Goal: Task Accomplishment & Management: Manage account settings

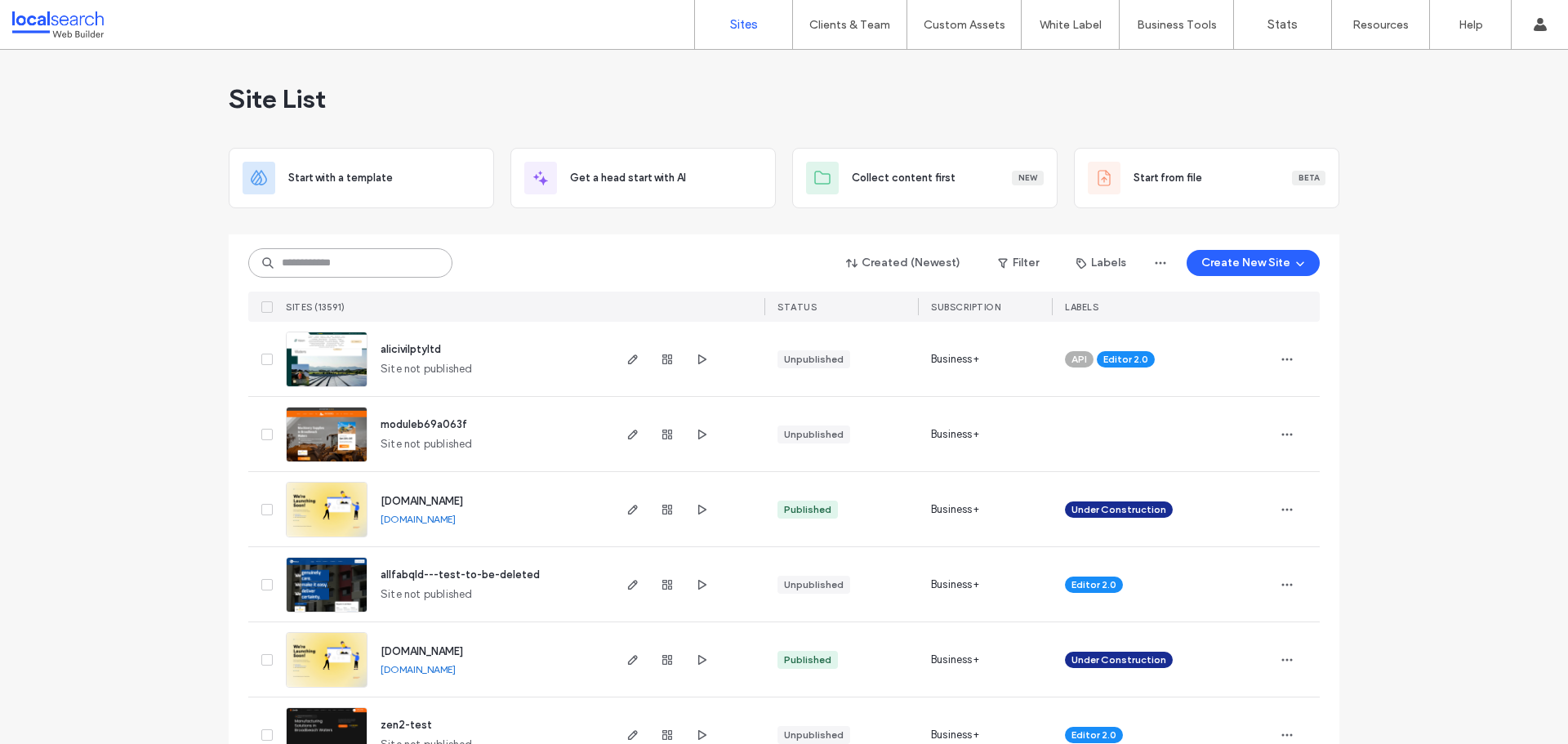
click at [385, 272] on input at bounding box center [350, 263] width 204 height 29
paste input "********"
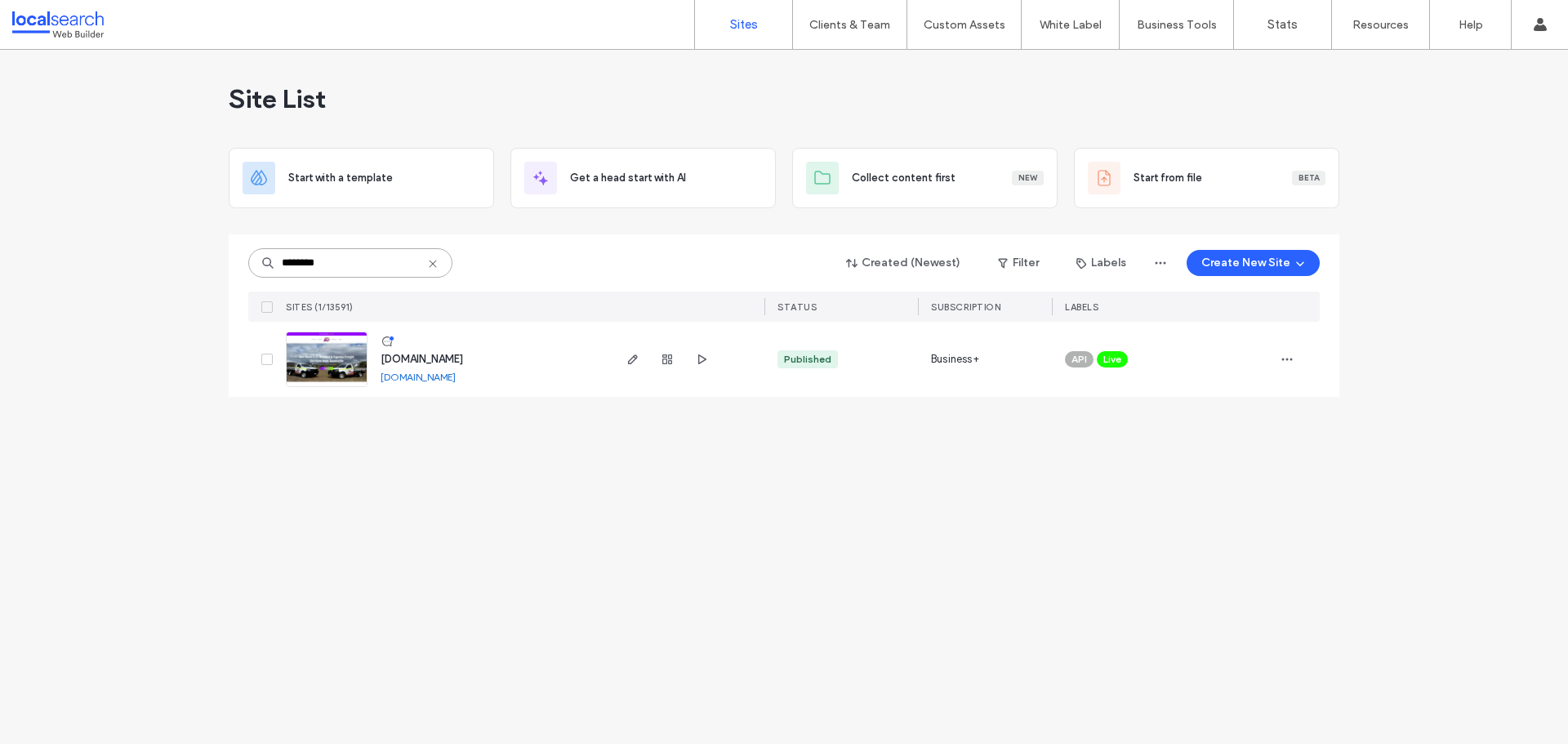
type input "********"
click at [415, 353] on span "www.hotshots2u.com.au" at bounding box center [421, 359] width 83 height 13
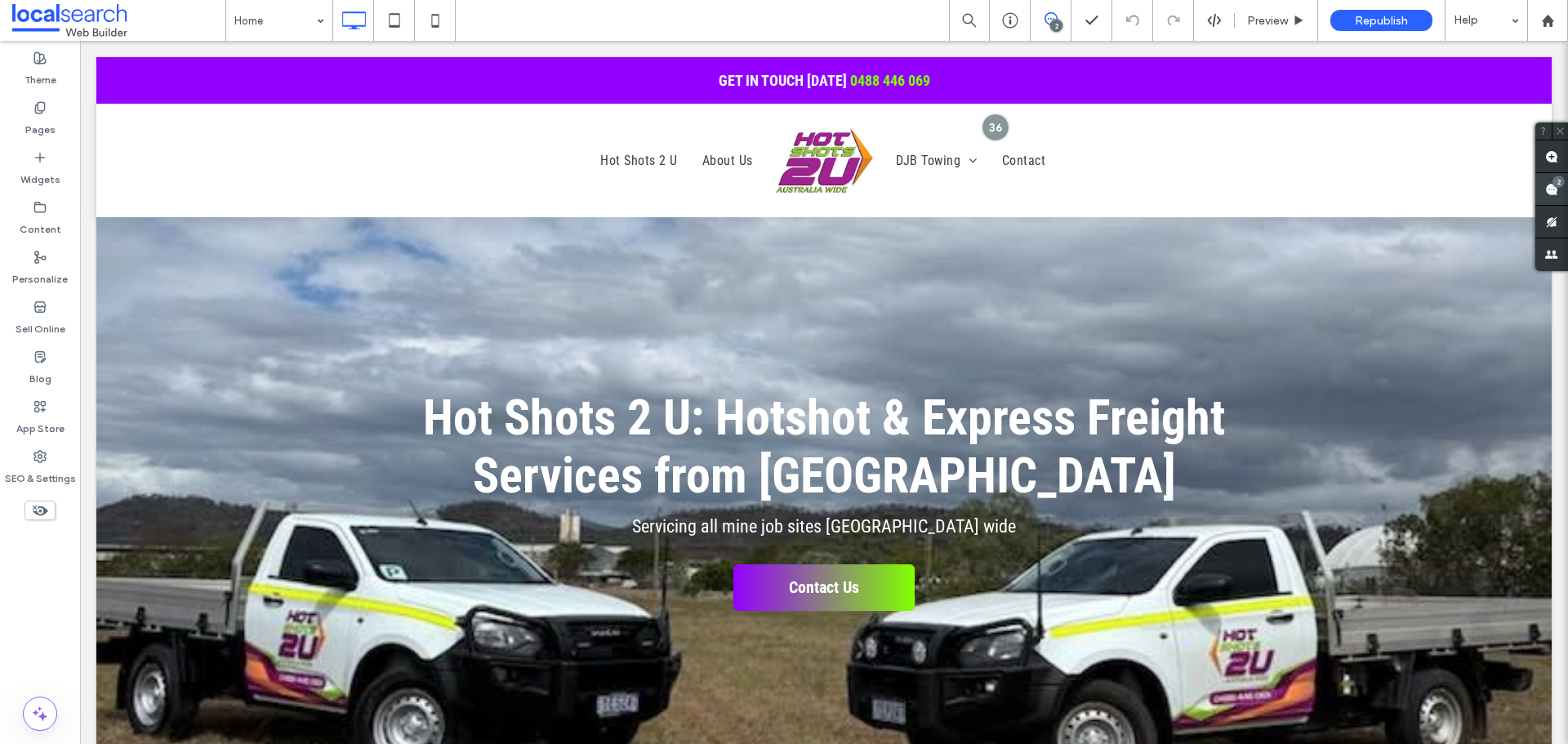
click at [1555, 186] on div "2" at bounding box center [1558, 181] width 13 height 13
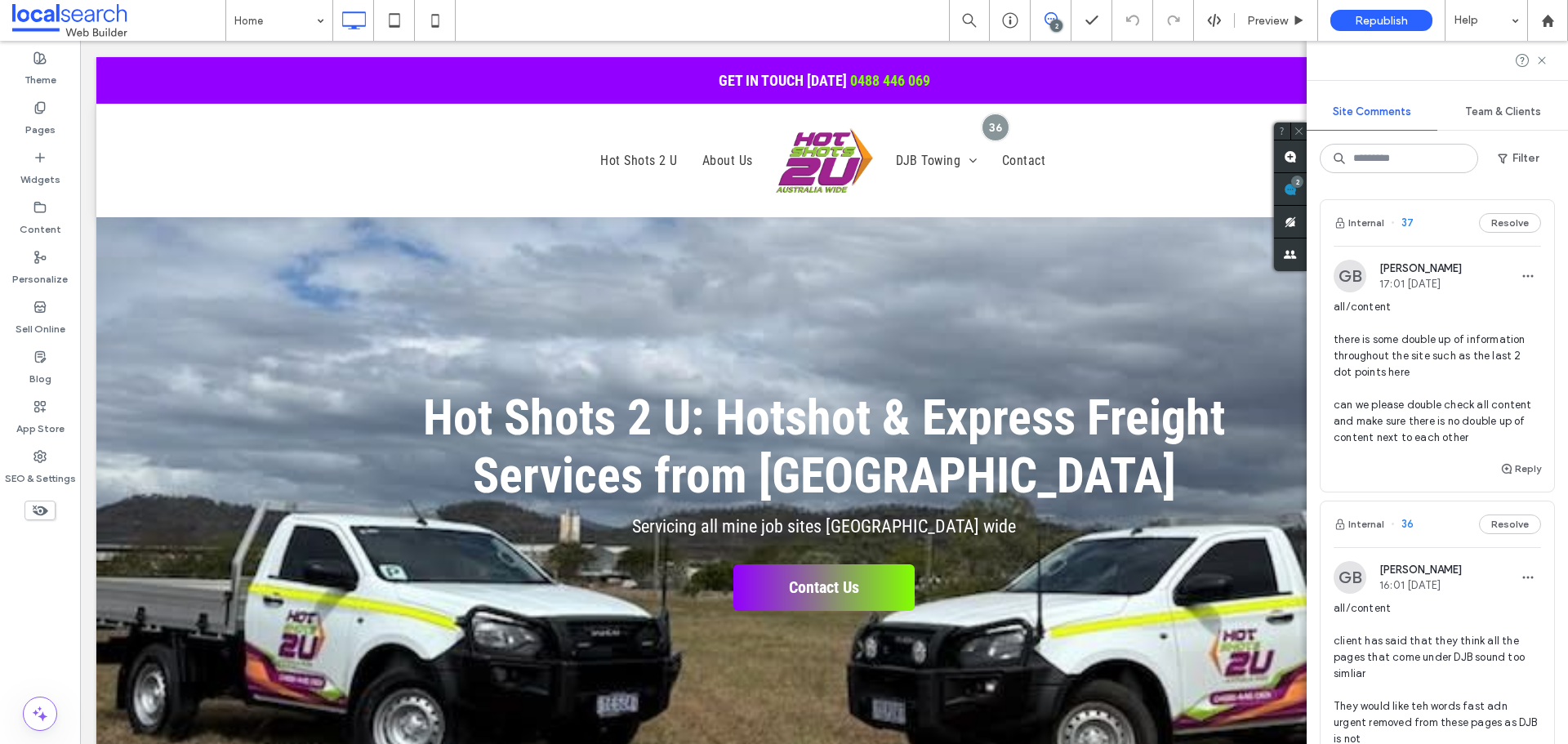
click at [1400, 374] on span "all/content there is some double up of information throughout the site such as …" at bounding box center [1437, 372] width 208 height 147
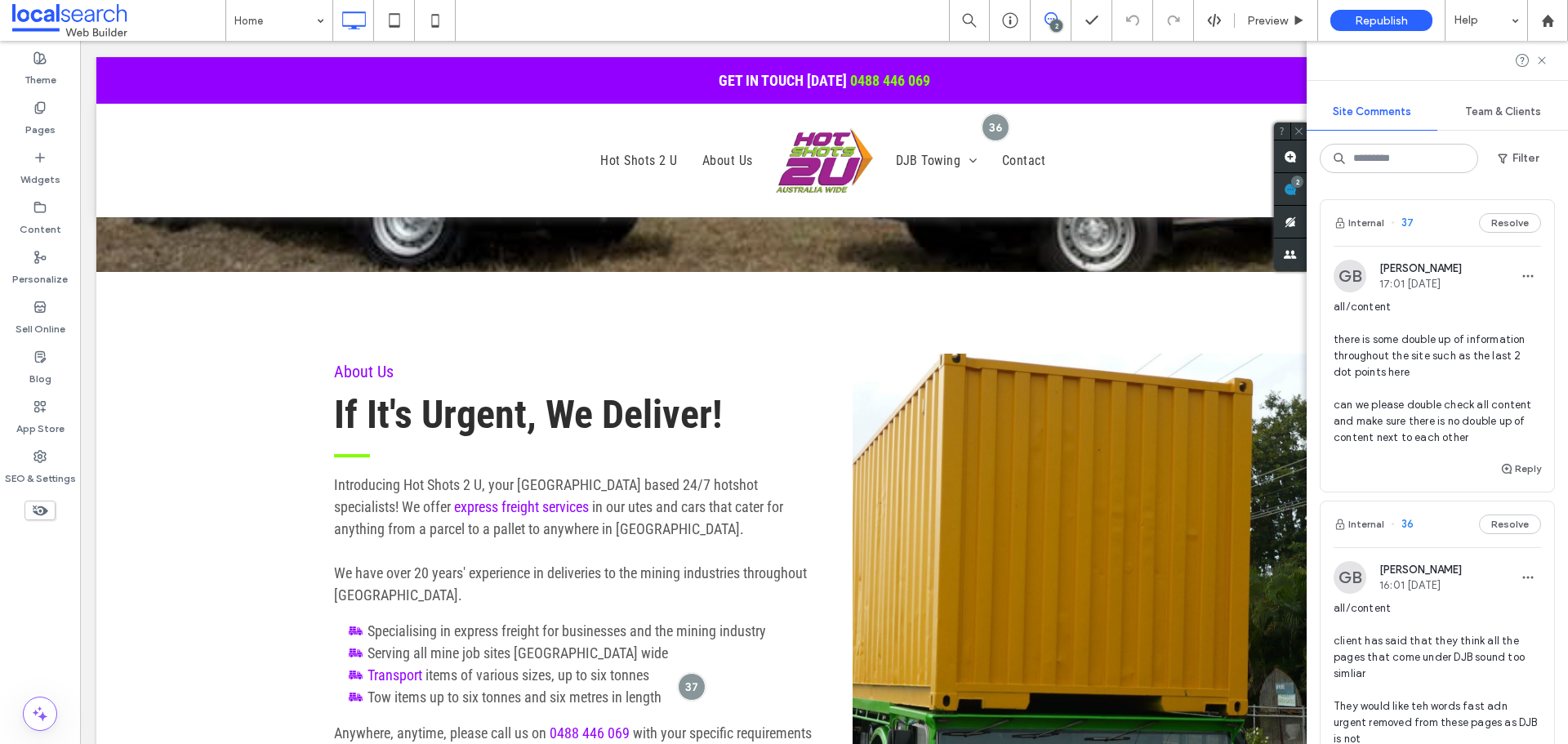
scroll to position [743, 0]
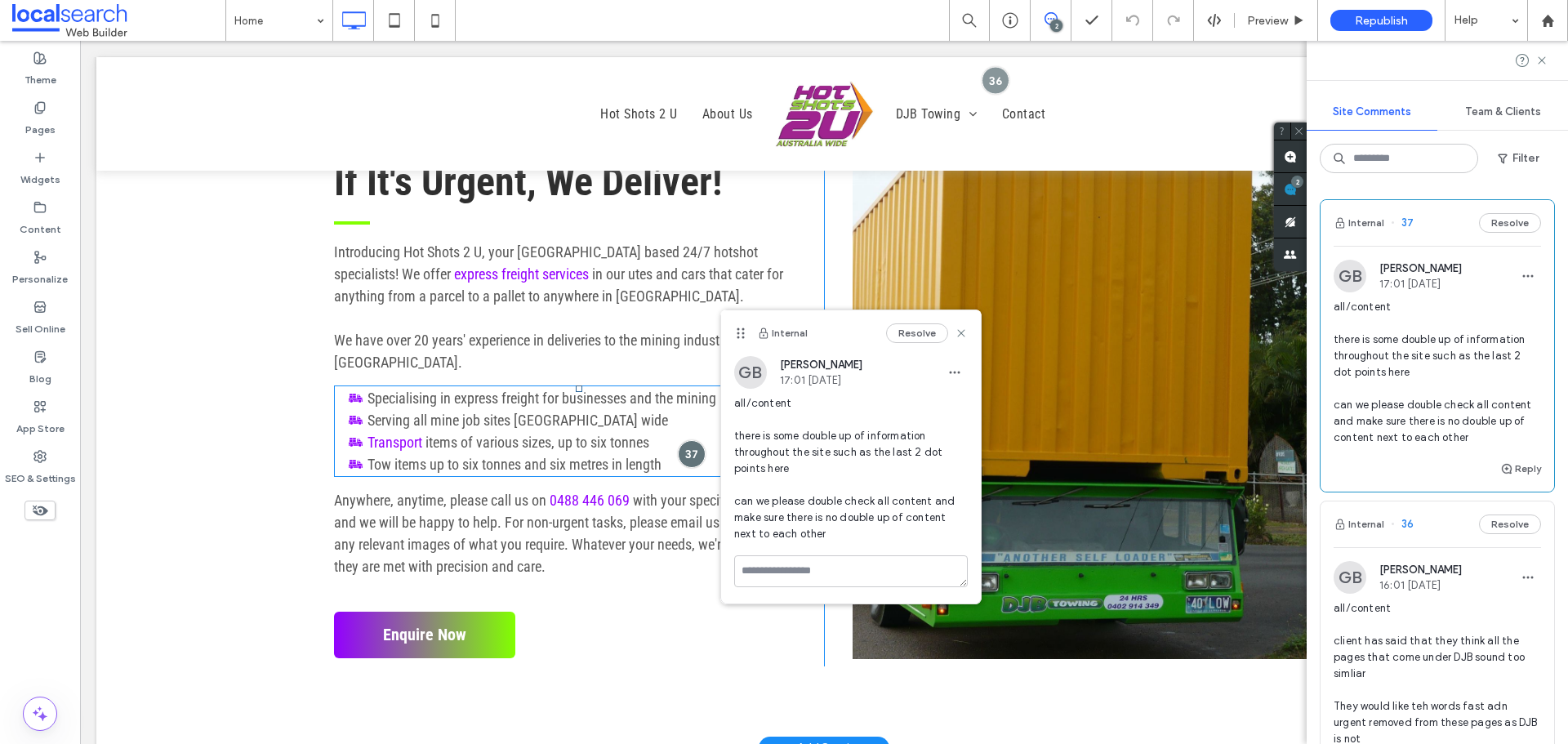
click at [557, 463] on span "Tow items up to six tonnes and six metres in length" at bounding box center [515, 464] width 294 height 18
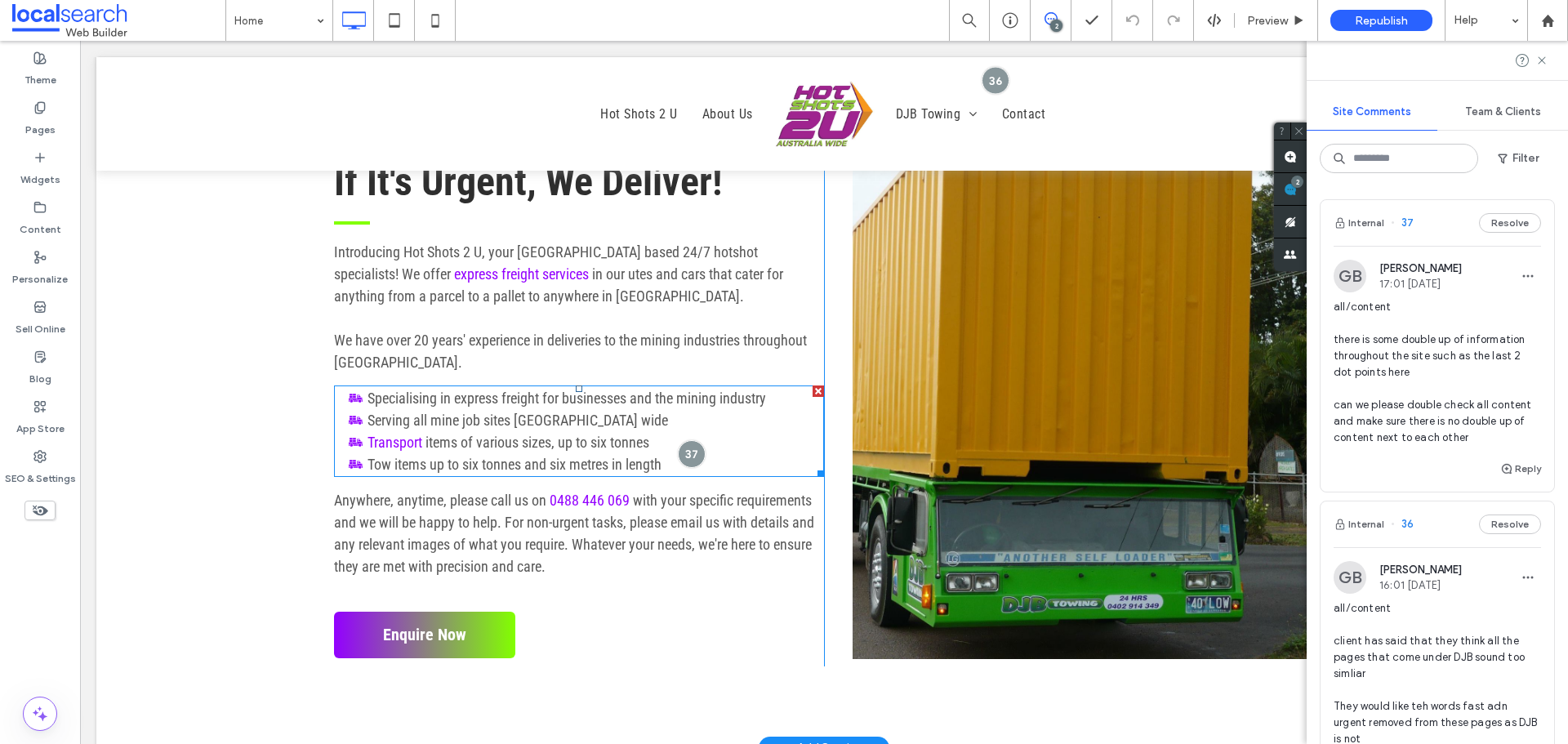
click at [557, 463] on span "Tow items up to six tonnes and six metres in length" at bounding box center [515, 464] width 294 height 18
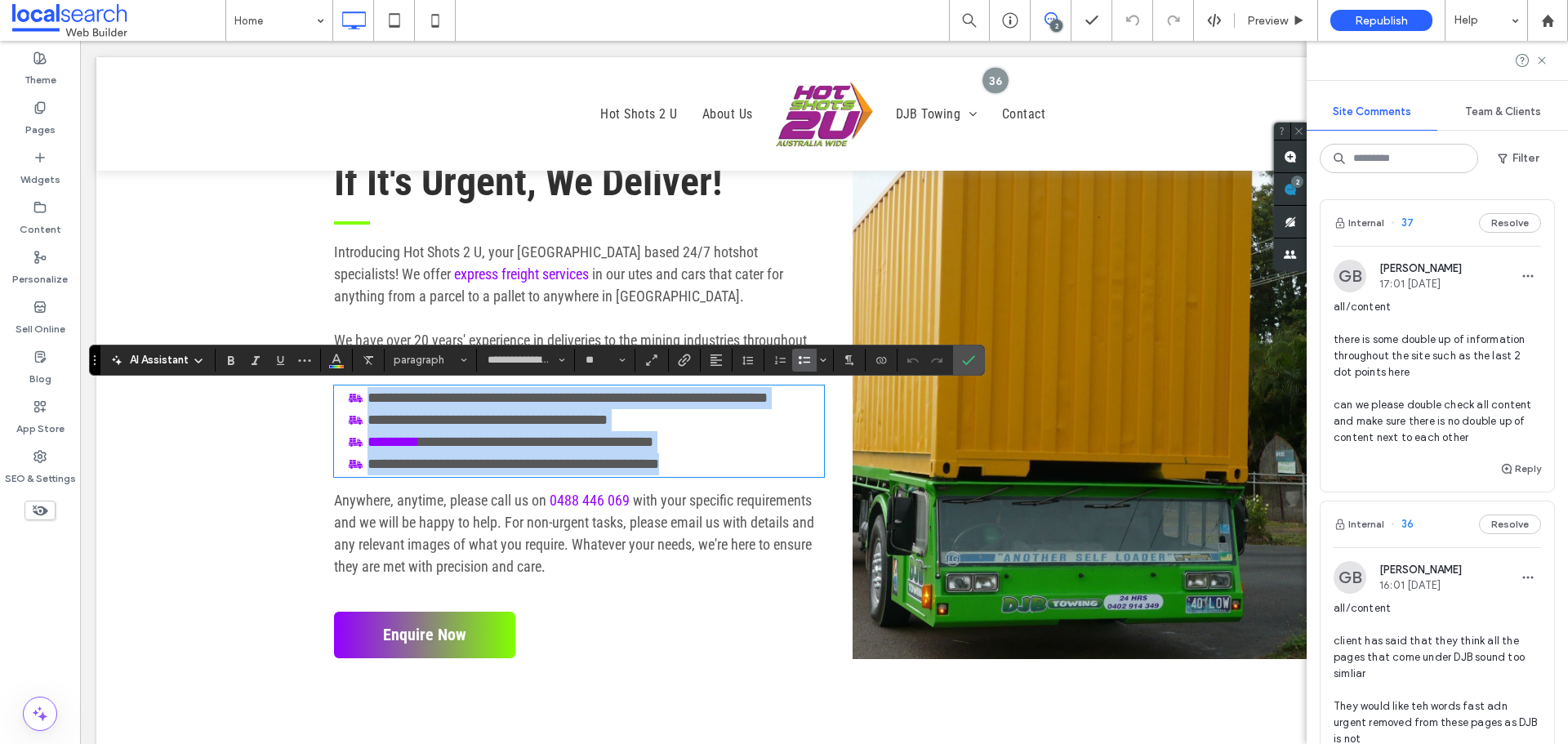
click at [549, 465] on span "**********" at bounding box center [514, 464] width 292 height 15
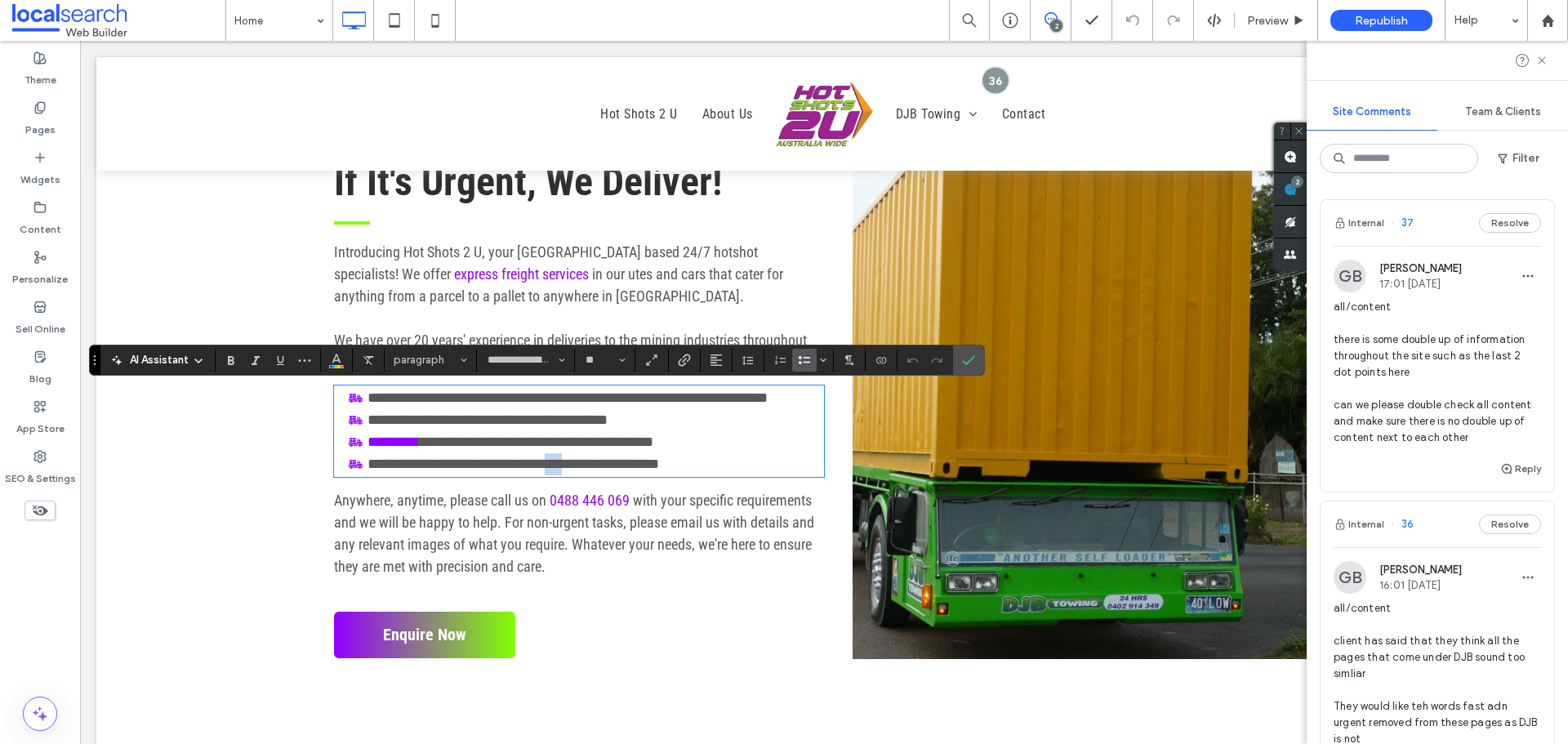
click at [549, 465] on span "**********" at bounding box center [514, 464] width 292 height 15
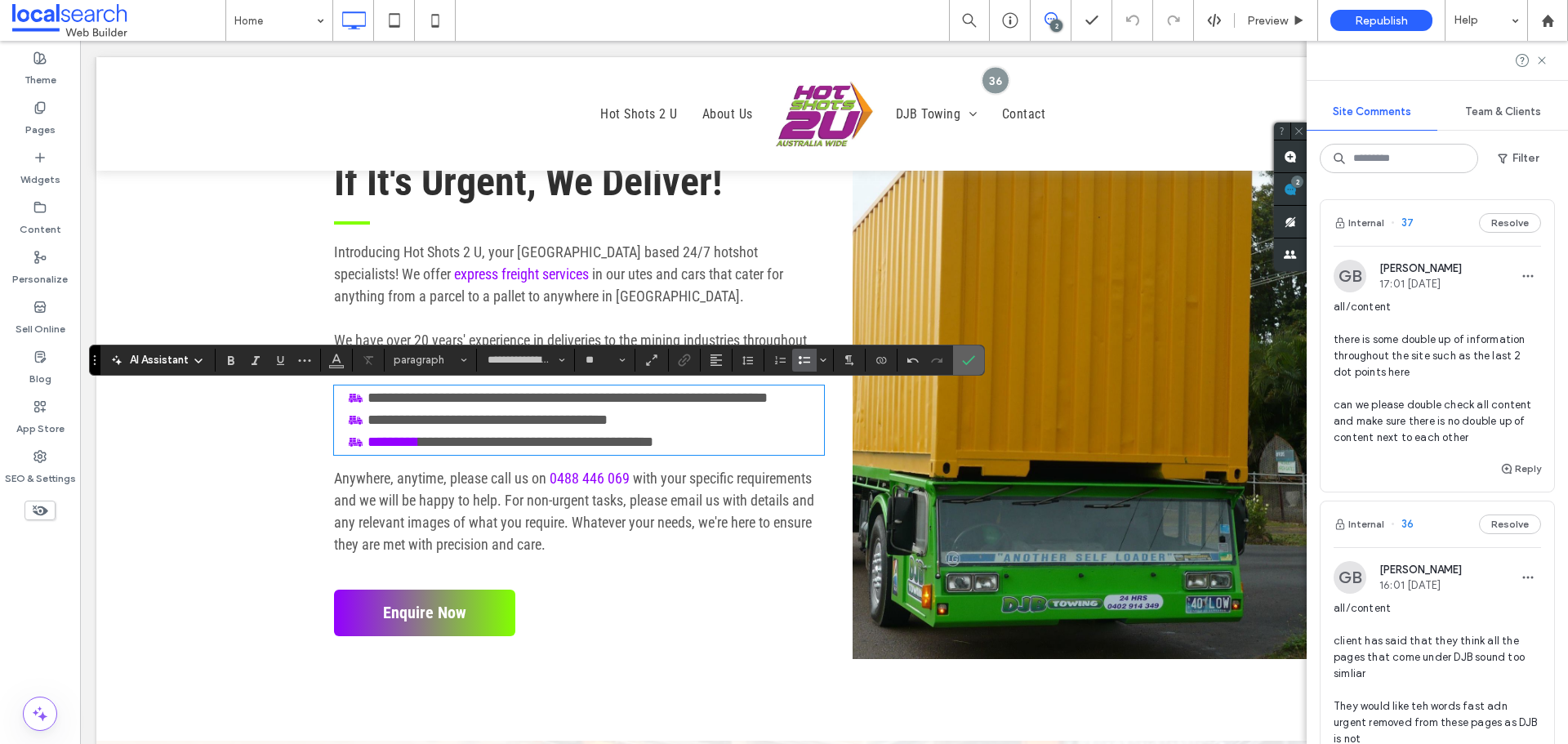
drag, startPoint x: 872, startPoint y: 328, endPoint x: 961, endPoint y: 364, distance: 96.0
click at [962, 364] on icon "Confirm" at bounding box center [968, 360] width 13 height 13
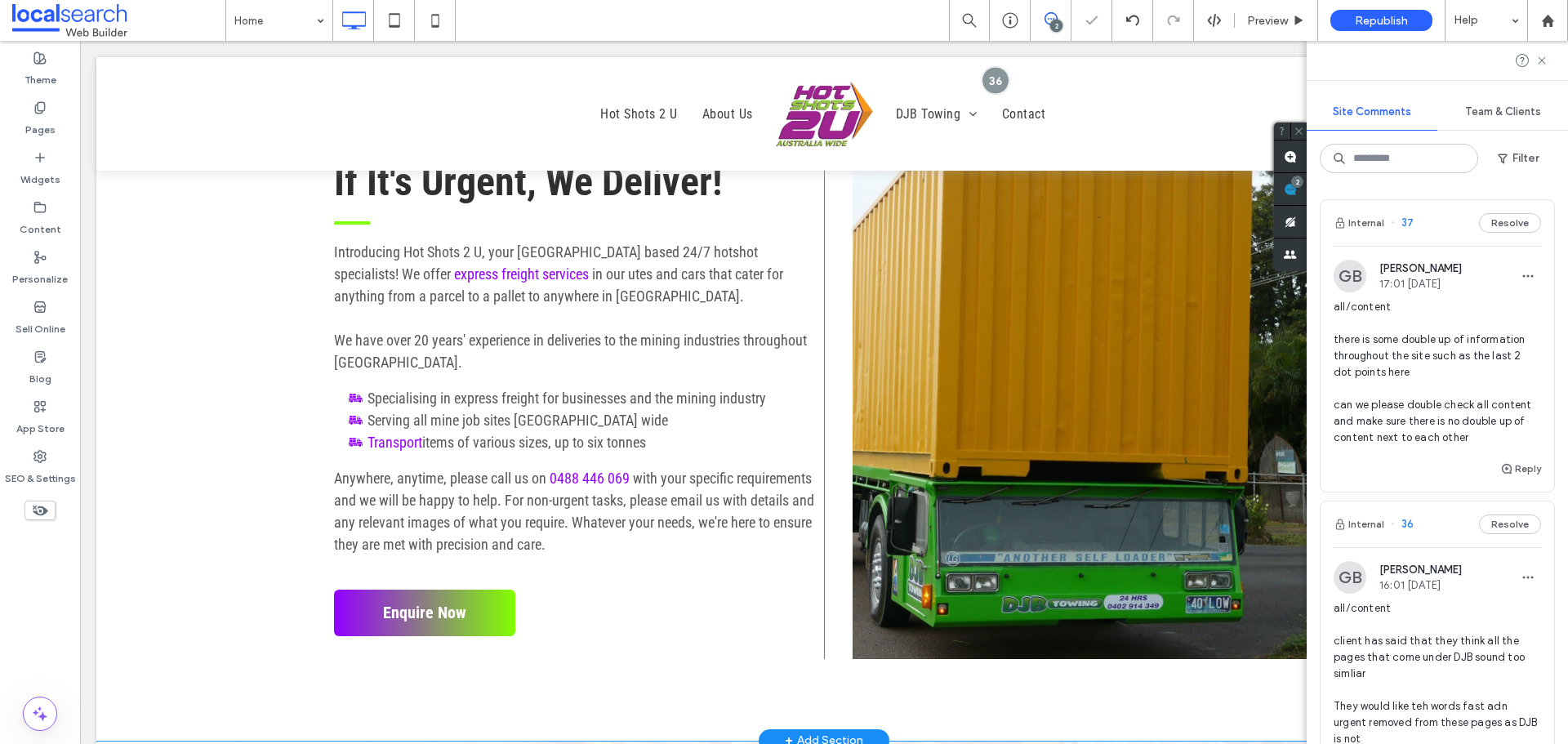
click at [1457, 388] on span "all/content there is some double up of information throughout the site such as …" at bounding box center [1437, 372] width 208 height 147
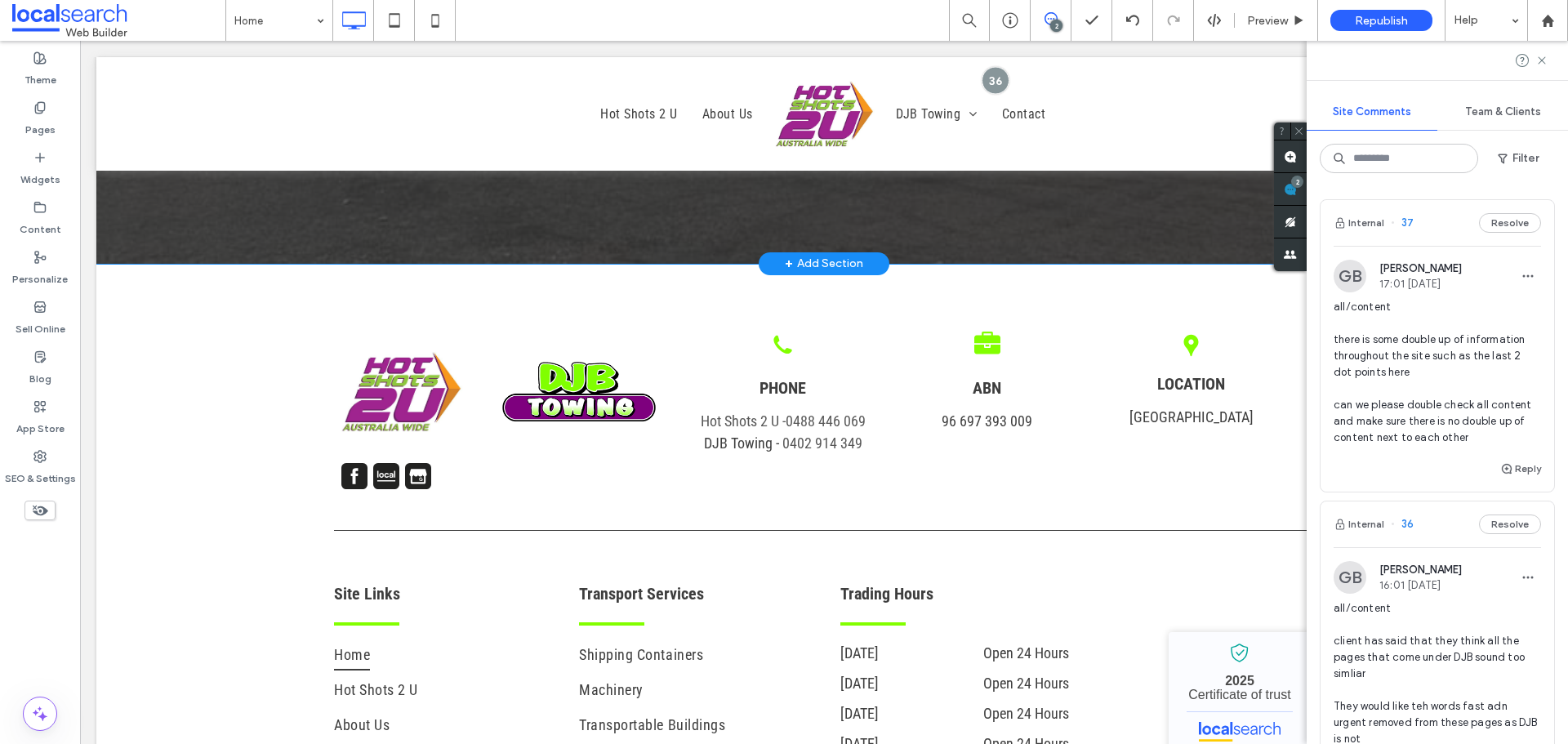
scroll to position [3835, 0]
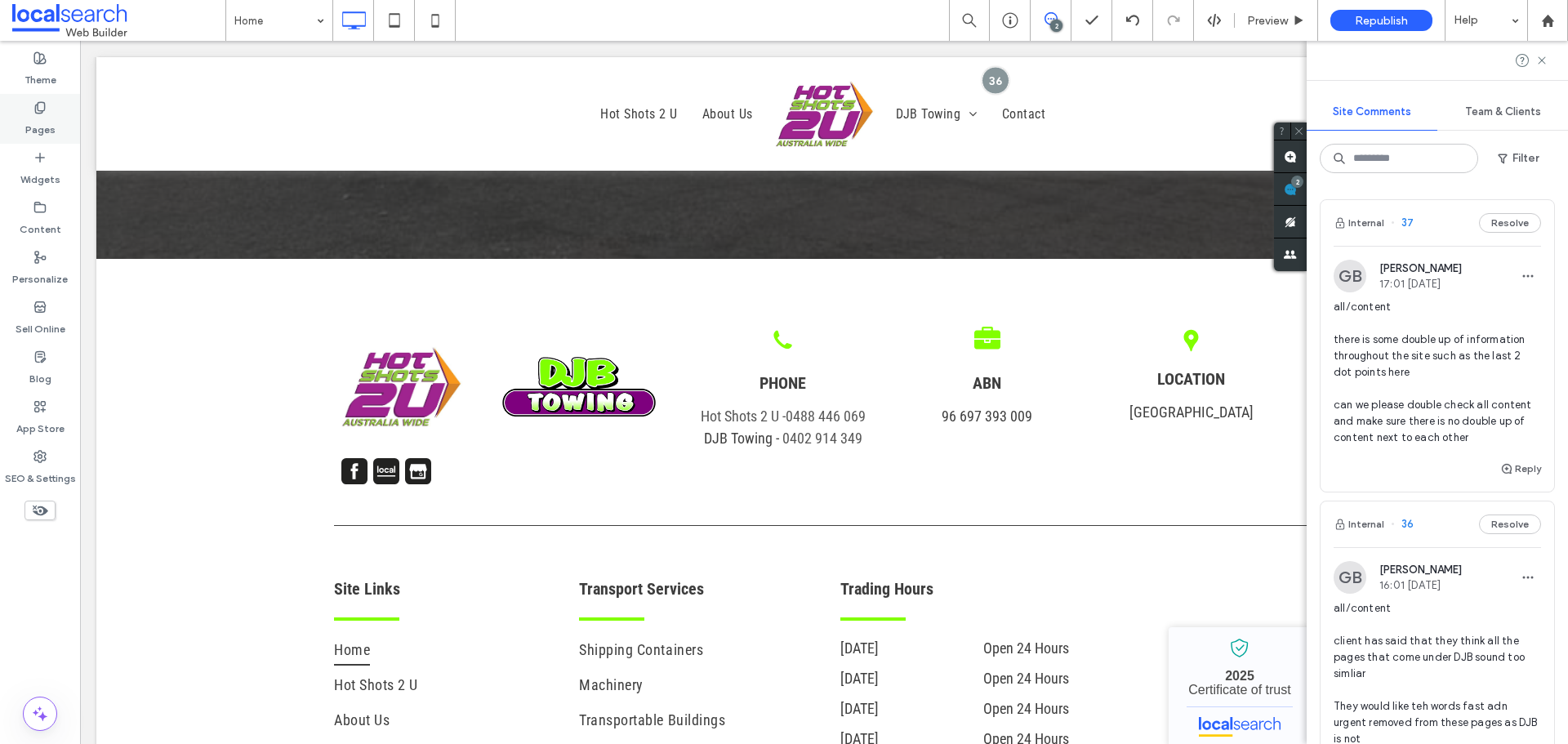
click at [56, 121] on div "Pages" at bounding box center [40, 119] width 80 height 50
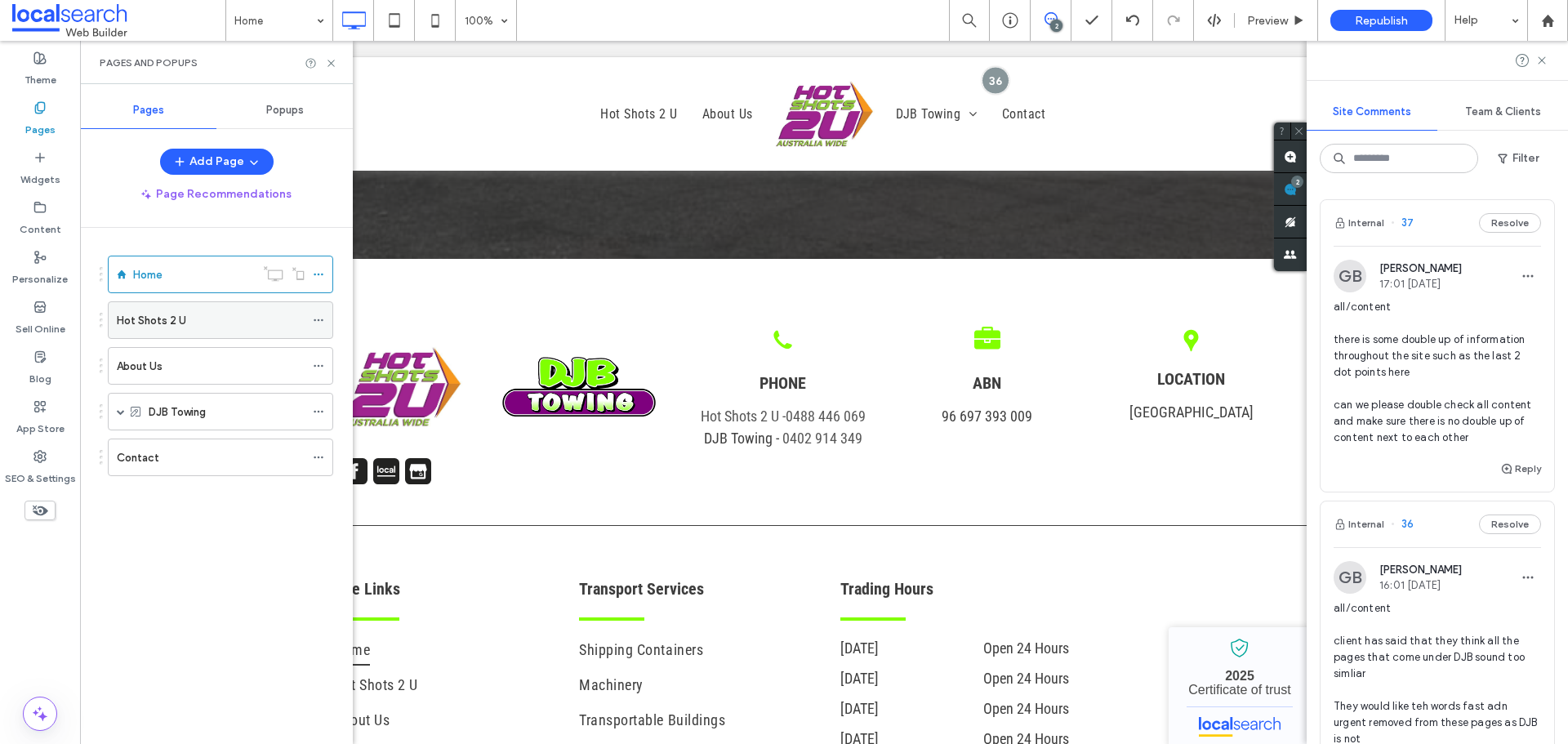
click at [192, 315] on div "Hot Shots 2 U" at bounding box center [210, 320] width 188 height 18
click at [330, 63] on icon at bounding box center [331, 63] width 13 height 13
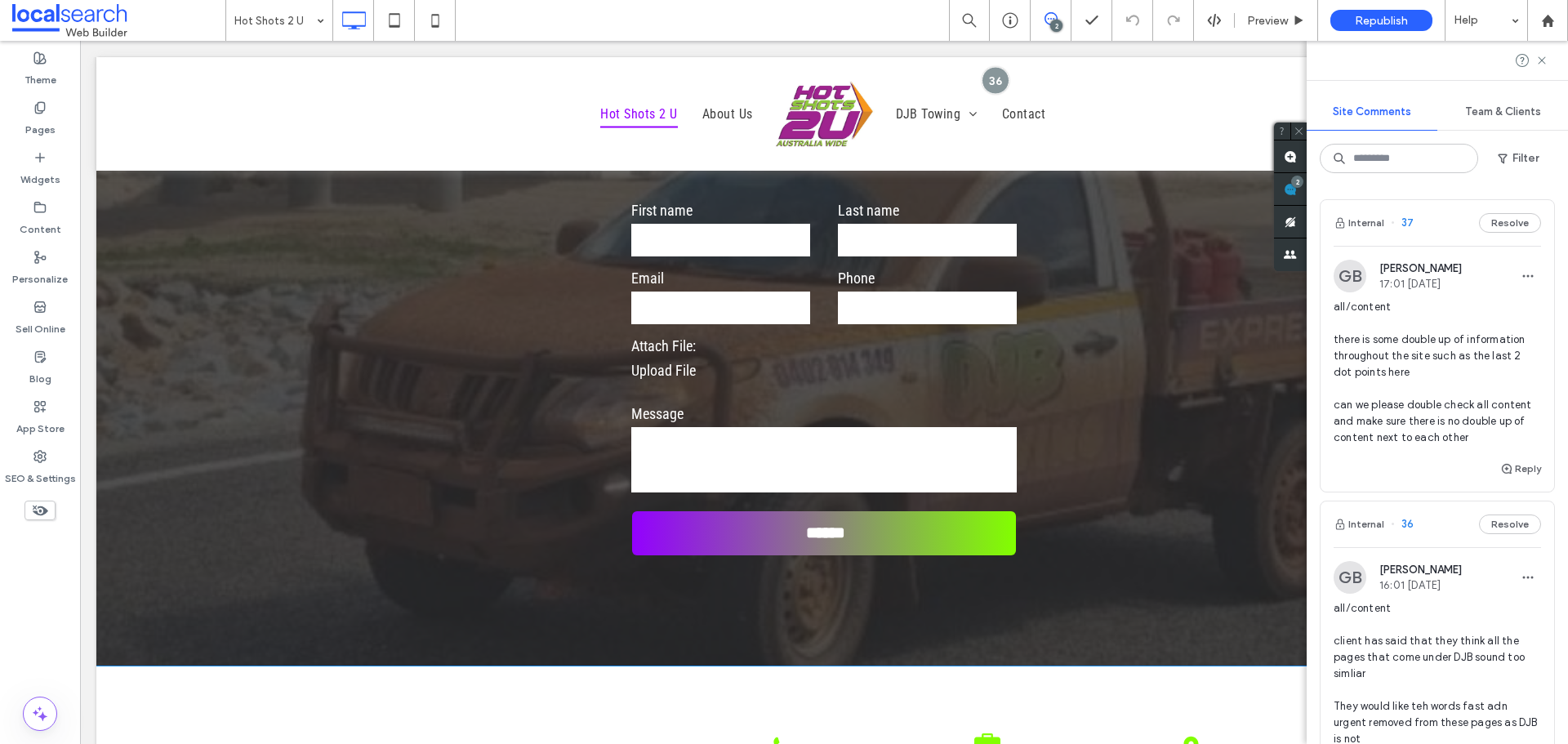
scroll to position [2123, 0]
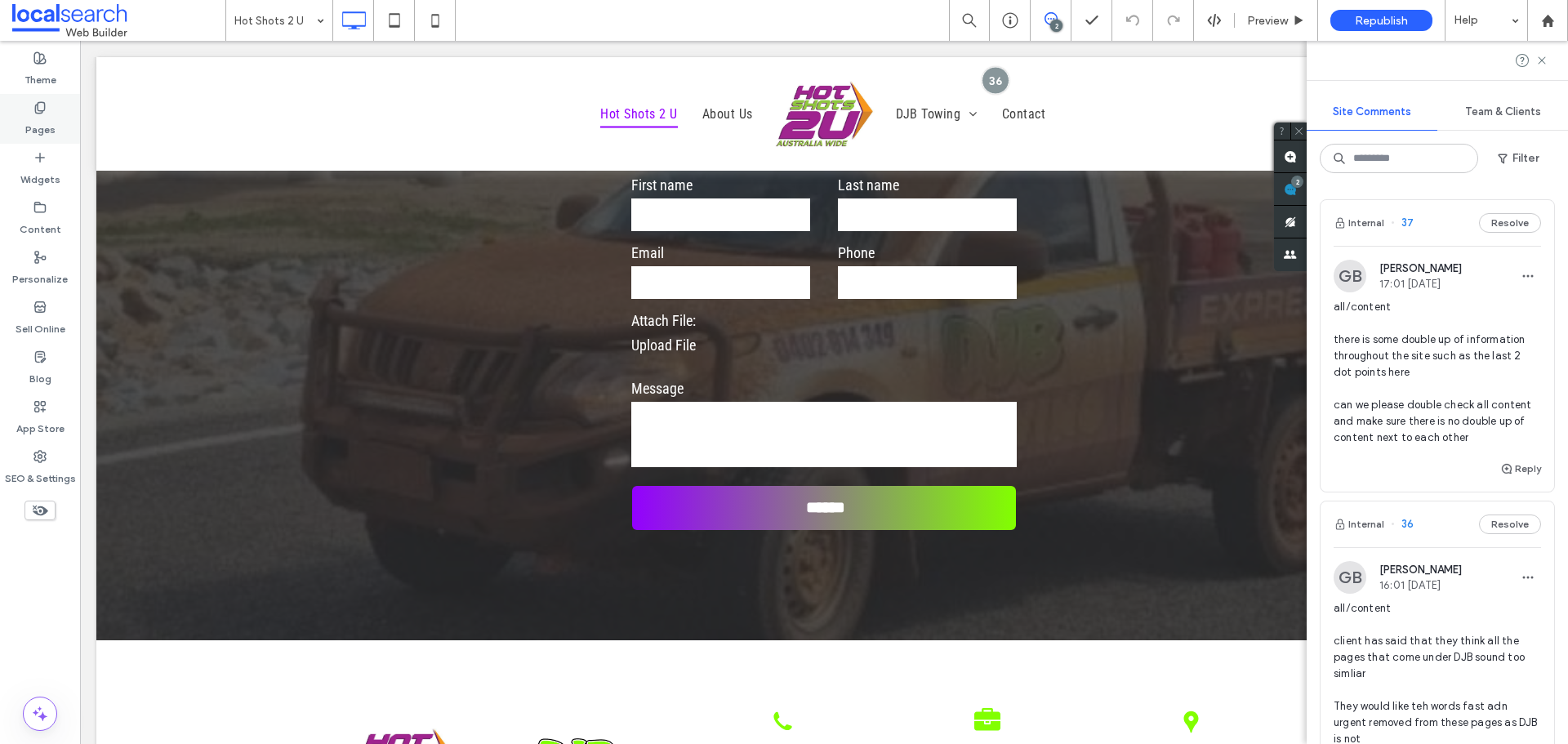
click at [54, 113] on div "Pages" at bounding box center [40, 119] width 80 height 50
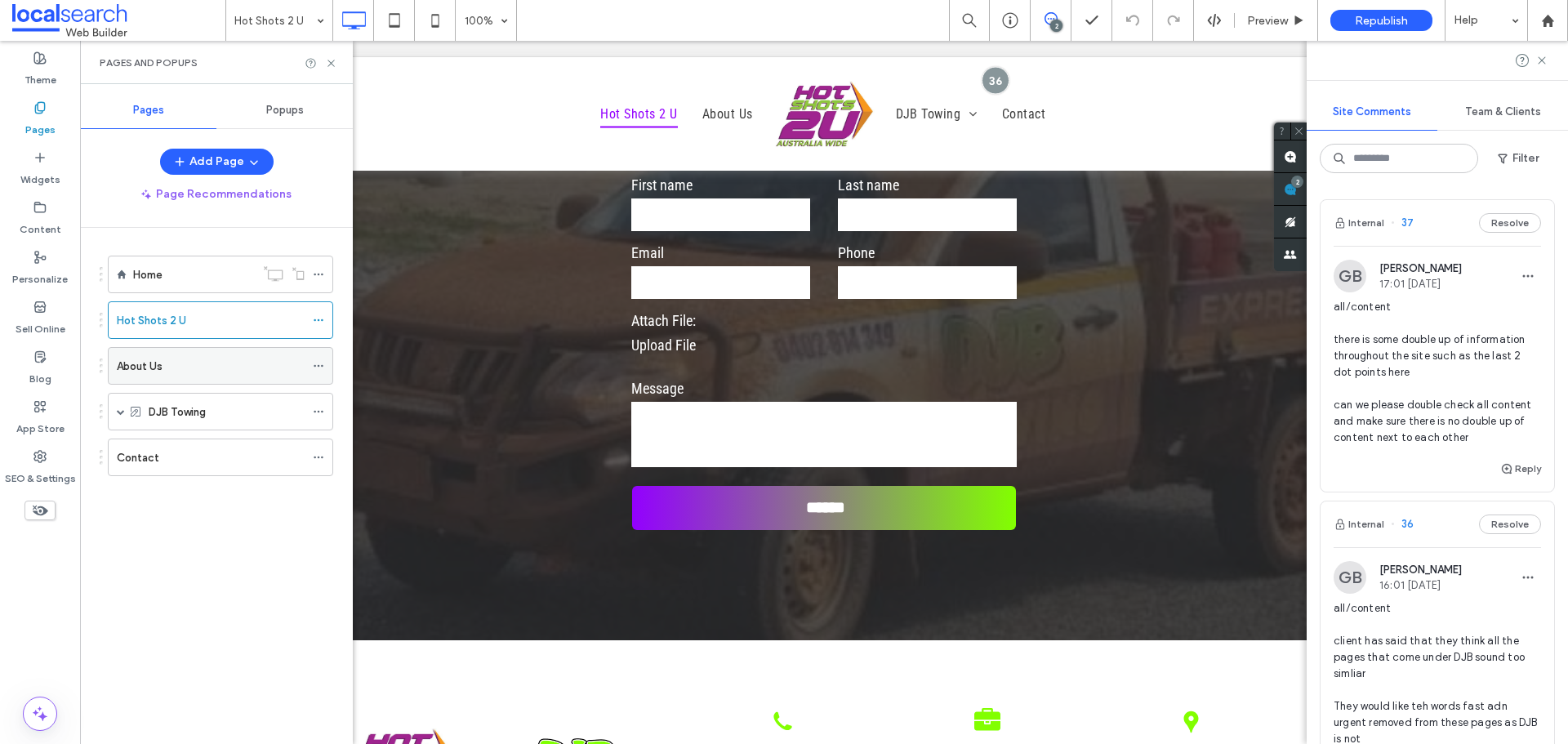
click at [173, 368] on div "About Us" at bounding box center [210, 366] width 188 height 18
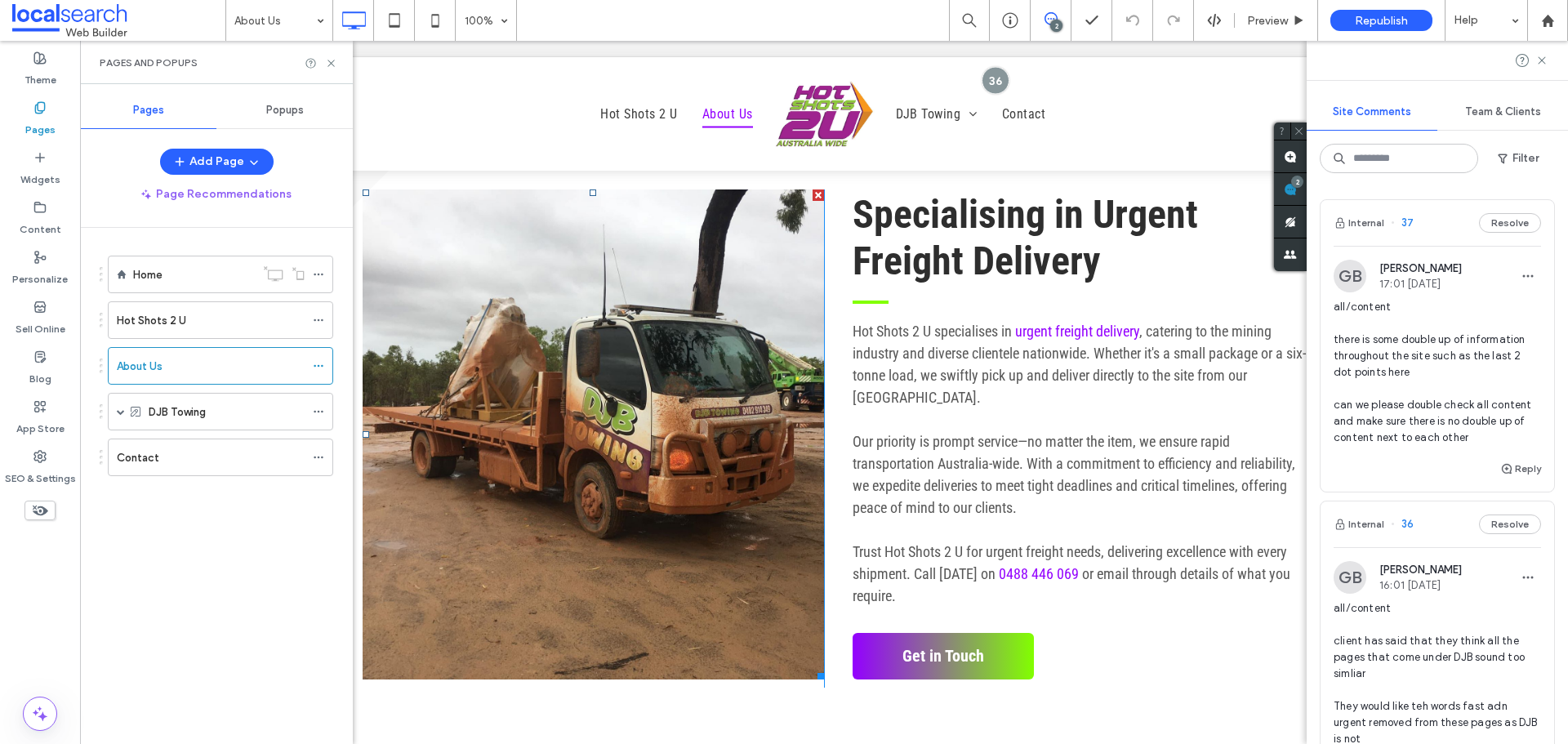
scroll to position [1144, 0]
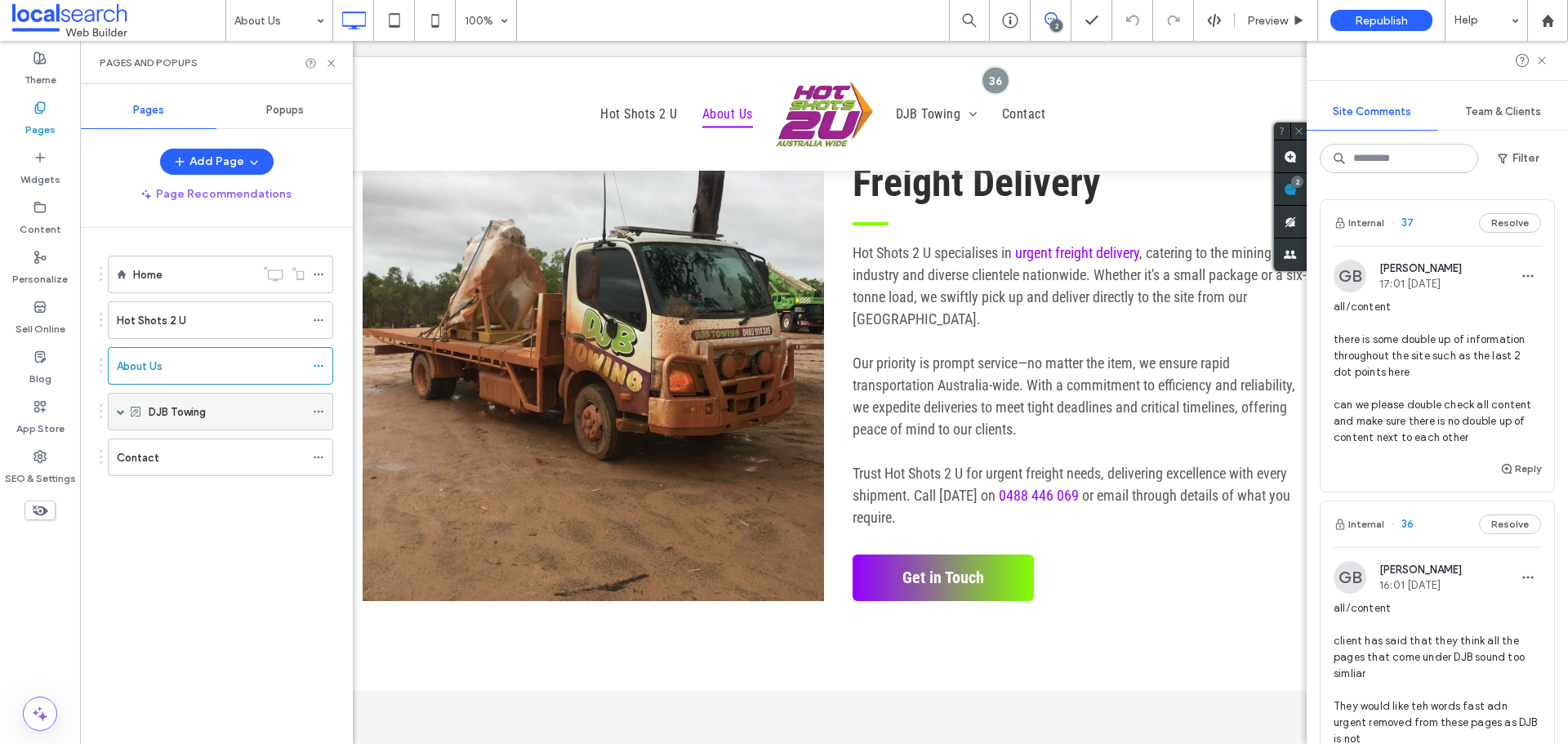
click at [122, 411] on span at bounding box center [121, 412] width 8 height 8
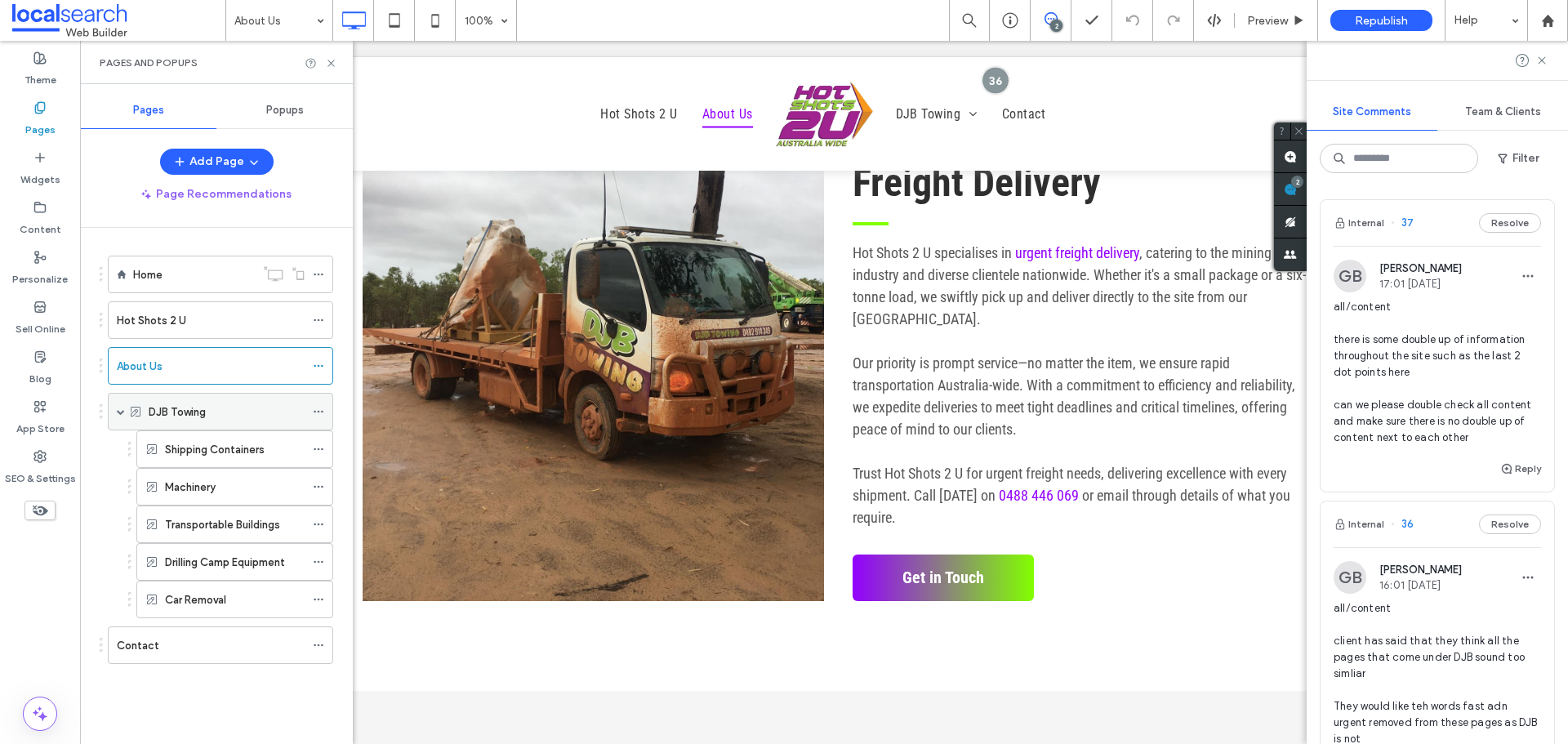
click at [197, 416] on label "DJB Towing" at bounding box center [177, 412] width 58 height 28
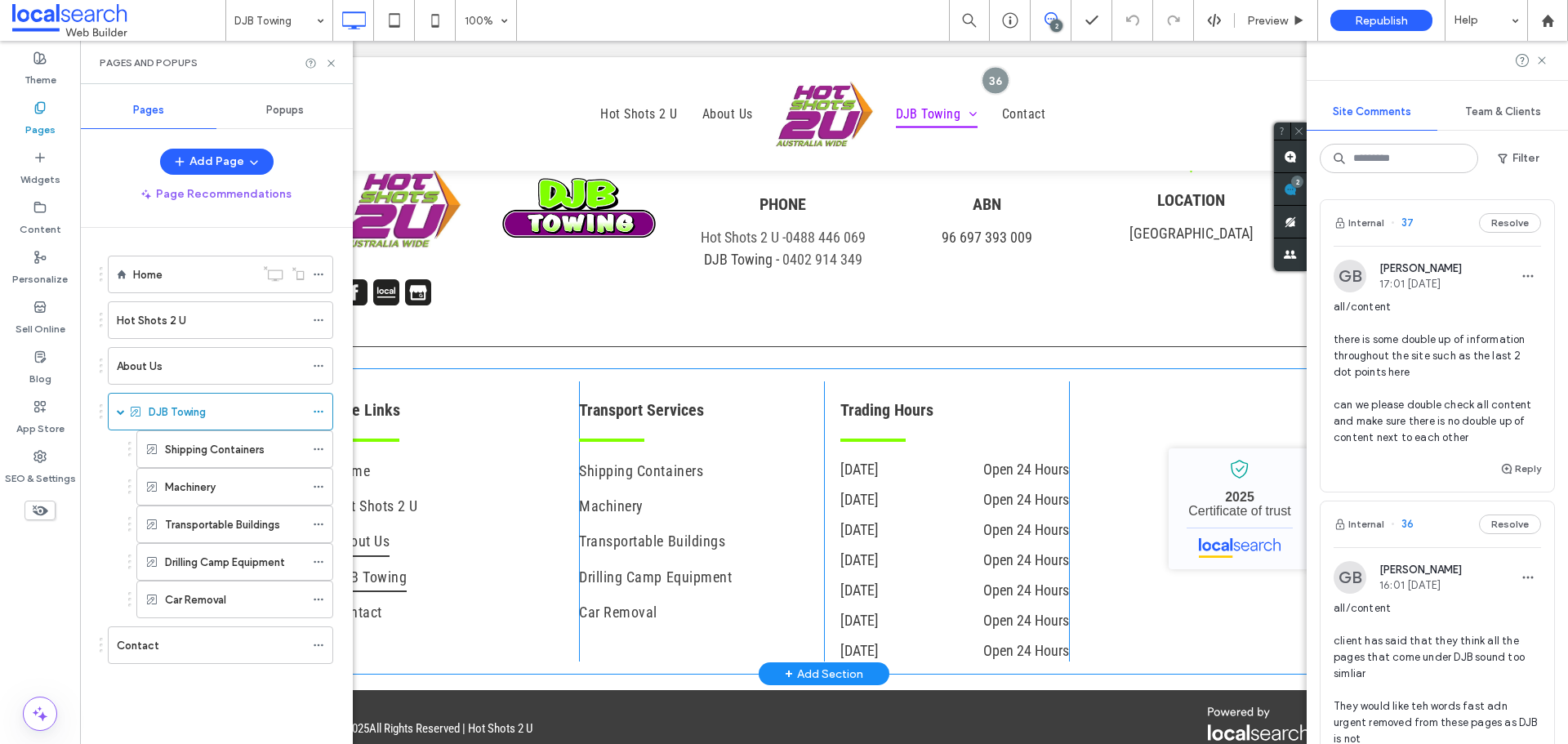
scroll to position [2461, 0]
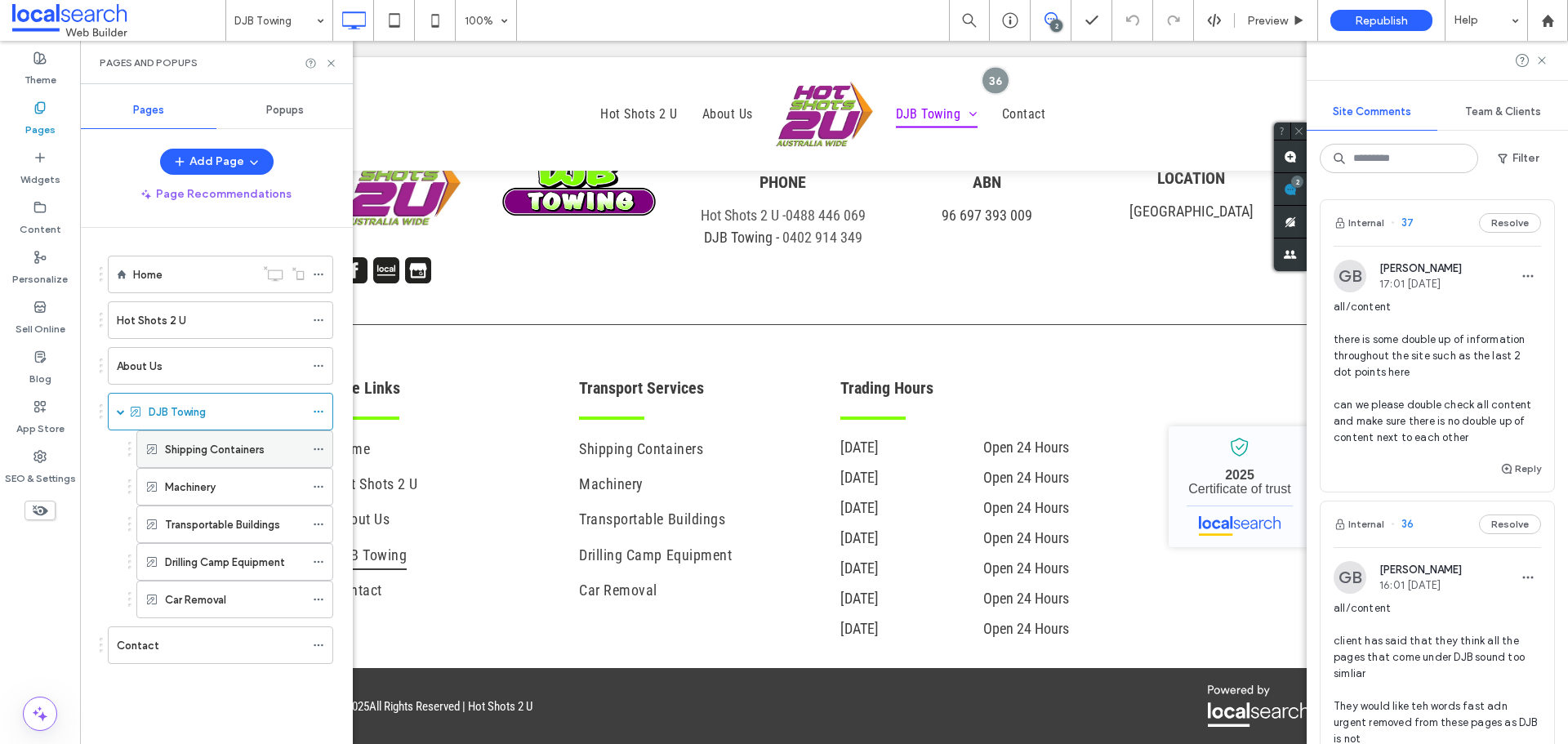
click at [232, 453] on label "Shipping Containers" at bounding box center [214, 450] width 99 height 28
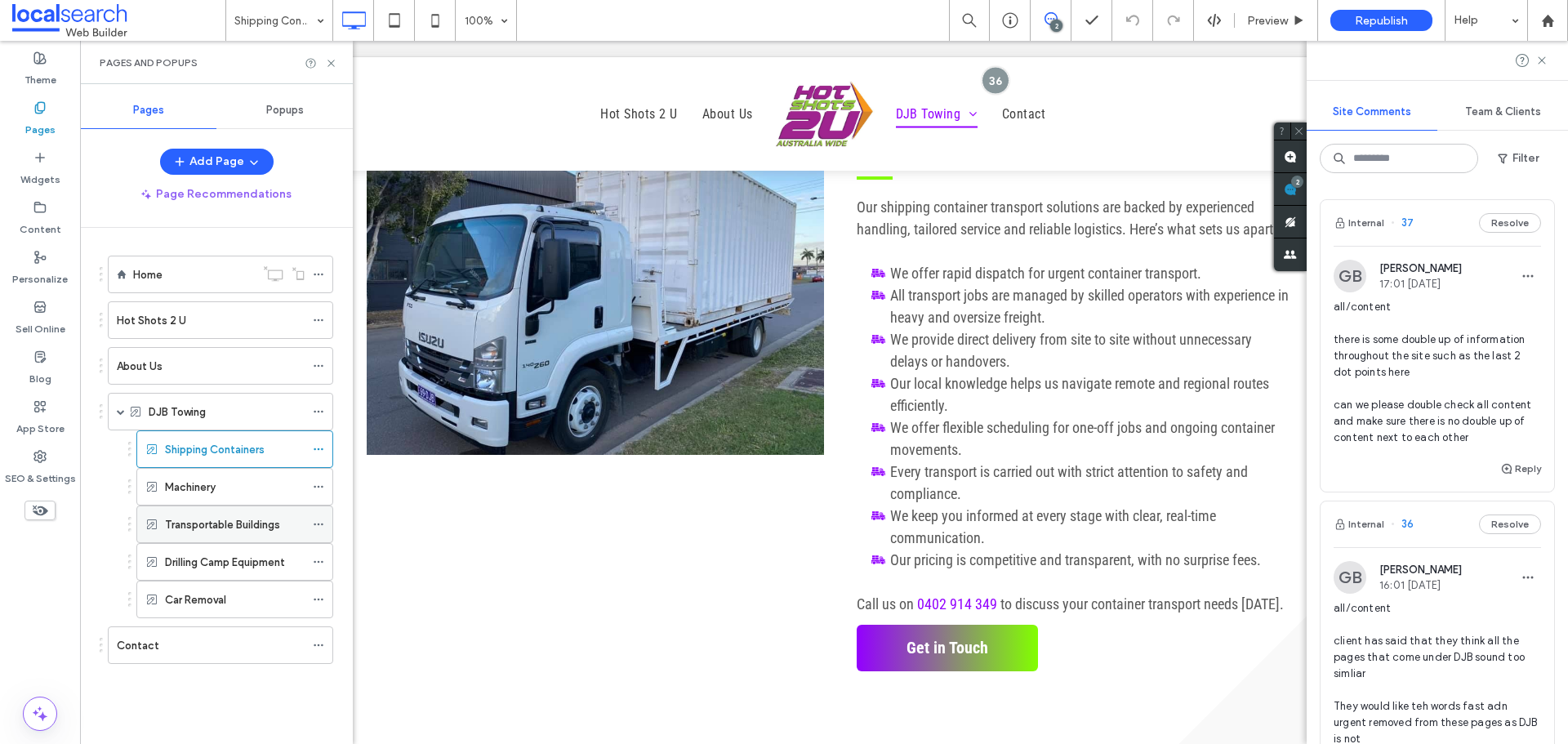
scroll to position [1470, 0]
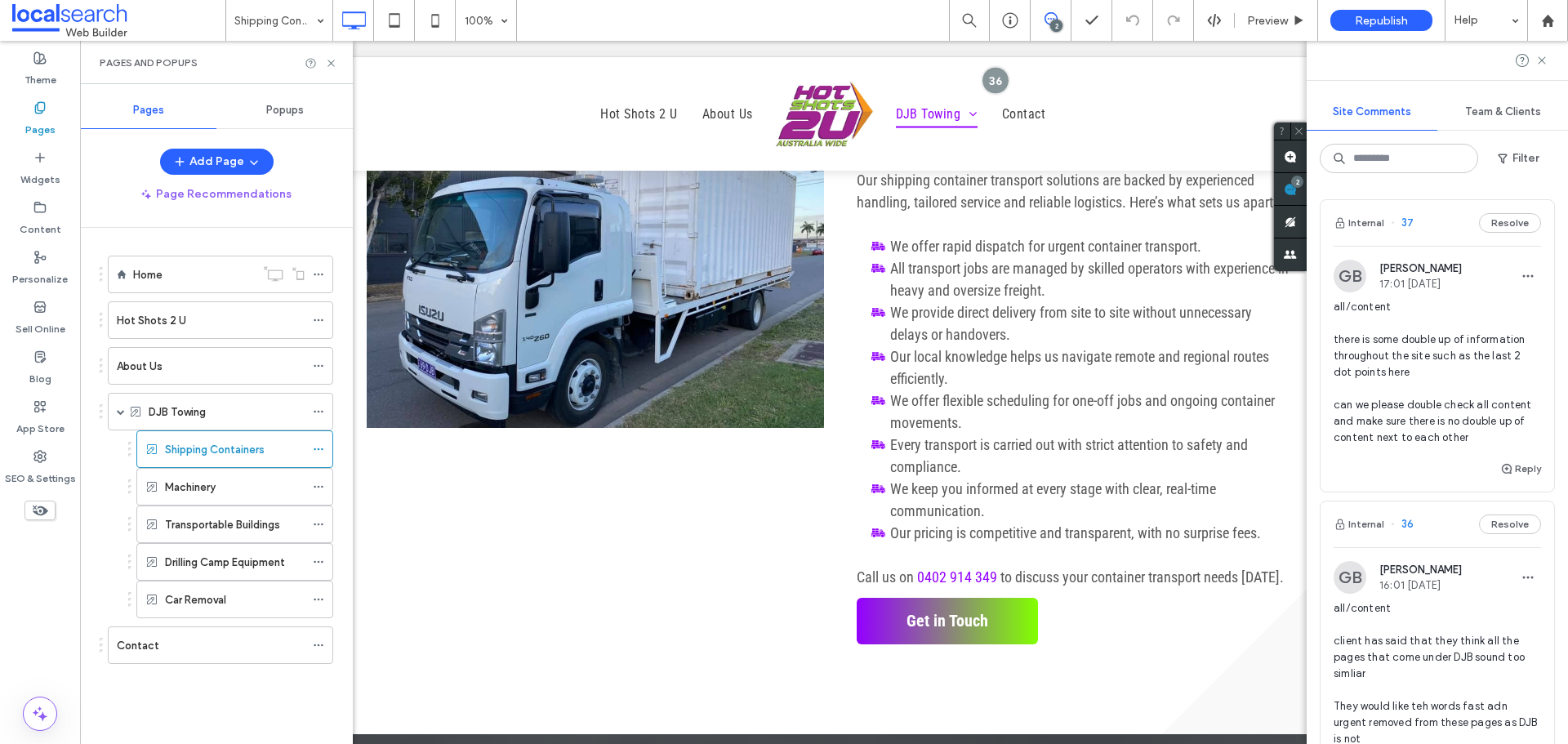
click at [202, 495] on div "Machinery" at bounding box center [234, 486] width 139 height 36
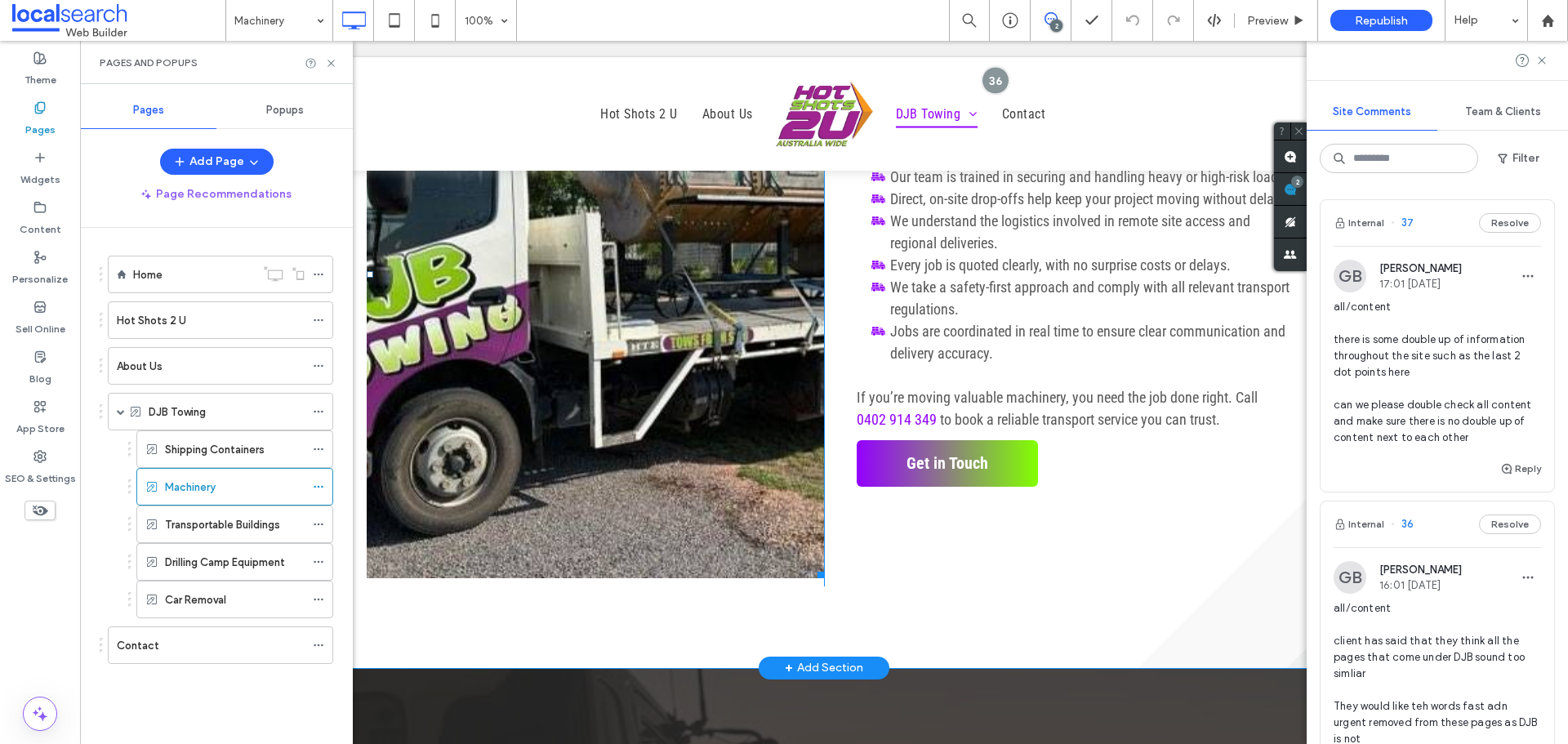
scroll to position [1551, 0]
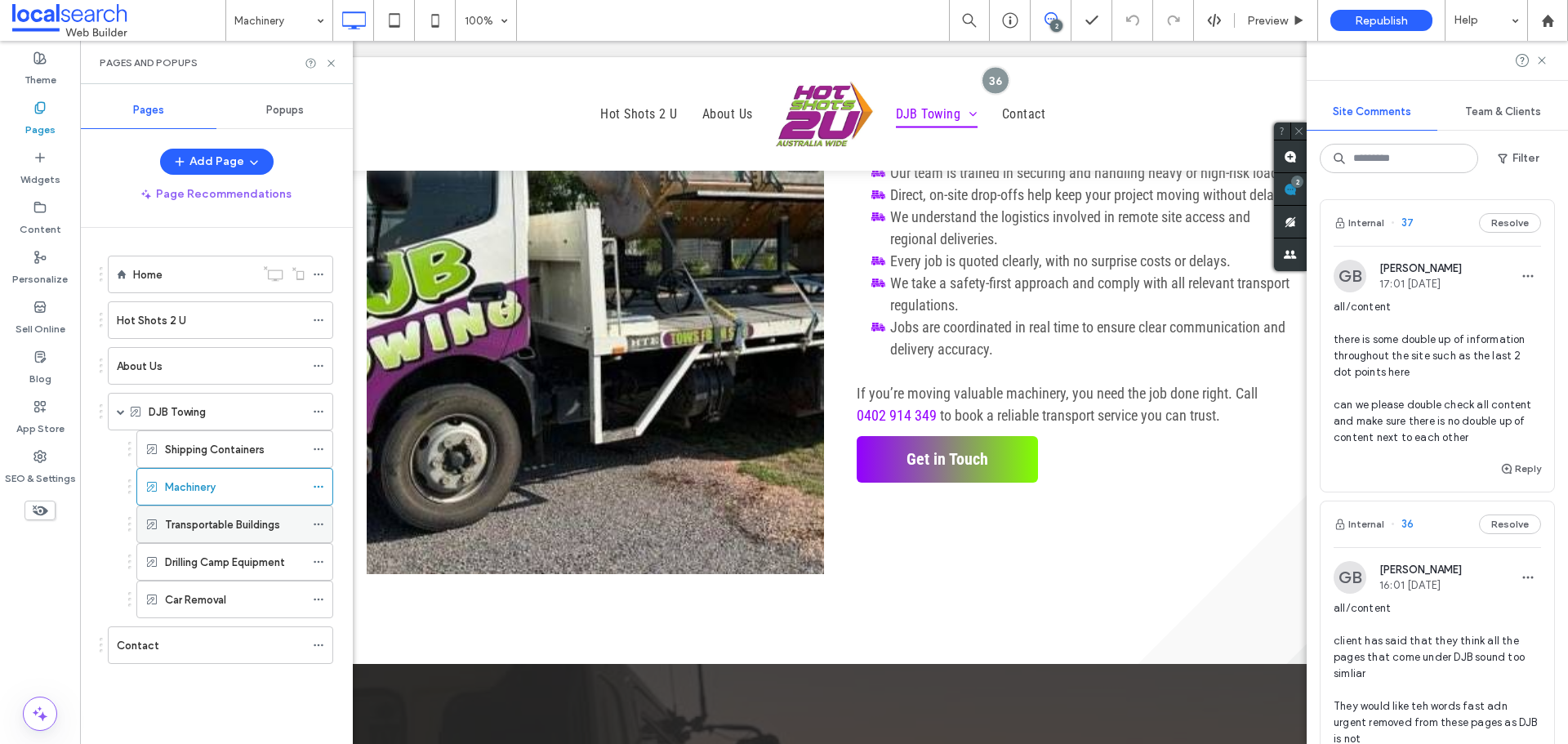
click at [207, 525] on label "Transportable Buildings" at bounding box center [223, 525] width 115 height 28
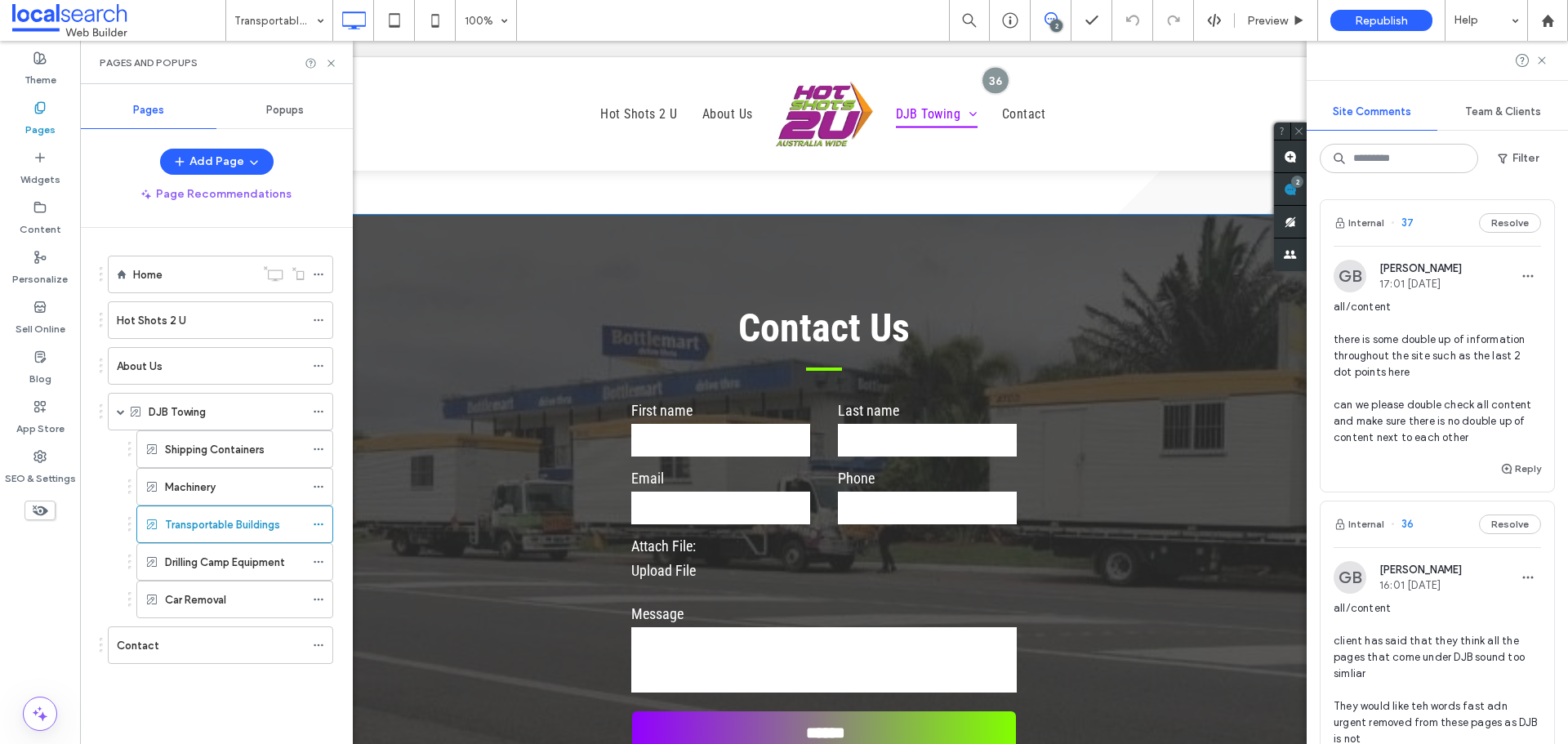
scroll to position [2204, 0]
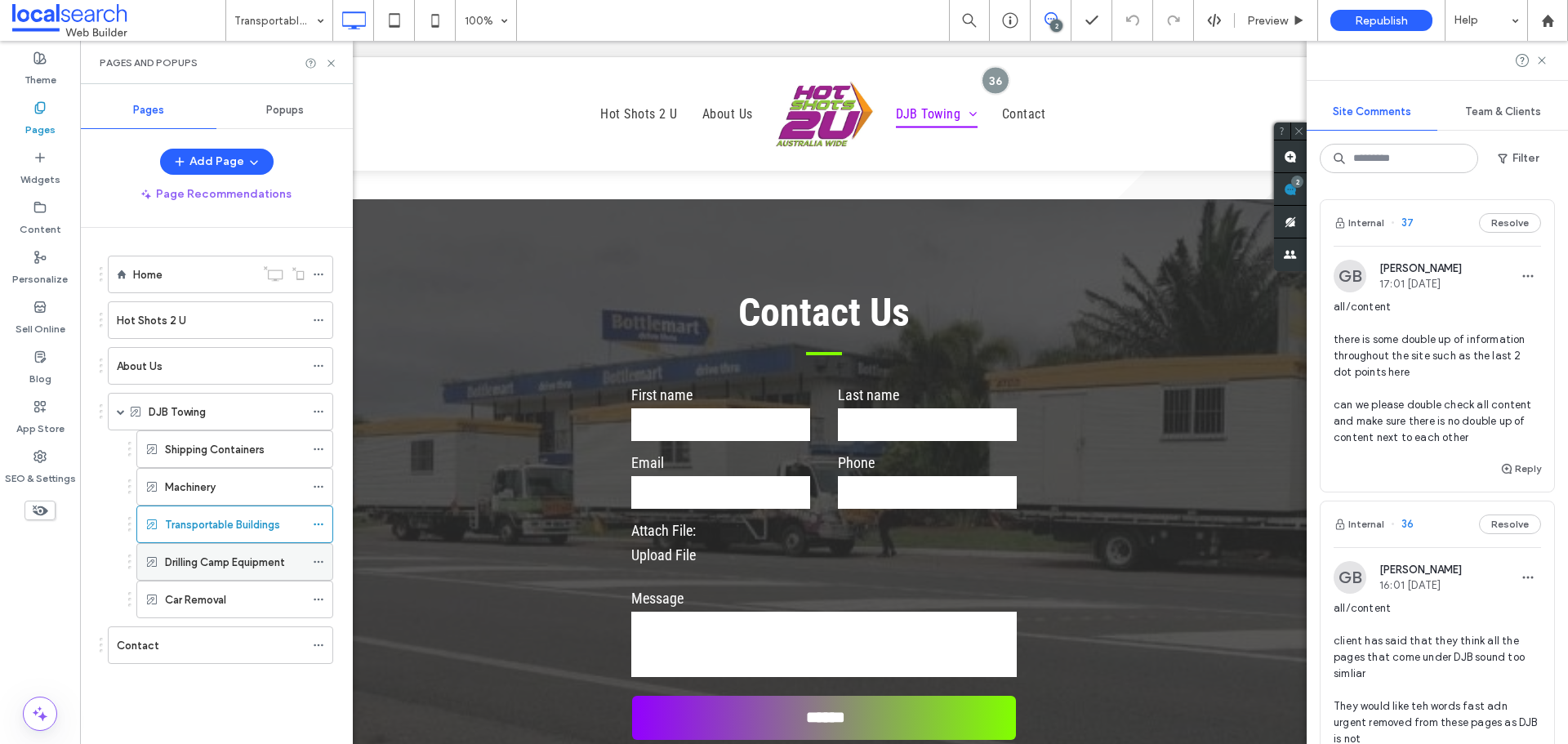
click at [223, 555] on label "Drilling Camp Equipment" at bounding box center [225, 562] width 120 height 28
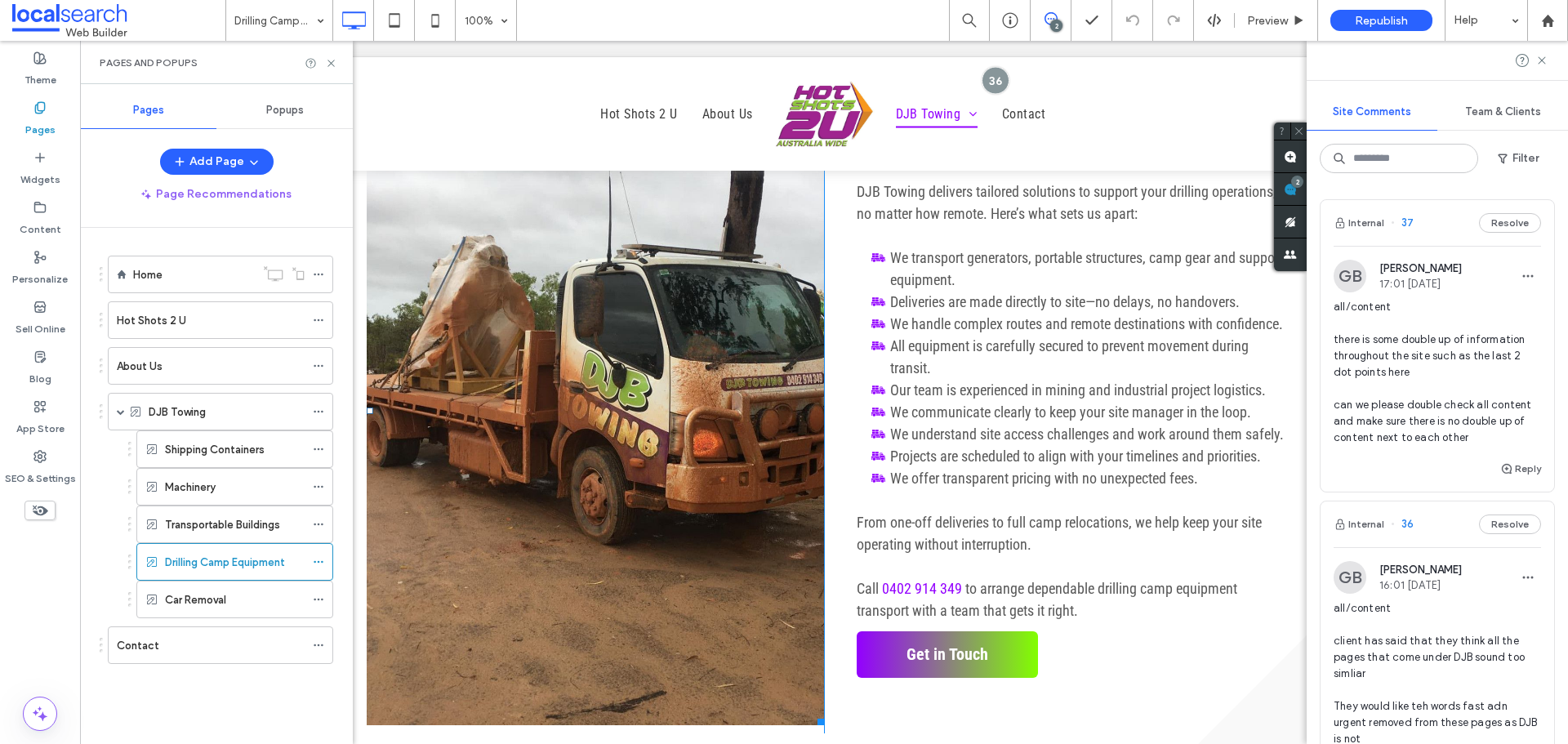
scroll to position [1470, 0]
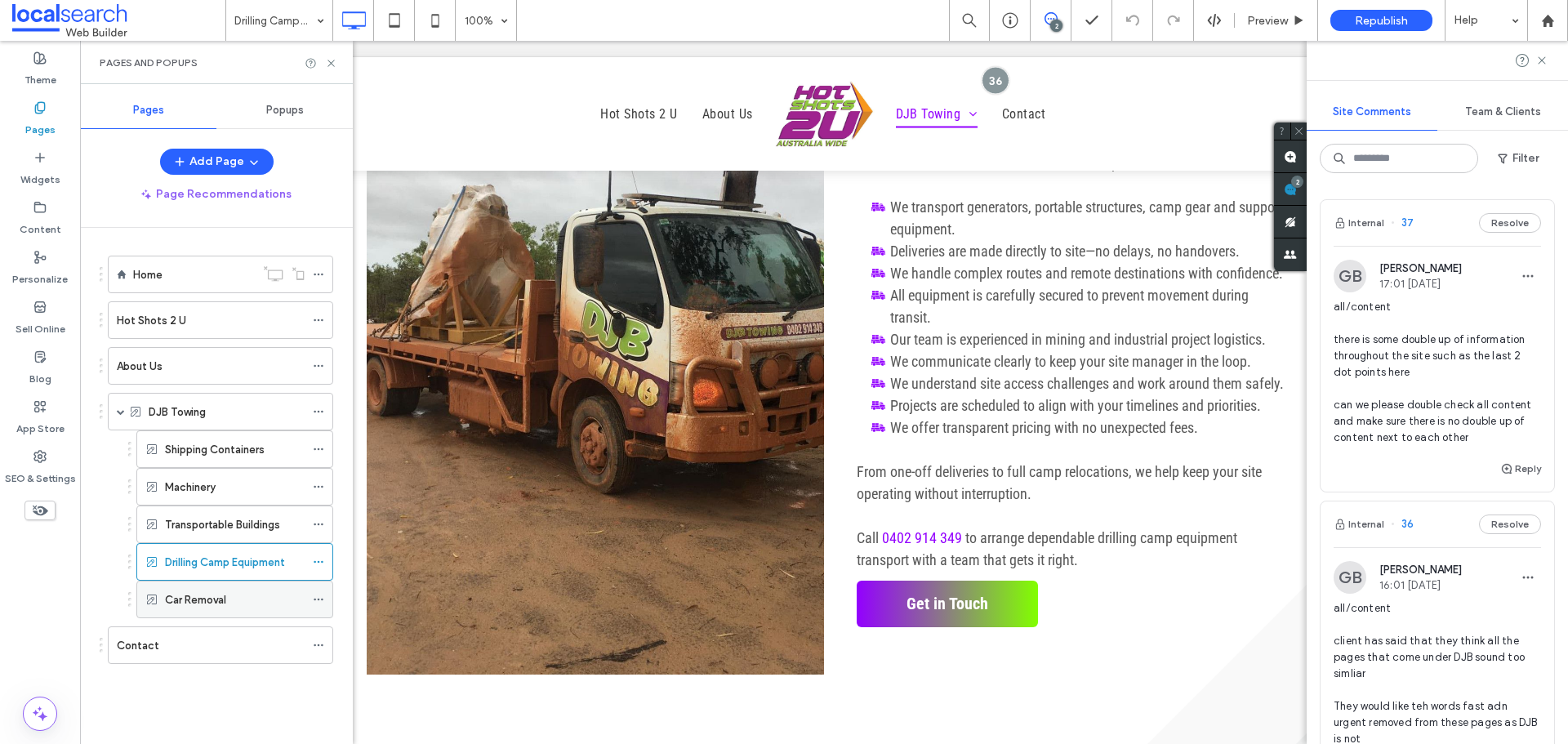
click at [175, 592] on label "Car Removal" at bounding box center [195, 600] width 61 height 28
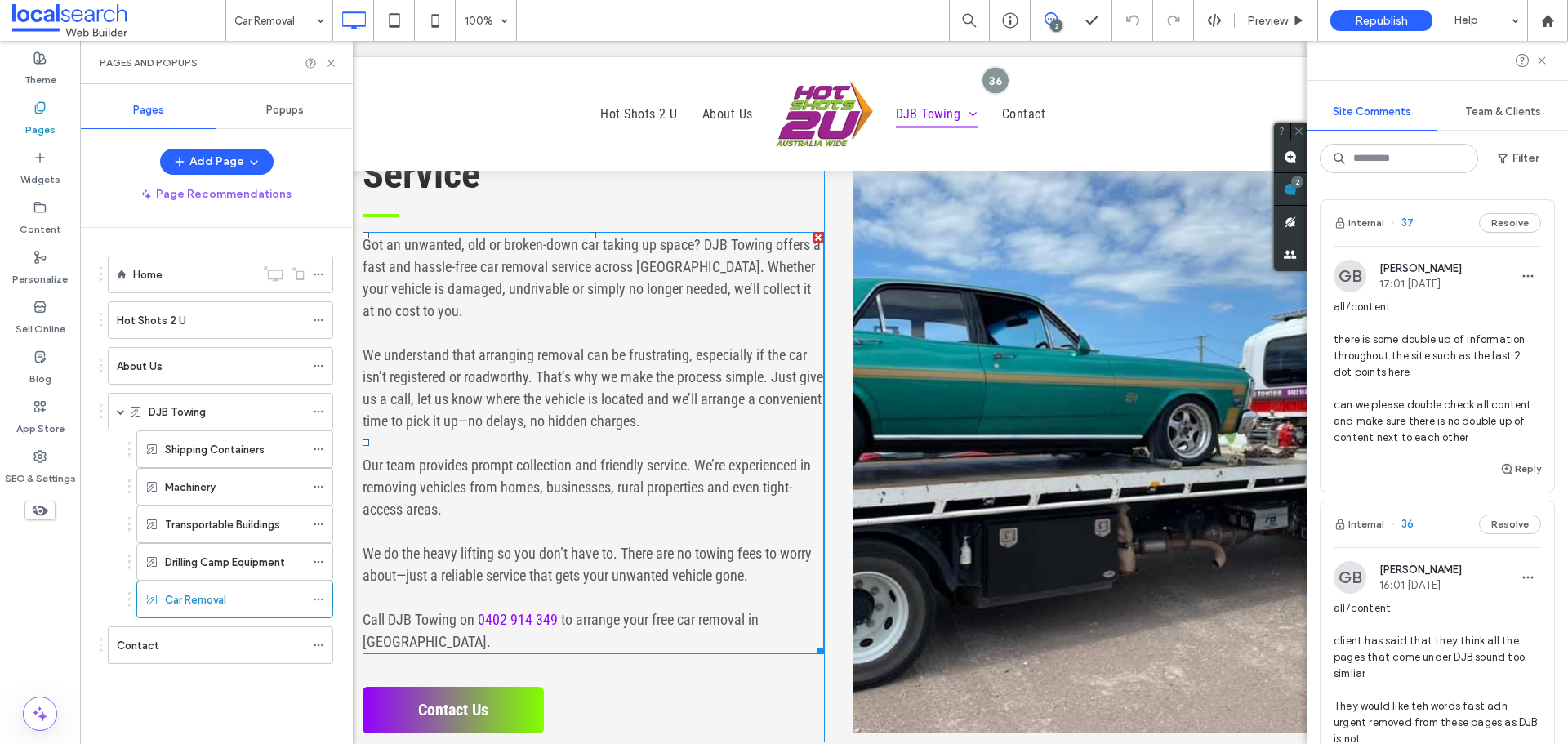
scroll to position [571, 0]
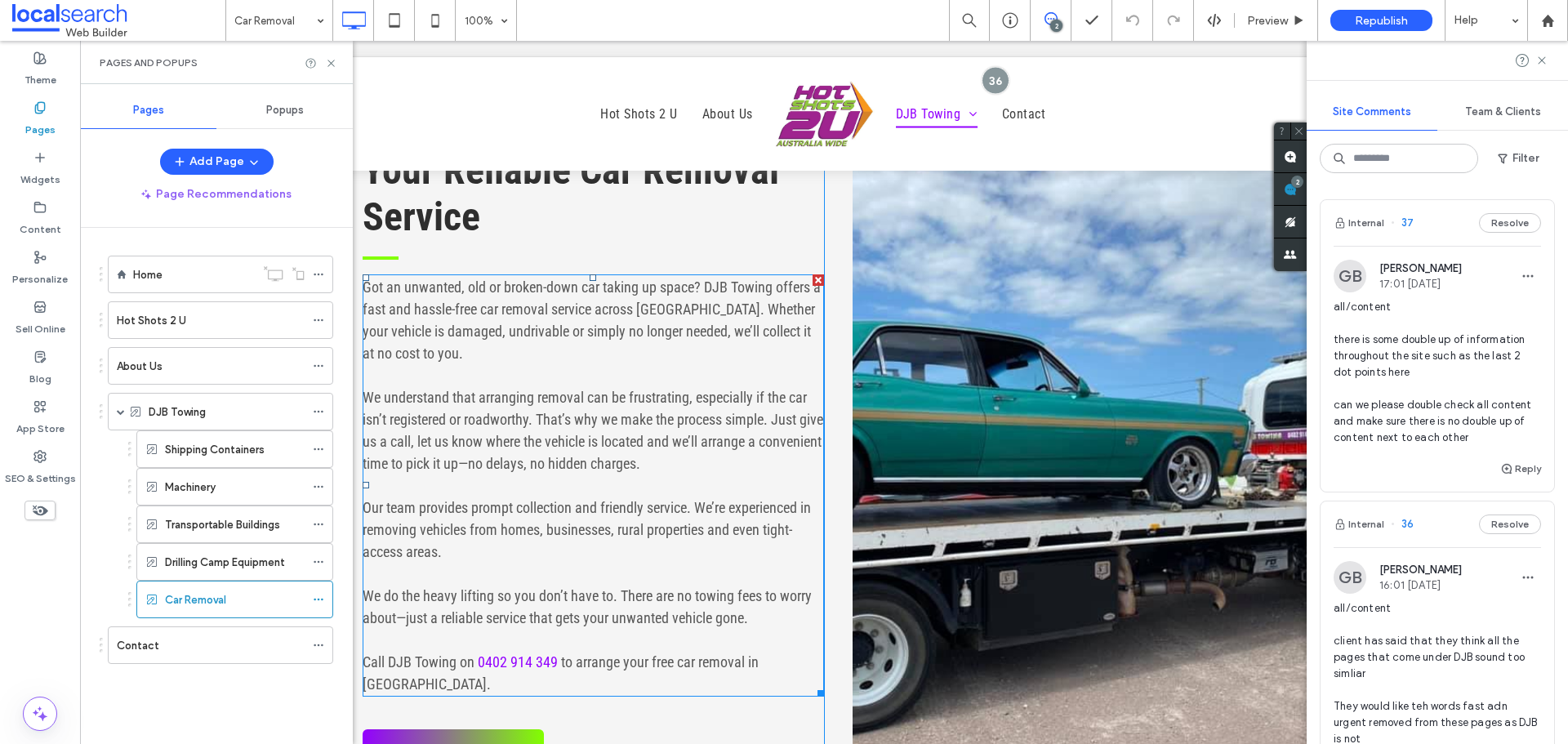
click at [639, 607] on p "We do the heavy lifting so you don’t have to. There are no towing fees to worry…" at bounding box center [593, 606] width 461 height 44
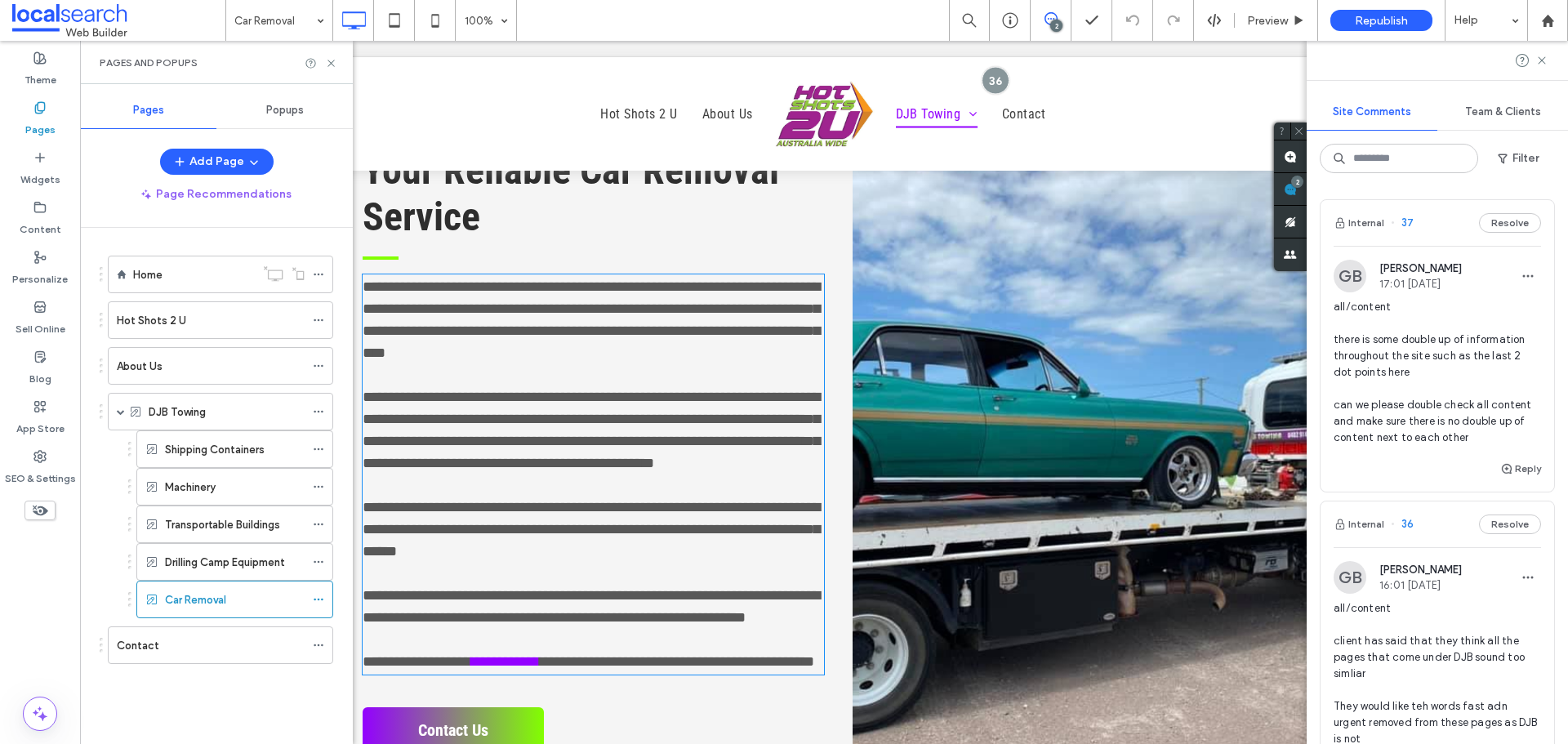
click at [639, 607] on p "**********" at bounding box center [593, 606] width 461 height 44
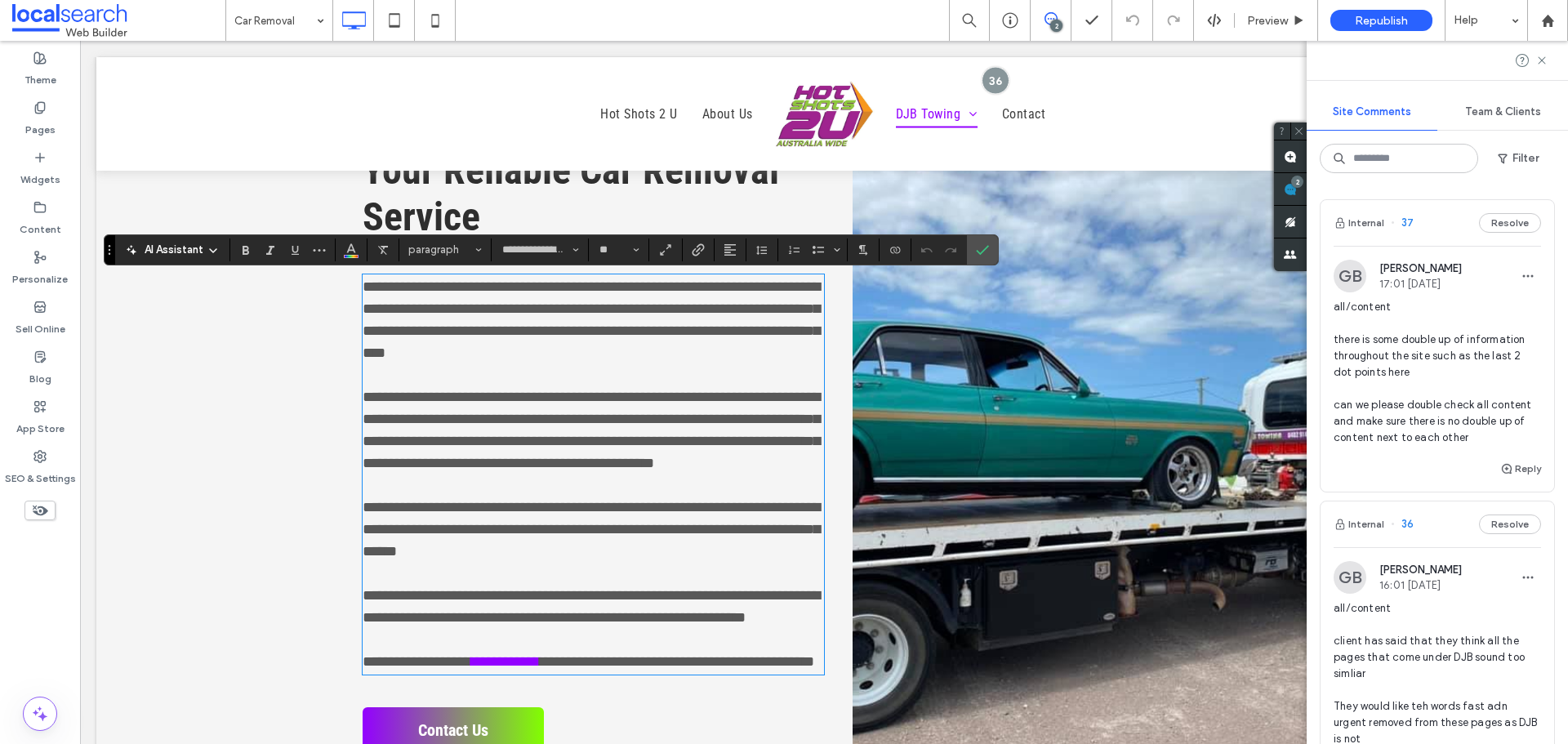
click at [632, 606] on span "**********" at bounding box center [591, 606] width 457 height 37
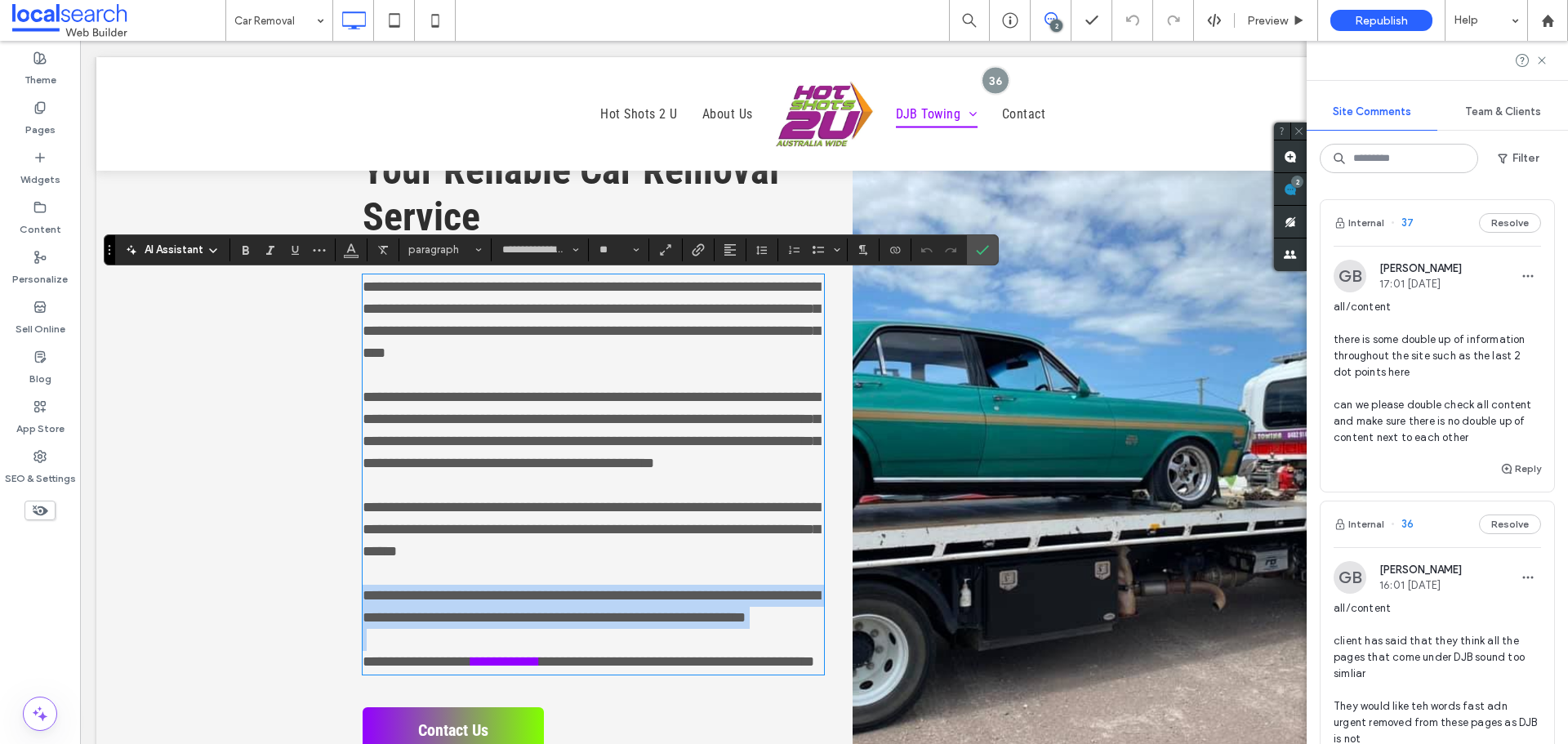
click at [632, 606] on span "**********" at bounding box center [591, 606] width 457 height 37
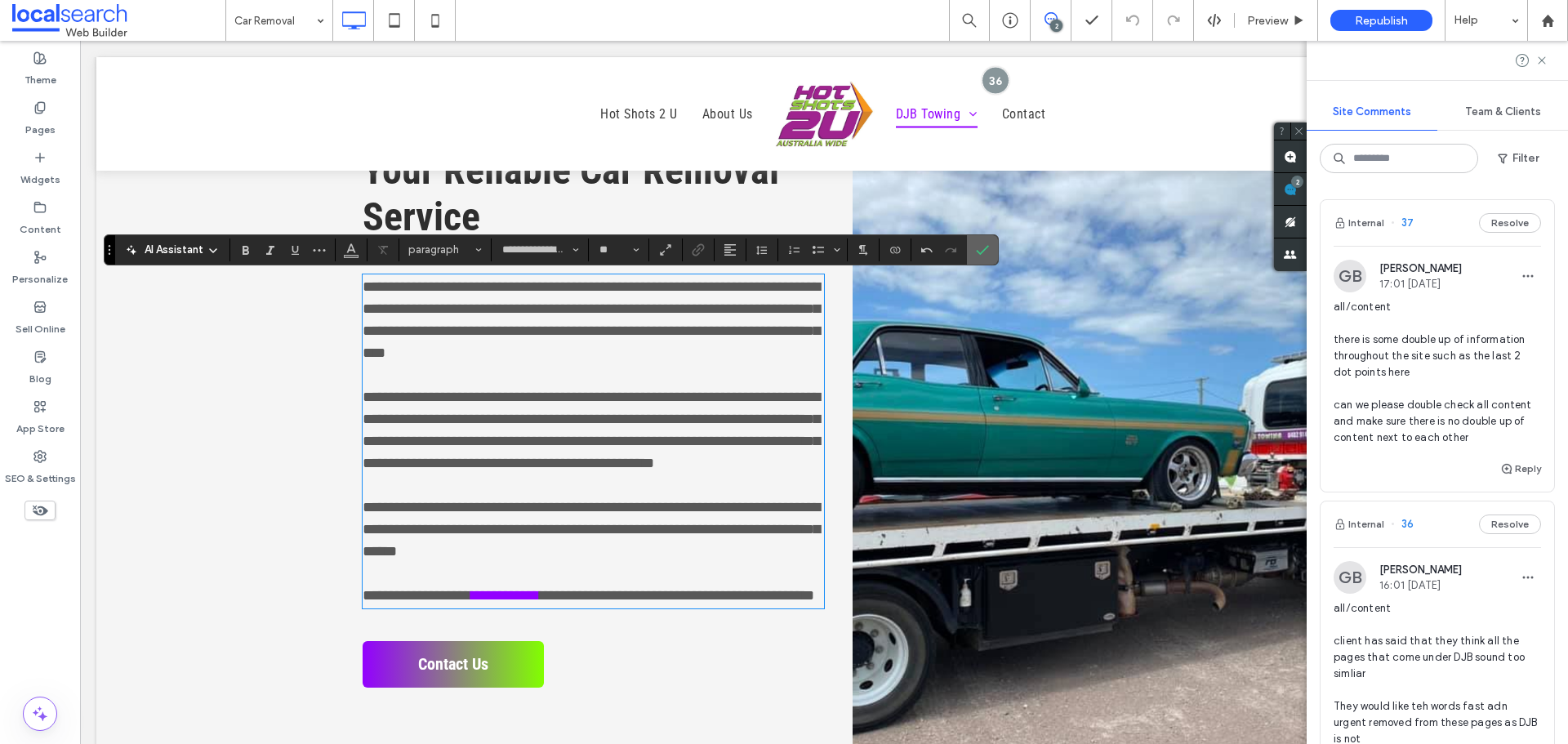
drag, startPoint x: 980, startPoint y: 250, endPoint x: 790, endPoint y: 309, distance: 198.9
click at [980, 250] on icon "Confirm" at bounding box center [983, 250] width 13 height 13
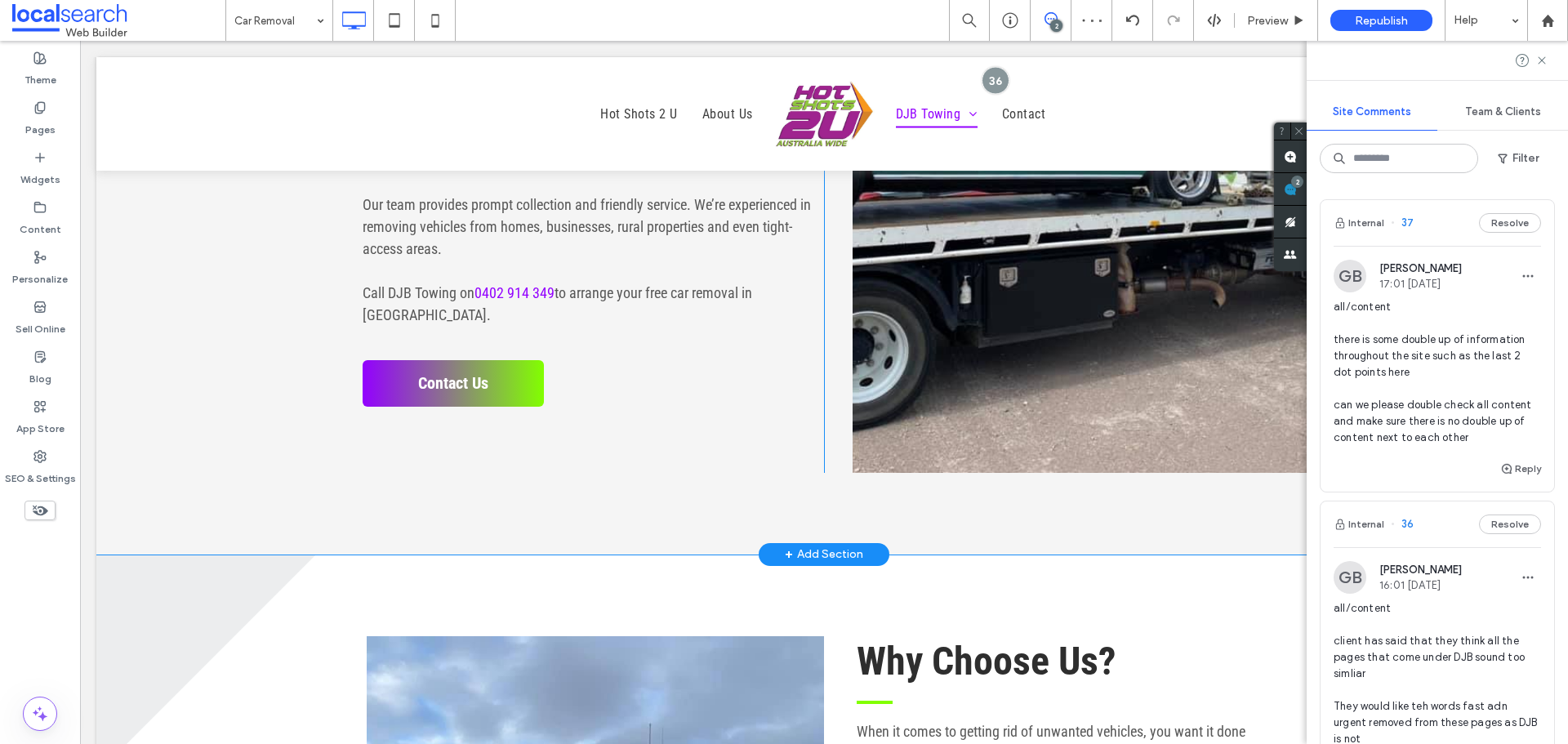
scroll to position [980, 0]
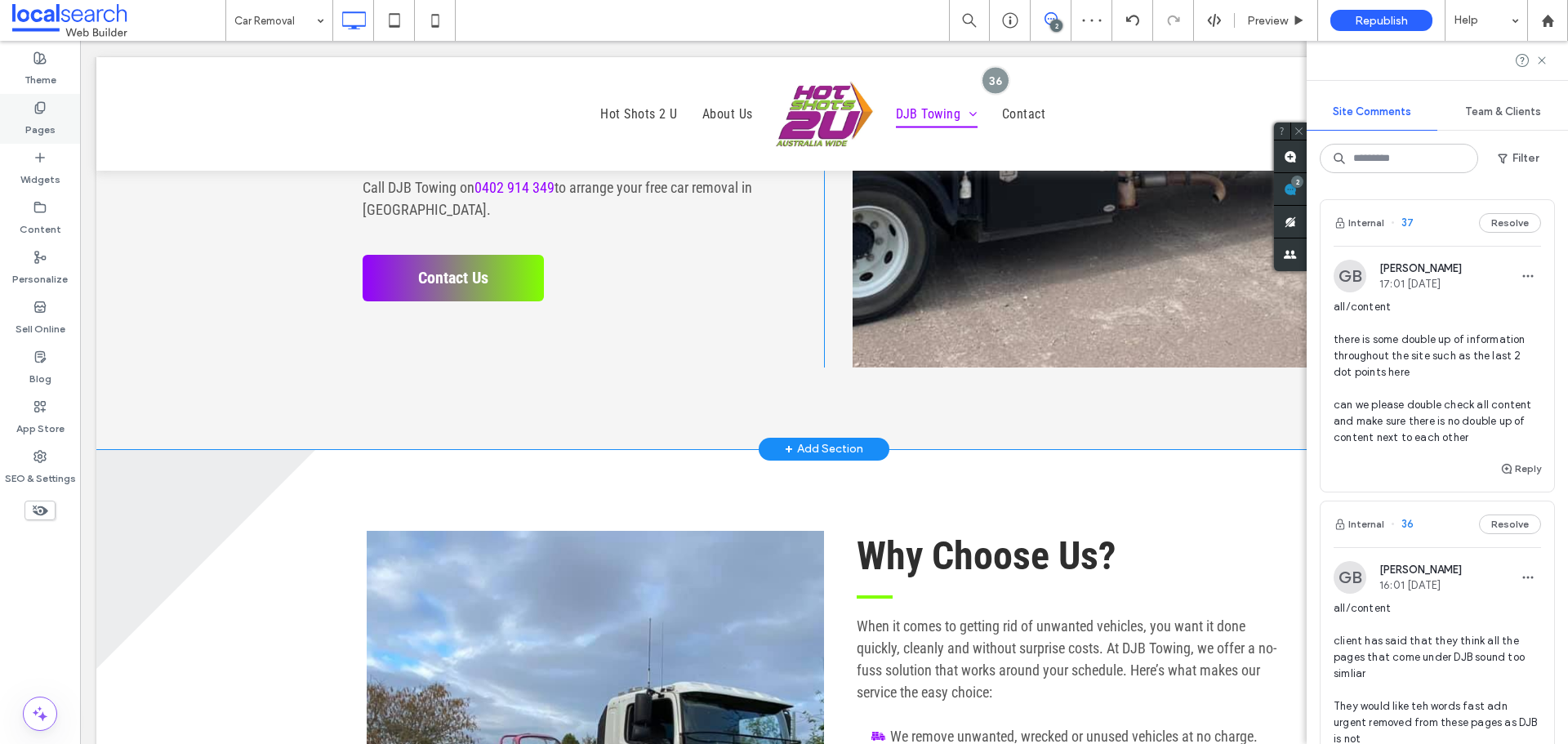
click at [36, 120] on label "Pages" at bounding box center [40, 125] width 30 height 23
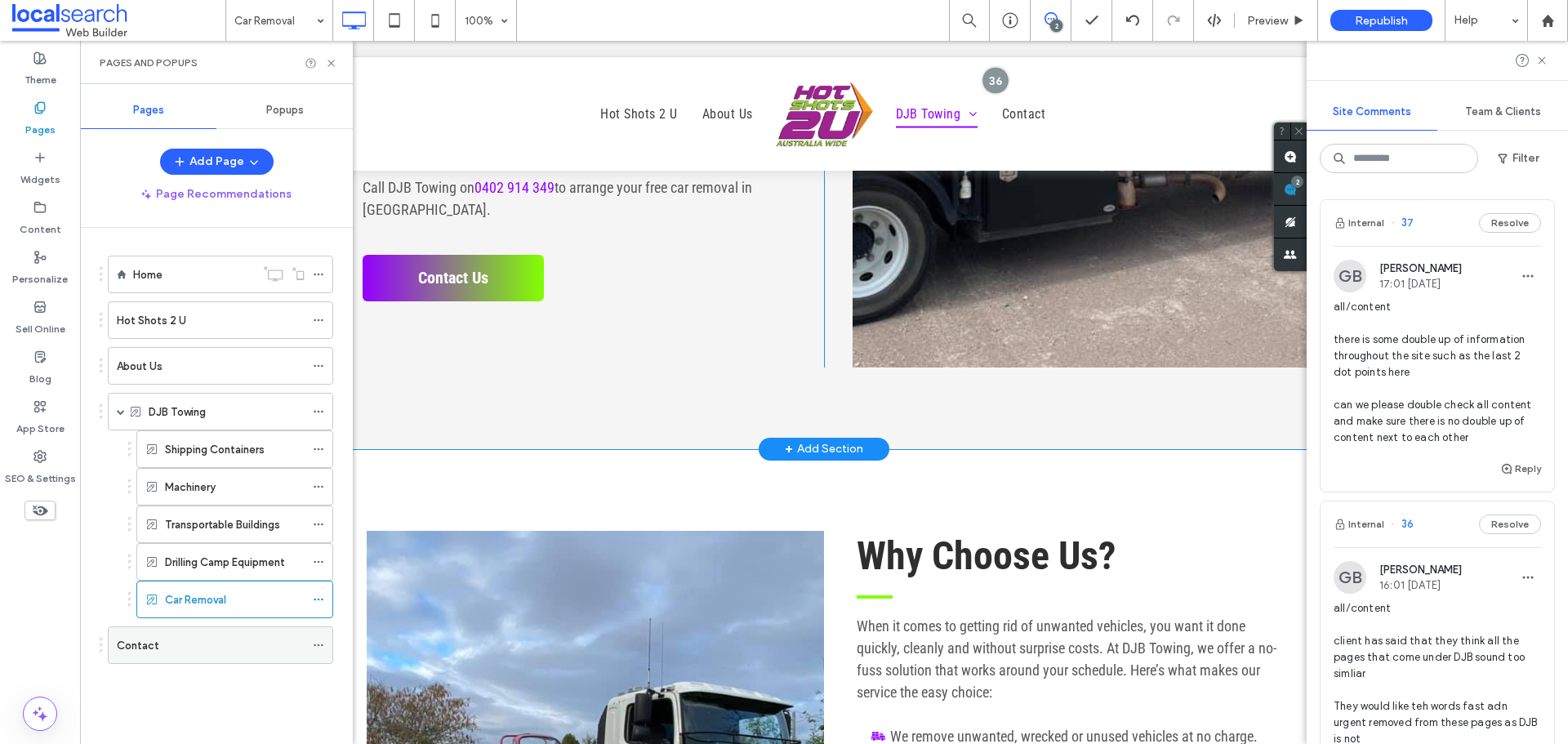
click at [212, 631] on div "Contact" at bounding box center [210, 645] width 188 height 36
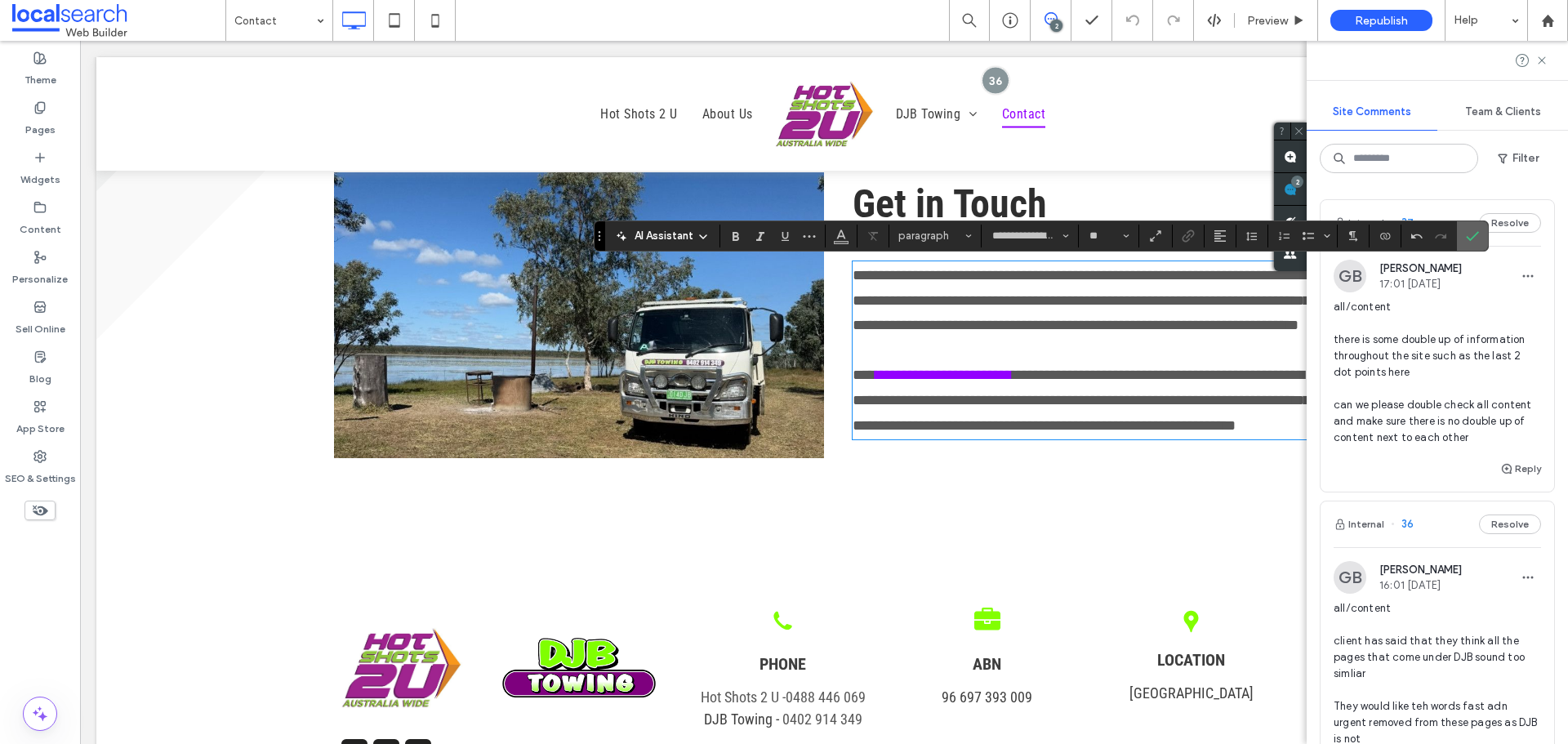
click at [1474, 229] on icon "Confirm" at bounding box center [1472, 236] width 13 height 13
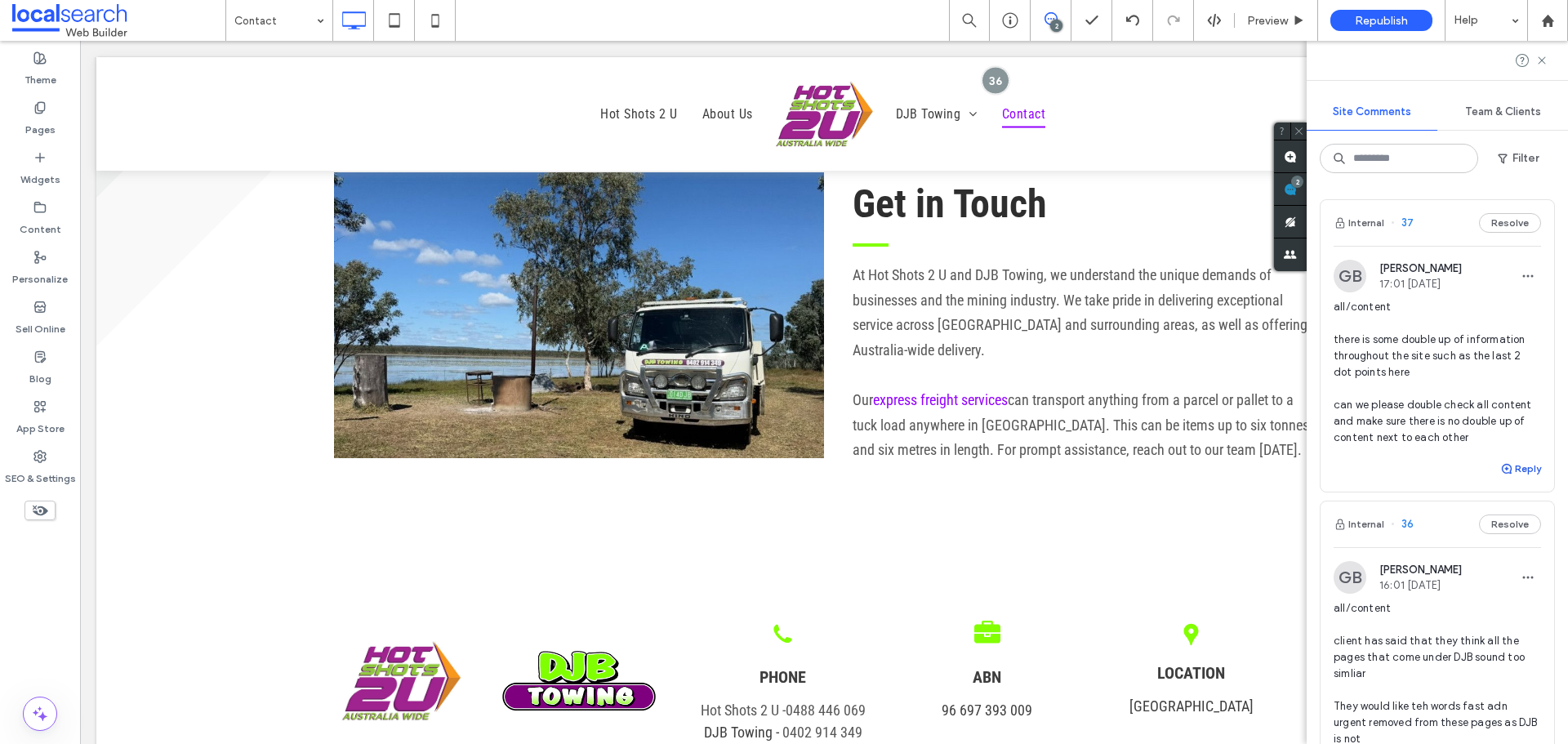
click at [1500, 464] on icon "button" at bounding box center [1506, 469] width 13 height 13
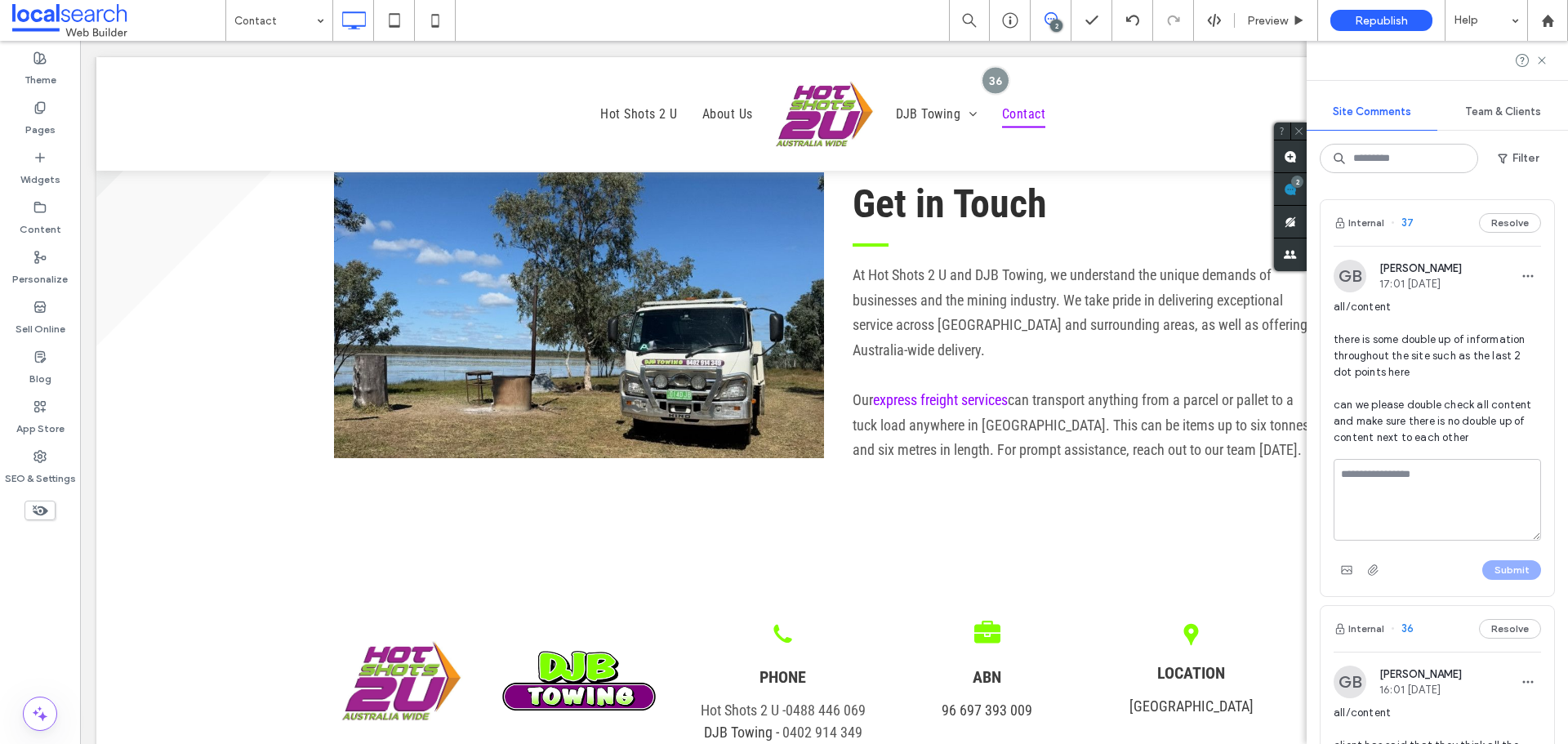
click at [1437, 482] on textarea at bounding box center [1437, 500] width 208 height 82
type textarea "**********"
click at [1498, 573] on button "Submit" at bounding box center [1511, 570] width 58 height 19
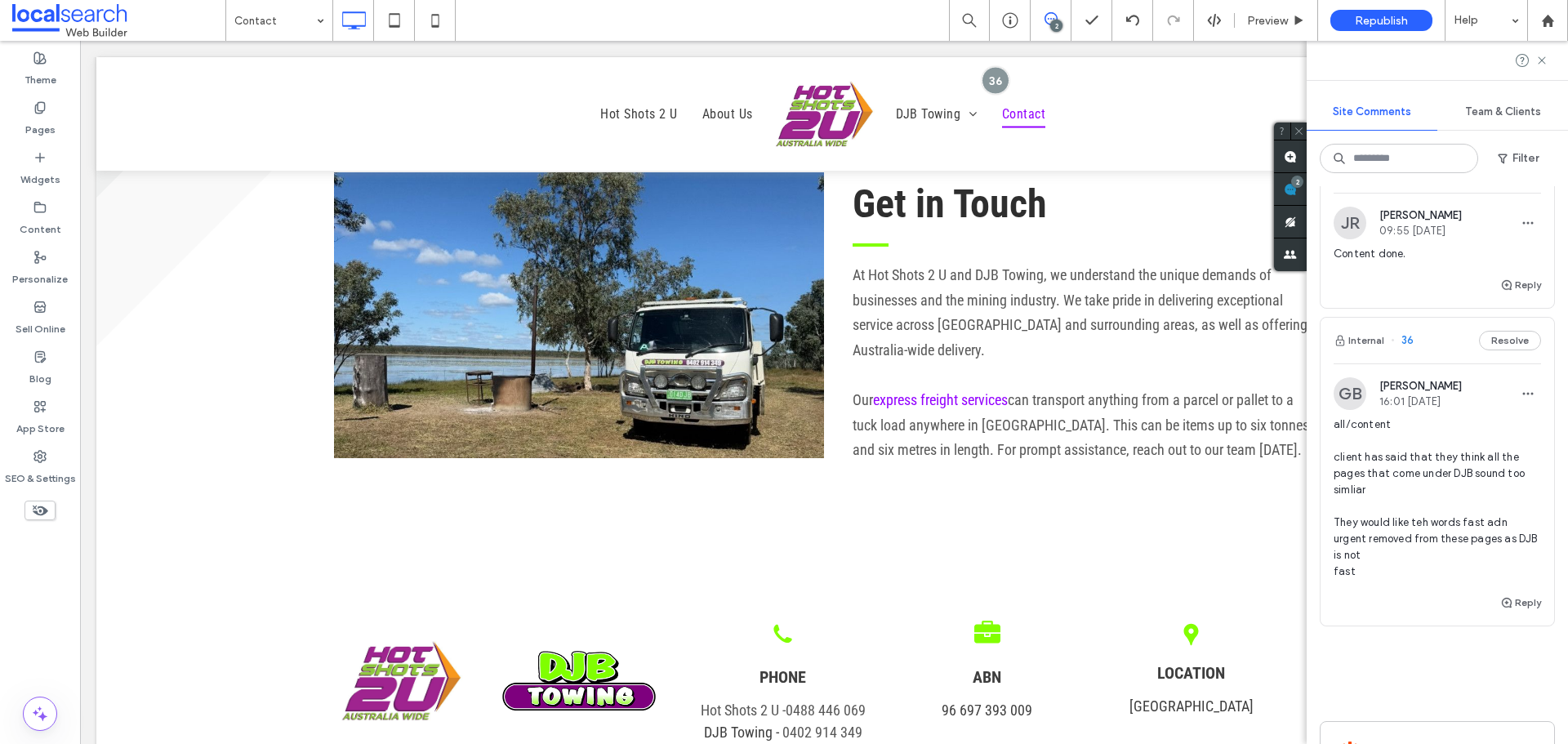
scroll to position [327, 0]
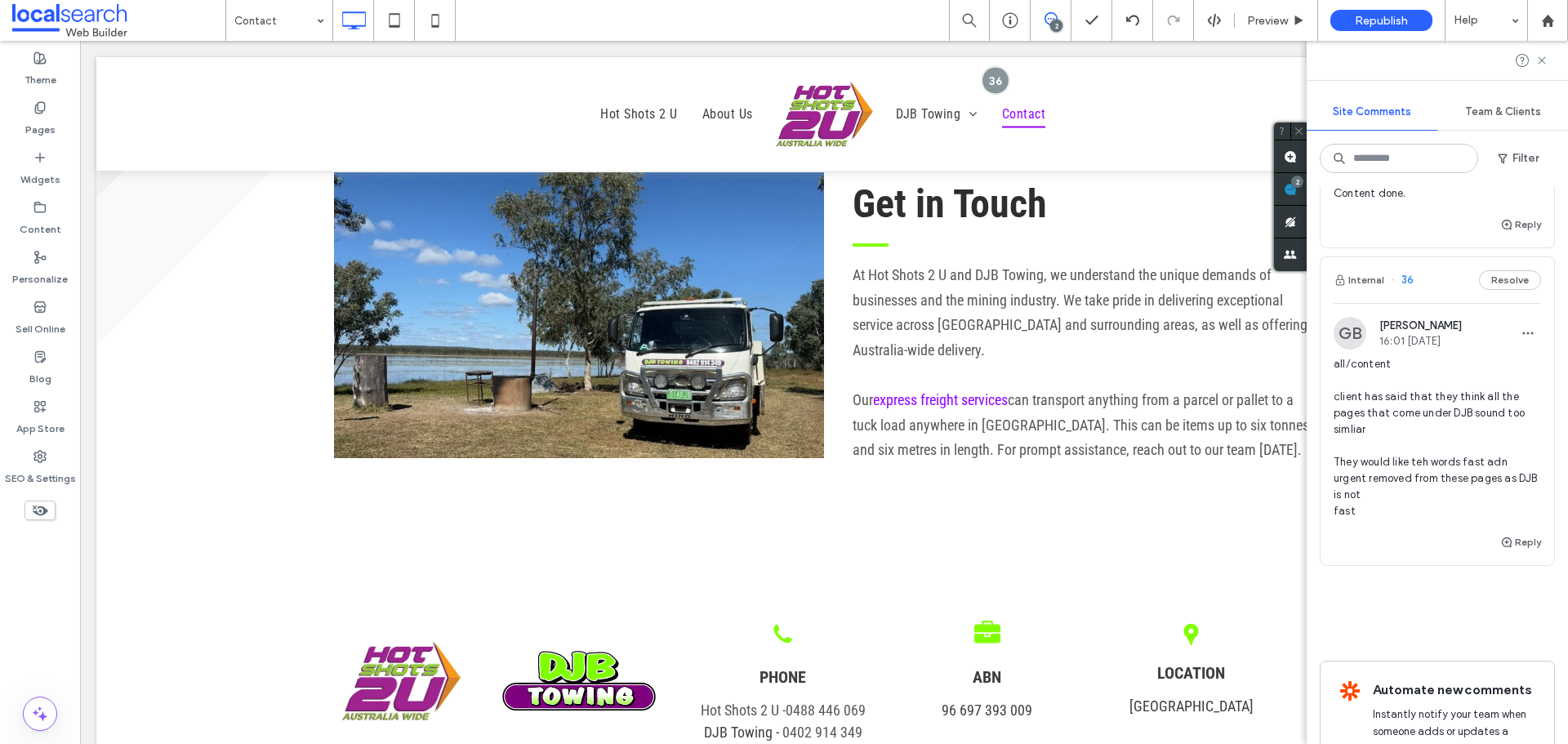
click at [1405, 470] on span "all/content client has said that they think all the pages that come under DJB s…" at bounding box center [1437, 438] width 208 height 163
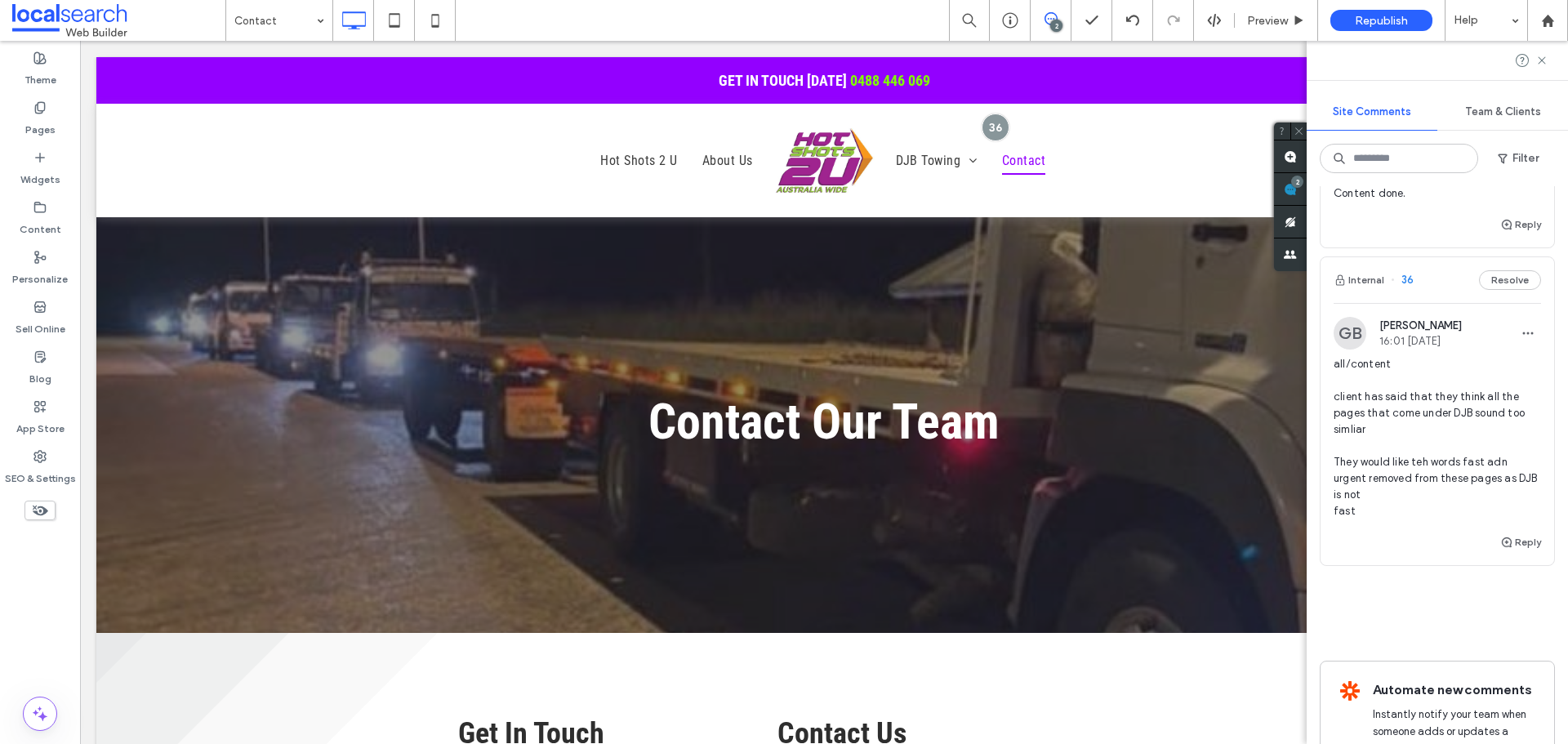
scroll to position [0, 0]
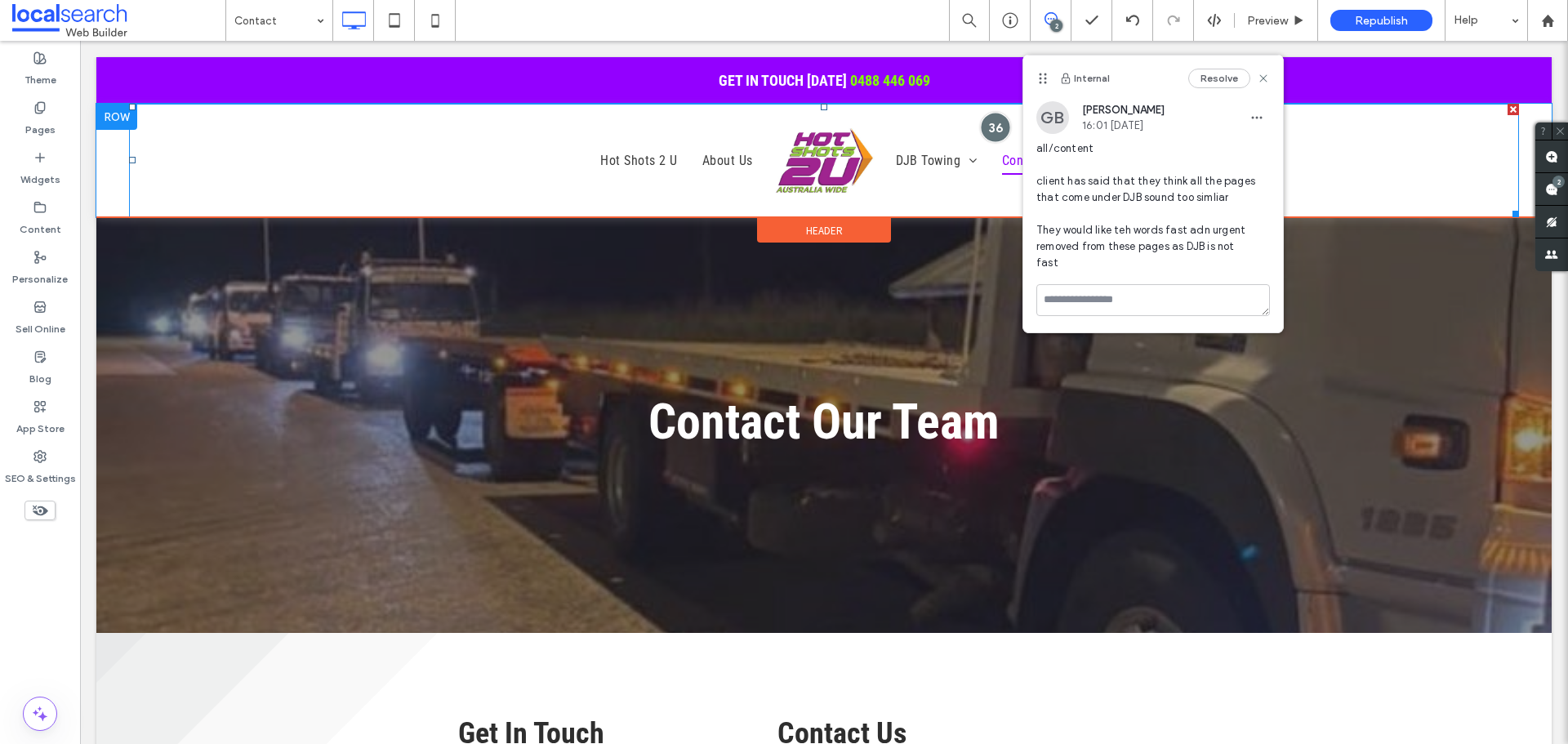
click at [991, 132] on div at bounding box center [996, 127] width 30 height 30
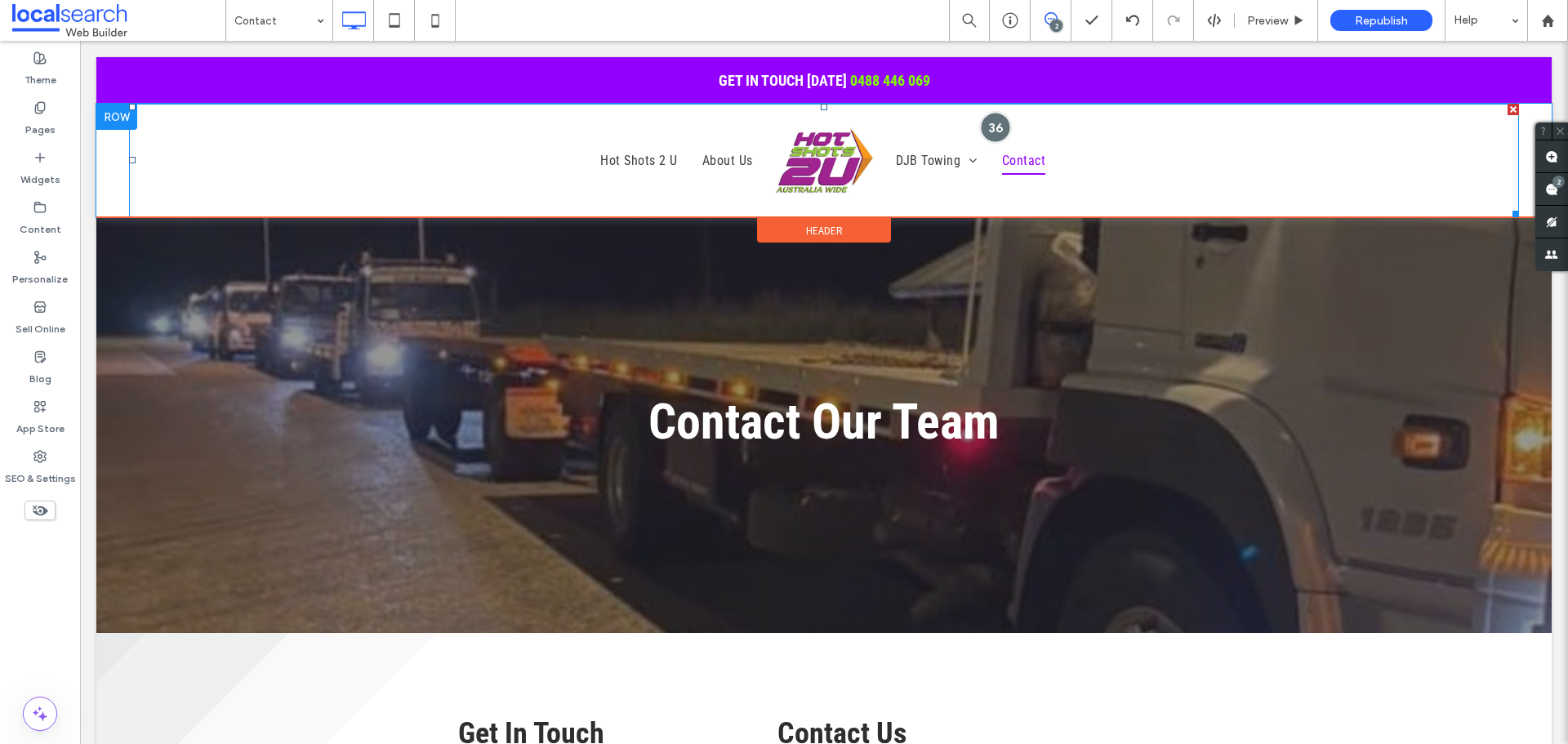
click at [991, 131] on div at bounding box center [996, 127] width 30 height 30
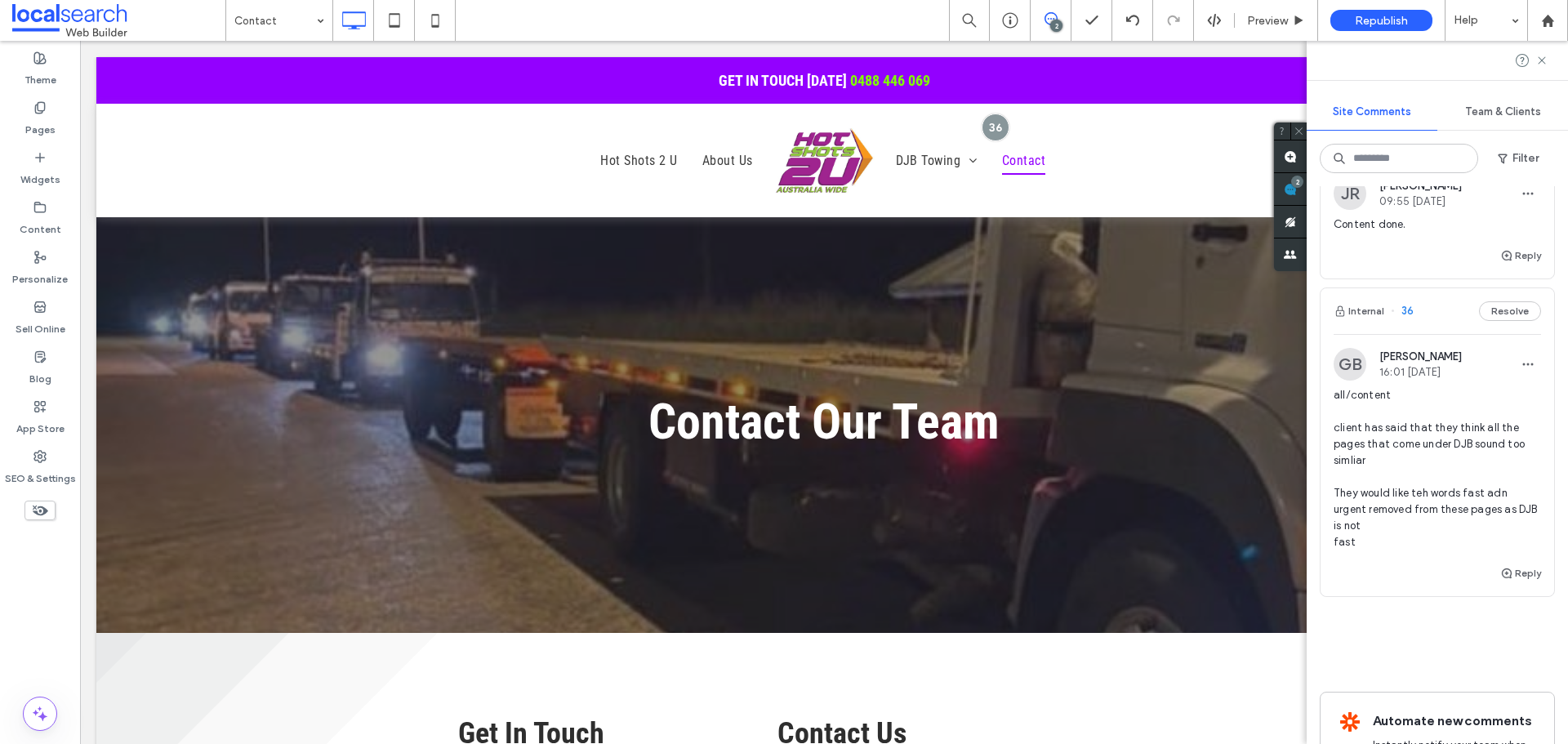
scroll to position [327, 0]
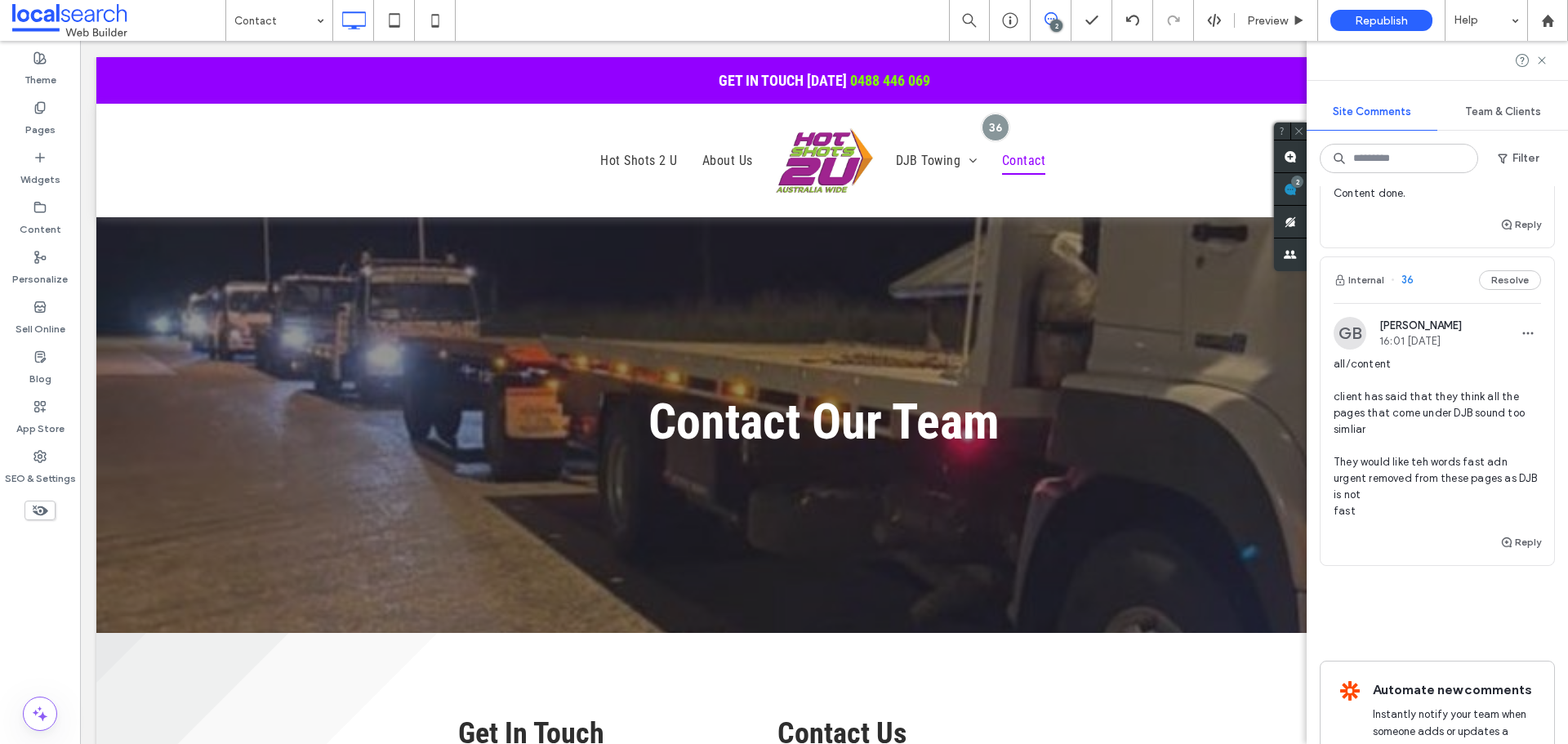
click at [1446, 485] on span "all/content client has said that they think all the pages that come under DJB s…" at bounding box center [1437, 438] width 208 height 163
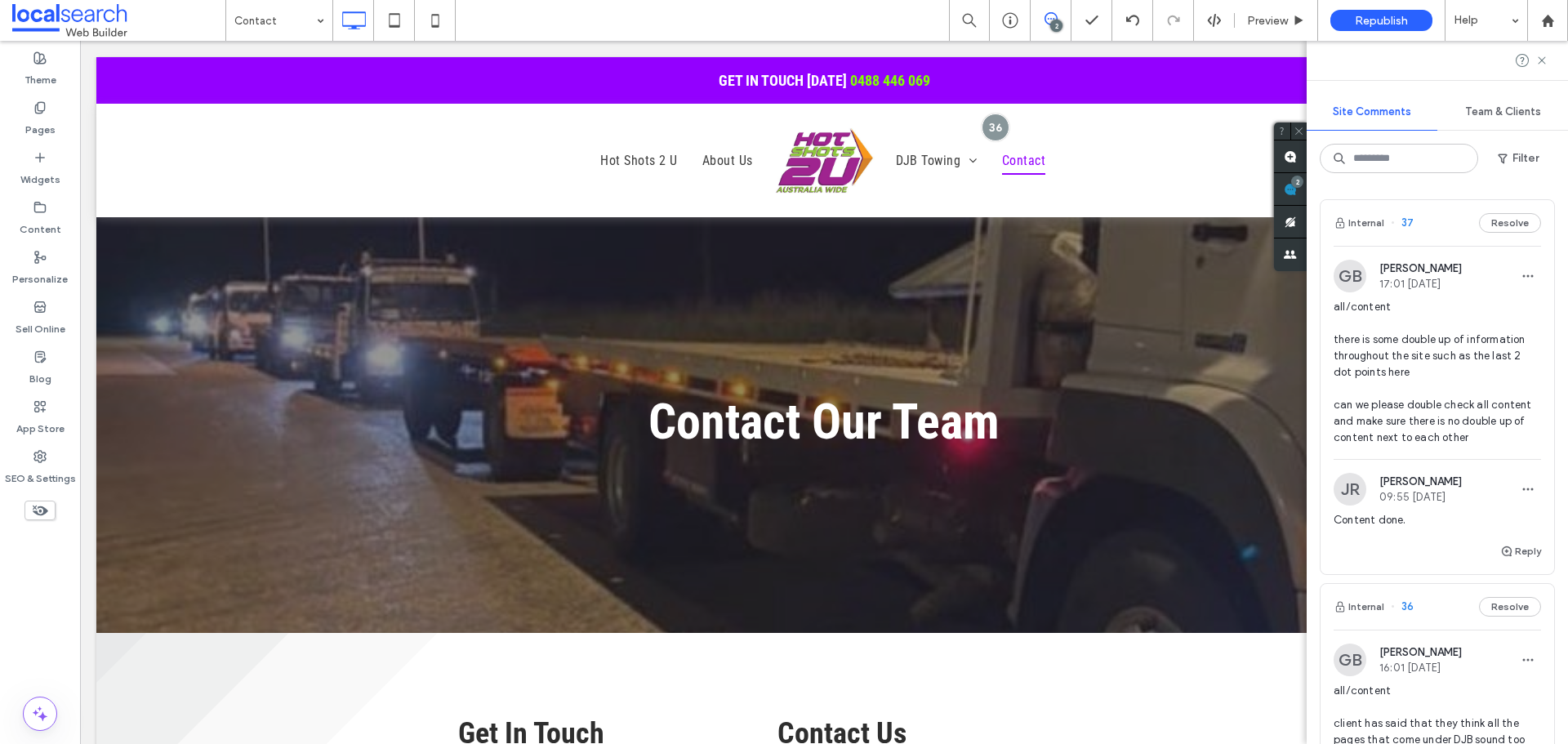
click at [1447, 468] on div "Internal 37 Resolve GB Grace Bowden 17:01 Sep 2 2025 all/content there is some …" at bounding box center [1436, 465] width 261 height 558
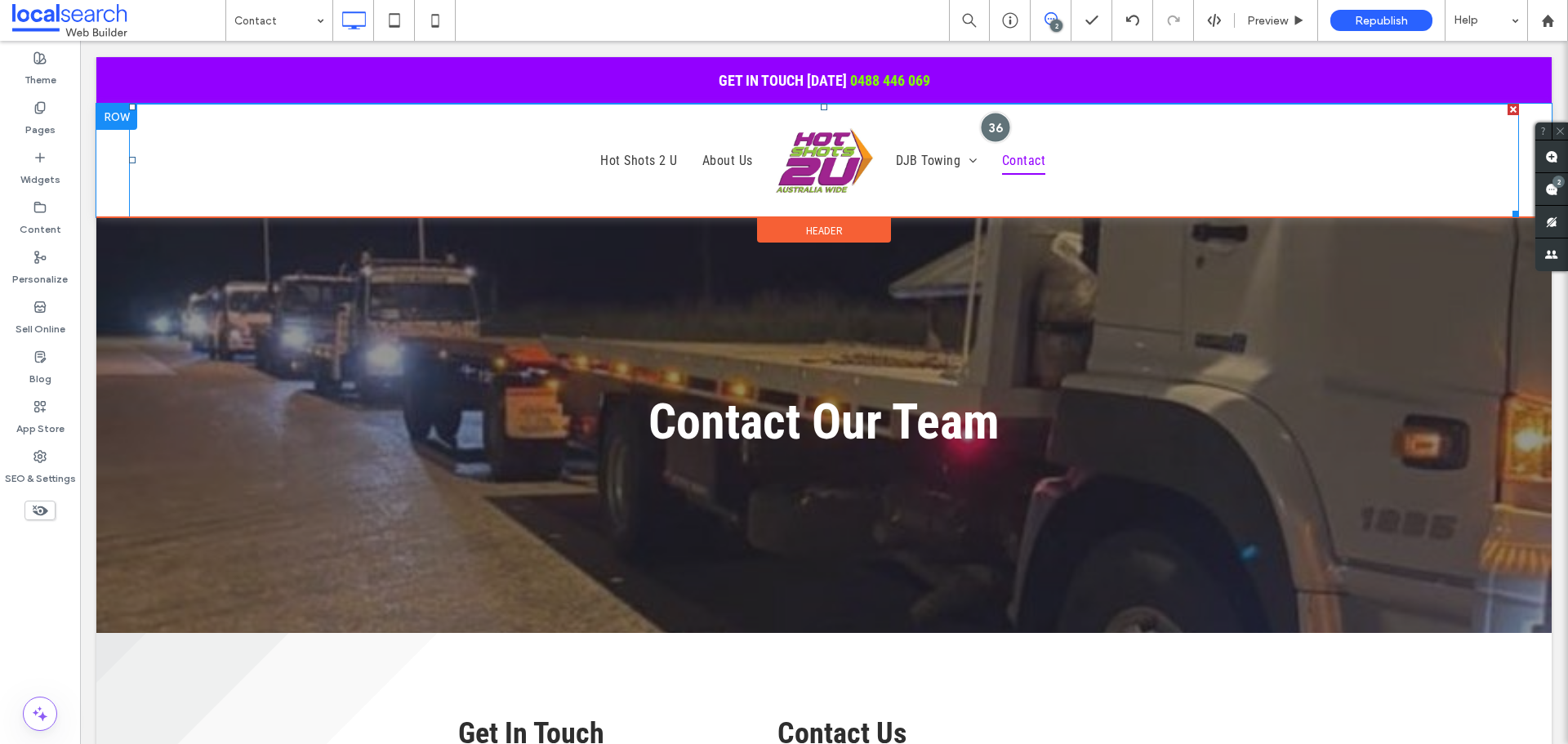
click at [995, 125] on div at bounding box center [996, 127] width 30 height 30
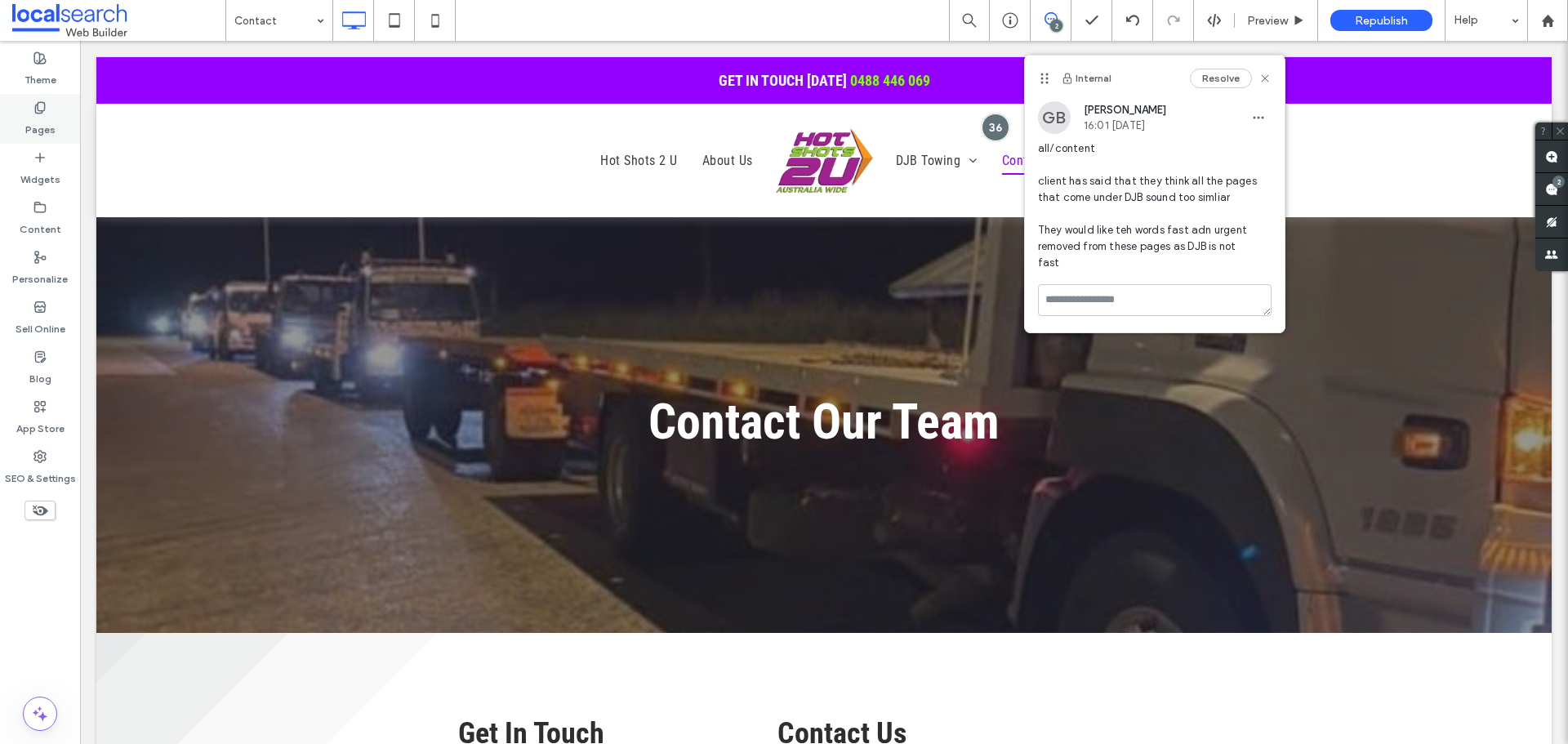
click at [27, 127] on label "Pages" at bounding box center [40, 125] width 30 height 23
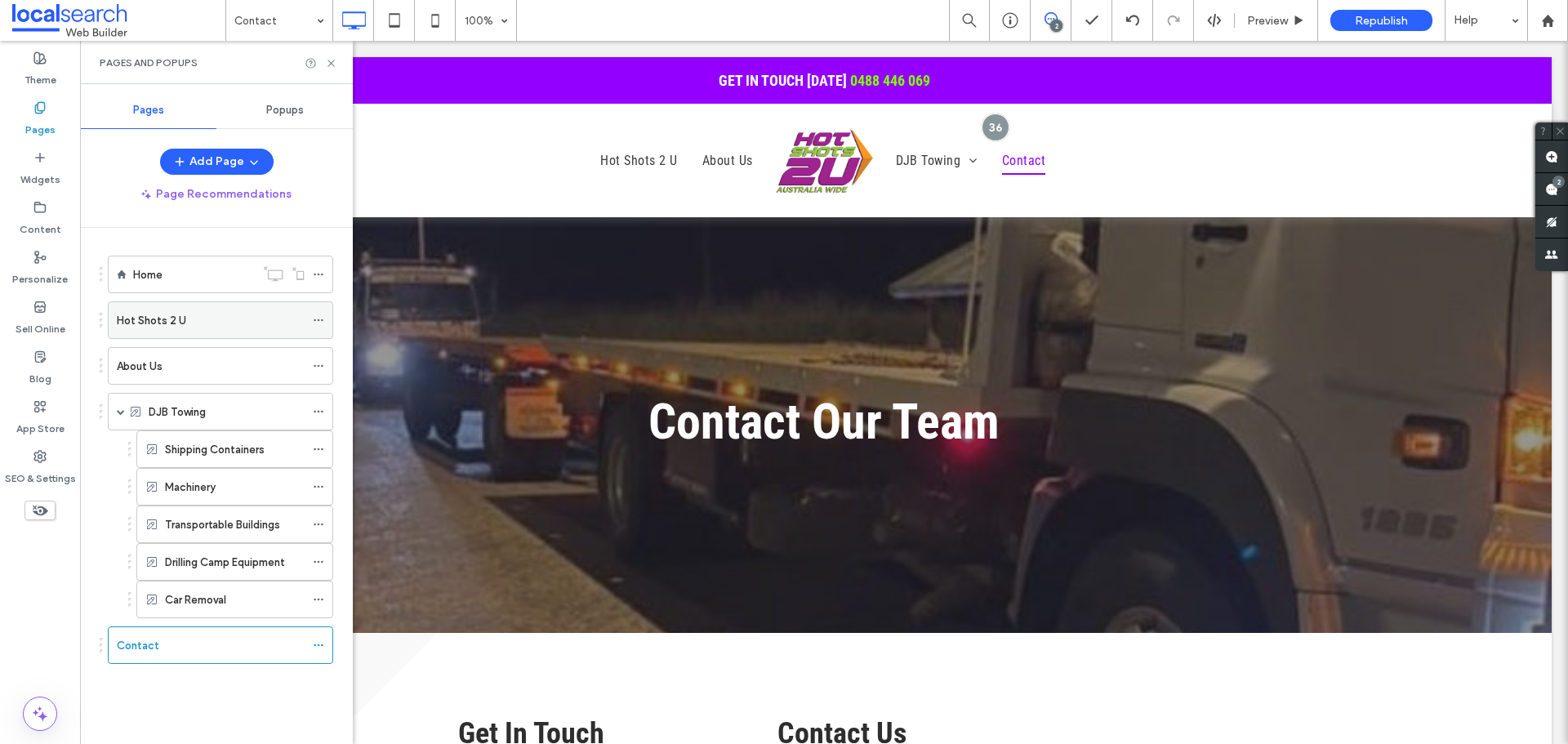
click at [200, 303] on div "Hot Shots 2 U" at bounding box center [210, 319] width 188 height 36
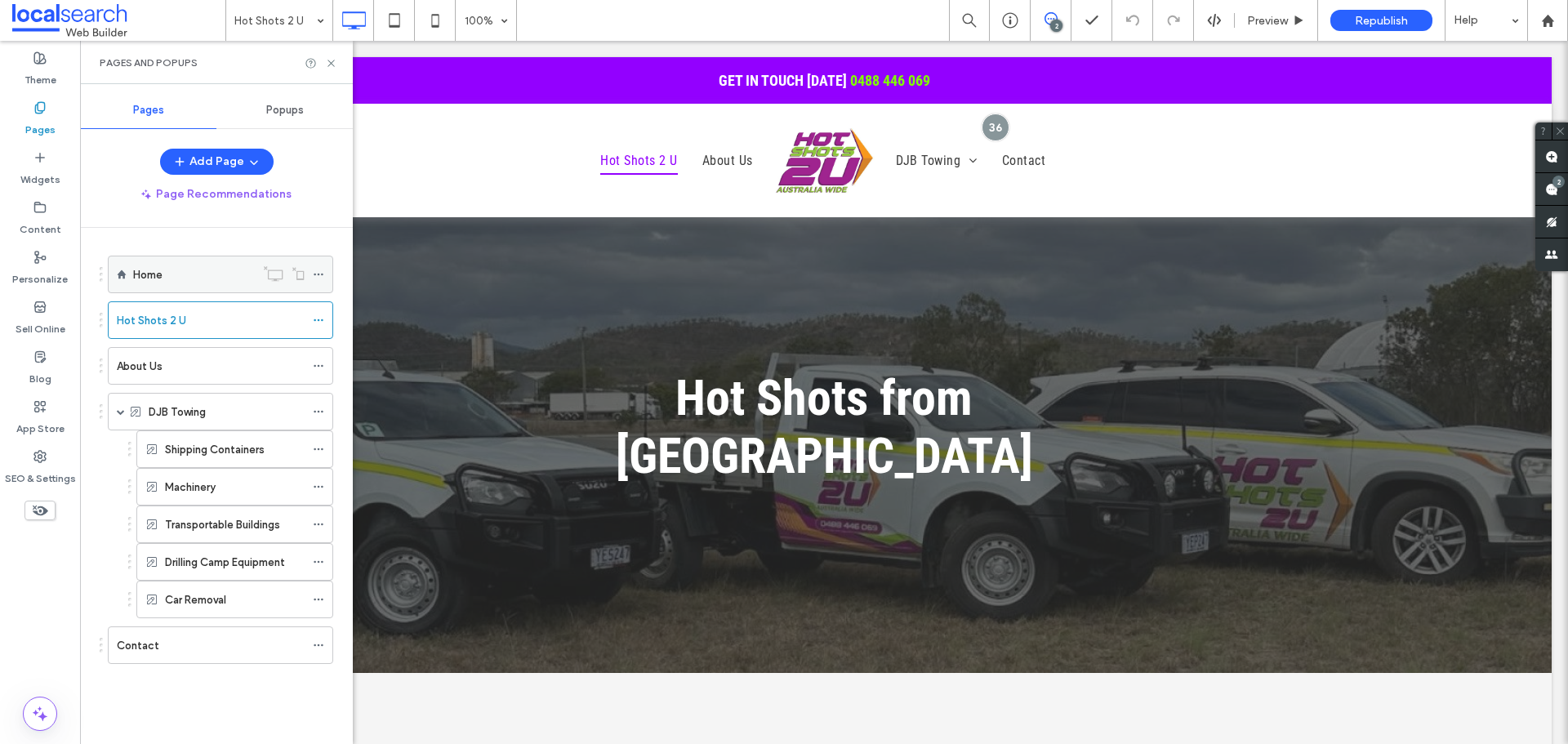
click at [164, 274] on div "Home" at bounding box center [194, 274] width 122 height 18
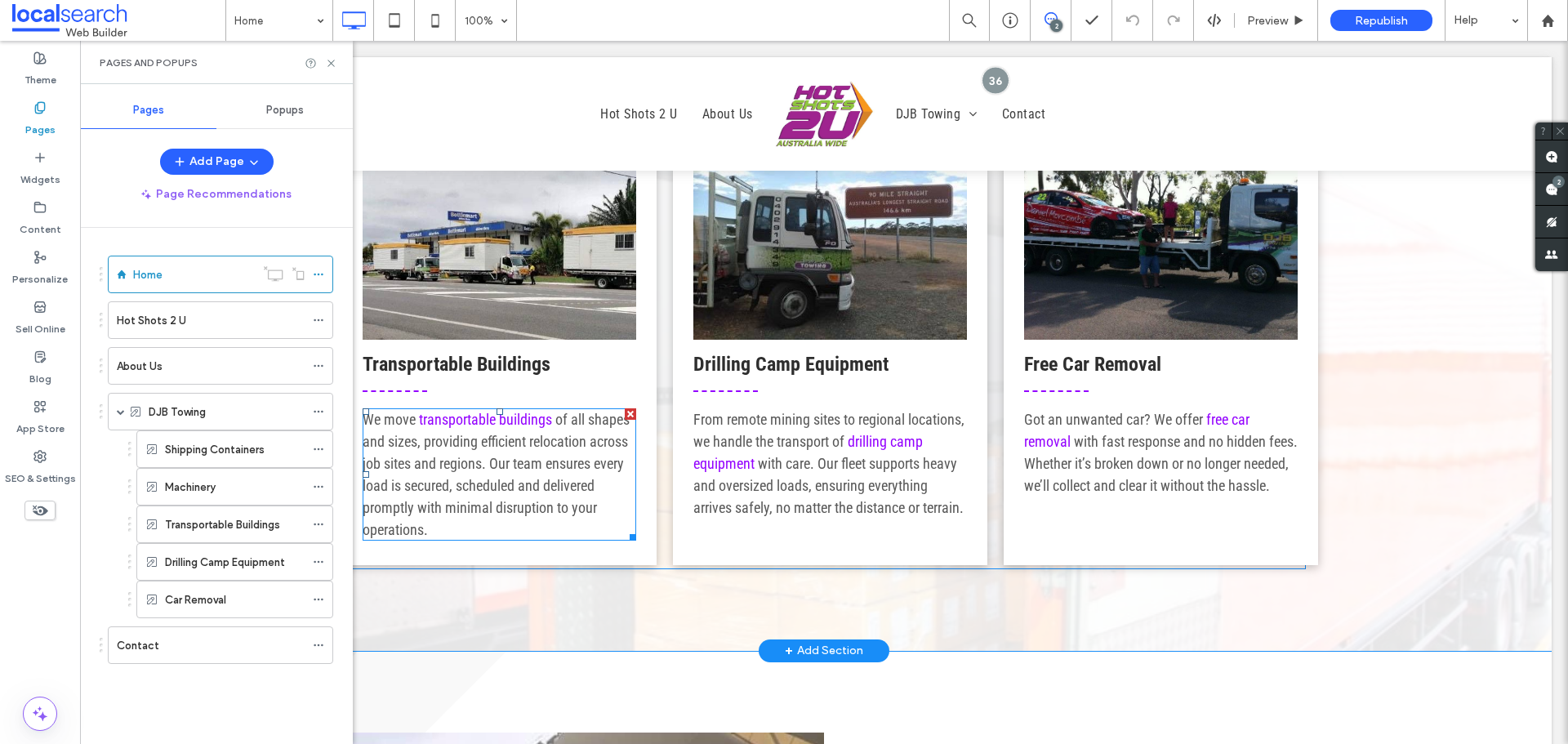
scroll to position [2042, 0]
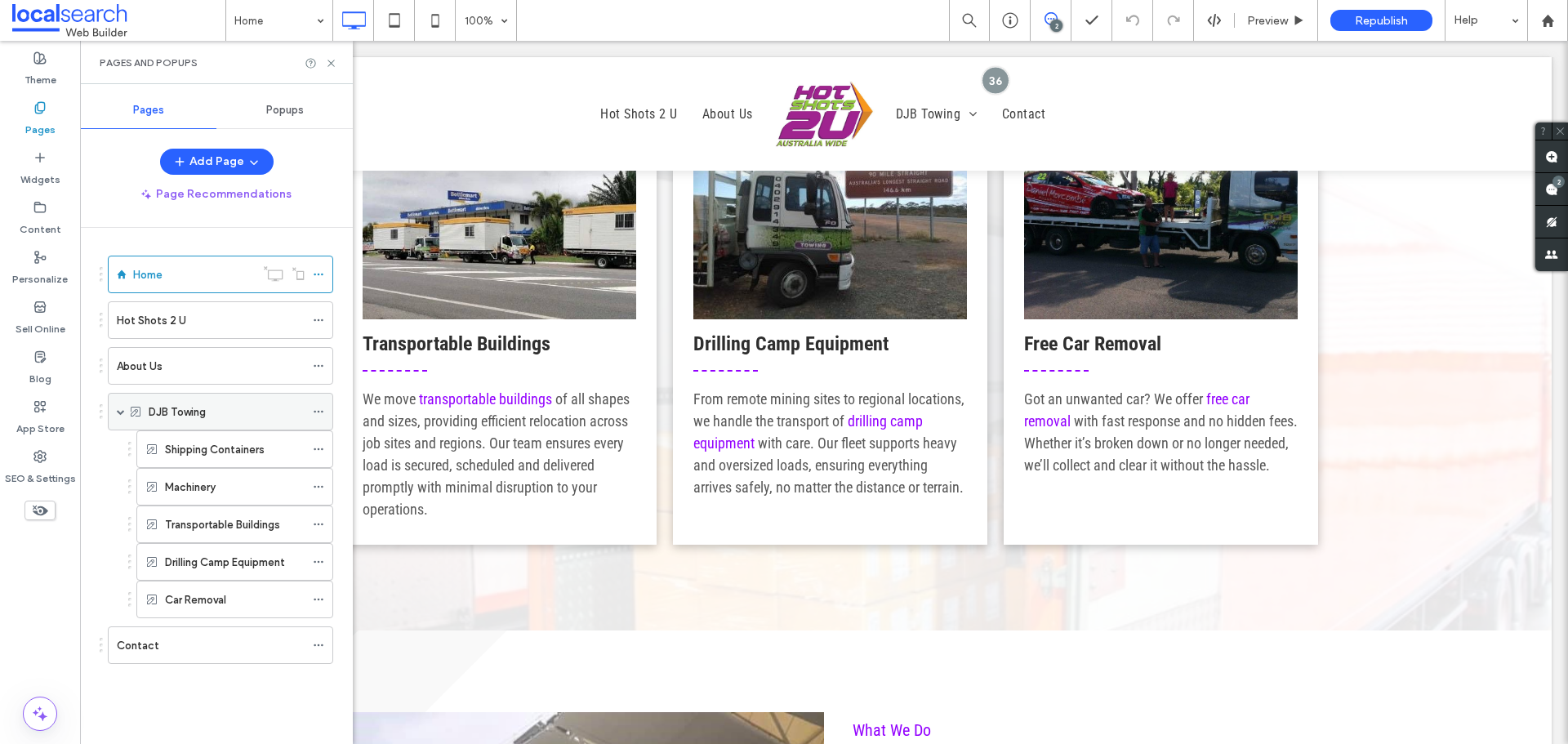
click at [316, 408] on icon at bounding box center [319, 412] width 12 height 12
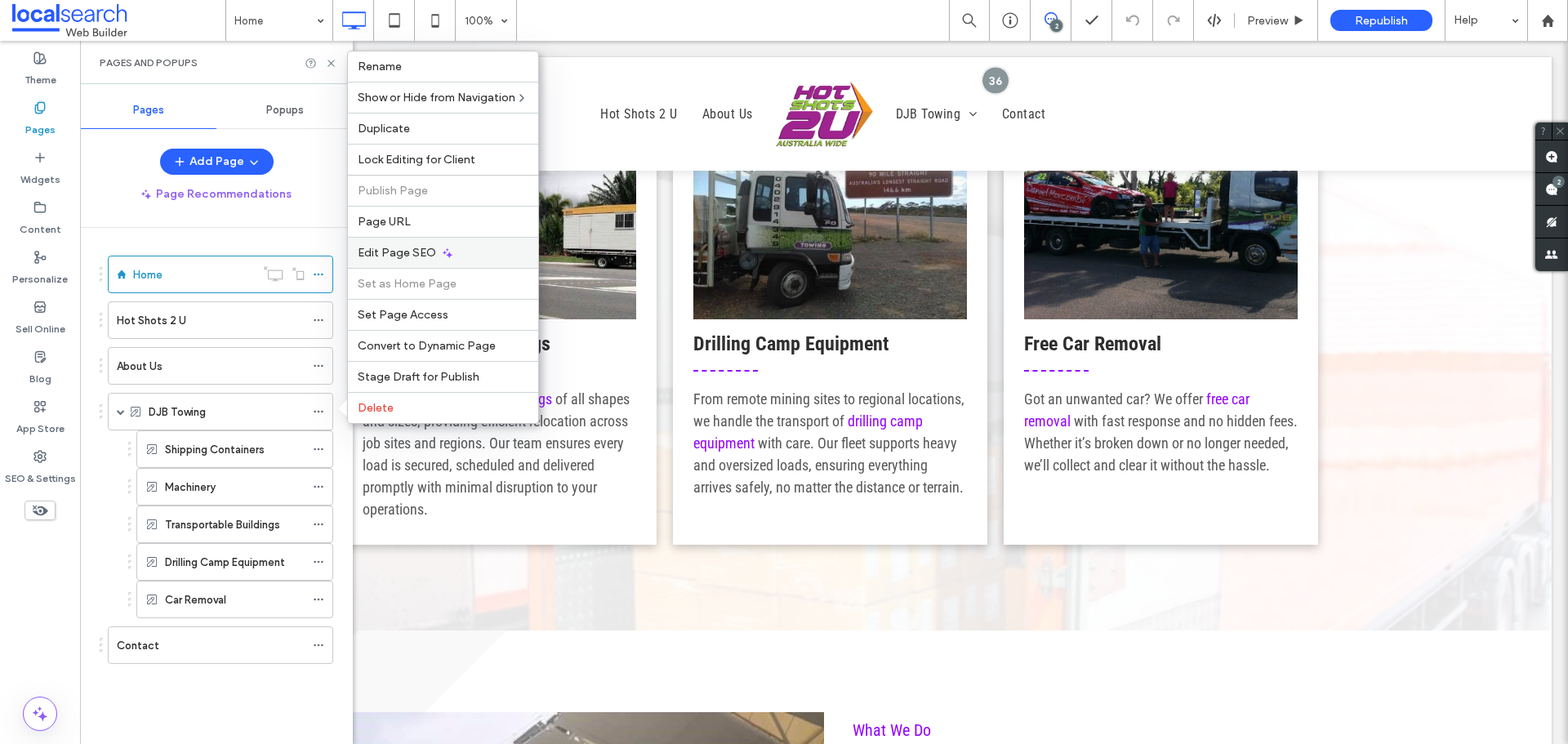
click at [456, 254] on div "Edit Page SEO" at bounding box center [443, 252] width 190 height 31
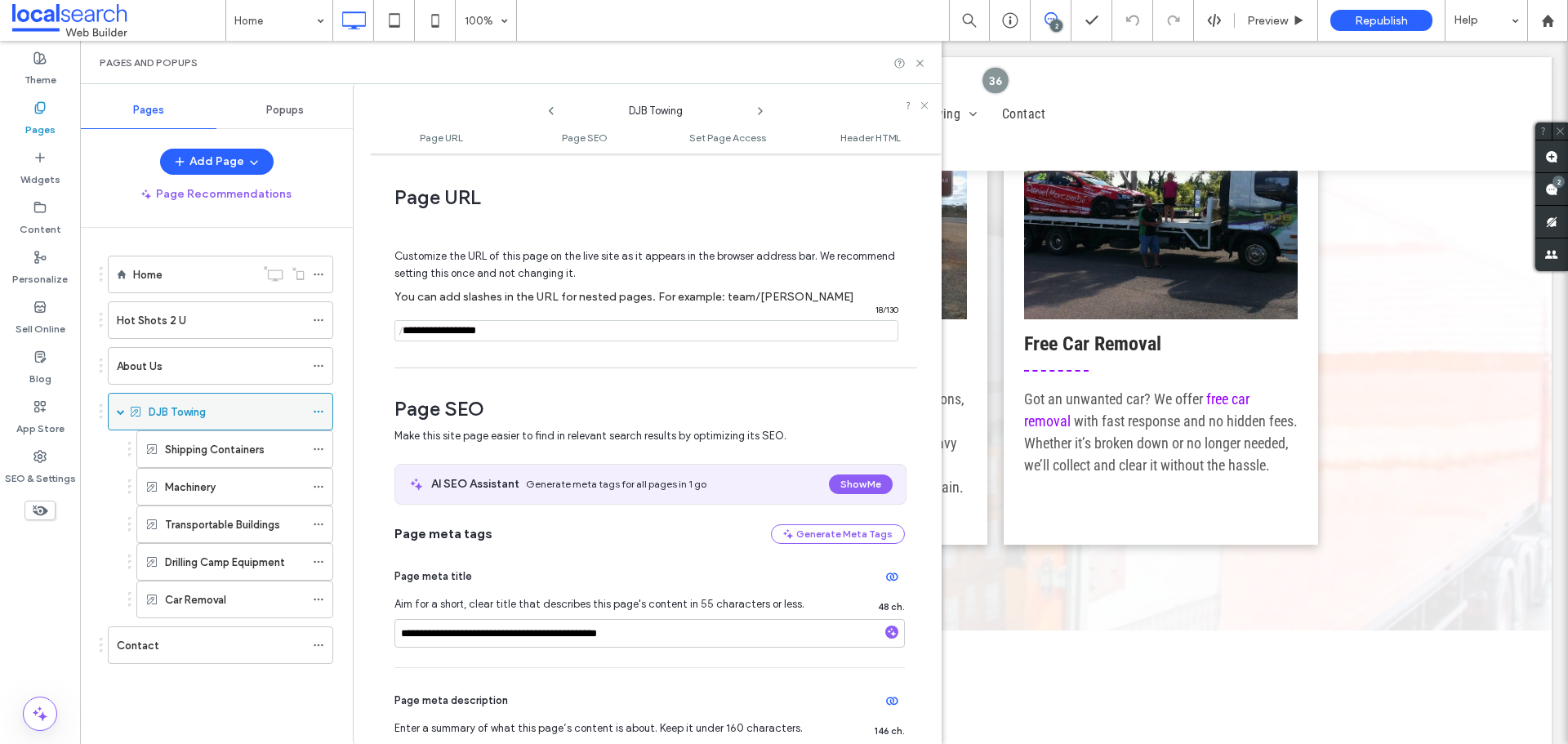
click at [319, 408] on icon at bounding box center [319, 412] width 12 height 12
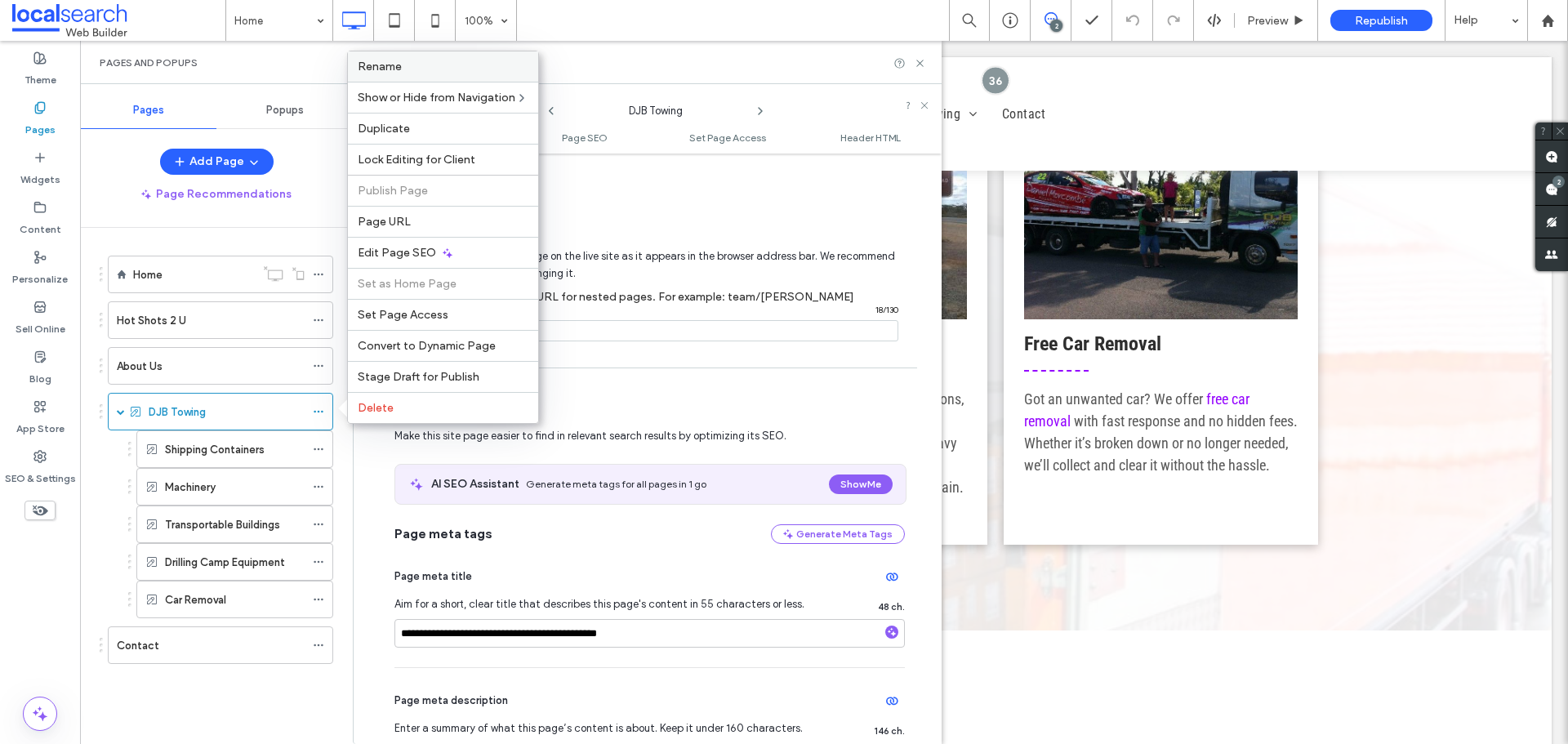
click at [411, 73] on div "Rename" at bounding box center [443, 67] width 190 height 30
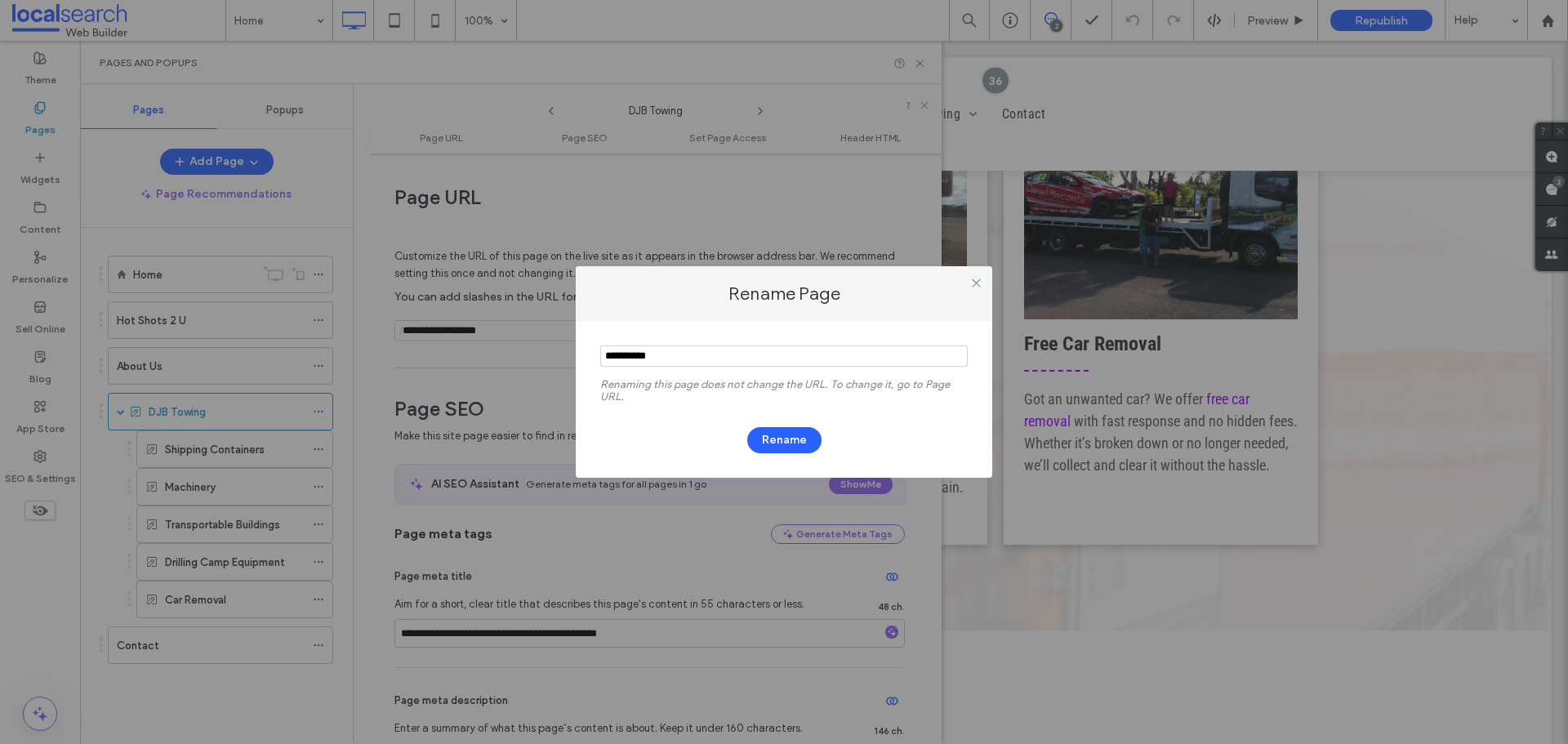
click at [659, 365] on input "notEmpty" at bounding box center [784, 355] width 368 height 21
type input "**********"
click at [782, 435] on button "Rename" at bounding box center [784, 440] width 74 height 26
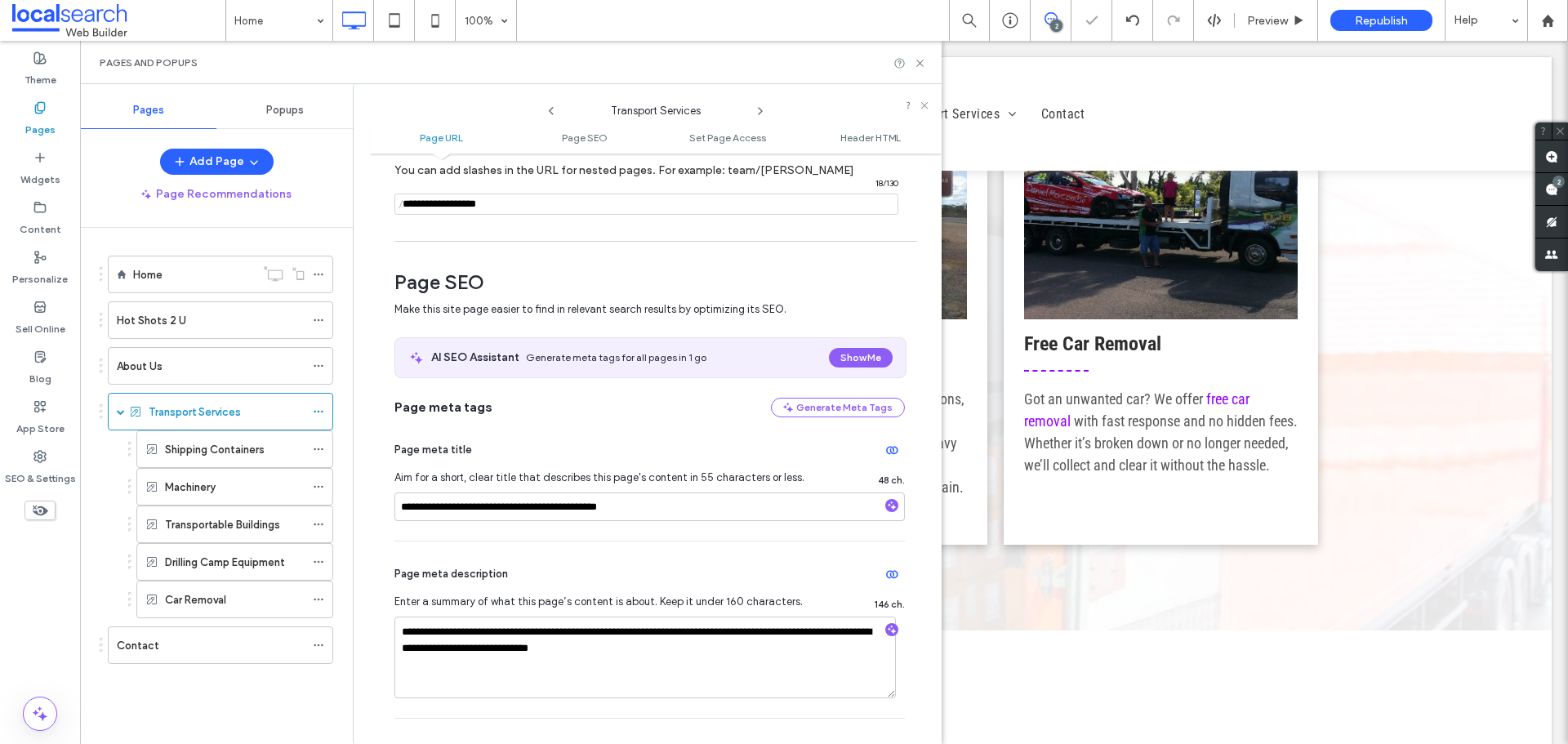
scroll to position [245, 0]
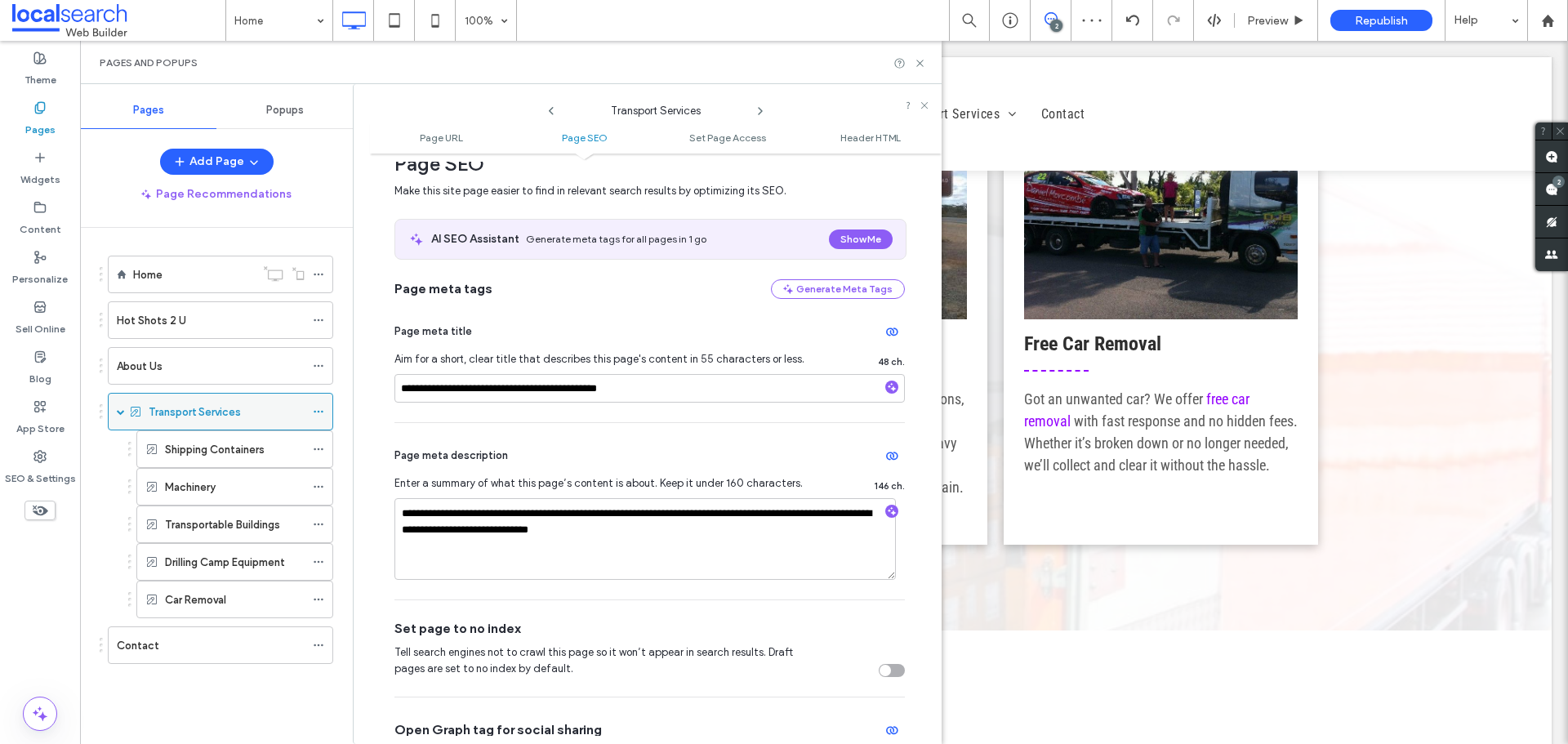
click at [255, 415] on div "Transport Services" at bounding box center [226, 412] width 156 height 18
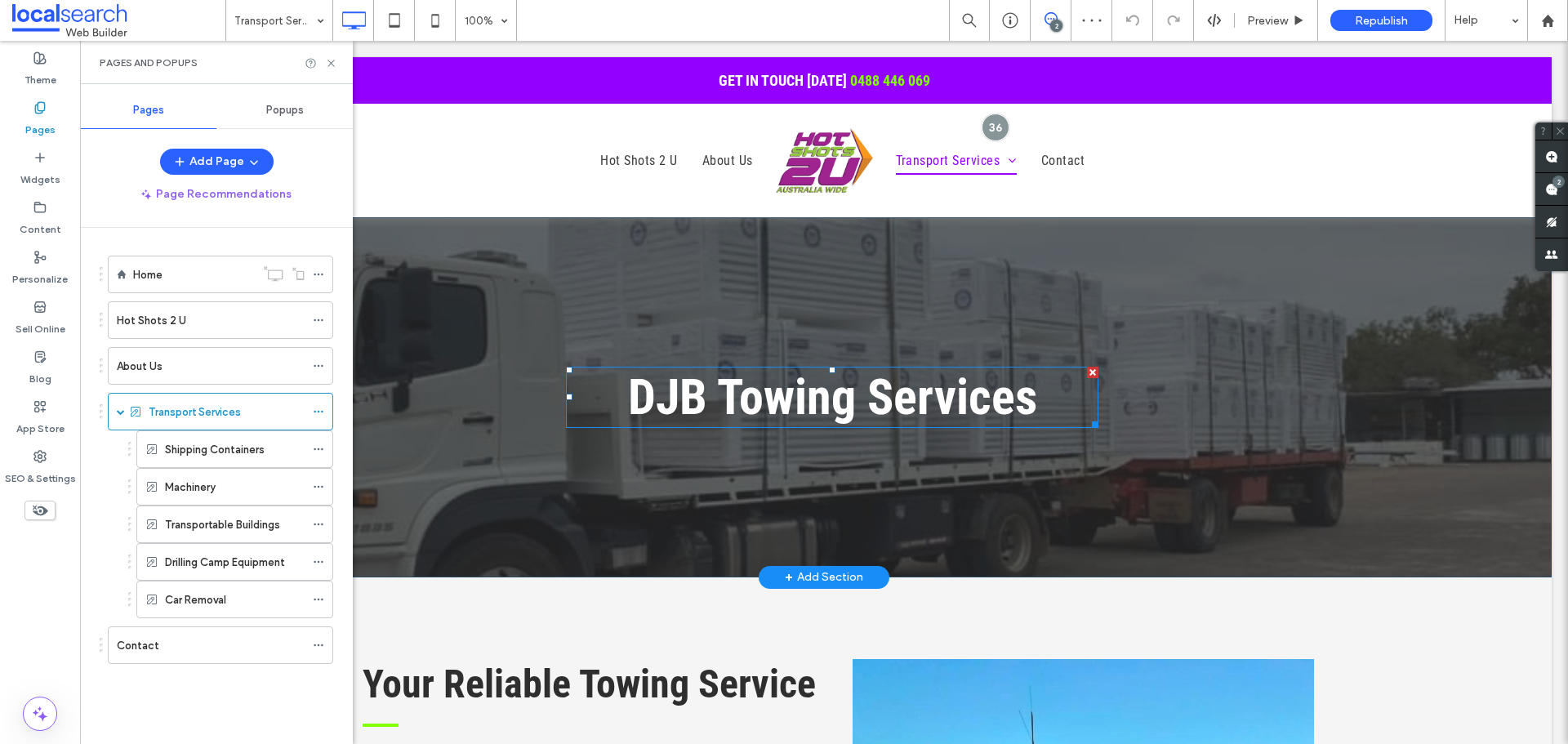
click at [866, 394] on span "DJB Towing Services" at bounding box center [832, 398] width 409 height 58
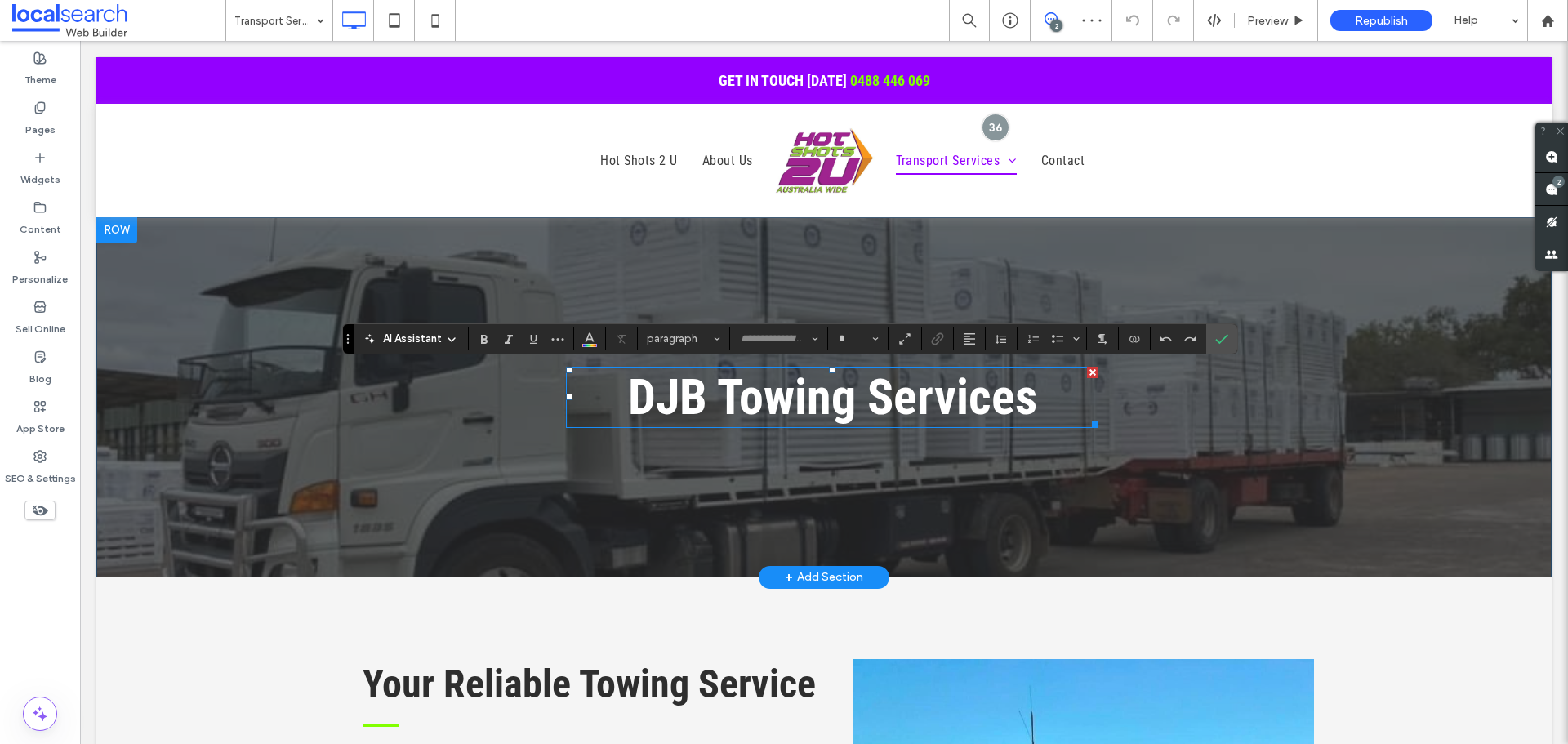
type input "**********"
type input "**"
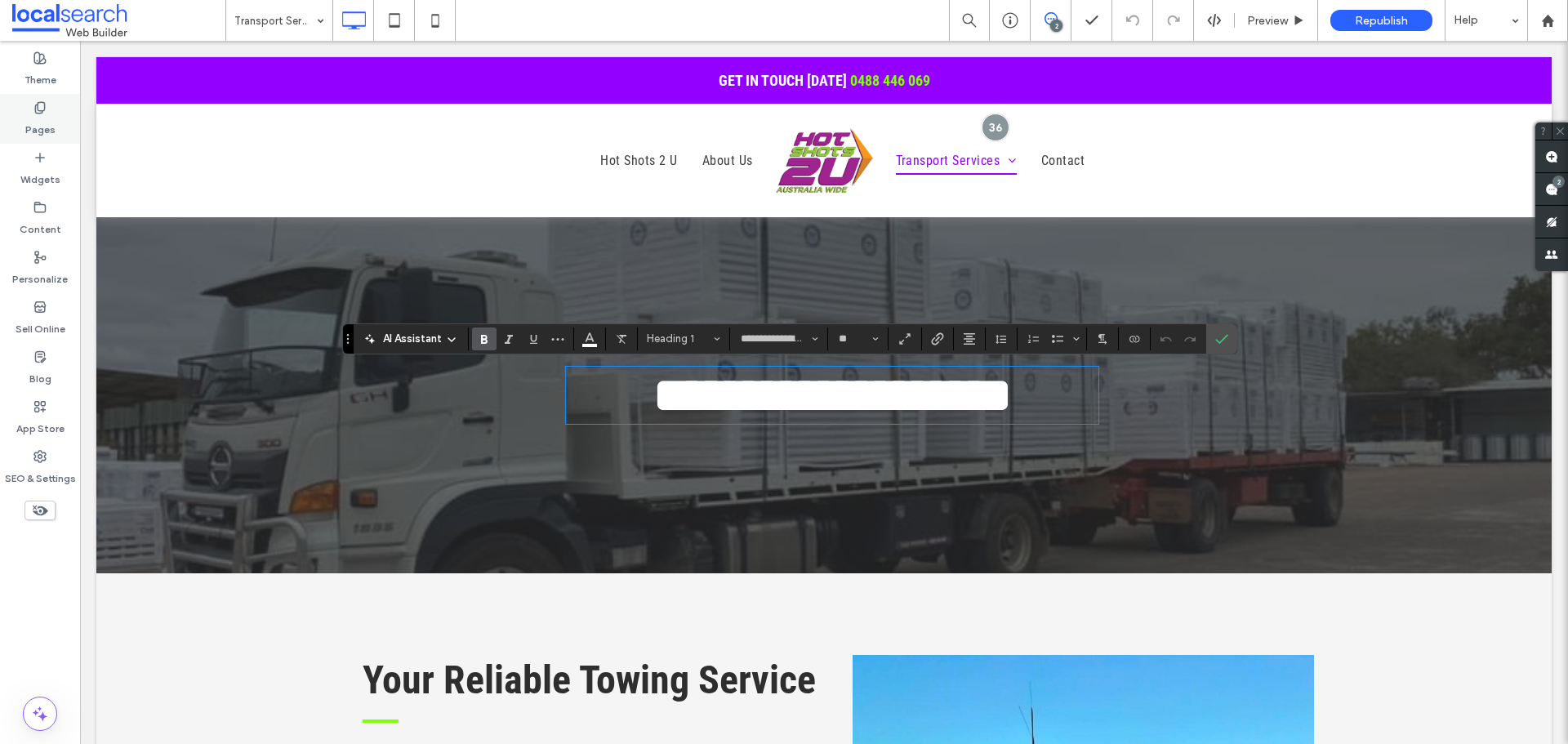
click at [49, 123] on label "Pages" at bounding box center [40, 125] width 30 height 23
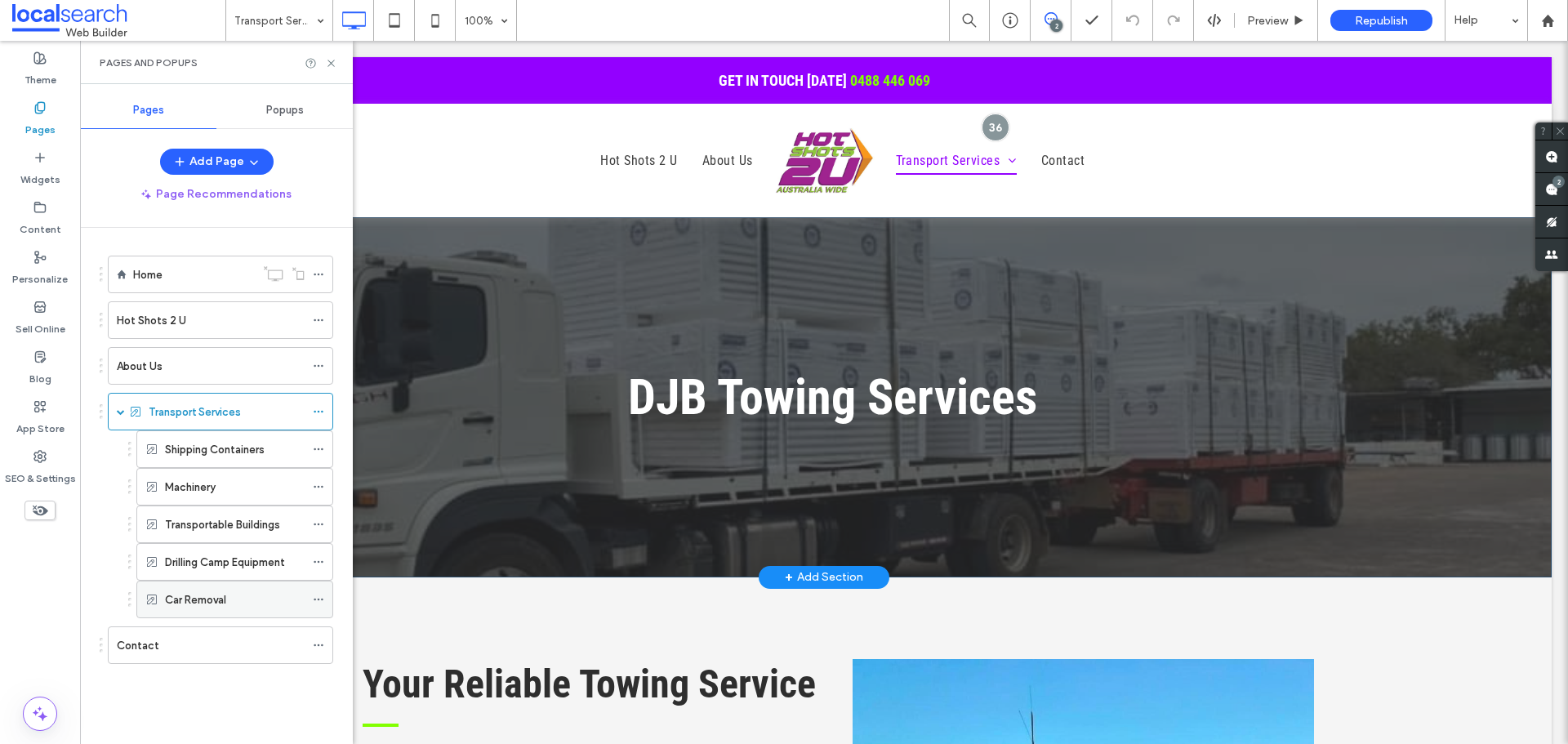
click at [253, 596] on div "Car Removal" at bounding box center [234, 600] width 139 height 18
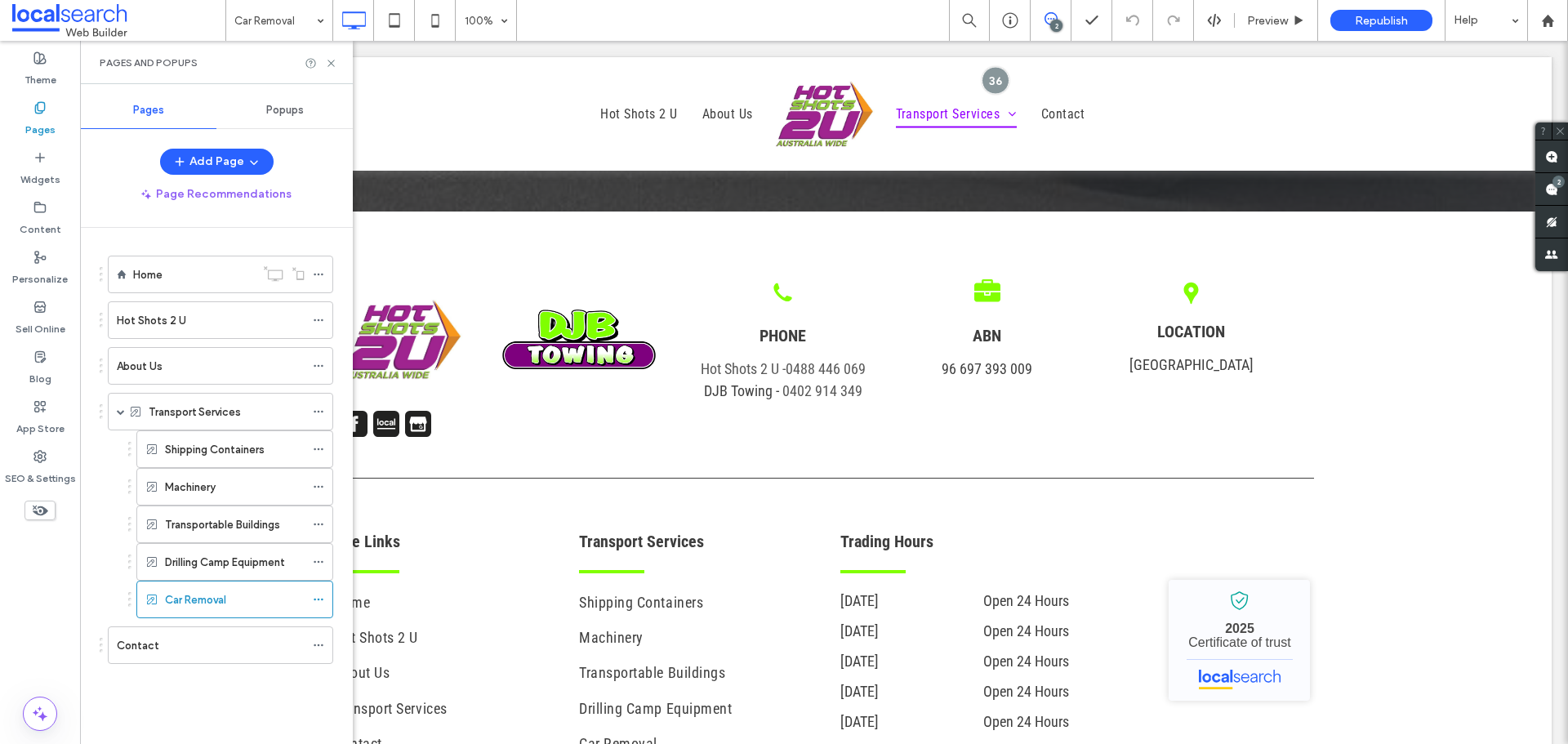
scroll to position [469, 0]
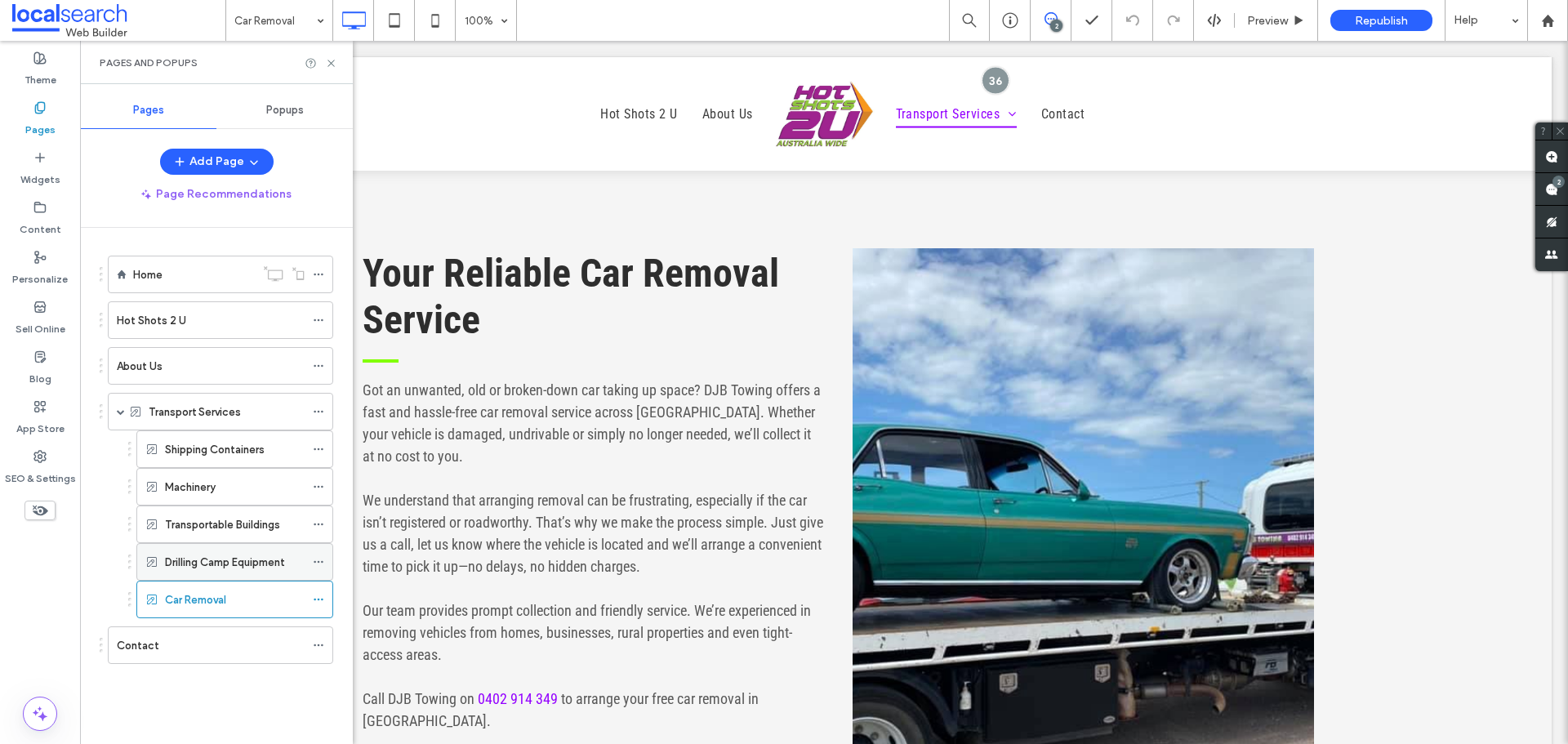
click at [247, 566] on label "Drilling Camp Equipment" at bounding box center [225, 562] width 120 height 28
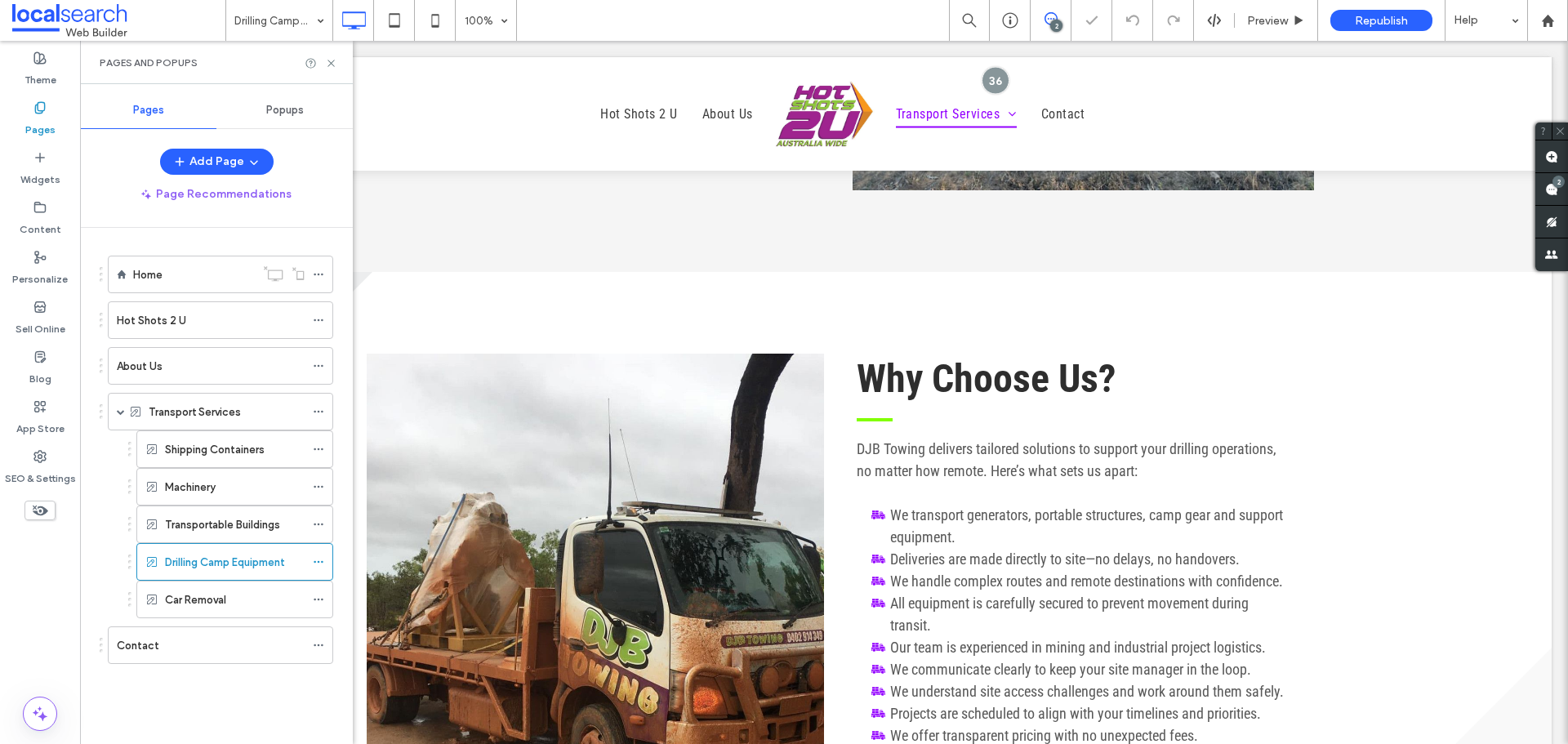
scroll to position [2616, 0]
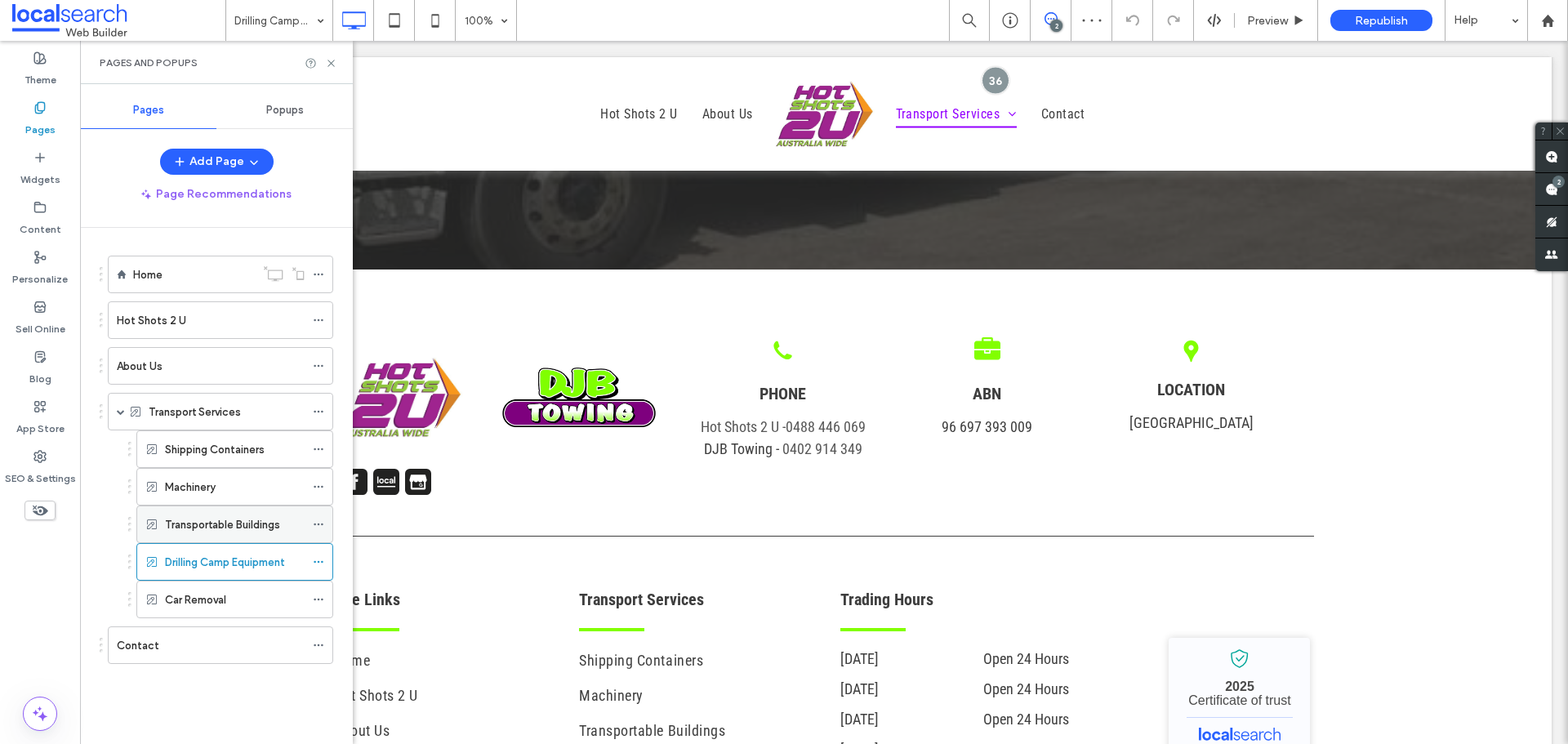
click at [239, 516] on label "Transportable Buildings" at bounding box center [223, 525] width 115 height 28
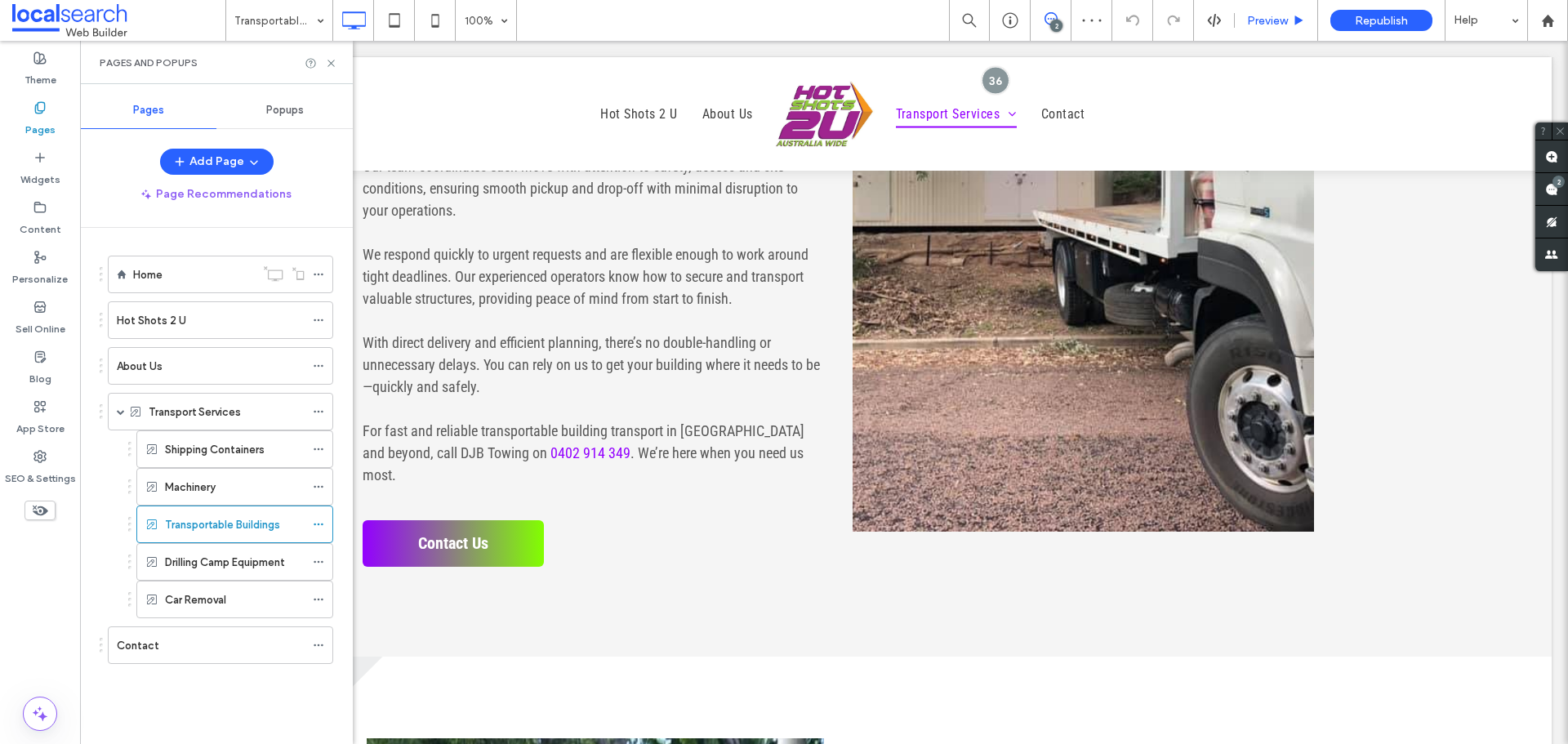
scroll to position [2742, 0]
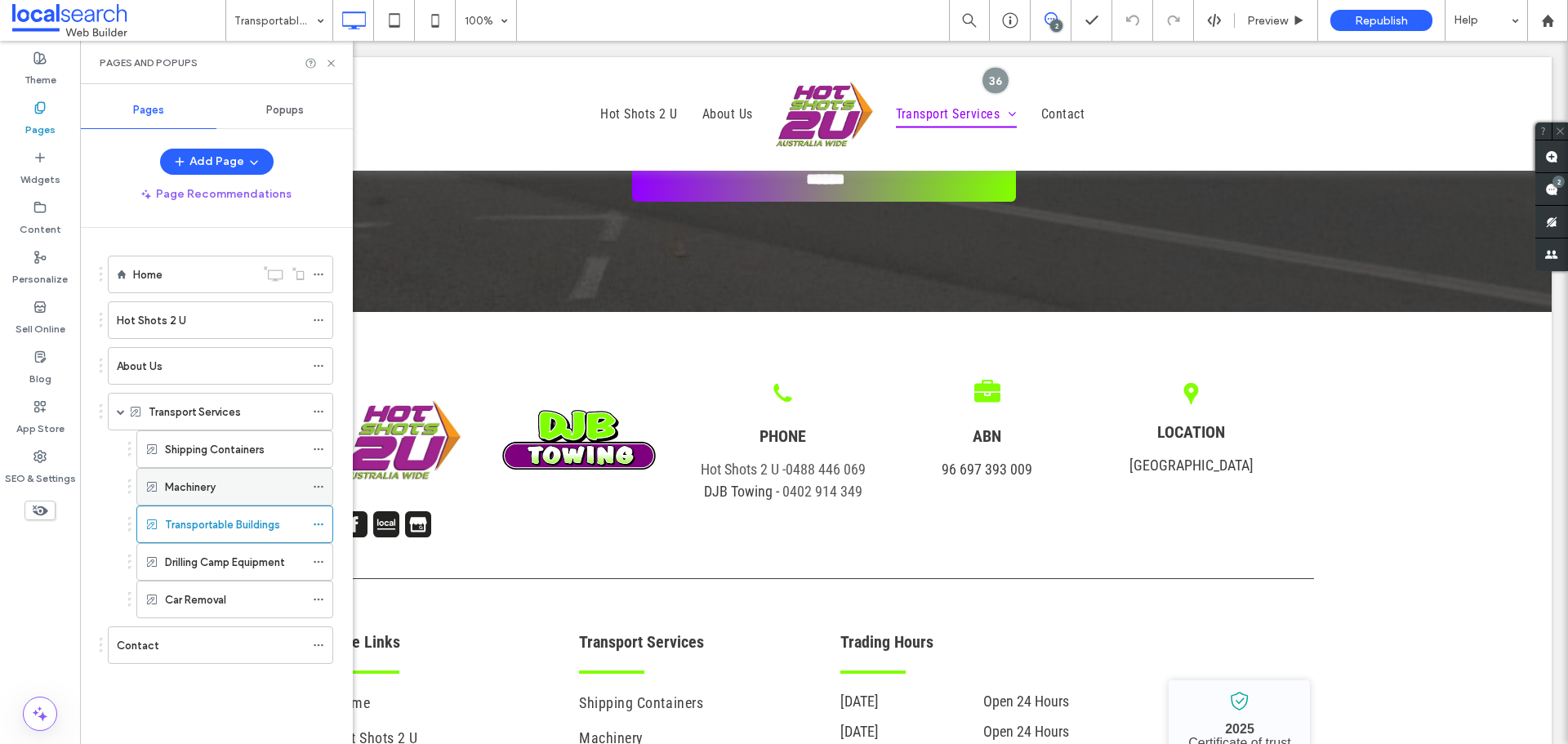
click at [198, 493] on label "Machinery" at bounding box center [190, 487] width 51 height 28
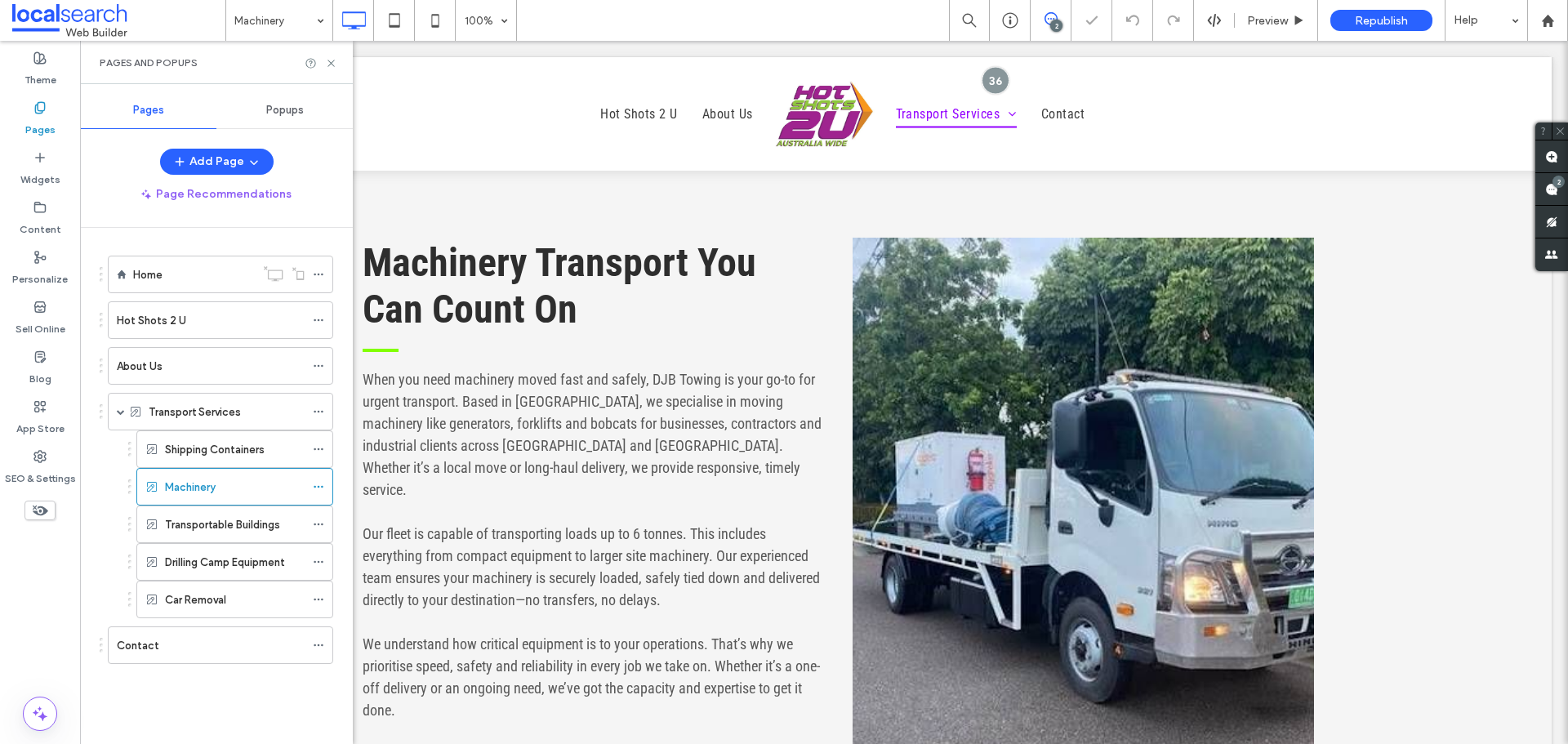
scroll to position [1203, 0]
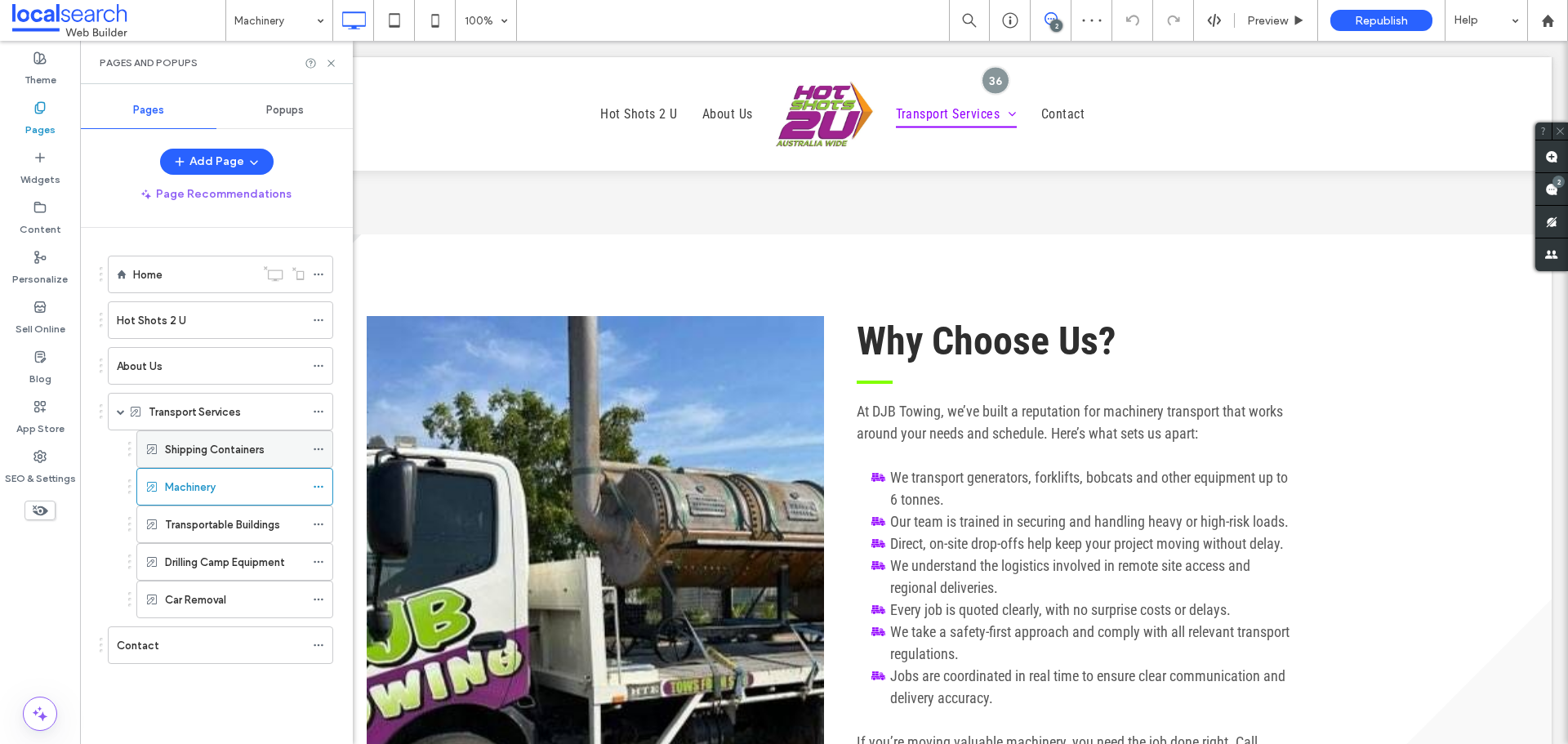
click at [241, 455] on label "Shipping Containers" at bounding box center [214, 450] width 99 height 28
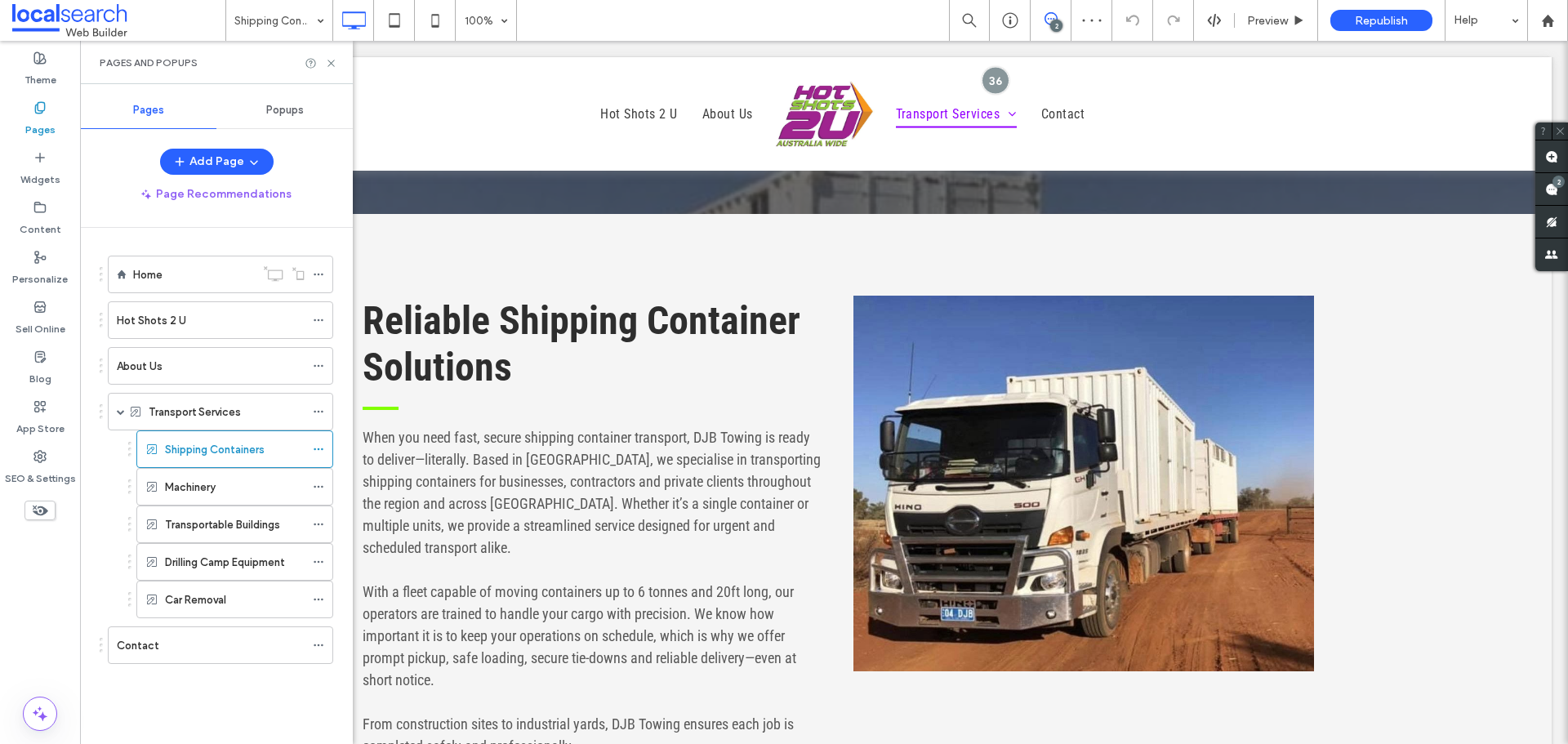
scroll to position [2587, 0]
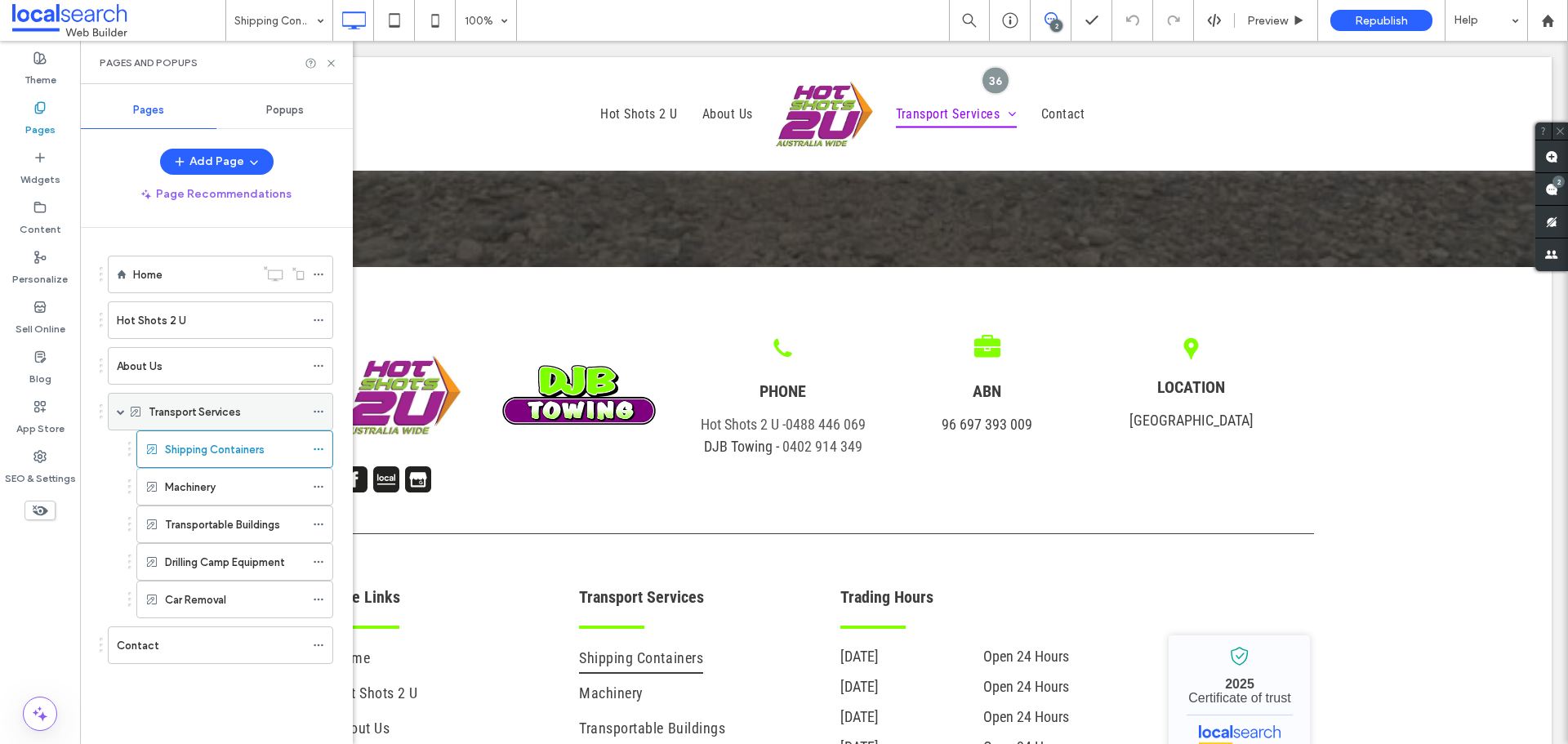
click at [254, 398] on div "Transport Services" at bounding box center [226, 411] width 156 height 36
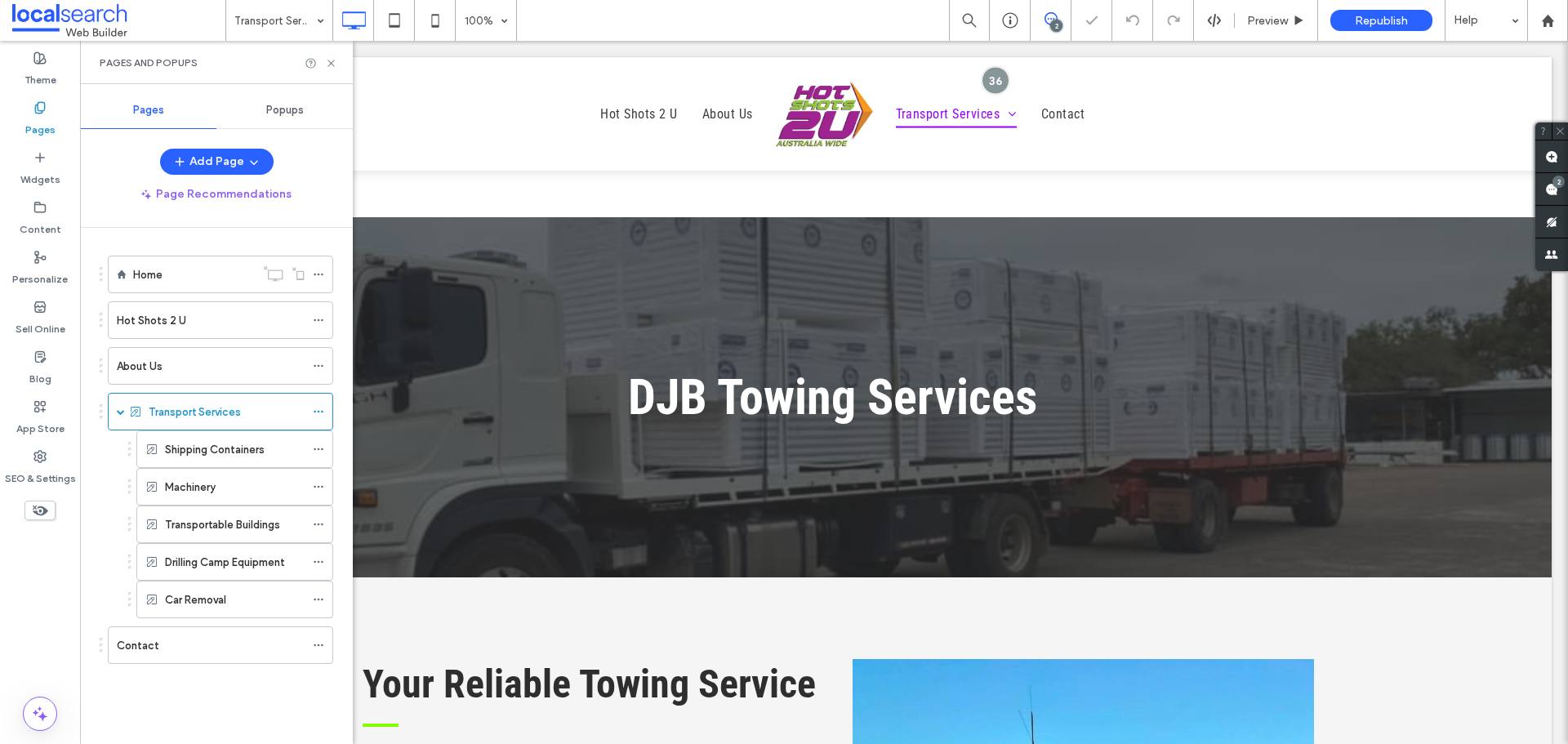
scroll to position [363, 0]
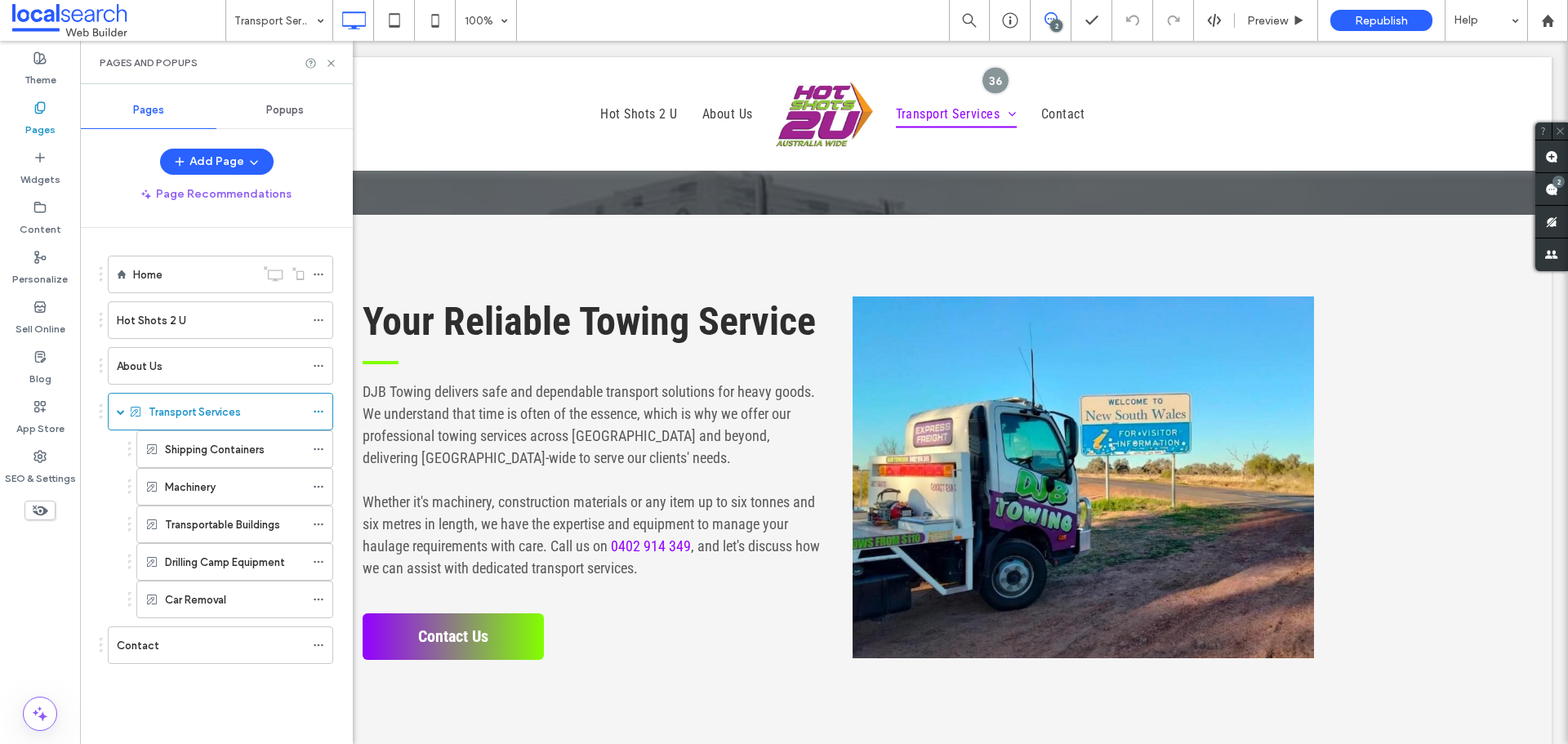
click at [203, 327] on div "Hot Shots 2 U" at bounding box center [210, 320] width 188 height 18
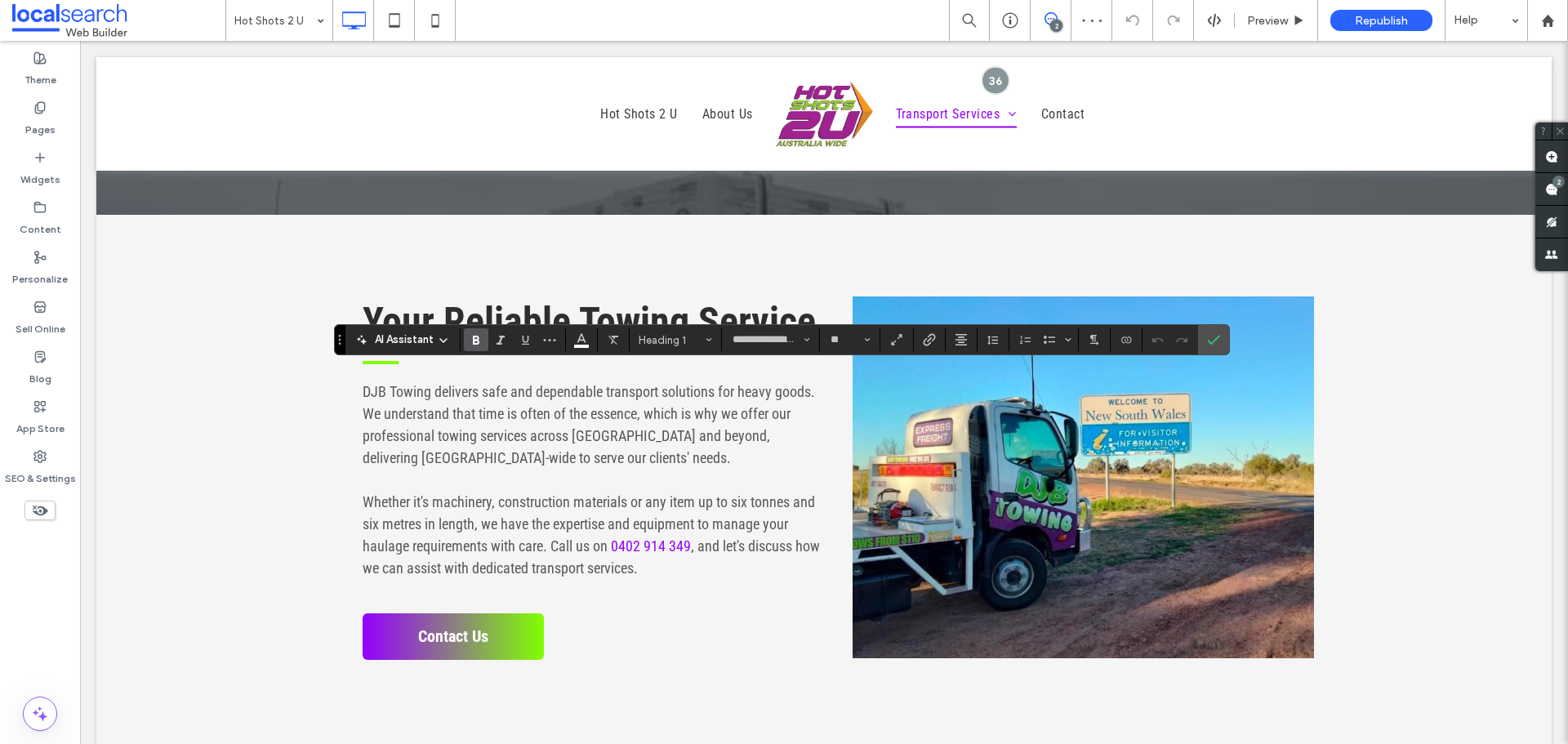
type input "**"
click at [1209, 337] on icon "Confirm" at bounding box center [1214, 339] width 13 height 13
click at [1214, 334] on icon "Confirm" at bounding box center [1214, 339] width 13 height 13
click at [1204, 341] on label "Confirm" at bounding box center [1213, 339] width 24 height 29
click at [1209, 341] on icon "Confirm" at bounding box center [1214, 339] width 13 height 13
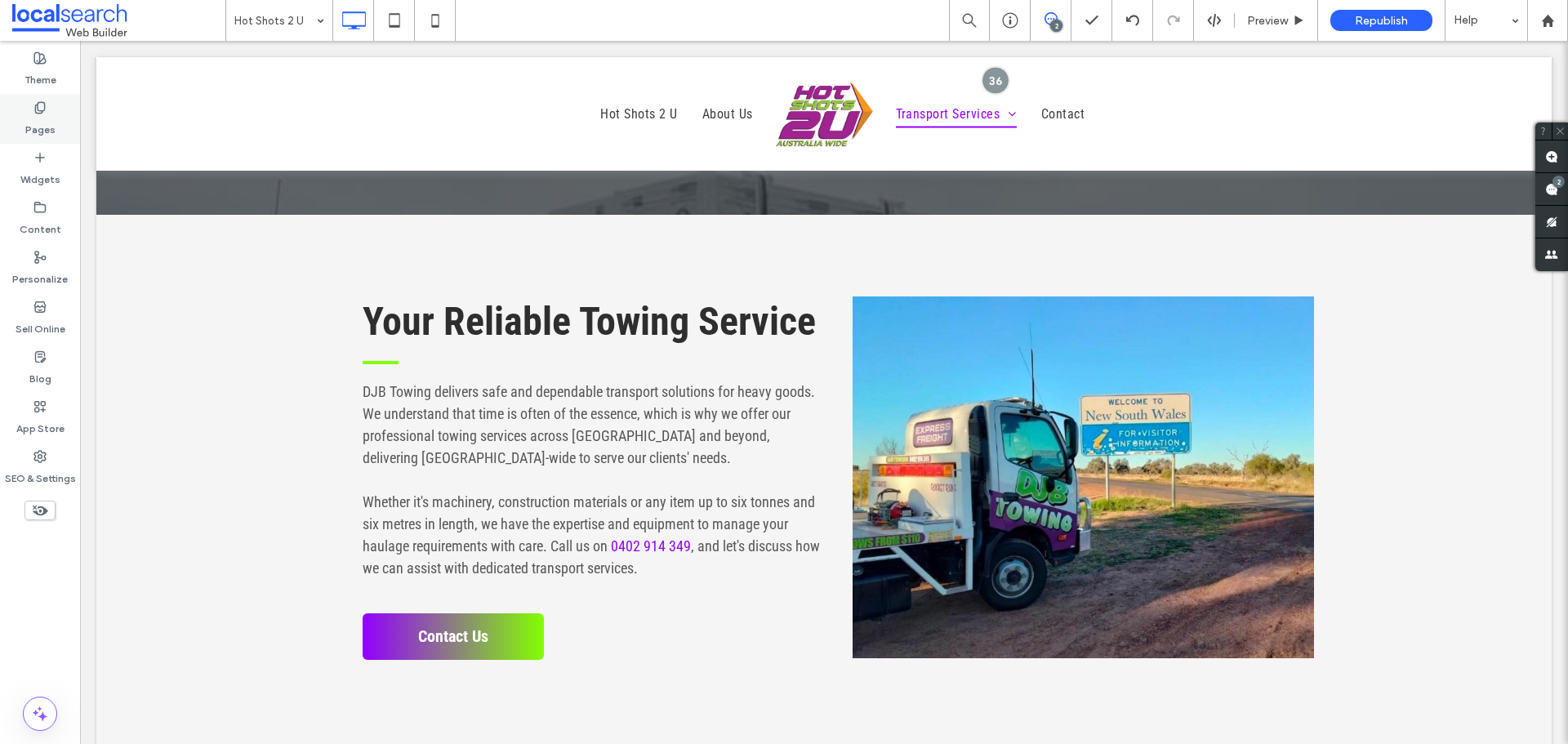
click at [53, 102] on div "Pages" at bounding box center [40, 119] width 80 height 50
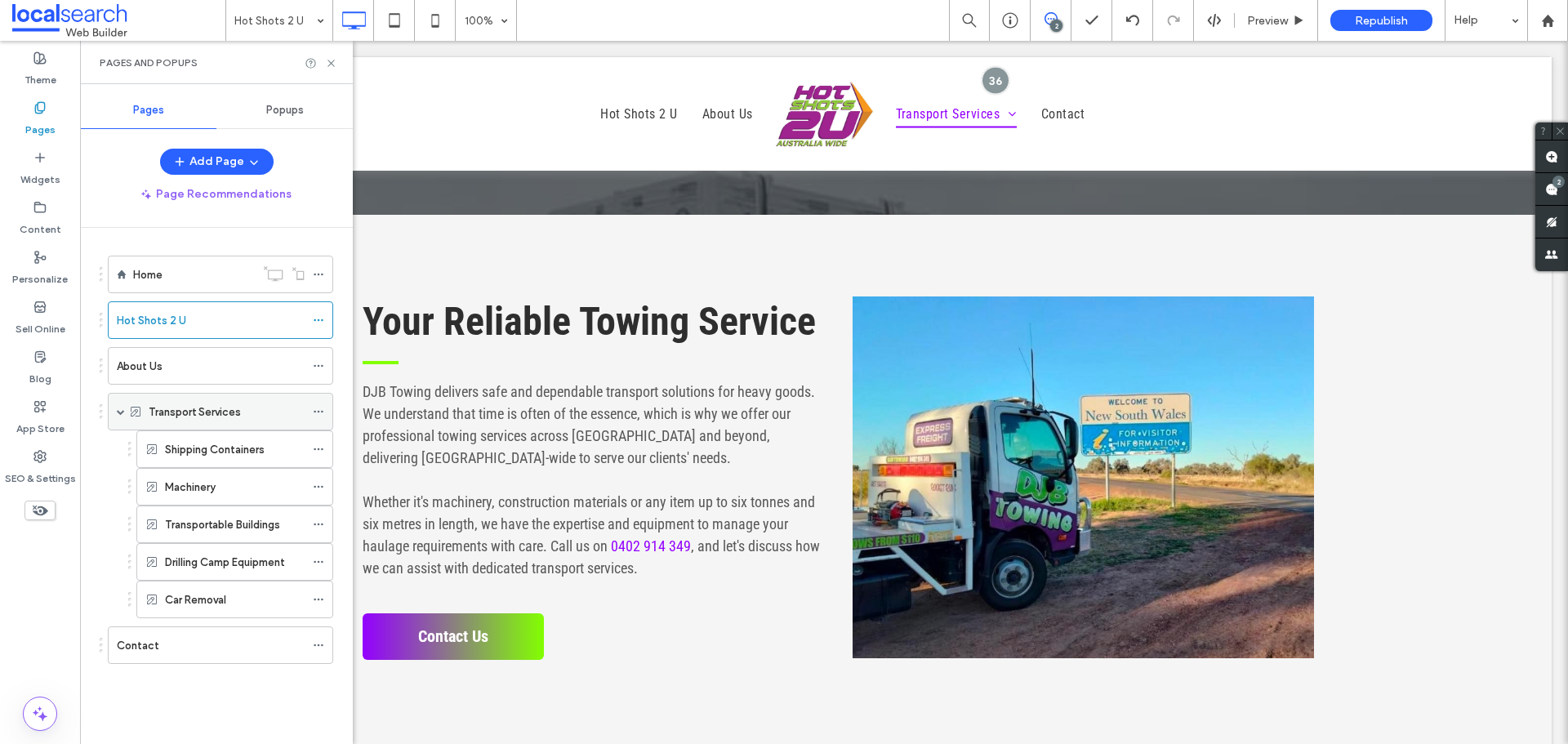
click at [231, 428] on div "Transport Services" at bounding box center [226, 411] width 156 height 36
click at [247, 445] on label "Shipping Containers" at bounding box center [214, 450] width 99 height 28
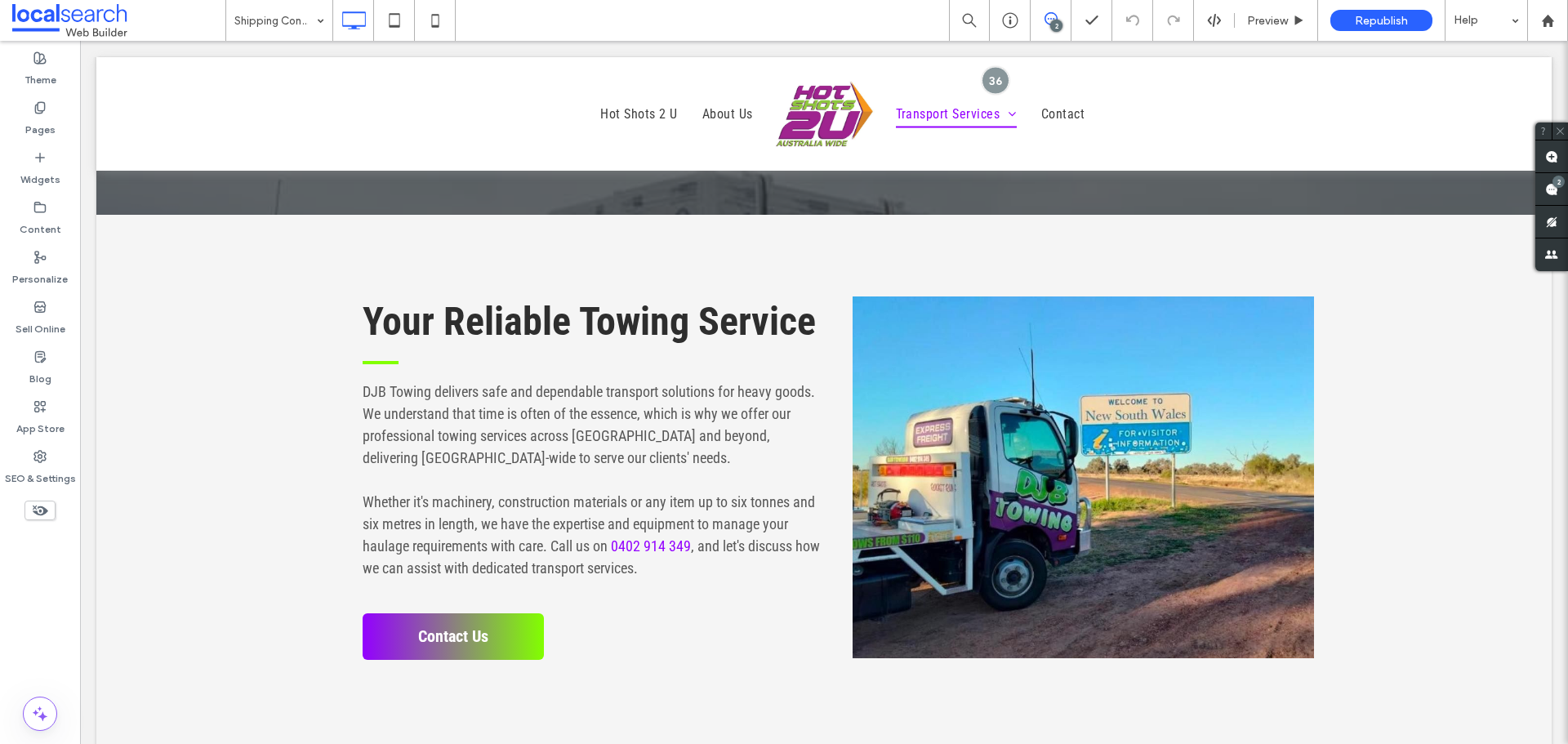
type input "**********"
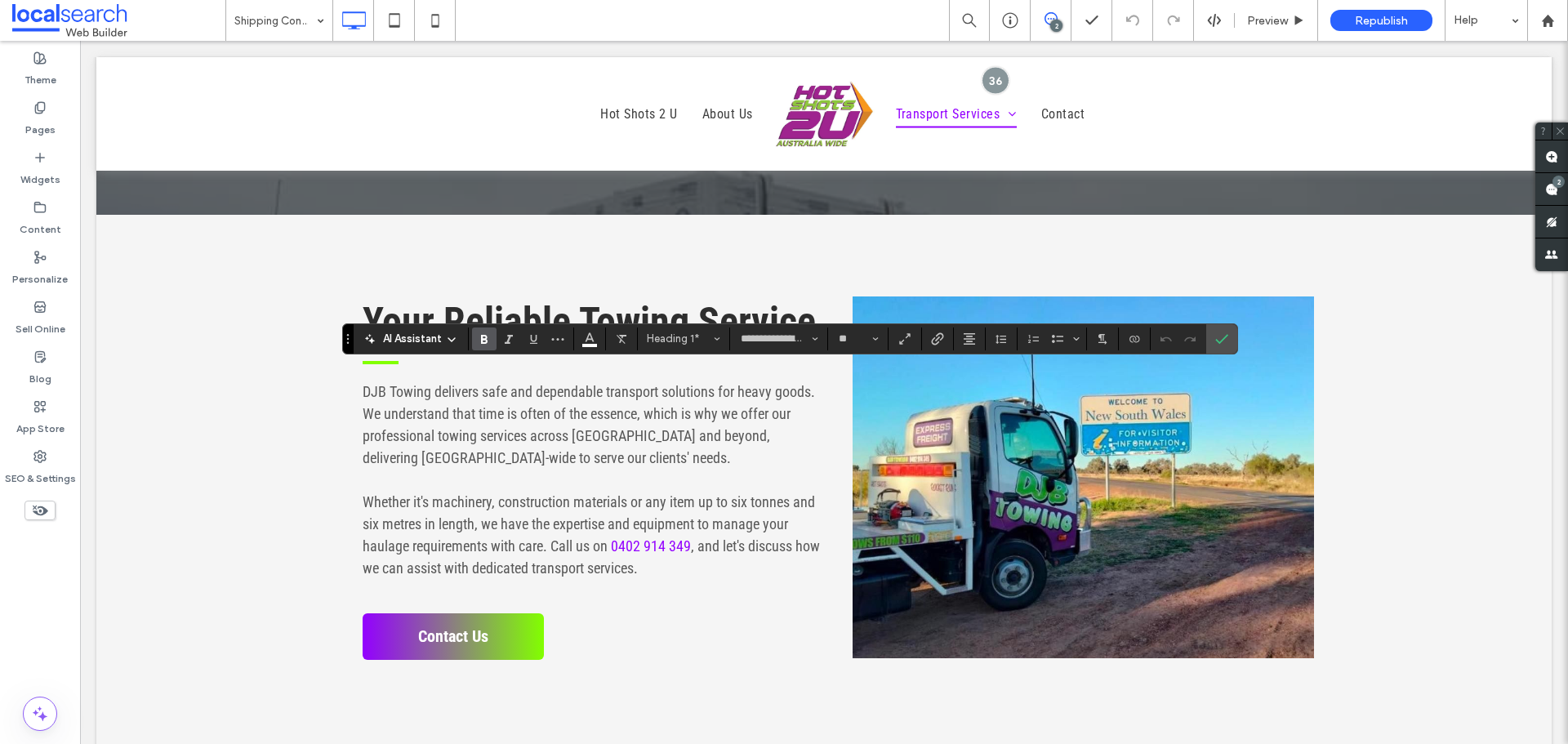
type input "**"
click at [1224, 330] on span "Confirm" at bounding box center [1222, 339] width 13 height 28
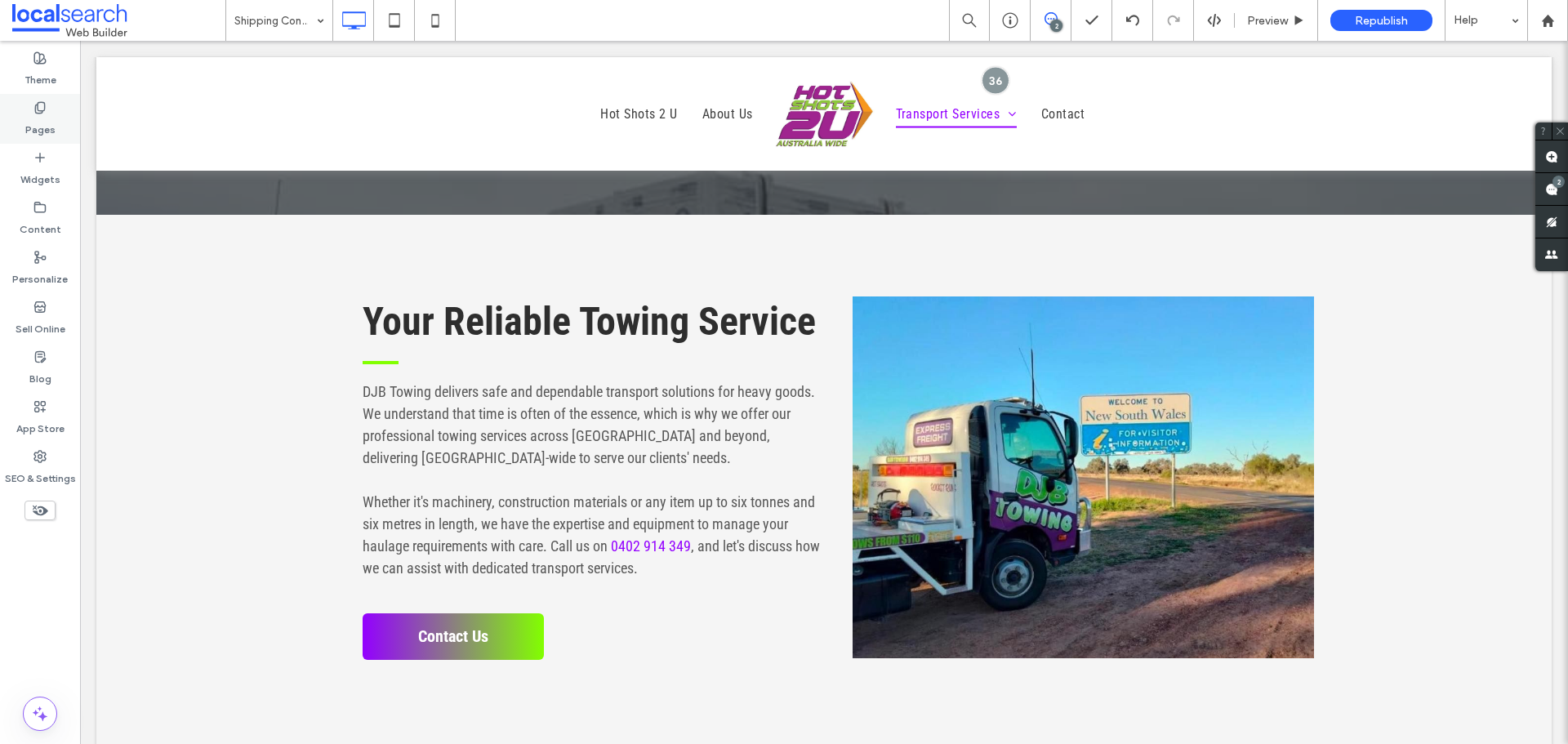
click at [34, 113] on icon at bounding box center [40, 108] width 13 height 13
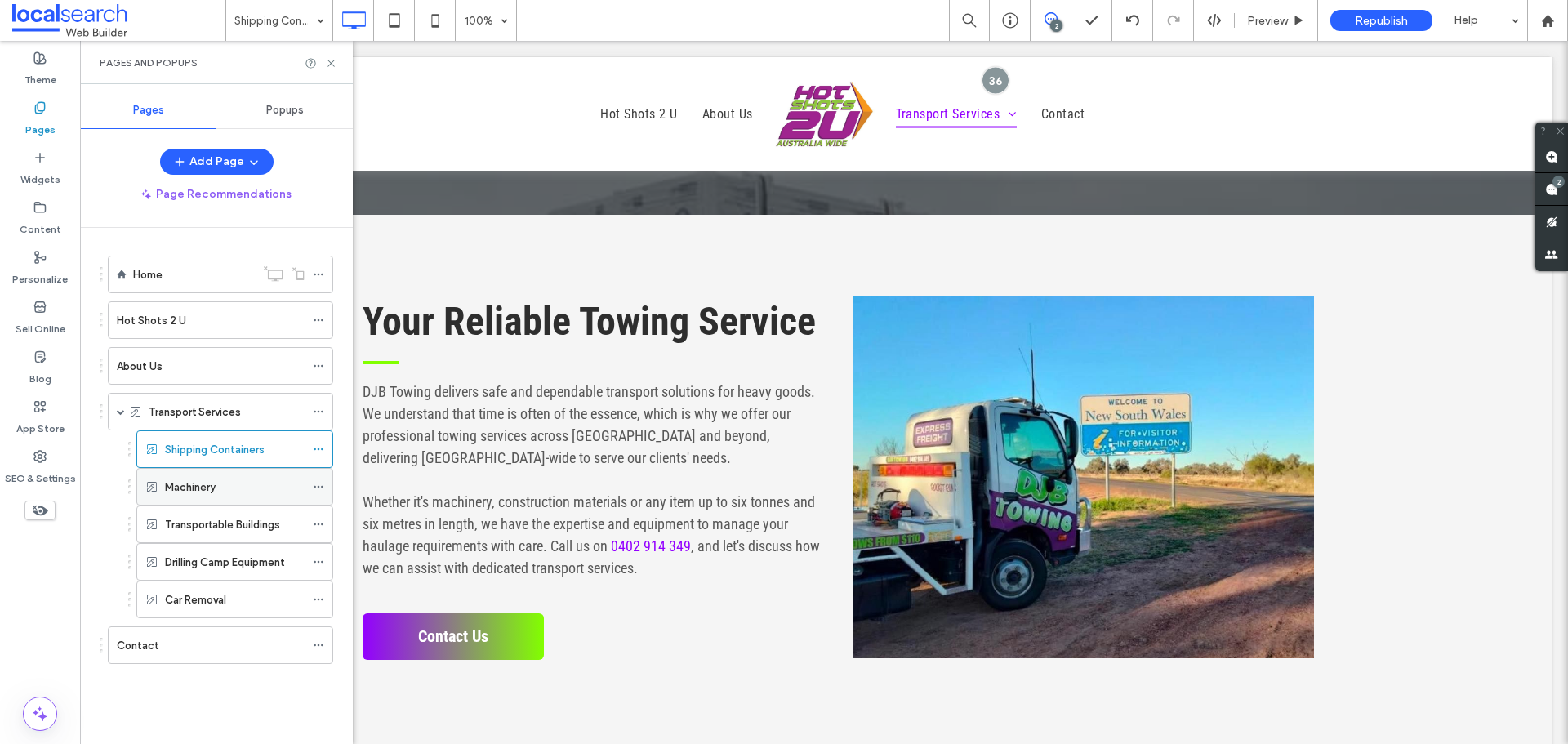
click at [234, 477] on div "Machinery" at bounding box center [234, 486] width 139 height 36
click at [238, 406] on label "Transport Services" at bounding box center [194, 412] width 93 height 28
click at [219, 325] on div "Hot Shots 2 U" at bounding box center [210, 320] width 188 height 18
click at [161, 275] on label "Home" at bounding box center [148, 274] width 29 height 28
click at [234, 418] on label "Transport Services" at bounding box center [194, 412] width 93 height 28
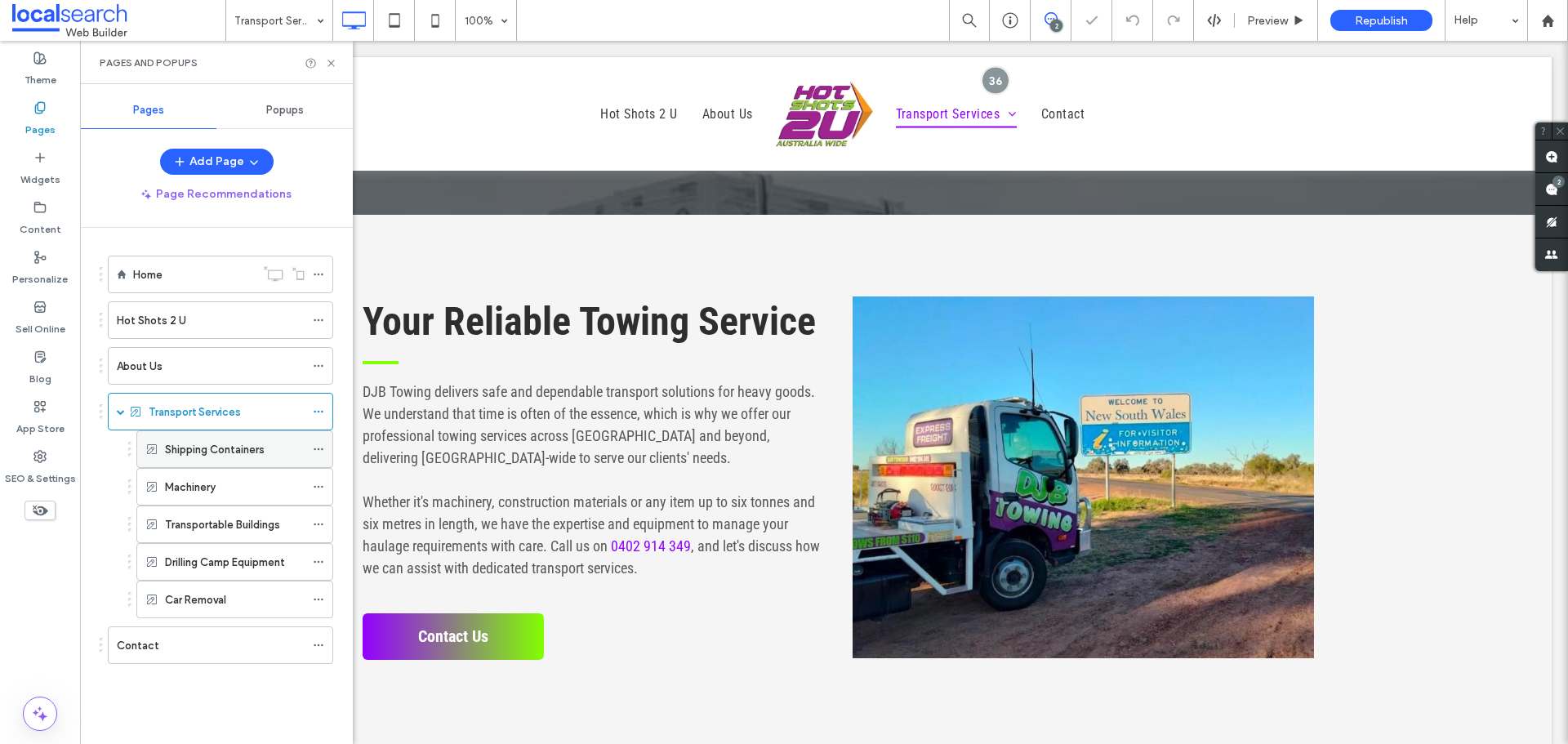
click at [245, 449] on label "Shipping Containers" at bounding box center [214, 450] width 99 height 28
click at [219, 530] on label "Transportable Buildings" at bounding box center [223, 525] width 115 height 28
click at [249, 497] on div "Machinery" at bounding box center [234, 486] width 139 height 36
click at [252, 448] on label "Shipping Containers" at bounding box center [214, 450] width 99 height 28
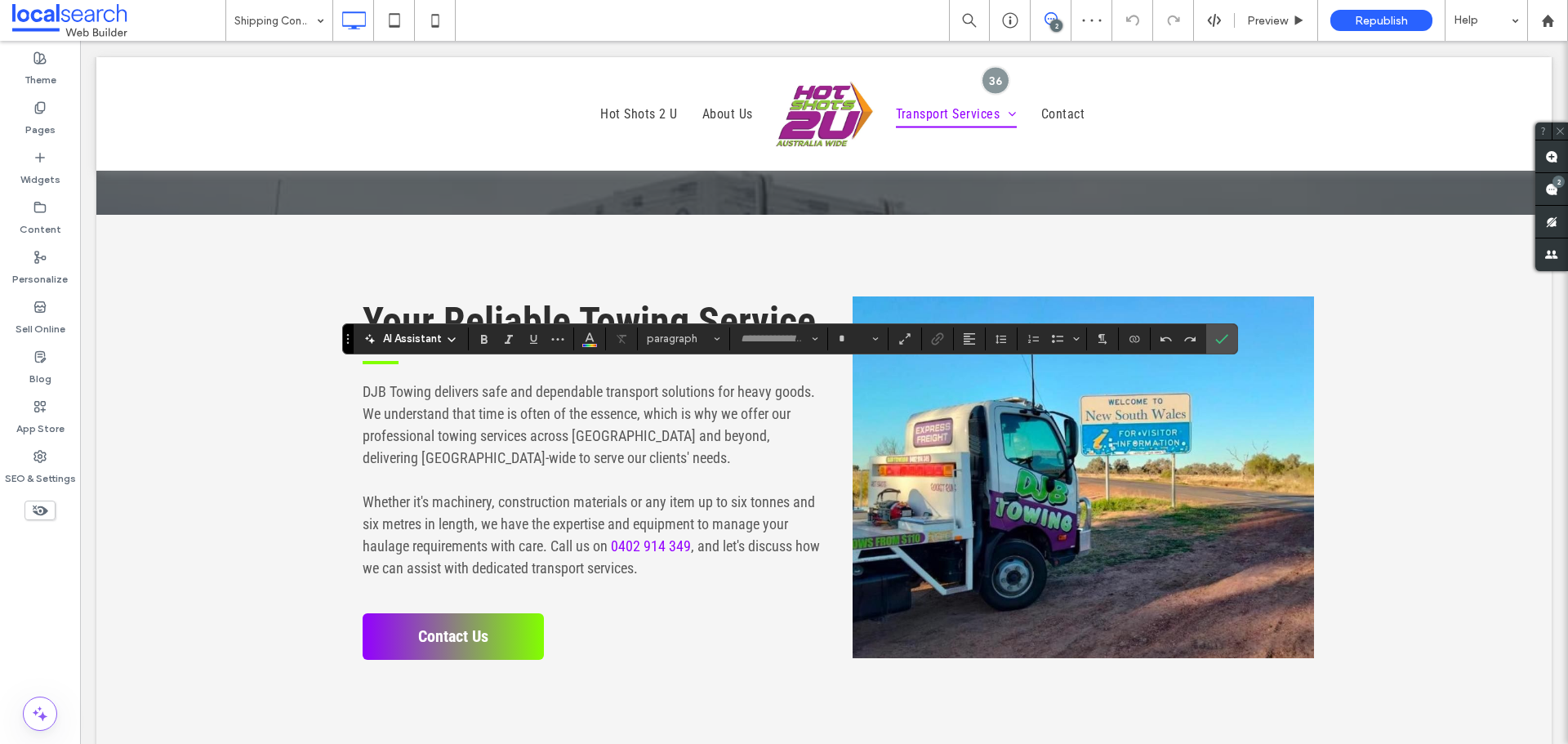
type input "**********"
type input "**"
click at [1219, 336] on icon "Confirm" at bounding box center [1222, 339] width 13 height 13
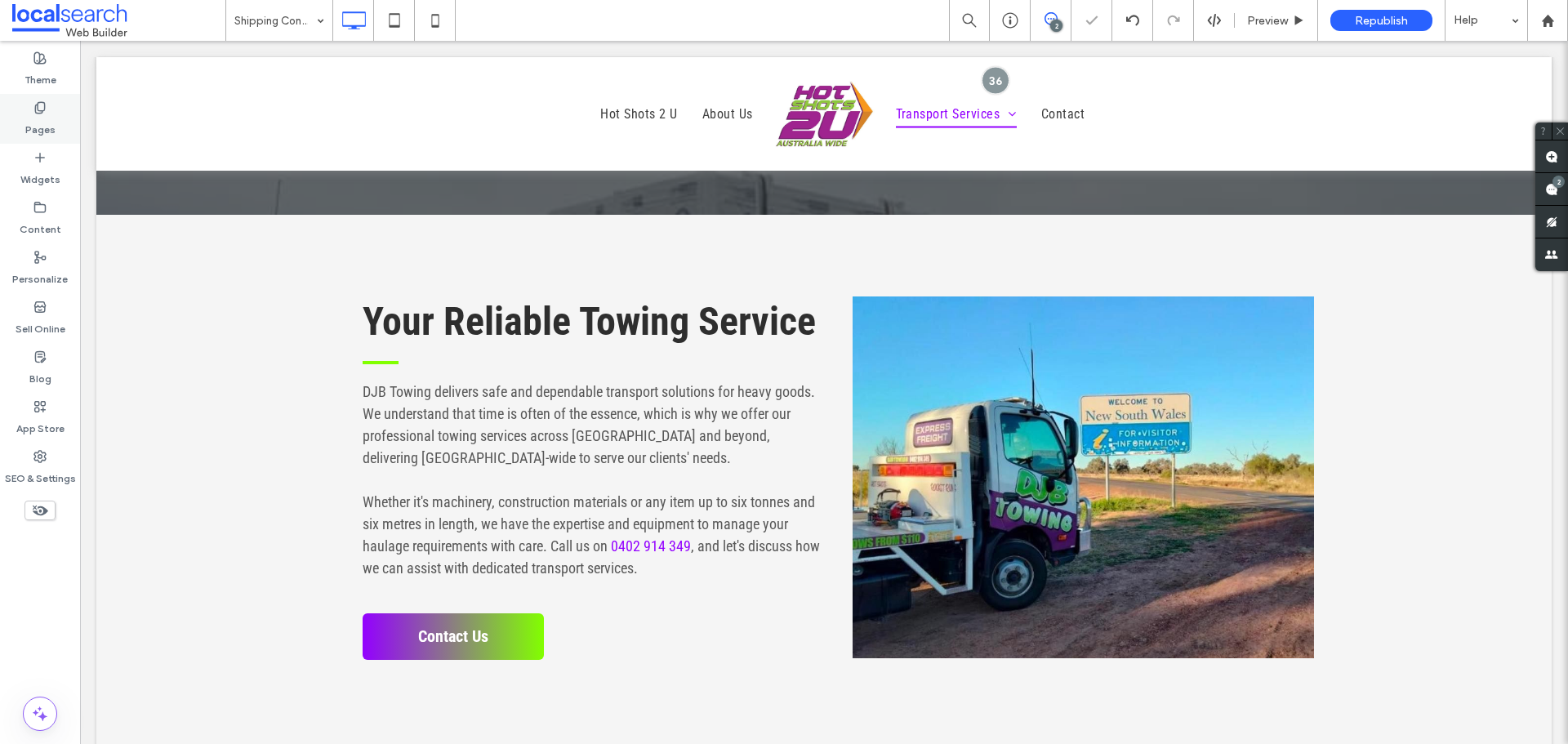
click at [31, 121] on label "Pages" at bounding box center [40, 125] width 30 height 23
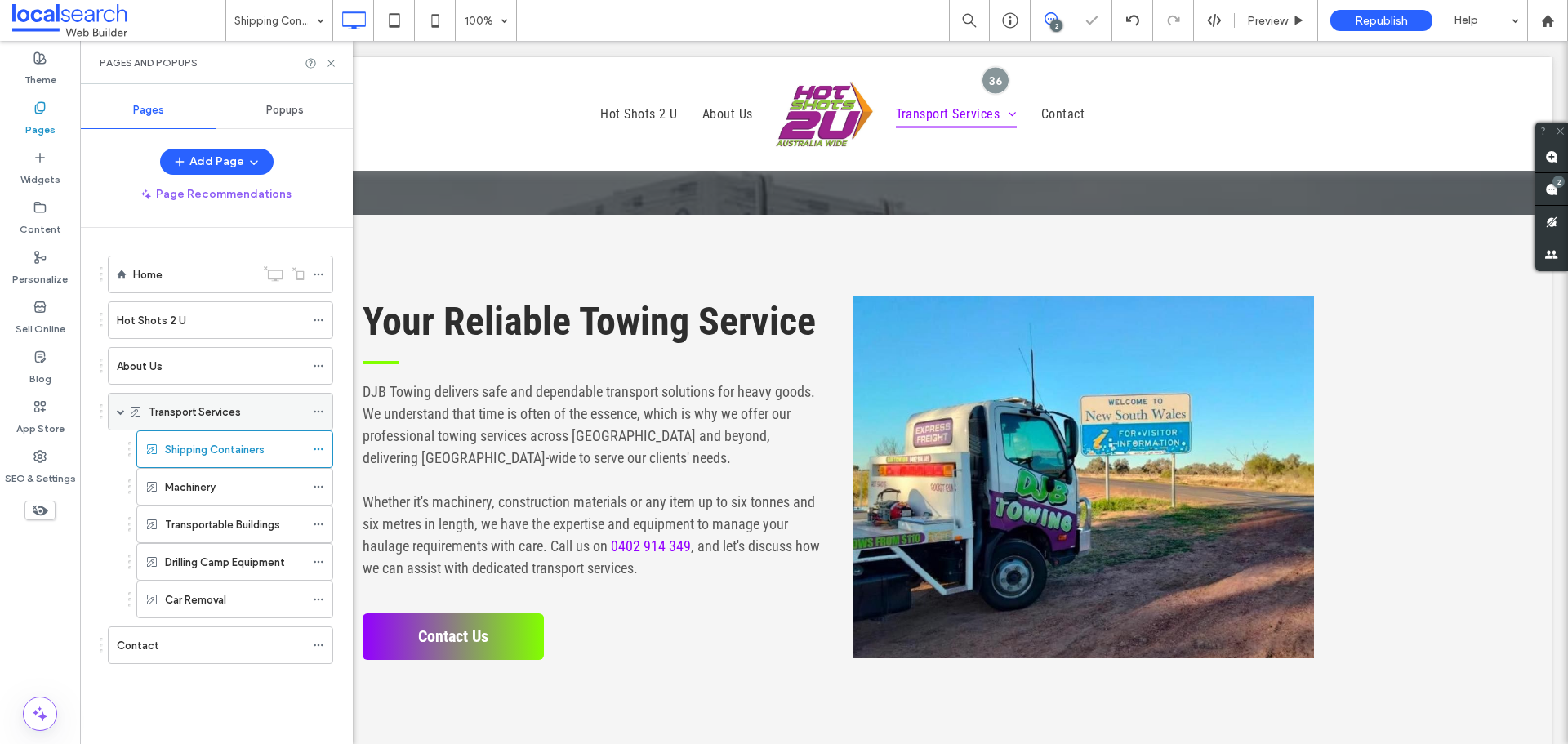
click at [224, 420] on div "Transport Services" at bounding box center [226, 411] width 156 height 36
click at [219, 440] on div "Shipping Containers" at bounding box center [234, 449] width 139 height 36
click at [223, 308] on div "Hot Shots 2 U" at bounding box center [210, 319] width 188 height 36
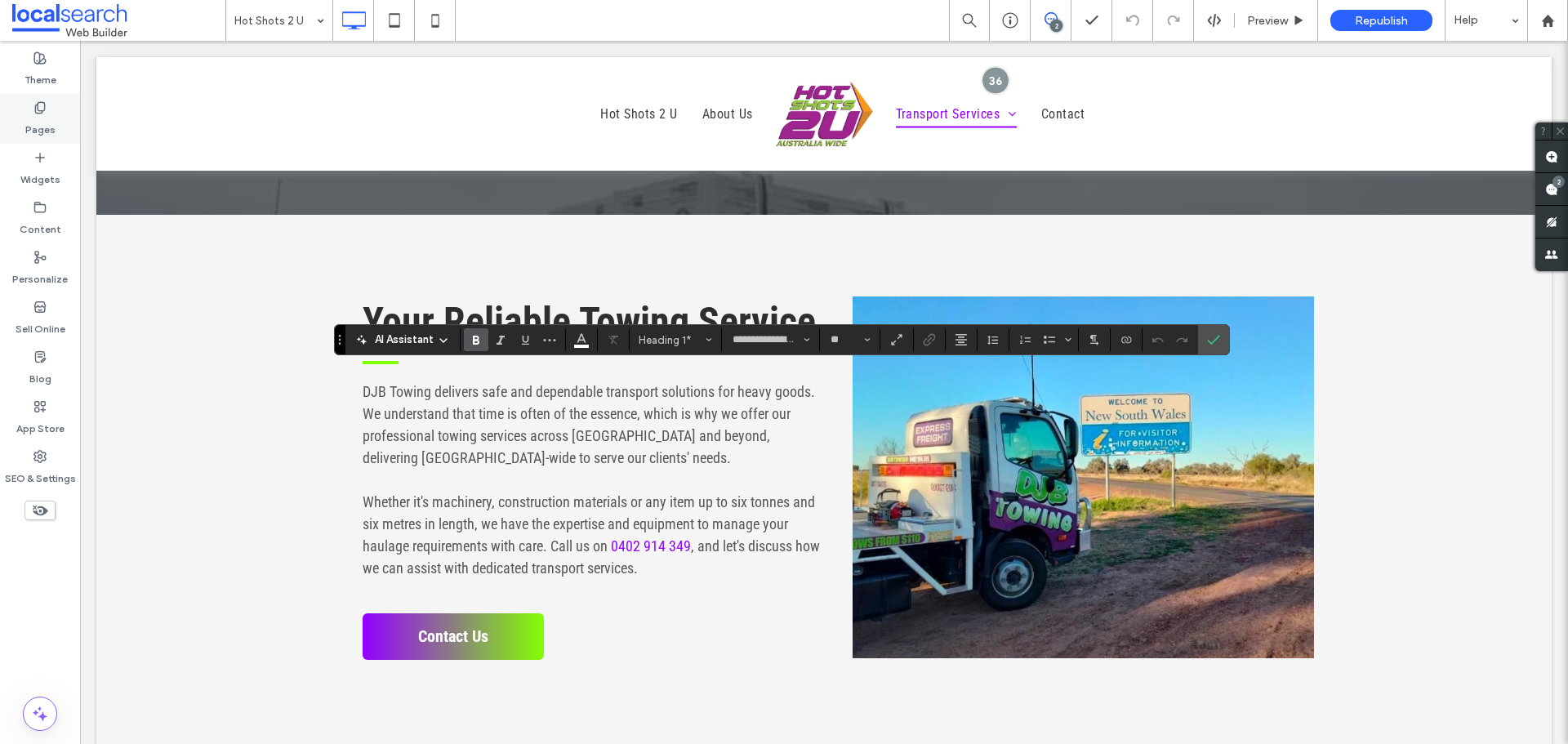
drag, startPoint x: 35, startPoint y: 129, endPoint x: 55, endPoint y: 140, distance: 22.8
click at [35, 129] on label "Pages" at bounding box center [40, 125] width 30 height 23
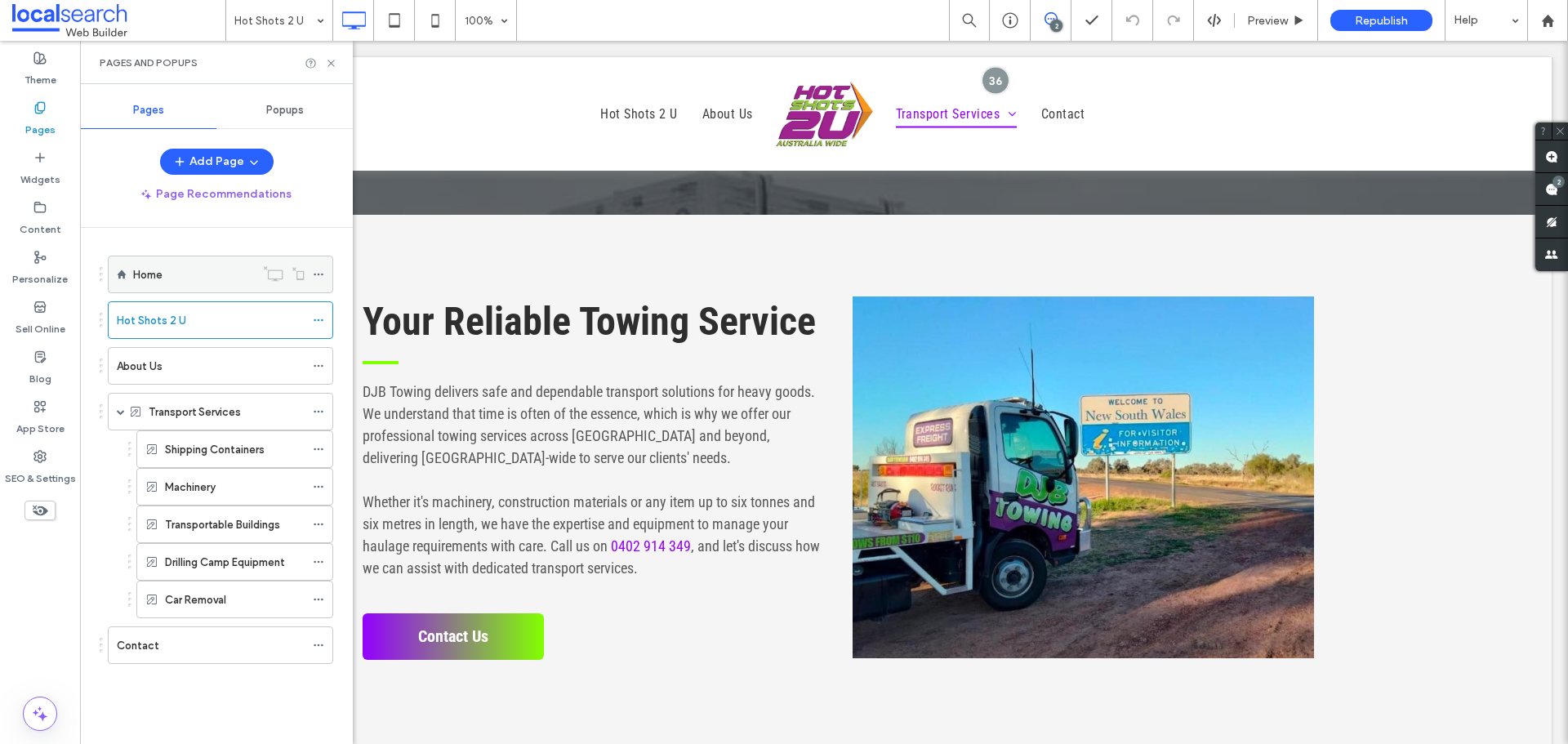
click at [183, 281] on div "Home" at bounding box center [194, 274] width 122 height 18
click at [214, 319] on div "Hot Shots 2 U" at bounding box center [210, 320] width 188 height 18
click at [201, 288] on div "Home" at bounding box center [194, 274] width 122 height 36
click at [163, 319] on label "Hot Shots 2 U" at bounding box center [151, 320] width 69 height 28
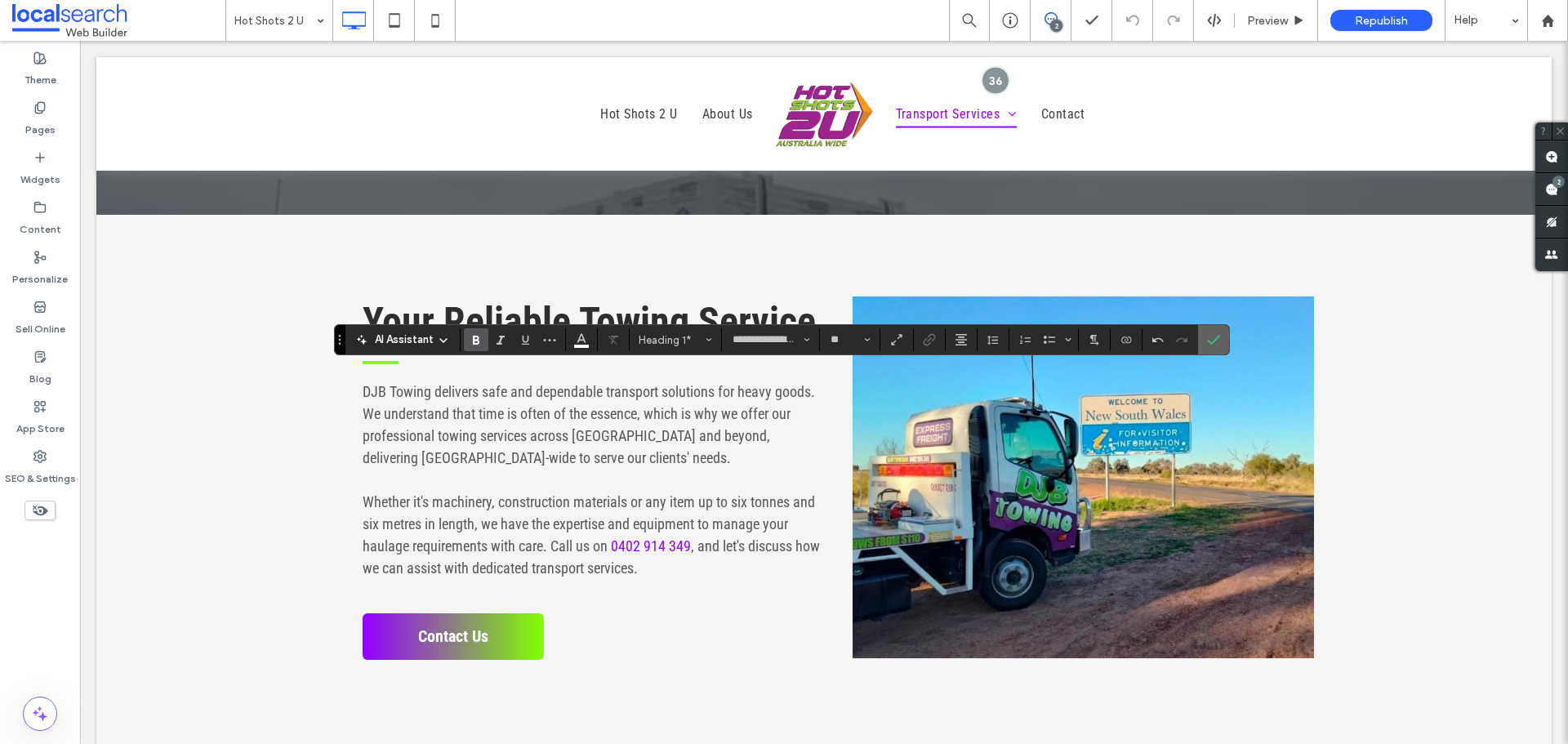
click at [1201, 343] on label "Confirm" at bounding box center [1213, 339] width 24 height 29
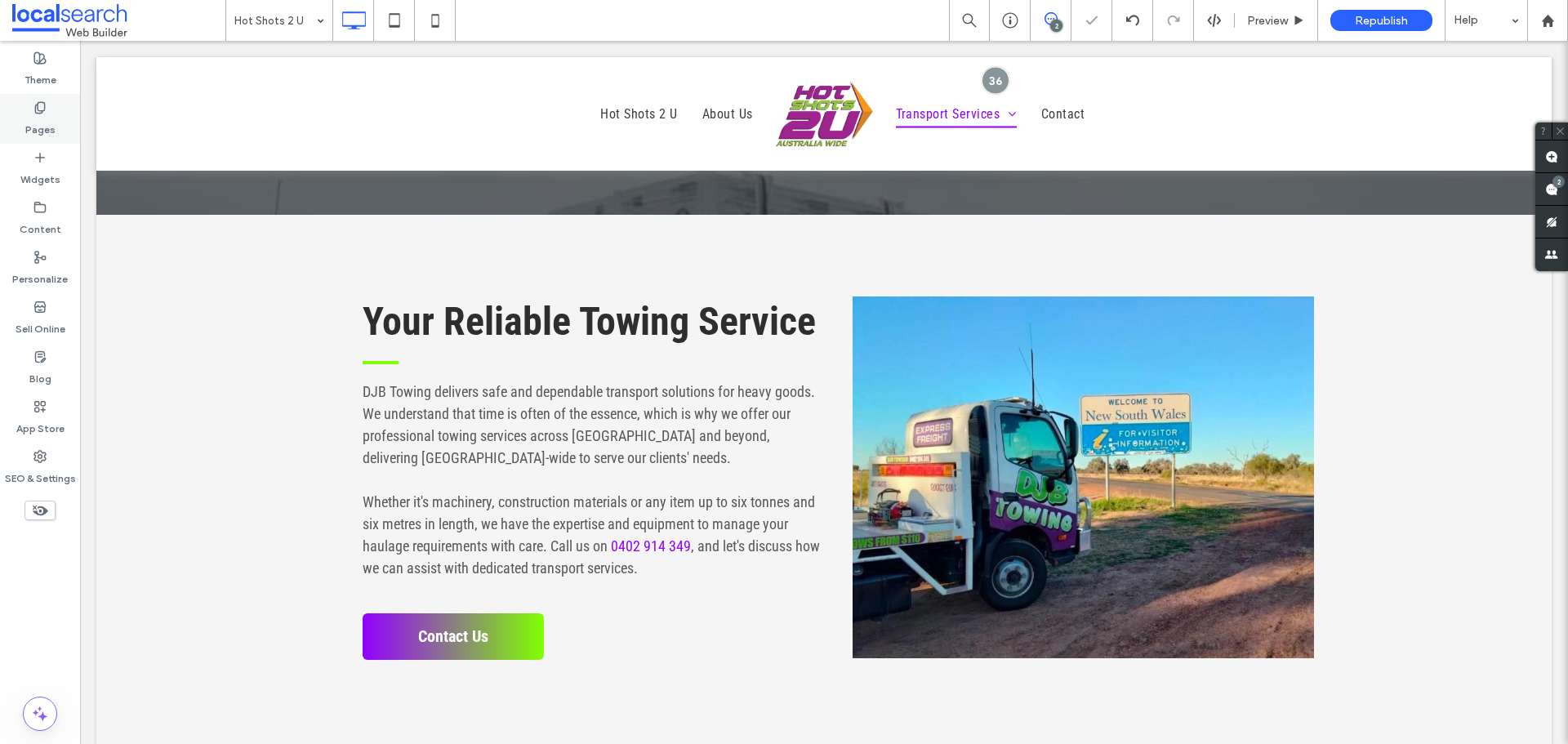
click at [13, 113] on div "Pages" at bounding box center [40, 119] width 80 height 50
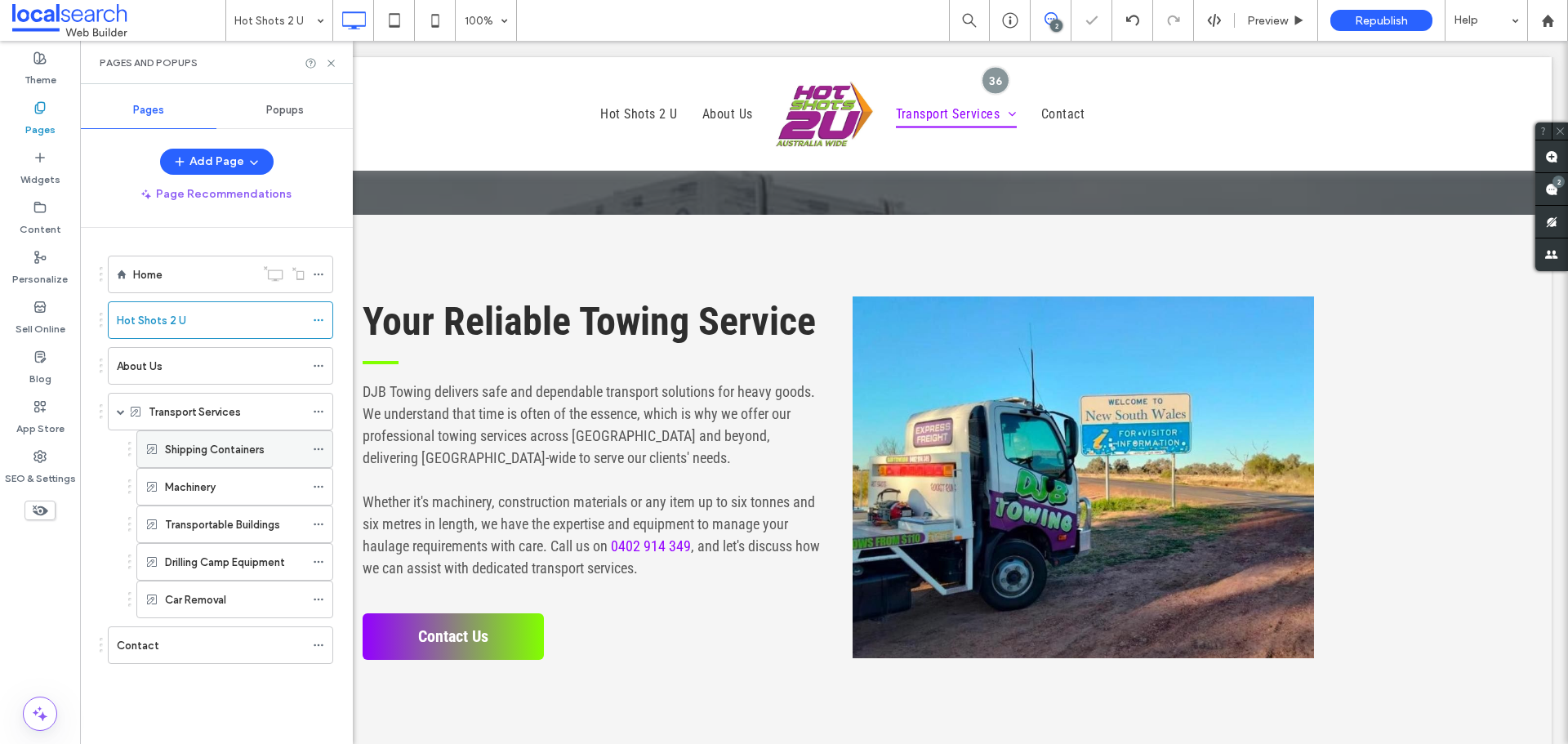
click at [236, 449] on label "Shipping Containers" at bounding box center [214, 450] width 99 height 28
click at [264, 562] on label "Drilling Camp Equipment" at bounding box center [225, 562] width 120 height 28
click at [242, 609] on div "Car Removal" at bounding box center [234, 599] width 139 height 36
click at [246, 571] on div "Drilling Camp Equipment" at bounding box center [234, 561] width 139 height 36
click at [237, 521] on label "Transportable Buildings" at bounding box center [223, 525] width 115 height 28
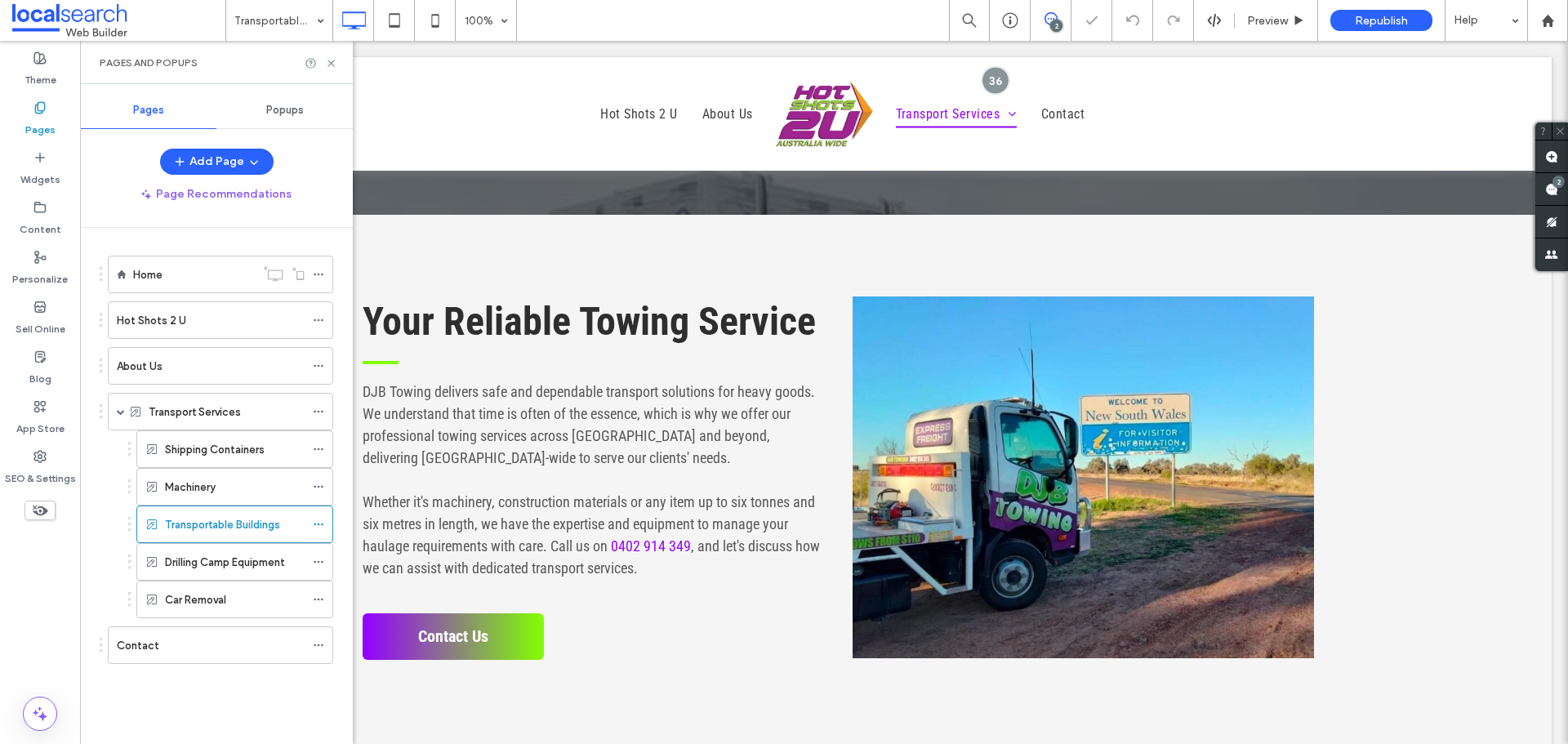
click at [233, 484] on div "Machinery" at bounding box center [234, 487] width 139 height 18
click at [237, 449] on label "Shipping Containers" at bounding box center [214, 450] width 99 height 28
click at [227, 409] on label "Transport Services" at bounding box center [194, 412] width 93 height 28
click at [231, 369] on div "About Us" at bounding box center [210, 366] width 188 height 18
click at [226, 317] on div "Hot Shots 2 U" at bounding box center [210, 320] width 188 height 18
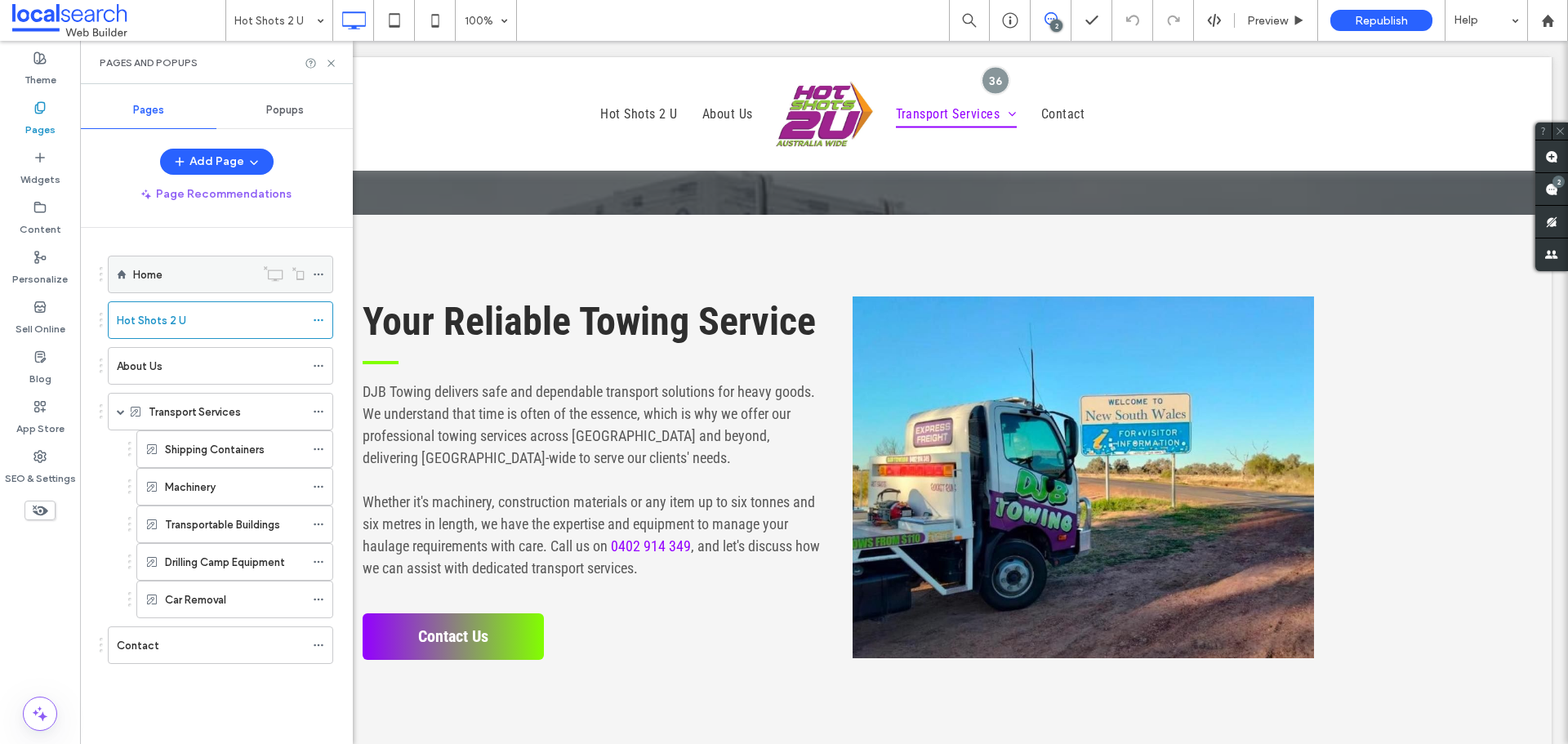
click at [157, 279] on label "Home" at bounding box center [148, 274] width 29 height 28
click at [1547, 186] on use at bounding box center [1551, 189] width 13 height 13
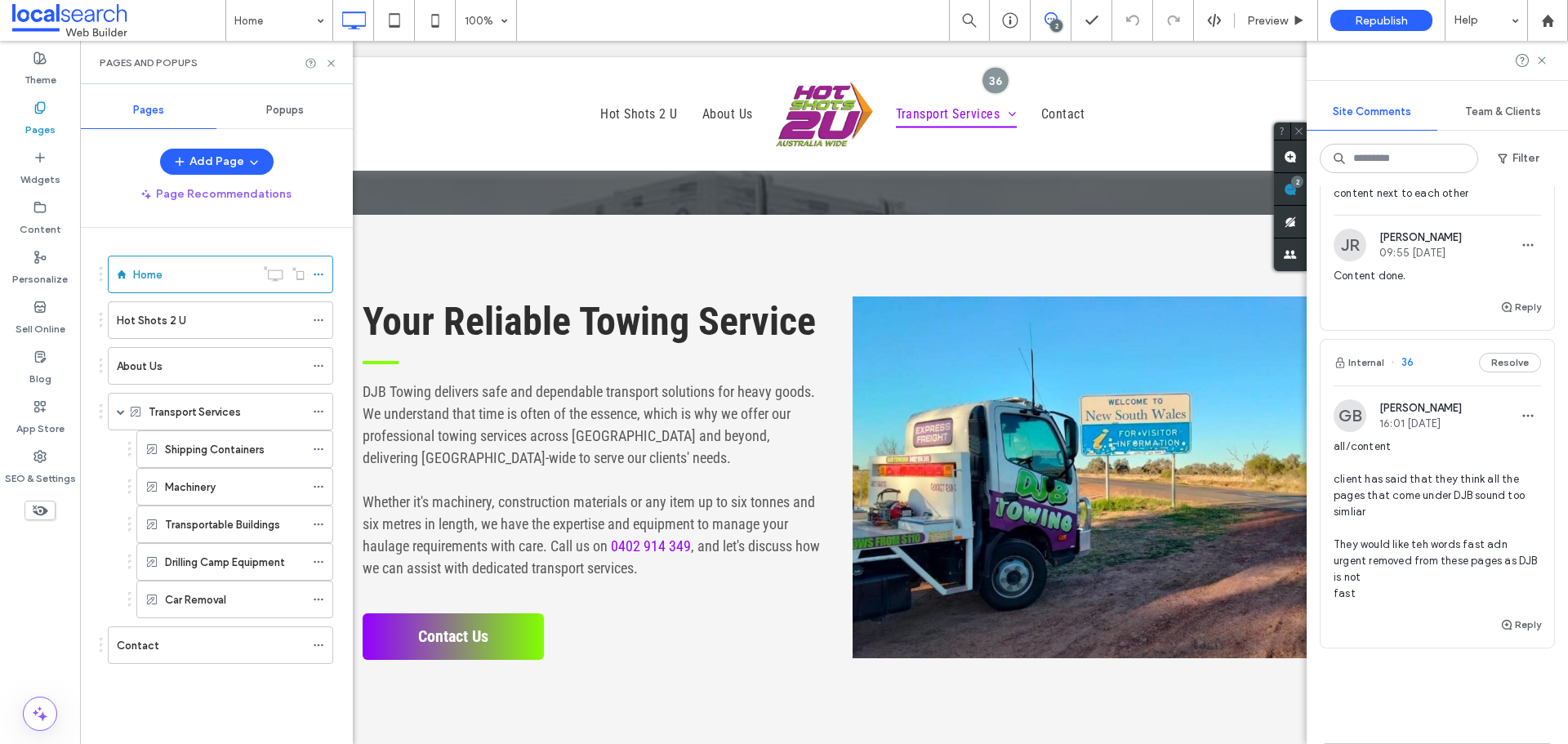
scroll to position [245, 0]
click at [229, 324] on div "Hot Shots 2 U" at bounding box center [210, 320] width 188 height 18
click at [169, 270] on div "Home" at bounding box center [194, 274] width 122 height 18
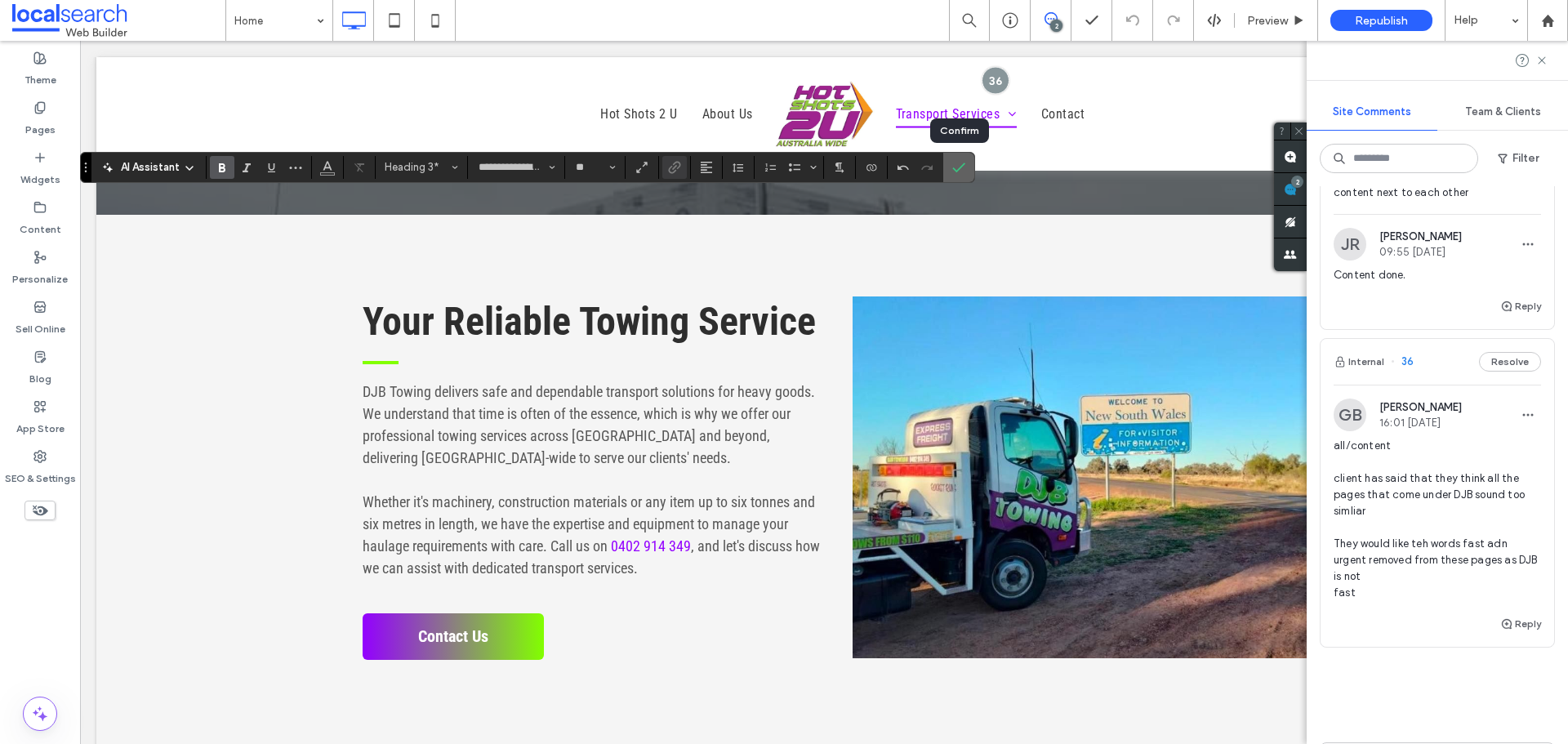
click at [964, 161] on icon "Confirm" at bounding box center [959, 168] width 13 height 13
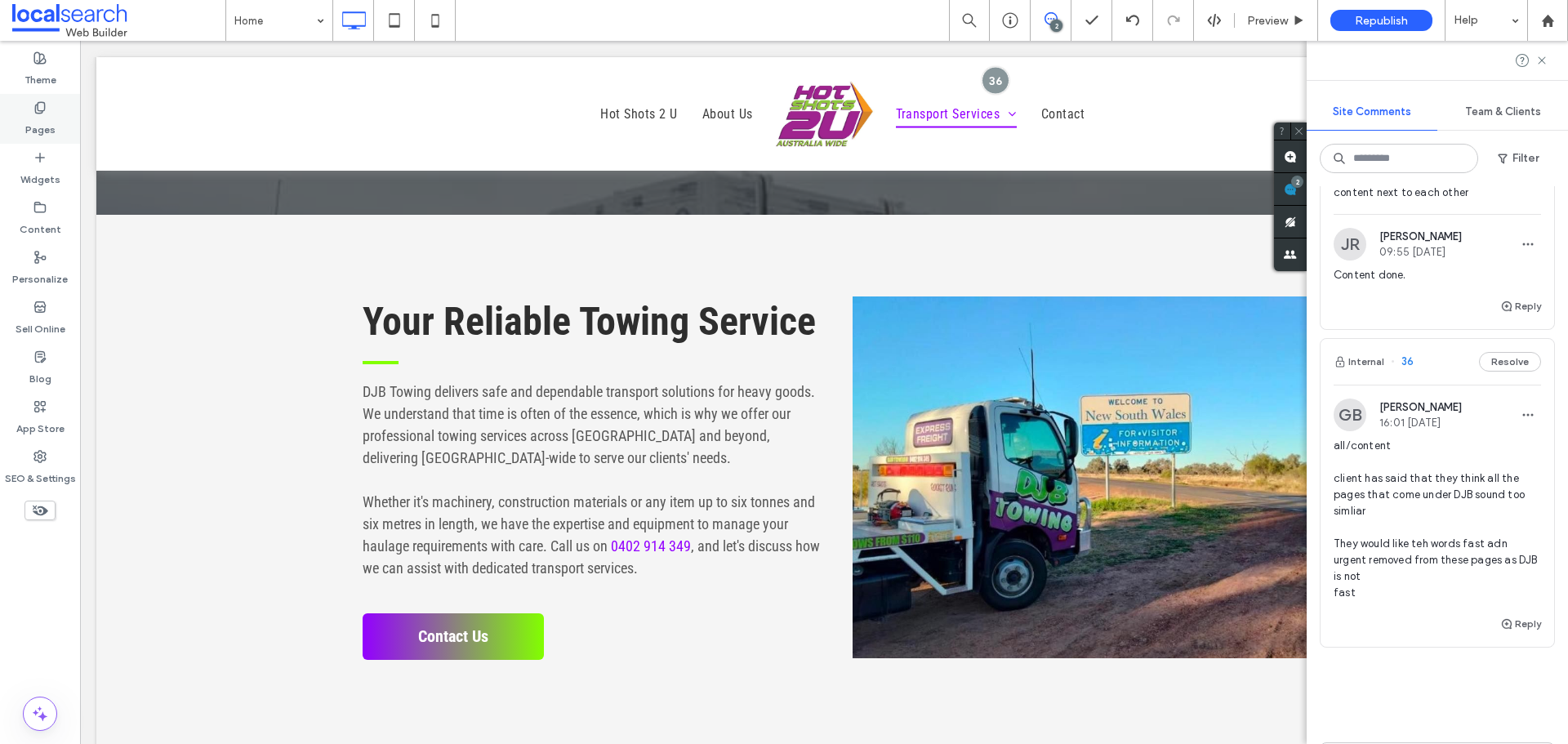
click at [46, 124] on label "Pages" at bounding box center [40, 125] width 30 height 23
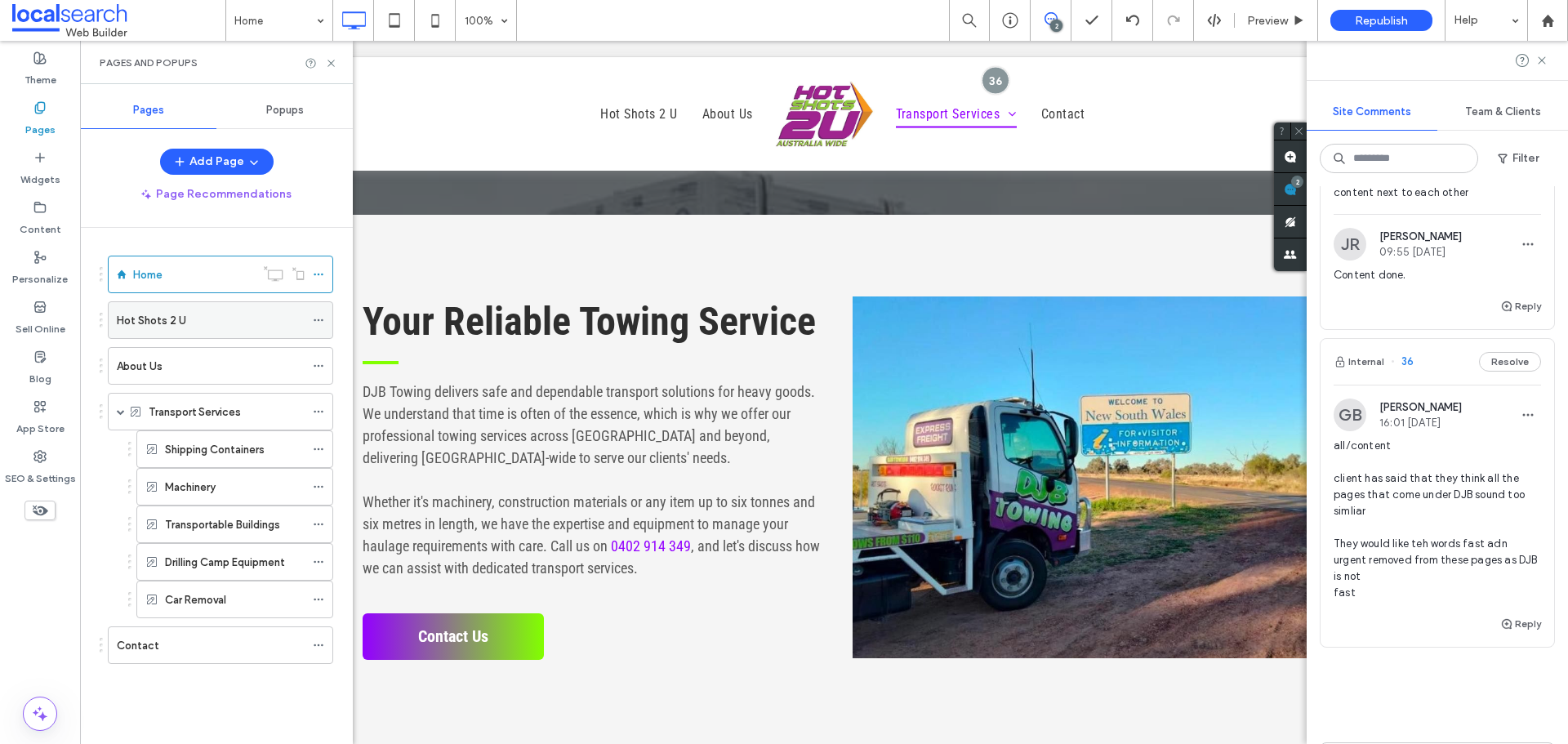
click at [209, 329] on div "Hot Shots 2 U" at bounding box center [210, 319] width 188 height 36
click at [223, 266] on div "Home" at bounding box center [194, 274] width 122 height 18
click at [202, 453] on label "Shipping Containers" at bounding box center [214, 450] width 99 height 28
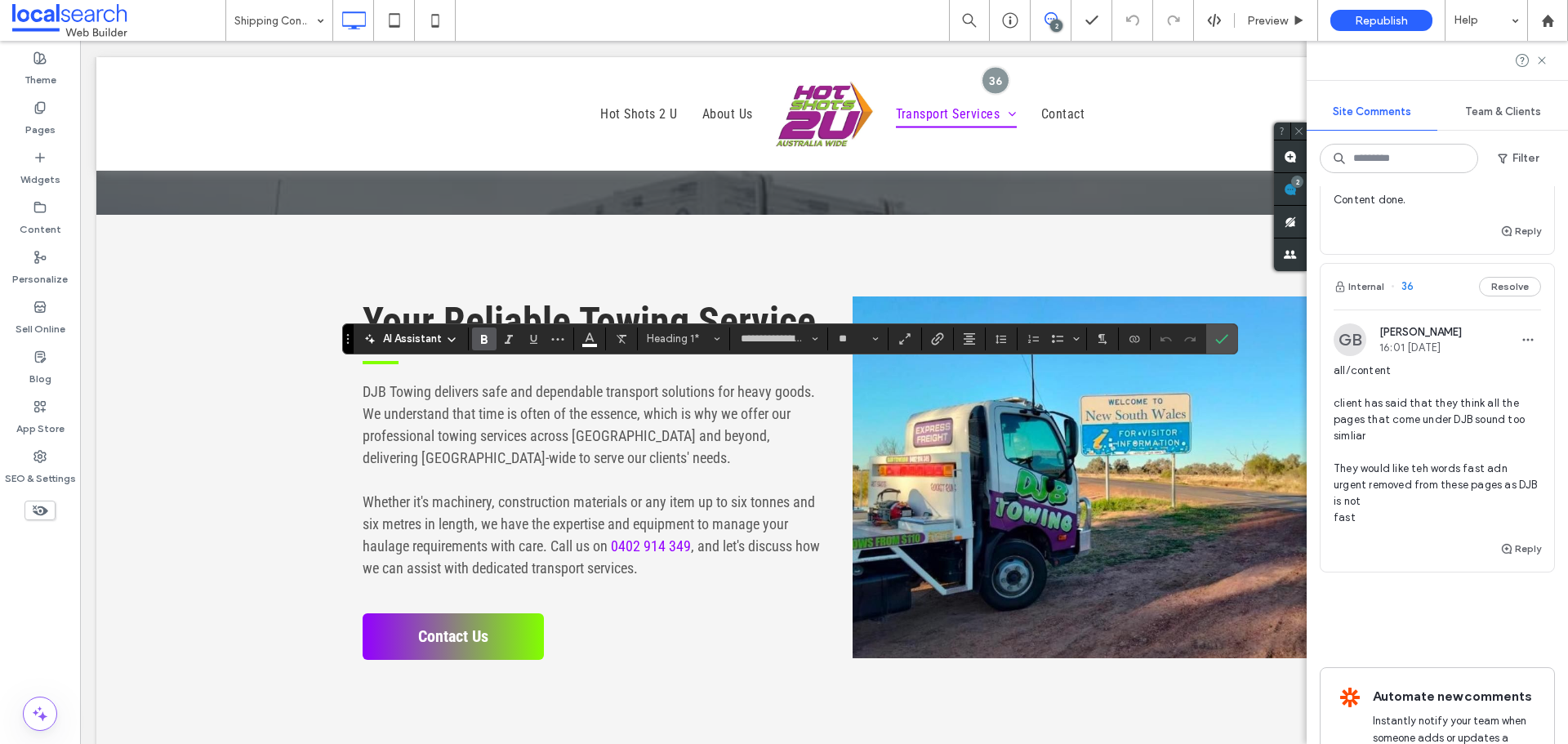
scroll to position [327, 0]
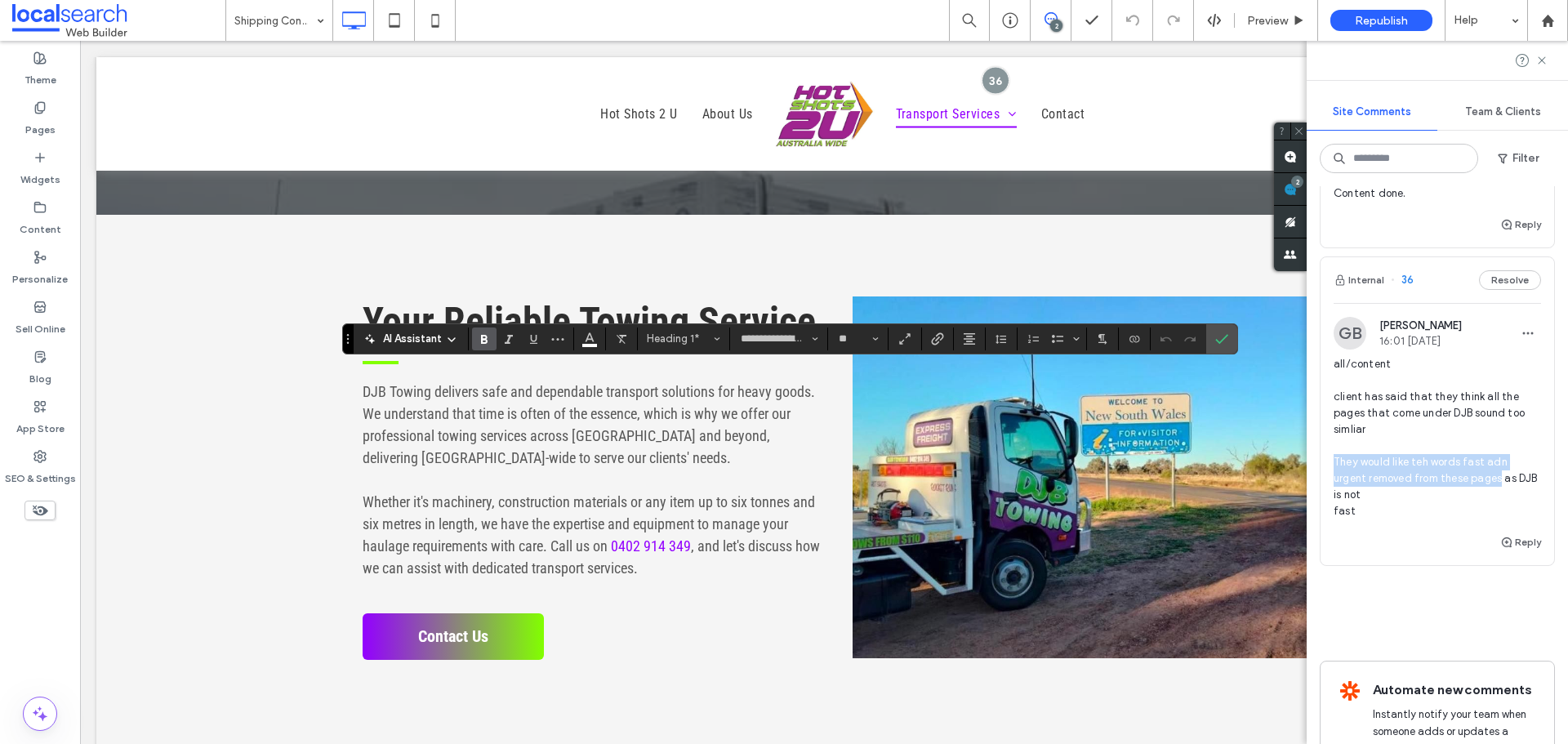
drag, startPoint x: 1369, startPoint y: 474, endPoint x: 1500, endPoint y: 476, distance: 131.0
click at [1500, 476] on div "GB Grace Bowden 16:01 Sep 2 2025 all/content client has said that they think al…" at bounding box center [1437, 425] width 234 height 215
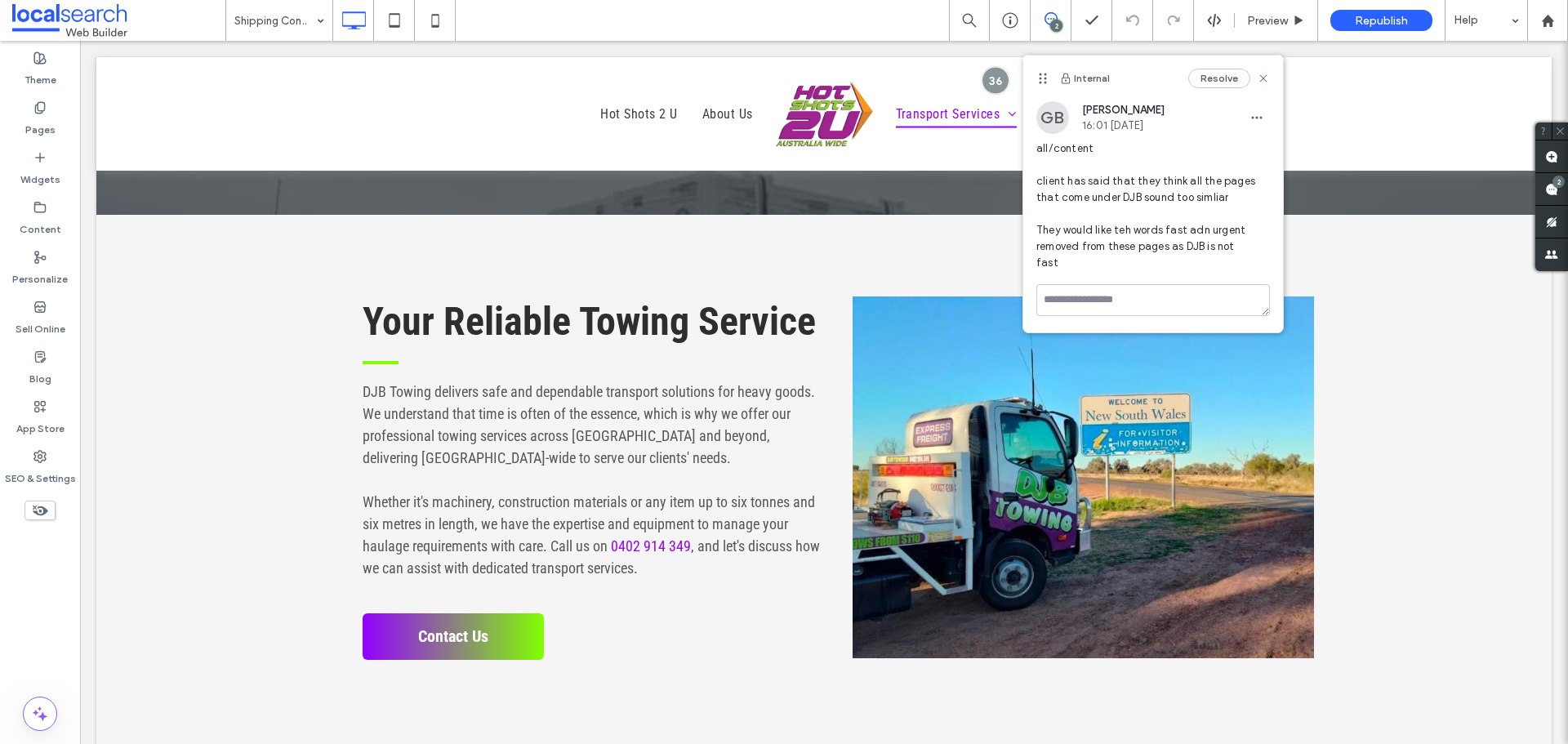
copy span "They would like teh words fast adn urgent removed from these pages"
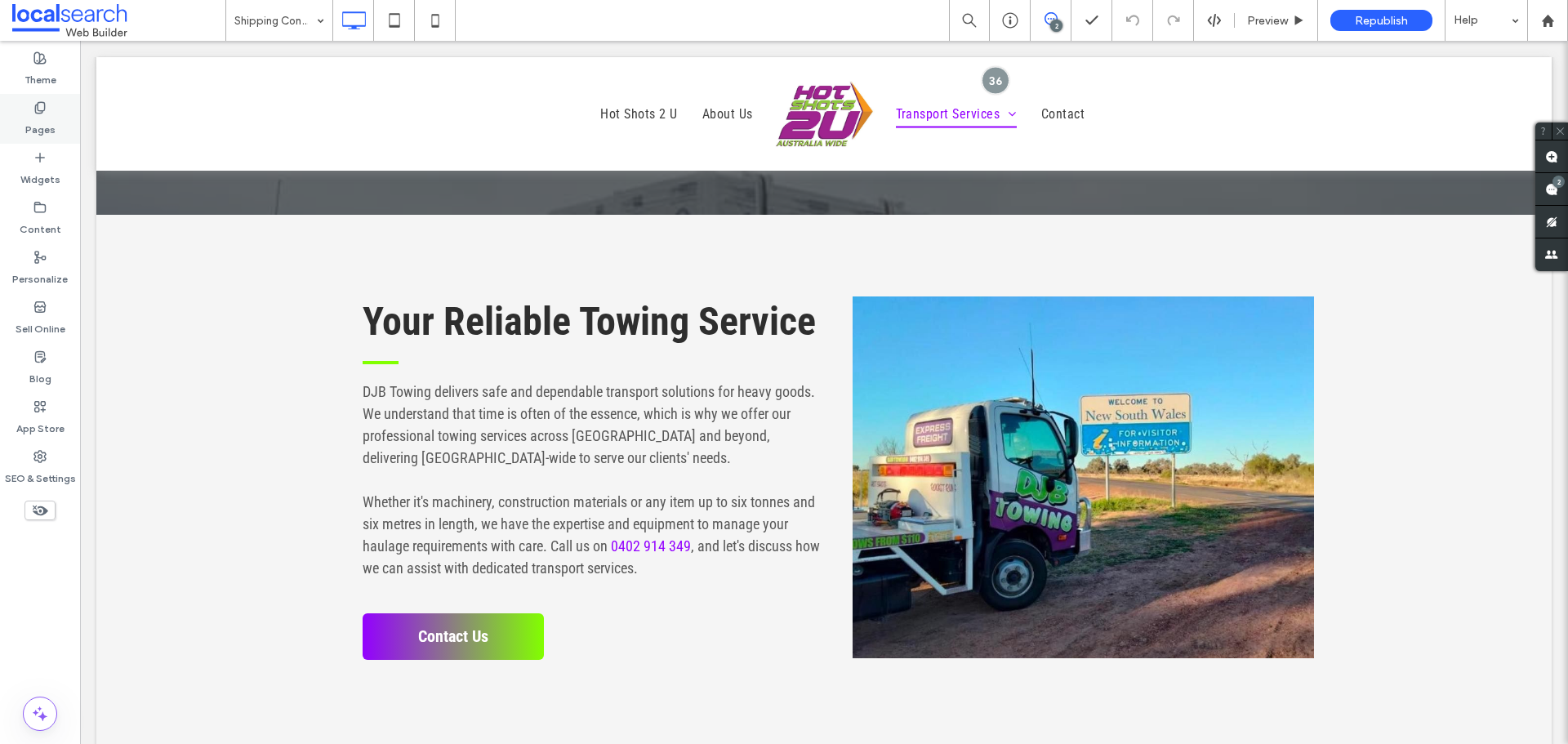
click at [24, 105] on div "Pages" at bounding box center [40, 119] width 80 height 50
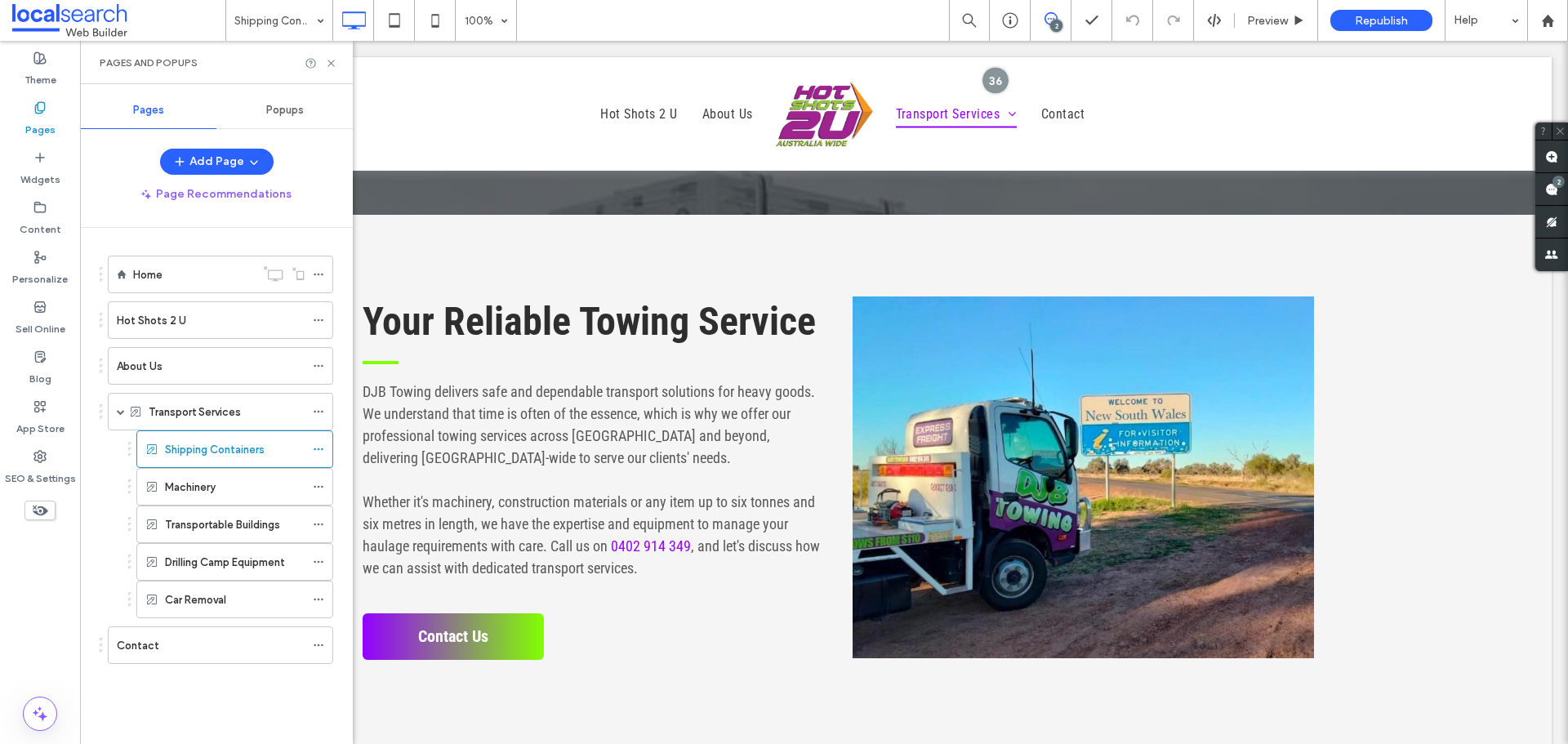
type input "**********"
type input "**"
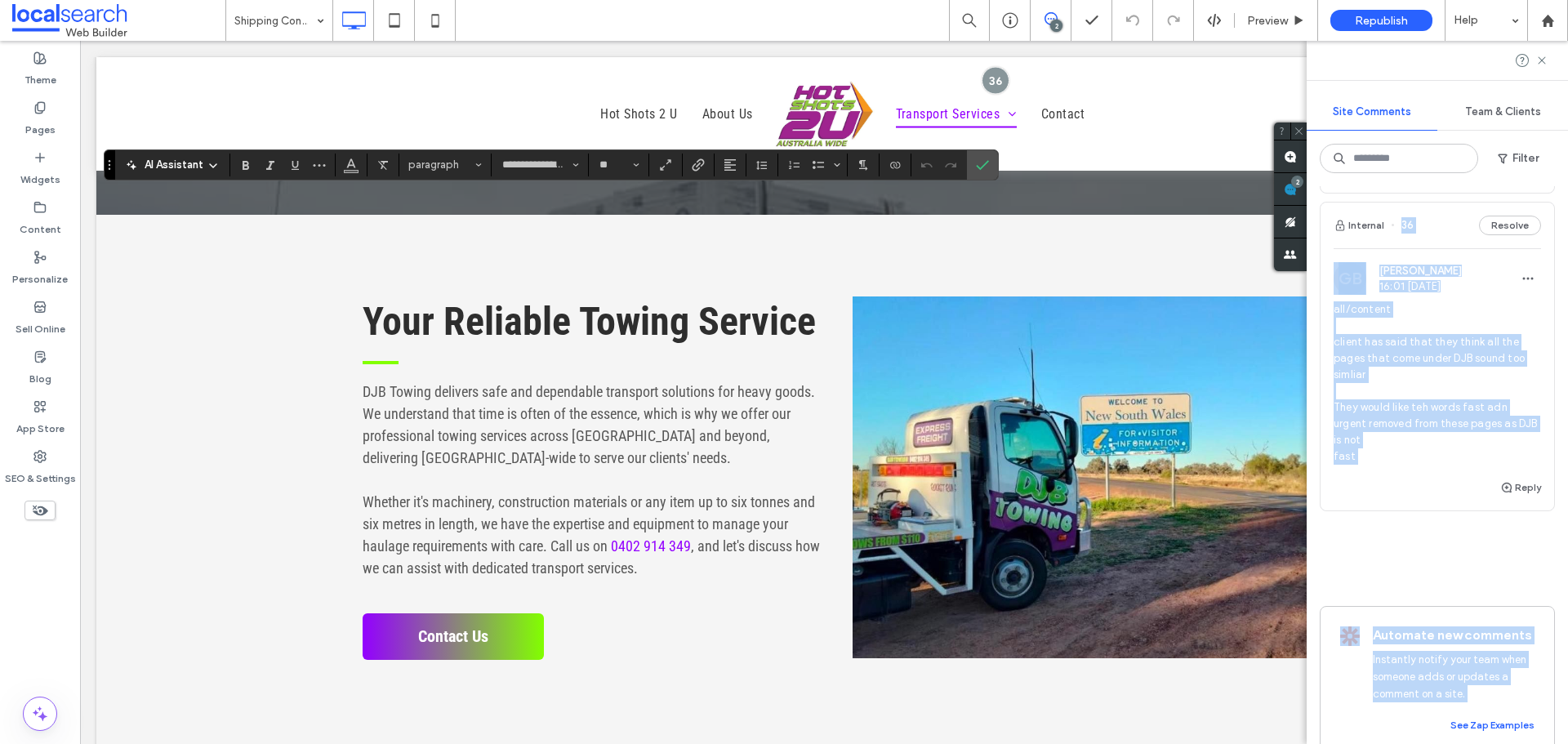
scroll to position [409, 0]
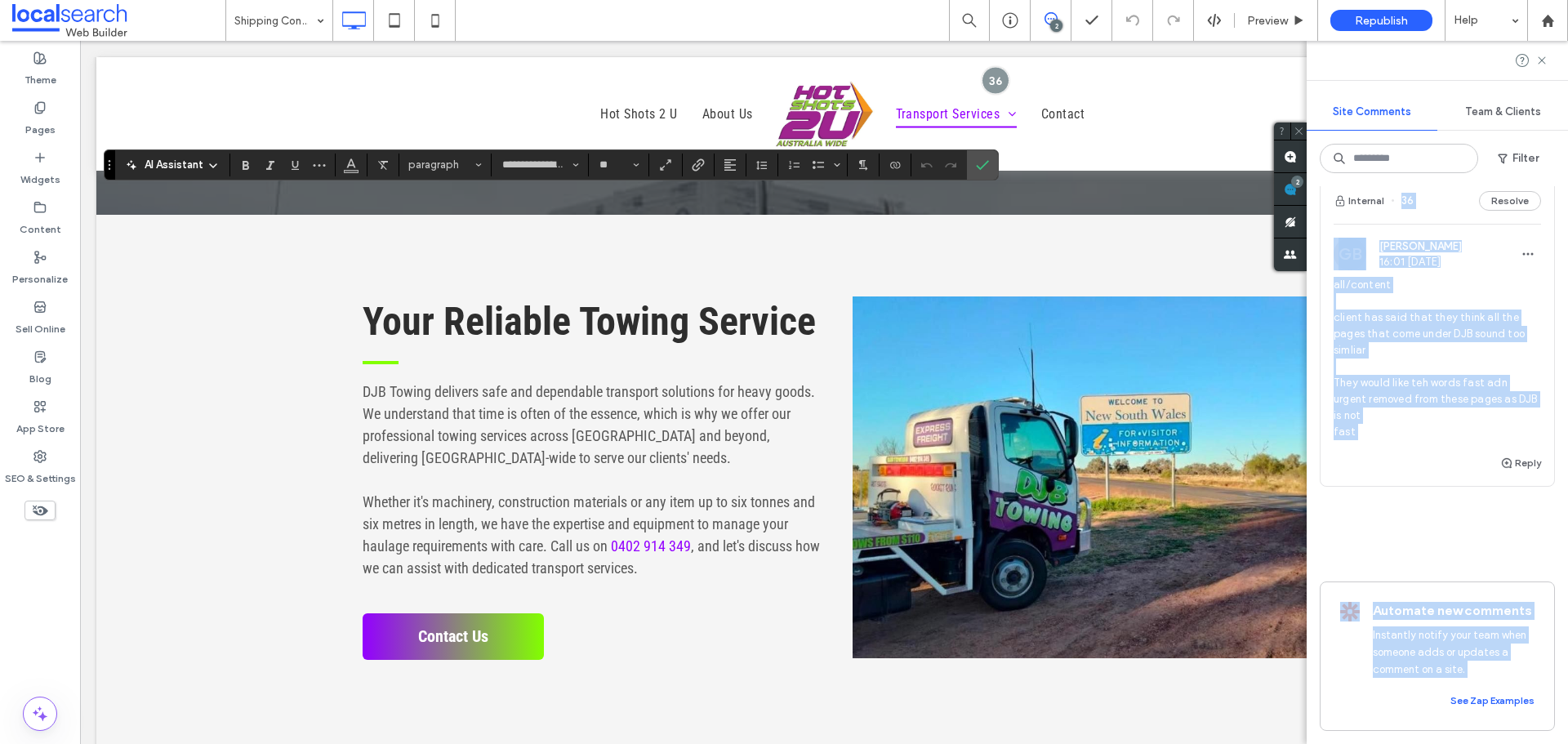
click at [1443, 458] on div "Reply" at bounding box center [1437, 469] width 234 height 33
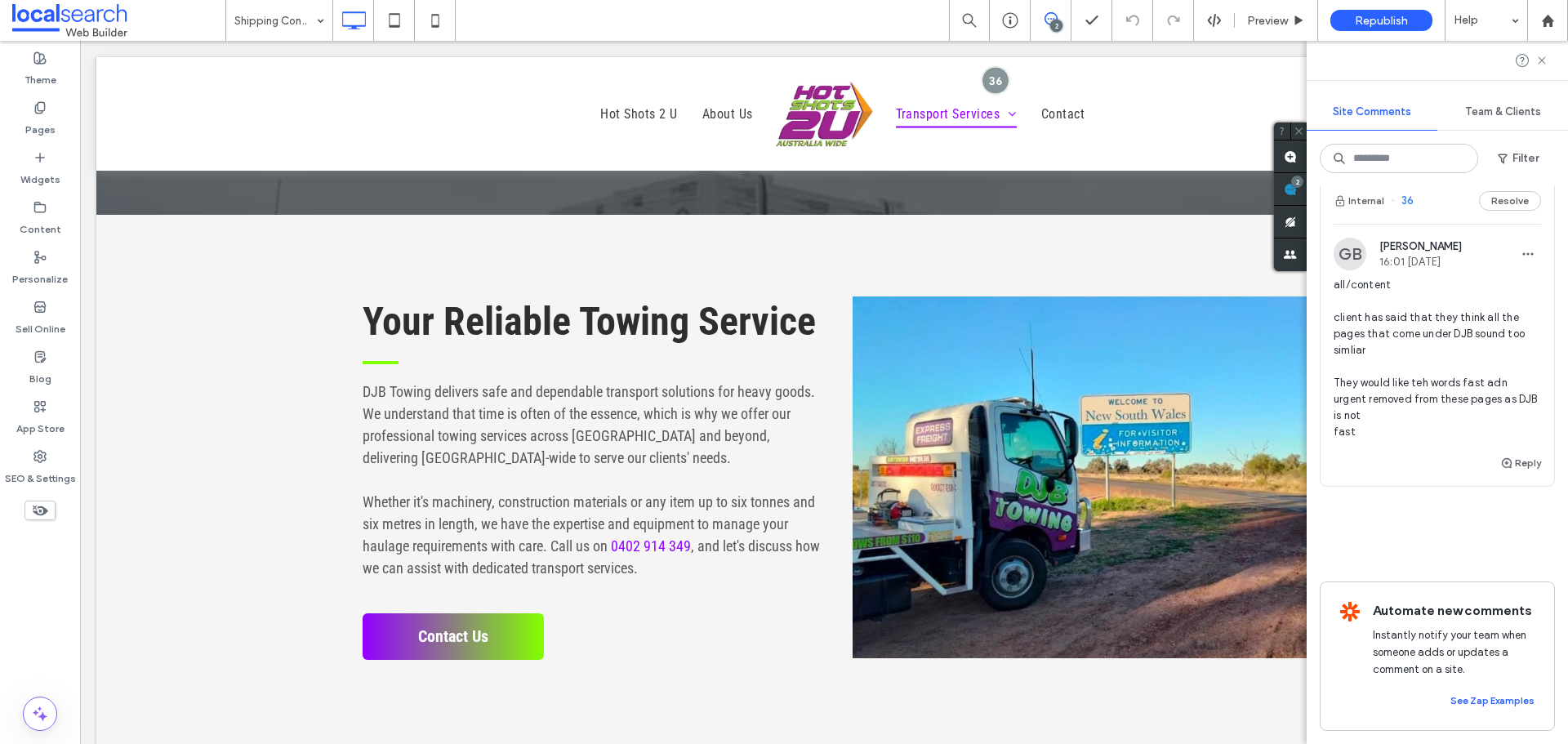
scroll to position [0, 0]
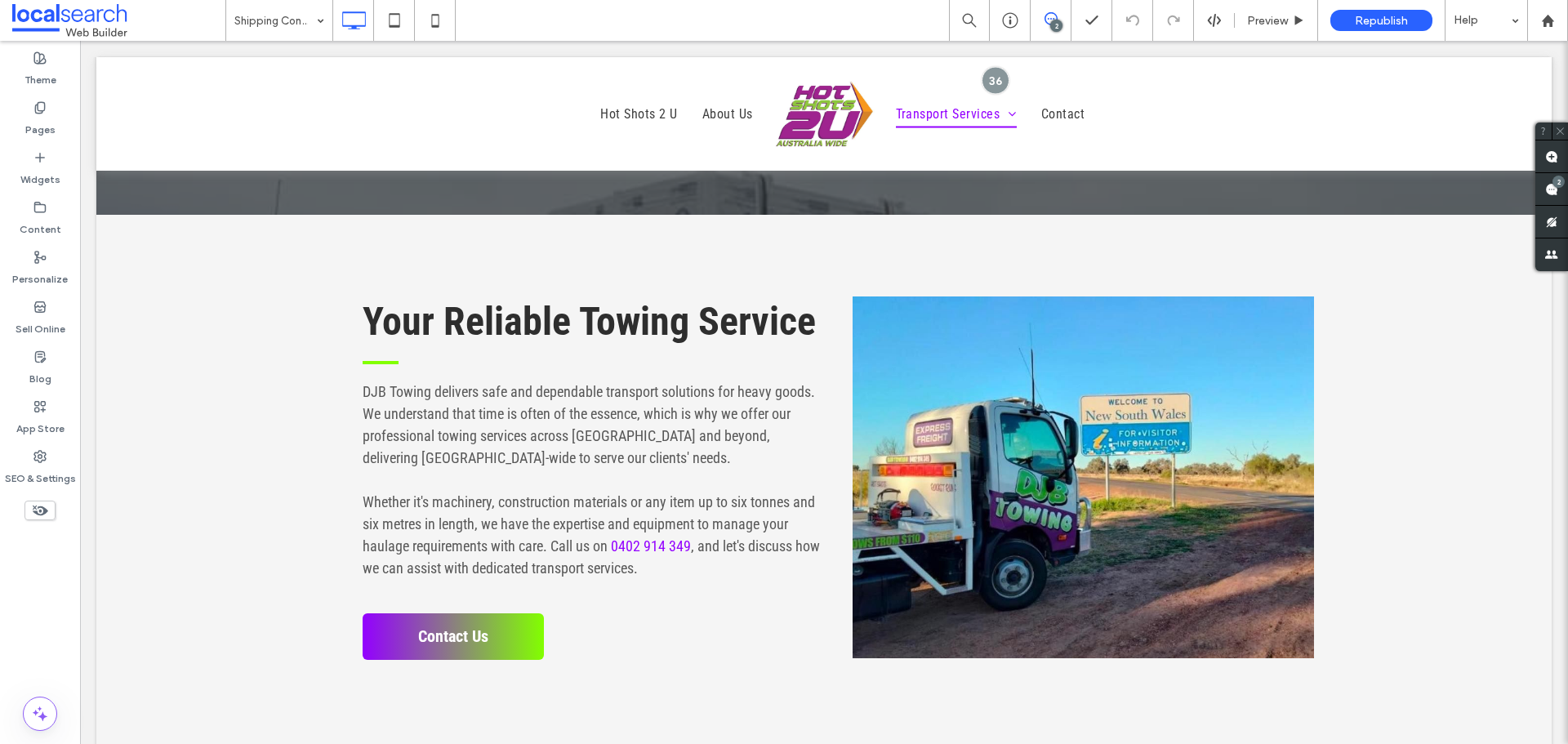
type input "**********"
type input "**"
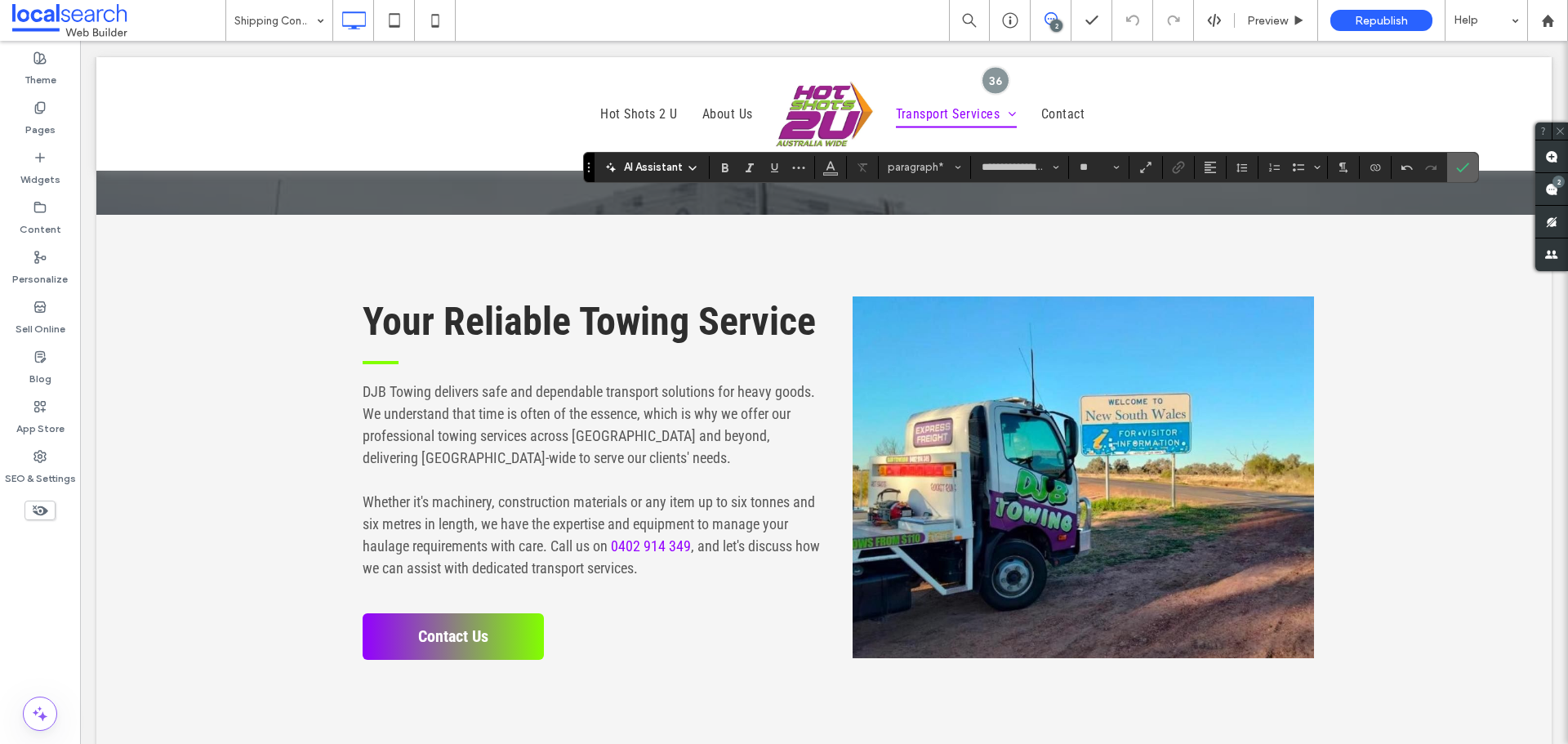
click at [1456, 172] on icon "Confirm" at bounding box center [1463, 168] width 13 height 13
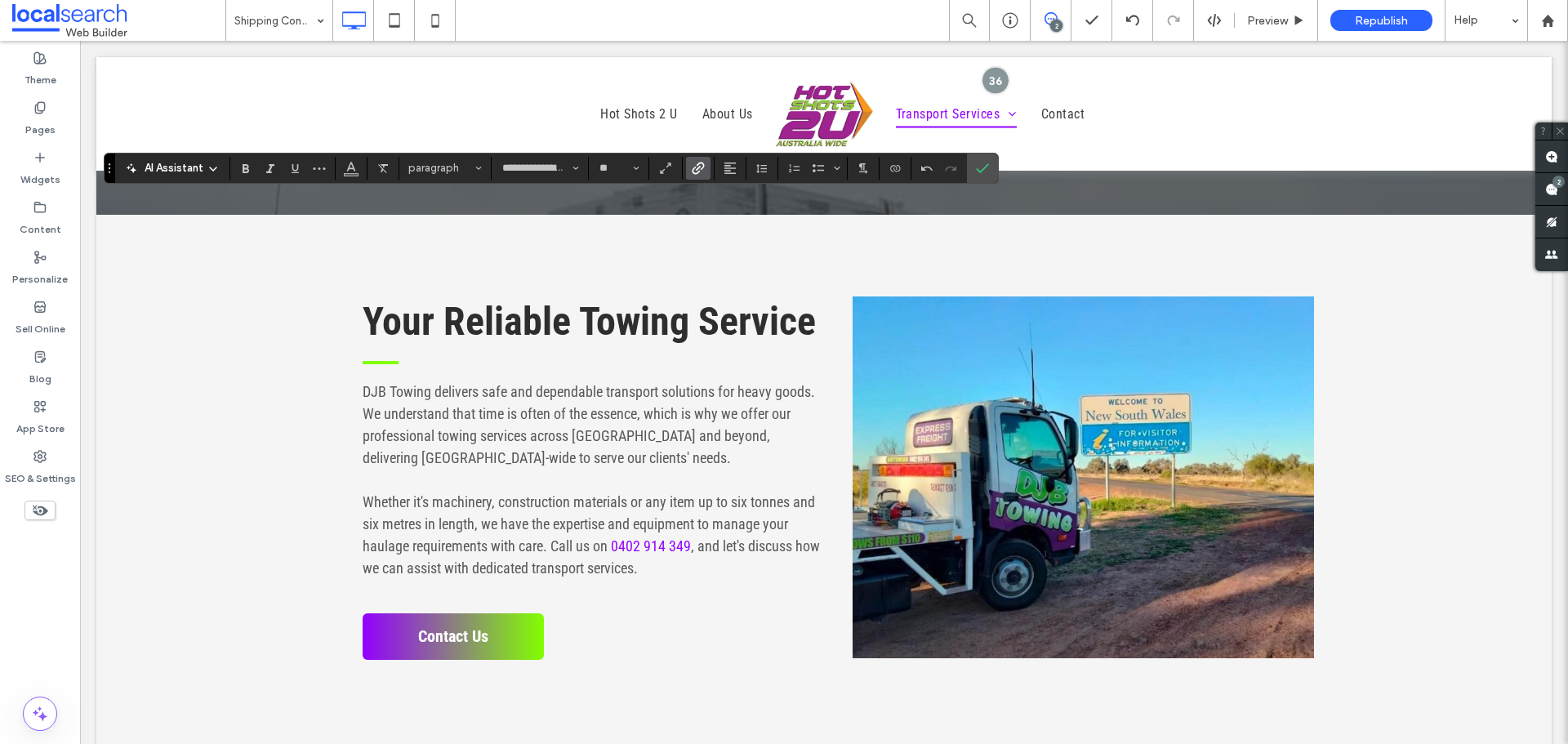
click at [688, 168] on label "Link" at bounding box center [697, 168] width 24 height 23
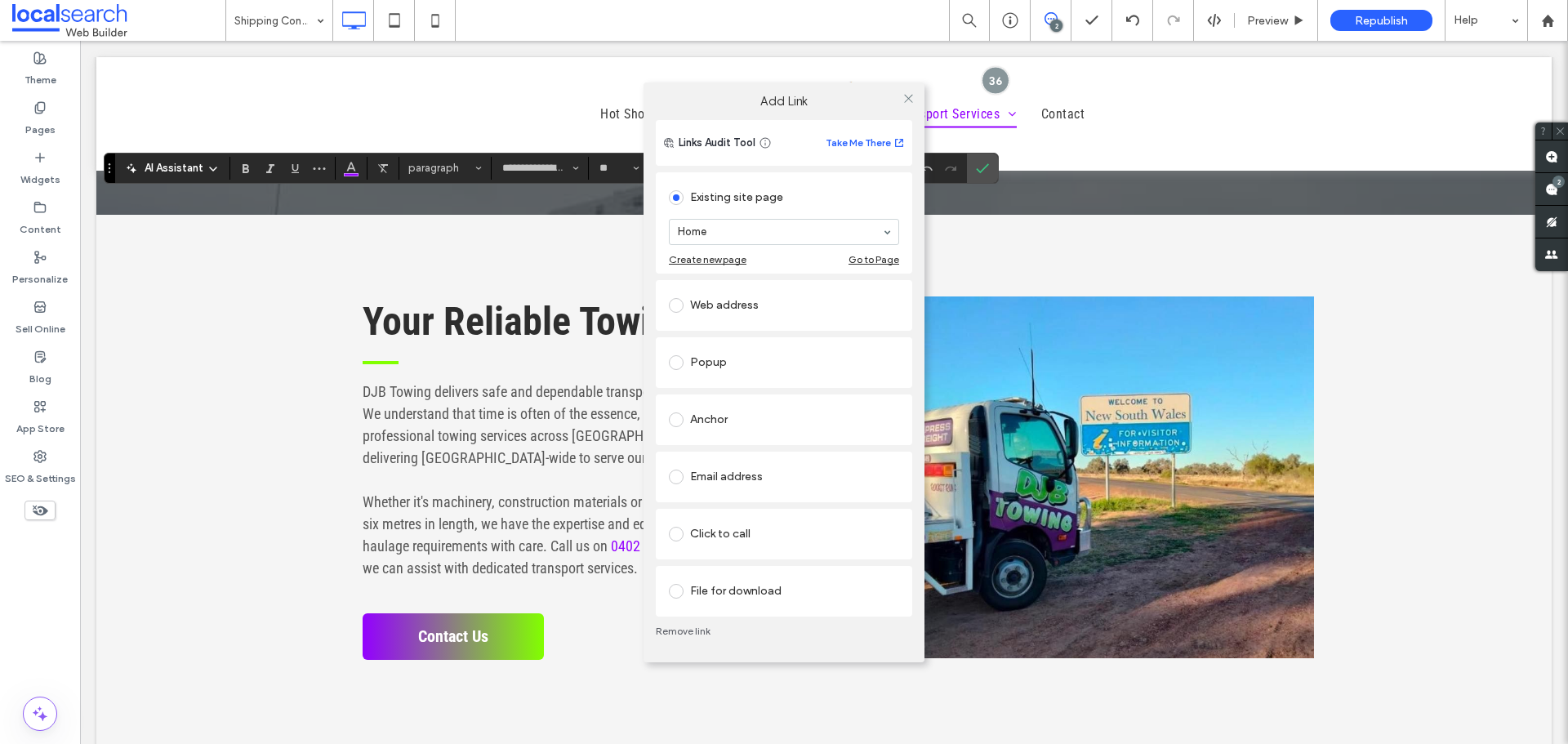
click at [742, 529] on div "Click to call" at bounding box center [784, 534] width 230 height 26
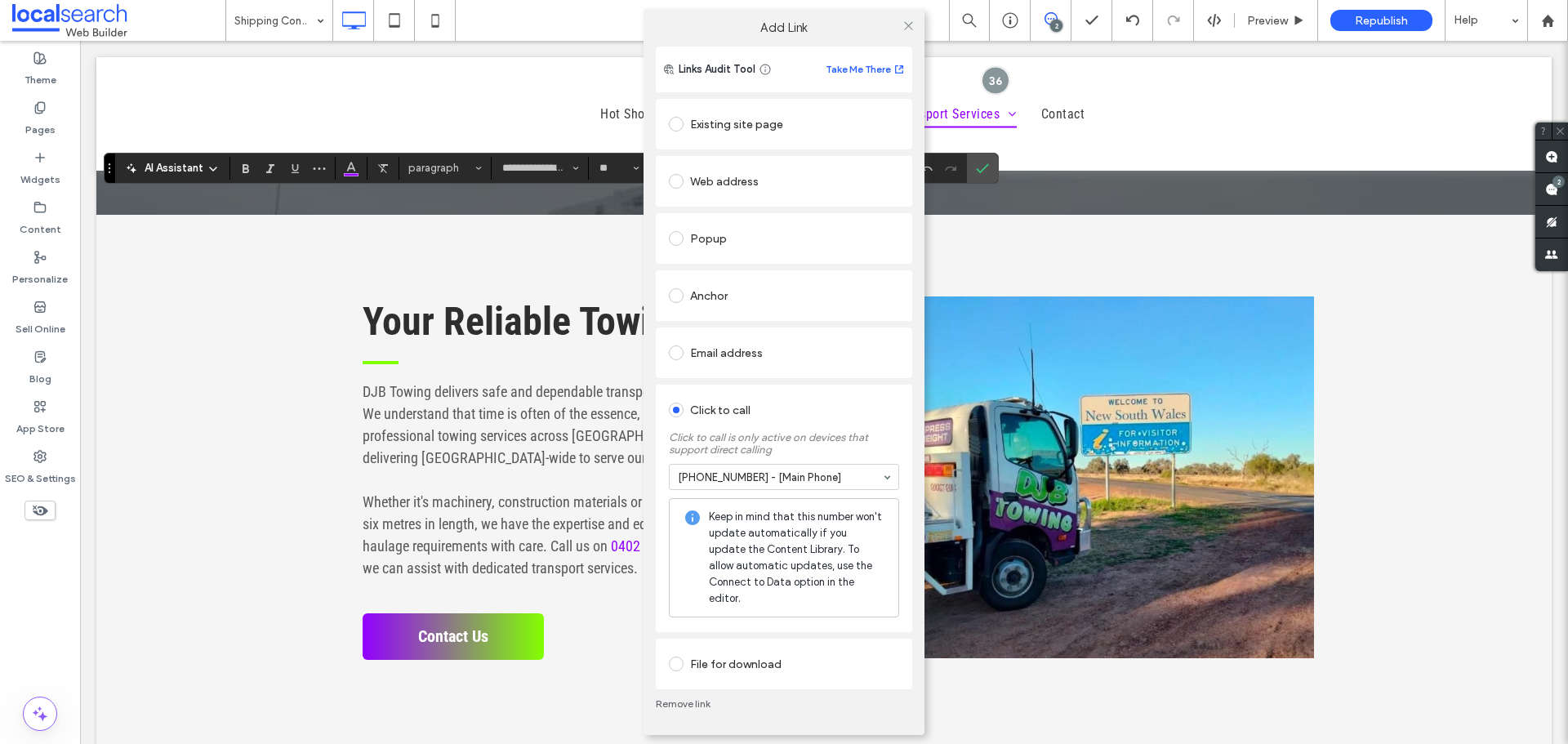
drag, startPoint x: 904, startPoint y: 32, endPoint x: 1014, endPoint y: 148, distance: 159.9
click at [904, 32] on icon at bounding box center [908, 25] width 13 height 13
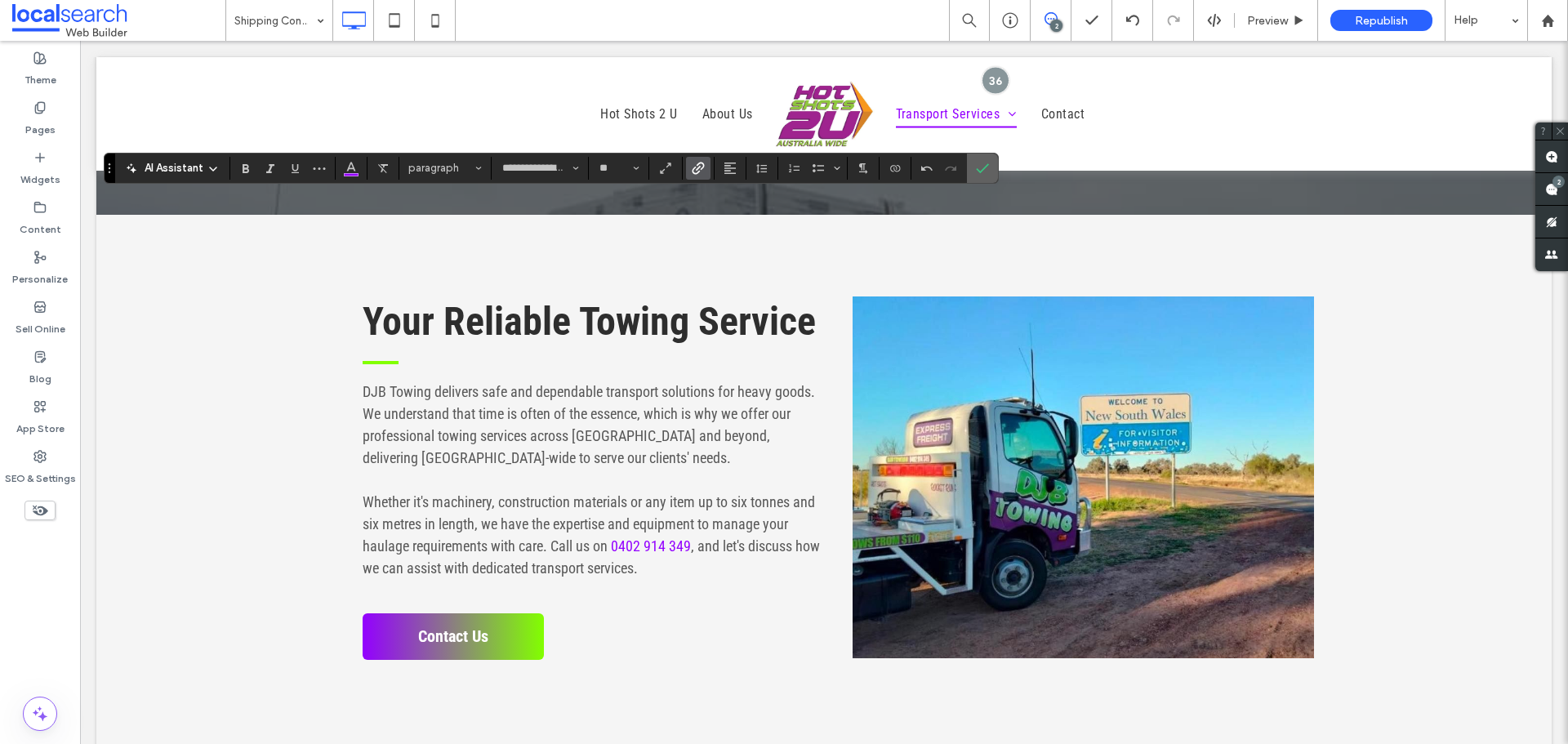
click at [986, 164] on icon "Confirm" at bounding box center [983, 168] width 13 height 13
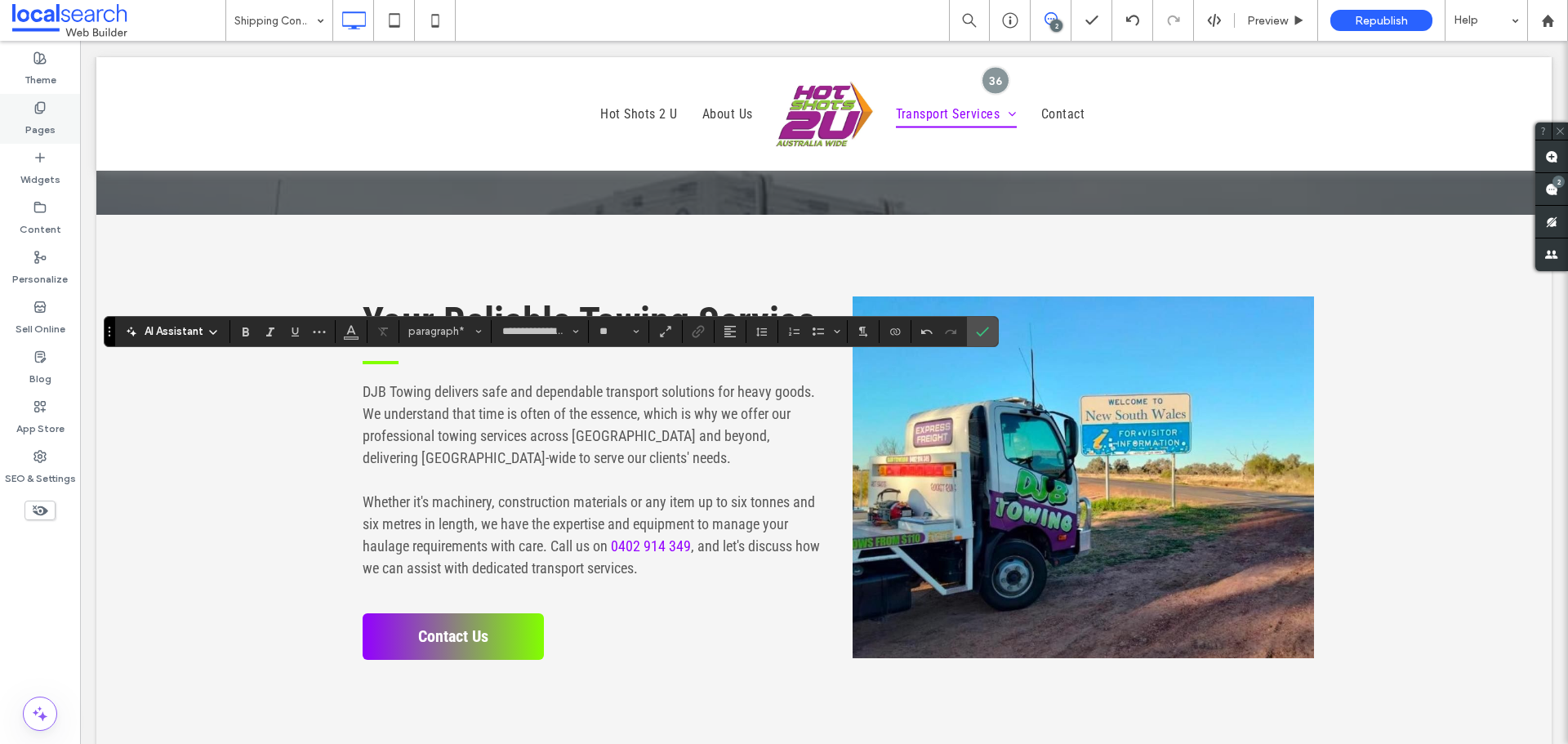
click at [38, 133] on label "Pages" at bounding box center [40, 125] width 30 height 23
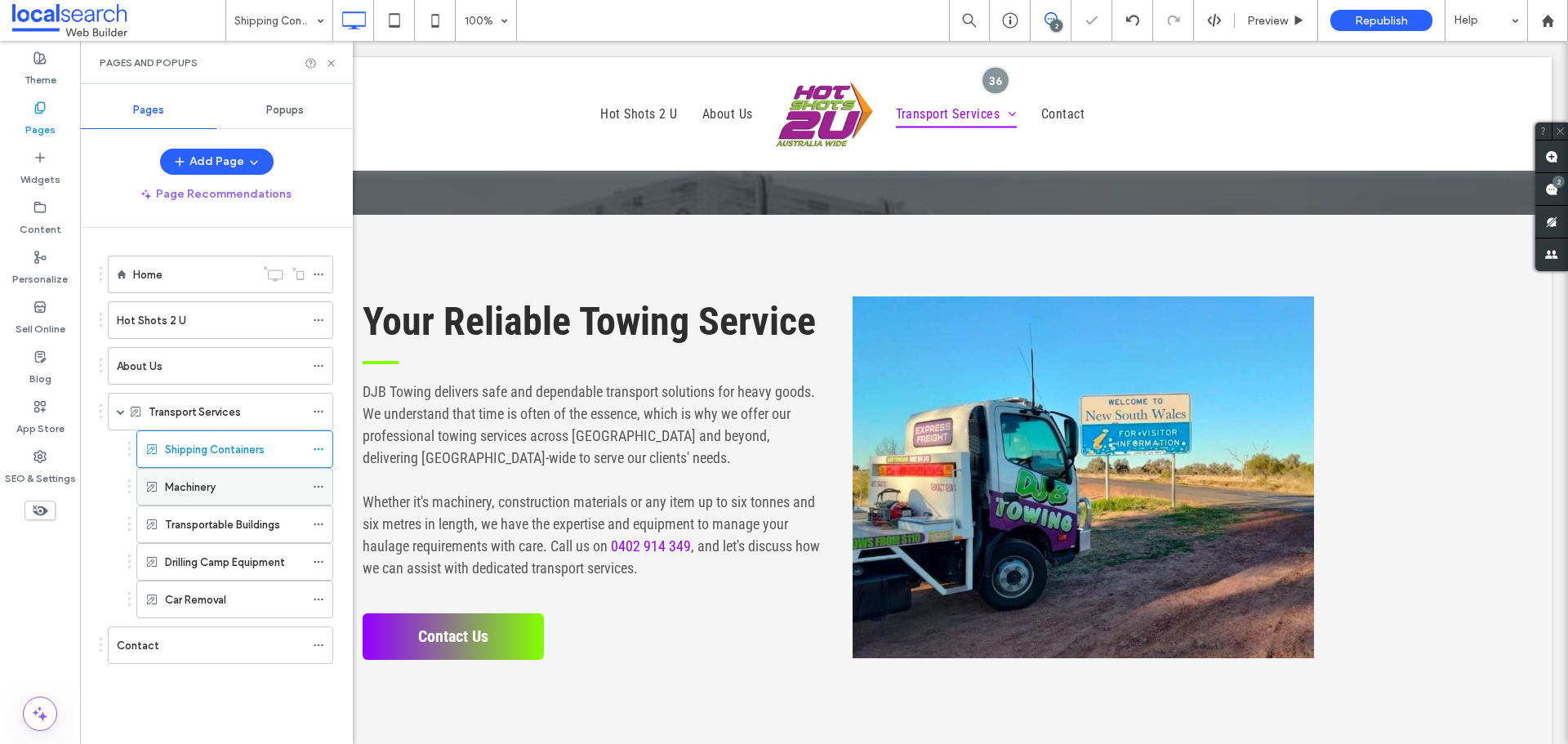
click at [217, 485] on div "Machinery" at bounding box center [234, 487] width 139 height 18
click at [332, 60] on icon at bounding box center [331, 63] width 13 height 13
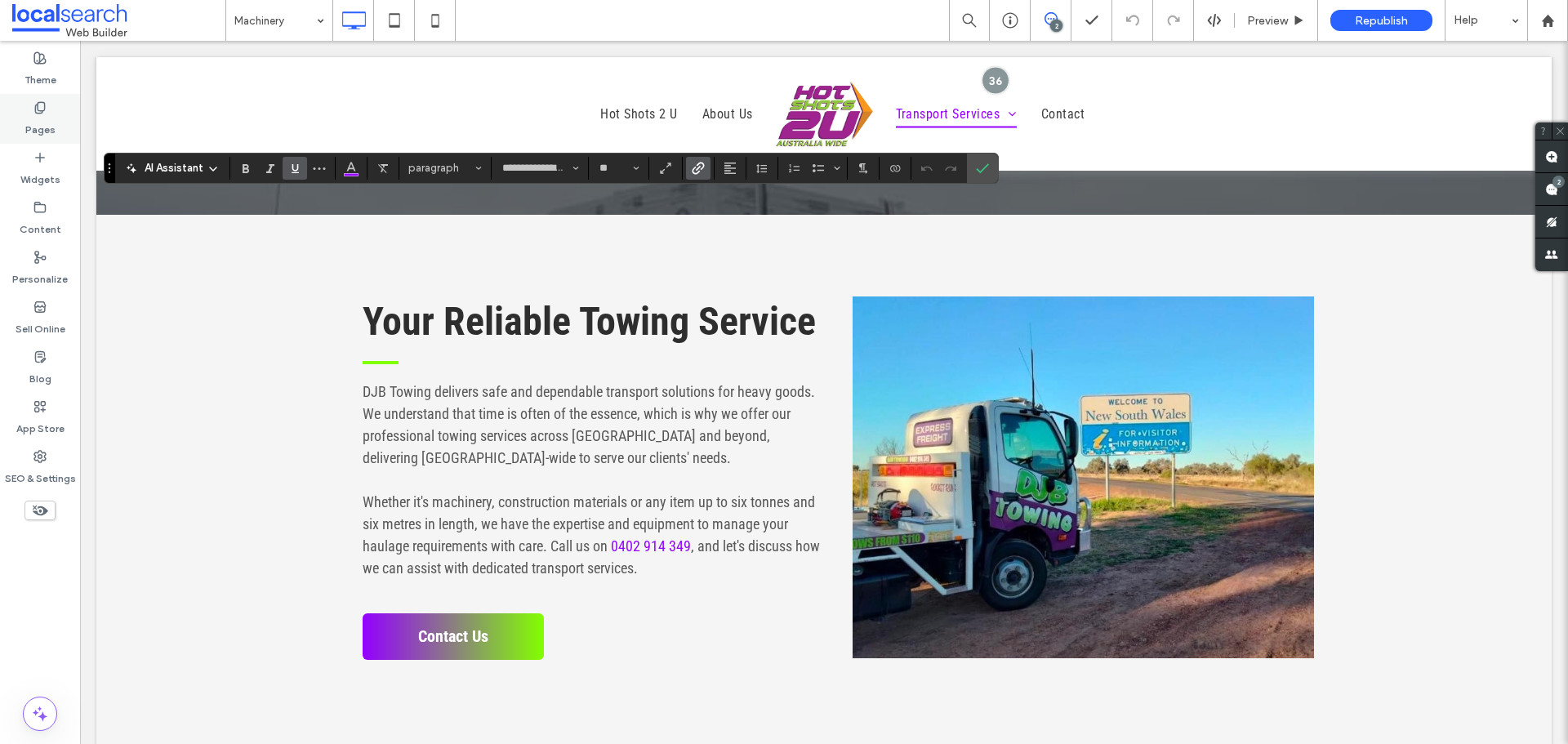
click at [19, 95] on div "Pages" at bounding box center [40, 119] width 80 height 50
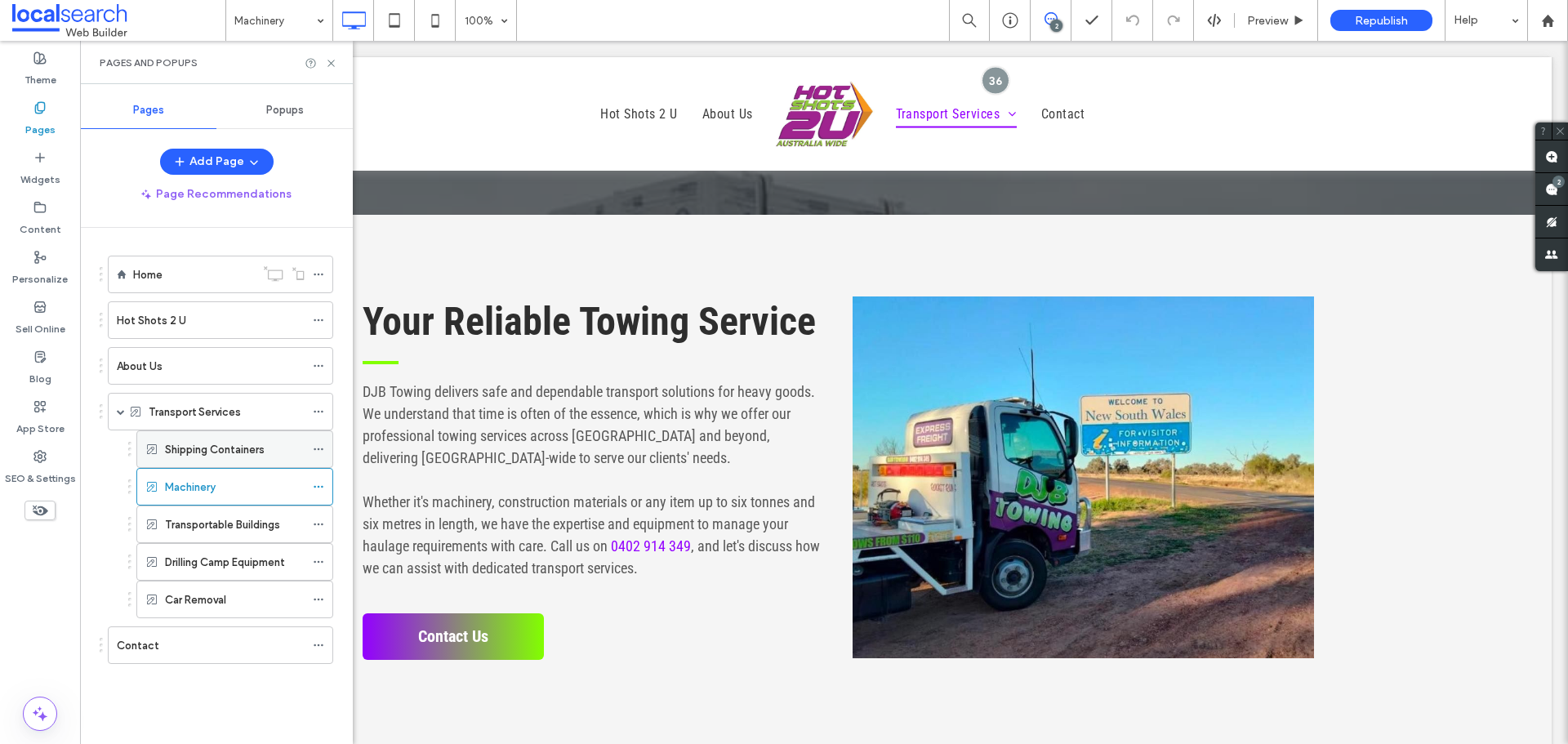
click at [225, 437] on div "Shipping Containers" at bounding box center [234, 449] width 139 height 36
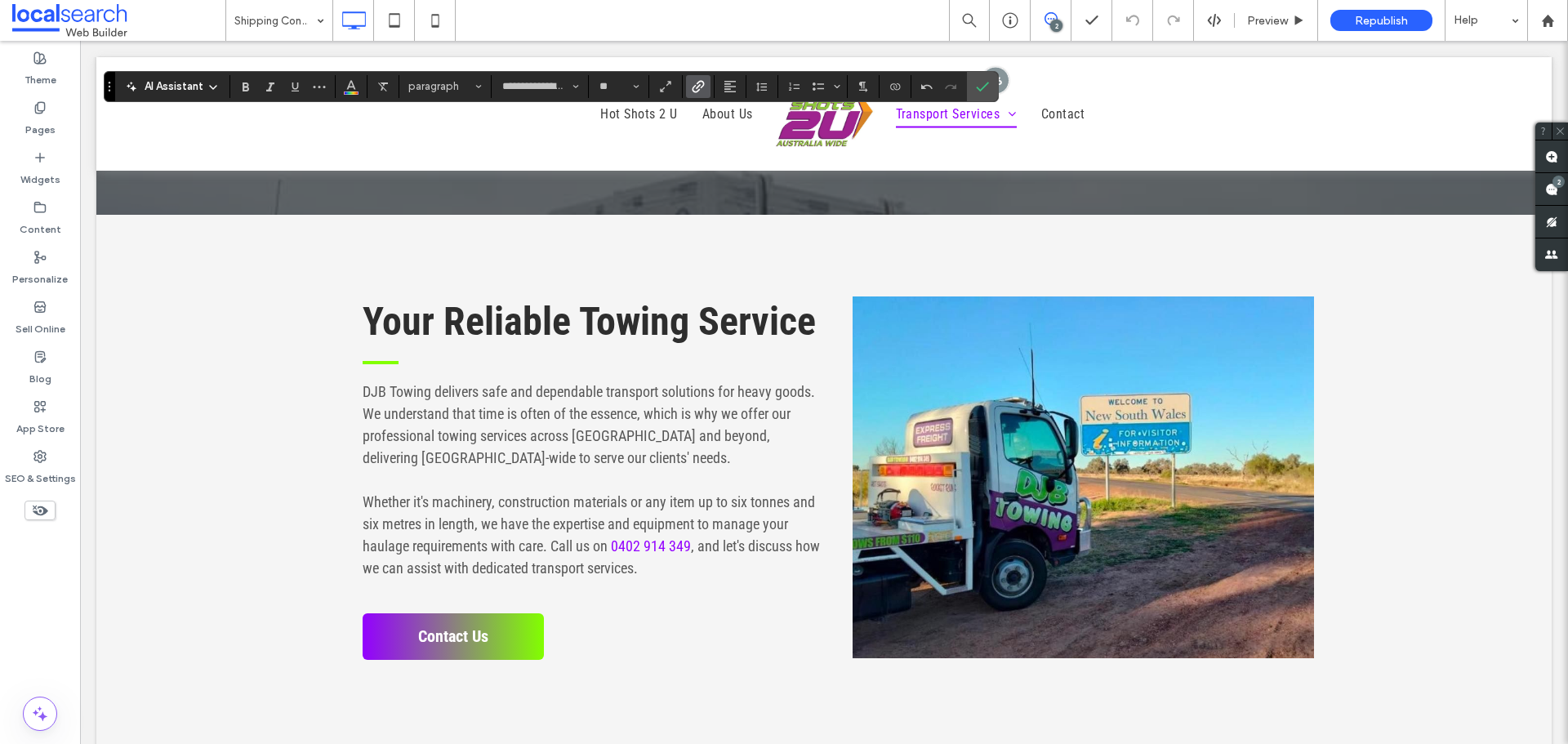
click at [700, 83] on icon "Link" at bounding box center [698, 87] width 13 height 13
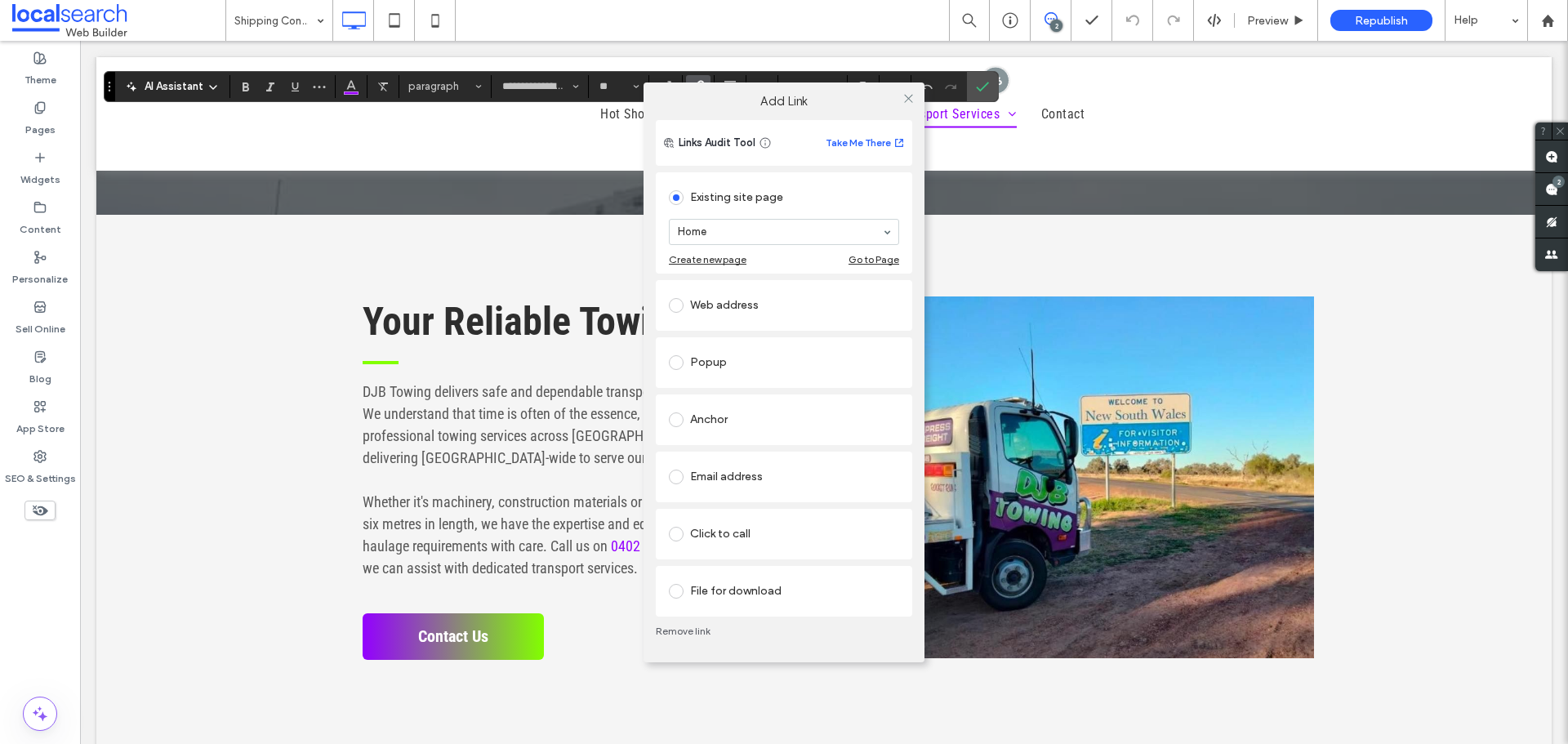
click at [758, 534] on div "Click to call" at bounding box center [784, 534] width 230 height 26
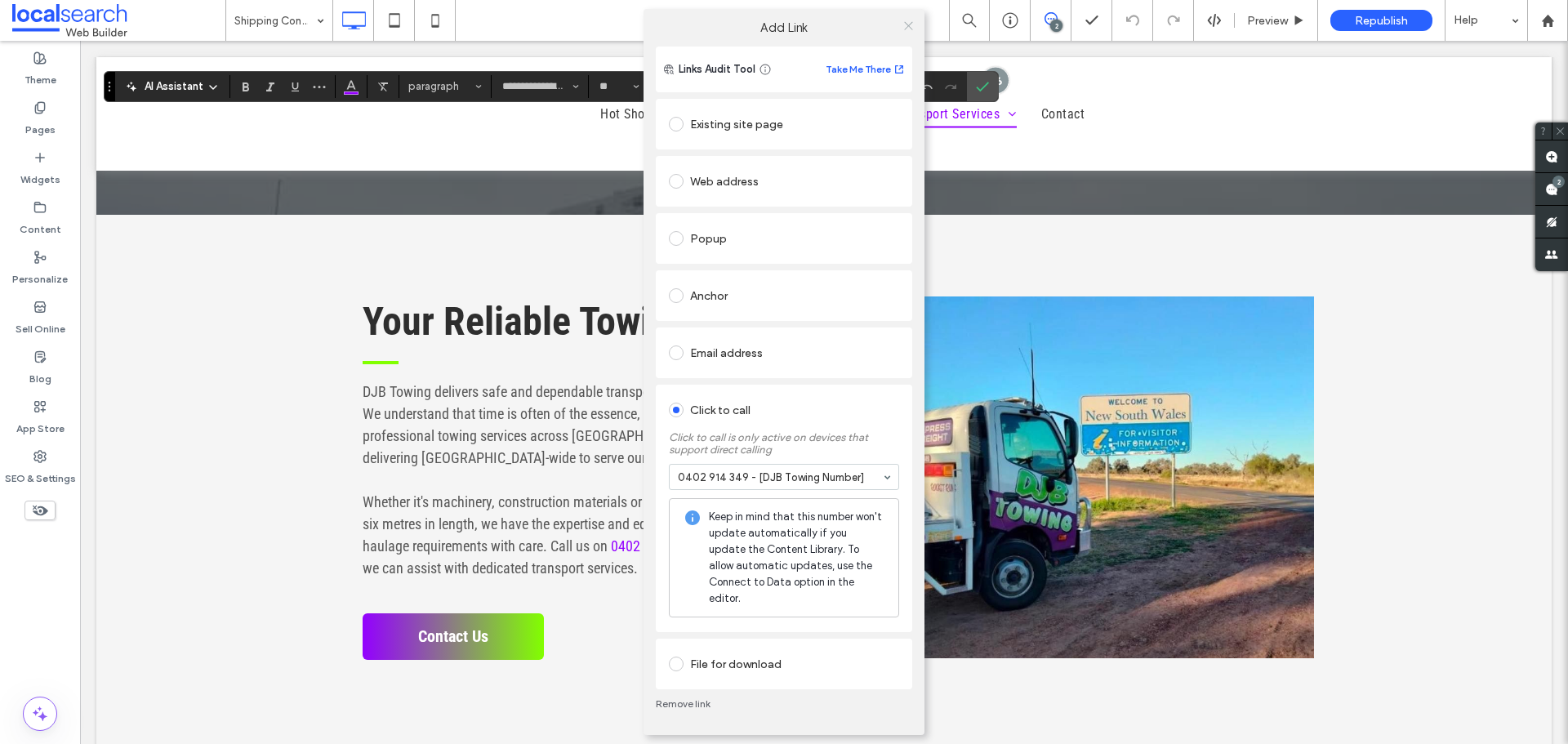
click at [906, 29] on use at bounding box center [908, 25] width 8 height 8
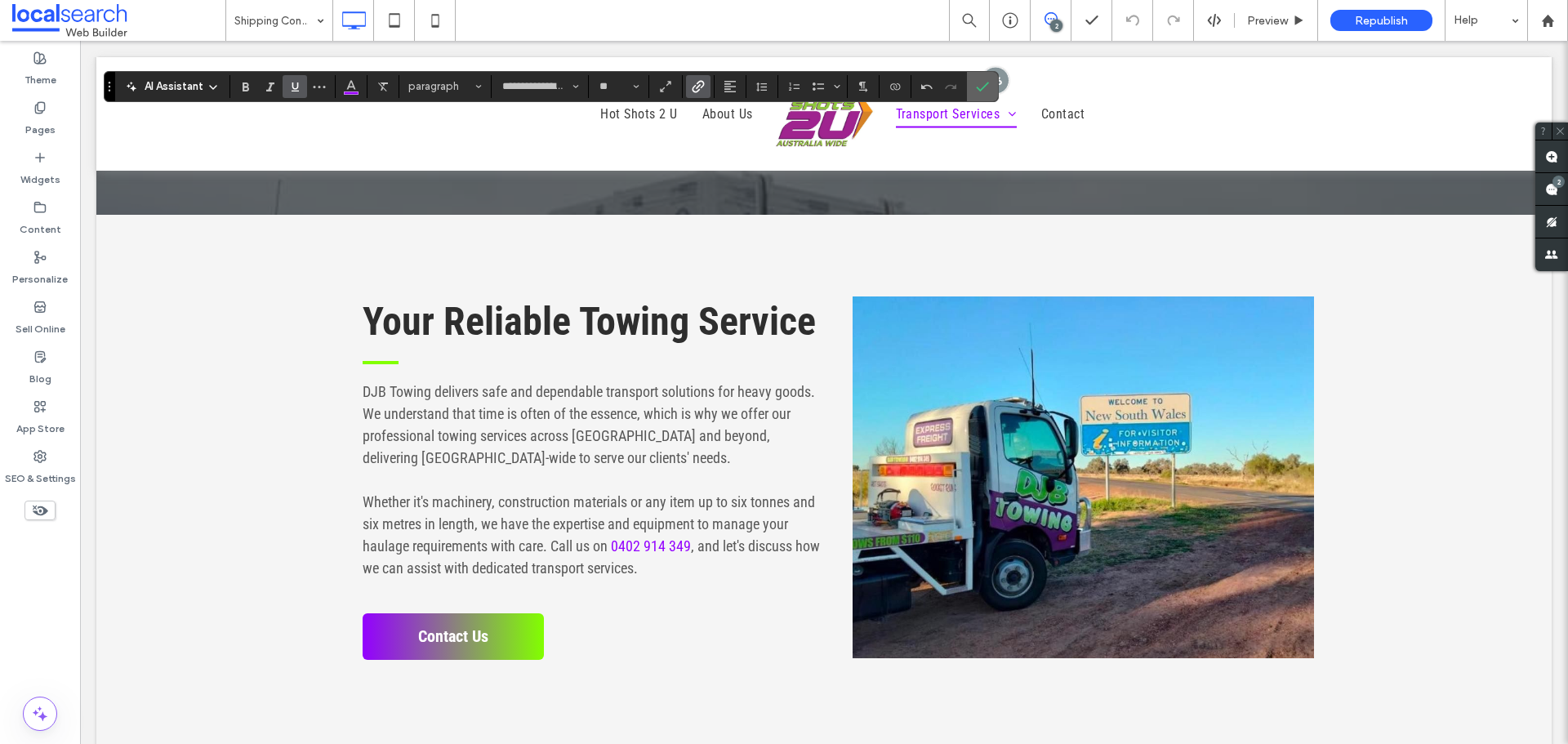
click at [978, 92] on icon "Confirm" at bounding box center [983, 87] width 13 height 13
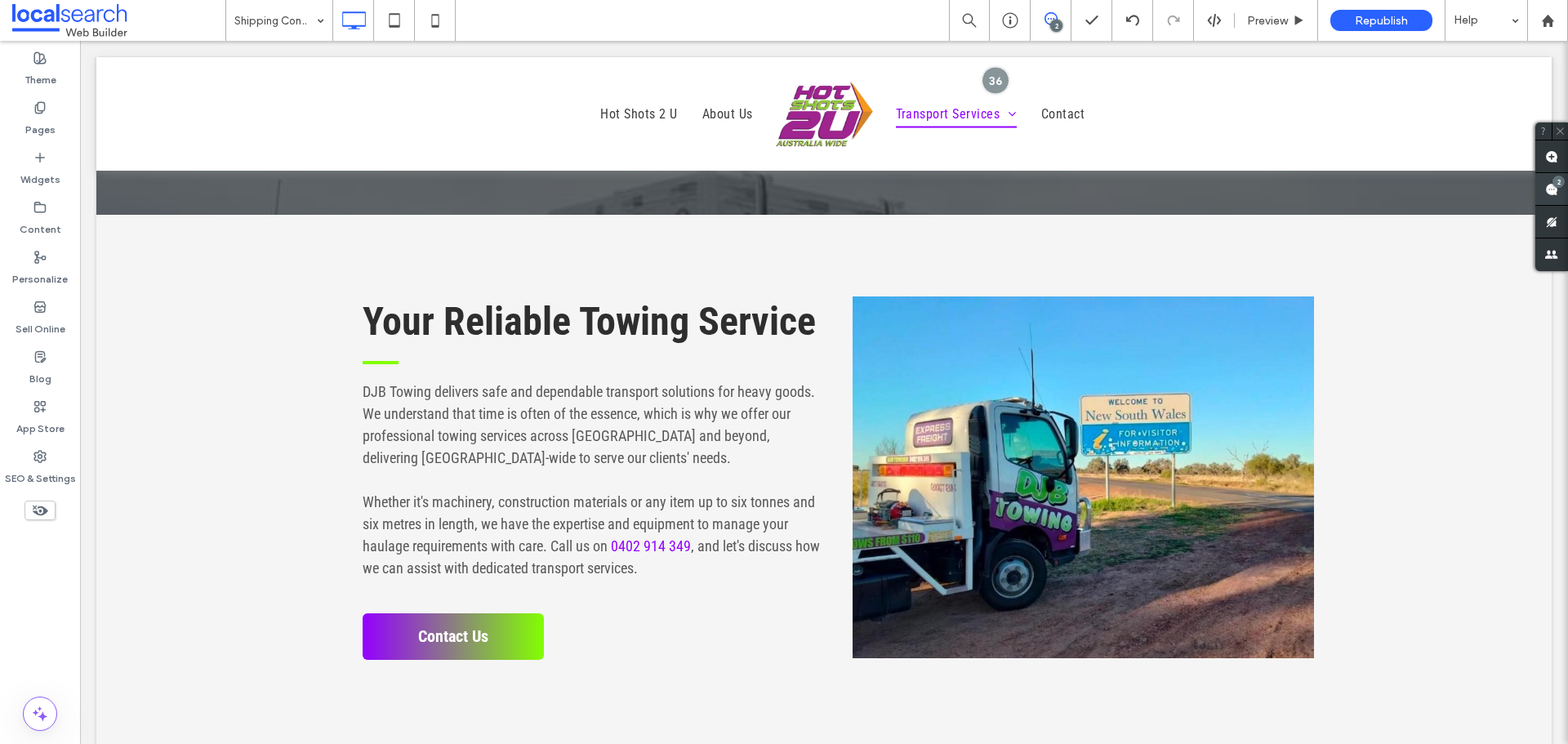
click at [1554, 194] on span at bounding box center [1551, 189] width 33 height 32
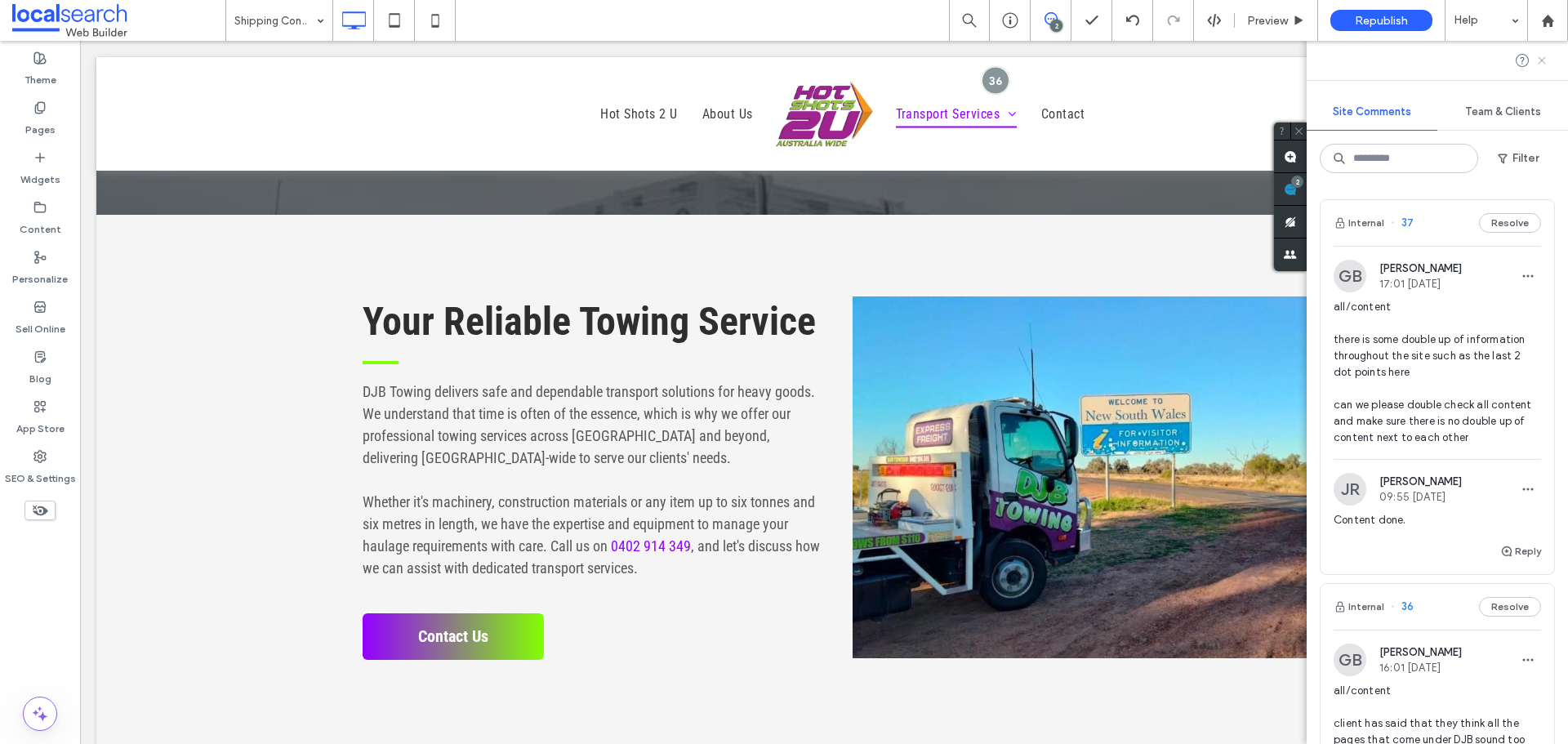
click at [1541, 58] on icon at bounding box center [1542, 61] width 13 height 13
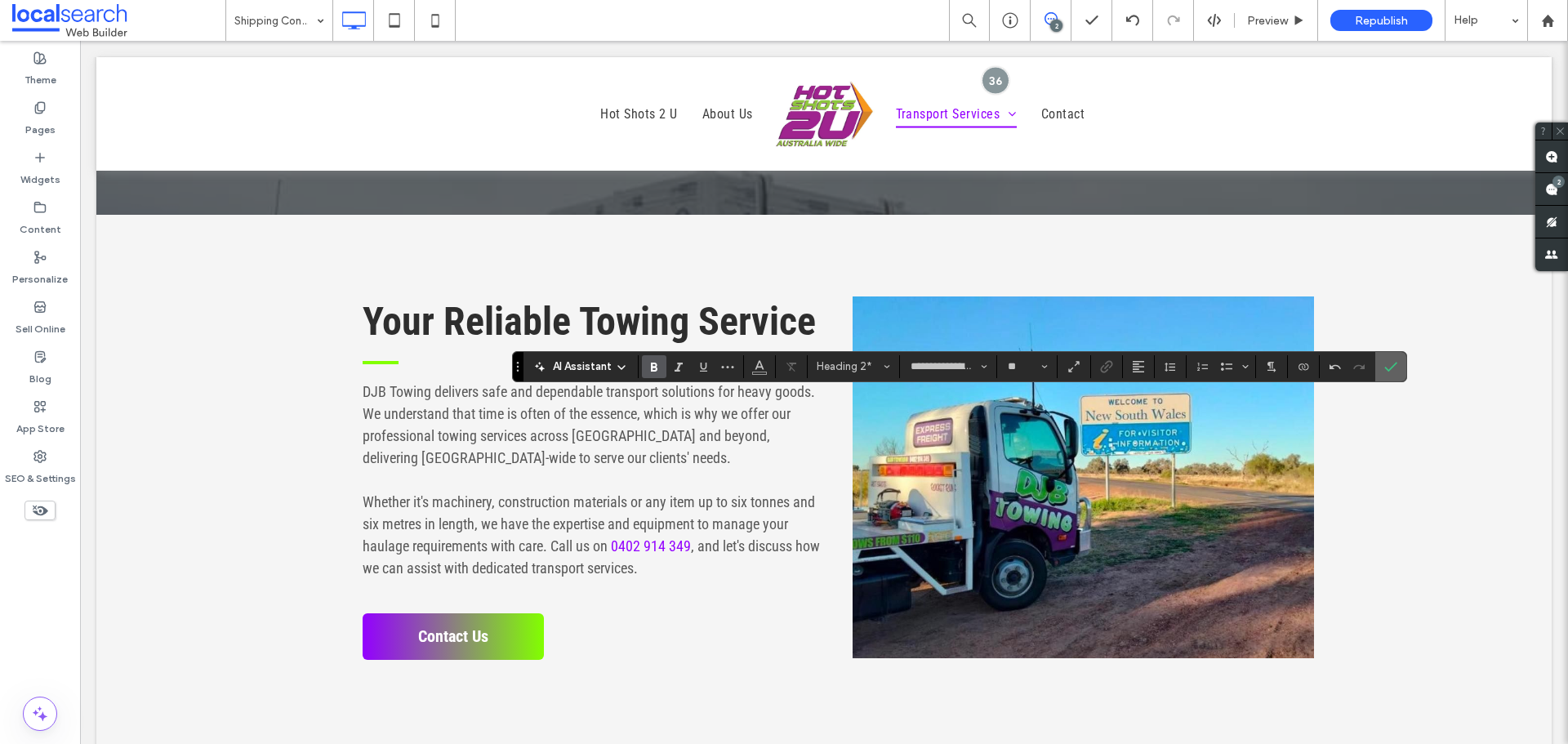
click at [1389, 356] on span "Confirm" at bounding box center [1387, 366] width 8 height 29
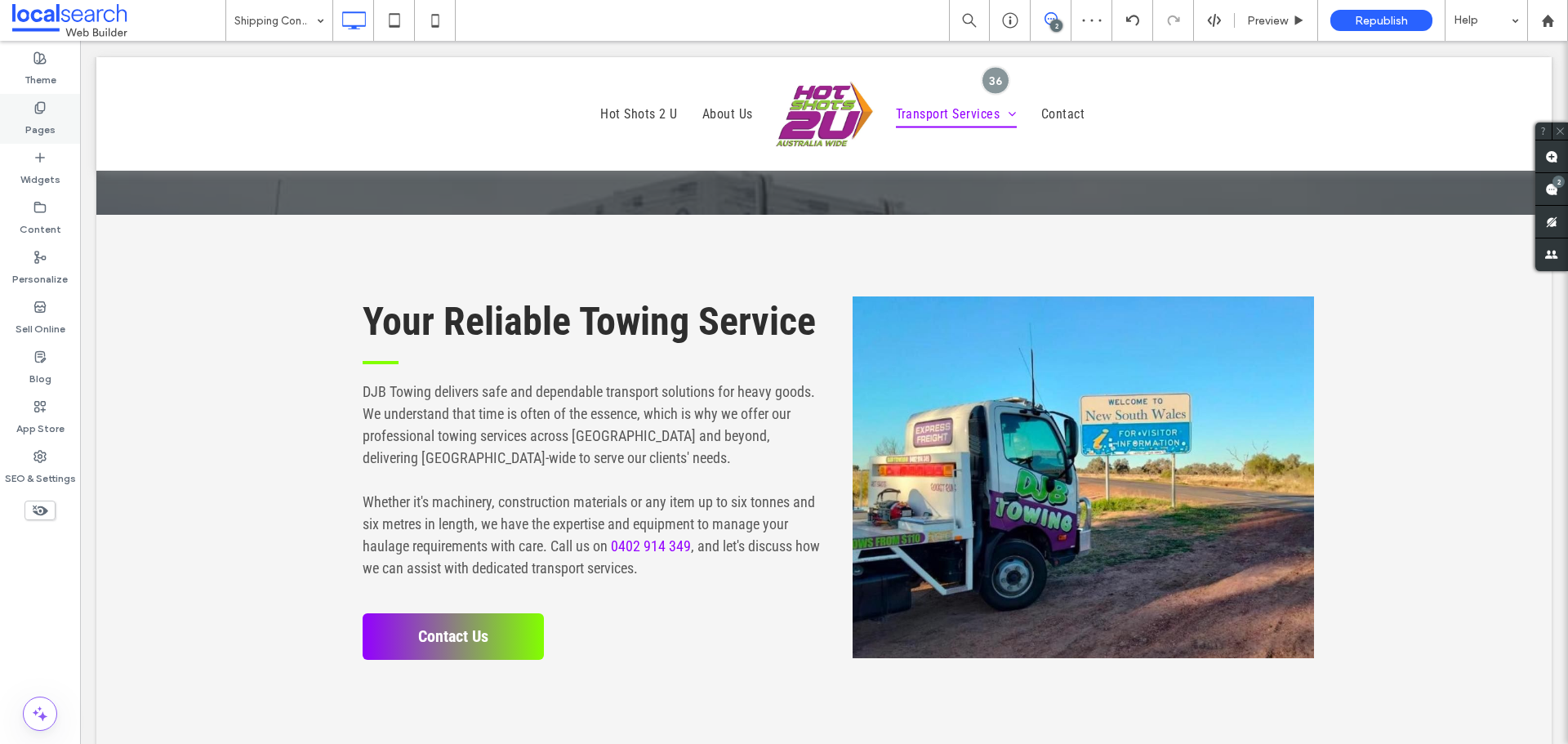
click at [23, 121] on div "Pages" at bounding box center [40, 119] width 80 height 50
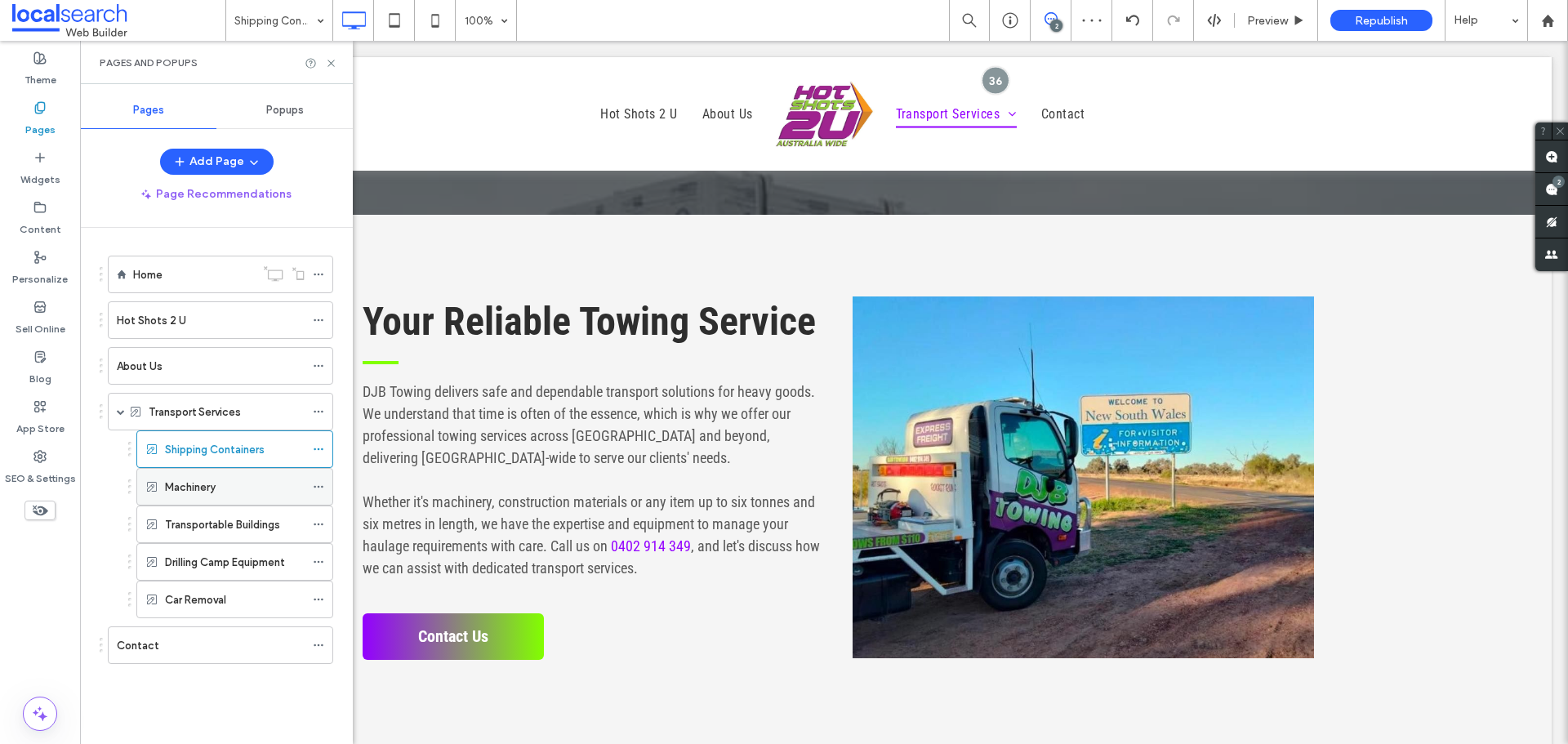
click at [214, 482] on label "Machinery" at bounding box center [190, 487] width 51 height 28
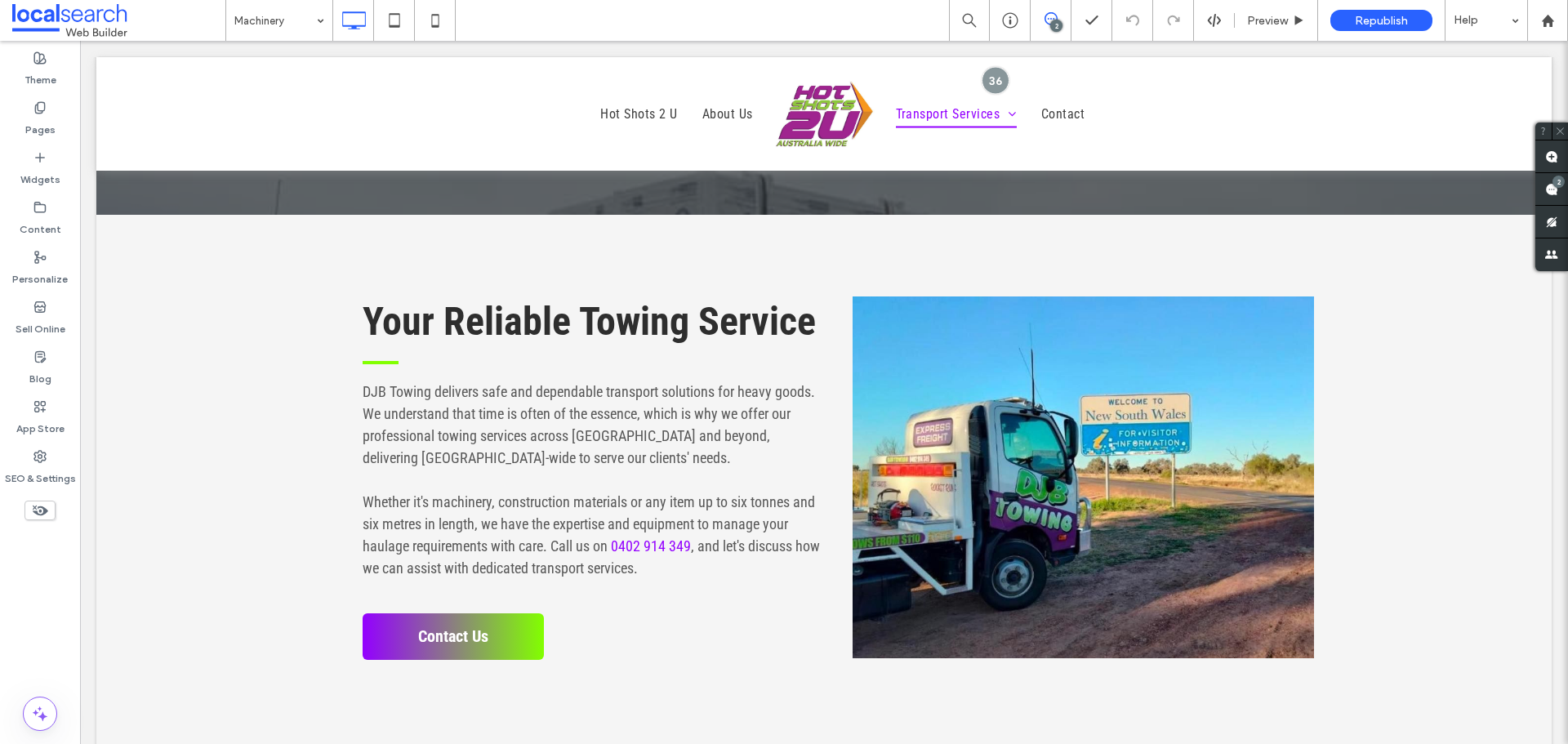
type input "**********"
type input "**"
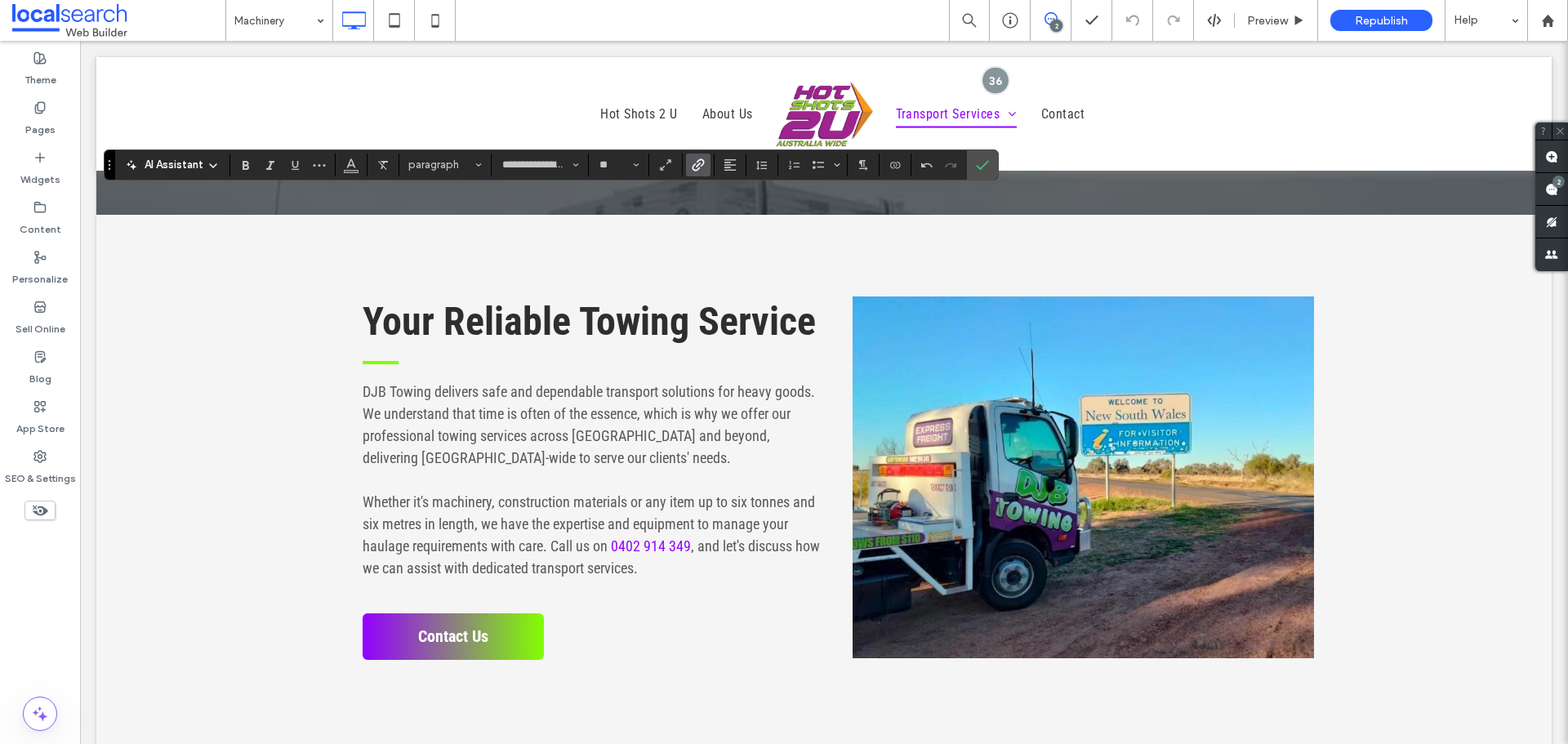
click at [700, 167] on icon "Link" at bounding box center [698, 165] width 13 height 13
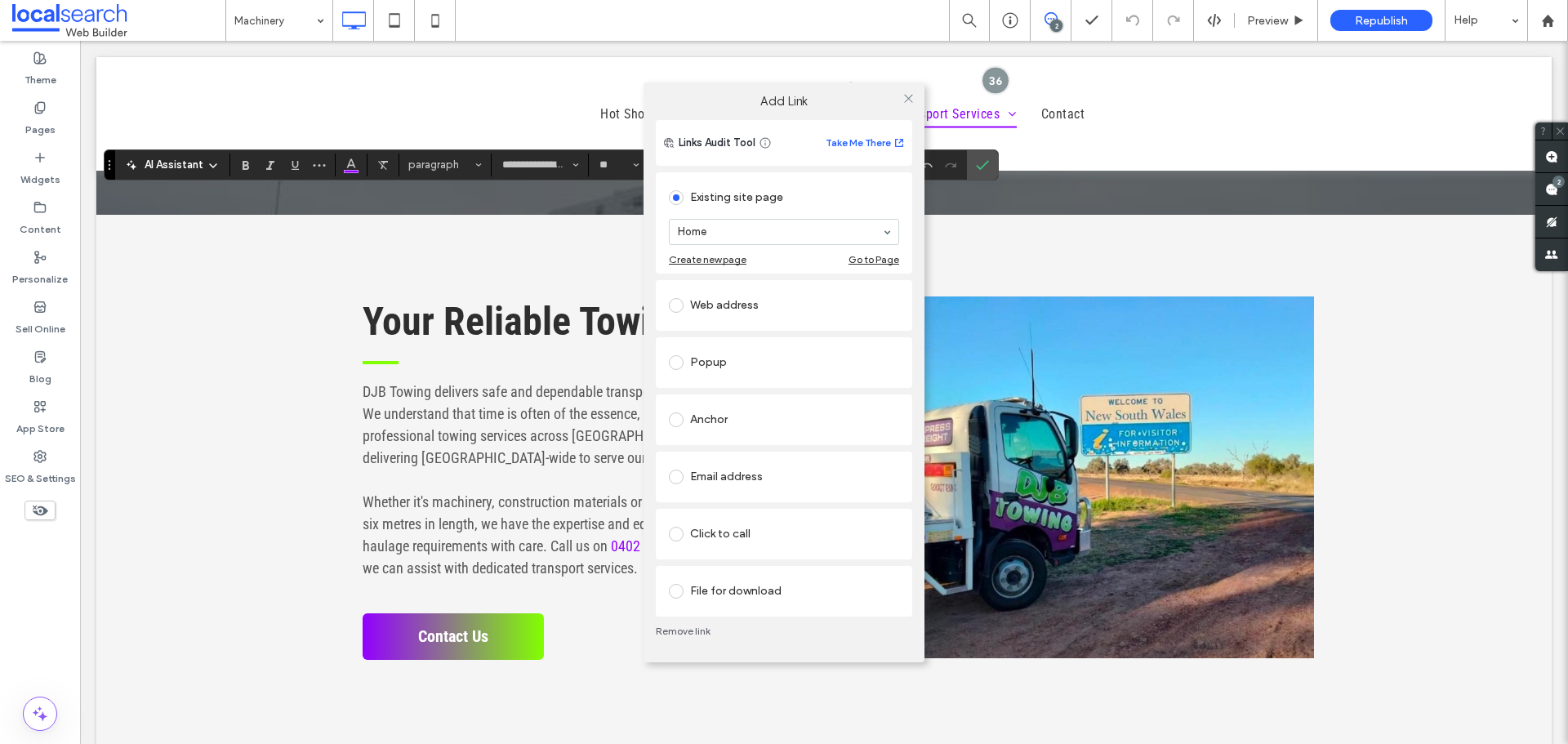
click at [773, 539] on div "Click to call" at bounding box center [784, 534] width 230 height 26
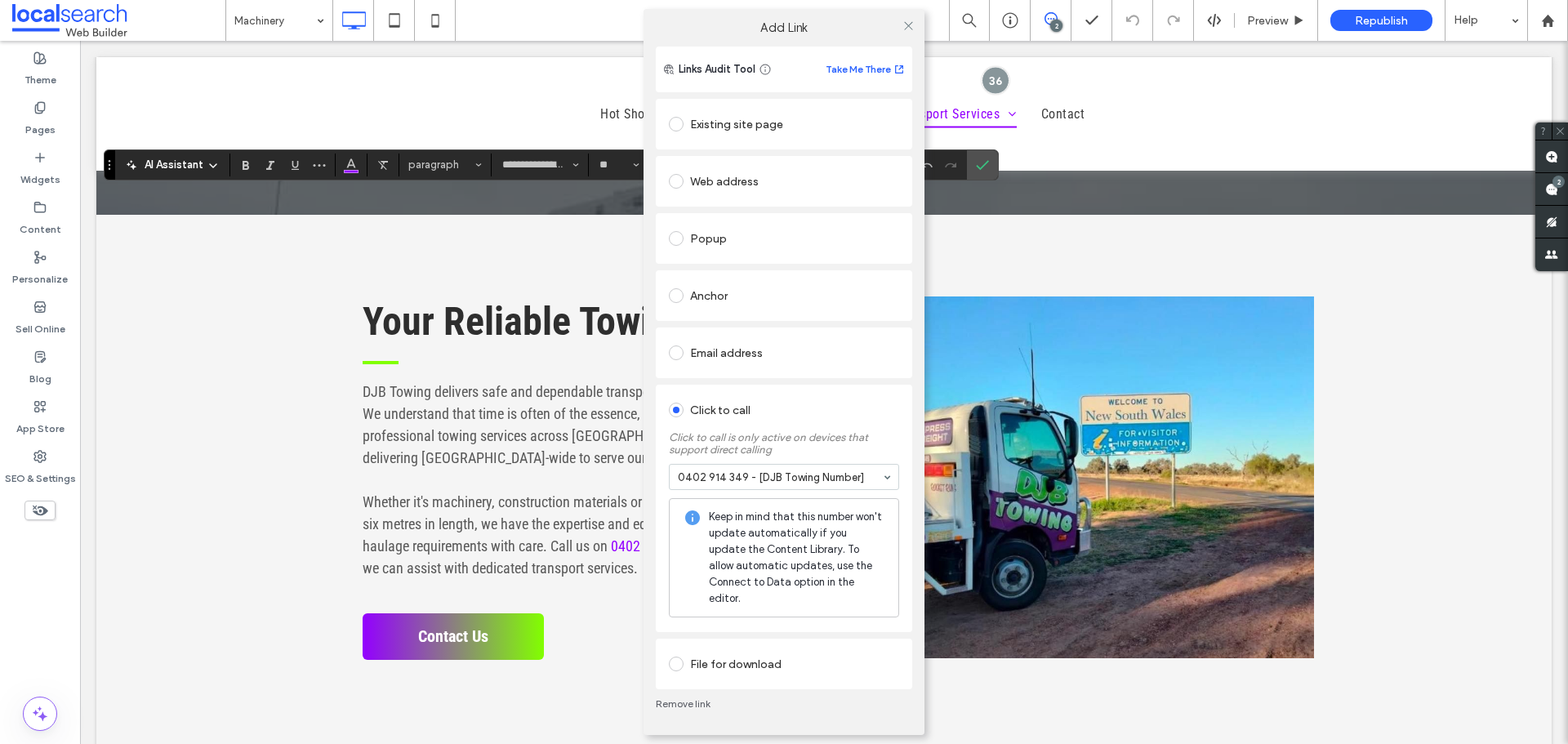
drag, startPoint x: 913, startPoint y: 36, endPoint x: 987, endPoint y: 149, distance: 135.1
click at [913, 32] on icon at bounding box center [908, 25] width 13 height 13
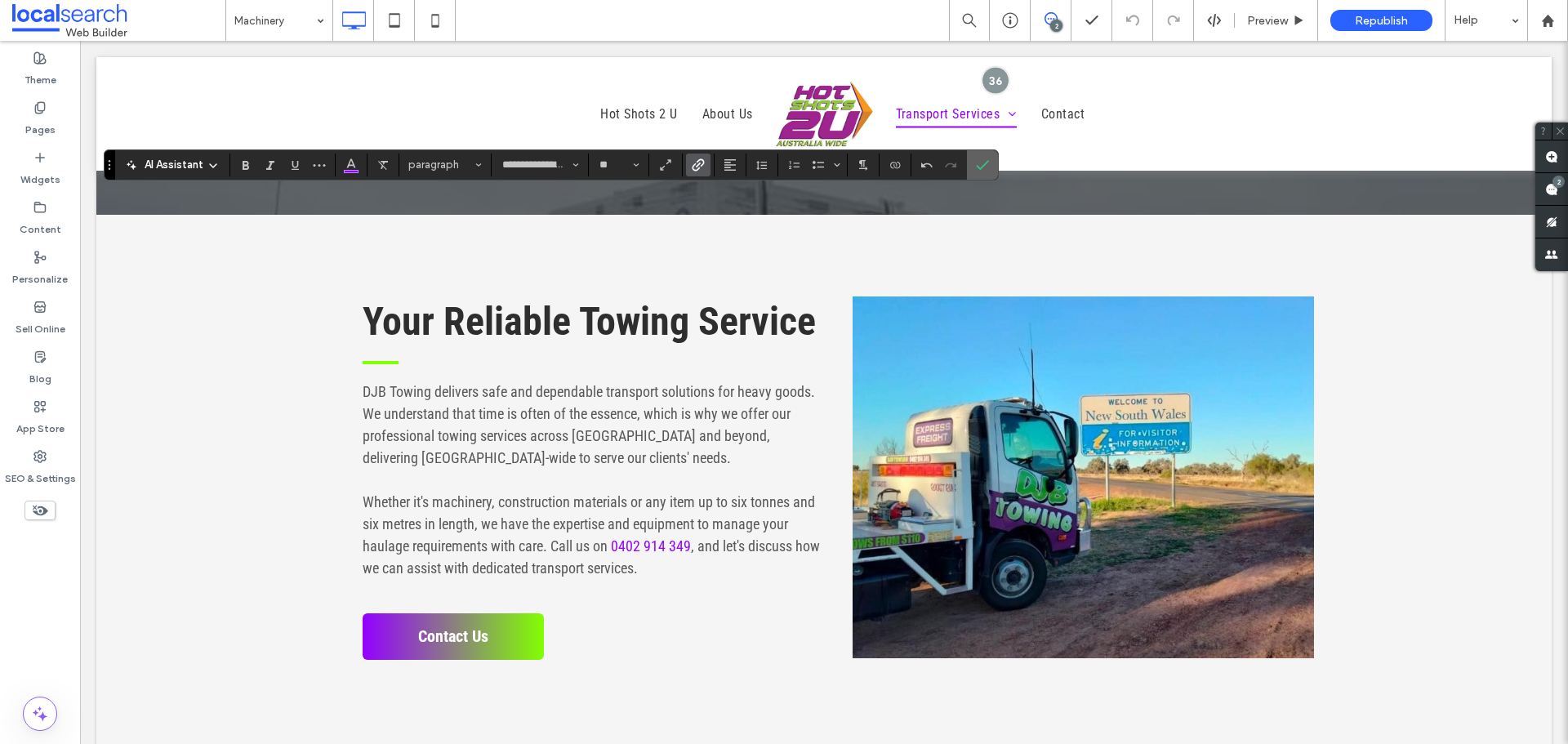
click at [982, 157] on span "Confirm" at bounding box center [979, 164] width 8 height 29
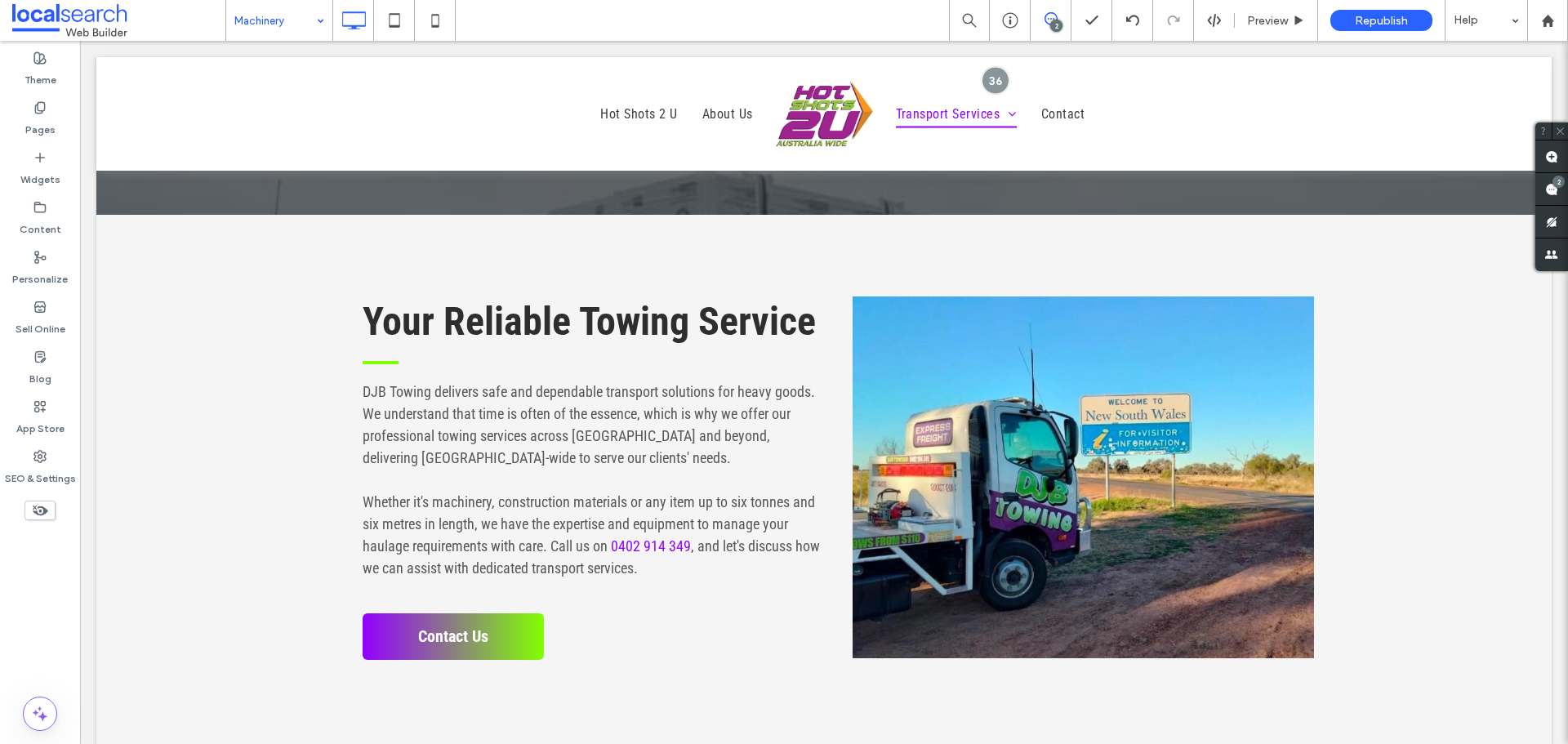
type input "**********"
type input "**"
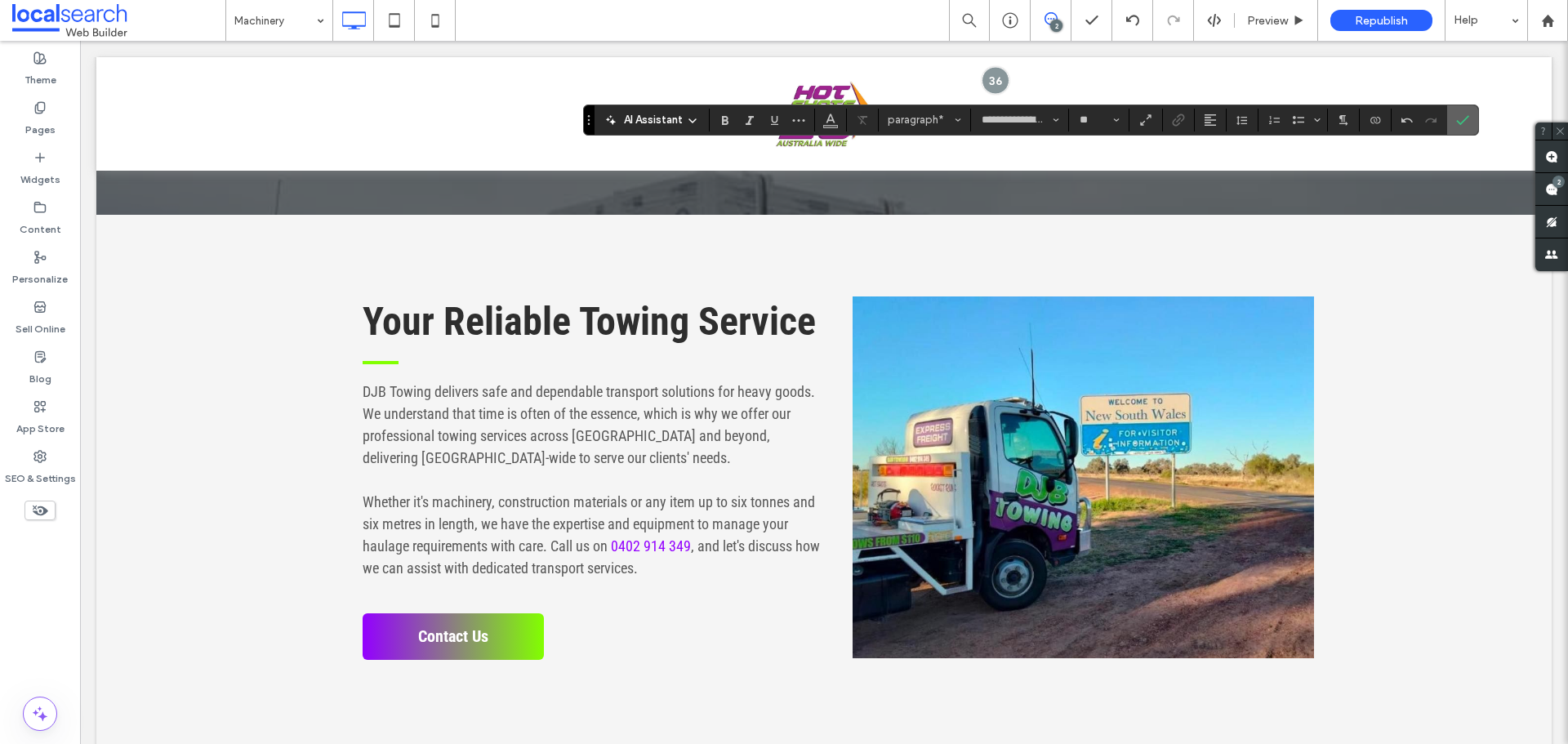
click at [1465, 119] on use "Confirm" at bounding box center [1463, 120] width 13 height 10
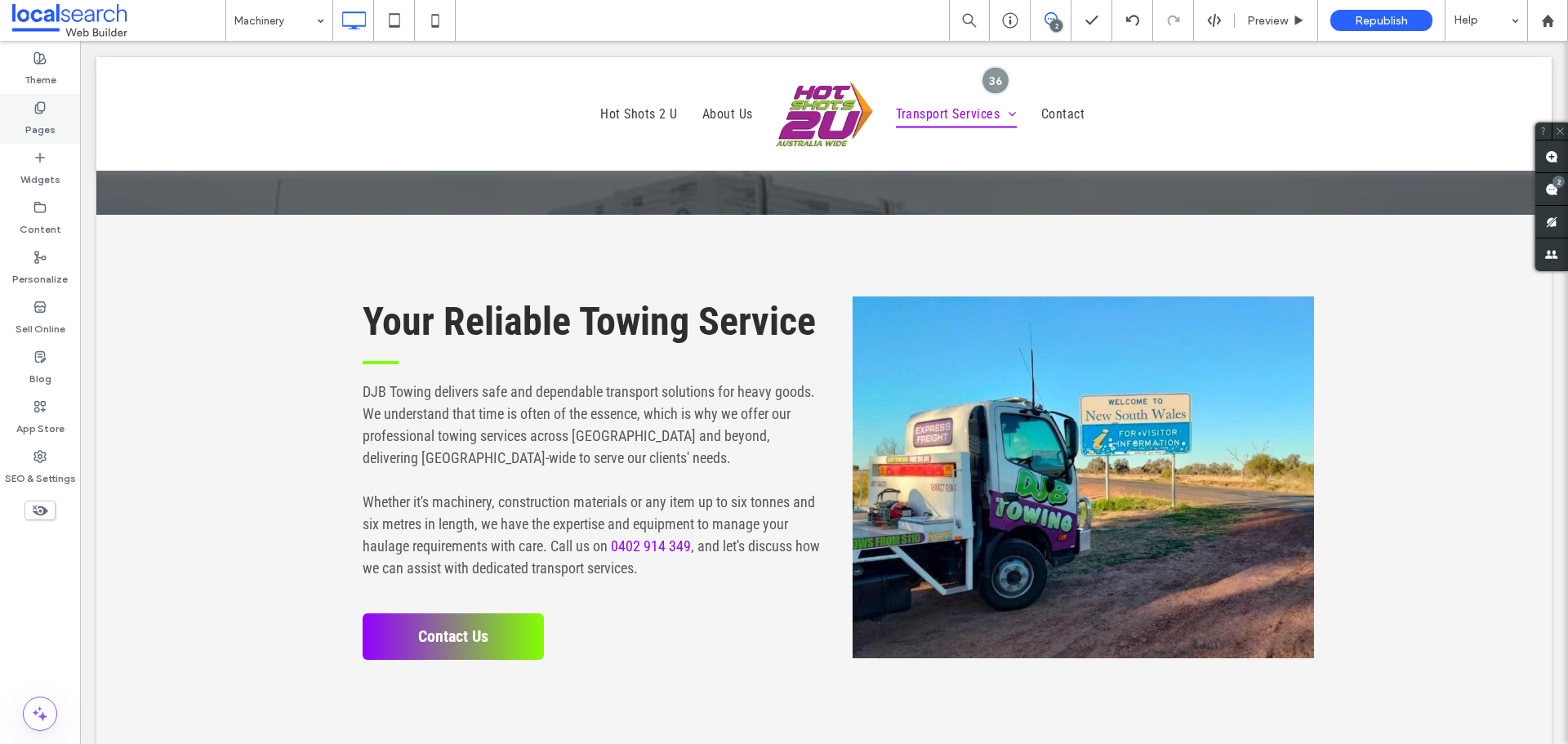
click at [27, 121] on label "Pages" at bounding box center [40, 125] width 30 height 23
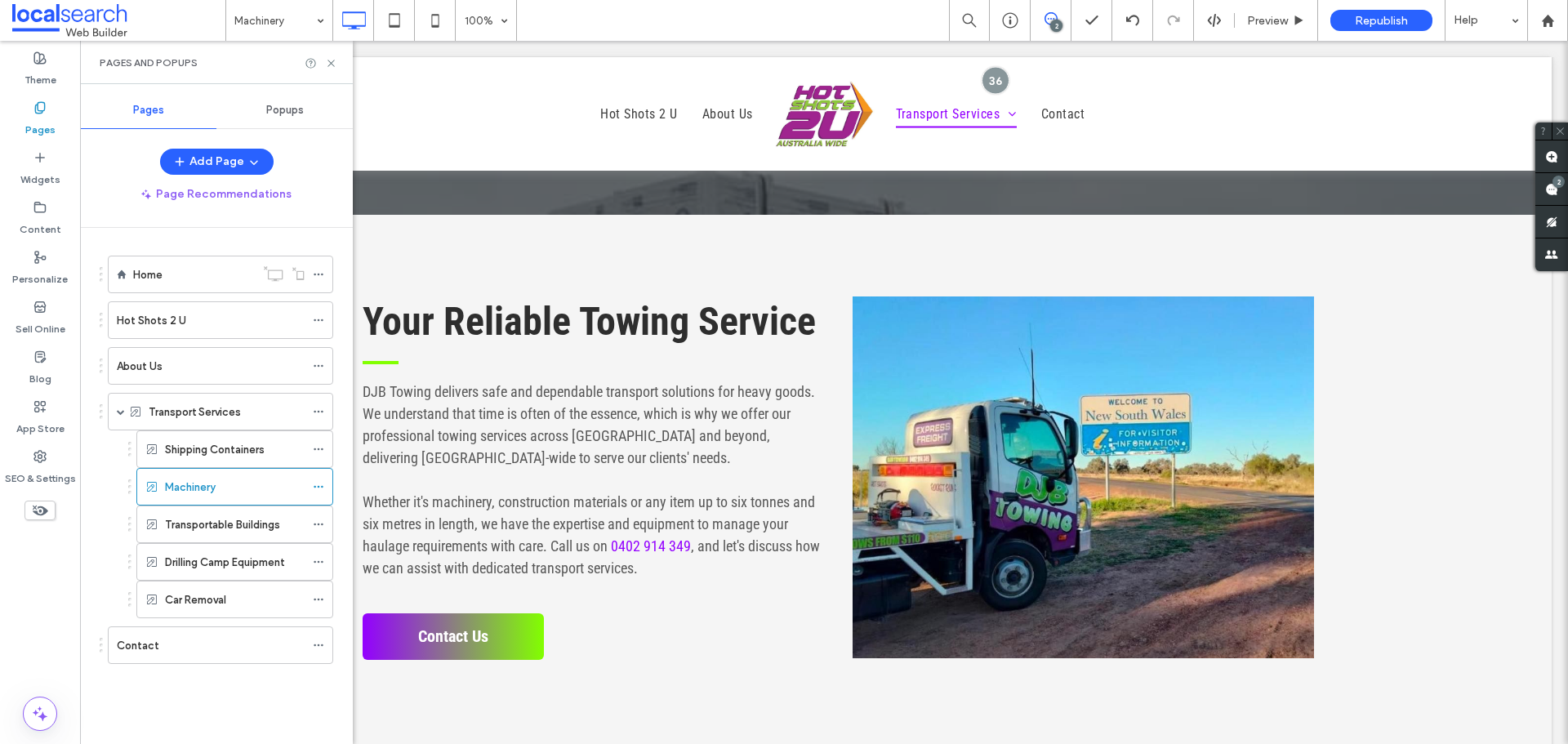
click at [180, 520] on label "Transportable Buildings" at bounding box center [223, 525] width 115 height 28
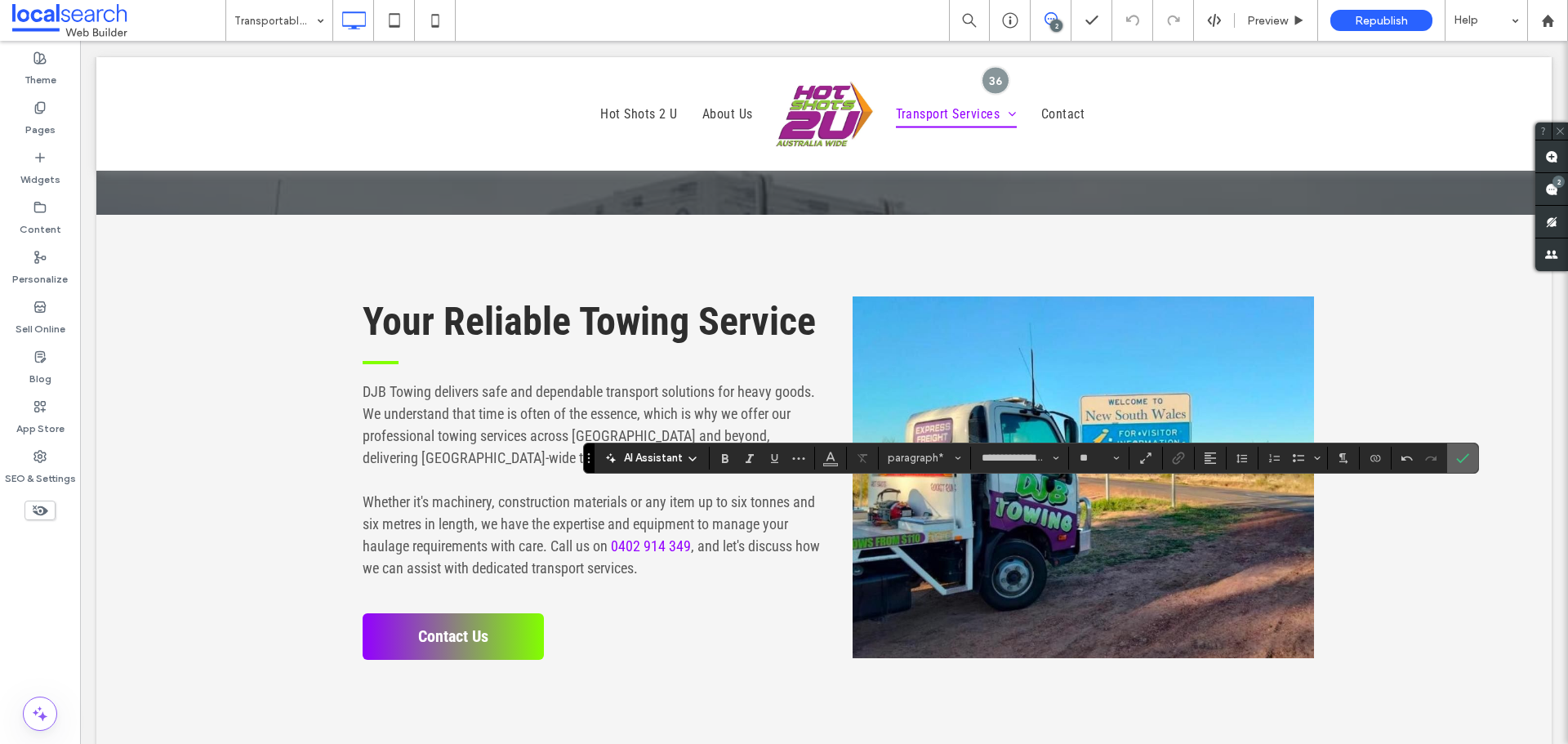
click at [1464, 452] on icon "Confirm" at bounding box center [1463, 458] width 13 height 13
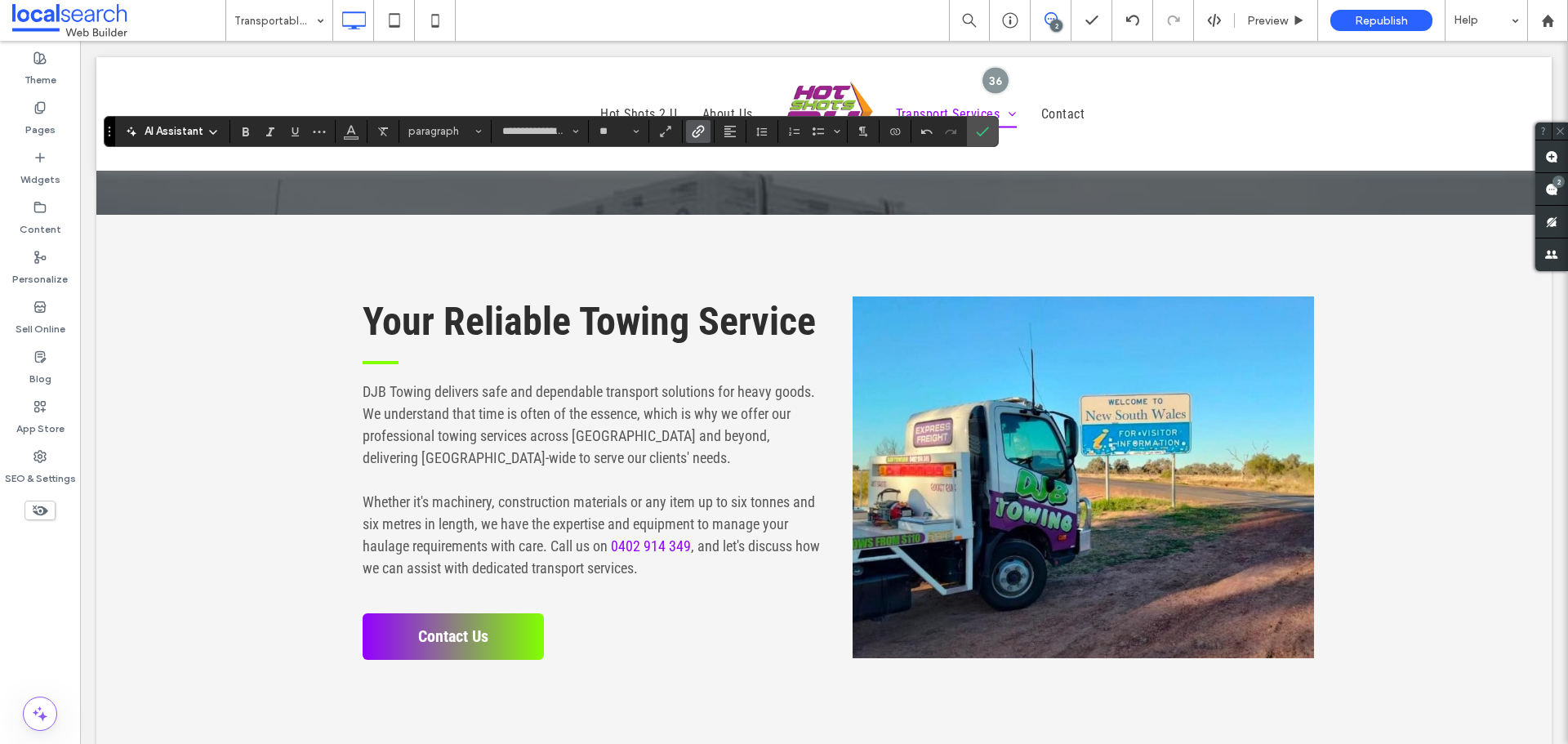
click at [697, 135] on icon "Link" at bounding box center [698, 132] width 13 height 13
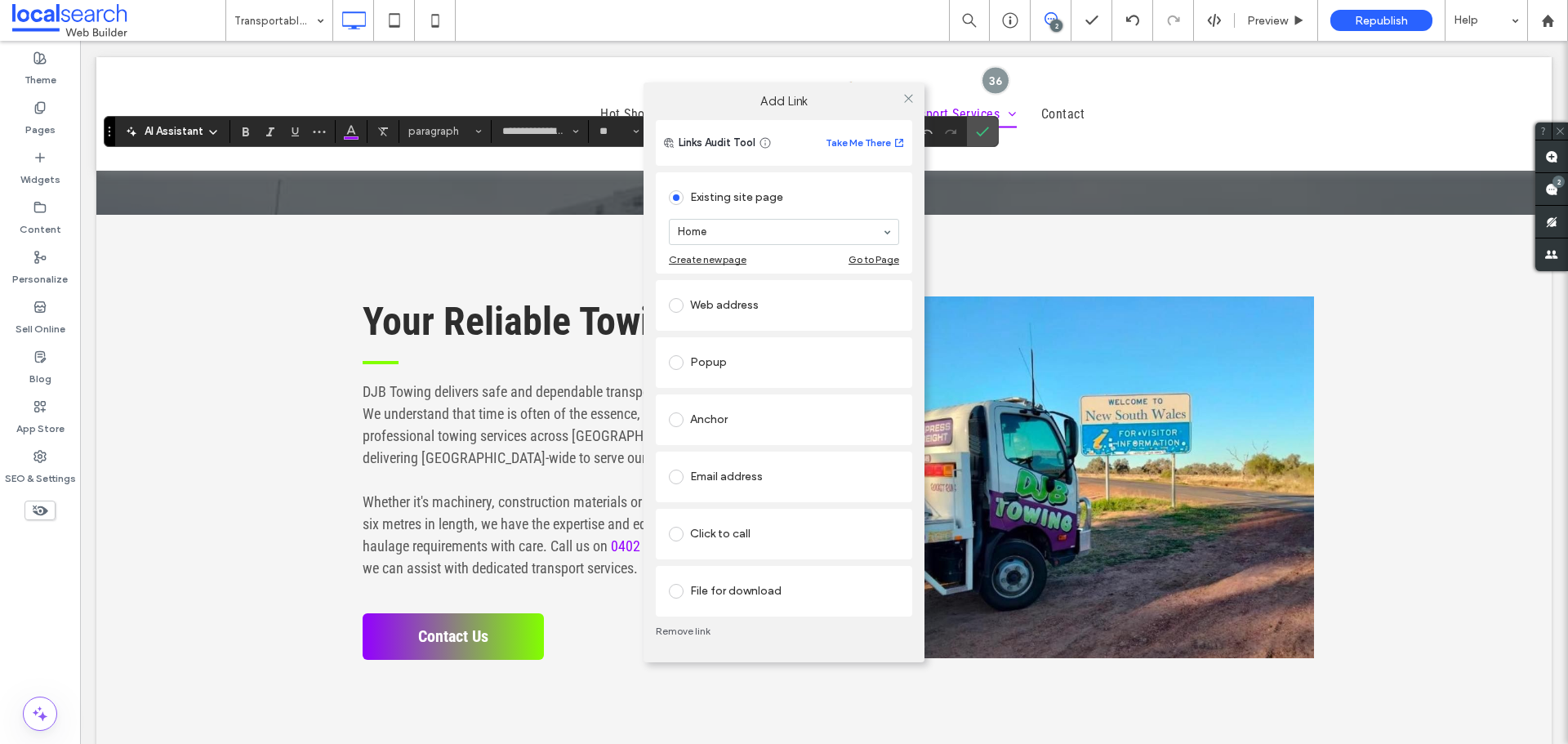
click at [745, 536] on div "Click to call" at bounding box center [784, 534] width 230 height 26
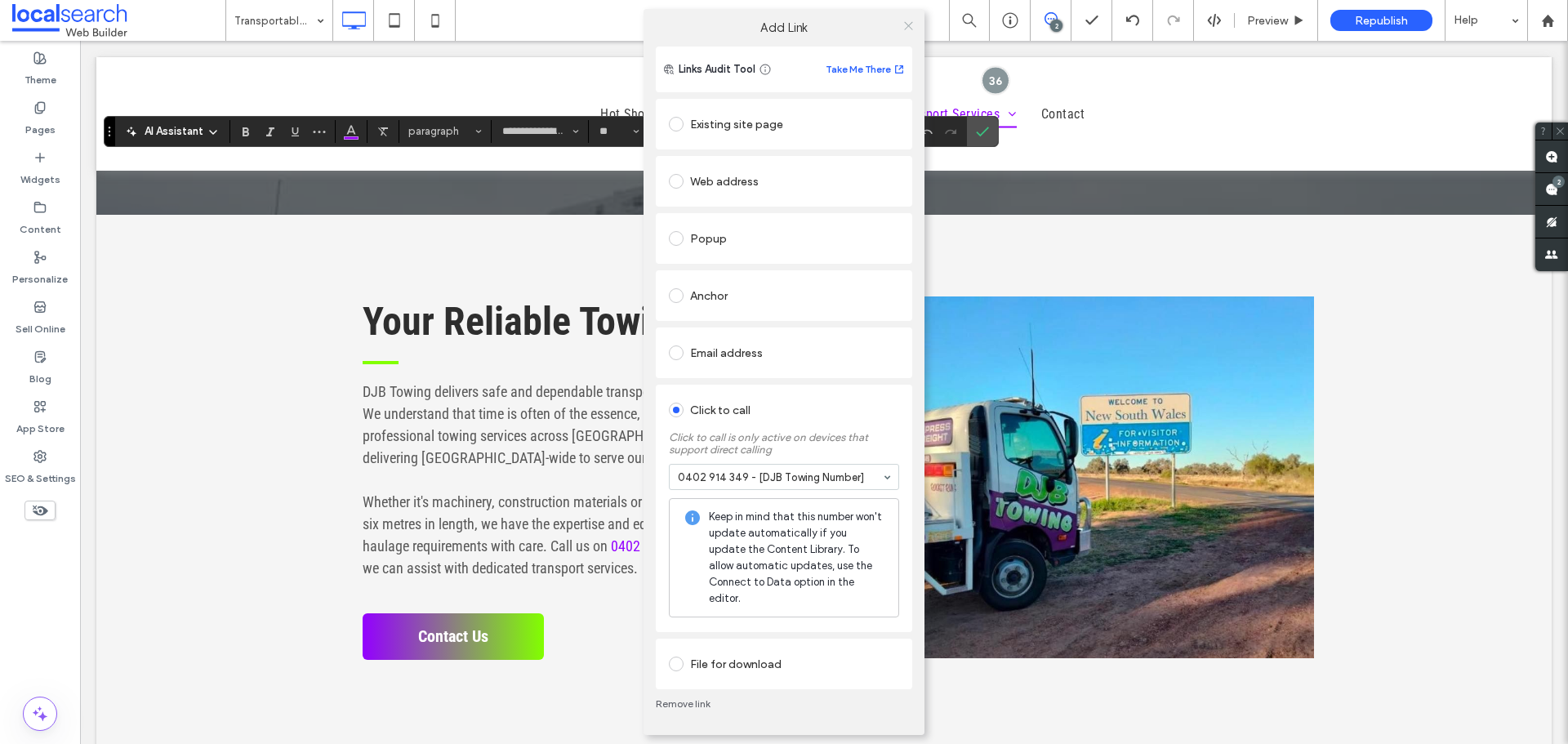
click at [907, 29] on icon at bounding box center [908, 25] width 13 height 13
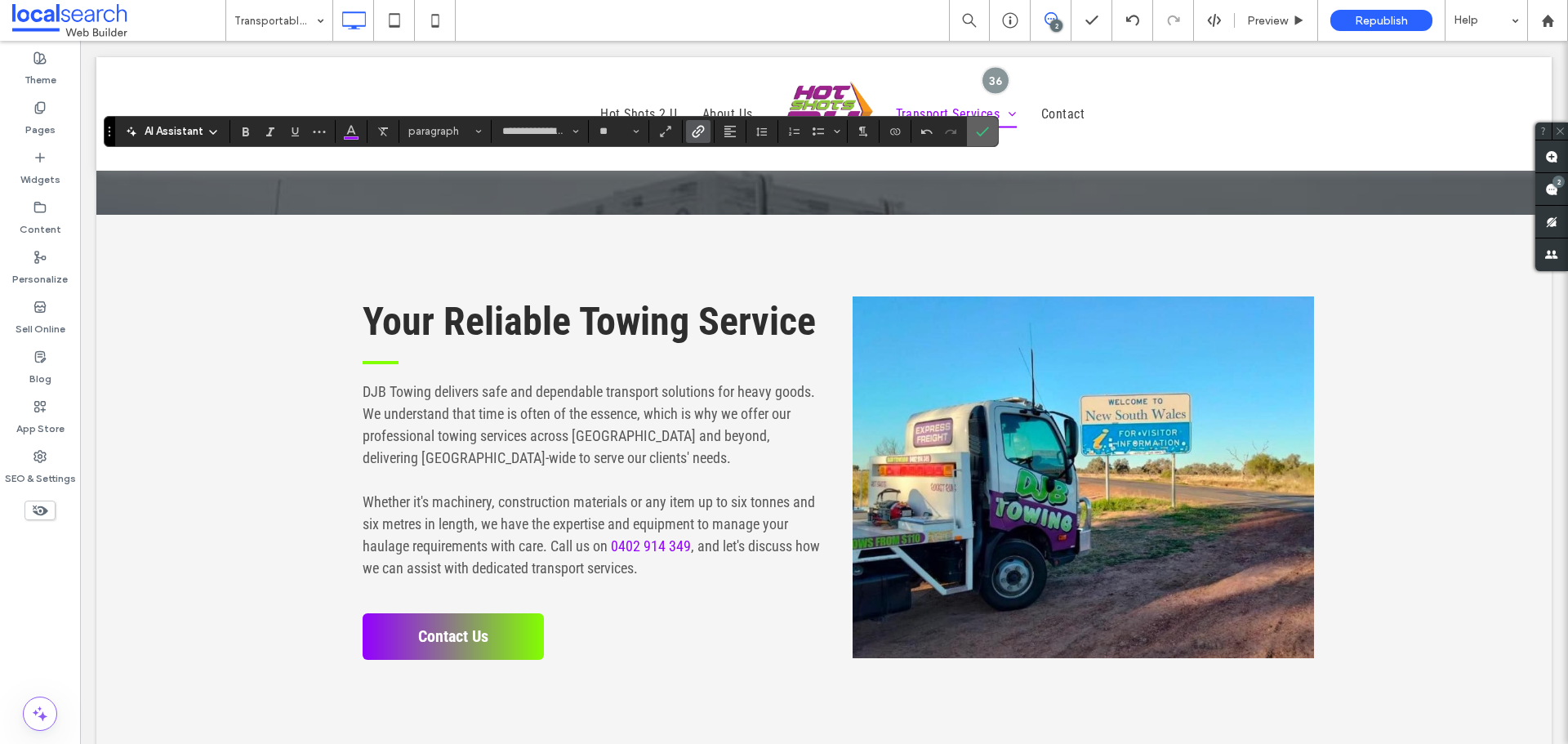
click at [980, 129] on icon "Confirm" at bounding box center [983, 132] width 13 height 13
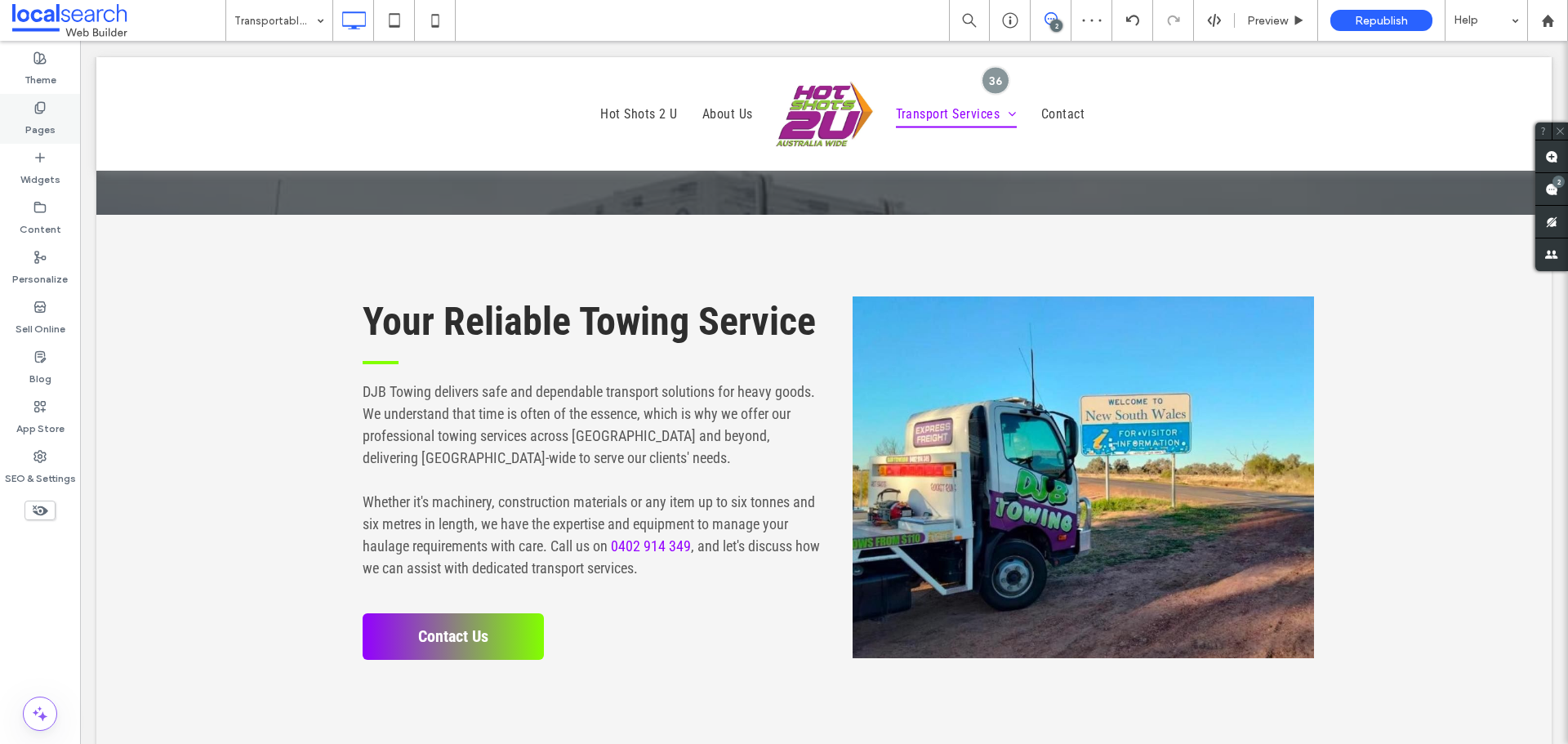
click at [33, 102] on icon at bounding box center [40, 108] width 13 height 13
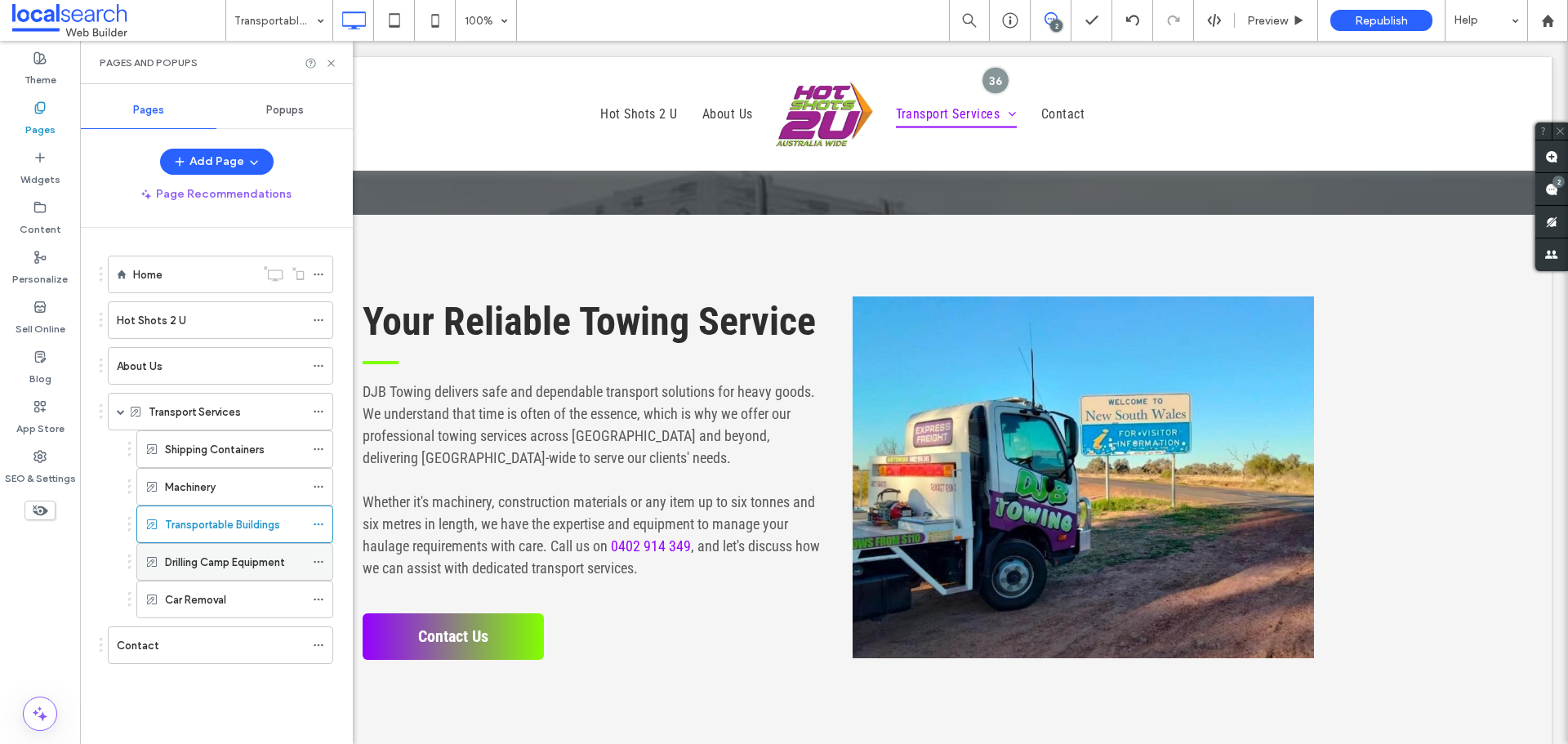
click at [206, 552] on div "Drilling Camp Equipment" at bounding box center [234, 561] width 139 height 36
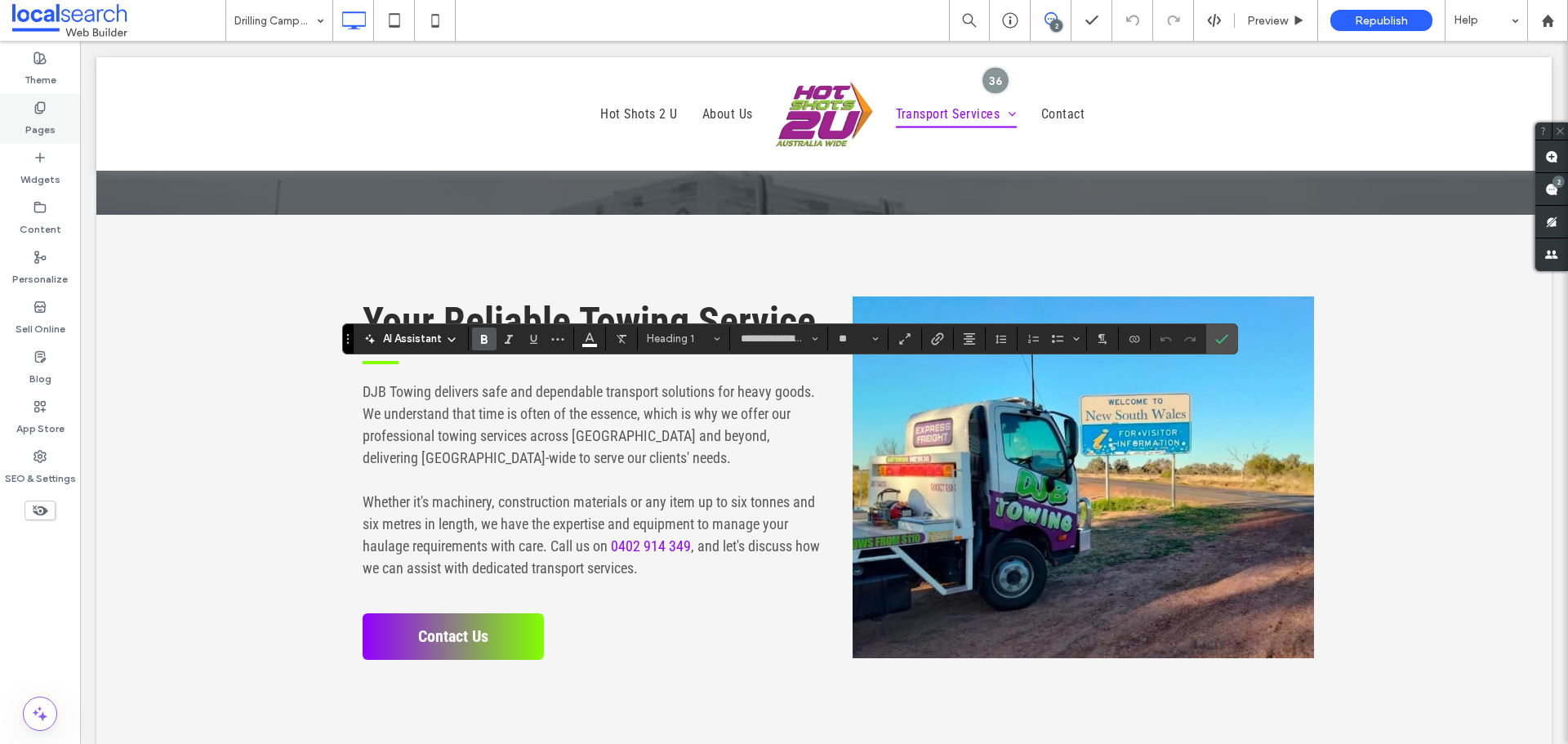
click at [34, 119] on label "Pages" at bounding box center [40, 125] width 30 height 23
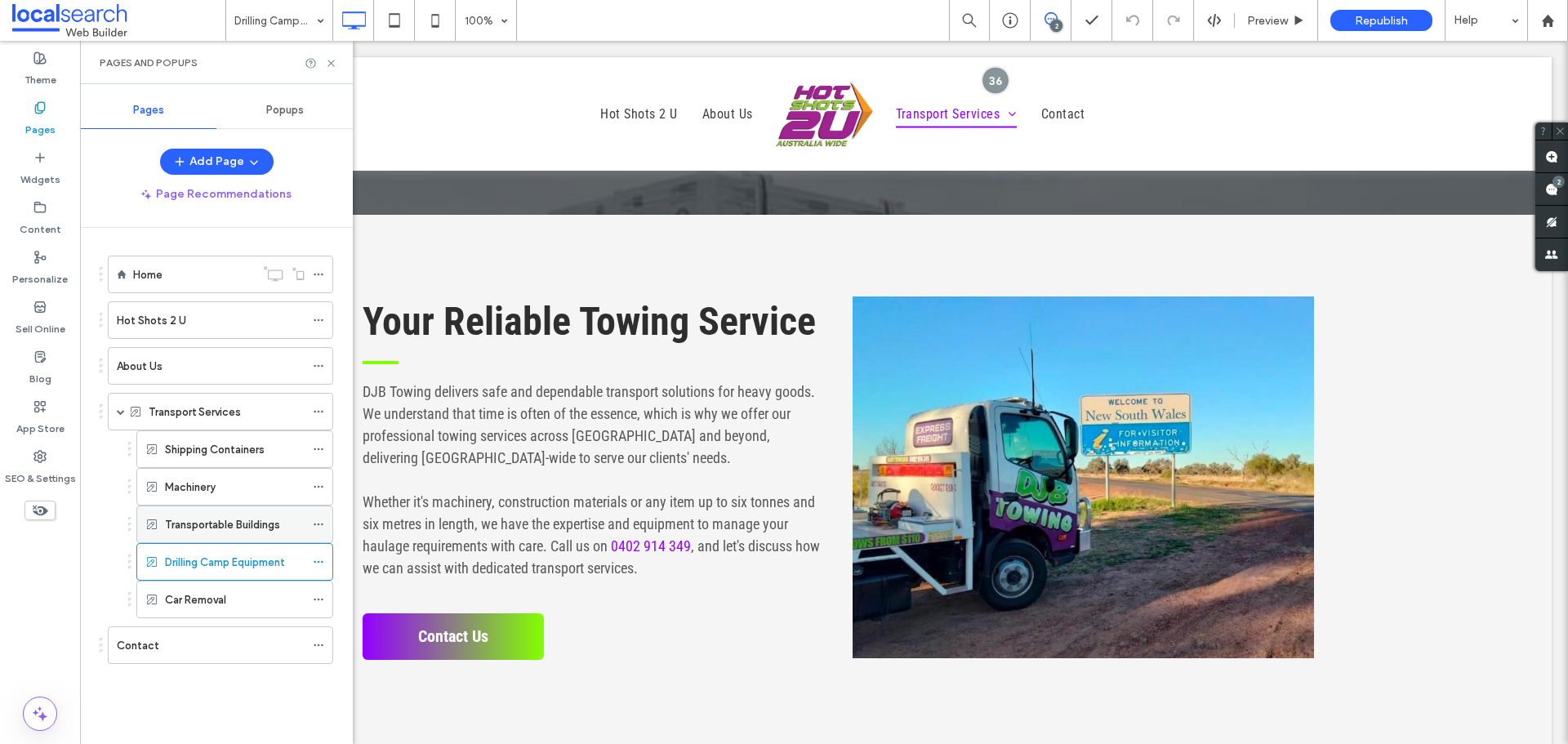
click at [248, 533] on div "Transportable Buildings" at bounding box center [234, 524] width 139 height 36
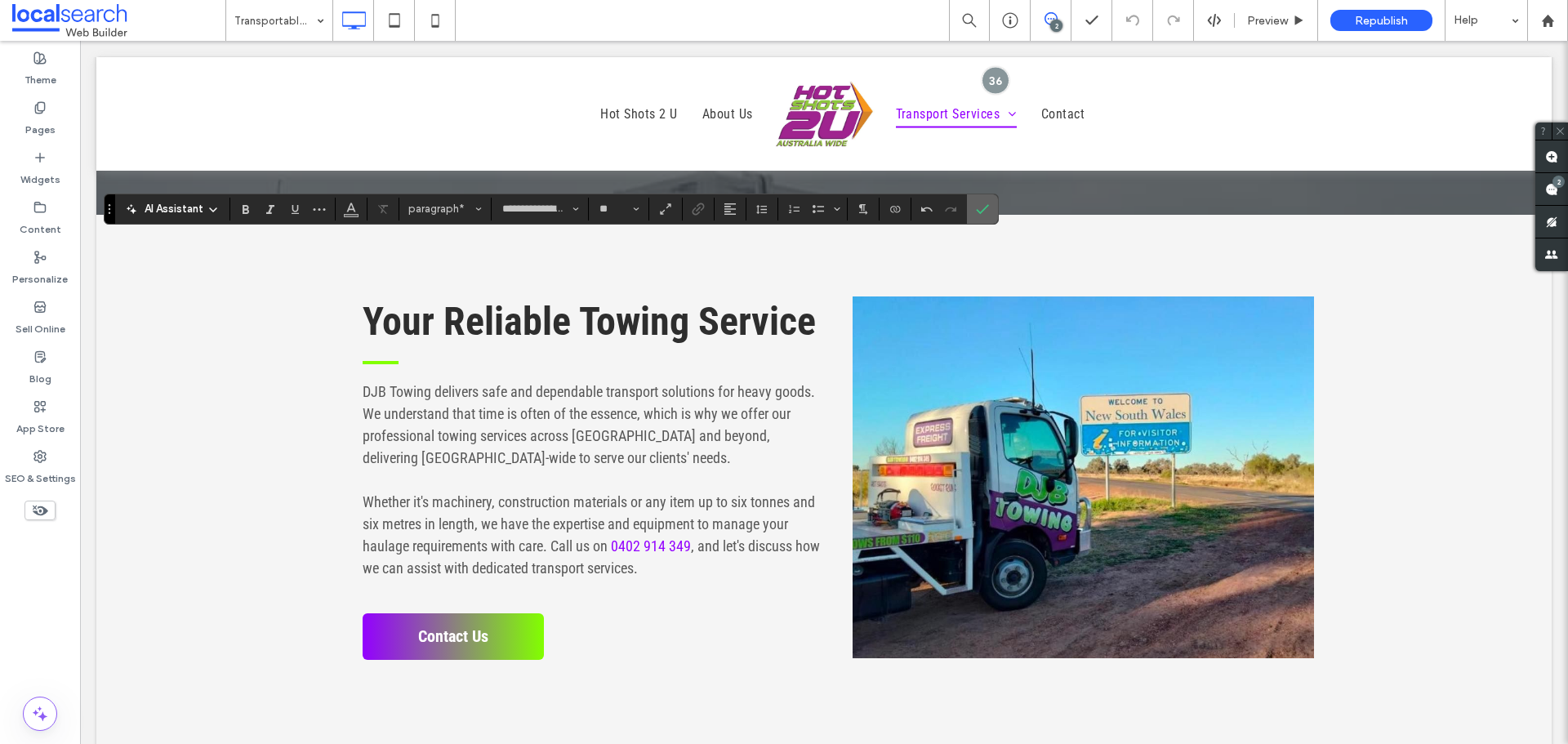
click at [985, 204] on icon "Confirm" at bounding box center [983, 209] width 13 height 13
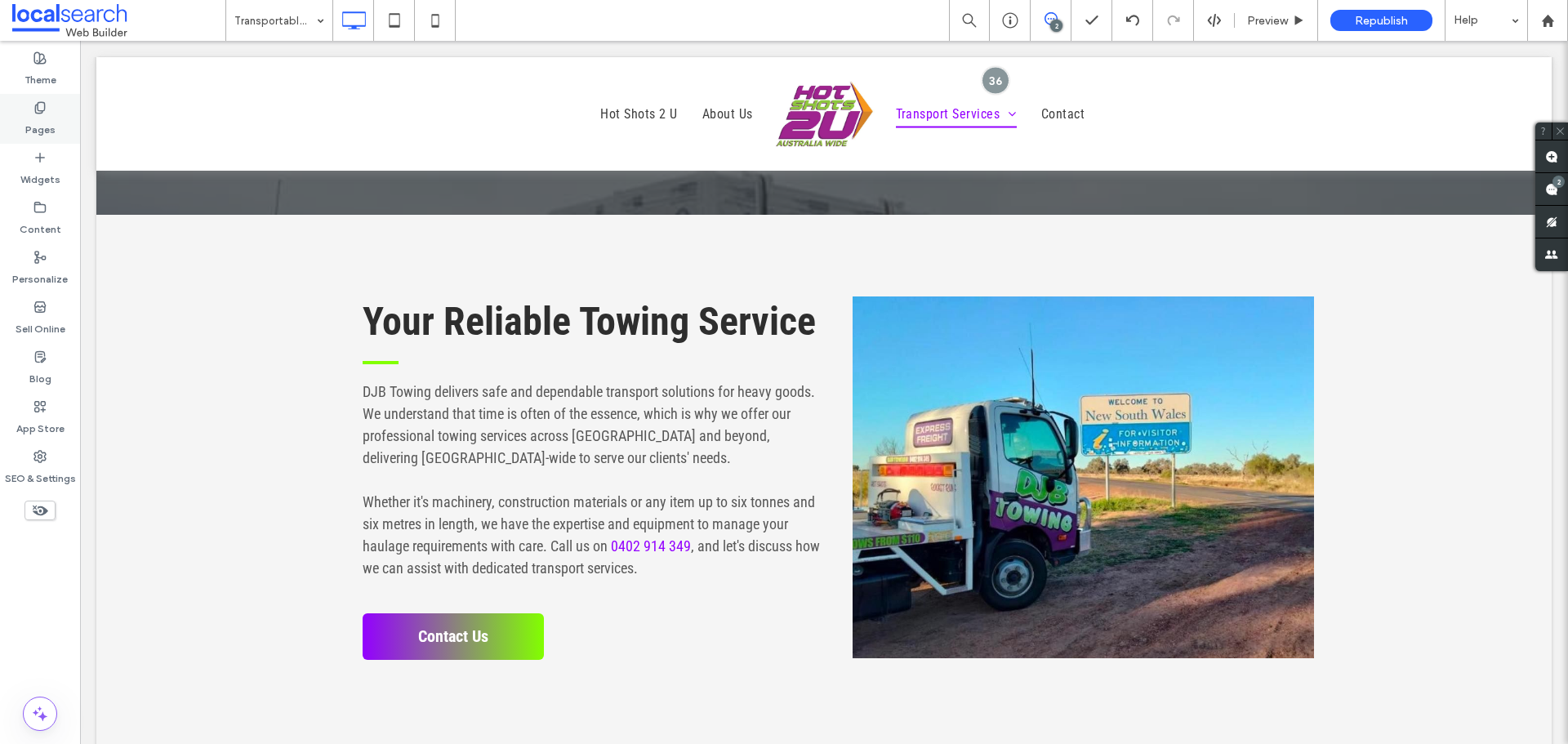
click at [18, 114] on div "Pages" at bounding box center [40, 119] width 80 height 50
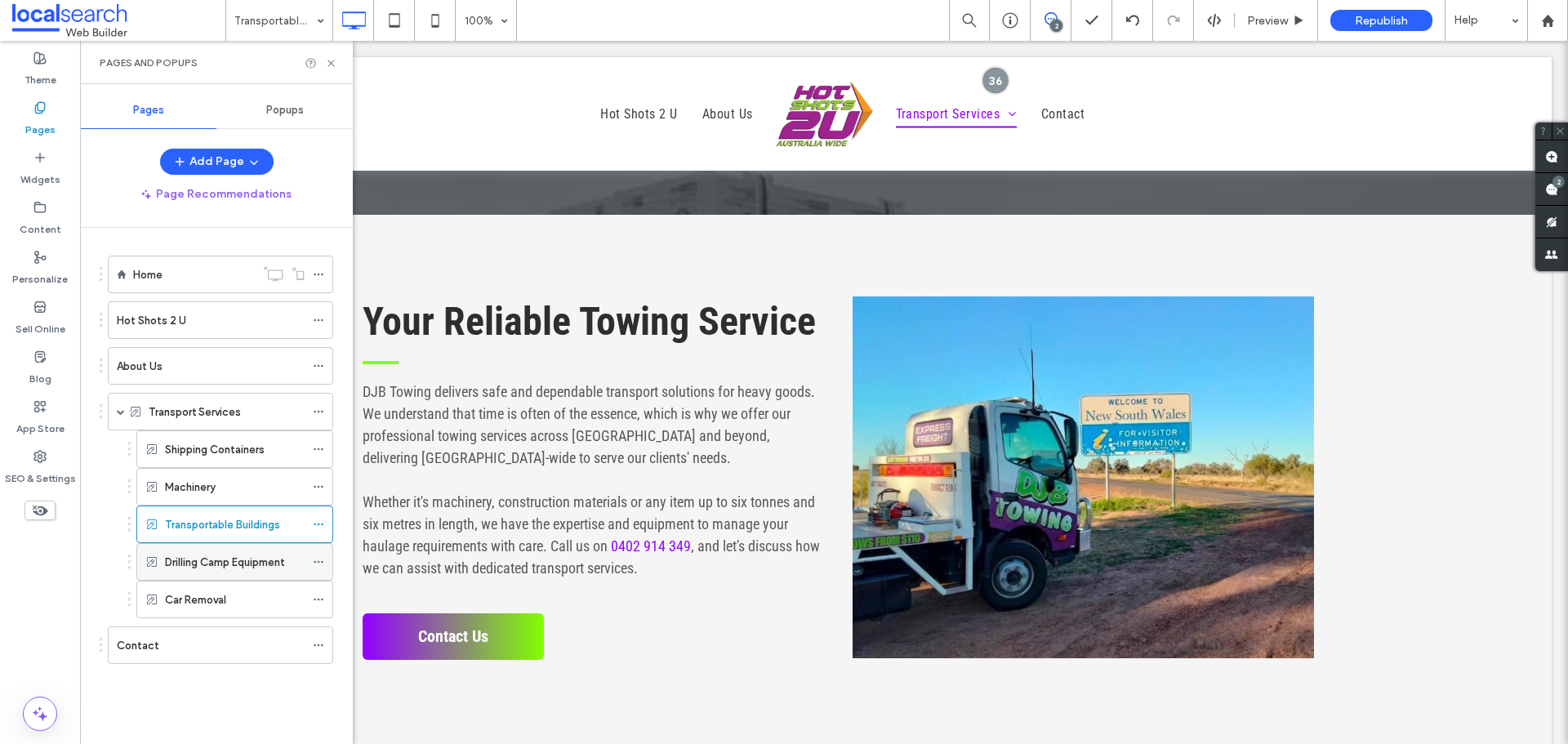
click at [220, 562] on label "Drilling Camp Equipment" at bounding box center [225, 562] width 120 height 28
click at [262, 480] on div "Machinery" at bounding box center [234, 487] width 139 height 18
click at [248, 453] on label "Shipping Containers" at bounding box center [214, 450] width 99 height 28
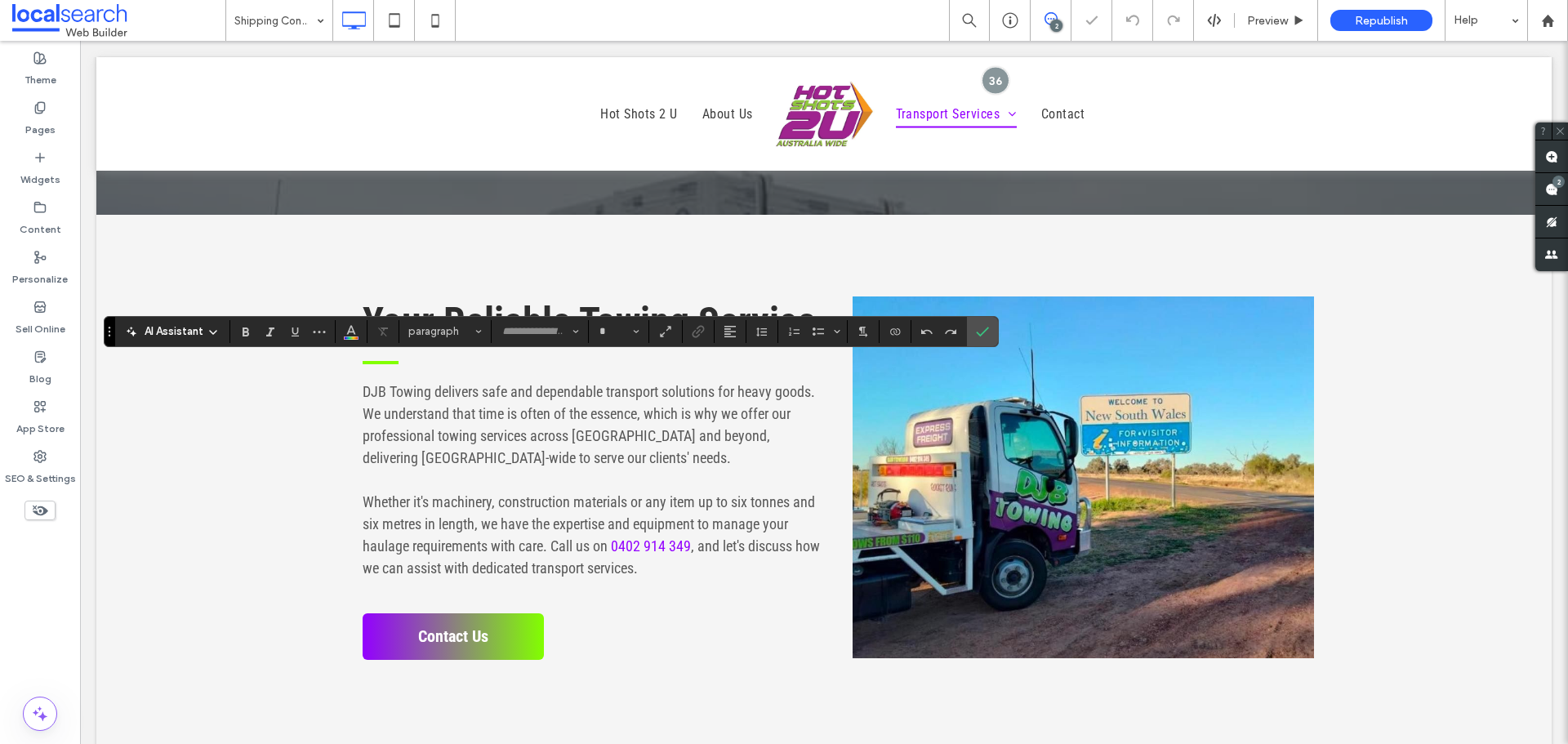
type input "**********"
type input "**"
click at [982, 324] on label "Confirm" at bounding box center [982, 331] width 24 height 29
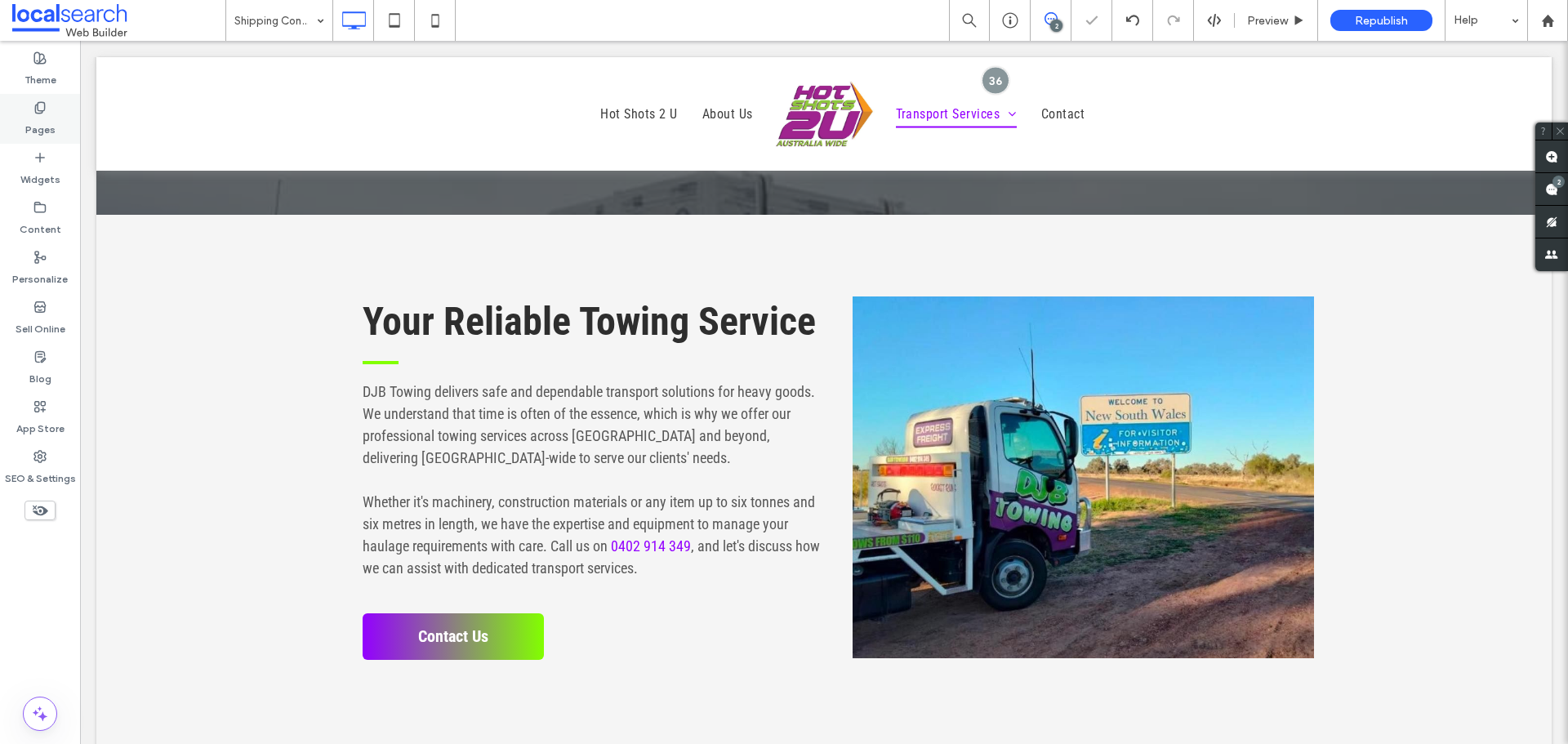
click at [48, 118] on label "Pages" at bounding box center [40, 125] width 30 height 23
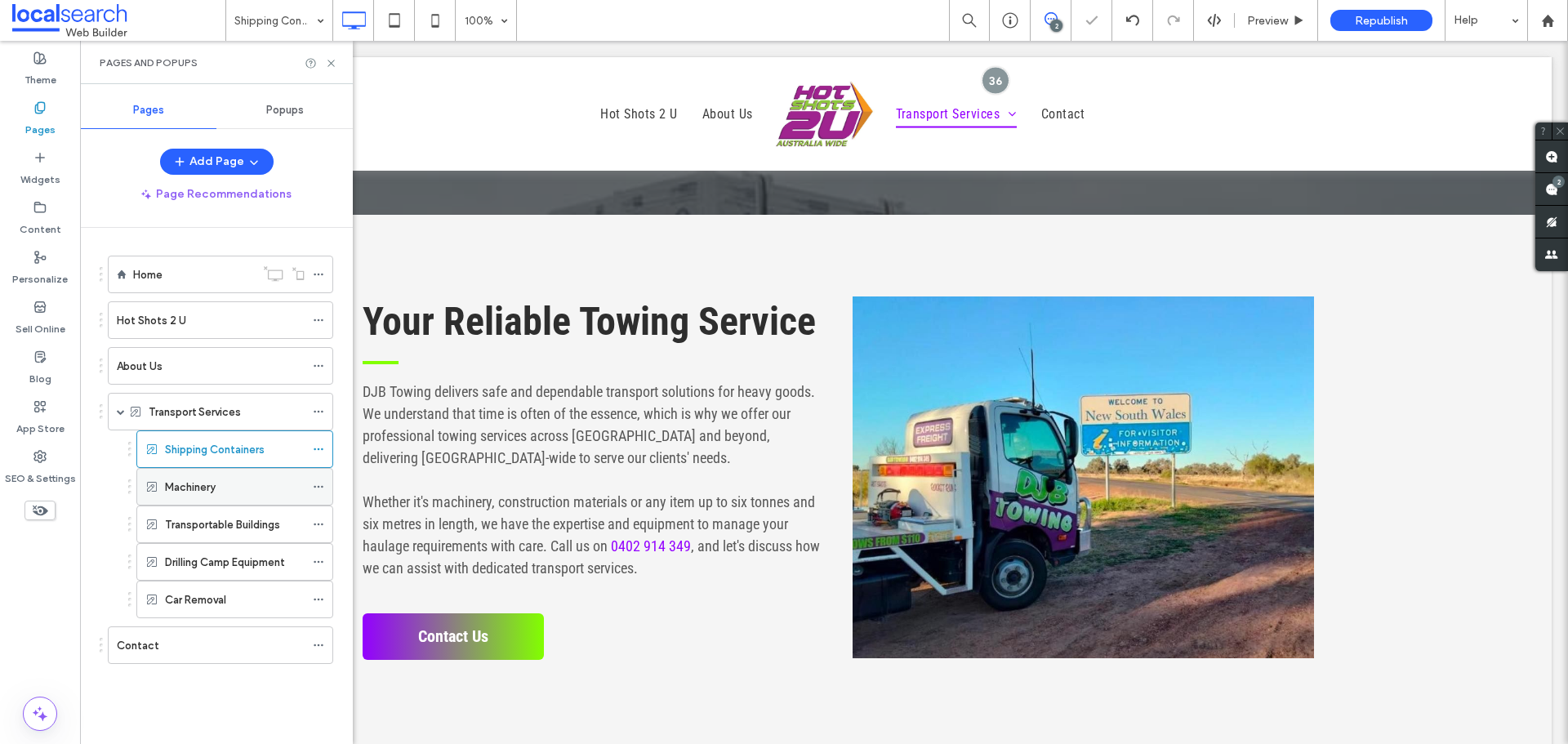
click at [218, 491] on div "Machinery" at bounding box center [234, 487] width 139 height 18
click at [237, 522] on label "Transportable Buildings" at bounding box center [223, 525] width 115 height 28
click at [224, 548] on div "Drilling Camp Equipment" at bounding box center [234, 561] width 139 height 36
click at [233, 526] on label "Transportable Buildings" at bounding box center [223, 525] width 115 height 28
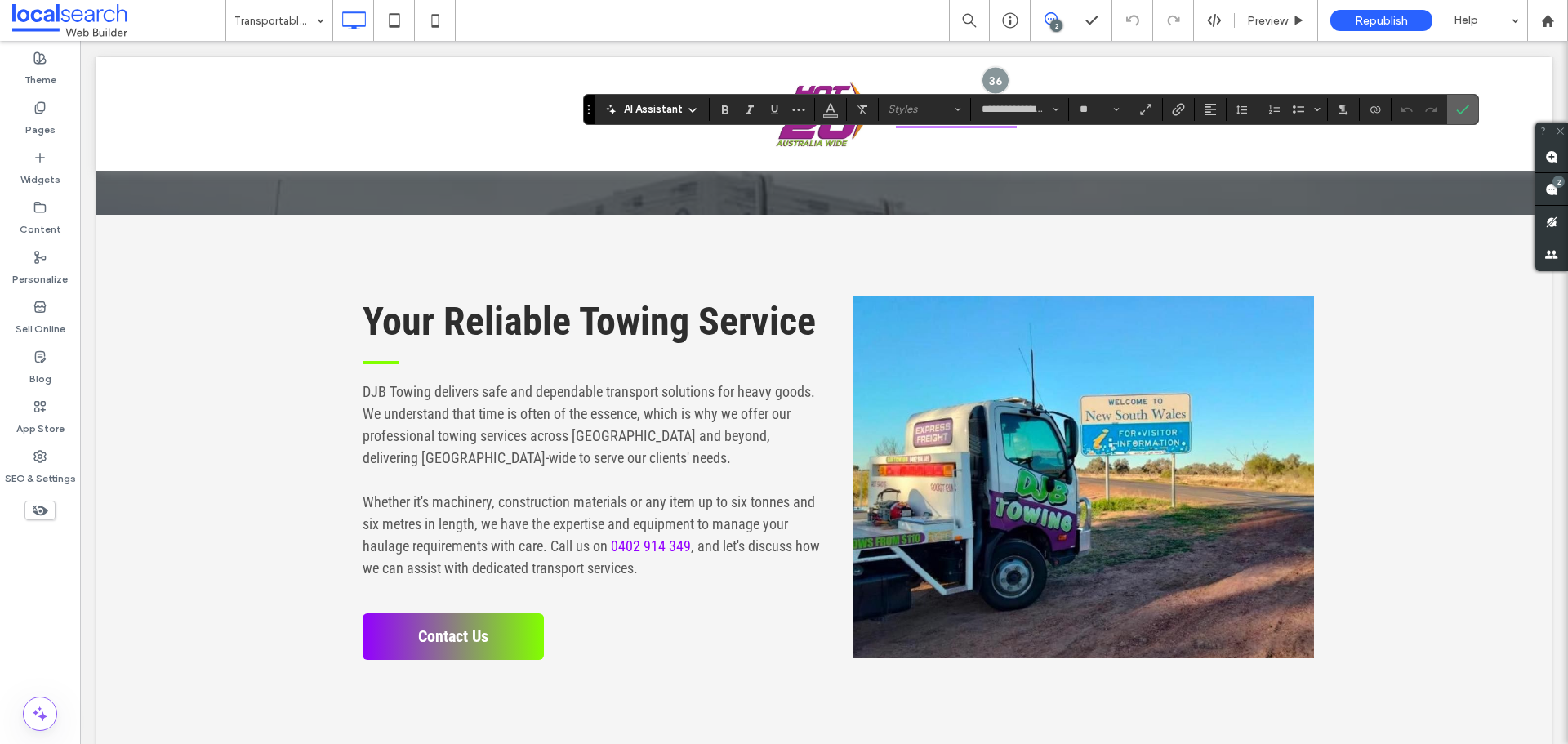
click at [1461, 110] on icon "Confirm" at bounding box center [1463, 109] width 13 height 13
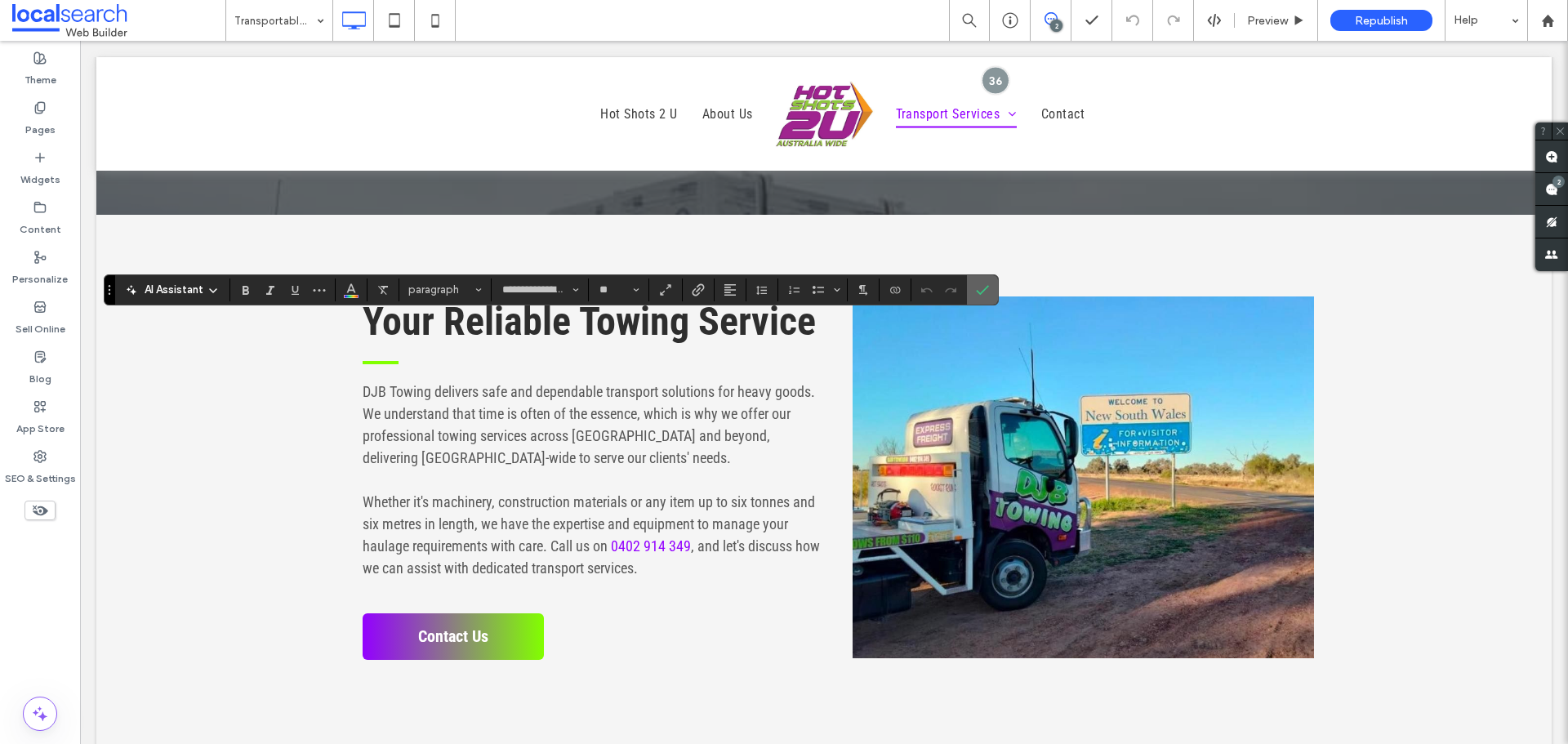
click at [984, 290] on use "Confirm" at bounding box center [983, 290] width 13 height 10
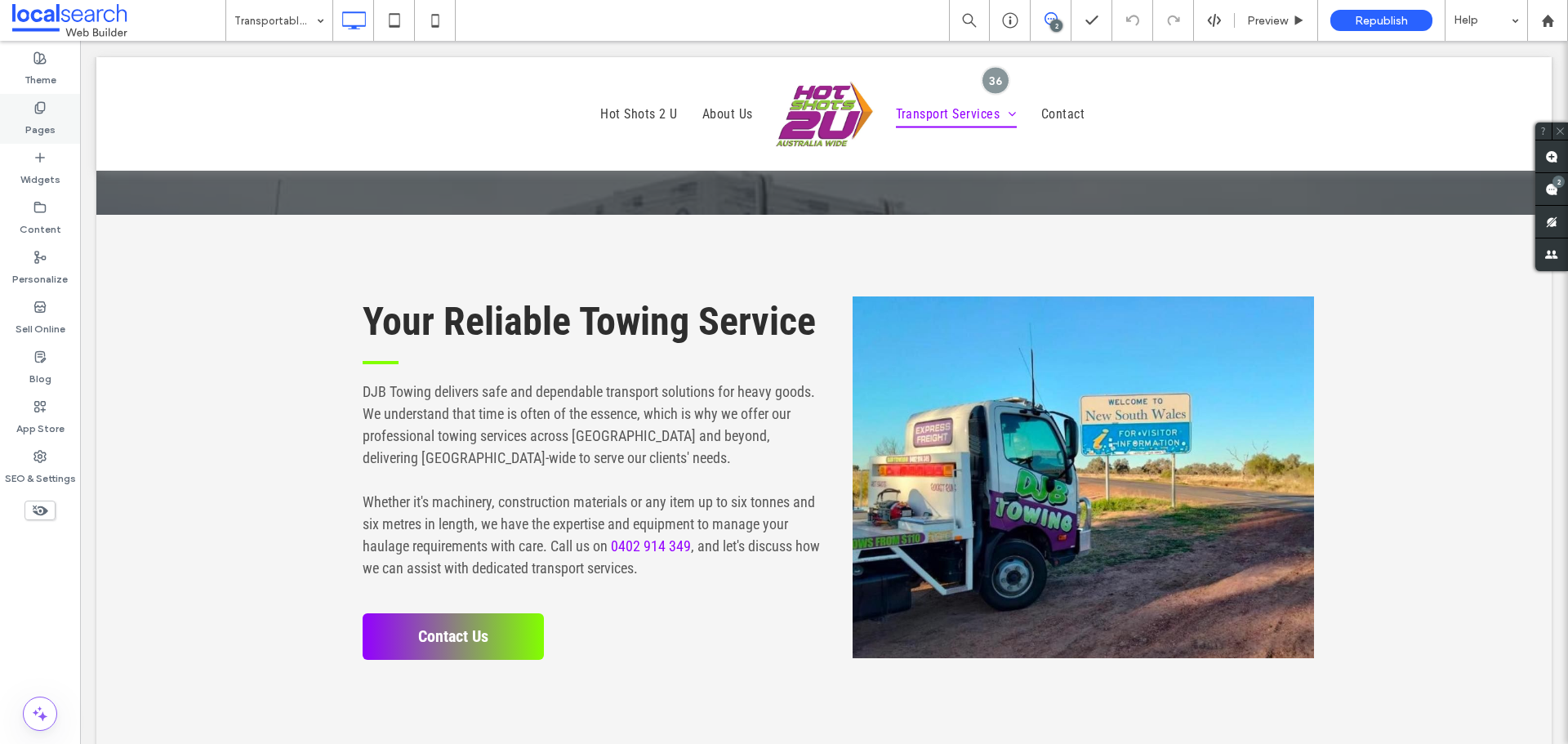
click at [28, 110] on div "Pages" at bounding box center [40, 119] width 80 height 50
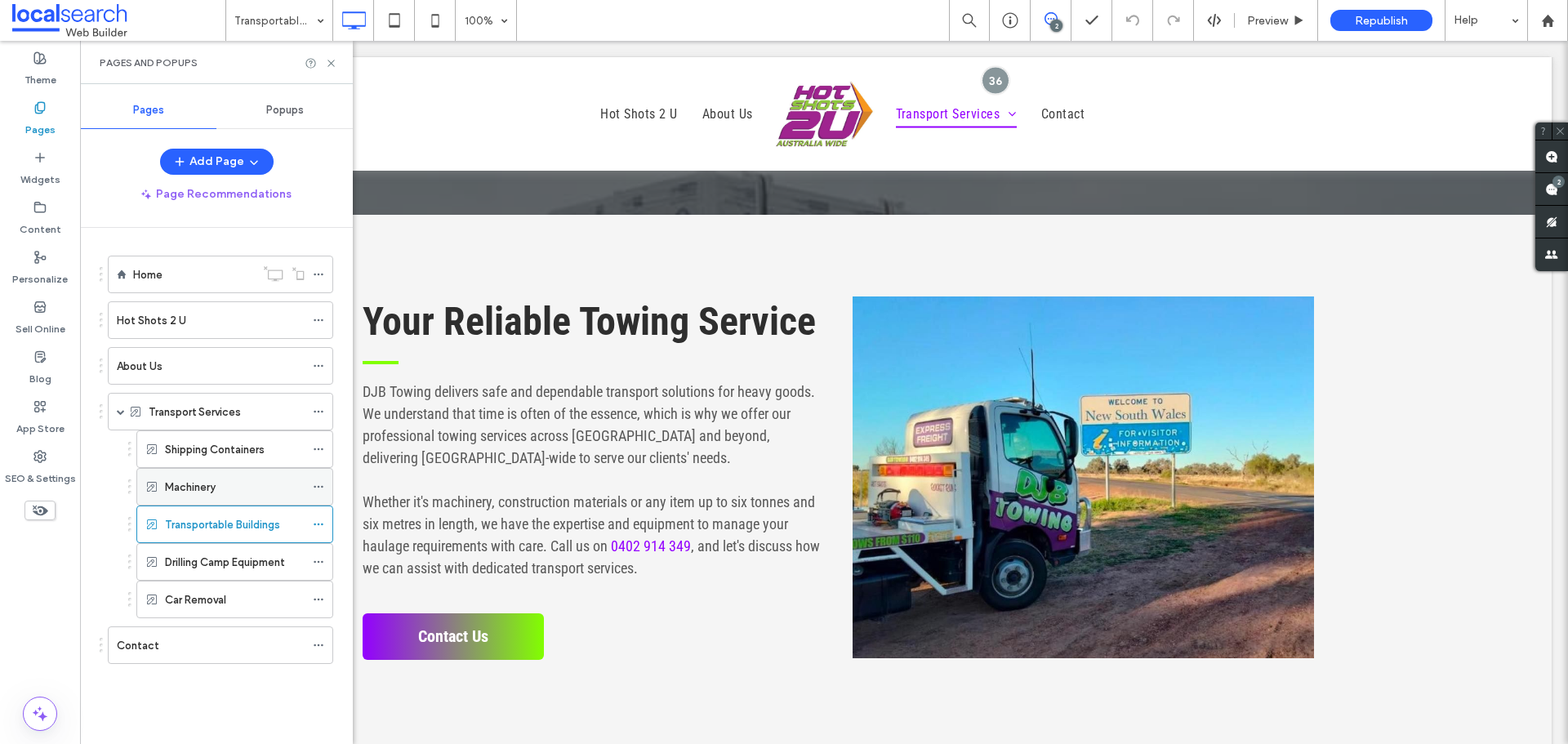
click at [219, 486] on div "Machinery" at bounding box center [234, 487] width 139 height 18
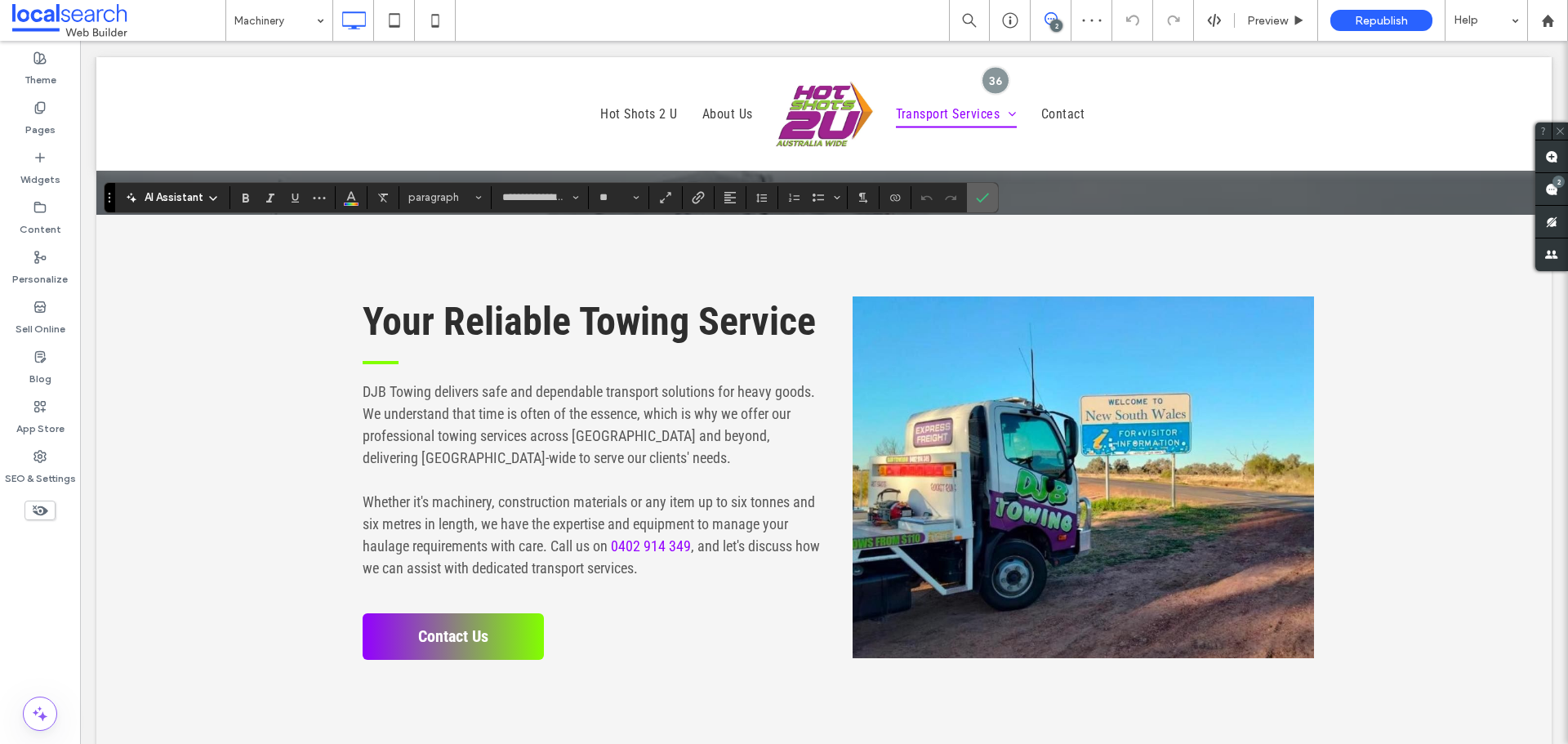
click at [979, 198] on icon "Confirm" at bounding box center [983, 198] width 13 height 13
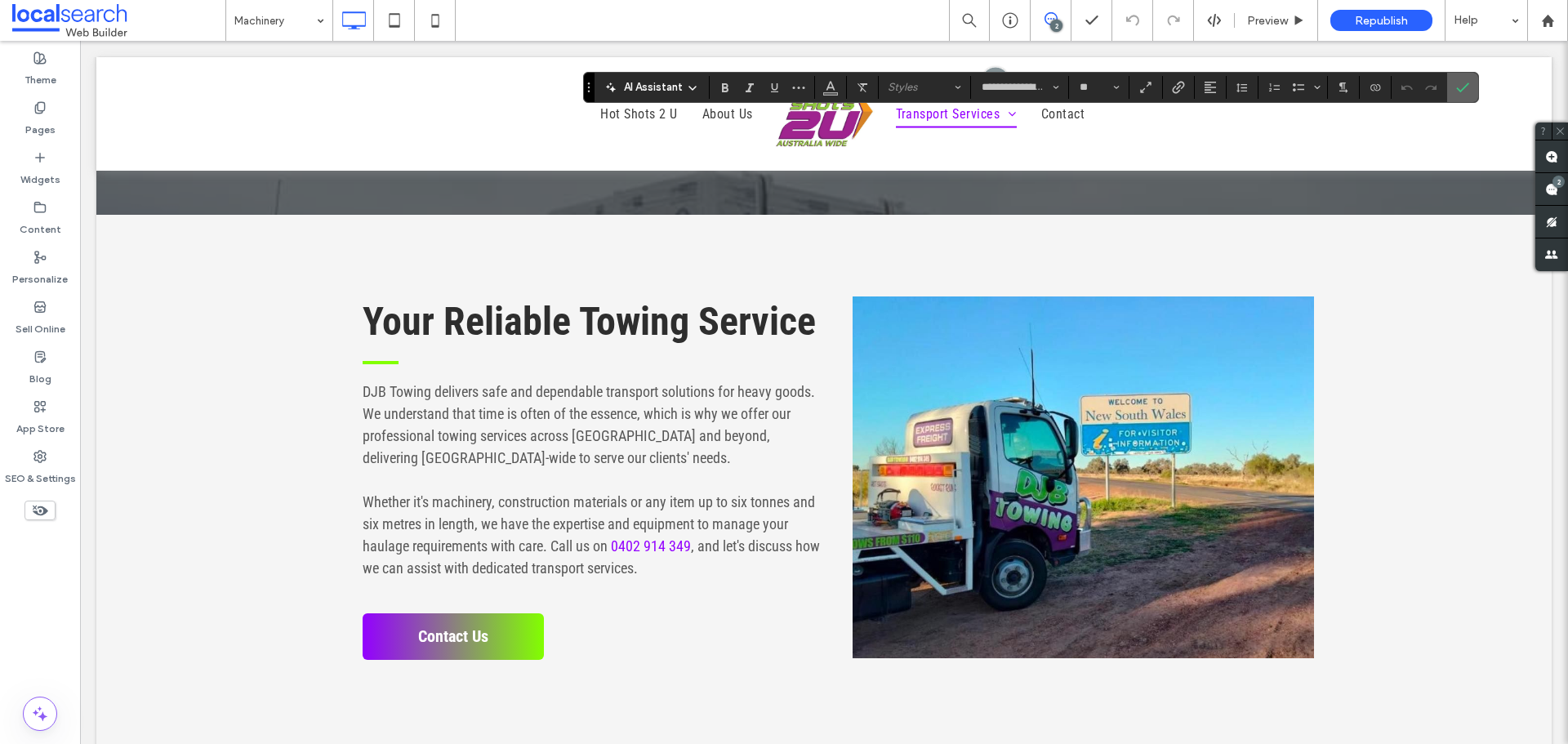
click at [1459, 91] on use "Confirm" at bounding box center [1463, 88] width 13 height 10
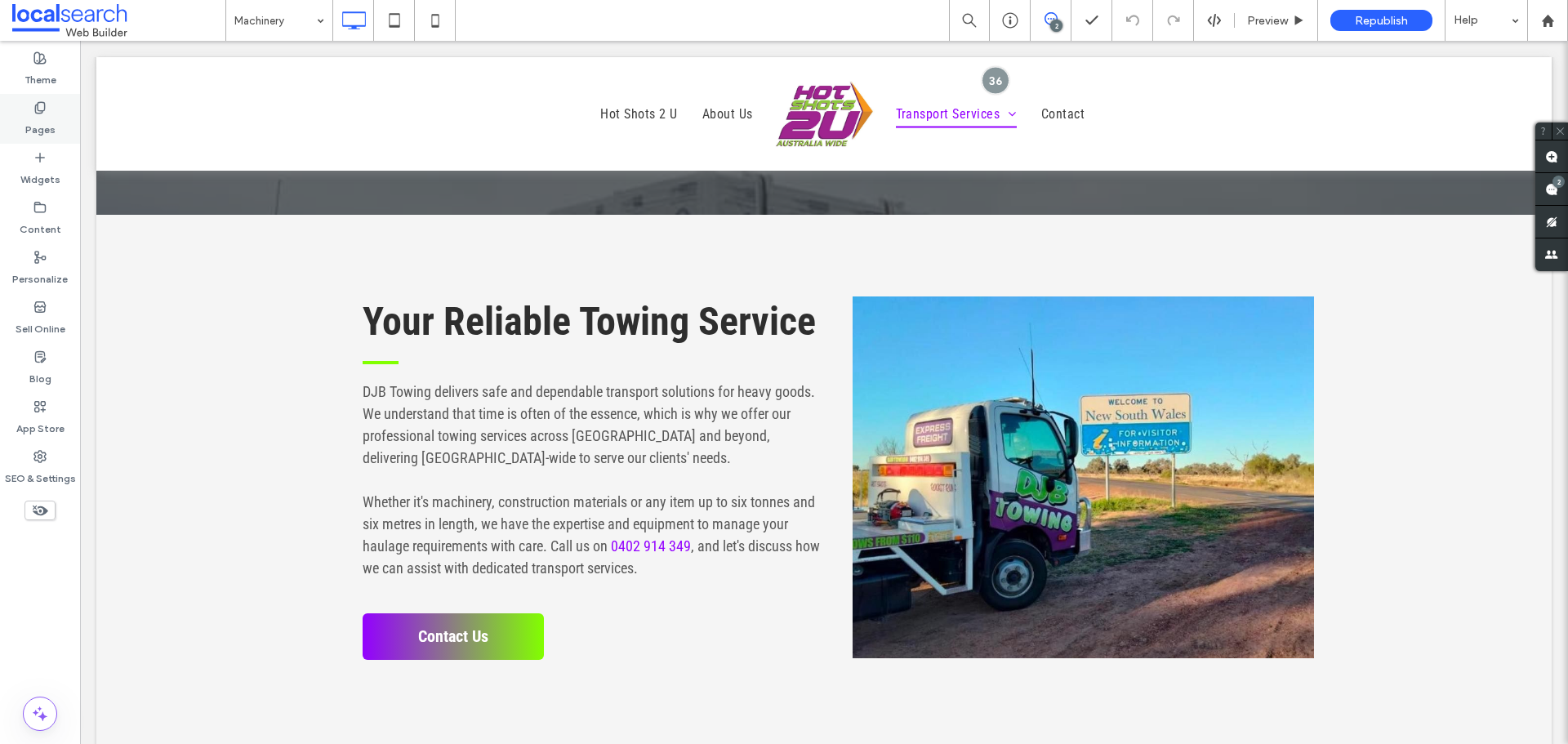
click at [30, 123] on label "Pages" at bounding box center [40, 125] width 30 height 23
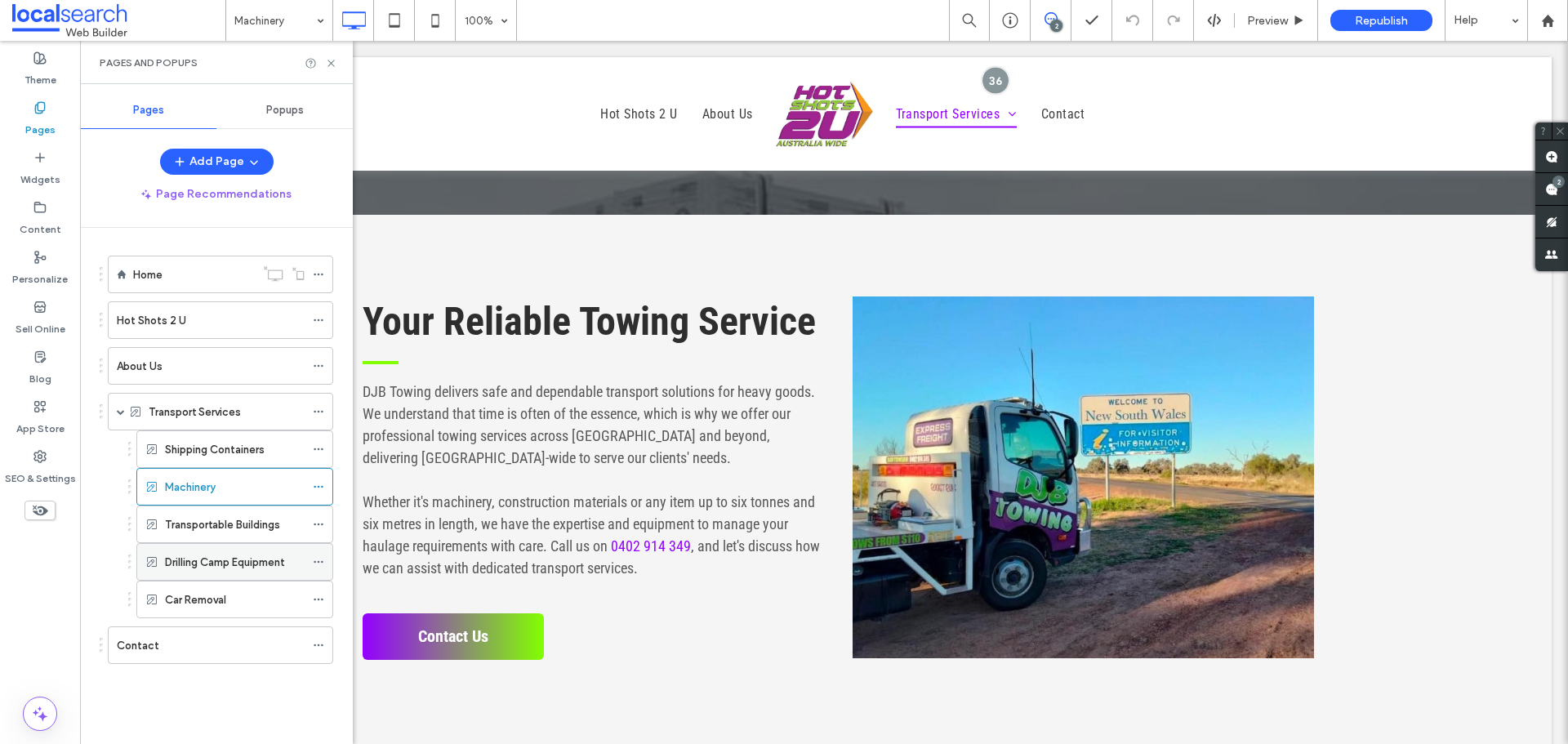
click at [237, 567] on label "Drilling Camp Equipment" at bounding box center [225, 562] width 120 height 28
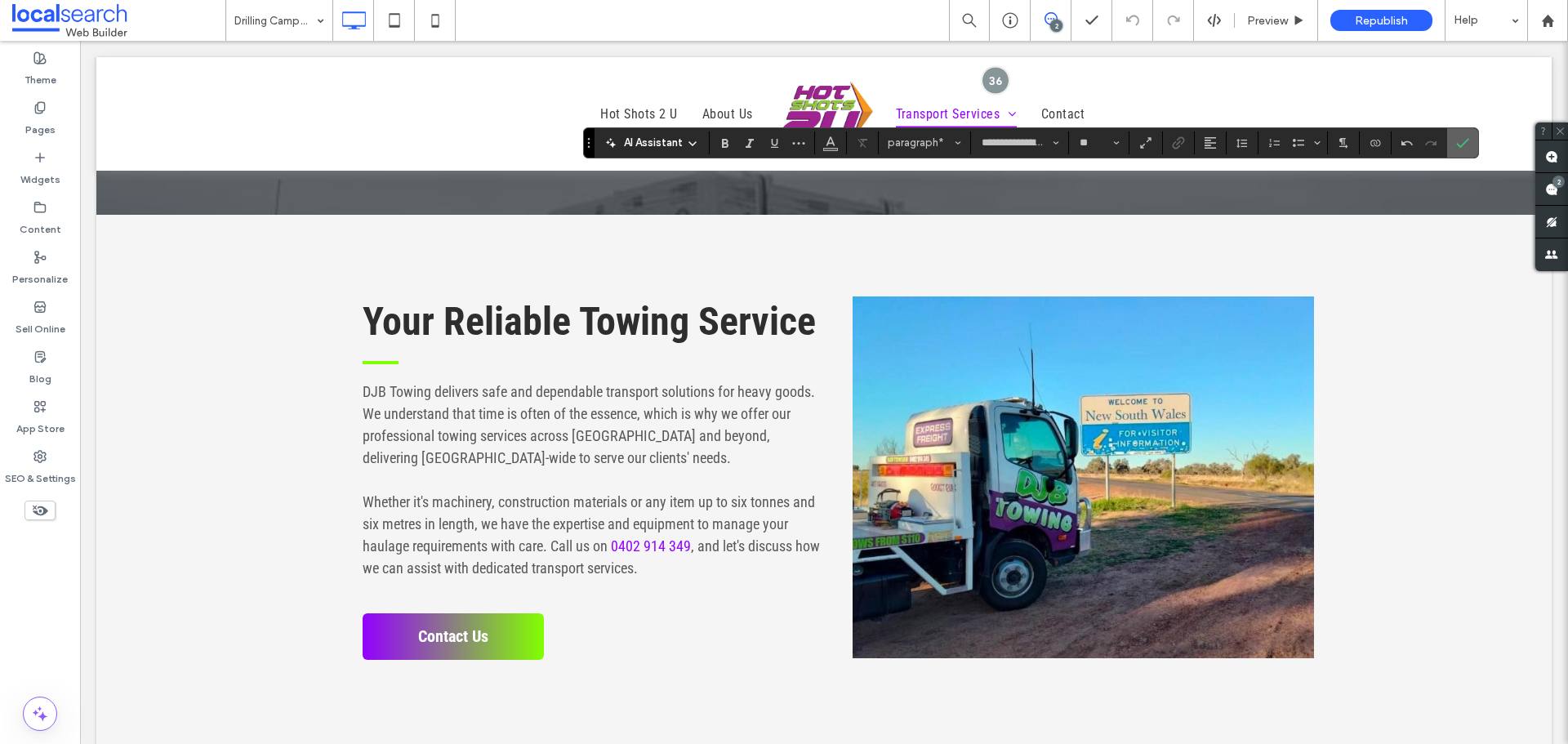
click at [1465, 141] on use "Confirm" at bounding box center [1463, 143] width 13 height 10
click at [1465, 141] on use "Confirm" at bounding box center [1463, 143] width 13 height 10
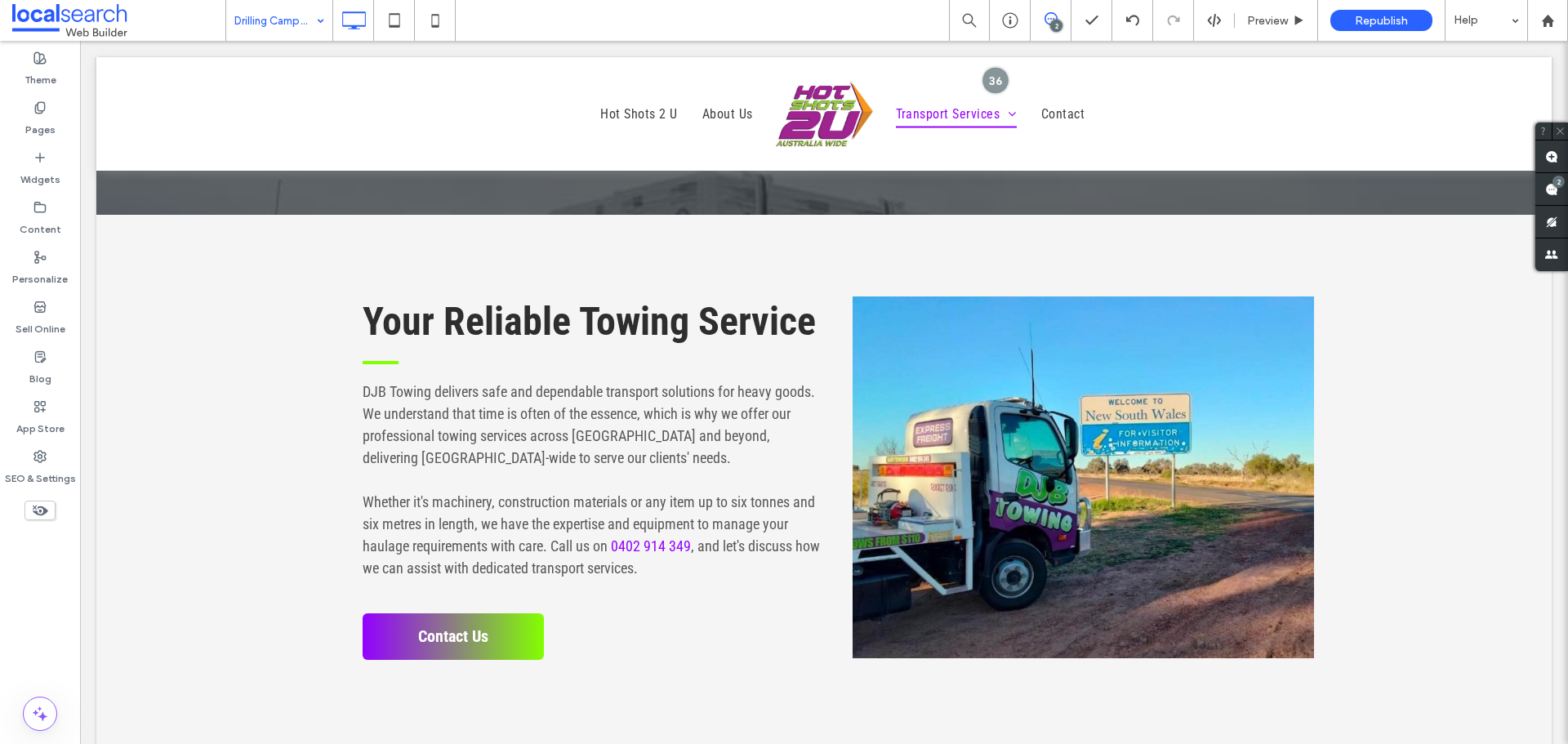
type input "**********"
type input "**"
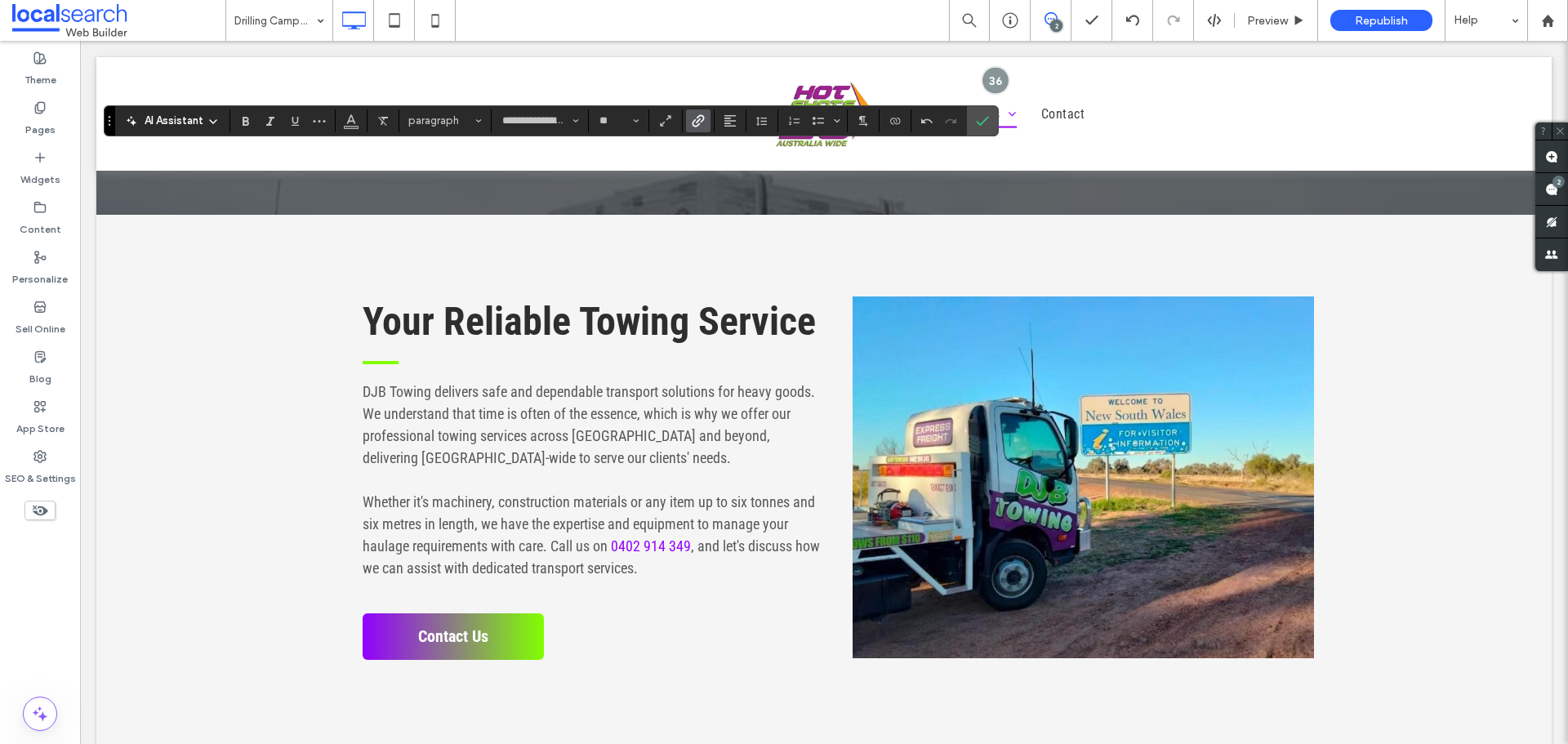
click at [691, 114] on icon "Link" at bounding box center [698, 121] width 13 height 13
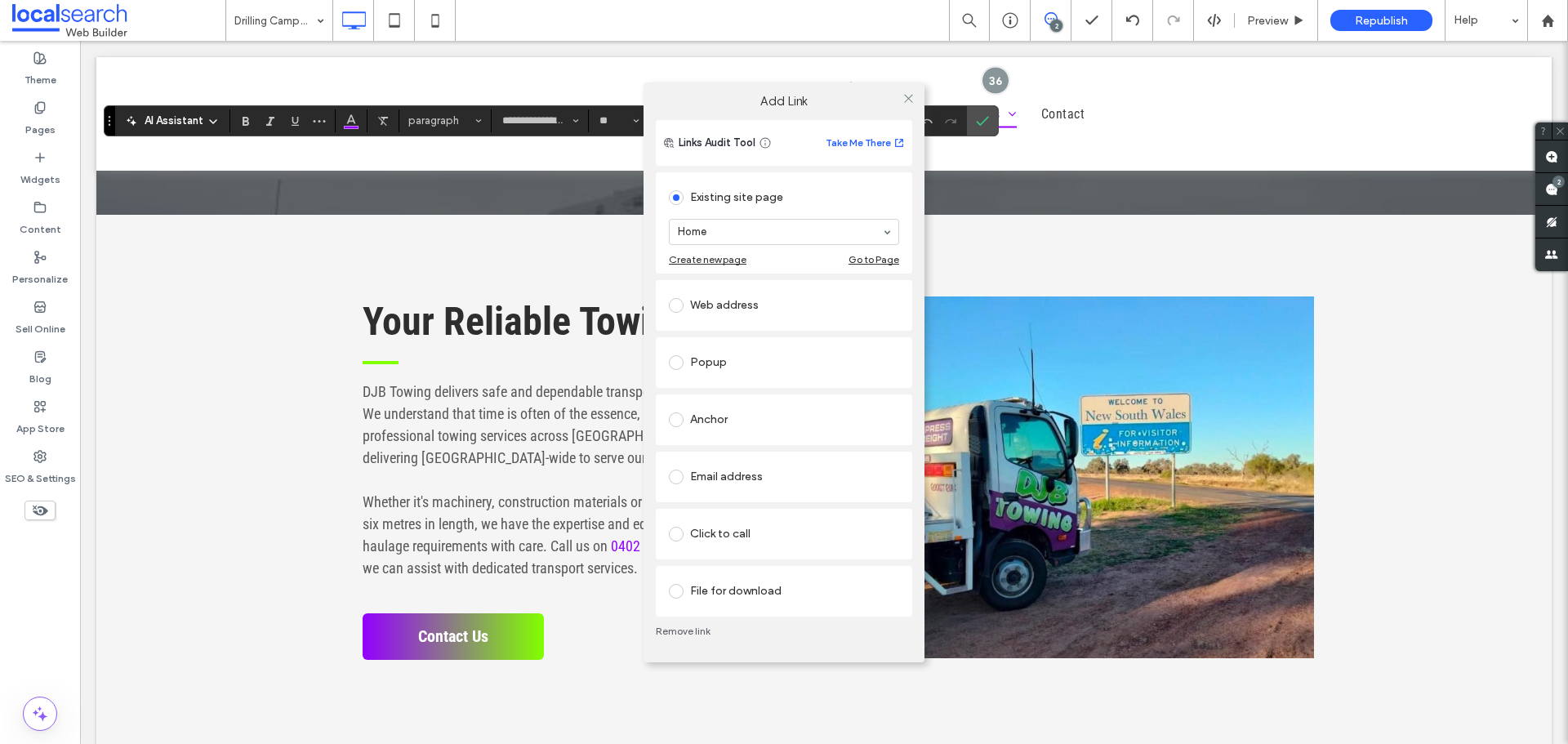
click at [792, 535] on div "Click to call" at bounding box center [784, 534] width 230 height 26
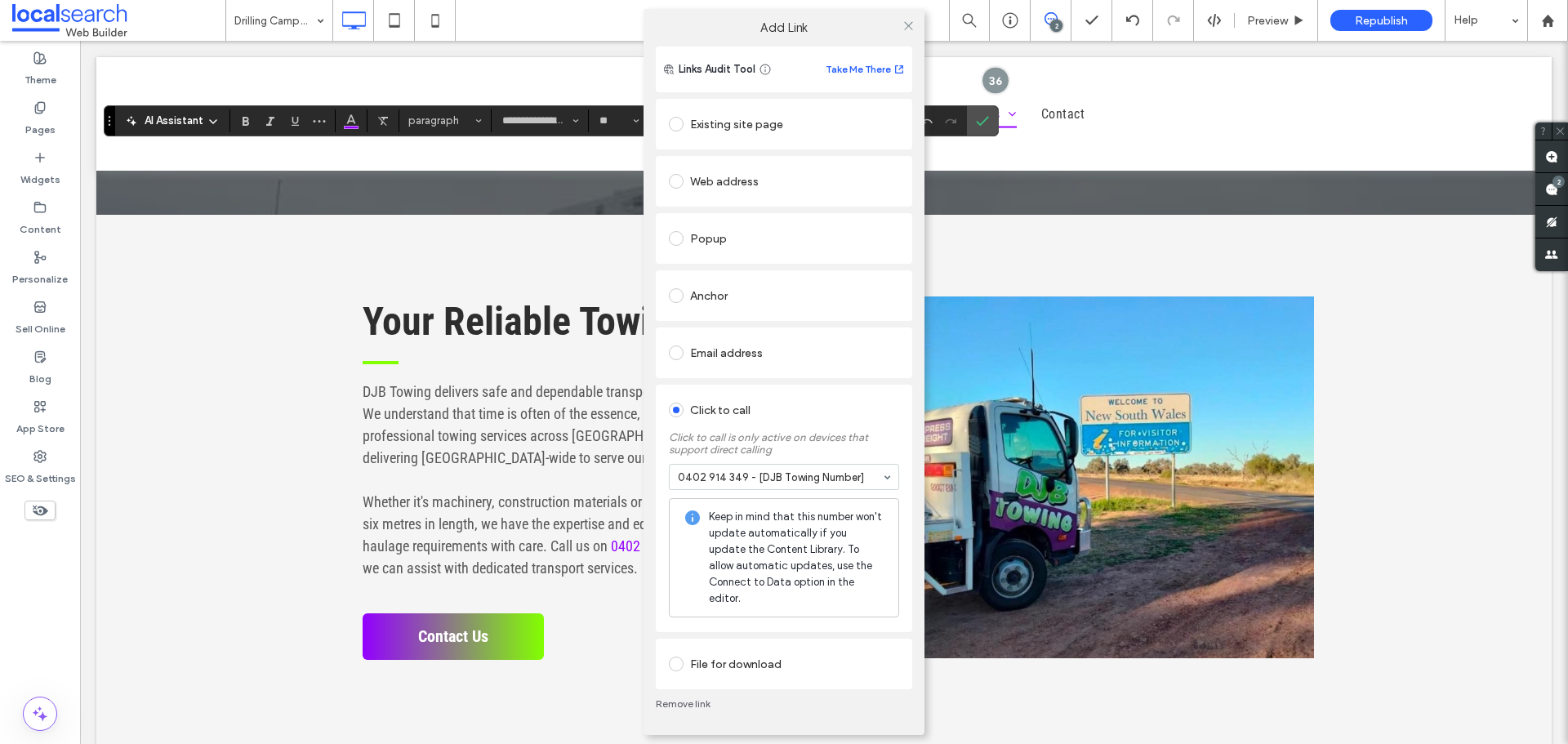
drag, startPoint x: 908, startPoint y: 27, endPoint x: 967, endPoint y: 102, distance: 95.4
click at [908, 27] on icon at bounding box center [908, 25] width 13 height 13
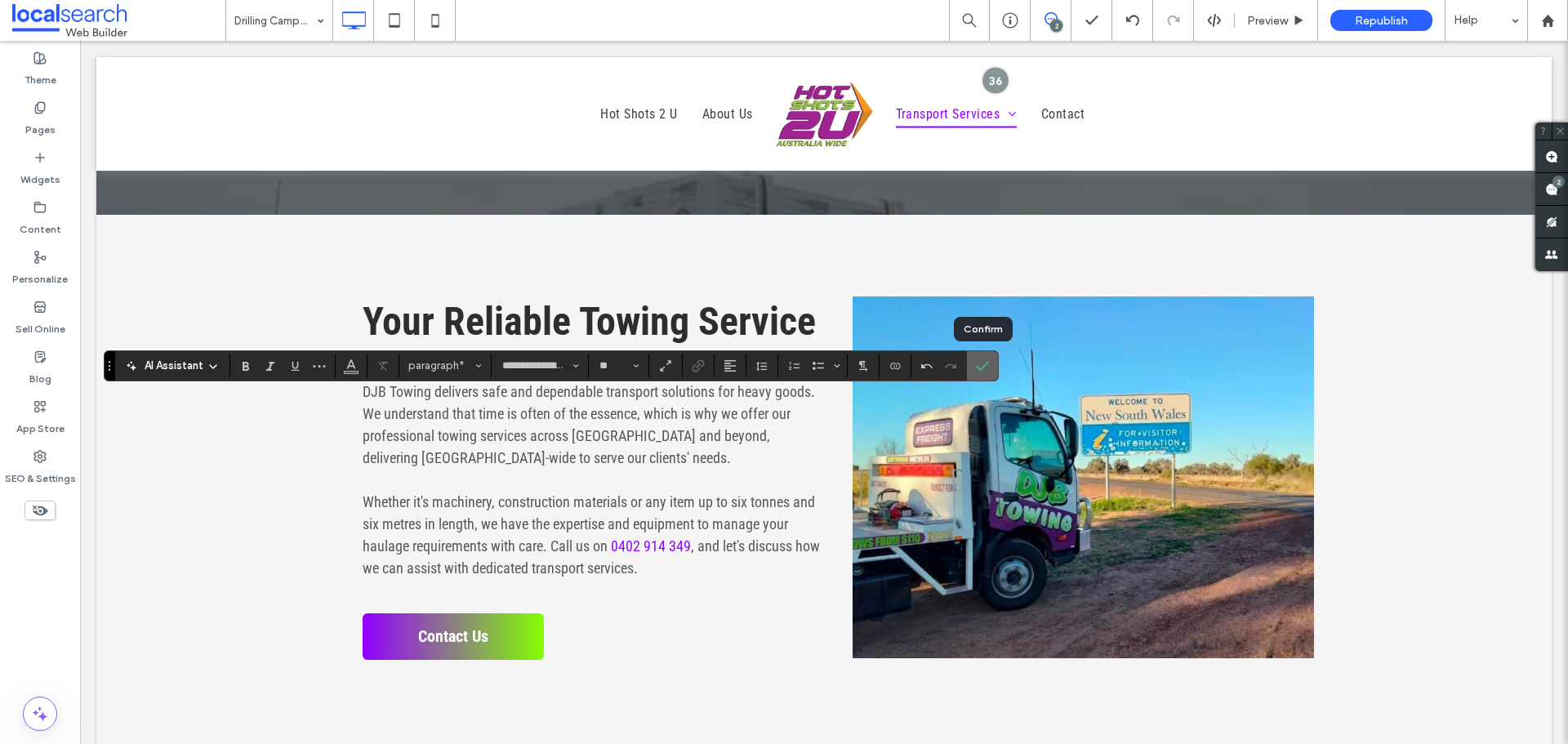
click at [981, 361] on icon "Confirm" at bounding box center [983, 366] width 13 height 13
click at [981, 365] on icon "Confirm" at bounding box center [983, 366] width 13 height 13
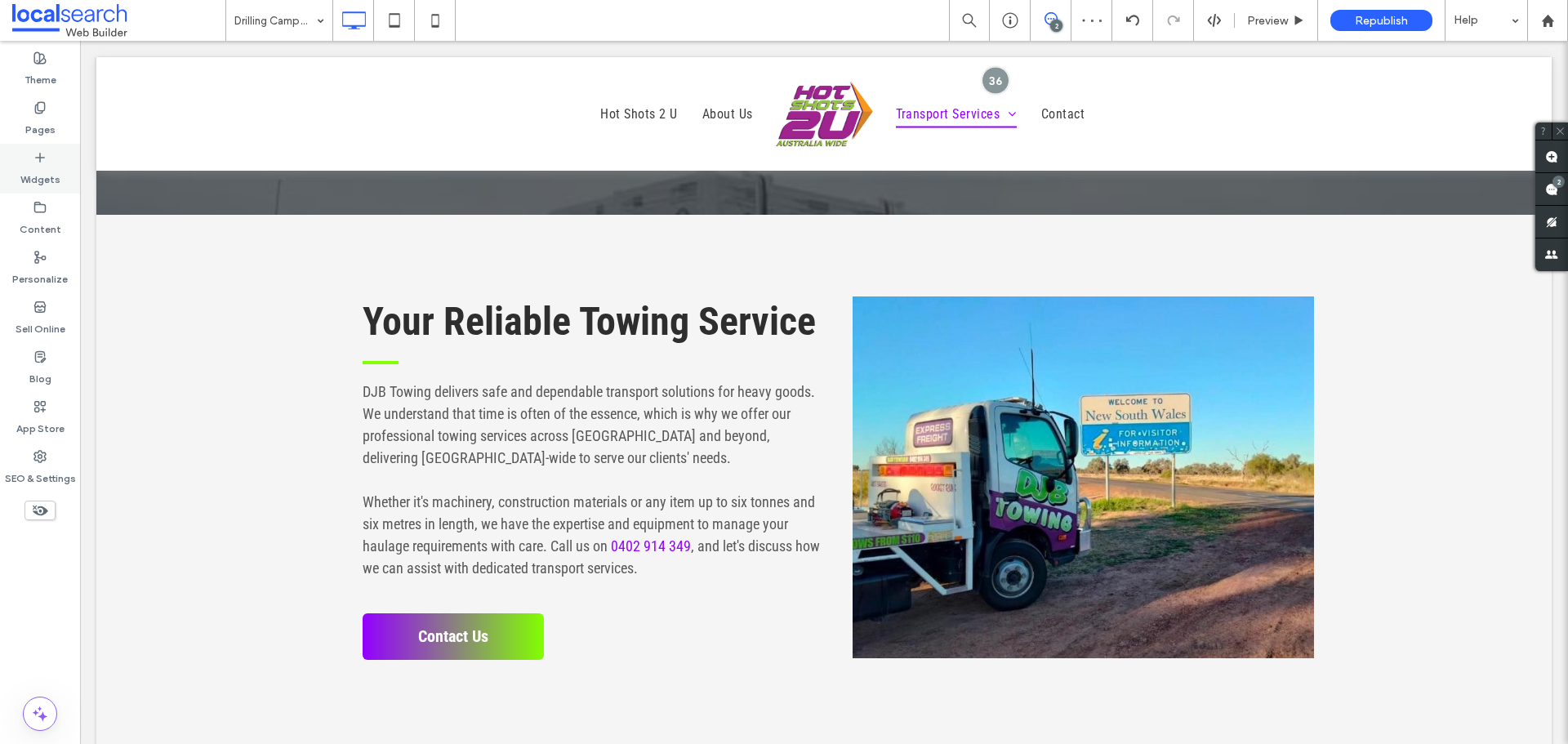
drag, startPoint x: 9, startPoint y: 116, endPoint x: 73, endPoint y: 167, distance: 81.8
click at [9, 117] on div "Pages" at bounding box center [40, 119] width 80 height 50
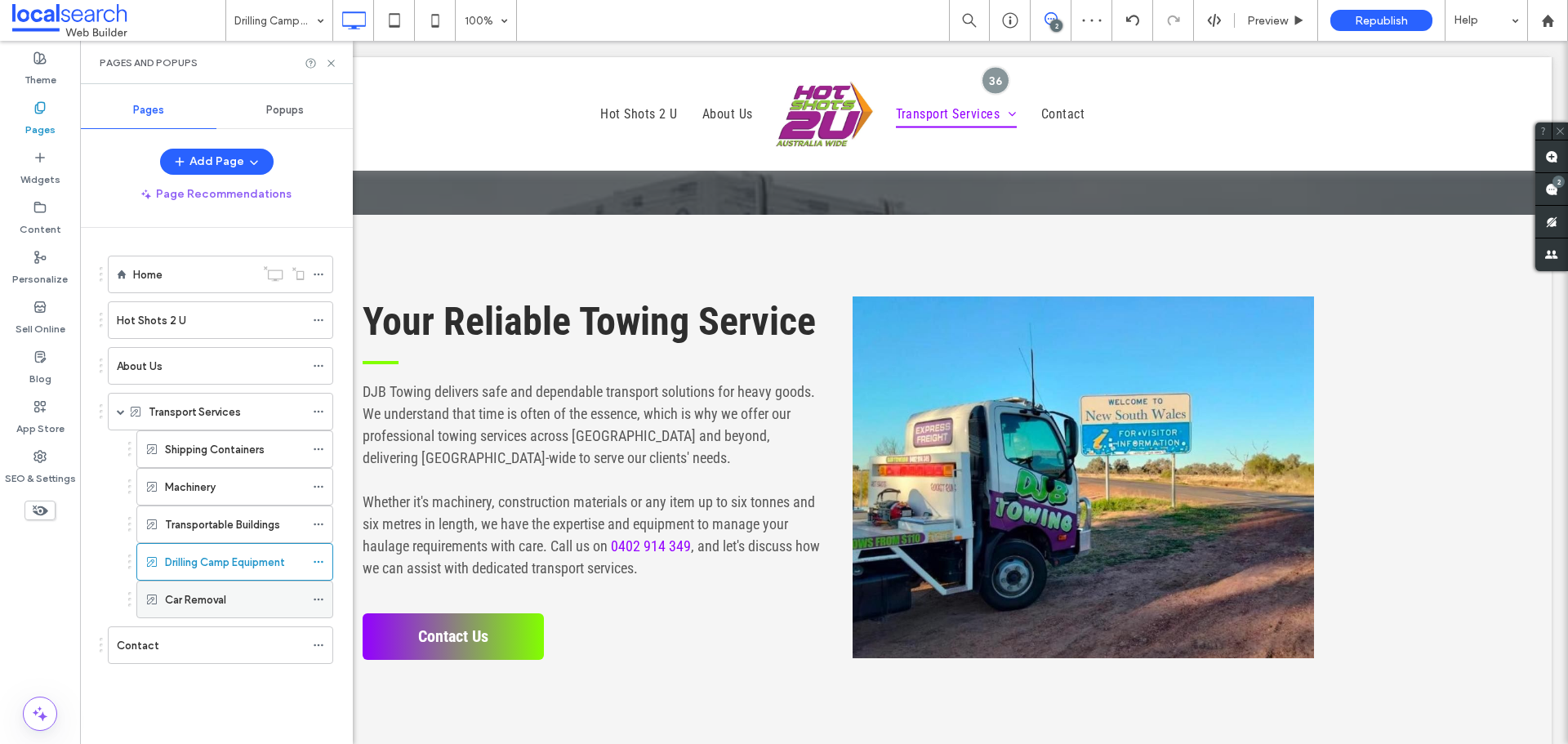
click at [230, 596] on div "Car Removal" at bounding box center [234, 600] width 139 height 18
click at [237, 525] on label "Transportable Buildings" at bounding box center [223, 525] width 115 height 28
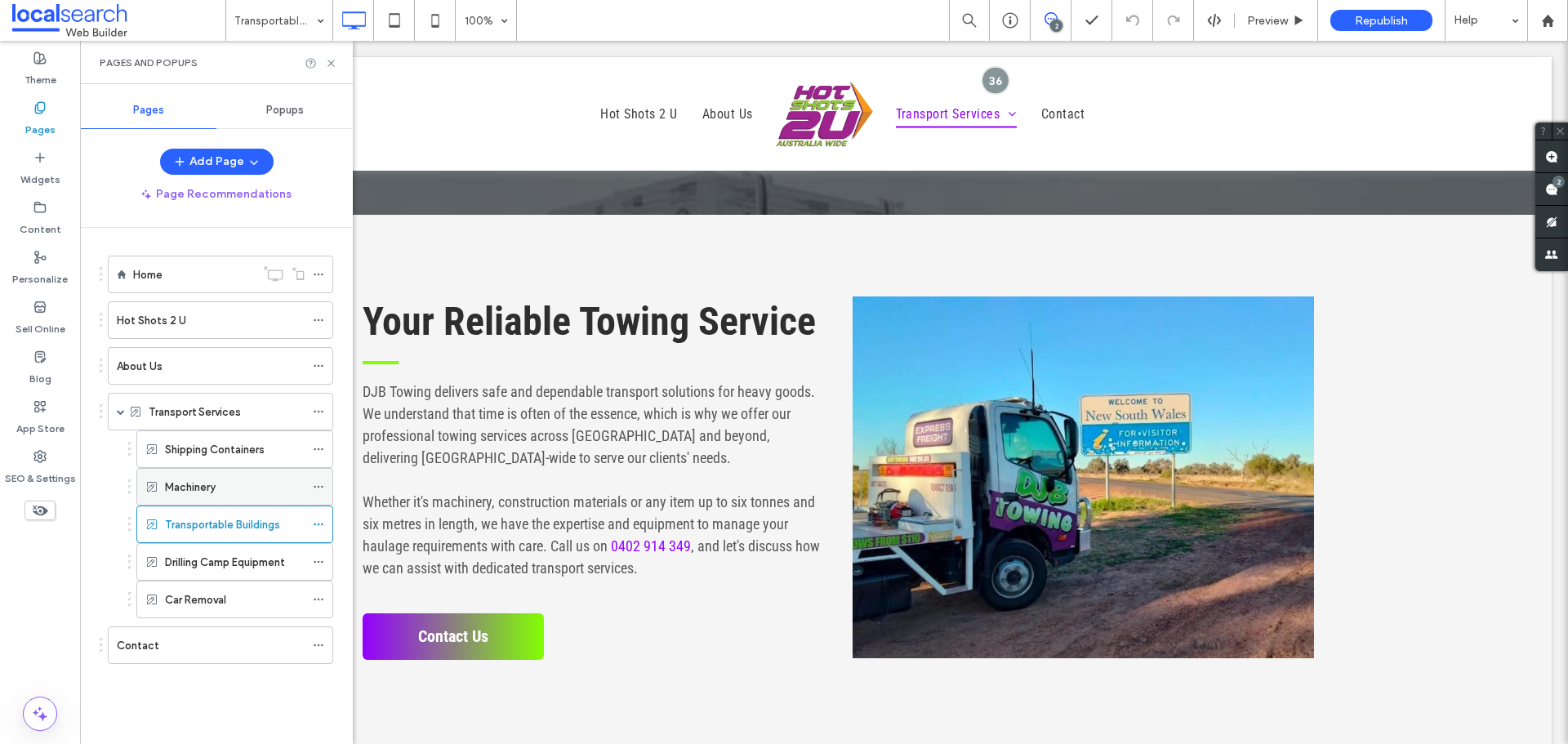
click at [233, 493] on div "Machinery" at bounding box center [234, 487] width 139 height 18
click at [227, 440] on div "Shipping Containers" at bounding box center [234, 449] width 139 height 36
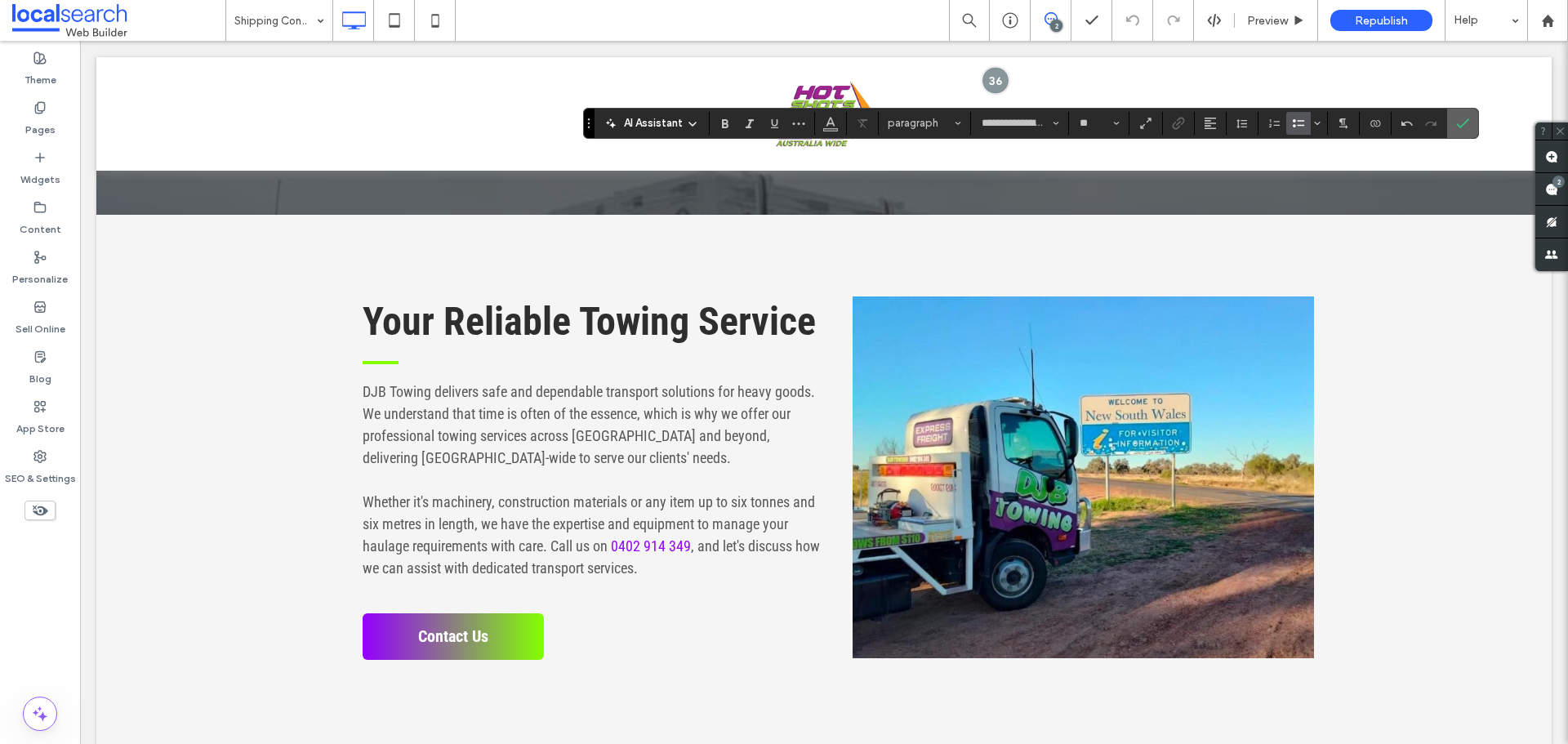
click at [1456, 121] on icon "Confirm" at bounding box center [1463, 123] width 13 height 13
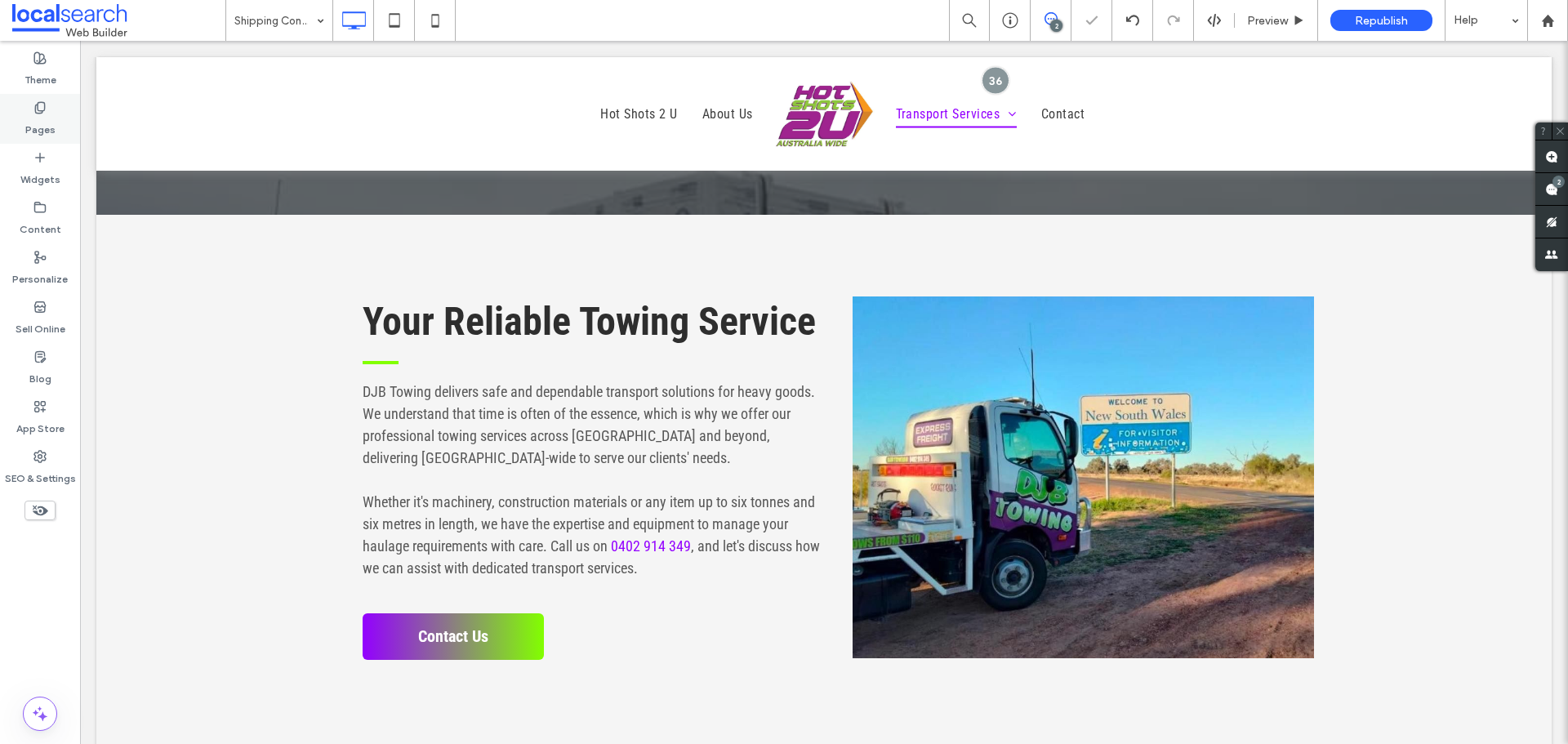
click at [36, 108] on use at bounding box center [39, 107] width 9 height 11
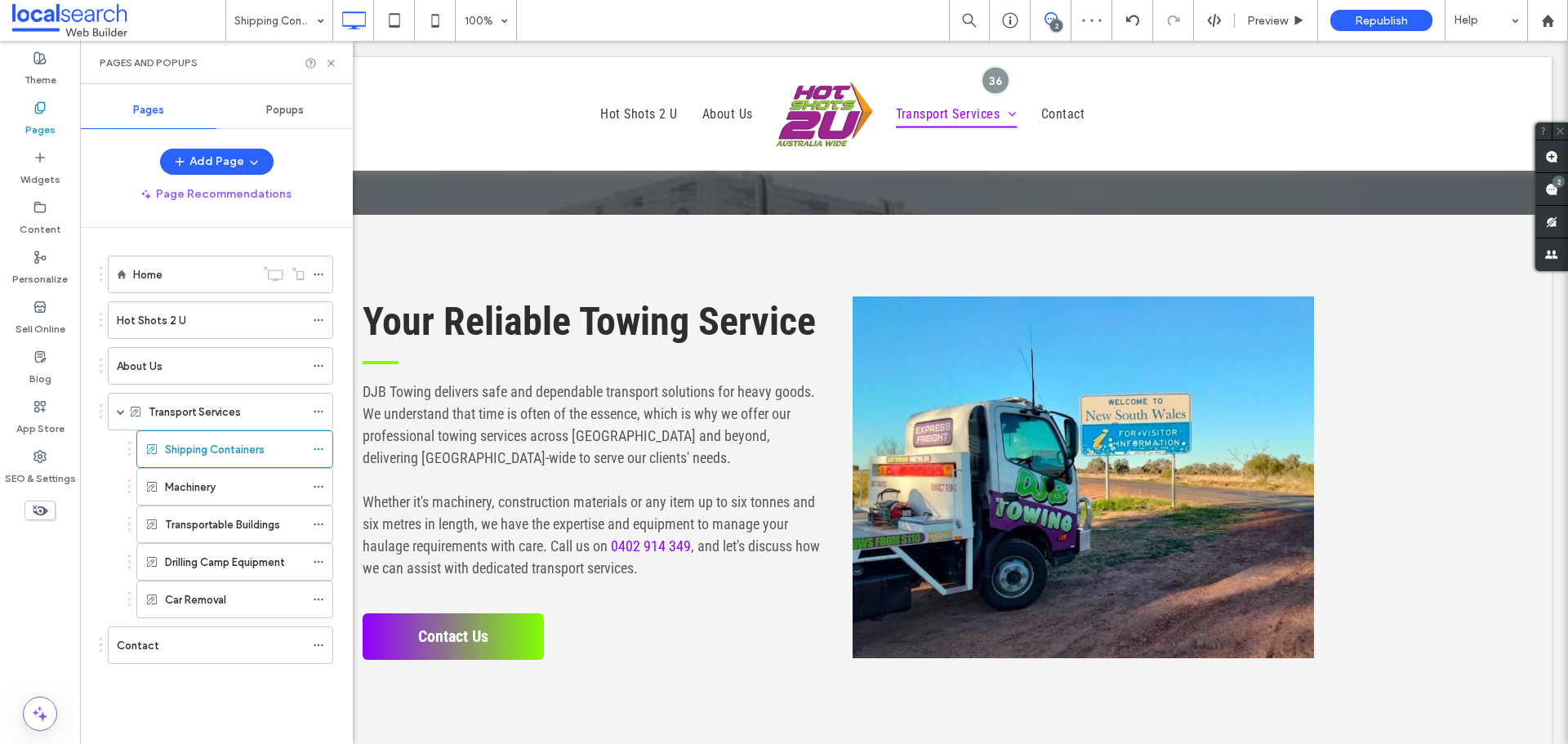
click at [204, 480] on label "Machinery" at bounding box center [190, 487] width 51 height 28
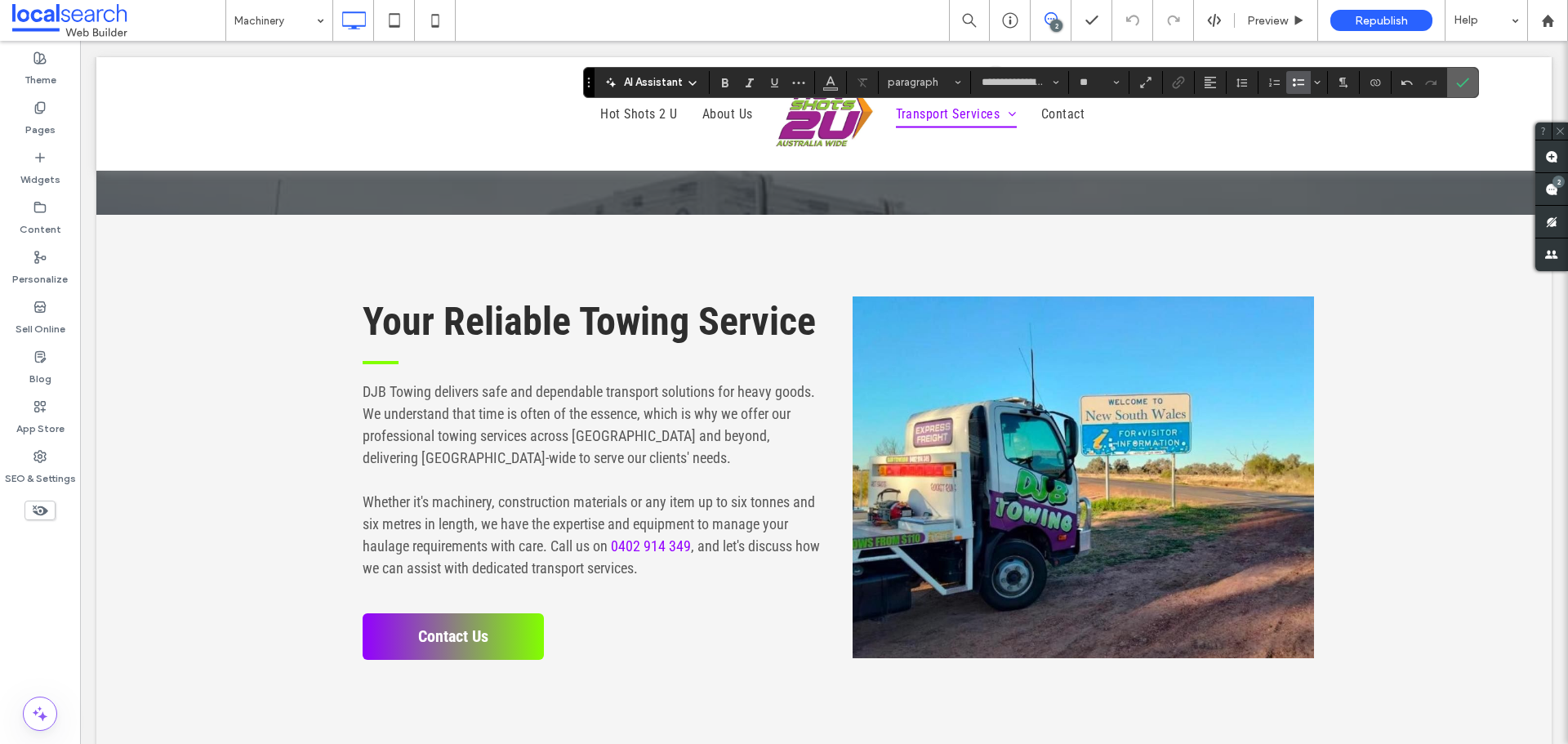
click at [1456, 82] on icon "Confirm" at bounding box center [1463, 83] width 13 height 13
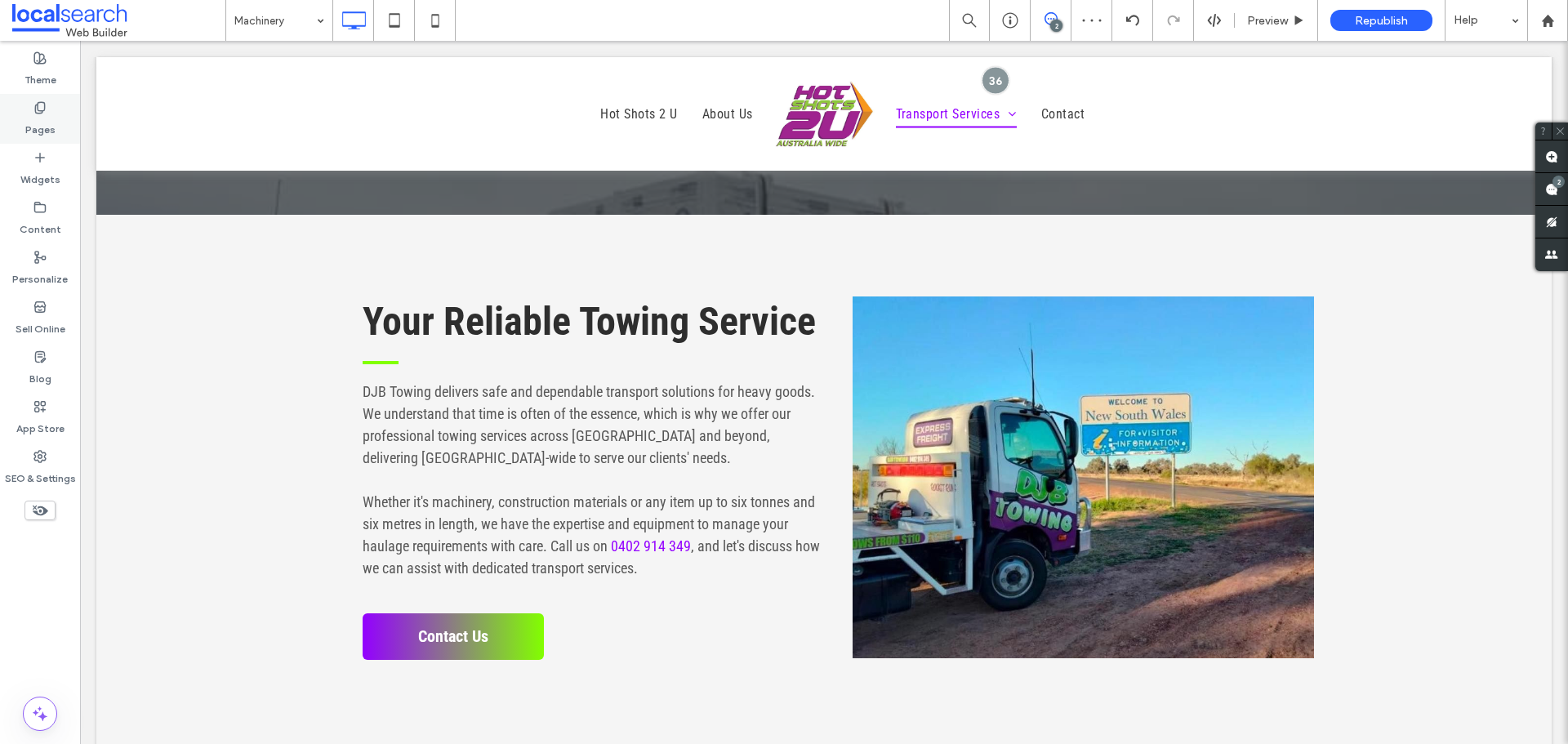
click at [33, 123] on label "Pages" at bounding box center [40, 125] width 30 height 23
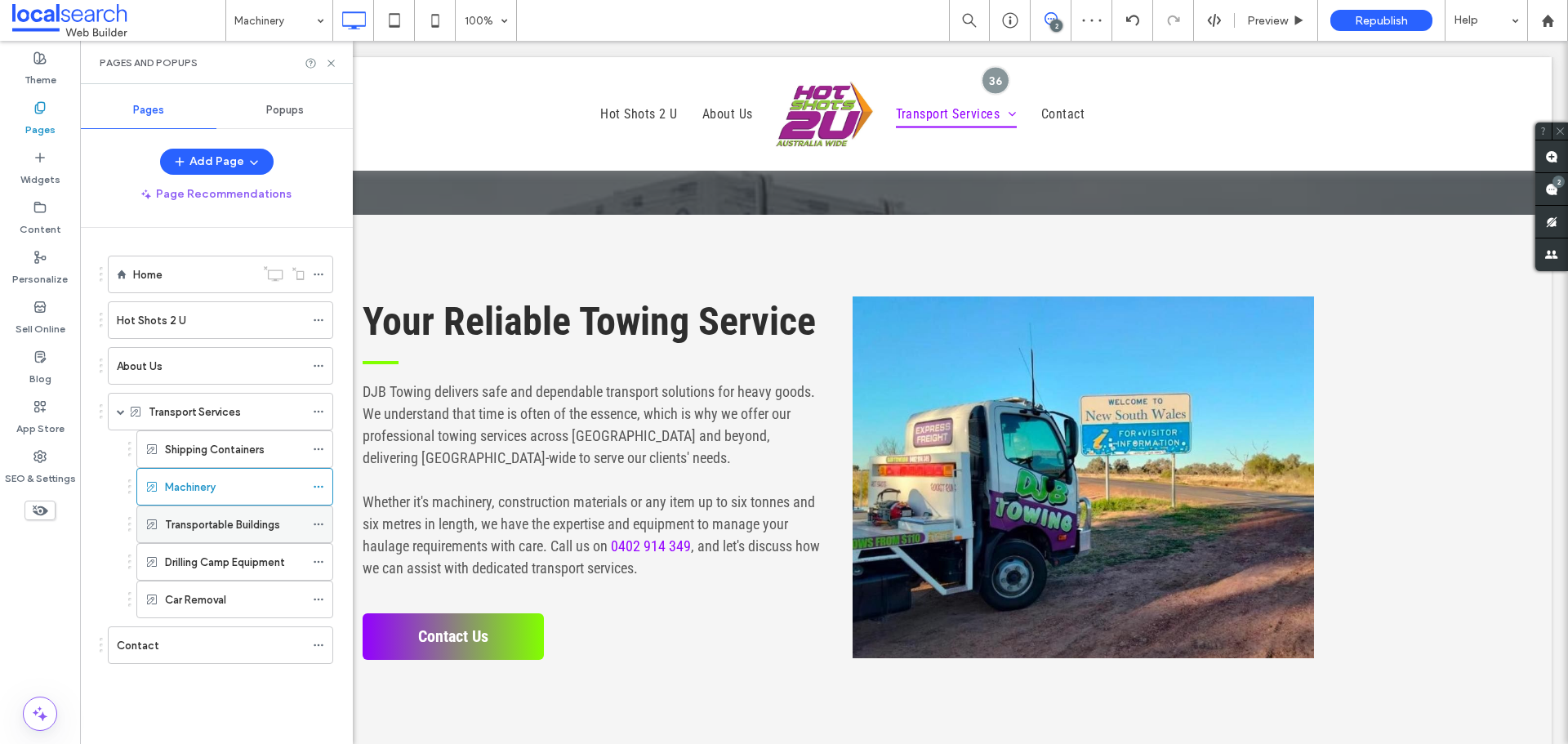
click at [239, 525] on label "Transportable Buildings" at bounding box center [223, 525] width 115 height 28
click at [239, 567] on label "Drilling Camp Equipment" at bounding box center [225, 562] width 120 height 28
click at [219, 608] on div "Car Removal" at bounding box center [234, 599] width 139 height 36
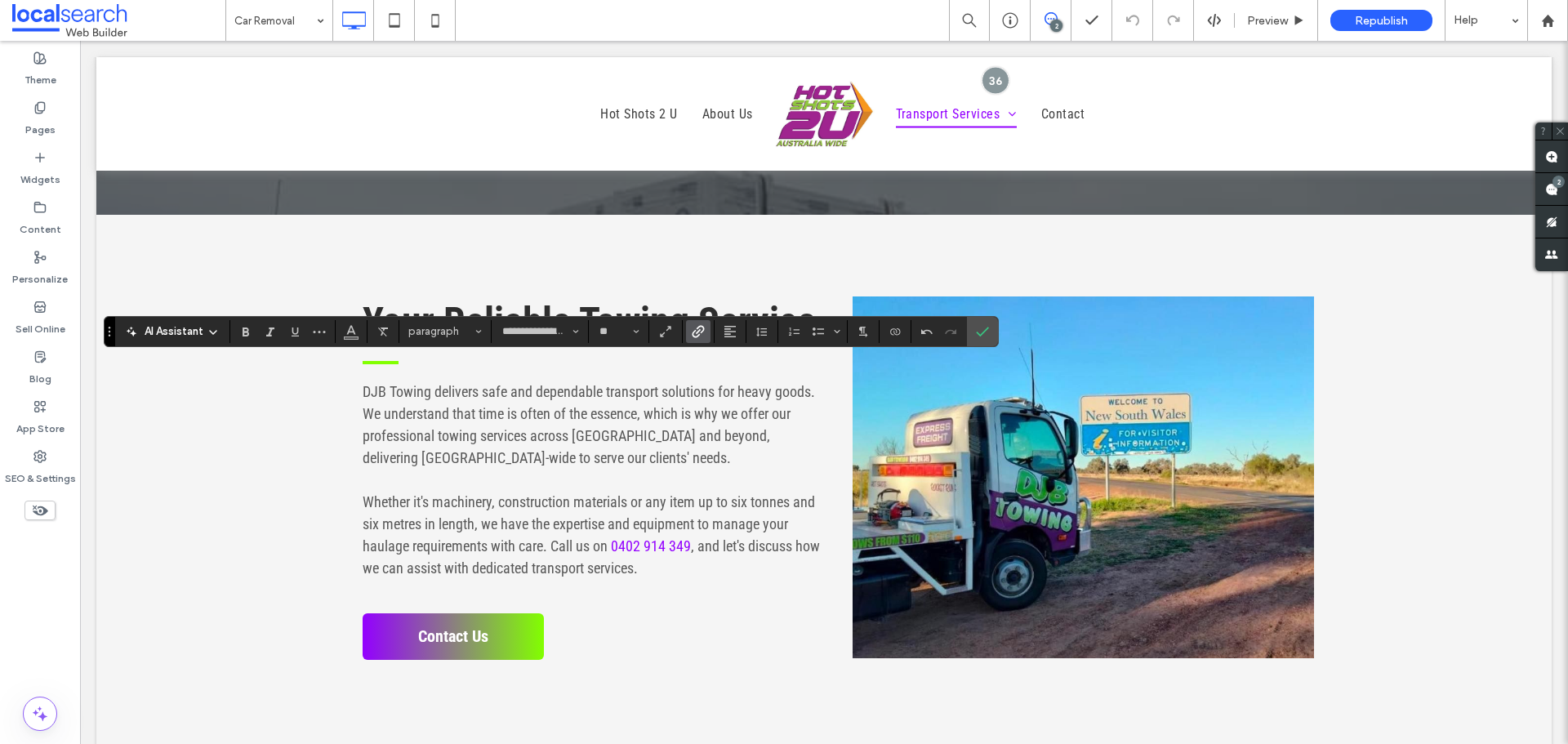
click at [701, 331] on icon "Link" at bounding box center [698, 332] width 13 height 13
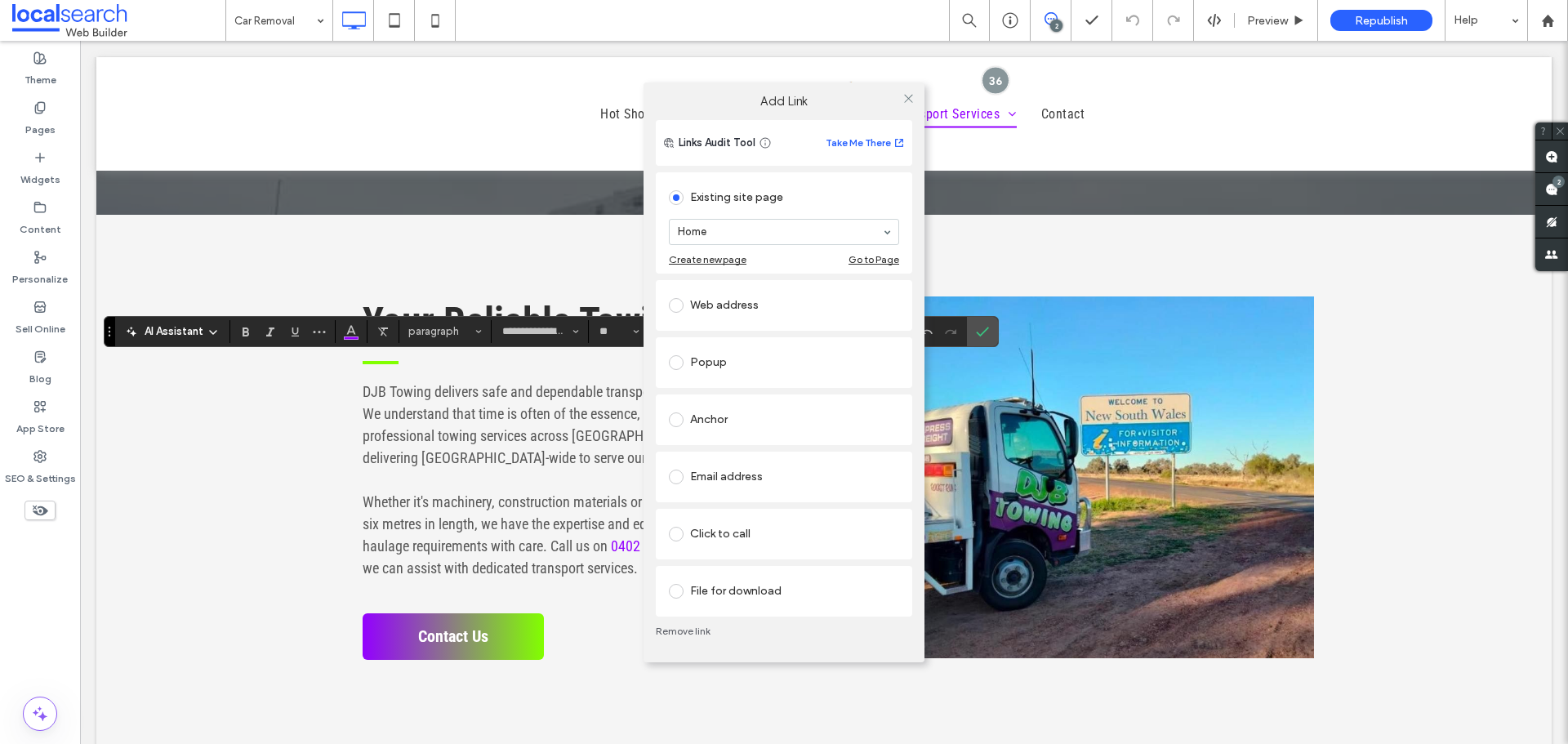
click at [760, 557] on div "Click to call" at bounding box center [783, 534] width 256 height 51
click at [758, 538] on div "Click to call" at bounding box center [784, 534] width 230 height 26
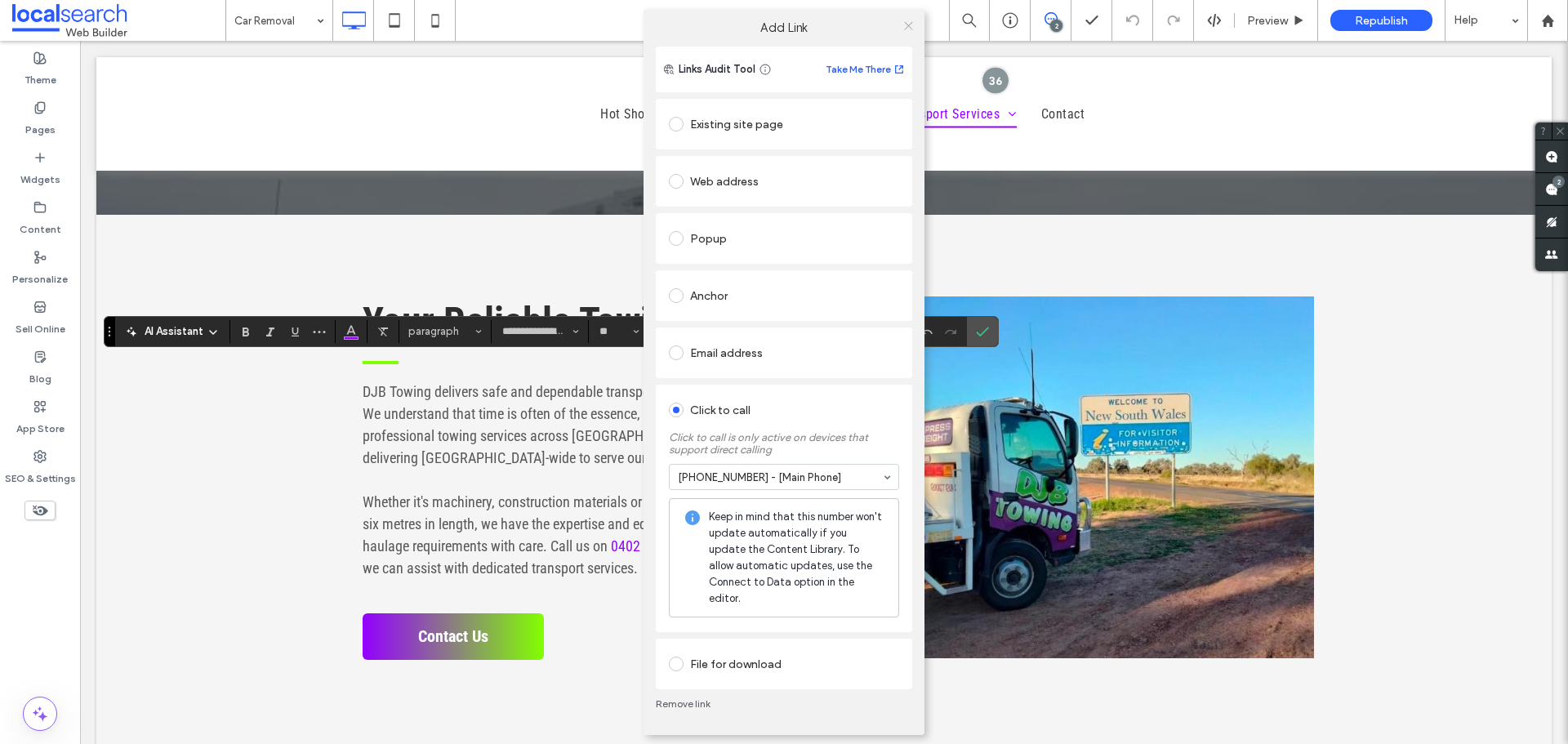
click at [905, 31] on icon at bounding box center [908, 25] width 13 height 13
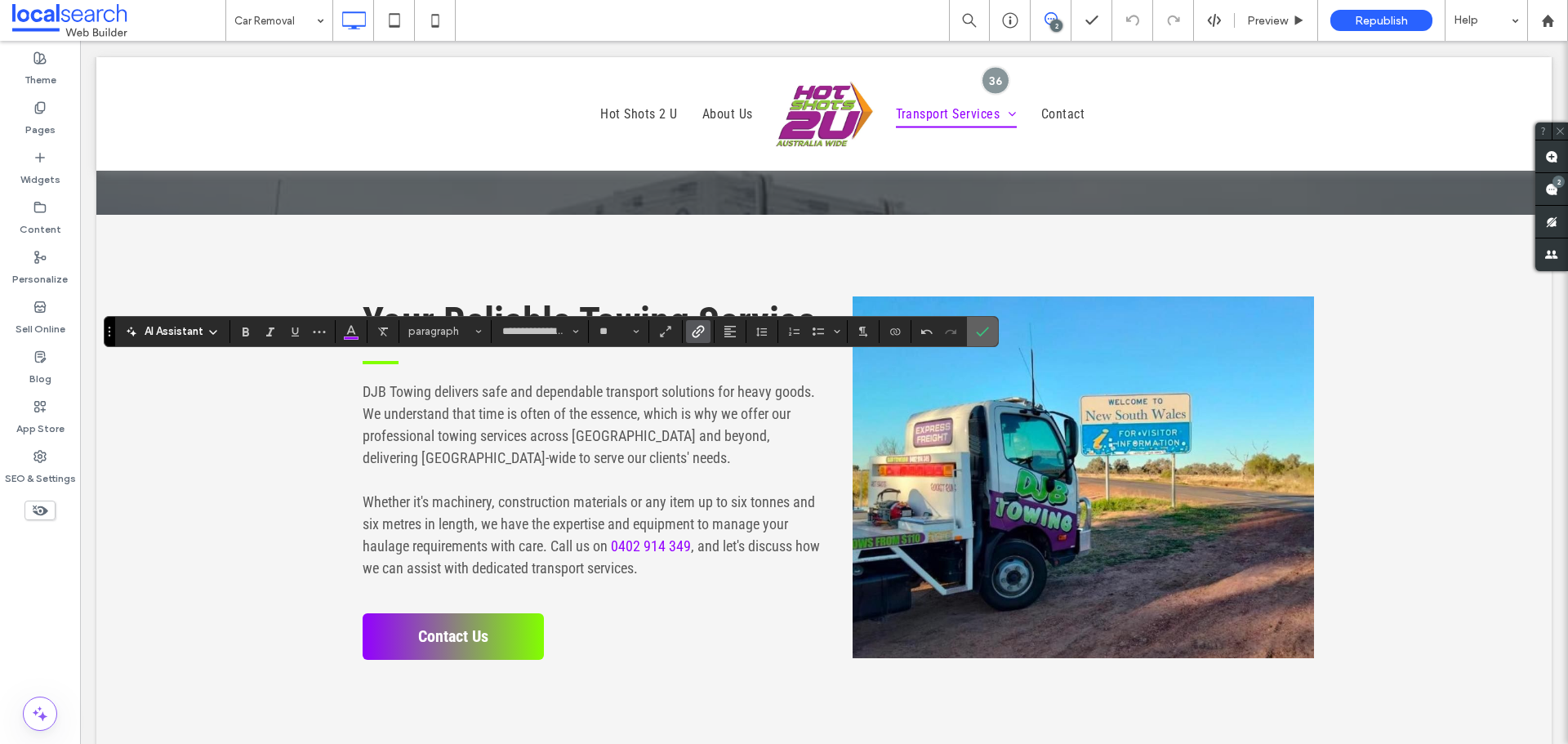
click at [976, 332] on icon "Confirm" at bounding box center [983, 332] width 13 height 13
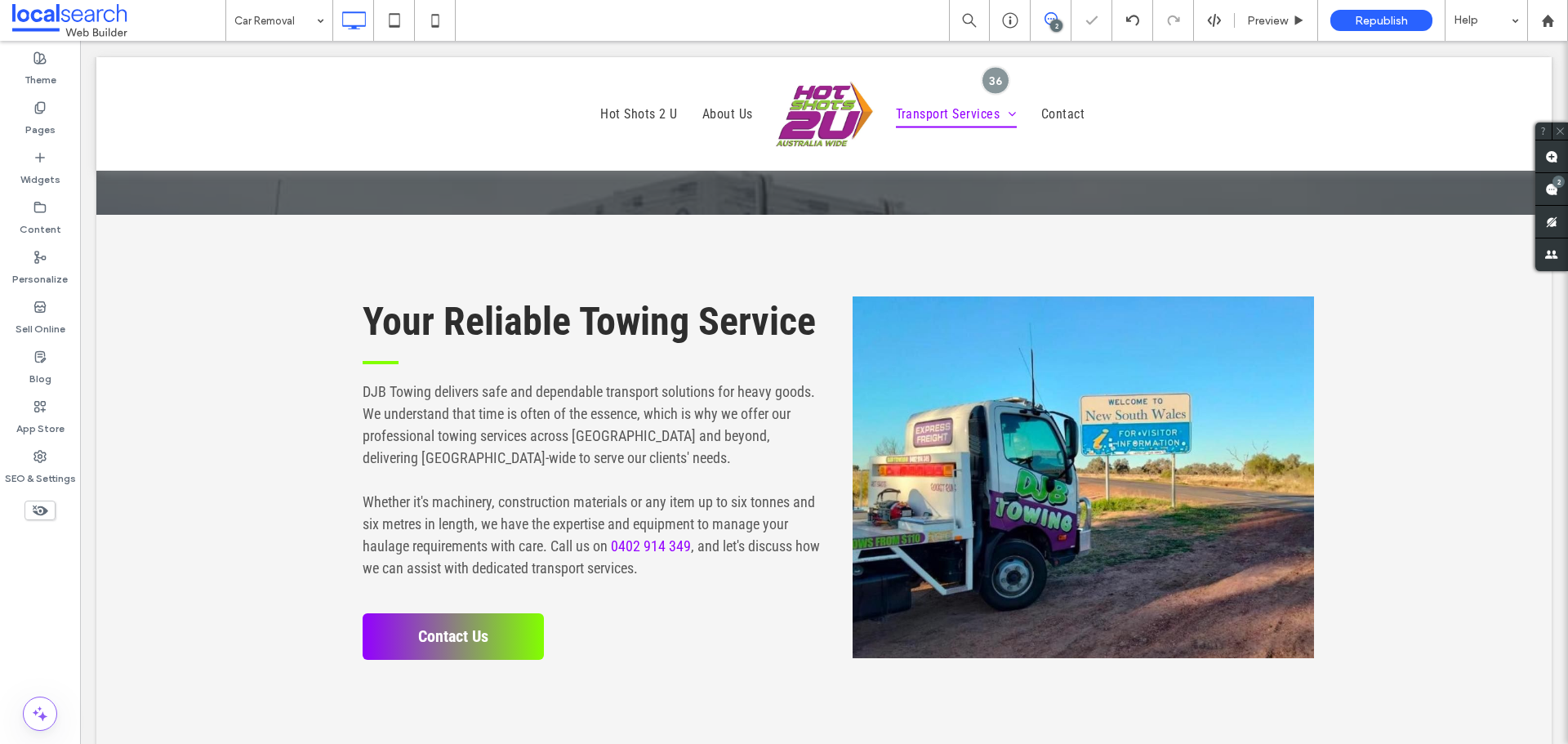
type input "**********"
type input "**"
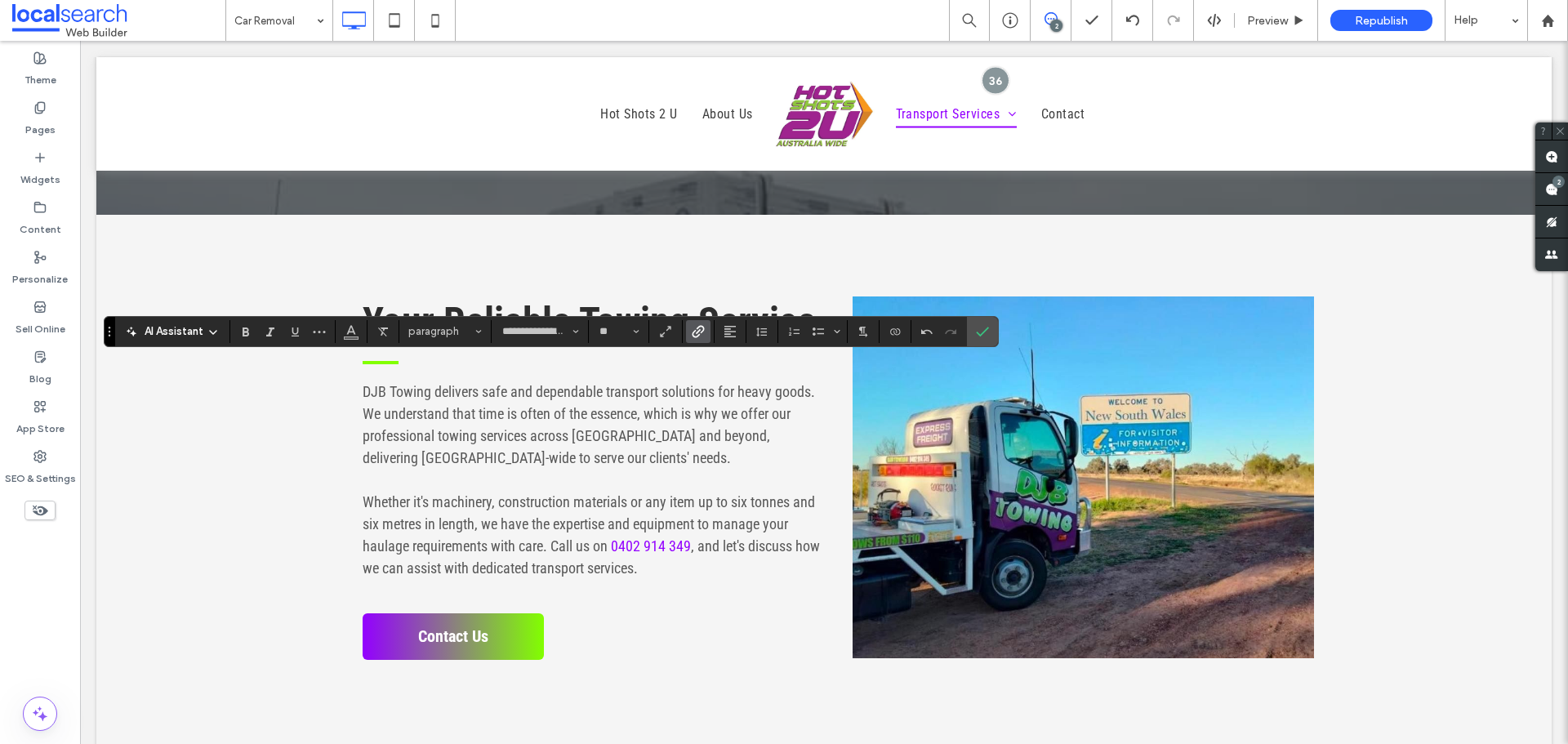
click at [692, 326] on icon "Link" at bounding box center [698, 332] width 13 height 13
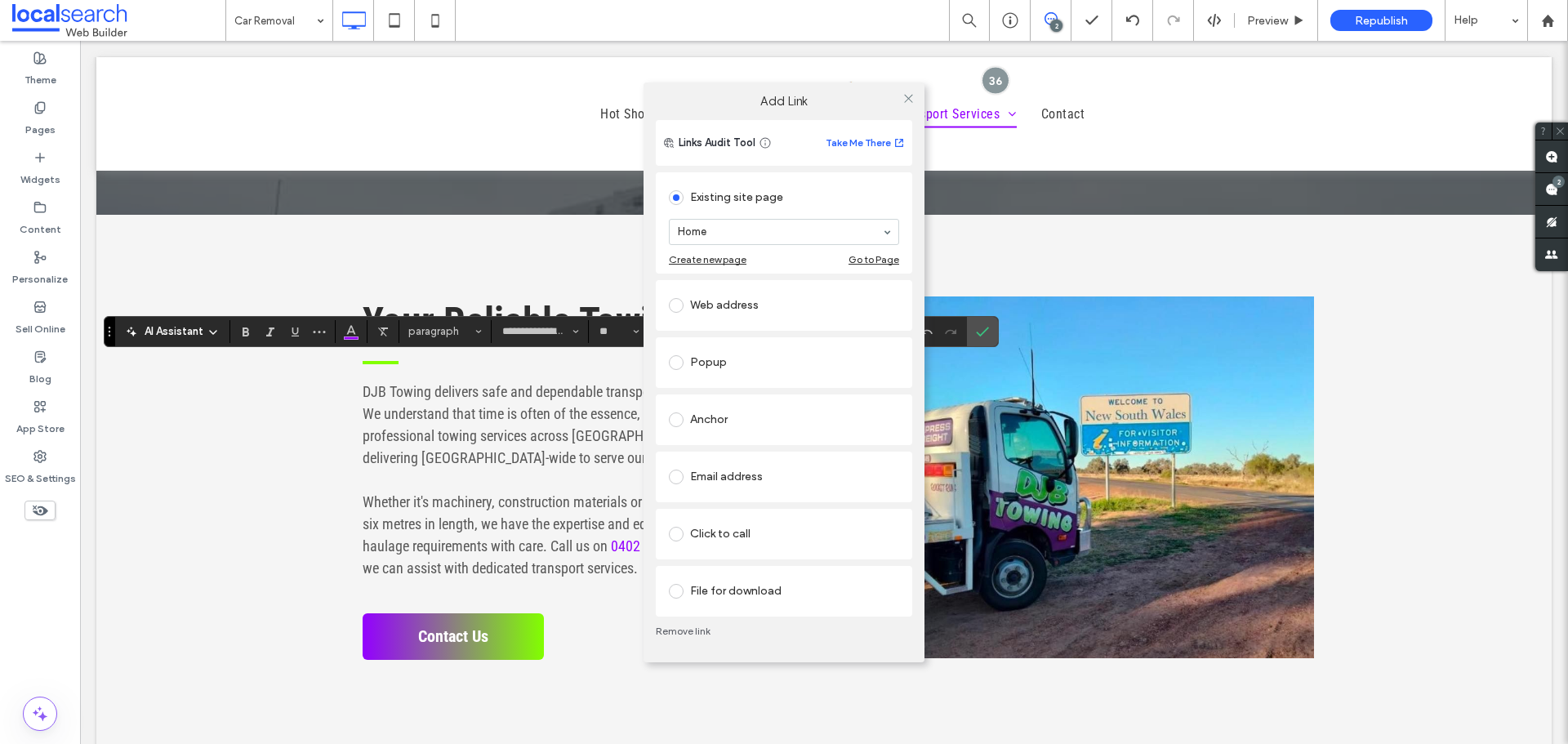
click at [759, 538] on div "Click to call" at bounding box center [784, 534] width 230 height 26
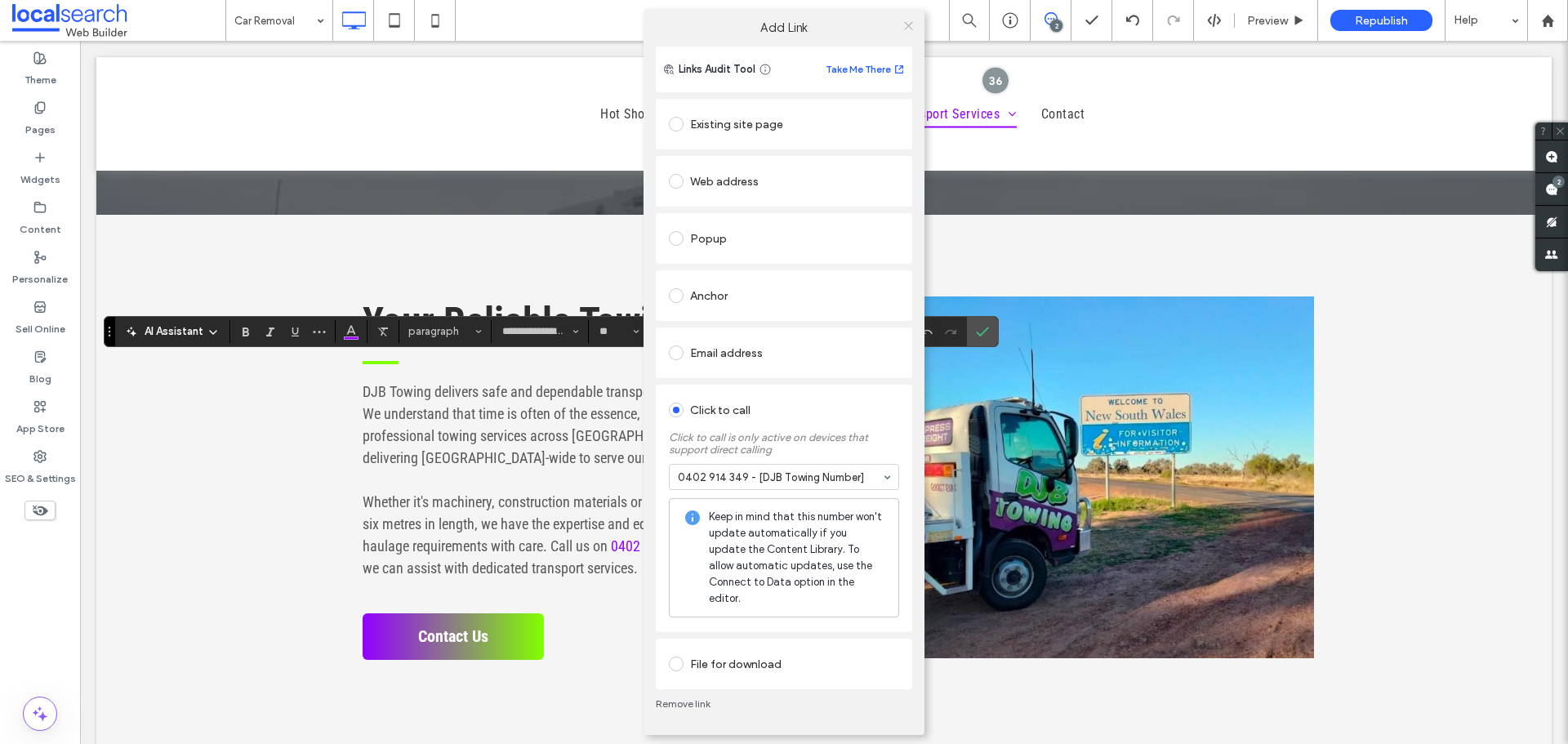
click at [910, 29] on use at bounding box center [908, 25] width 8 height 8
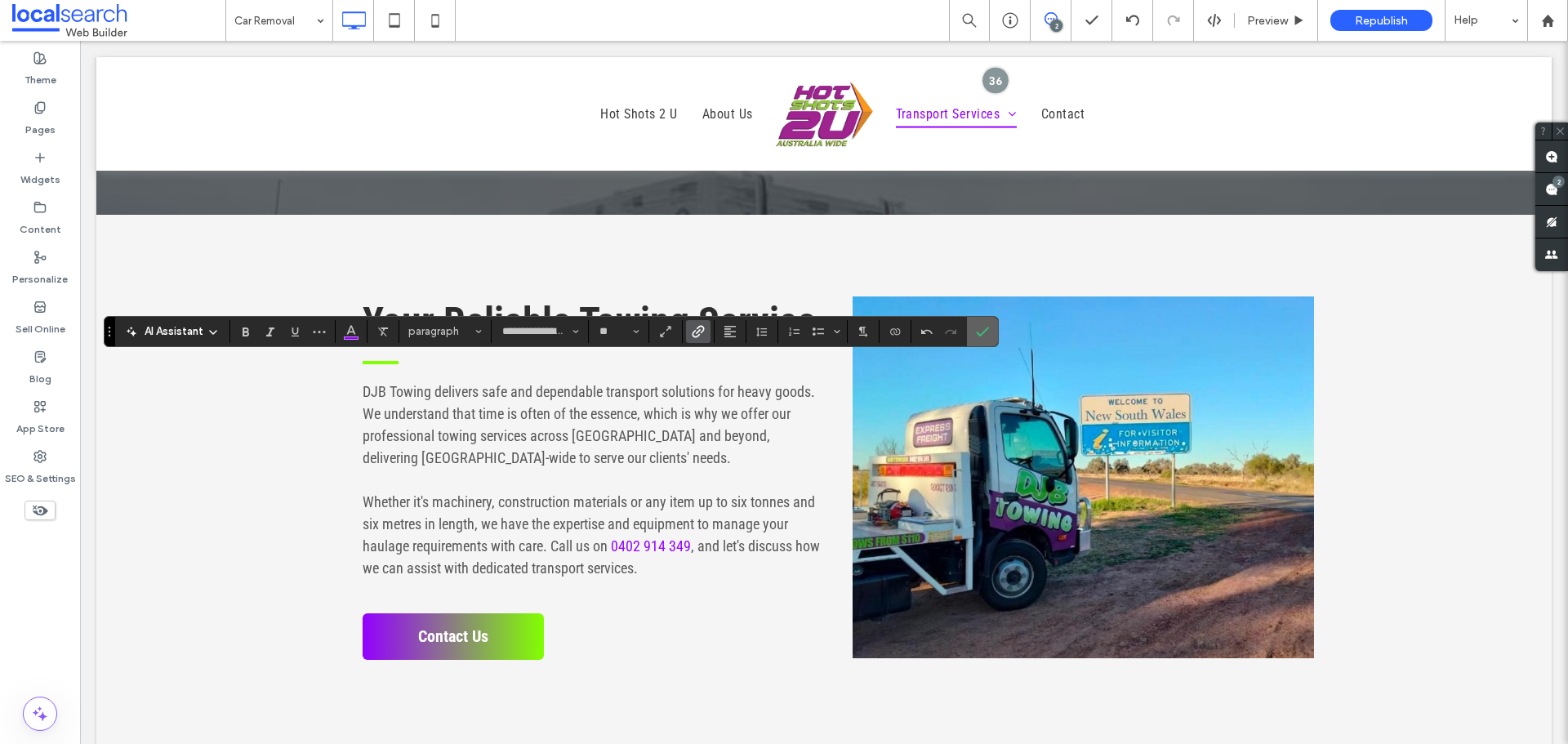
click at [978, 330] on icon "Confirm" at bounding box center [983, 332] width 13 height 13
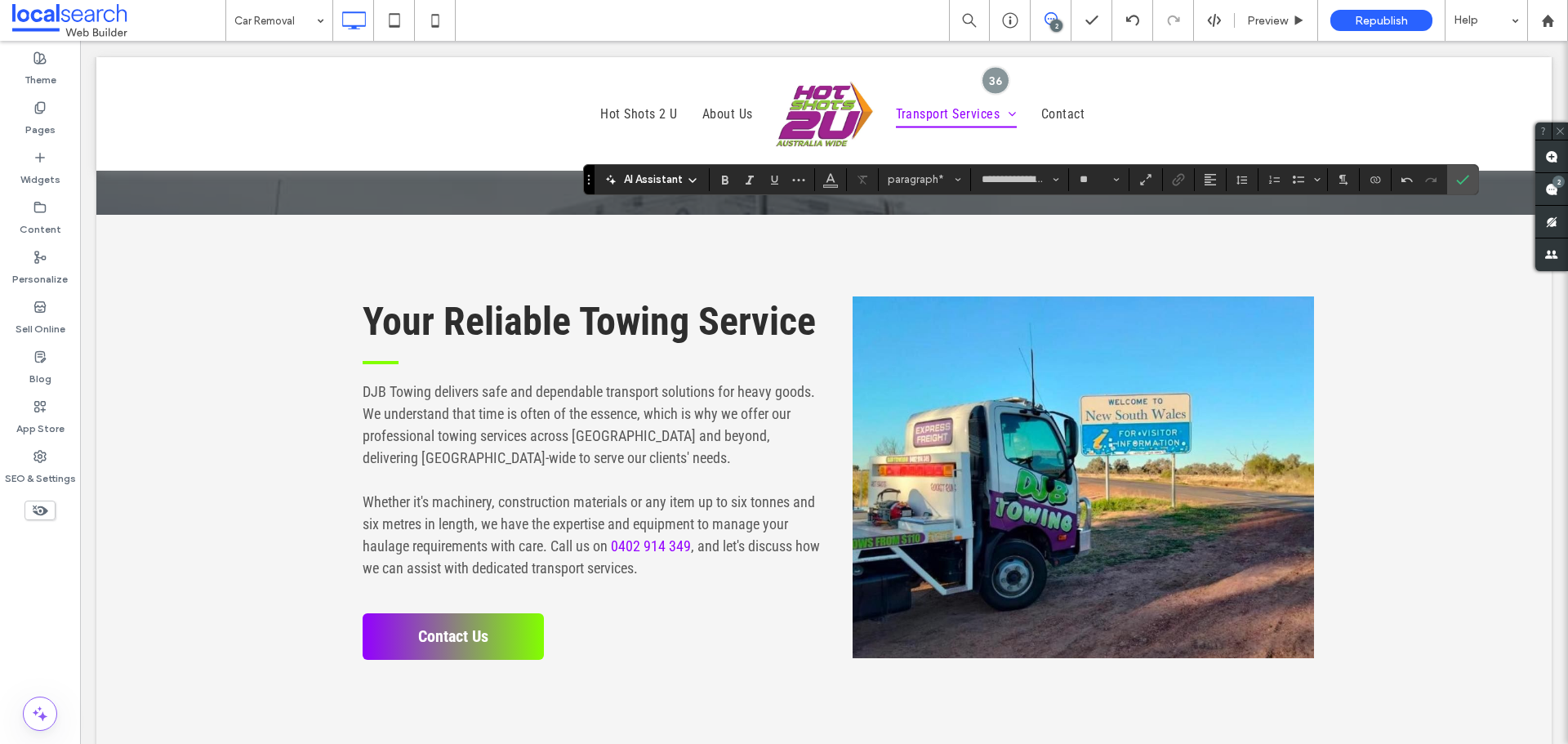
drag, startPoint x: 1459, startPoint y: 180, endPoint x: 835, endPoint y: 22, distance: 643.7
click at [1459, 180] on icon "Confirm" at bounding box center [1463, 180] width 13 height 13
click at [1456, 178] on icon "Confirm" at bounding box center [1463, 180] width 13 height 13
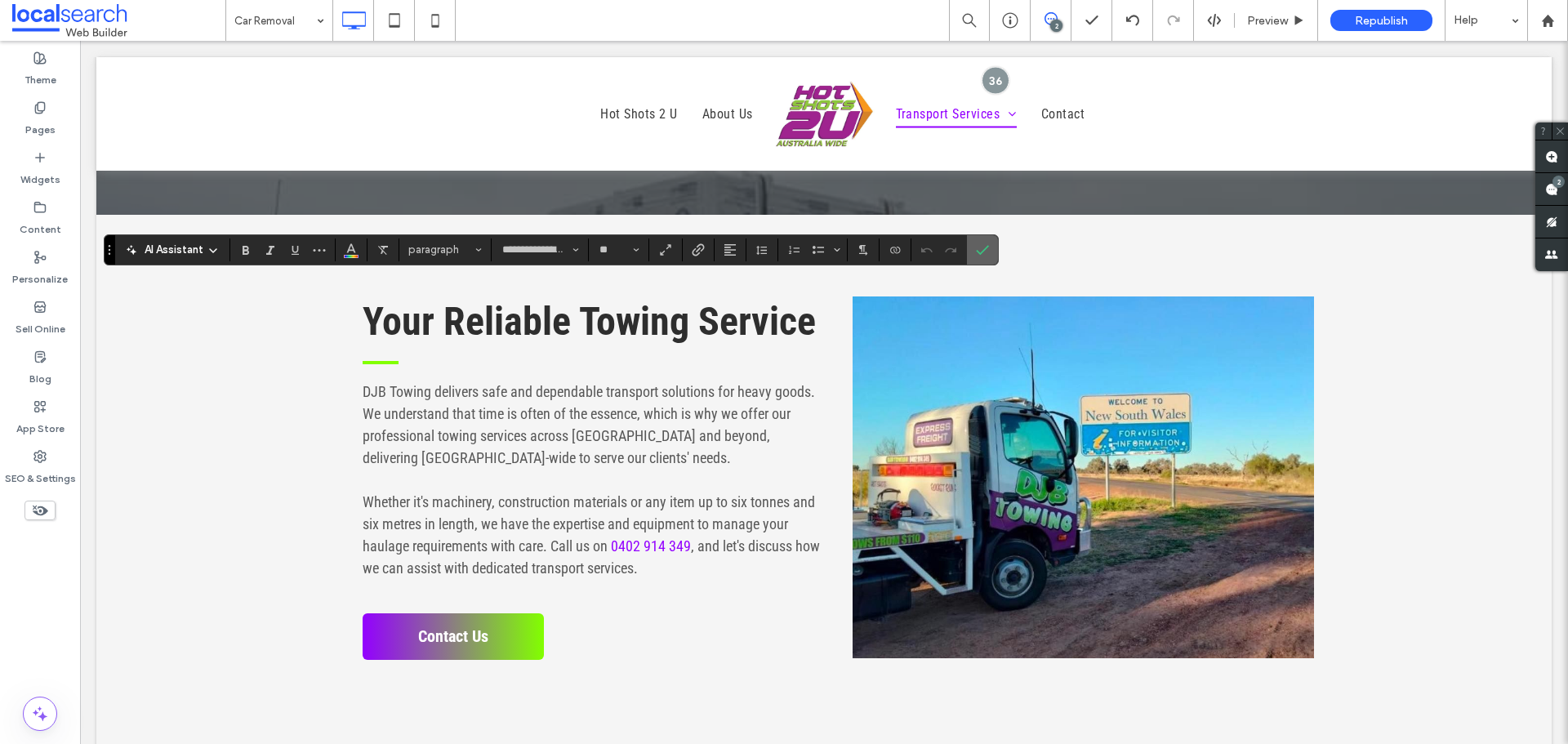
click at [976, 238] on span "Confirm" at bounding box center [979, 249] width 8 height 29
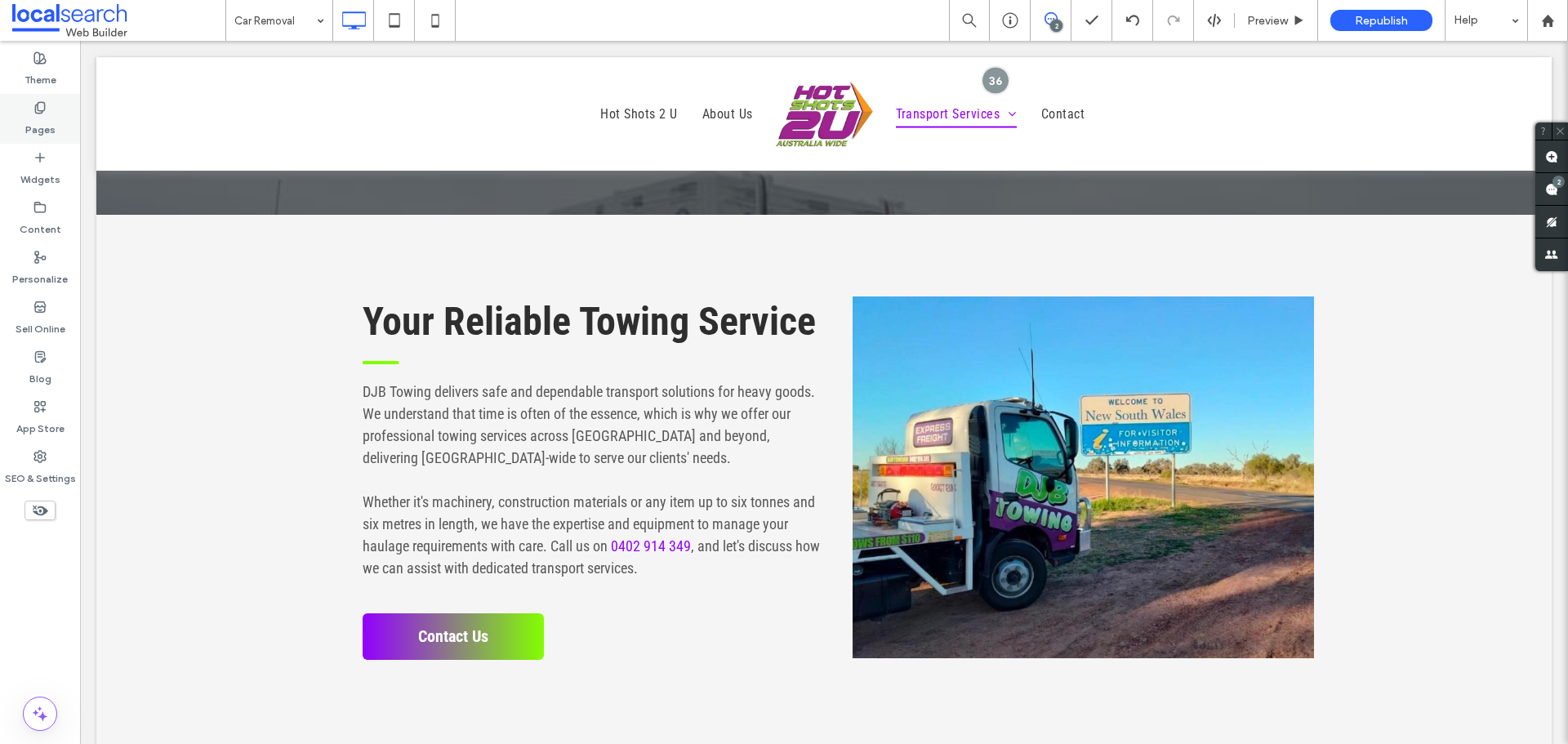
click at [44, 122] on label "Pages" at bounding box center [40, 125] width 30 height 23
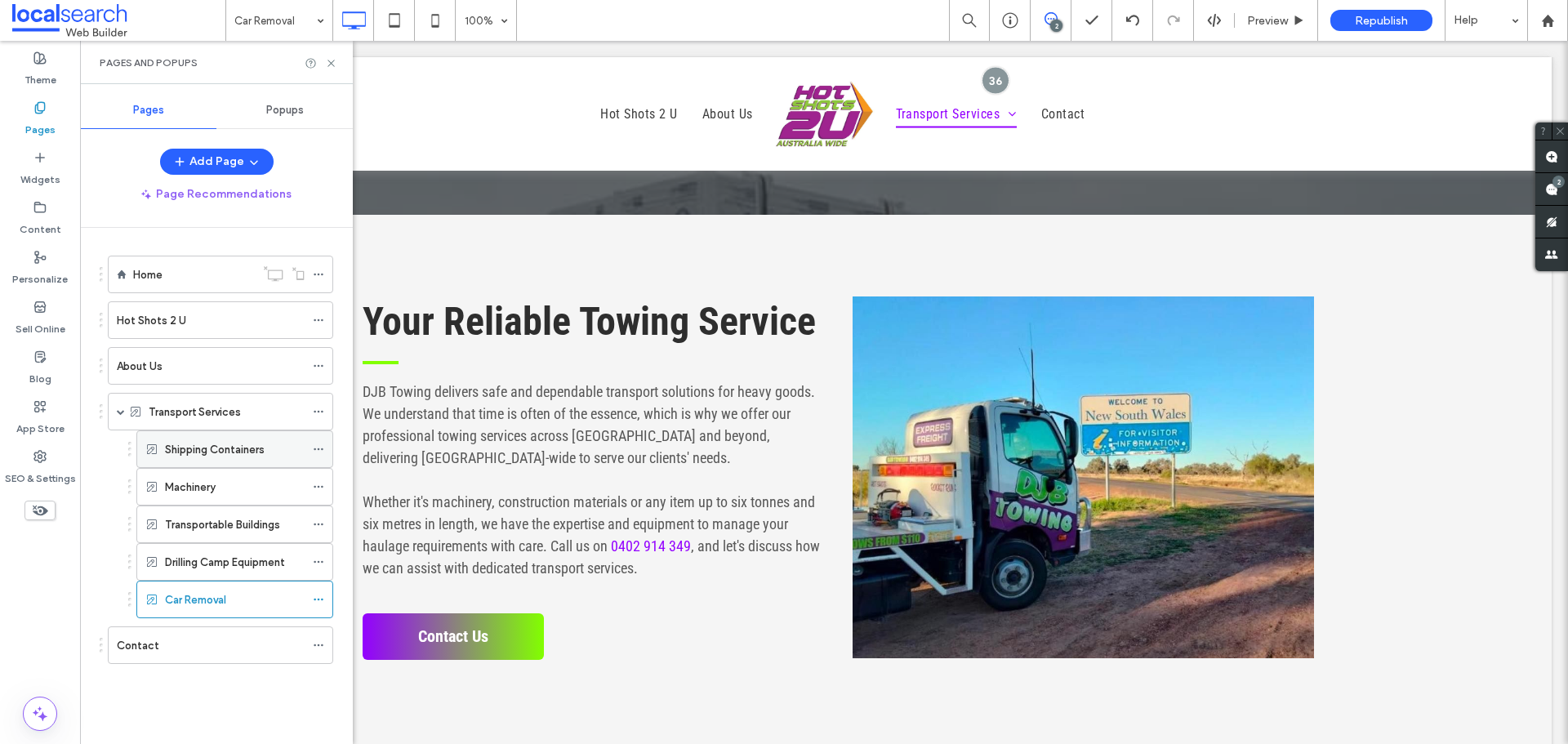
click at [251, 458] on div "Shipping Containers" at bounding box center [234, 449] width 139 height 36
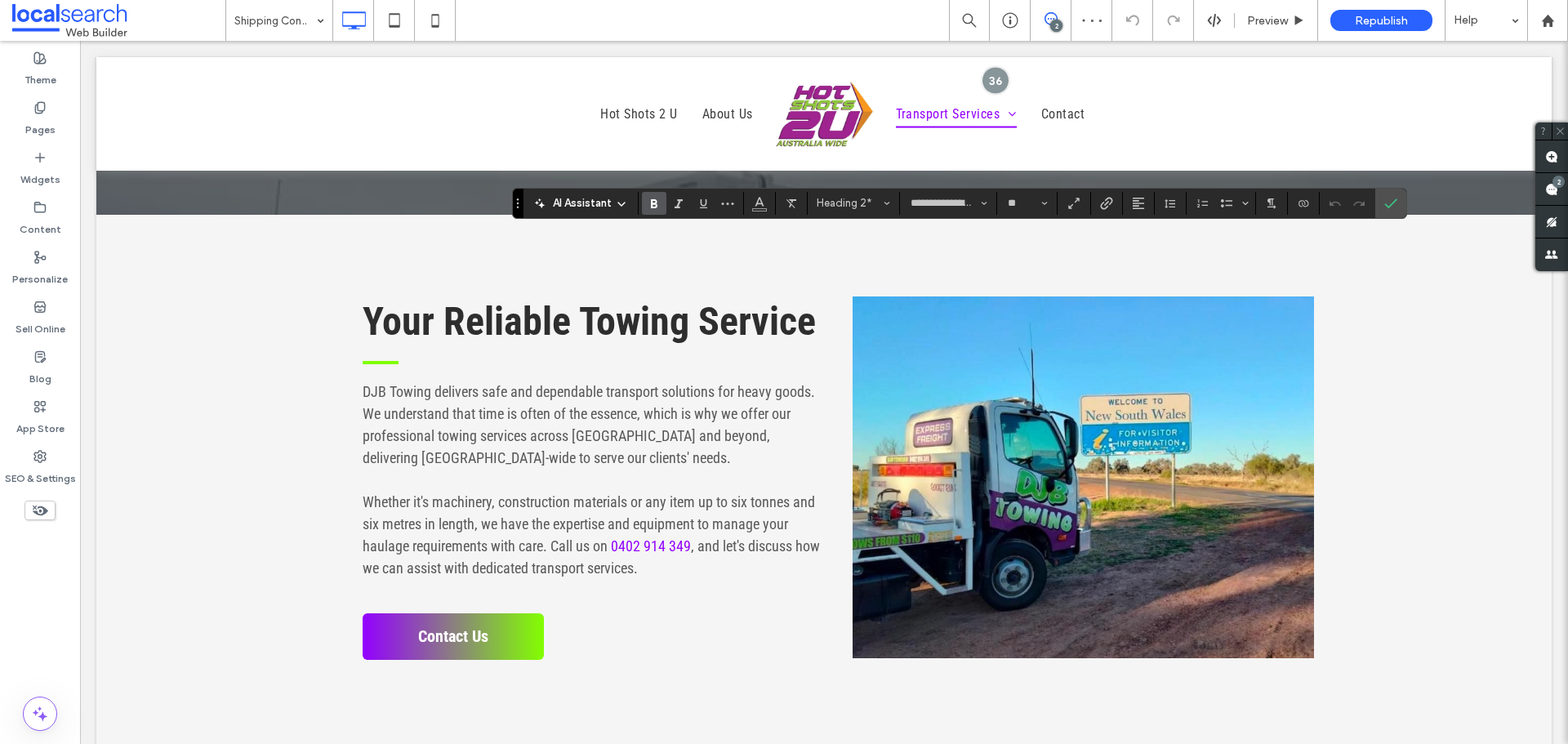
type input "**"
click at [1390, 194] on span "Confirm" at bounding box center [1387, 203] width 8 height 29
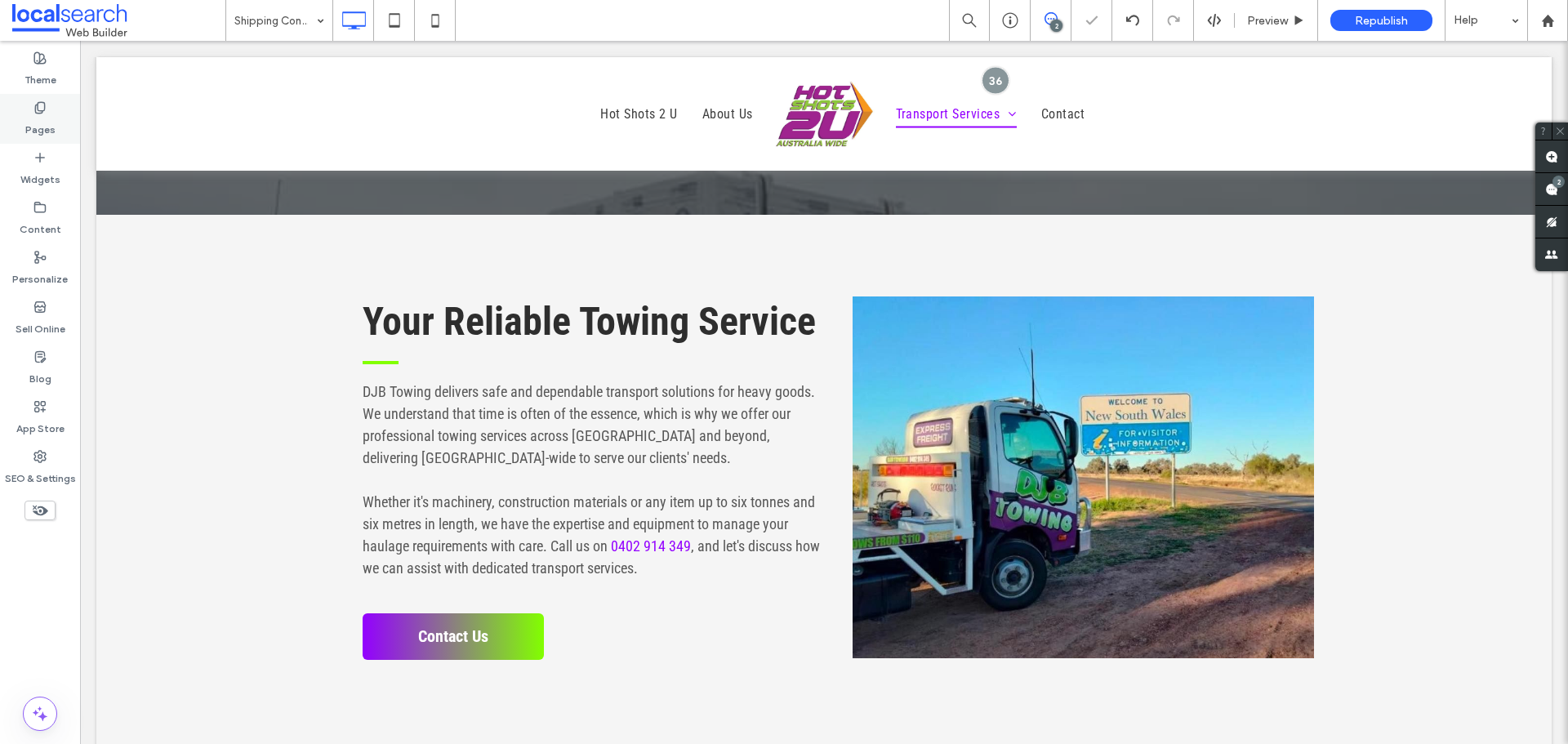
click at [26, 117] on label "Pages" at bounding box center [40, 125] width 30 height 23
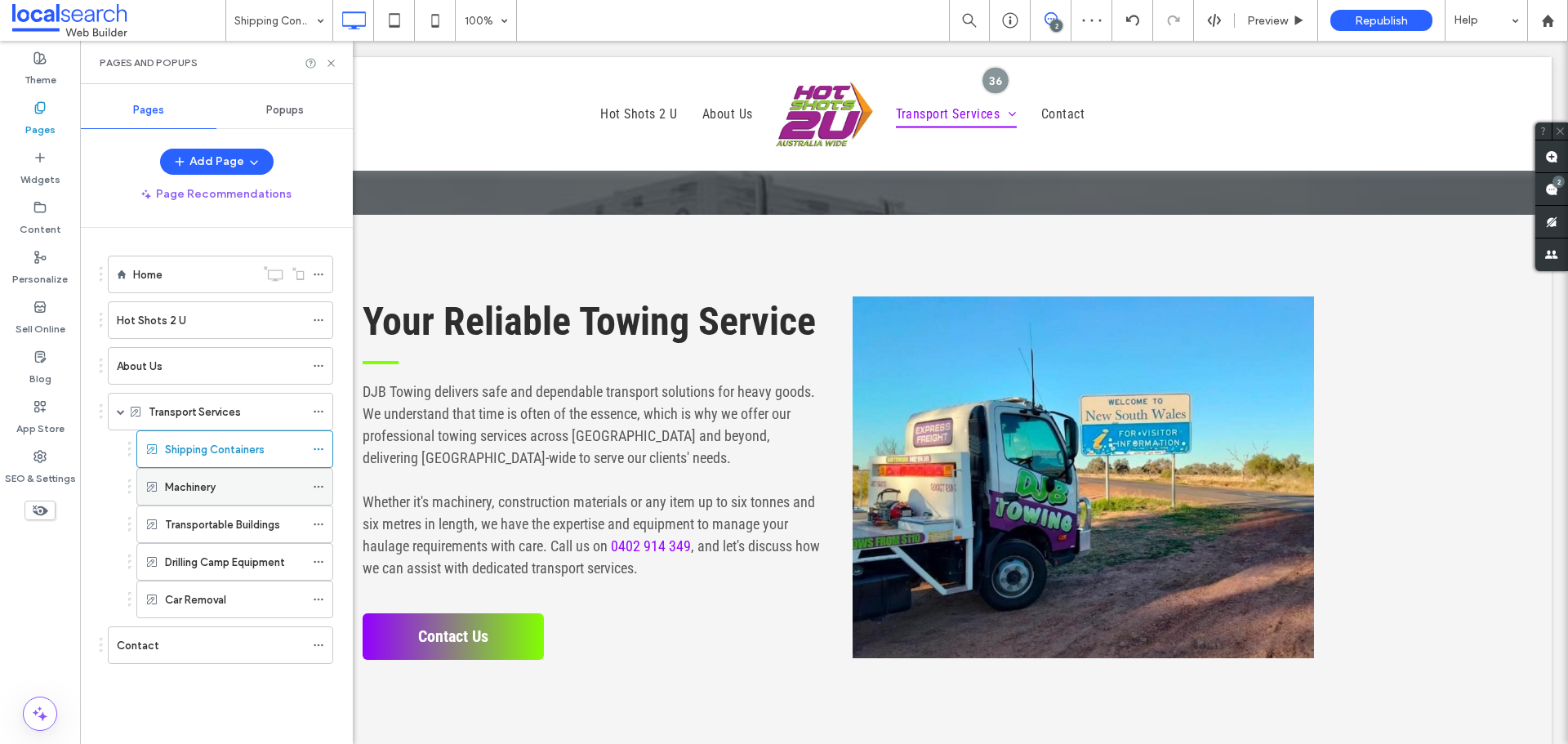
click at [176, 478] on label "Machinery" at bounding box center [190, 487] width 51 height 28
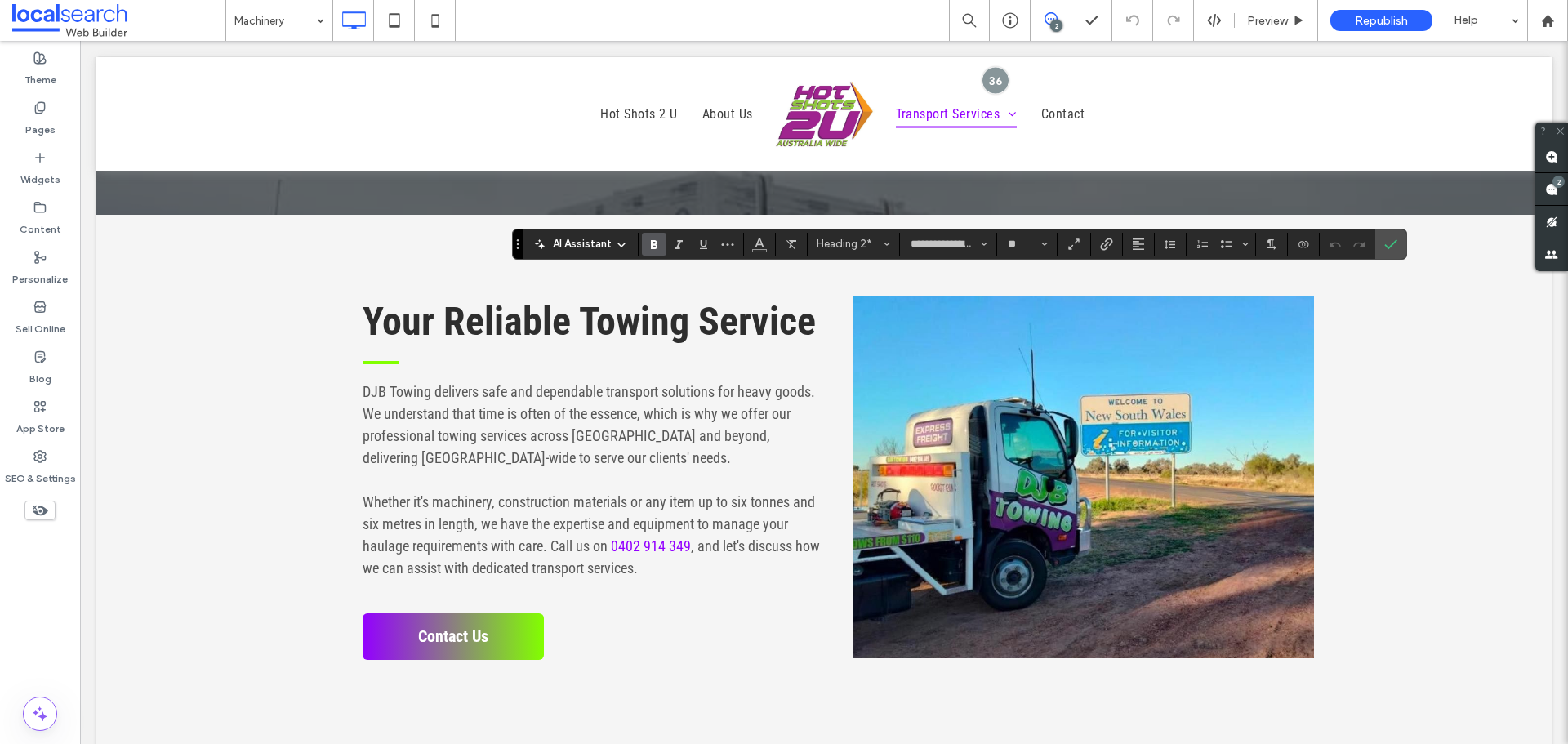
type input "**"
click at [1396, 243] on icon "Confirm" at bounding box center [1390, 244] width 13 height 13
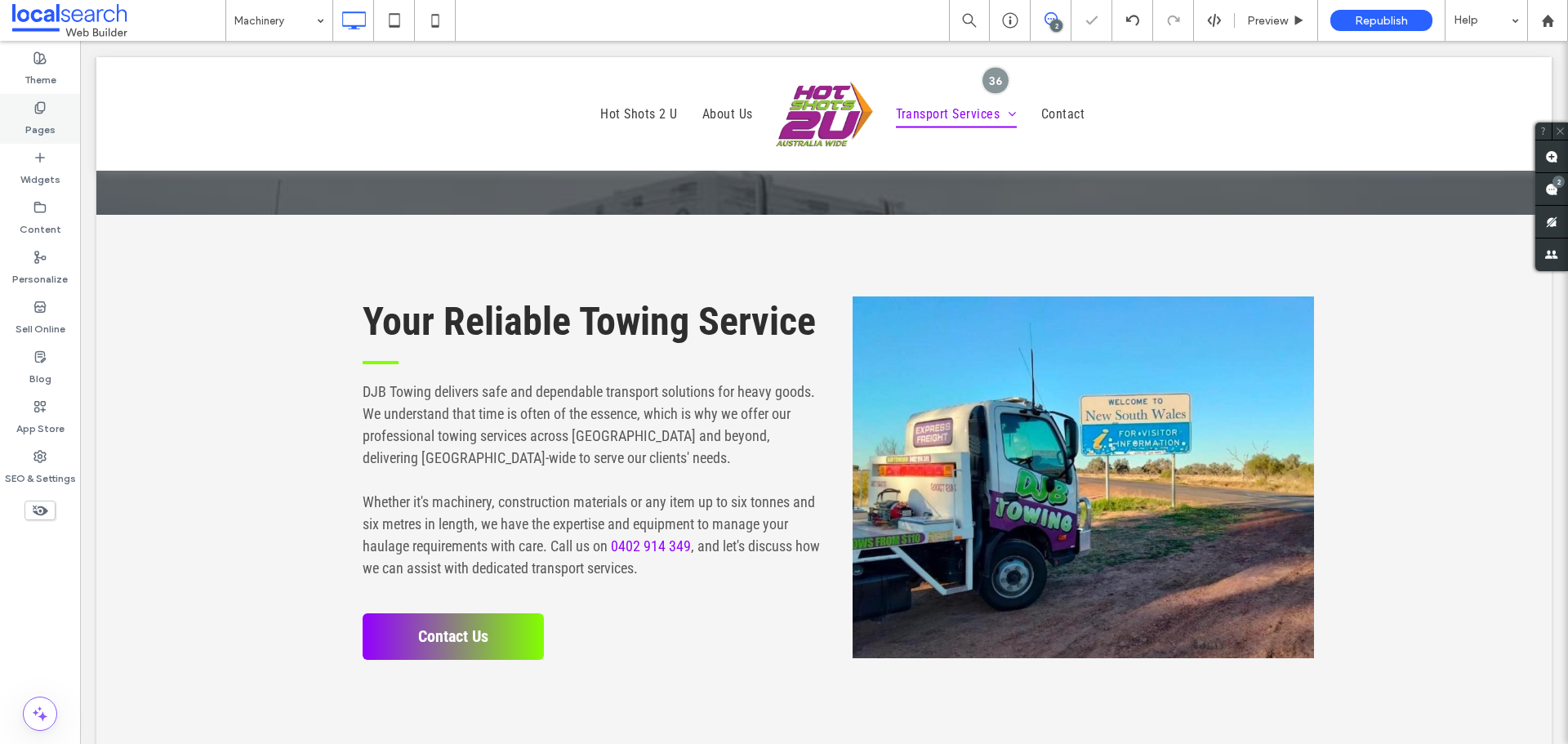
click at [39, 118] on label "Pages" at bounding box center [40, 125] width 30 height 23
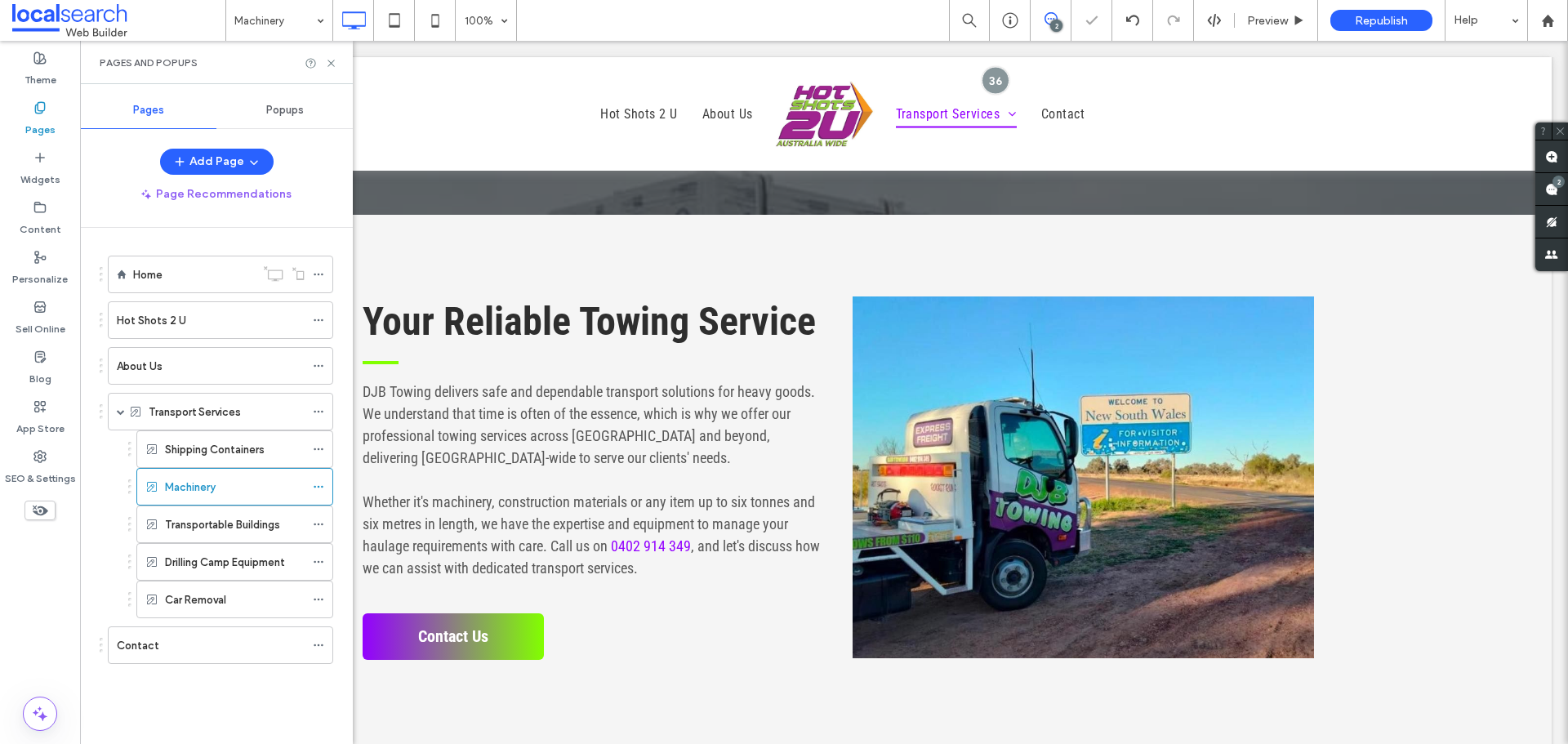
click at [238, 525] on label "Transportable Buildings" at bounding box center [223, 525] width 115 height 28
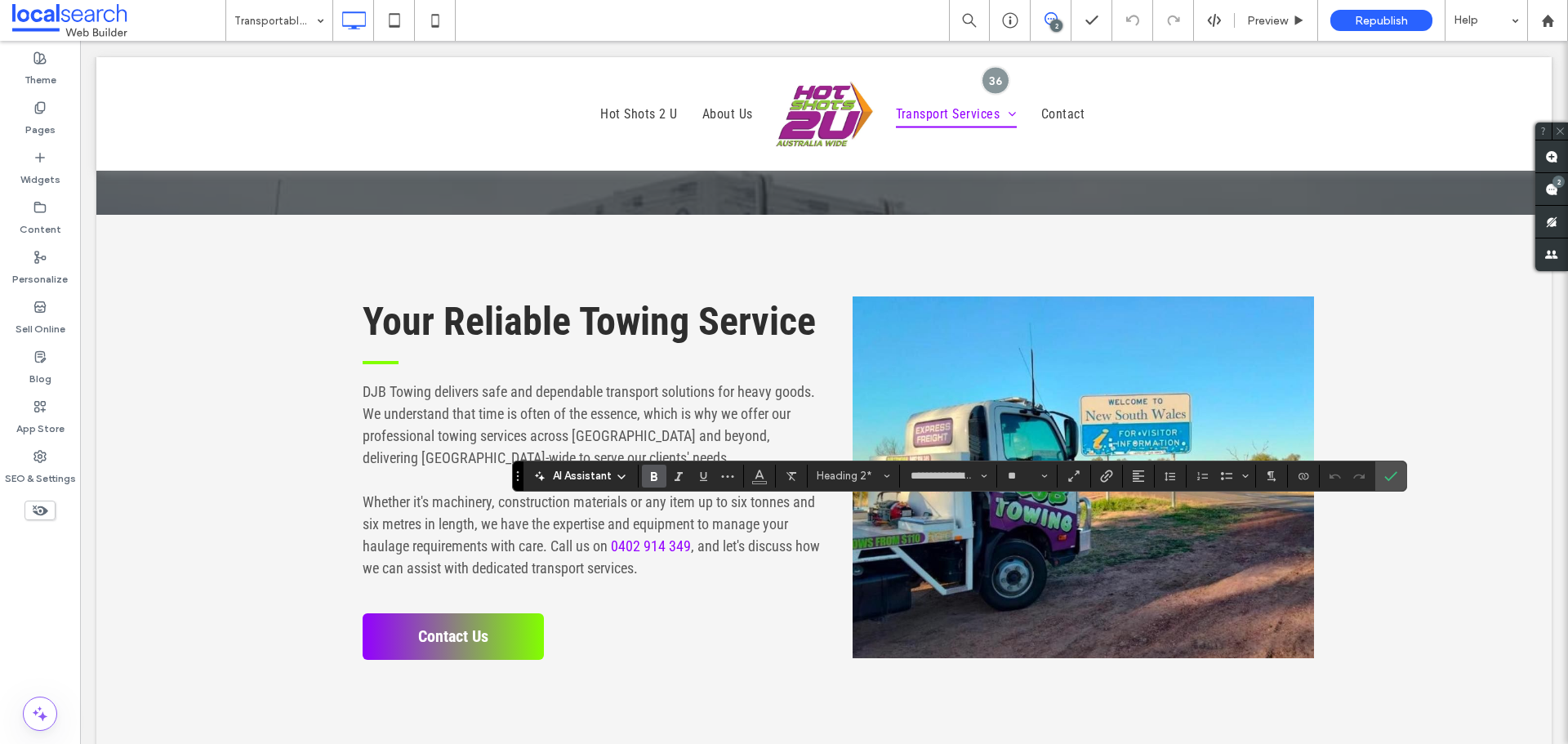
type input "**"
click at [1392, 476] on use "Confirm" at bounding box center [1390, 476] width 13 height 10
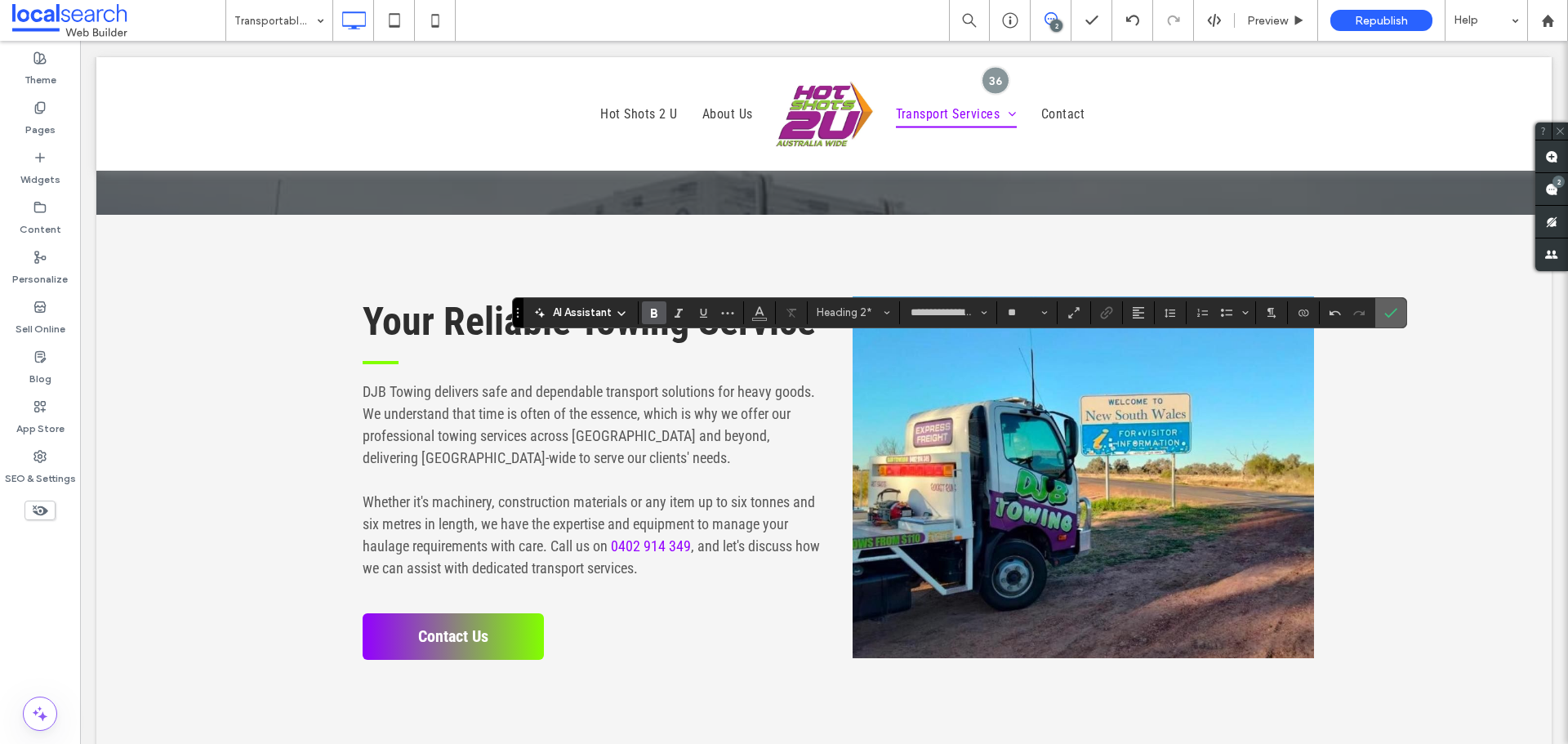
click at [1389, 314] on icon "Confirm" at bounding box center [1390, 313] width 13 height 13
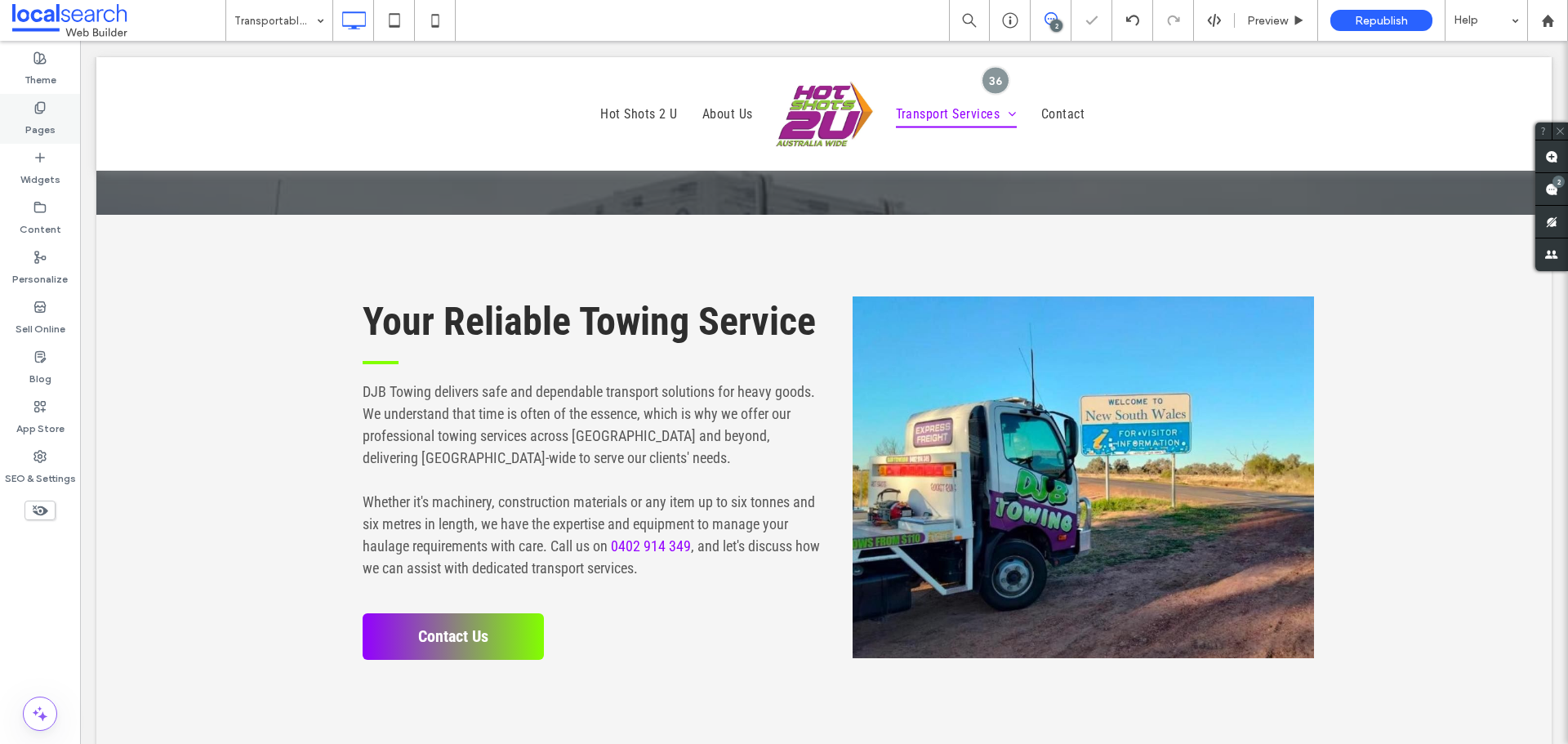
click at [40, 133] on label "Pages" at bounding box center [40, 125] width 30 height 23
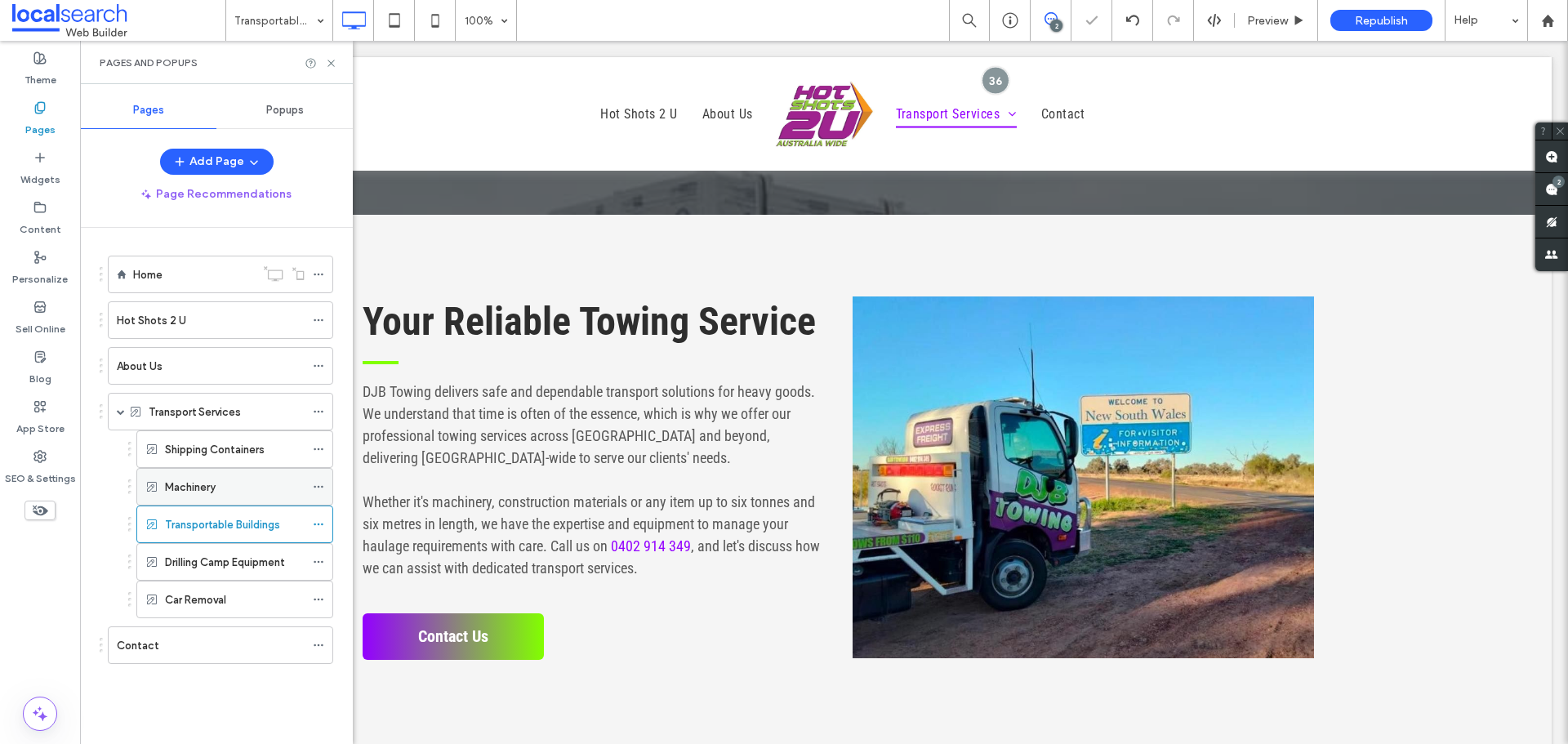
click at [249, 486] on div "Machinery" at bounding box center [234, 487] width 139 height 18
click at [209, 445] on label "Shipping Containers" at bounding box center [214, 450] width 99 height 28
click at [232, 516] on label "Transportable Buildings" at bounding box center [223, 525] width 115 height 28
click at [158, 570] on div "Drilling Camp Equipment" at bounding box center [234, 561] width 197 height 38
click at [277, 571] on div "Drilling Camp Equipment" at bounding box center [234, 561] width 139 height 36
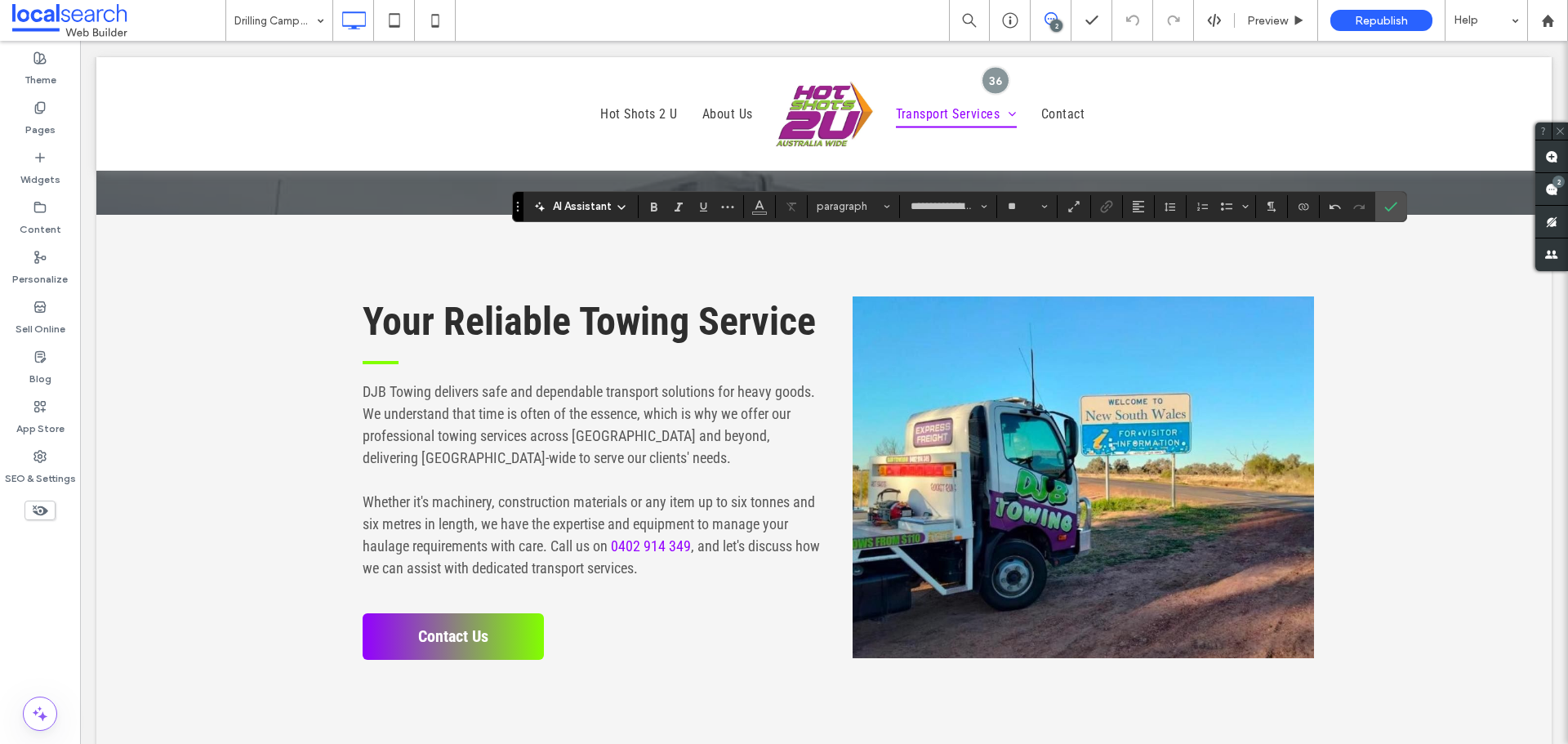
type input "**"
click at [1395, 208] on icon "Confirm" at bounding box center [1390, 207] width 13 height 13
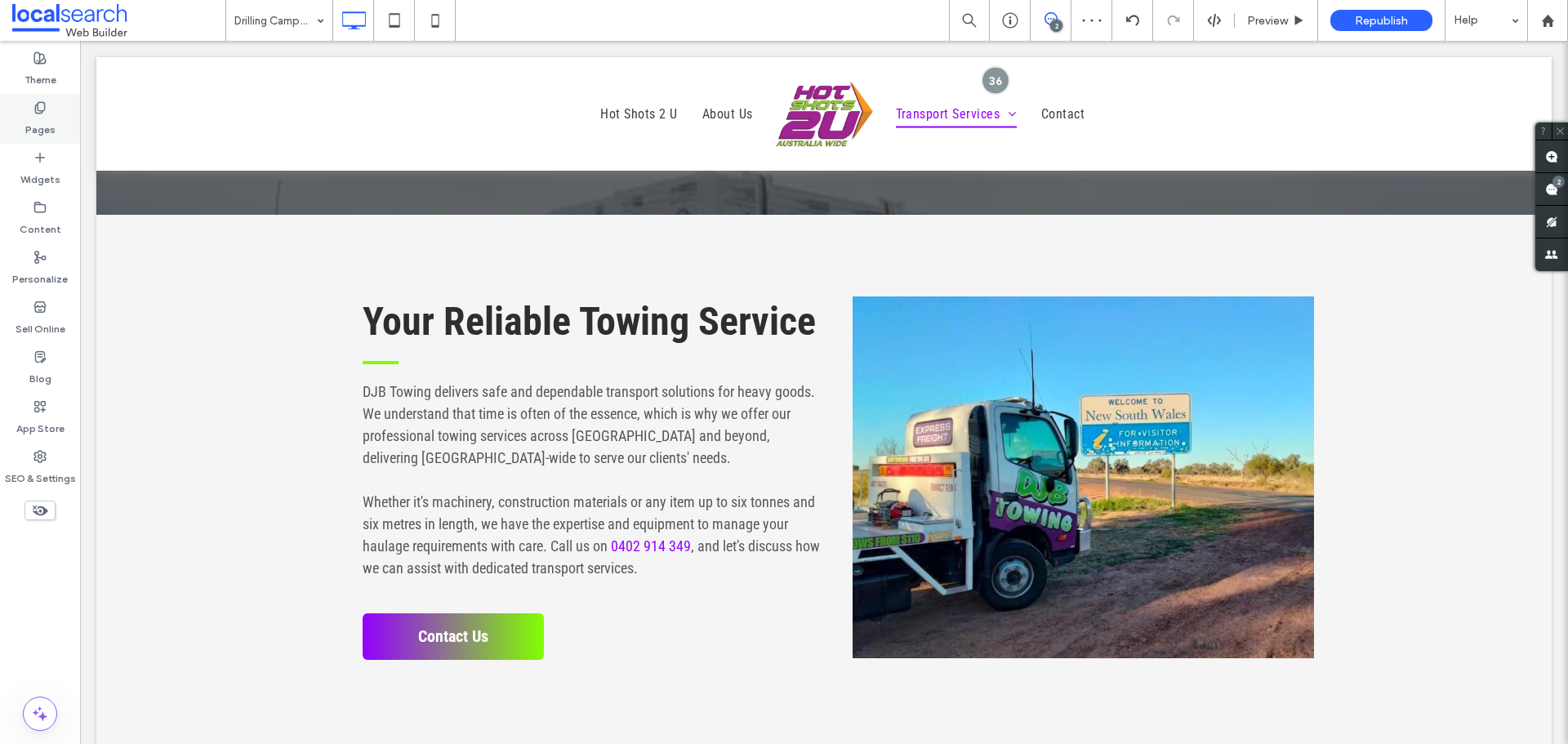
click at [17, 112] on div "Pages" at bounding box center [40, 119] width 80 height 50
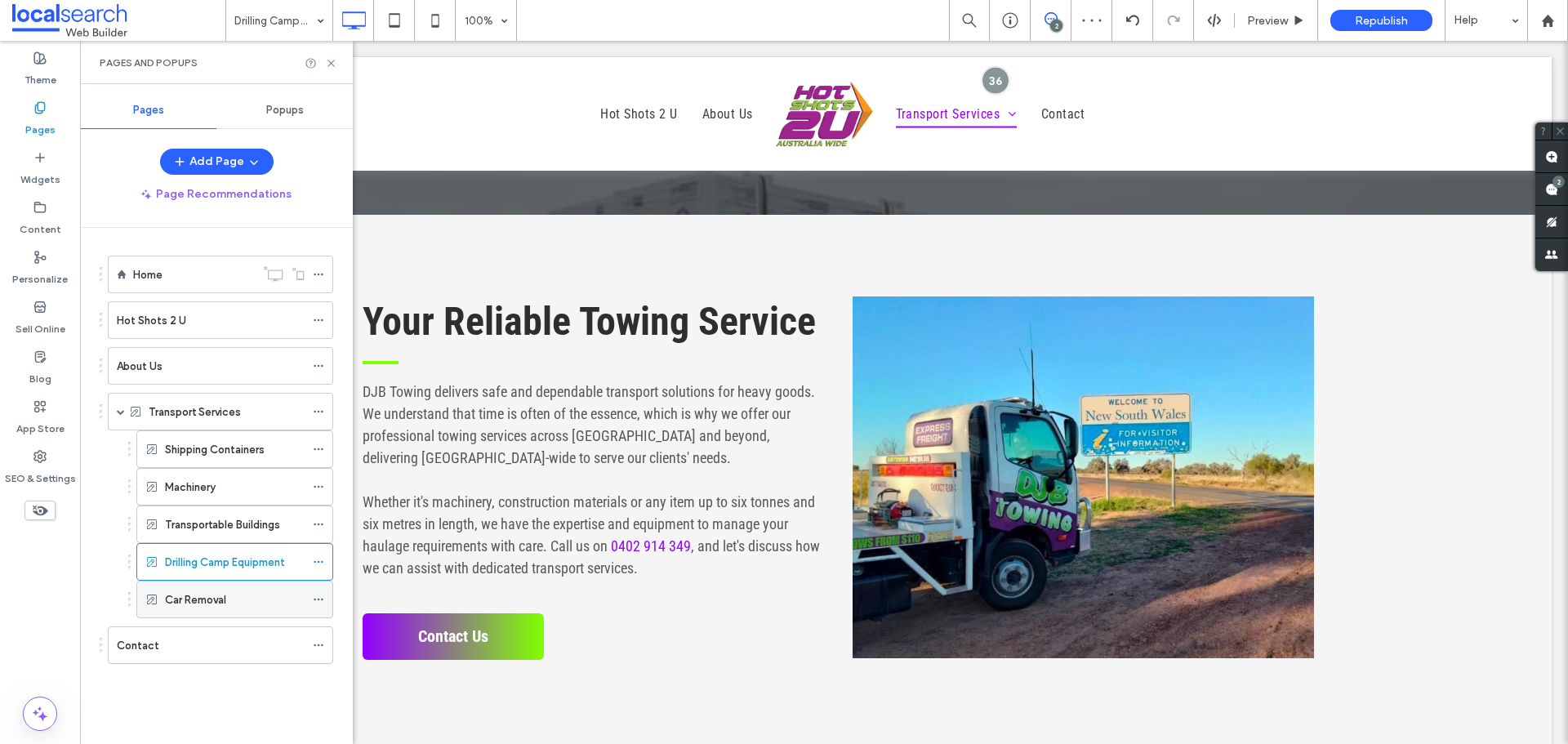
click at [209, 608] on div "Car Removal" at bounding box center [234, 599] width 139 height 36
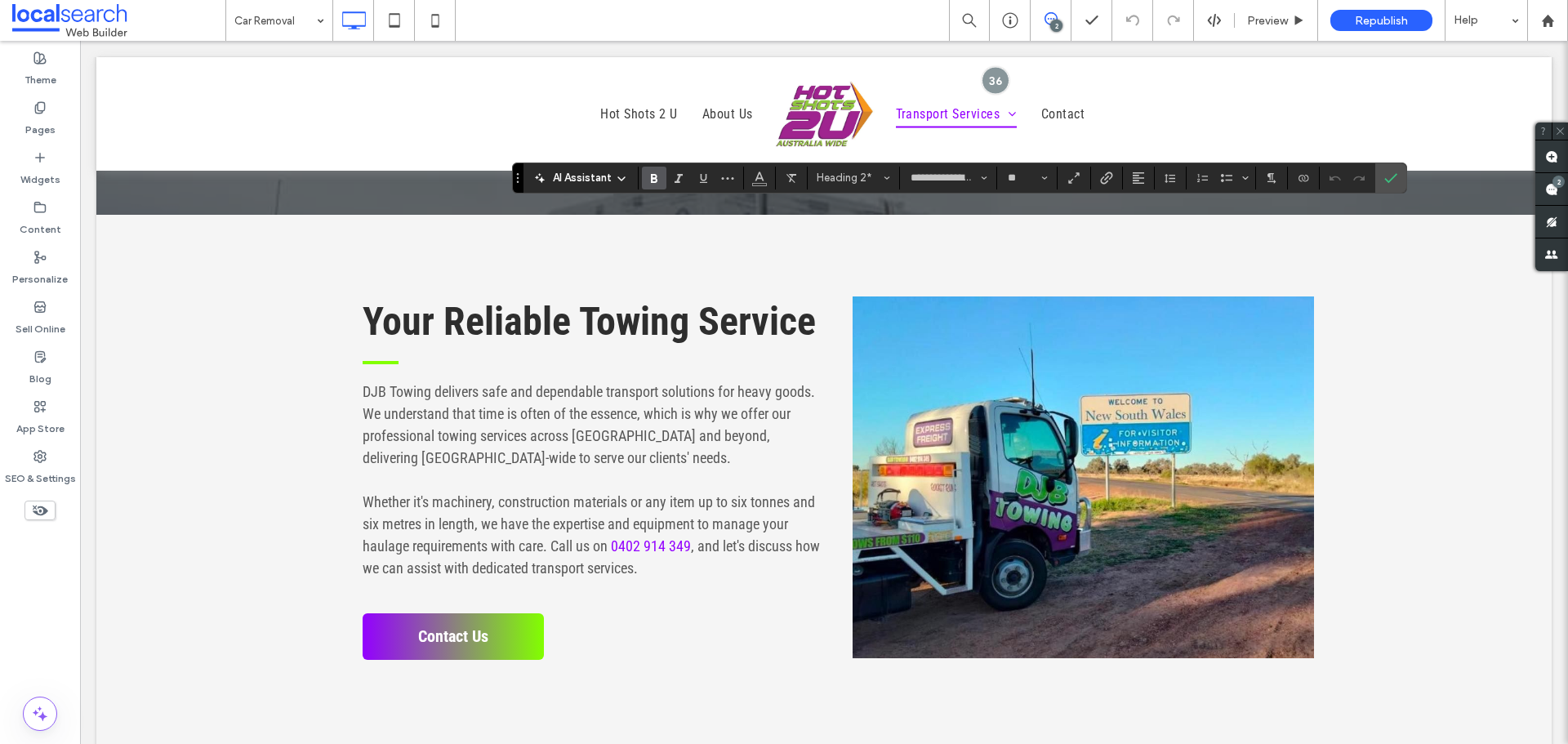
type input "**"
click at [1394, 175] on use "Confirm" at bounding box center [1390, 178] width 13 height 10
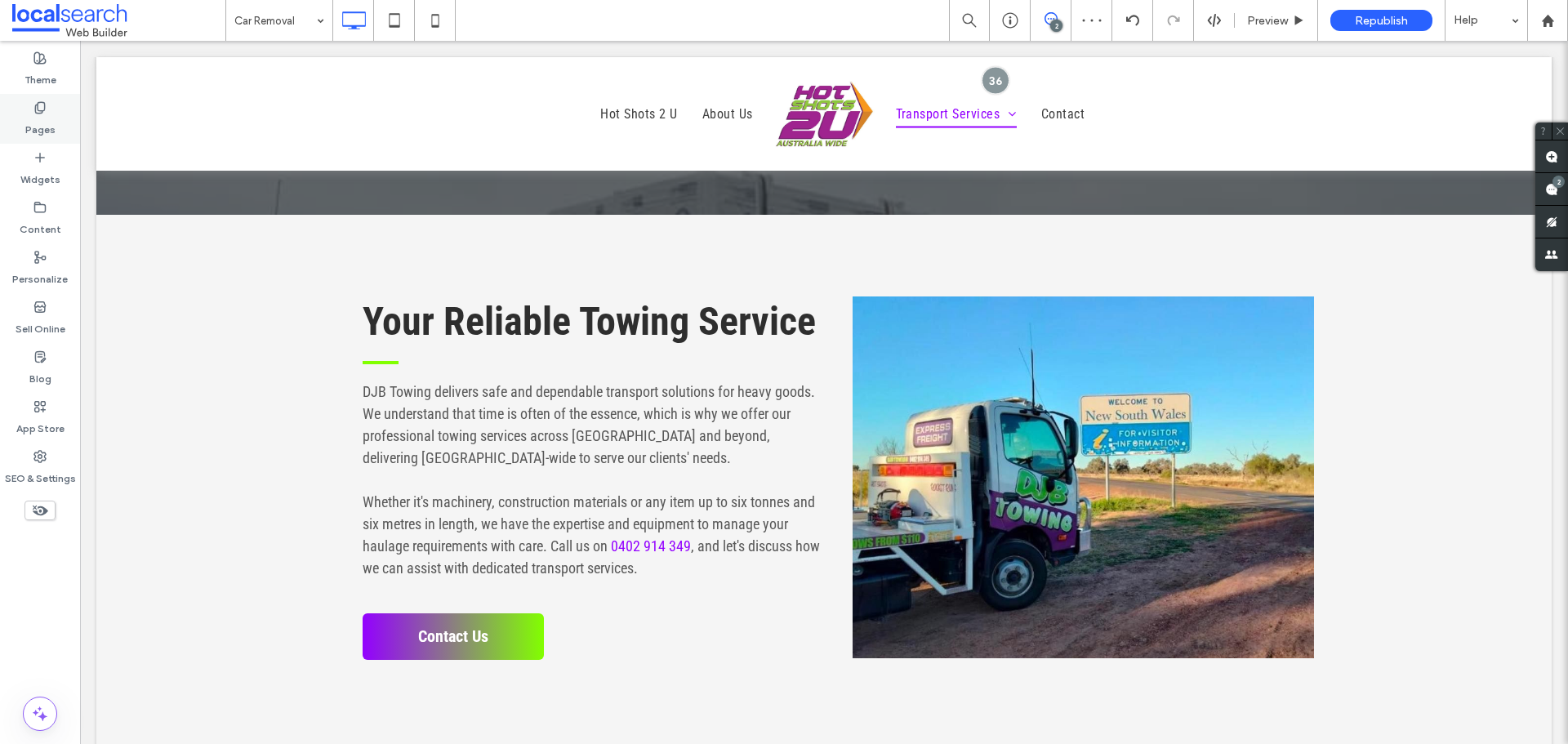
click at [50, 118] on label "Pages" at bounding box center [40, 125] width 30 height 23
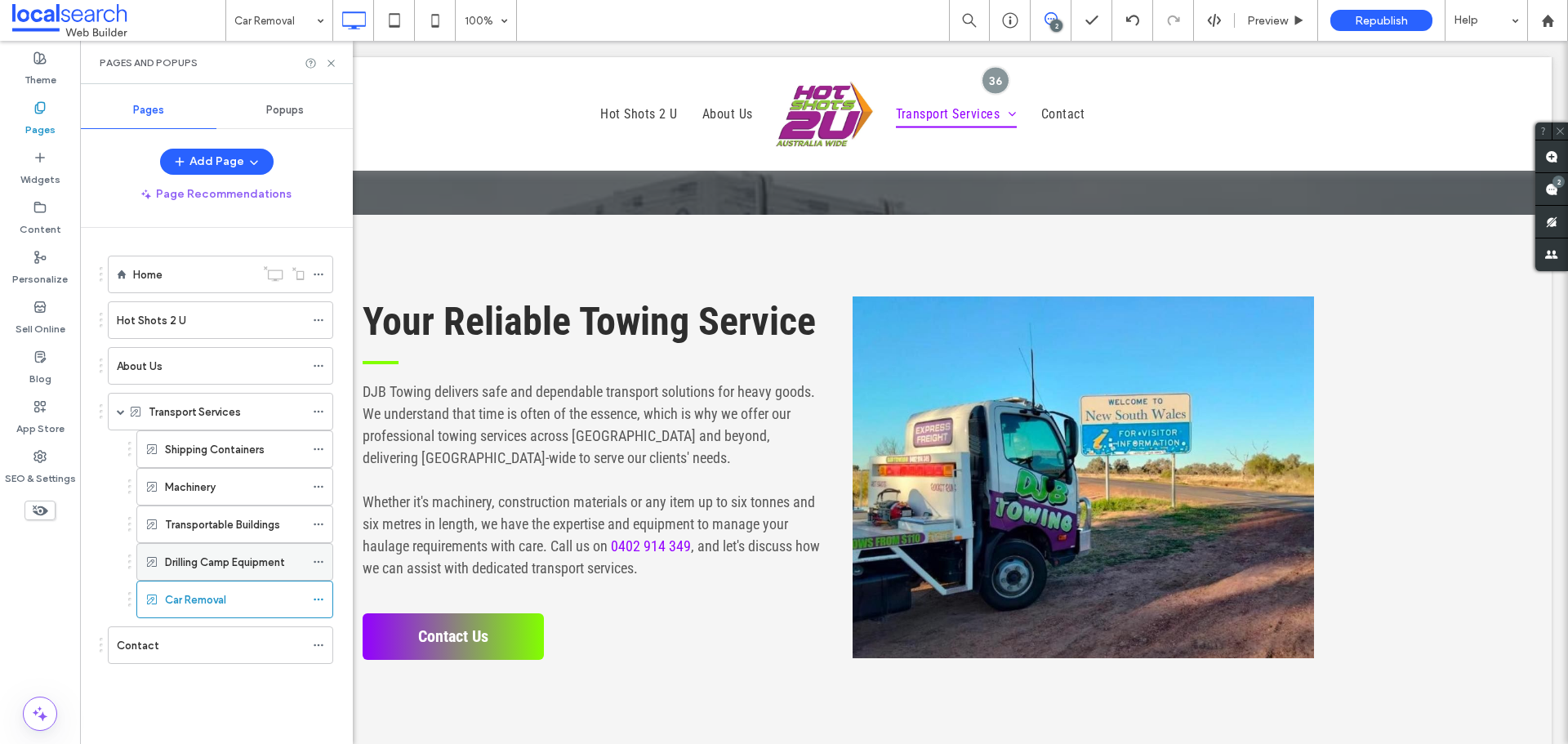
click at [237, 557] on label "Drilling Camp Equipment" at bounding box center [225, 562] width 120 height 28
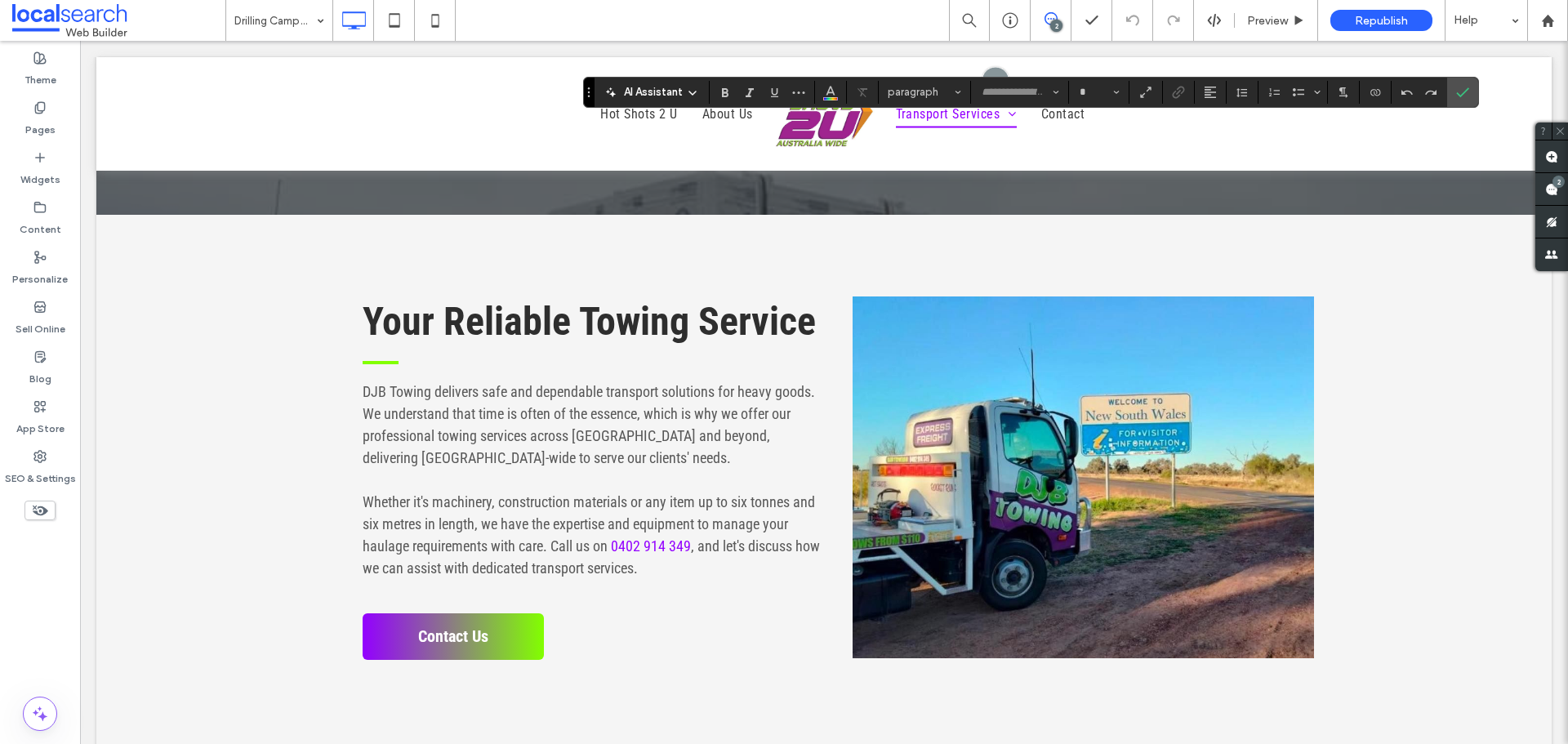
type input "**********"
type input "**"
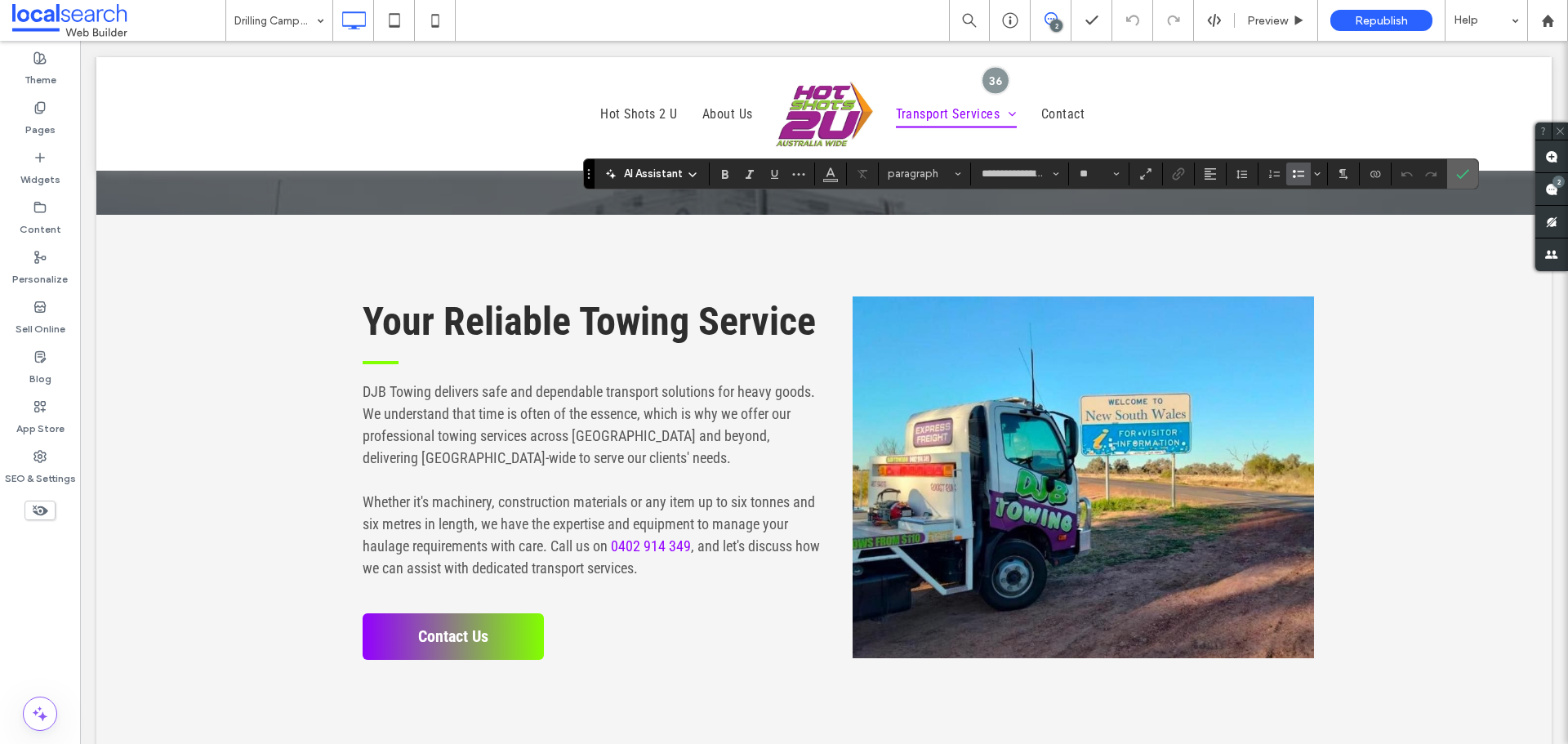
click at [1461, 162] on span "Confirm" at bounding box center [1460, 173] width 8 height 29
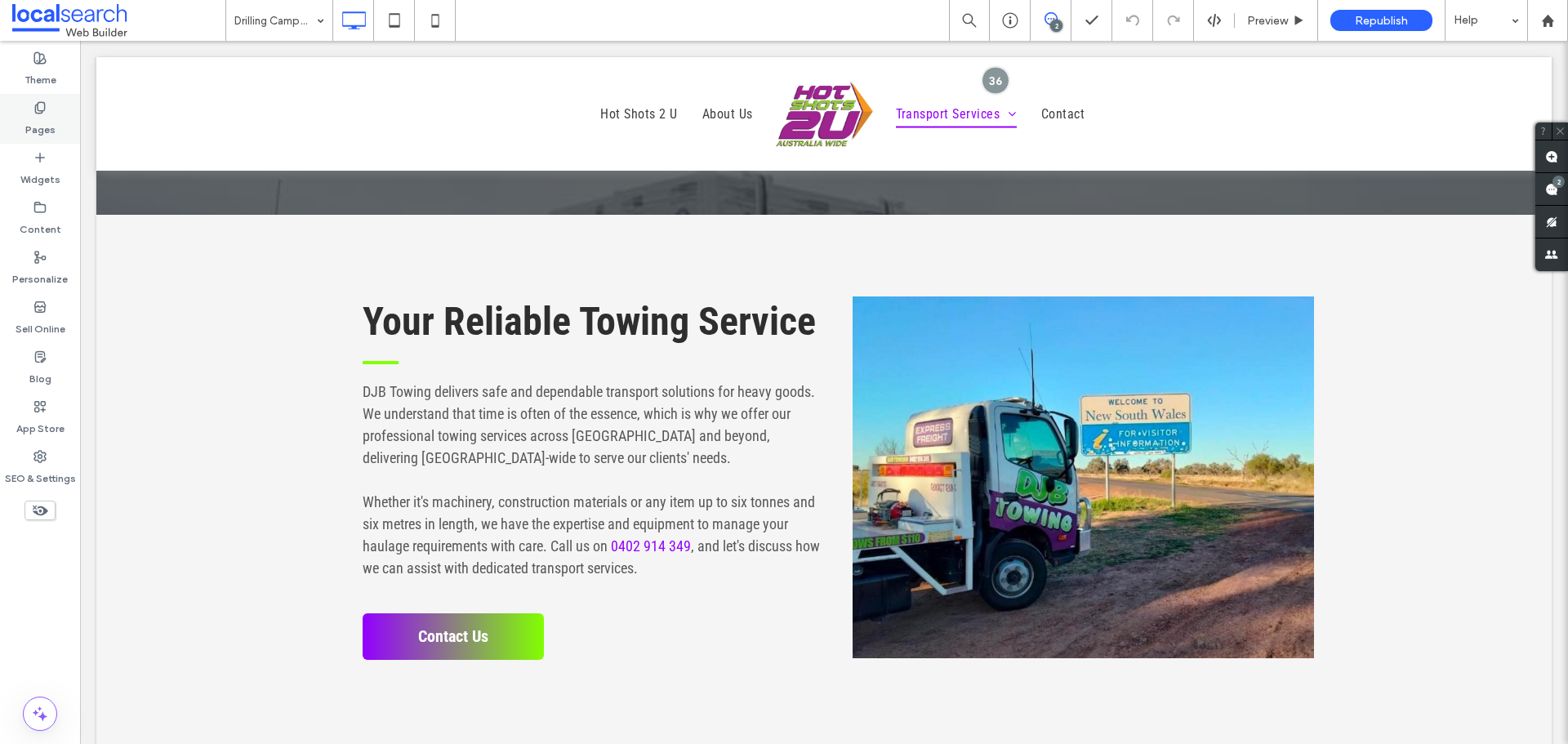
click at [33, 122] on label "Pages" at bounding box center [40, 125] width 30 height 23
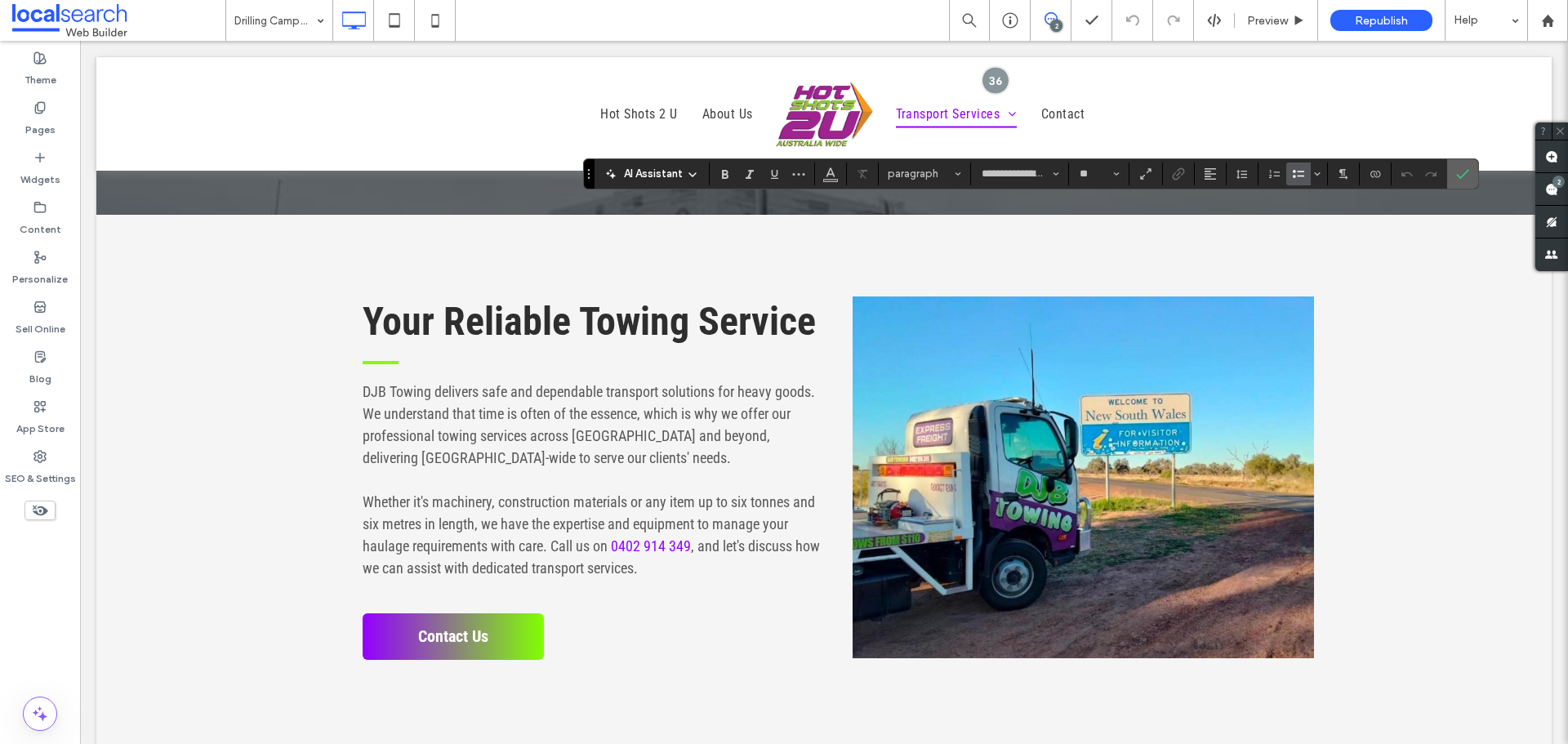
click at [1459, 175] on icon "Confirm" at bounding box center [1463, 174] width 13 height 13
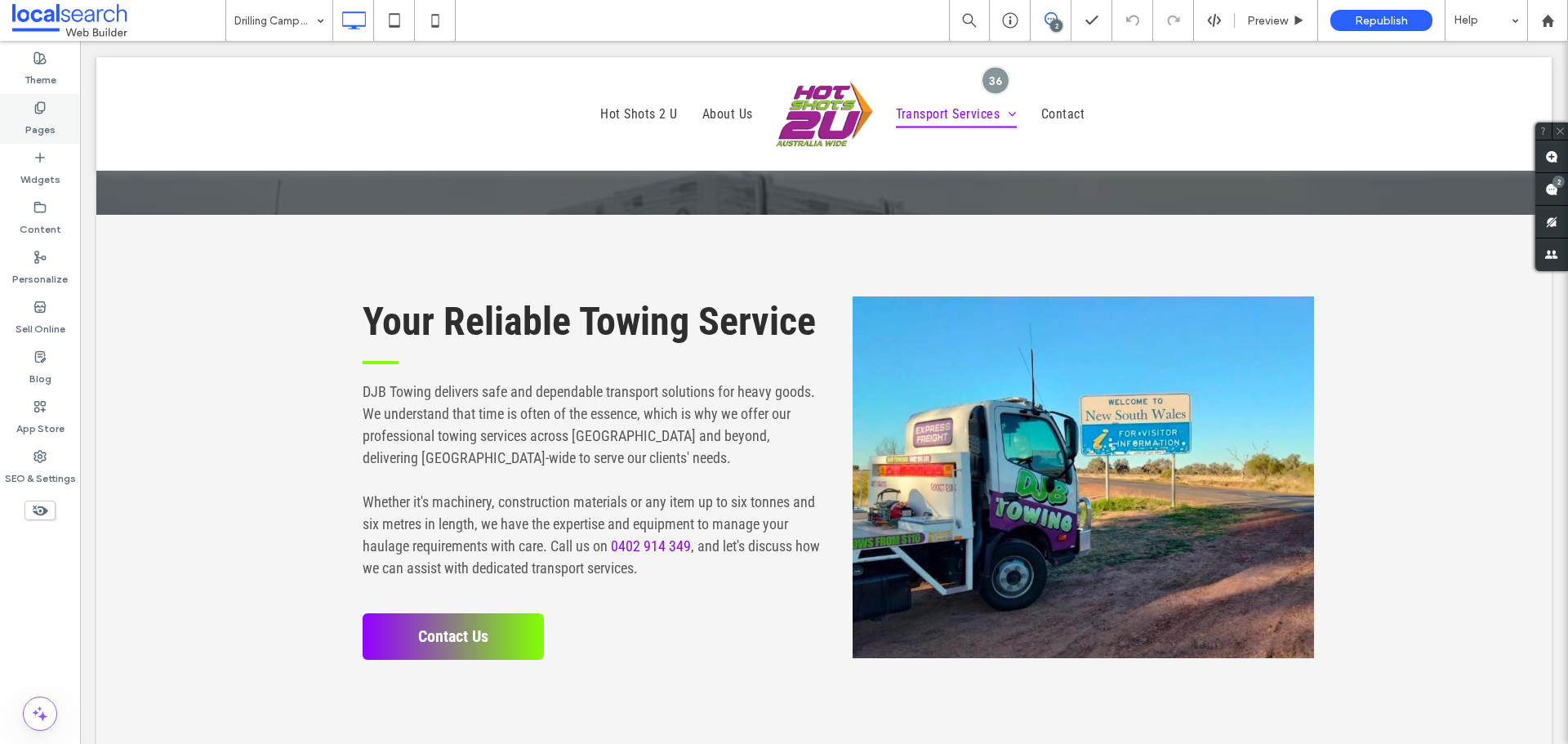
click at [30, 116] on label "Pages" at bounding box center [40, 125] width 30 height 23
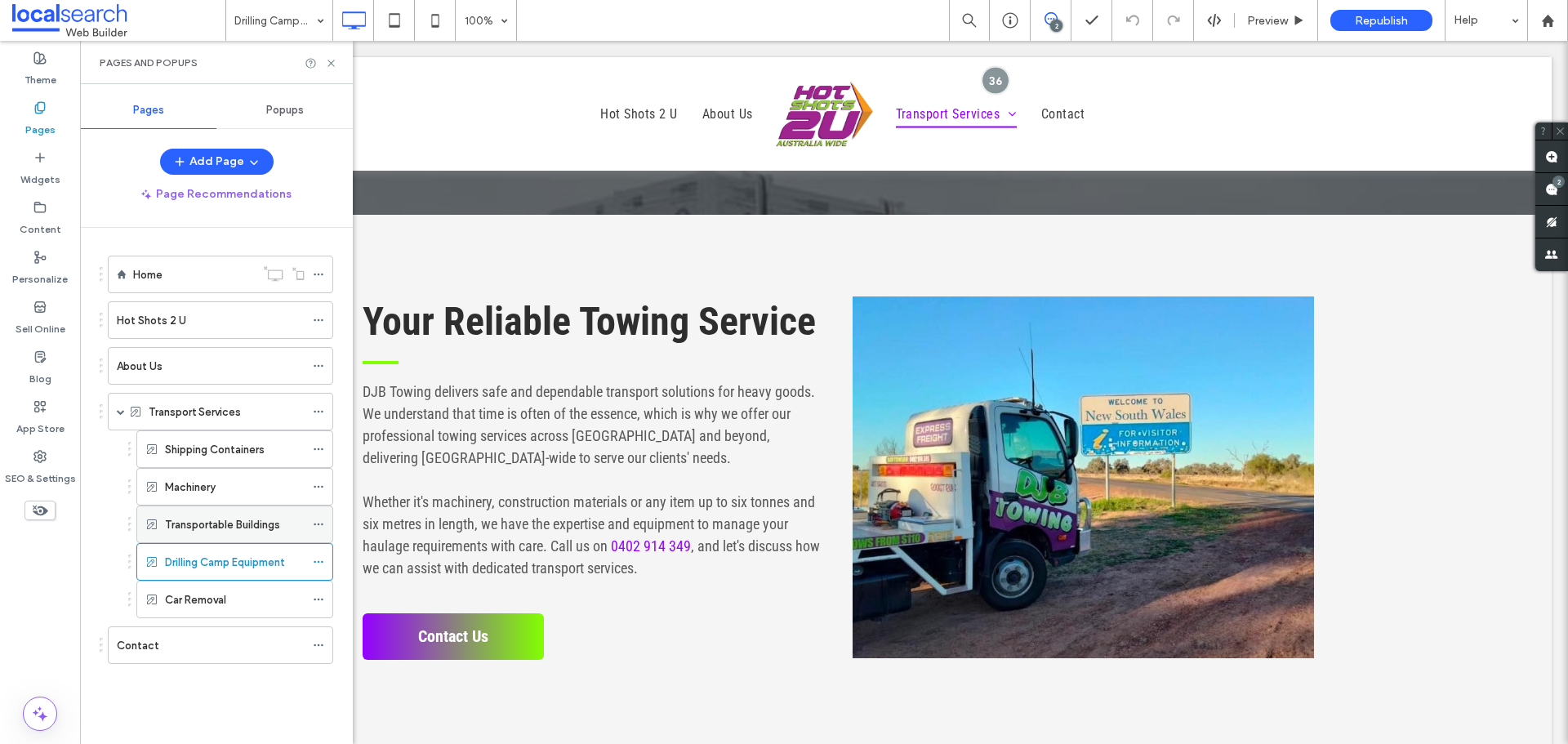
click at [243, 522] on label "Transportable Buildings" at bounding box center [223, 525] width 115 height 28
click at [229, 476] on div "Machinery" at bounding box center [234, 486] width 139 height 36
click at [238, 452] on label "Shipping Containers" at bounding box center [214, 450] width 99 height 28
click at [192, 533] on div "Transportable Buildings" at bounding box center [234, 524] width 139 height 36
click at [224, 571] on div "Drilling Camp Equipment" at bounding box center [234, 561] width 139 height 36
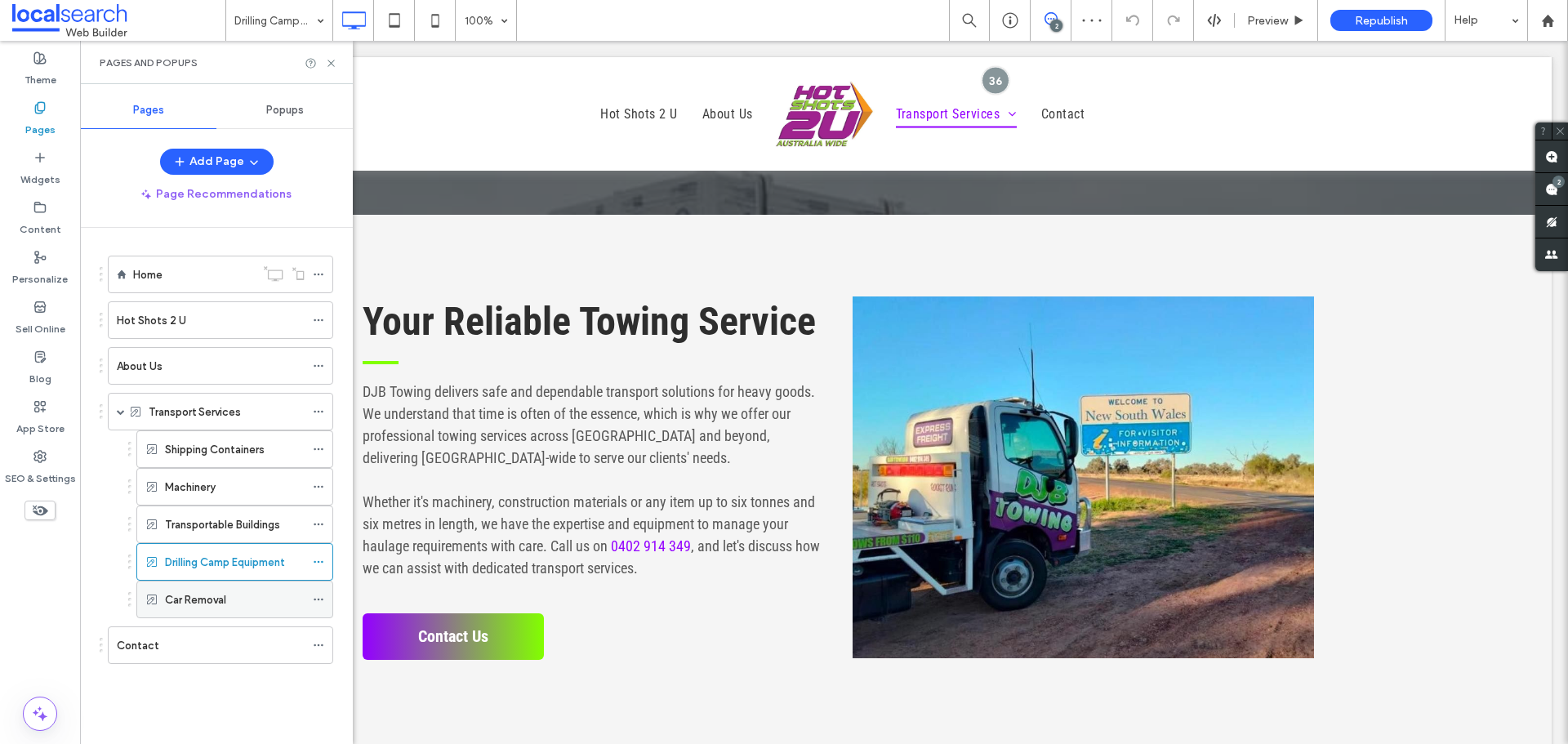
click at [192, 611] on div "Car Removal" at bounding box center [234, 599] width 139 height 36
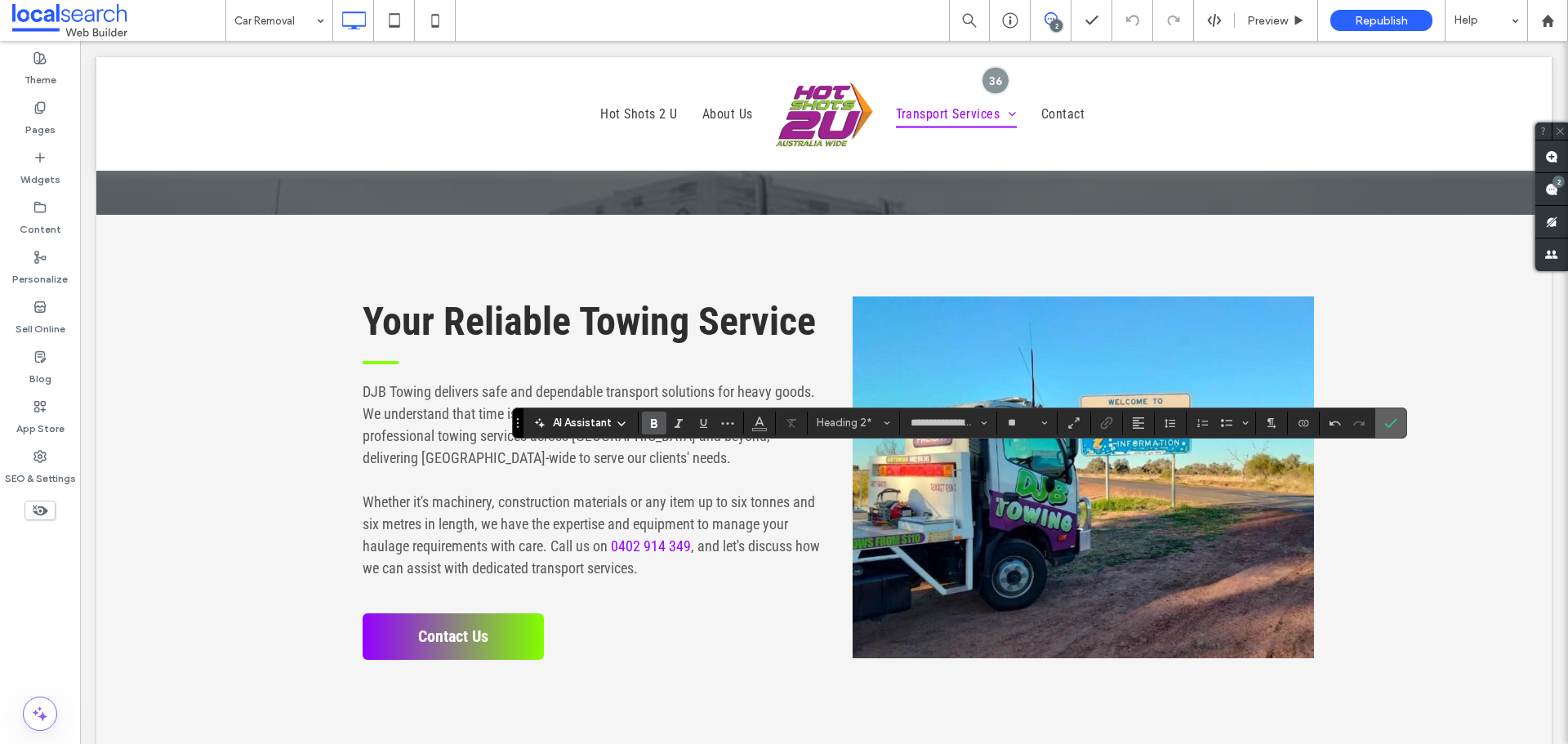
click at [1395, 417] on icon "Confirm" at bounding box center [1390, 423] width 13 height 13
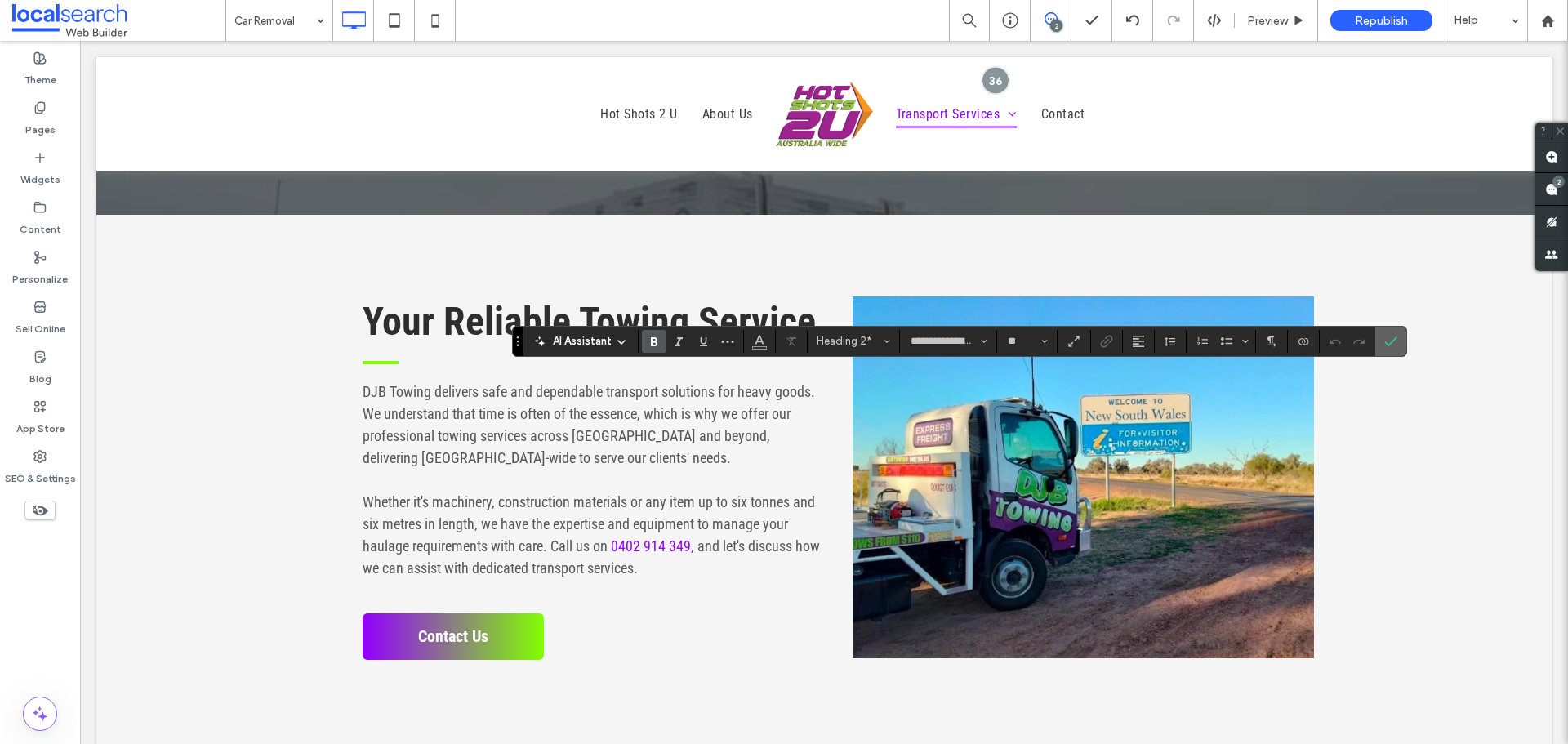
click at [1391, 339] on icon "Confirm" at bounding box center [1390, 341] width 13 height 13
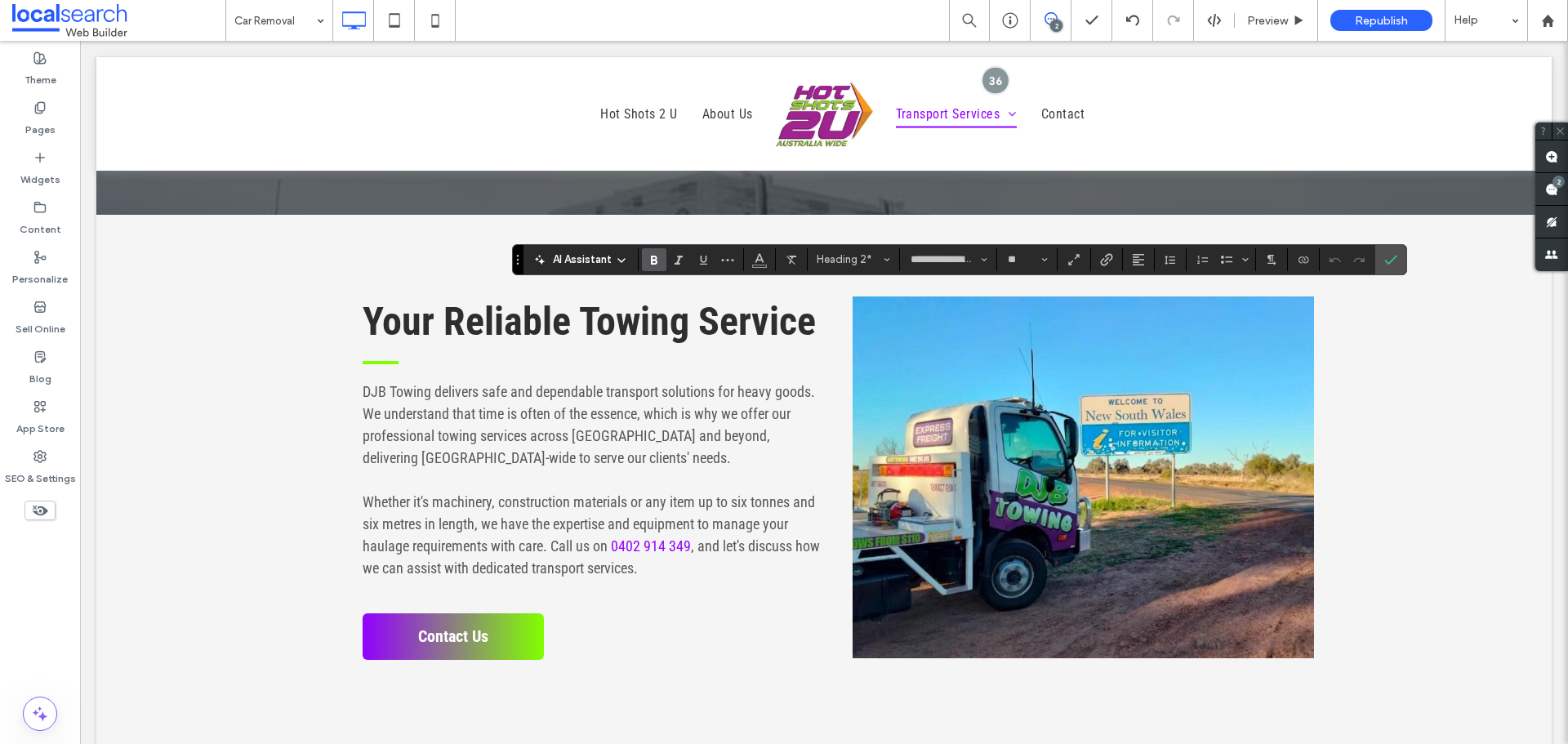
type input "**"
click at [1388, 253] on icon "Confirm" at bounding box center [1390, 259] width 13 height 13
type input "**"
click at [1381, 259] on label "Confirm" at bounding box center [1390, 259] width 24 height 29
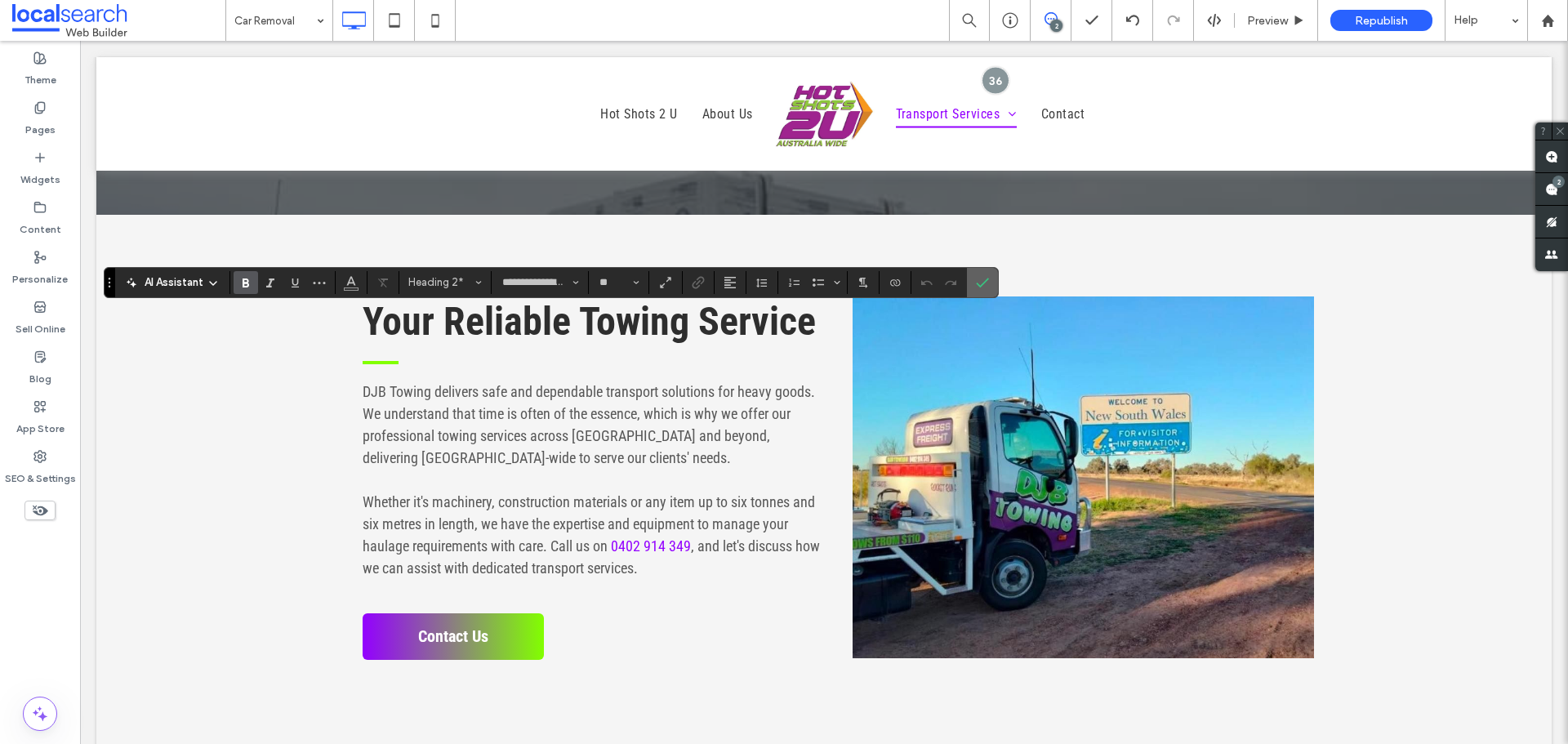
click at [986, 276] on icon "Confirm" at bounding box center [983, 283] width 13 height 13
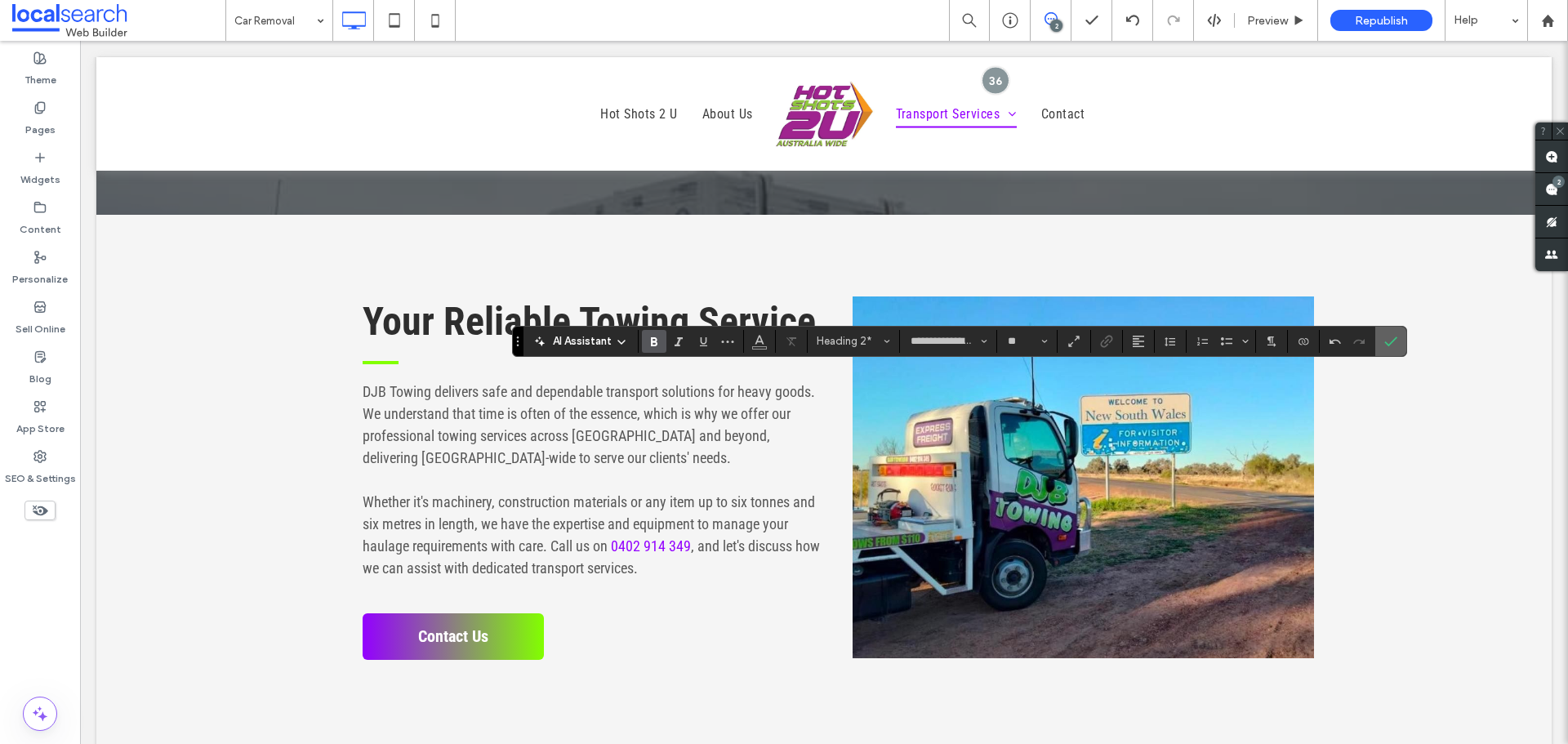
click at [1400, 334] on label "Confirm" at bounding box center [1390, 341] width 24 height 29
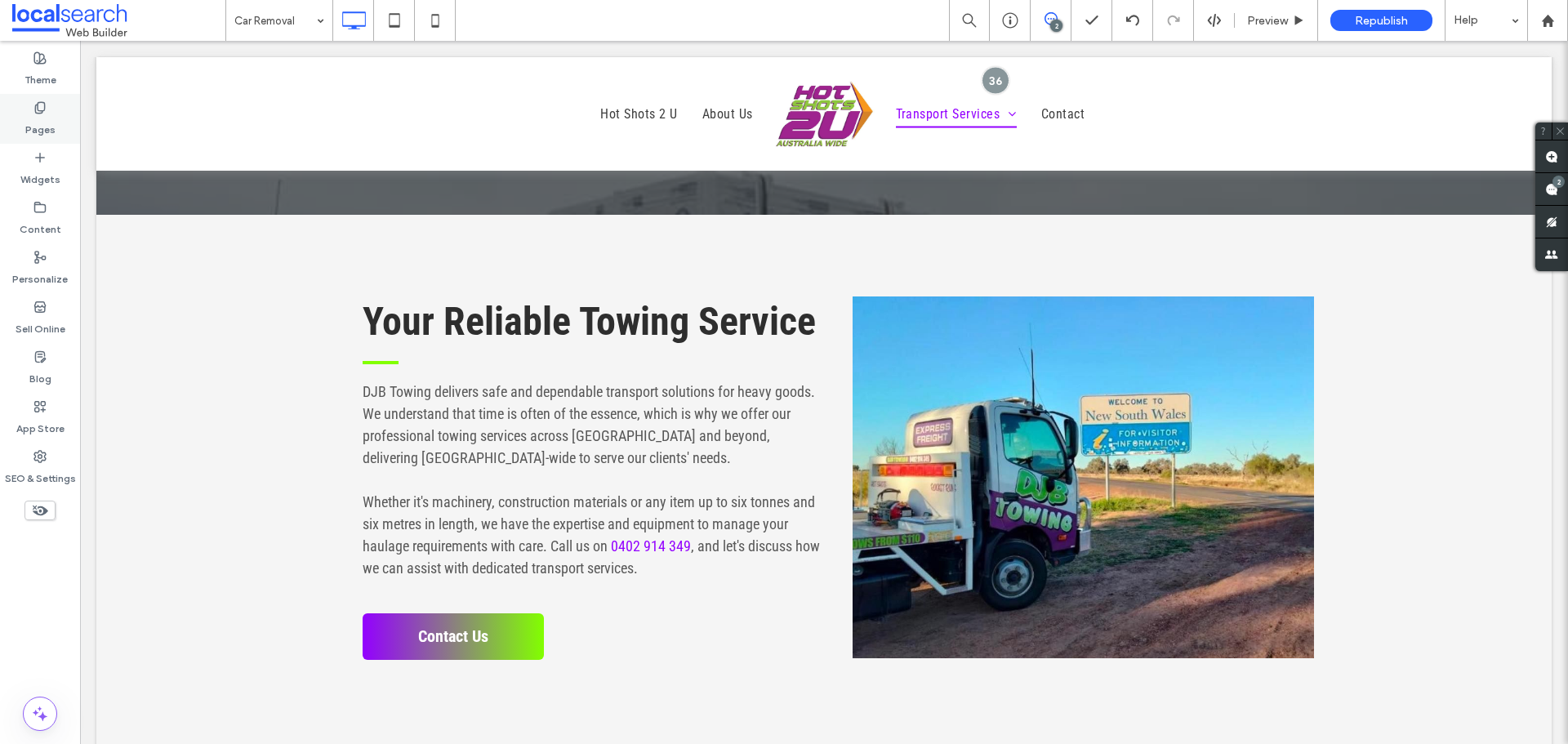
click at [57, 112] on div "Pages" at bounding box center [40, 119] width 80 height 50
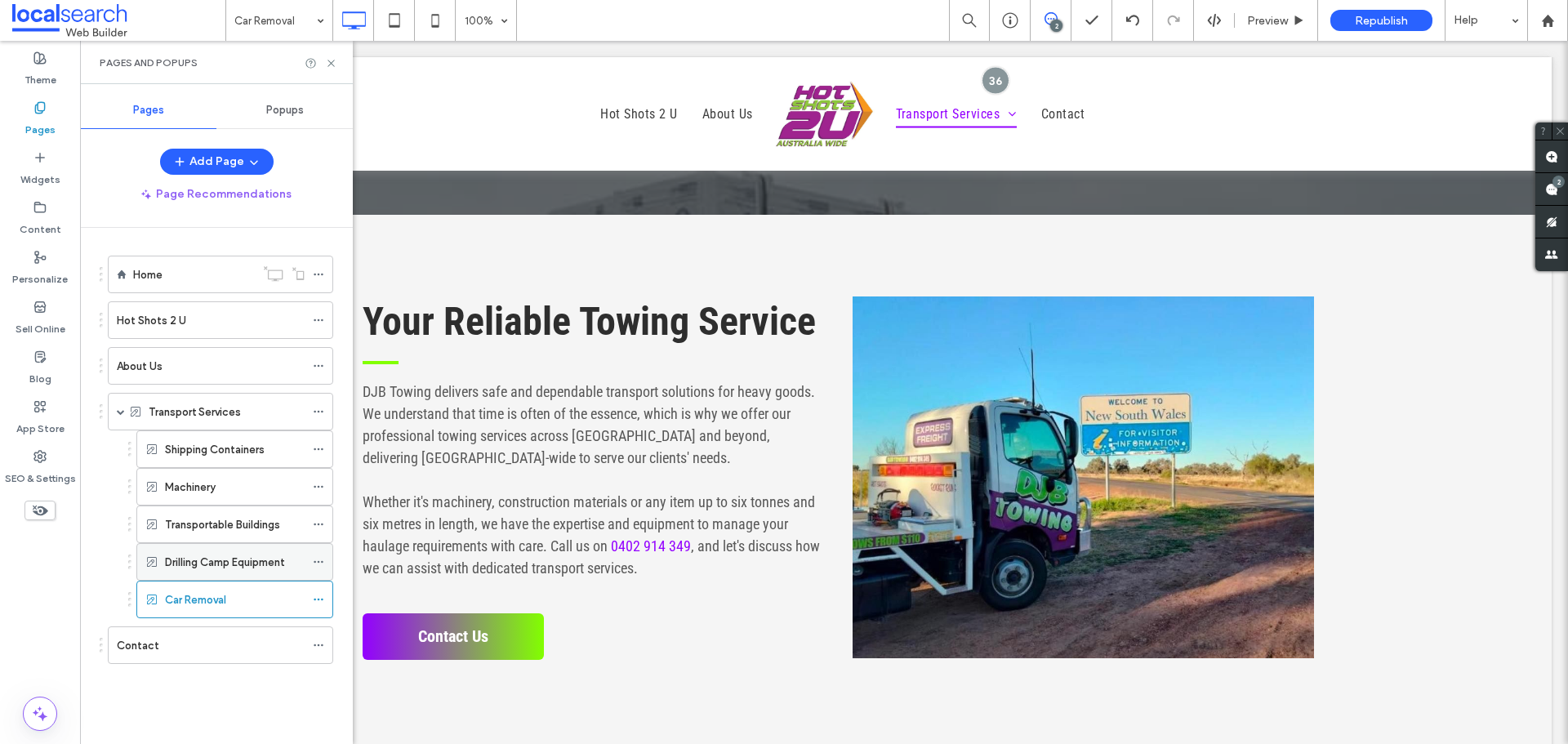
click at [215, 556] on label "Drilling Camp Equipment" at bounding box center [225, 562] width 120 height 28
click at [259, 514] on div "Transportable Buildings" at bounding box center [234, 524] width 139 height 36
click at [226, 550] on div "Drilling Camp Equipment" at bounding box center [234, 561] width 139 height 36
click at [217, 528] on label "Transportable Buildings" at bounding box center [223, 525] width 115 height 28
click at [238, 494] on div "Machinery" at bounding box center [234, 487] width 139 height 18
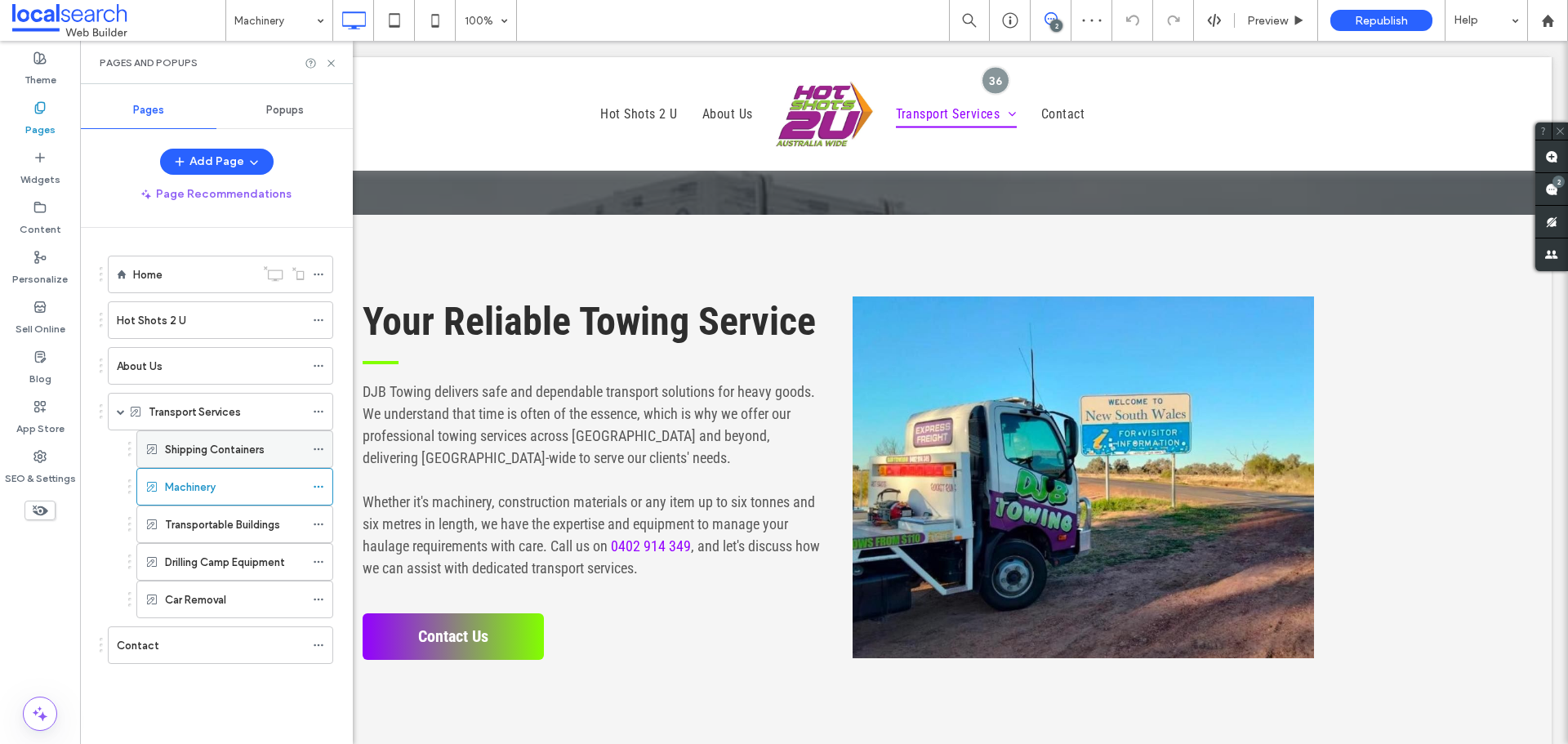
click at [173, 455] on label "Shipping Containers" at bounding box center [214, 450] width 99 height 28
click at [239, 406] on label "Transport Services" at bounding box center [194, 412] width 93 height 28
click at [206, 405] on label "Transport Services" at bounding box center [194, 412] width 93 height 28
click at [261, 446] on label "Shipping Containers" at bounding box center [214, 450] width 99 height 28
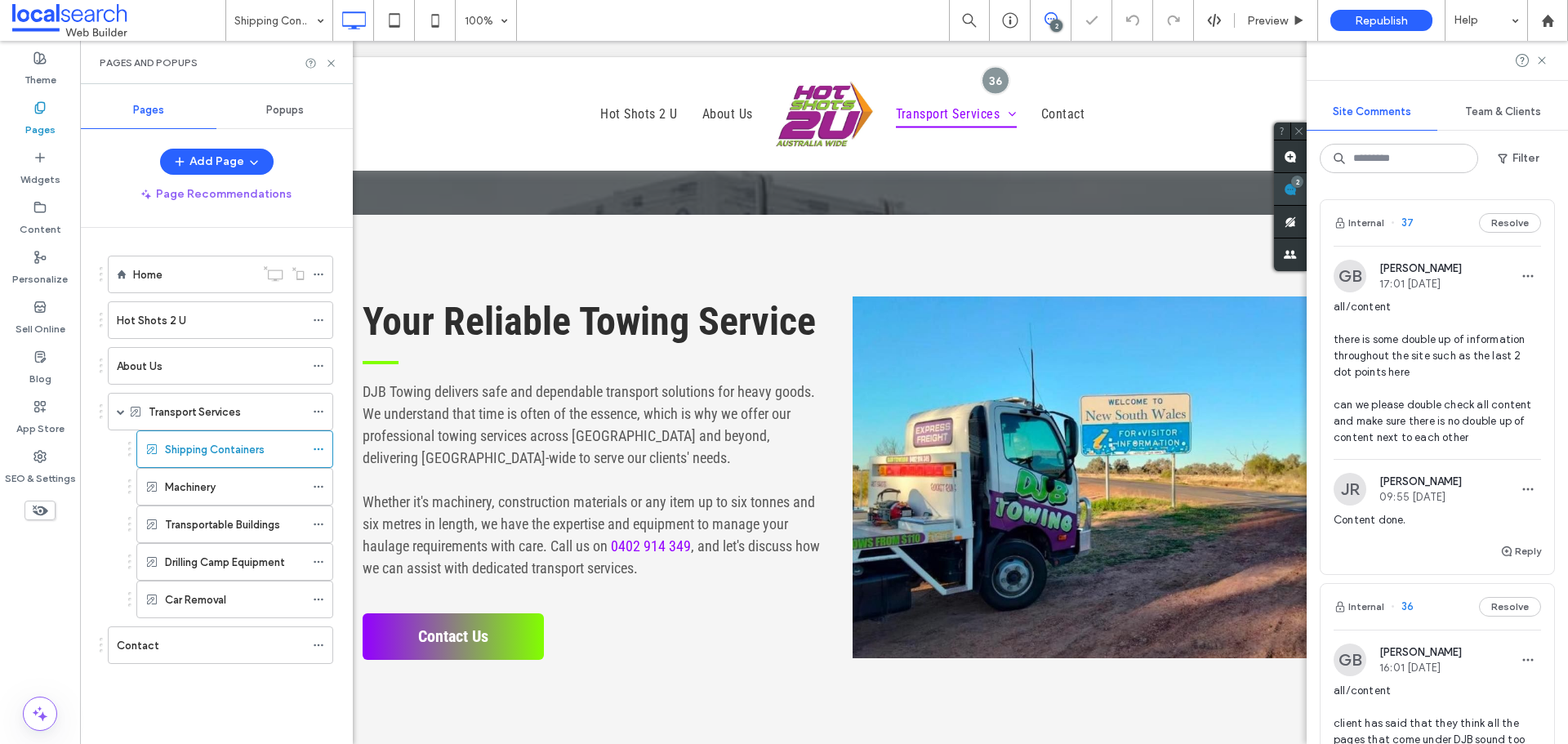
click at [1547, 189] on div "Site Comments Team & Clients Filter Internal 37 Resolve GB Grace Bowden 17:01 S…" at bounding box center [1436, 392] width 261 height 703
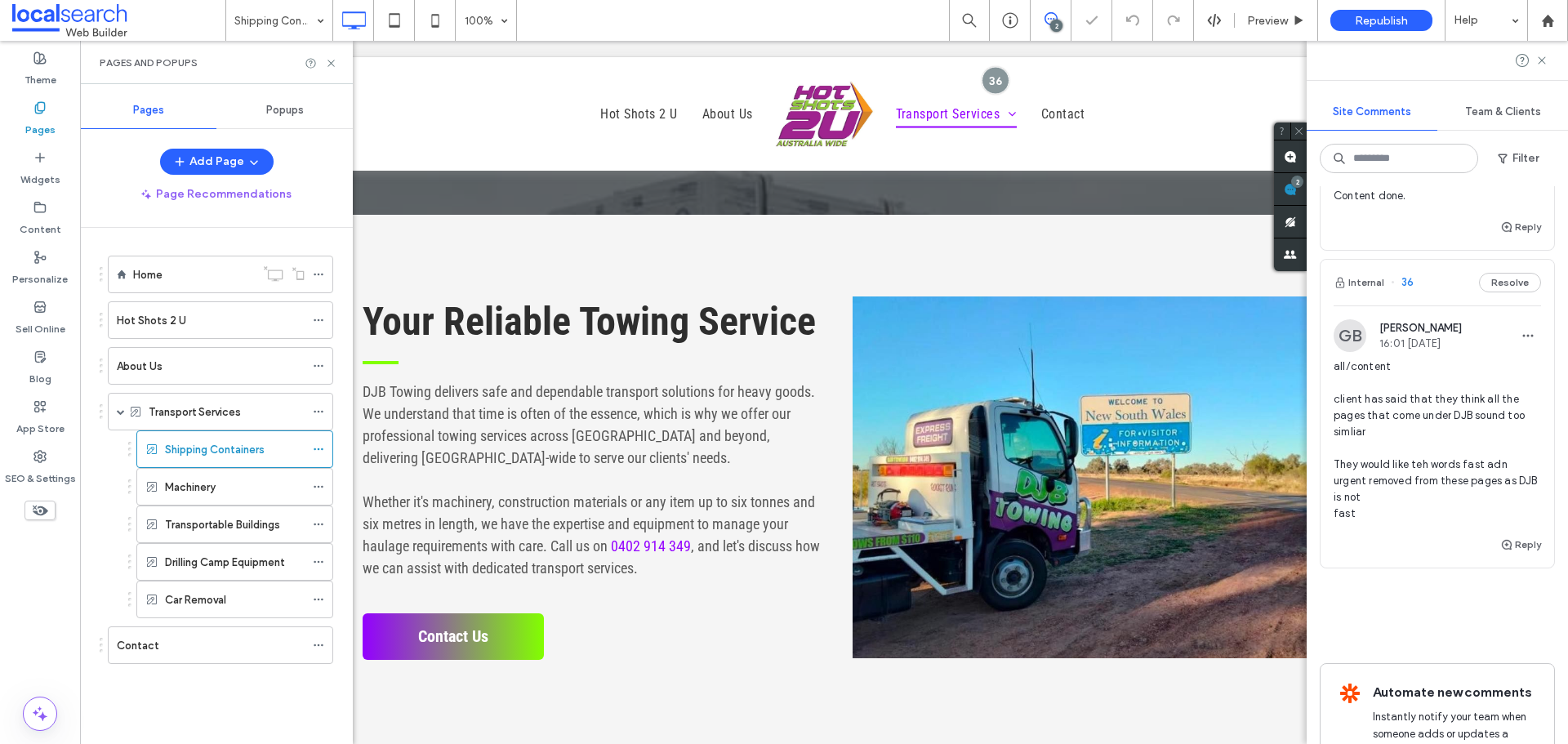
scroll to position [424, 0]
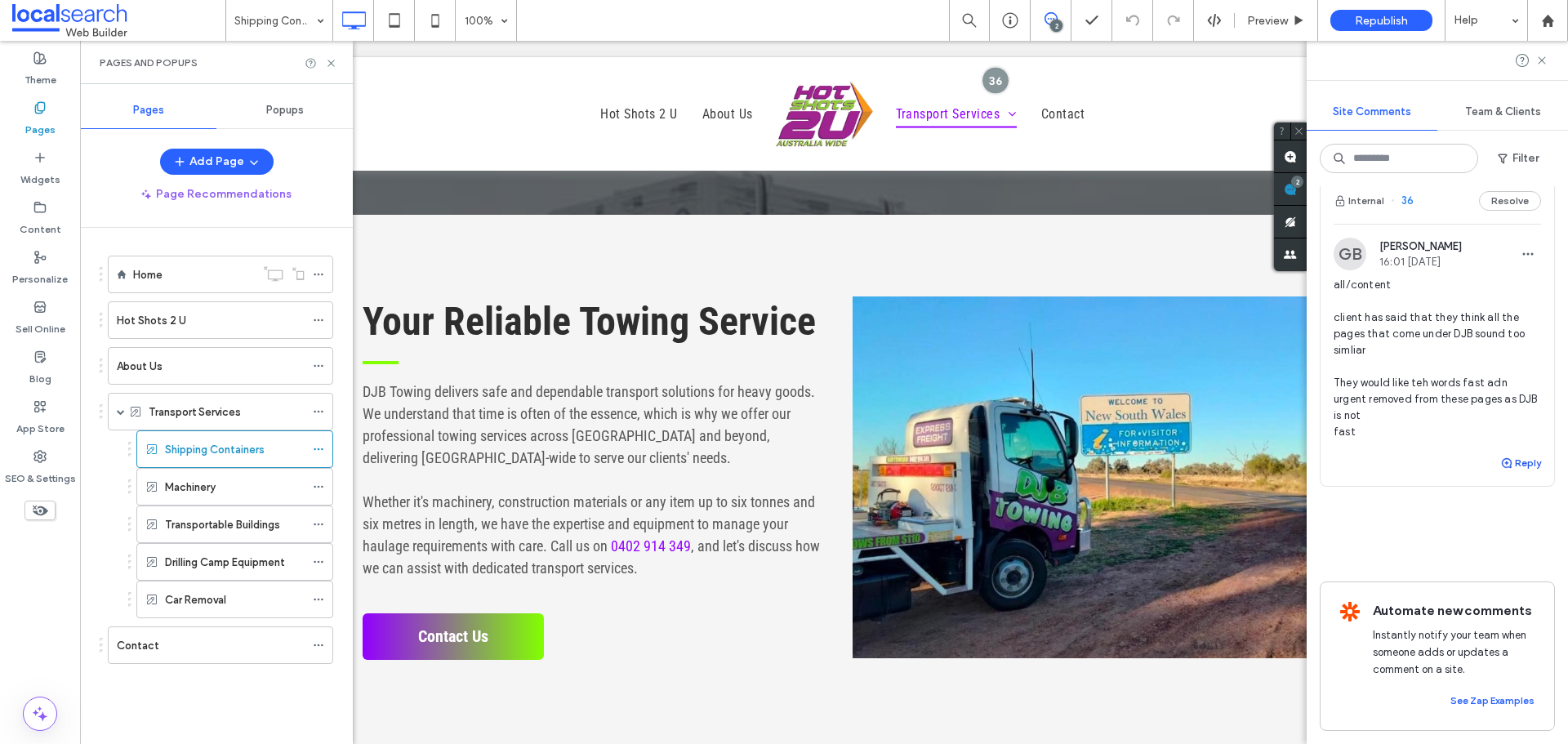
click at [1500, 456] on icon "button" at bounding box center [1506, 463] width 13 height 13
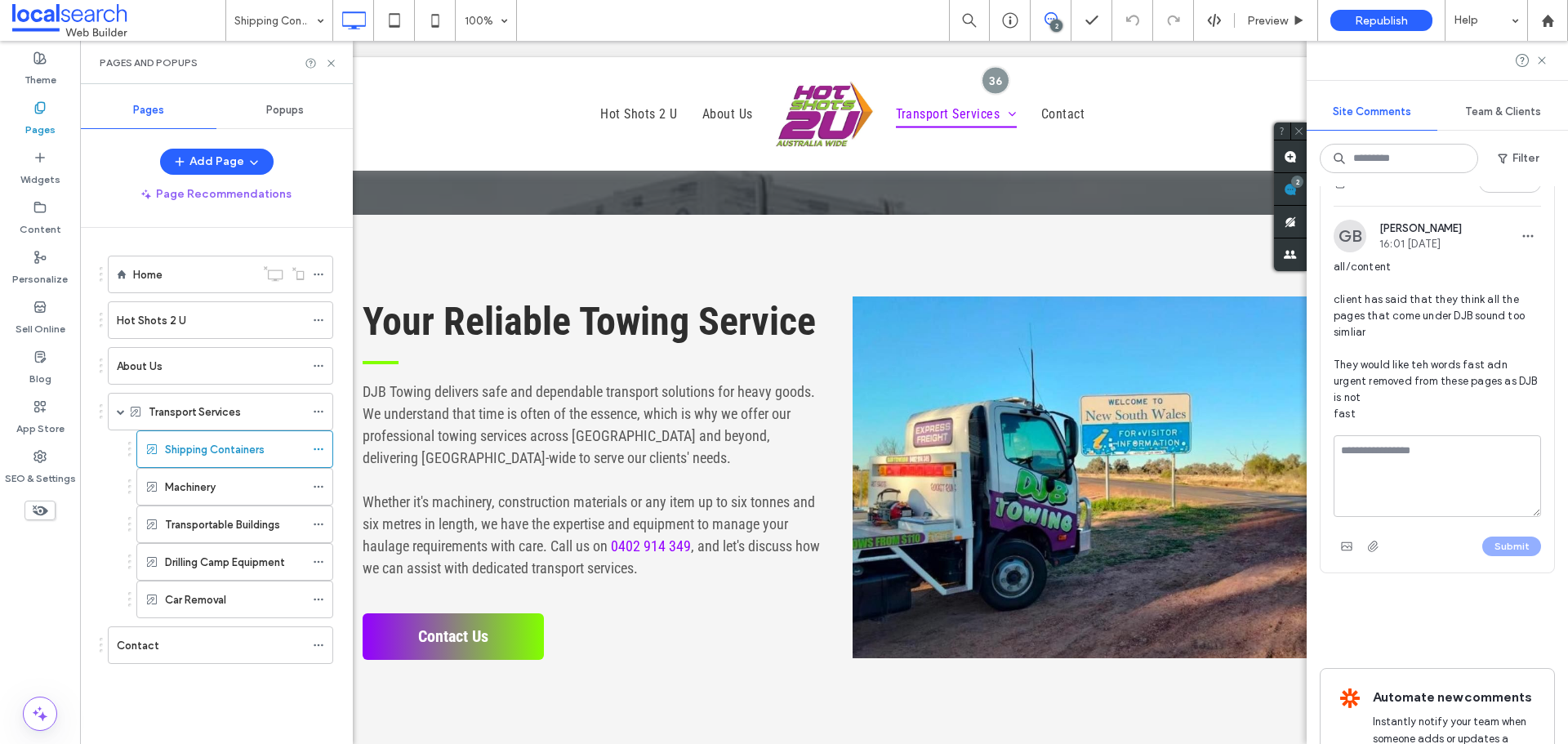
click at [1423, 480] on textarea at bounding box center [1437, 476] width 208 height 82
type textarea "**********"
click at [1501, 545] on button "Submit" at bounding box center [1511, 545] width 58 height 19
click at [1510, 528] on button "Reply" at bounding box center [1520, 527] width 41 height 19
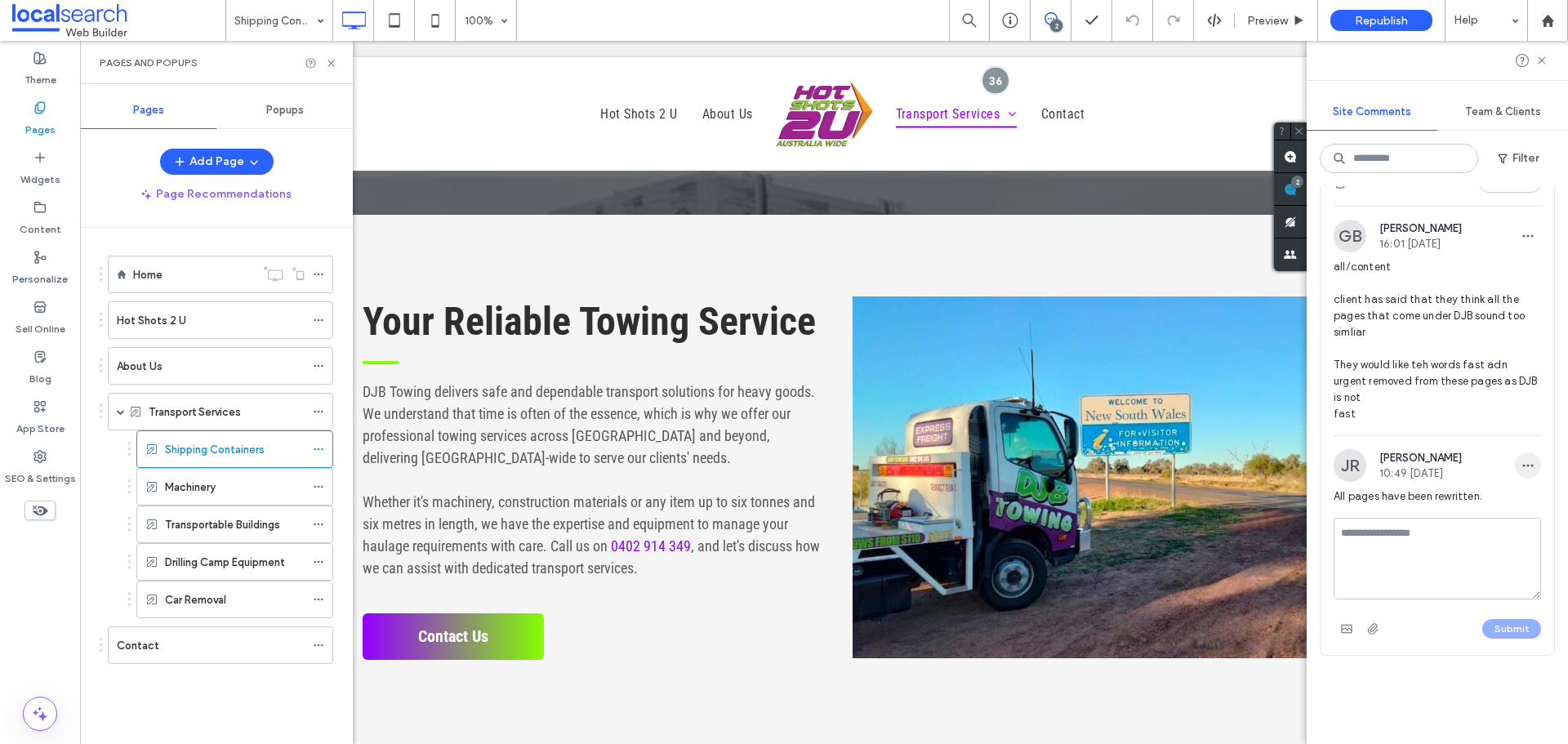
click at [1522, 461] on span "button" at bounding box center [1527, 465] width 26 height 26
click at [1470, 498] on div "Edit" at bounding box center [1455, 507] width 145 height 31
click at [1498, 520] on textarea "**********" at bounding box center [1431, 546] width 195 height 82
click at [1490, 522] on textarea "**********" at bounding box center [1431, 546] width 195 height 82
click at [1470, 540] on textarea "**********" at bounding box center [1431, 546] width 195 height 82
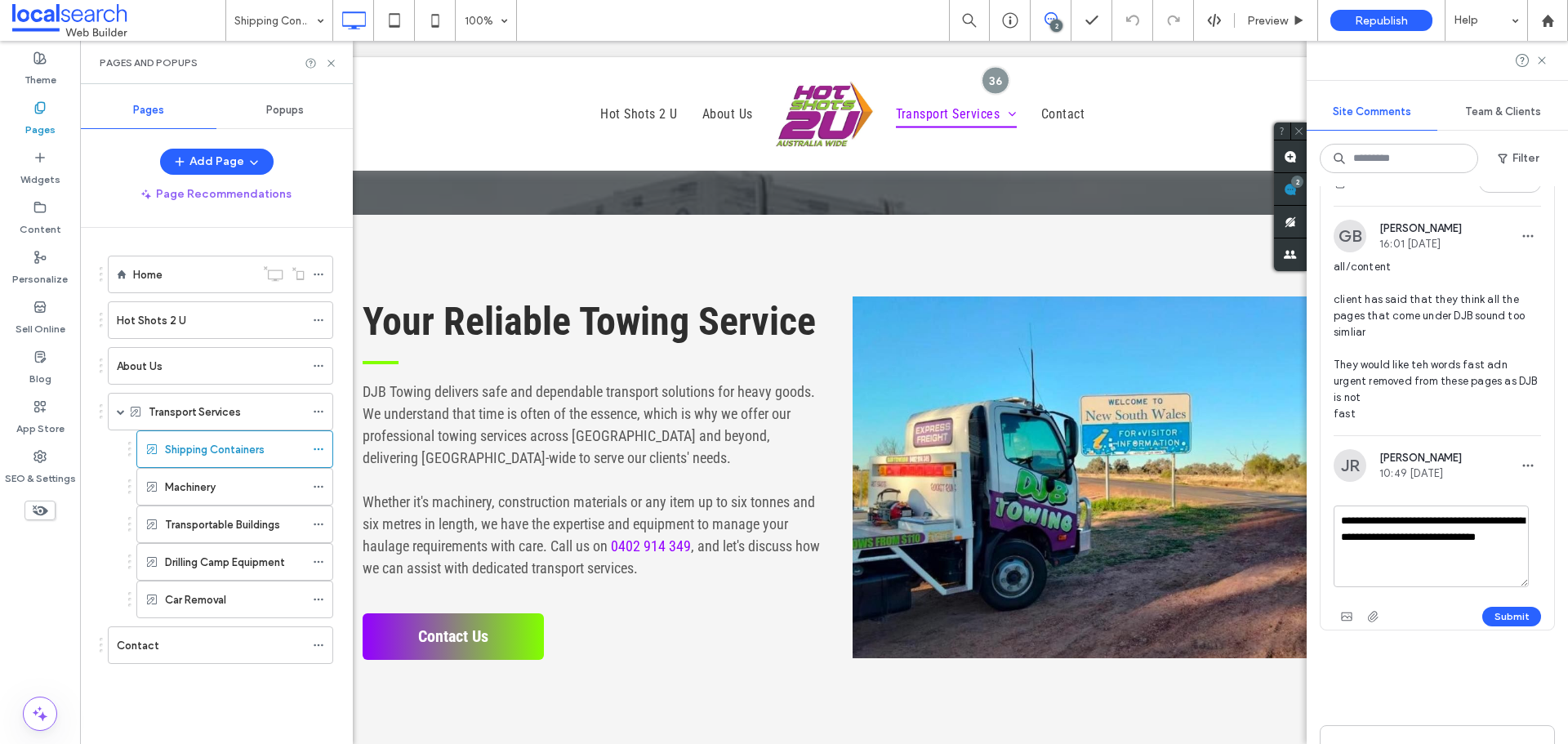
click at [1466, 550] on textarea "**********" at bounding box center [1431, 546] width 195 height 82
type textarea "**********"
click at [1504, 612] on button "Submit" at bounding box center [1511, 616] width 58 height 19
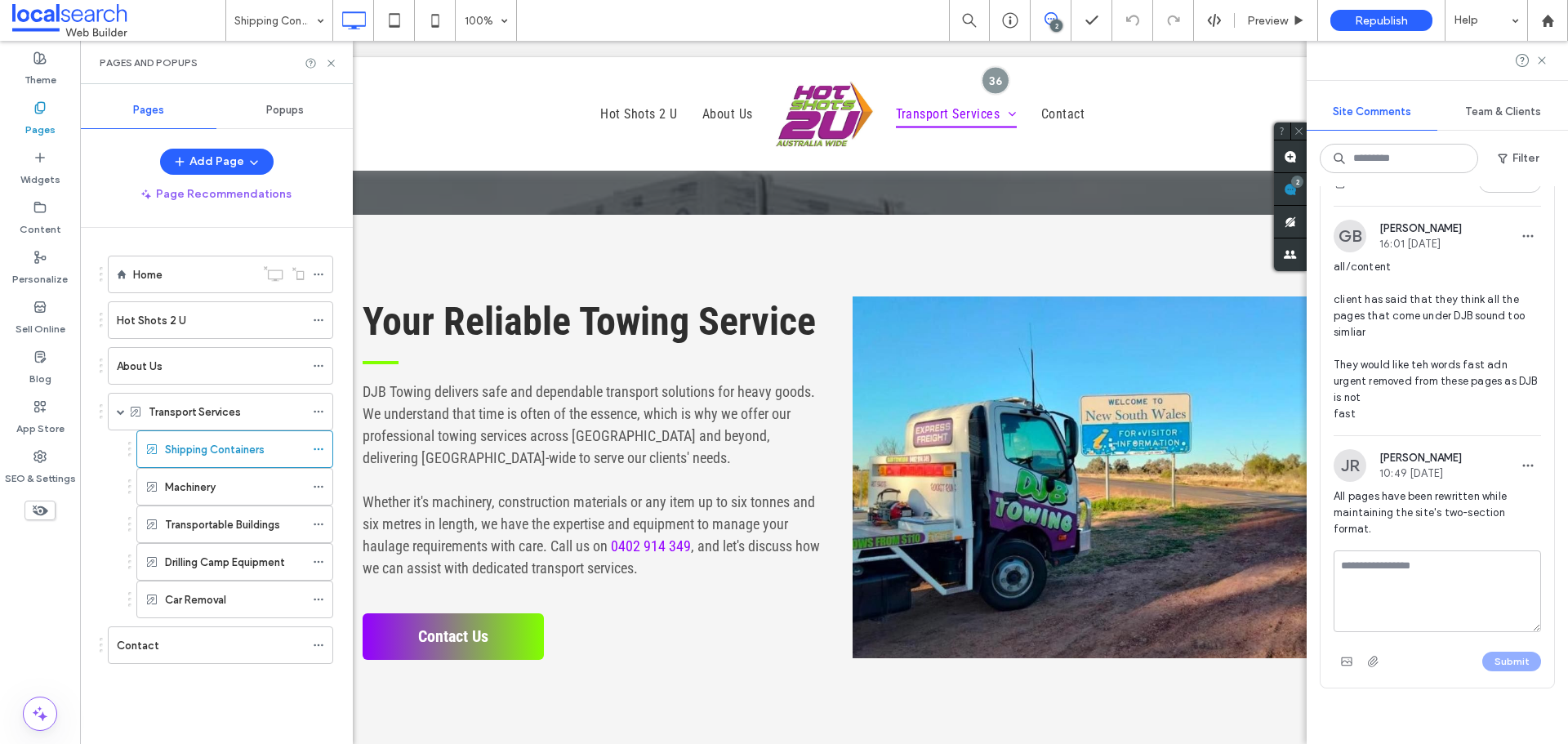
click at [1400, 598] on textarea at bounding box center [1437, 591] width 208 height 82
click at [1444, 600] on textarea at bounding box center [1437, 591] width 208 height 82
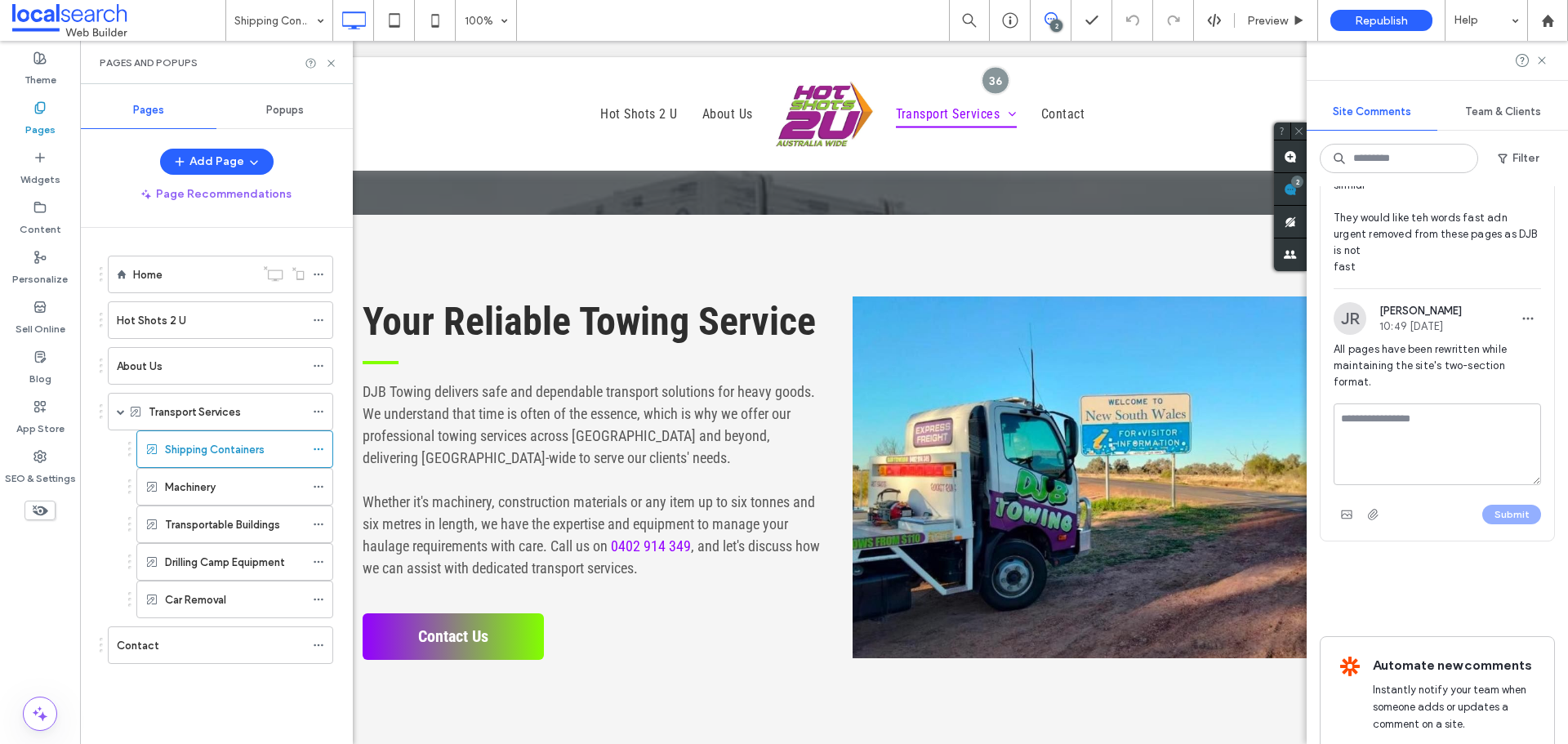
scroll to position [571, 0]
click at [1521, 323] on icon "button" at bounding box center [1528, 318] width 13 height 13
click at [1489, 351] on div "Edit" at bounding box center [1455, 359] width 145 height 31
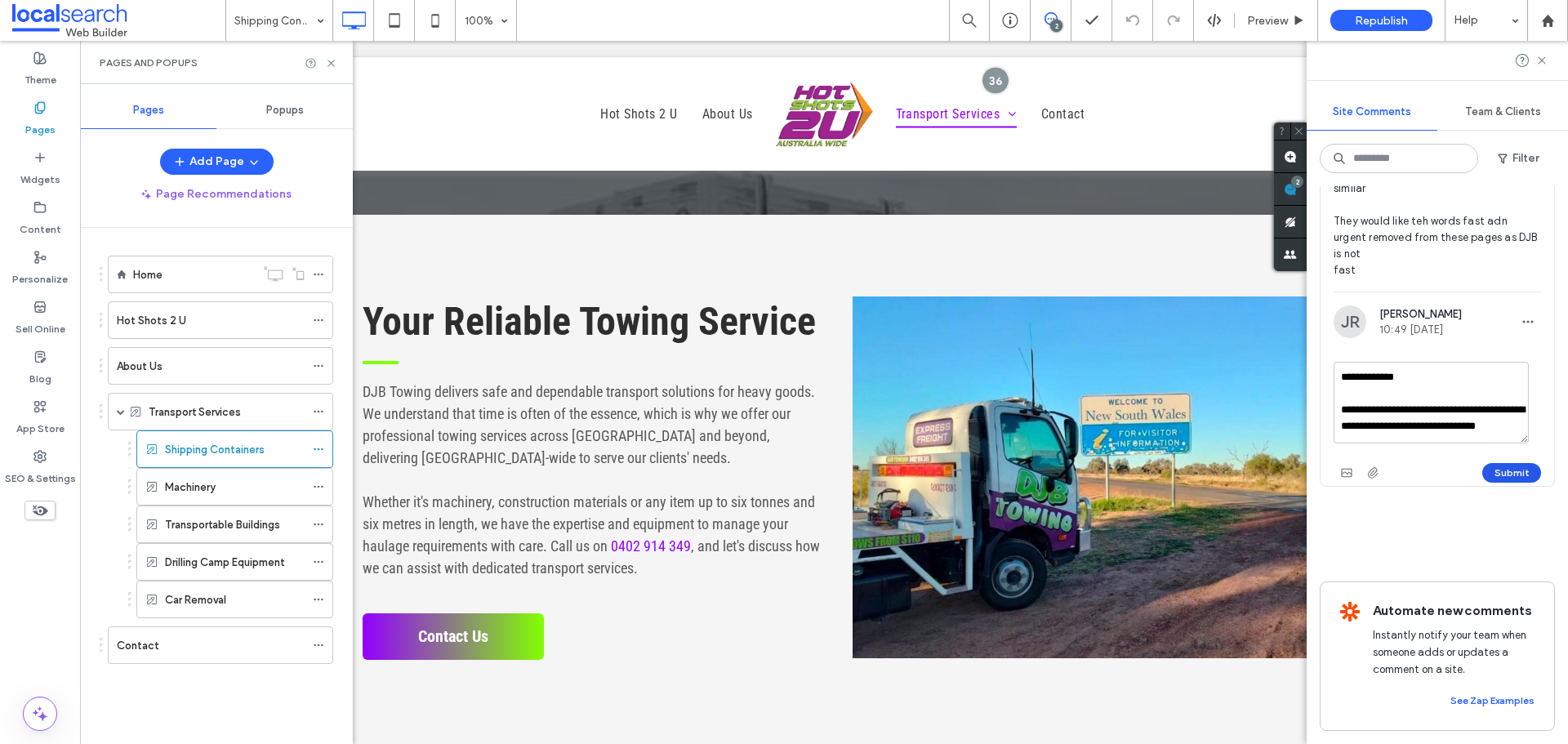
type textarea "**********"
click at [1510, 465] on button "Submit" at bounding box center [1511, 472] width 58 height 19
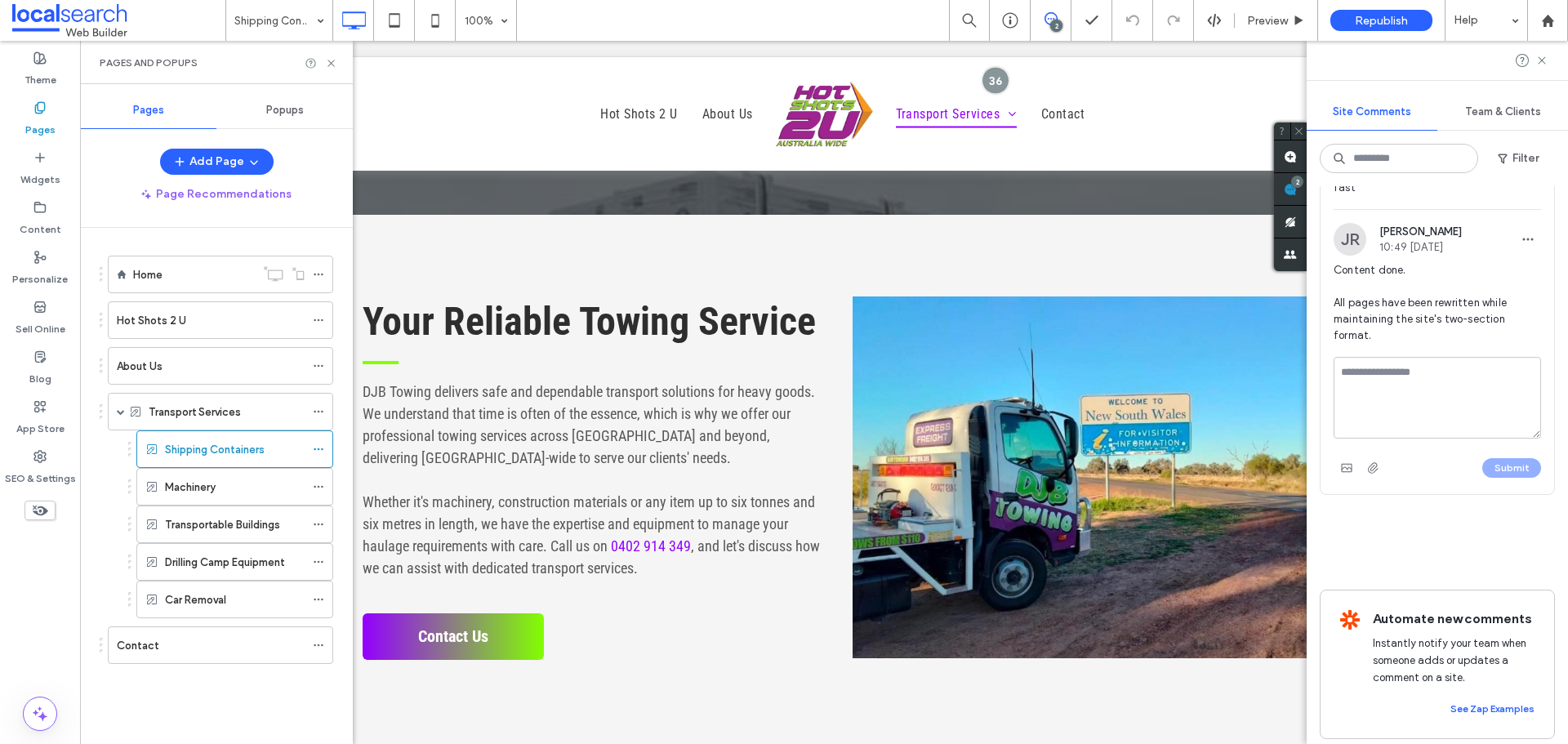
scroll to position [676, 0]
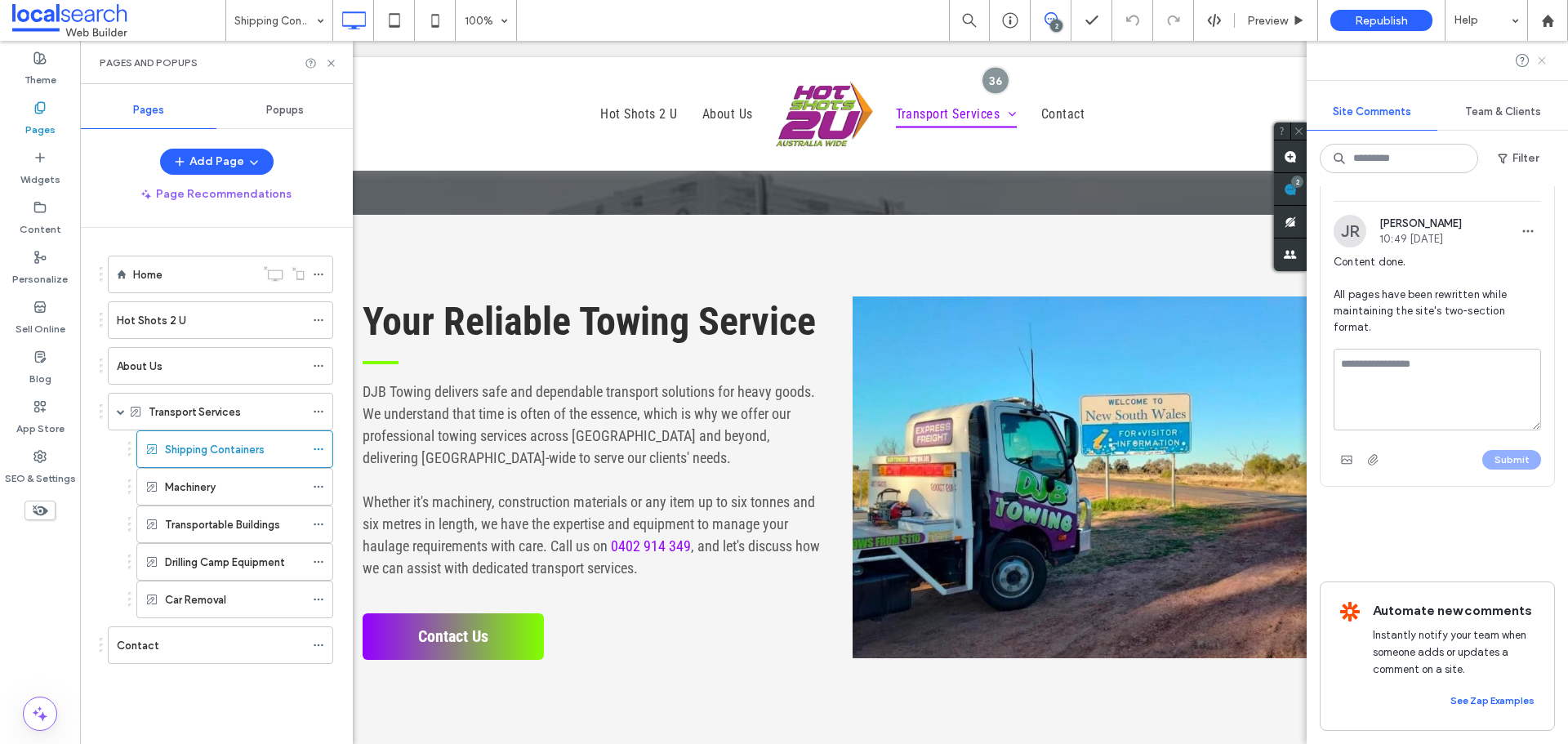
click at [1541, 56] on icon at bounding box center [1542, 61] width 13 height 13
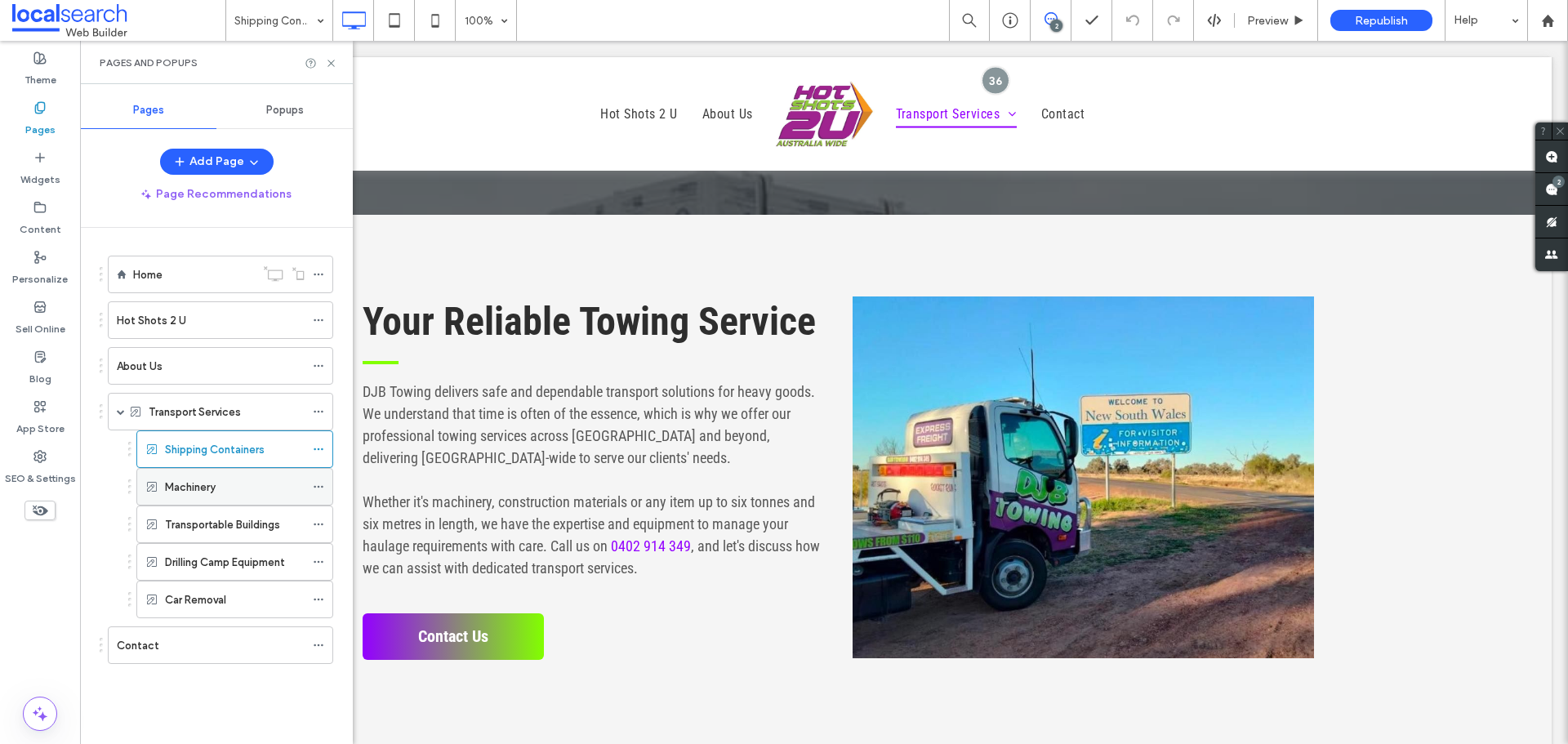
click at [213, 481] on label "Machinery" at bounding box center [190, 487] width 51 height 28
click at [196, 517] on label "Transportable Buildings" at bounding box center [223, 525] width 115 height 28
click at [268, 564] on label "Drilling Camp Equipment" at bounding box center [225, 562] width 120 height 28
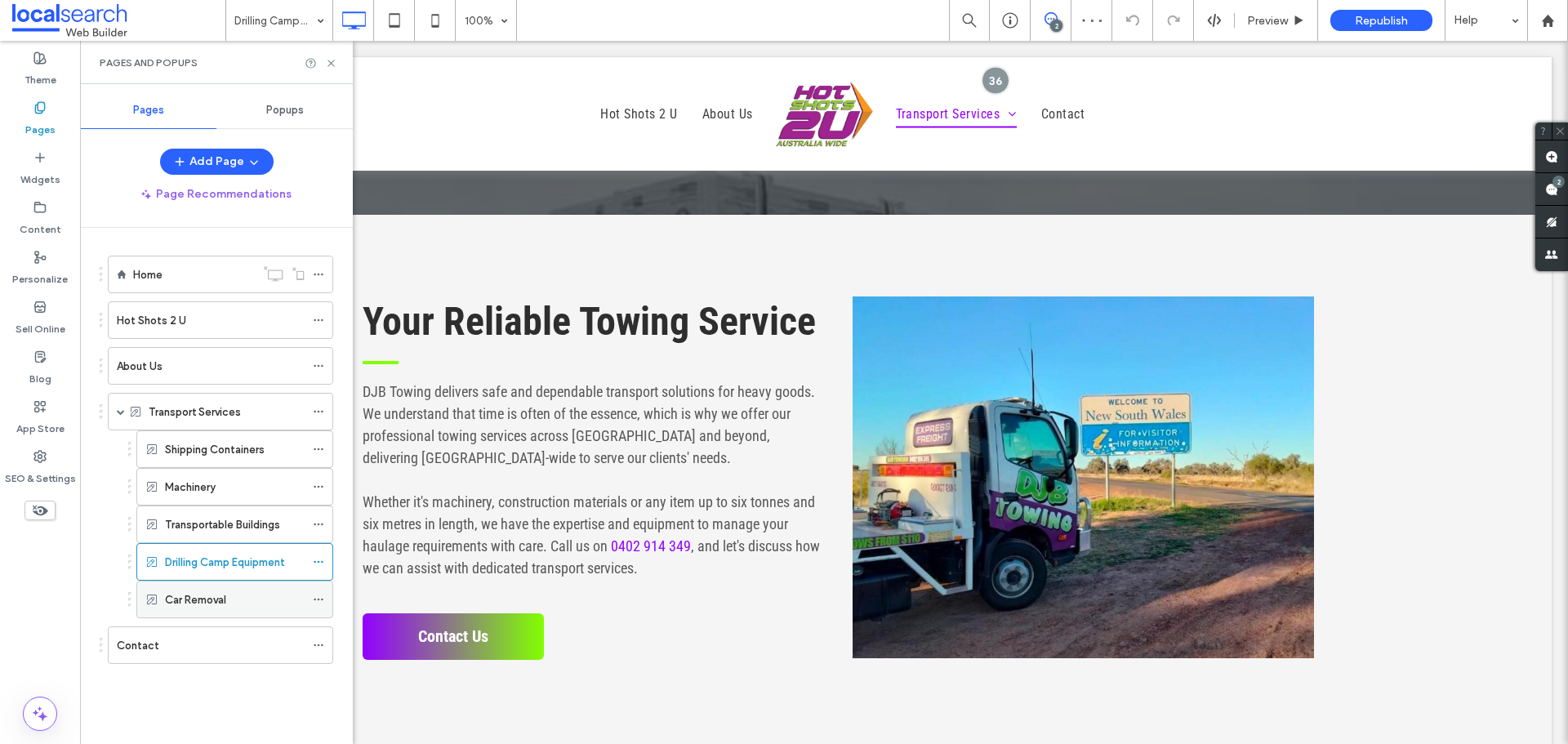
click at [207, 604] on label "Car Removal" at bounding box center [195, 600] width 61 height 28
click at [222, 633] on div "Contact" at bounding box center [210, 645] width 188 height 36
click at [233, 417] on label "Transport Services" at bounding box center [194, 412] width 93 height 28
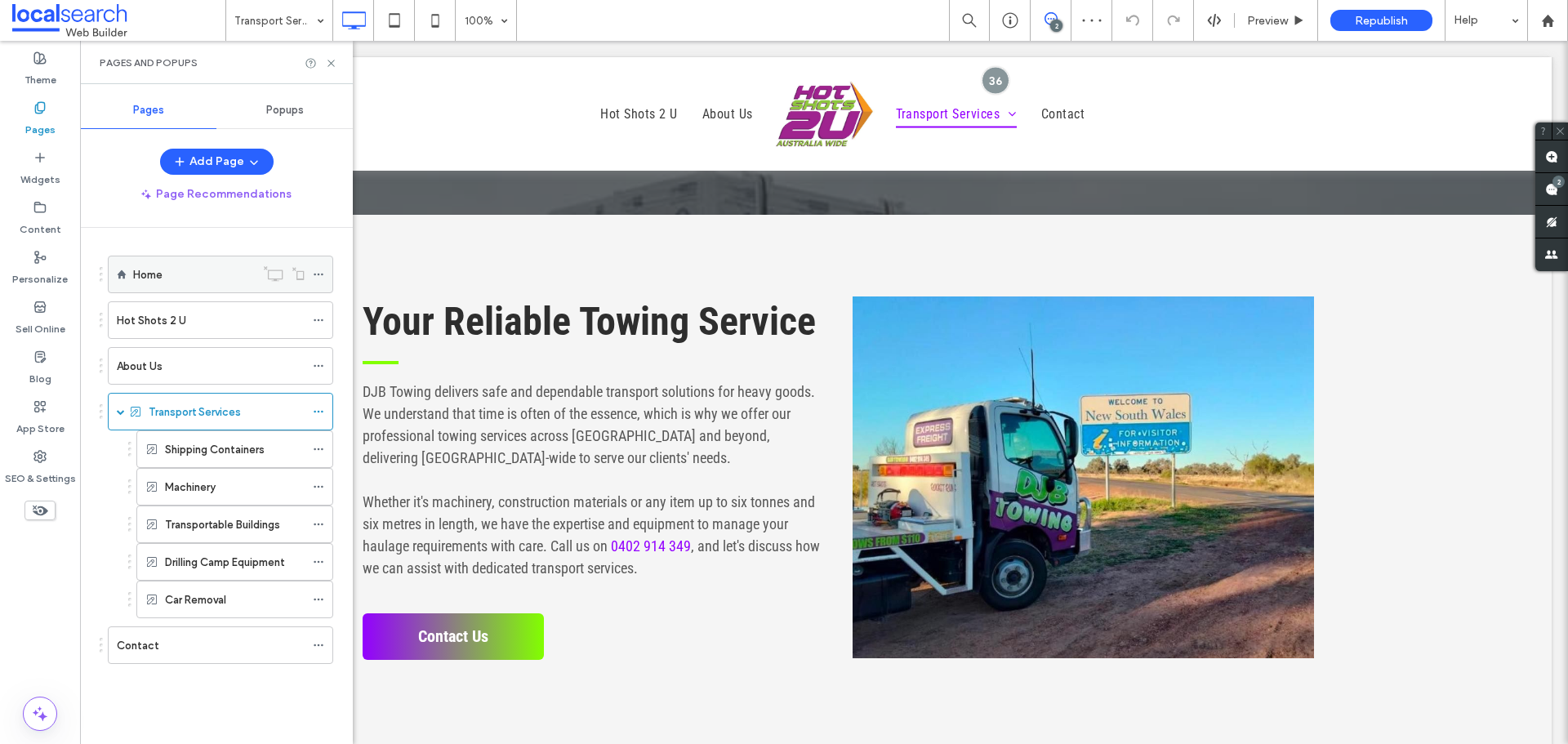
click at [213, 274] on div "Home" at bounding box center [194, 274] width 122 height 18
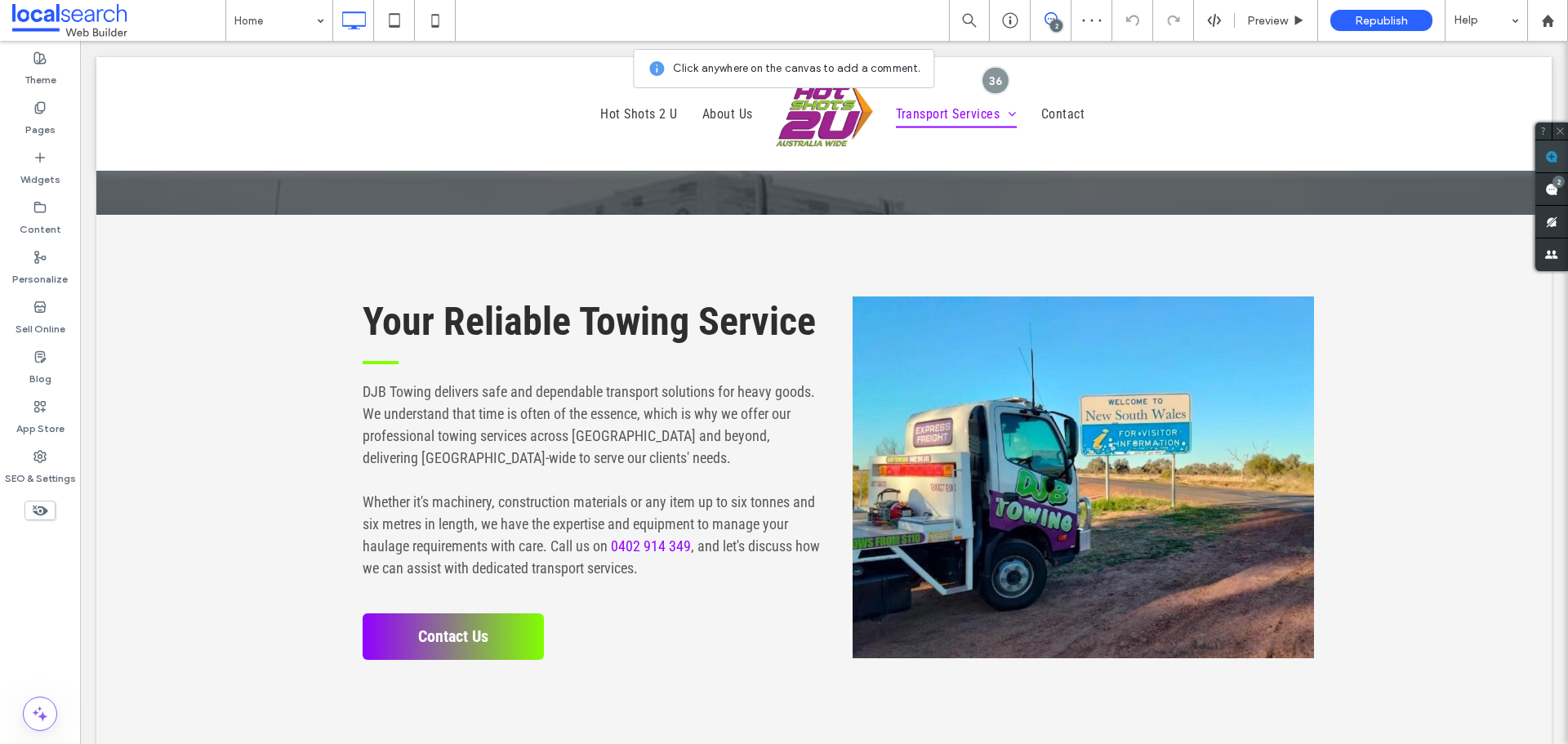
click at [1547, 156] on use at bounding box center [1551, 157] width 13 height 13
click at [1552, 164] on span at bounding box center [1551, 156] width 33 height 32
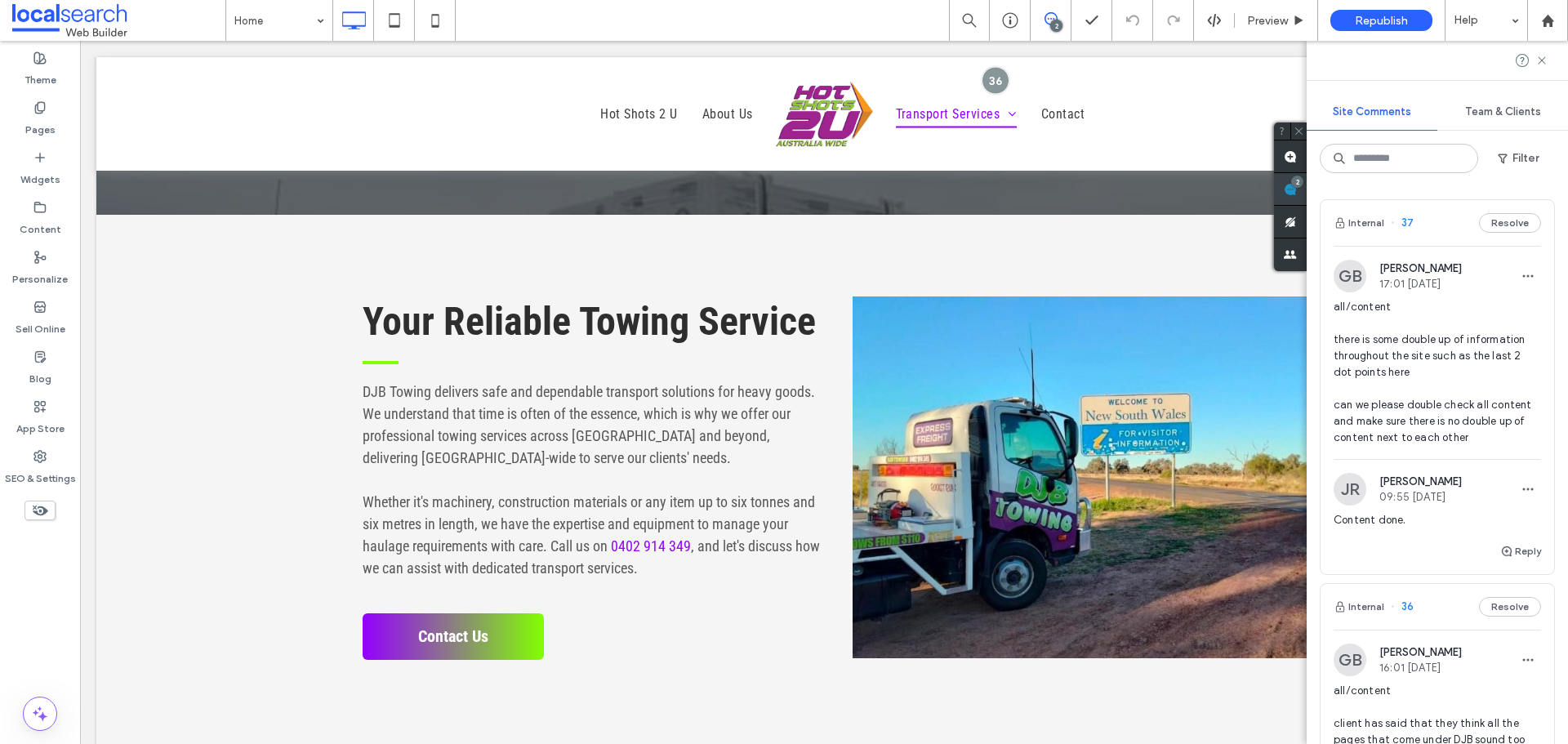
click at [1559, 175] on div "Site Comments Team & Clients Filter Internal 37 Resolve GB Grace Bowden 17:01 S…" at bounding box center [1436, 392] width 261 height 703
click at [1500, 153] on icon "button" at bounding box center [1503, 158] width 13 height 13
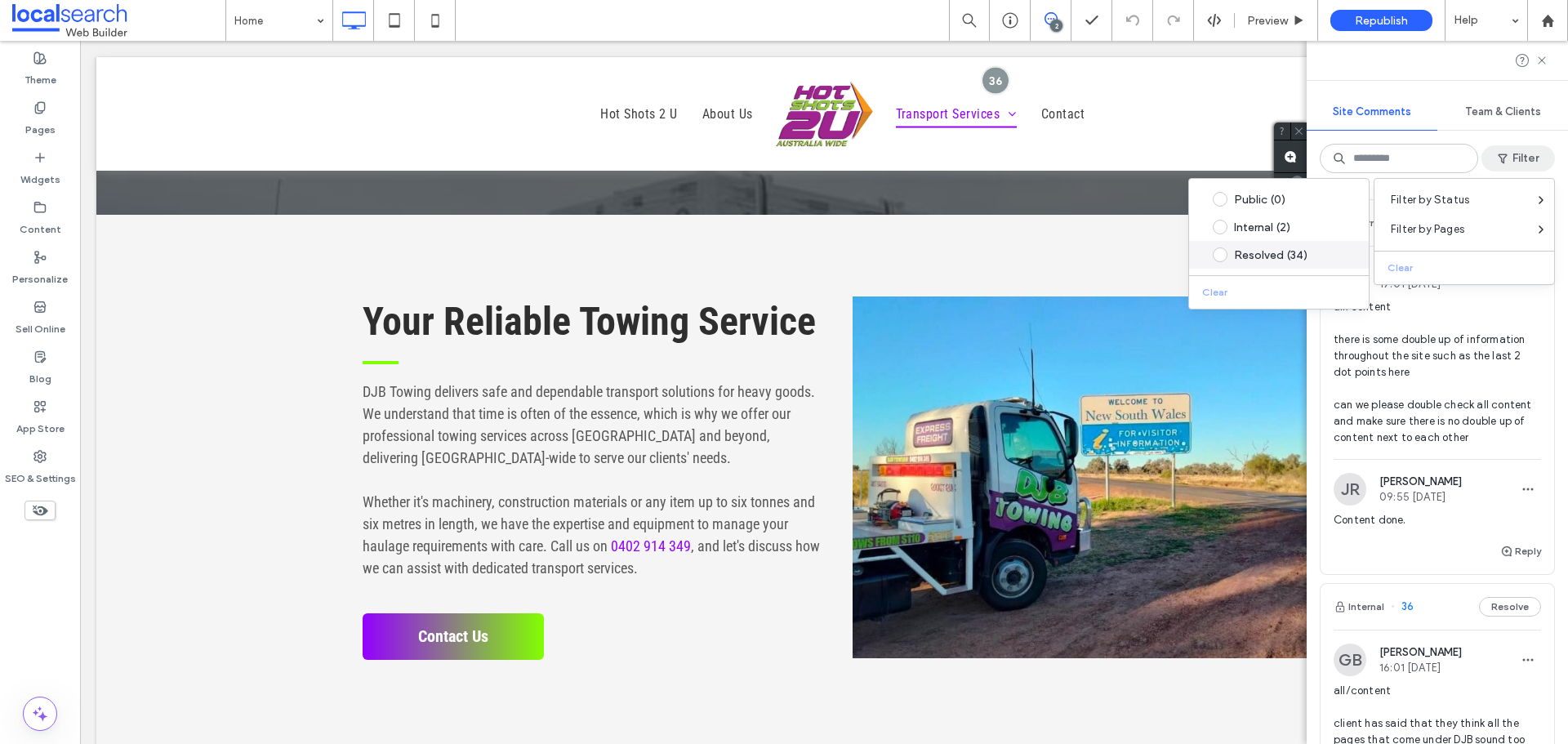
click at [1274, 259] on div "Resolved (34)" at bounding box center [1291, 255] width 115 height 14
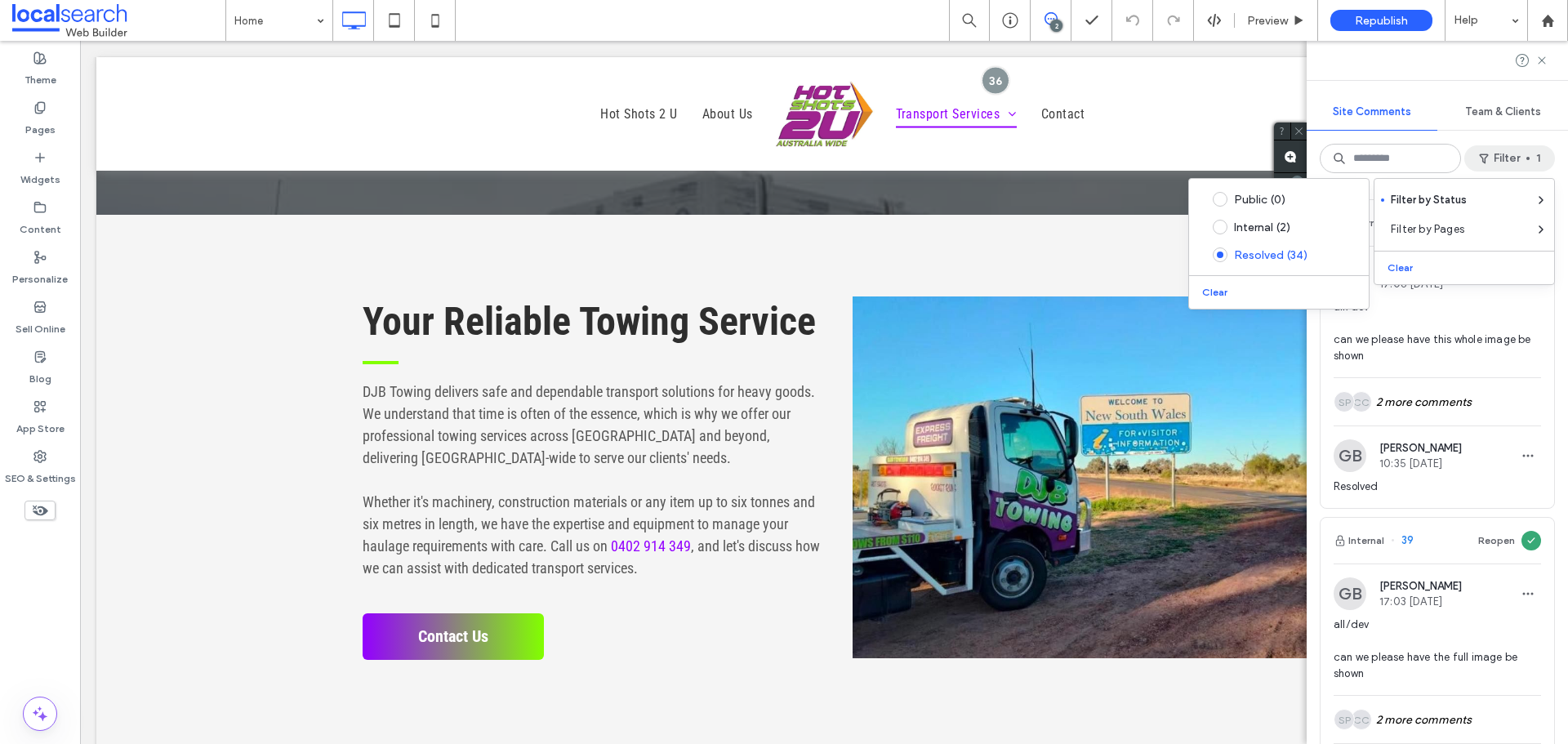
click at [1461, 323] on span "all/dev can we please have this whole image be shown" at bounding box center [1437, 331] width 208 height 65
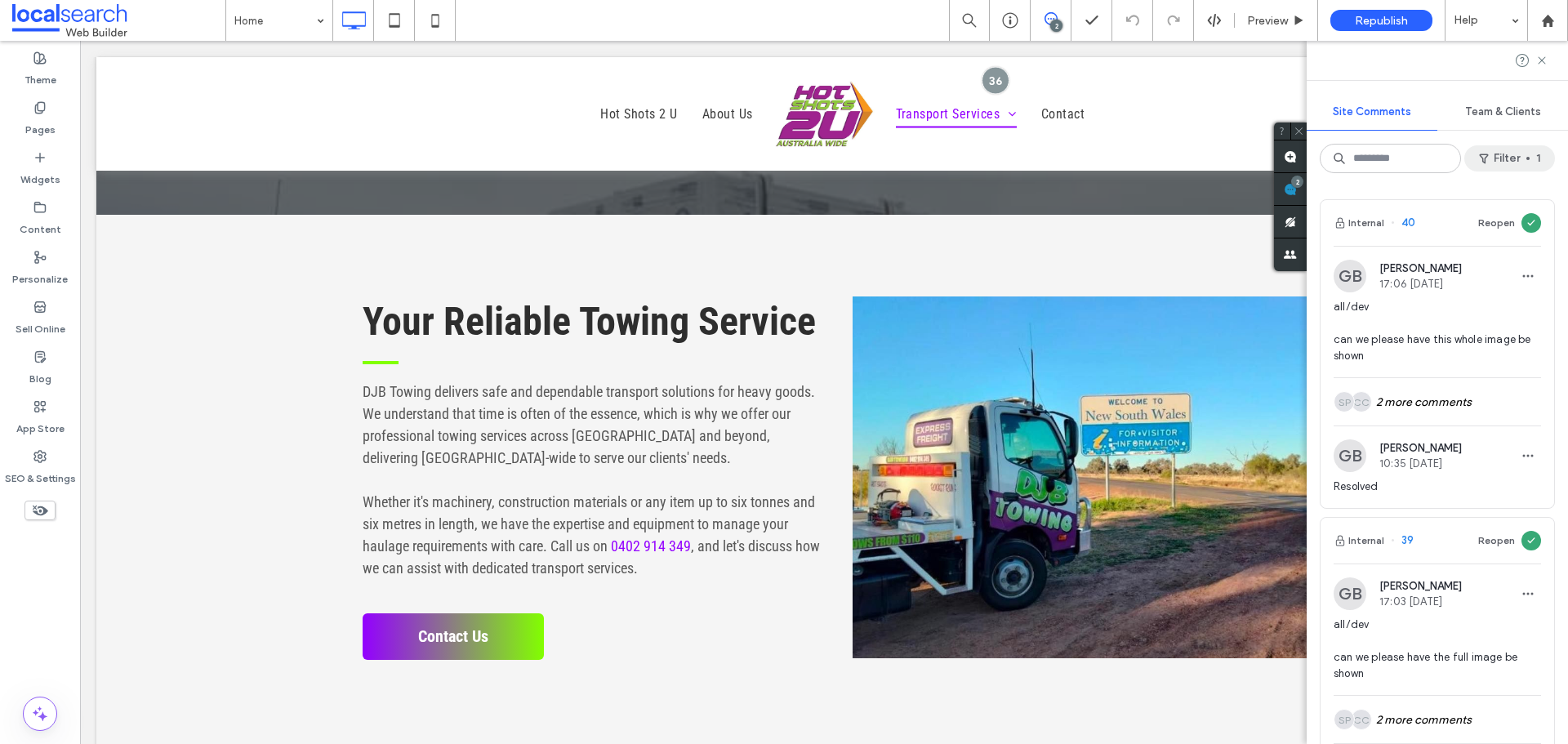
click at [1500, 165] on button "Filter 1" at bounding box center [1509, 158] width 91 height 26
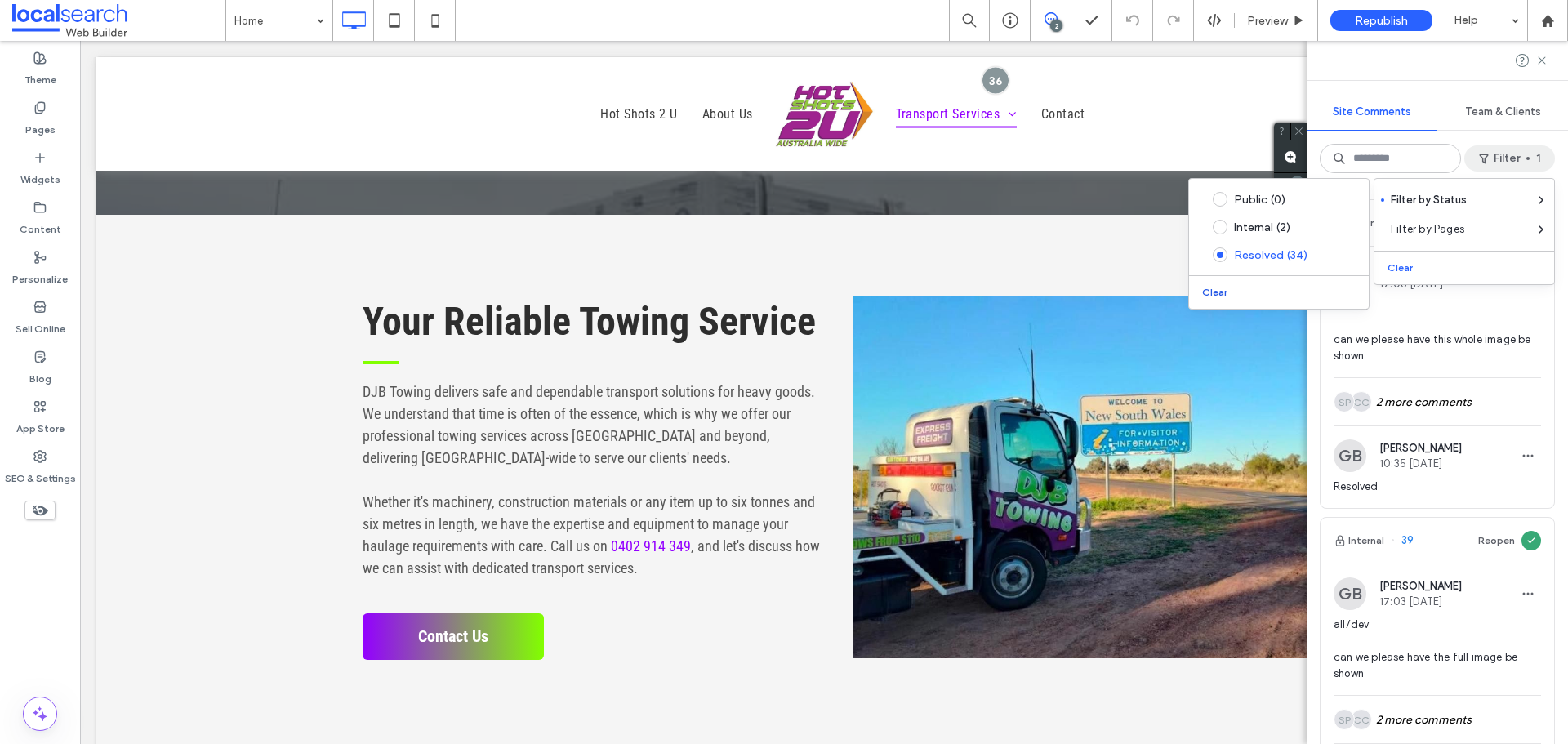
click at [1214, 287] on button "Clear" at bounding box center [1216, 292] width 42 height 19
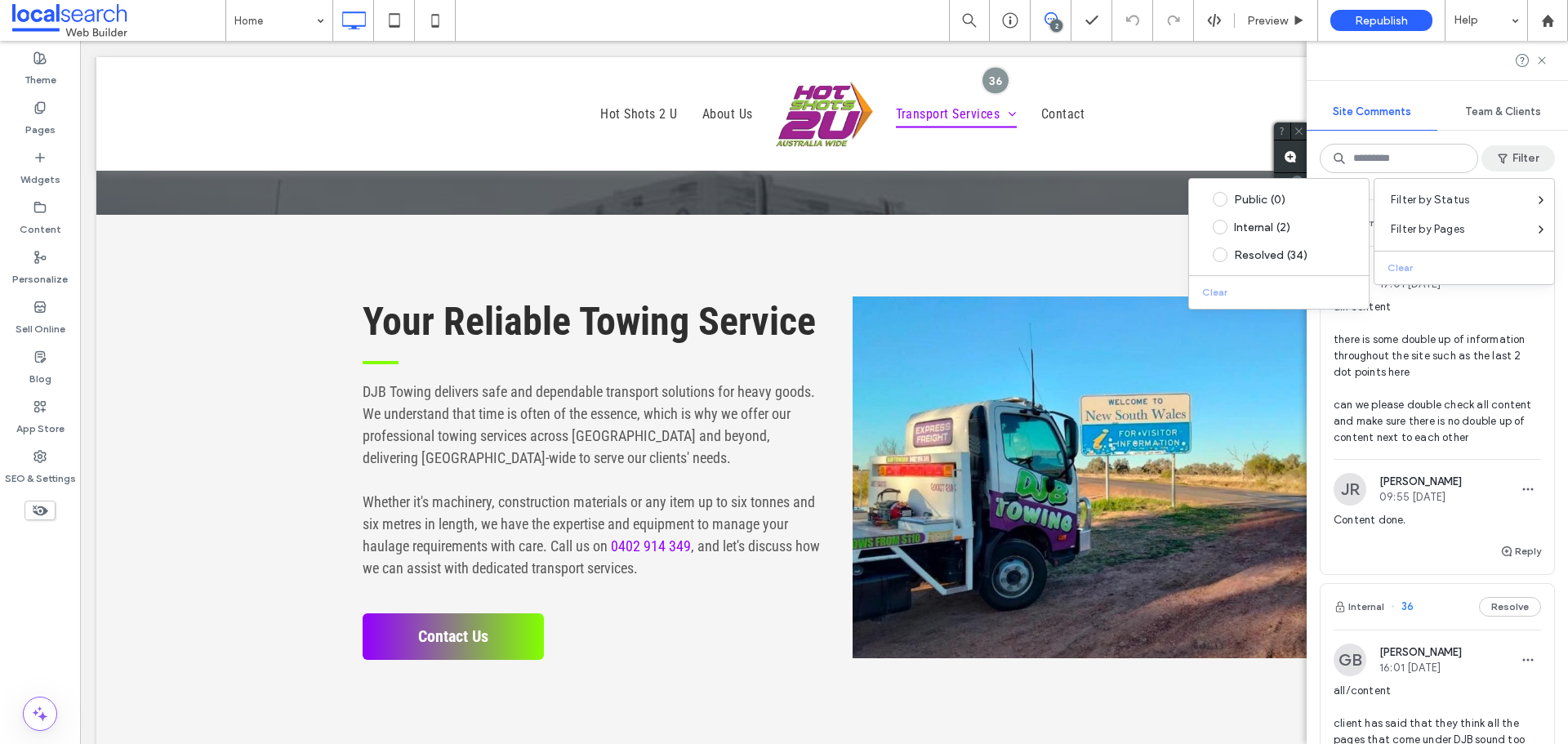
click at [1490, 309] on span "all/content there is some double up of information throughout the site such as …" at bounding box center [1437, 372] width 208 height 147
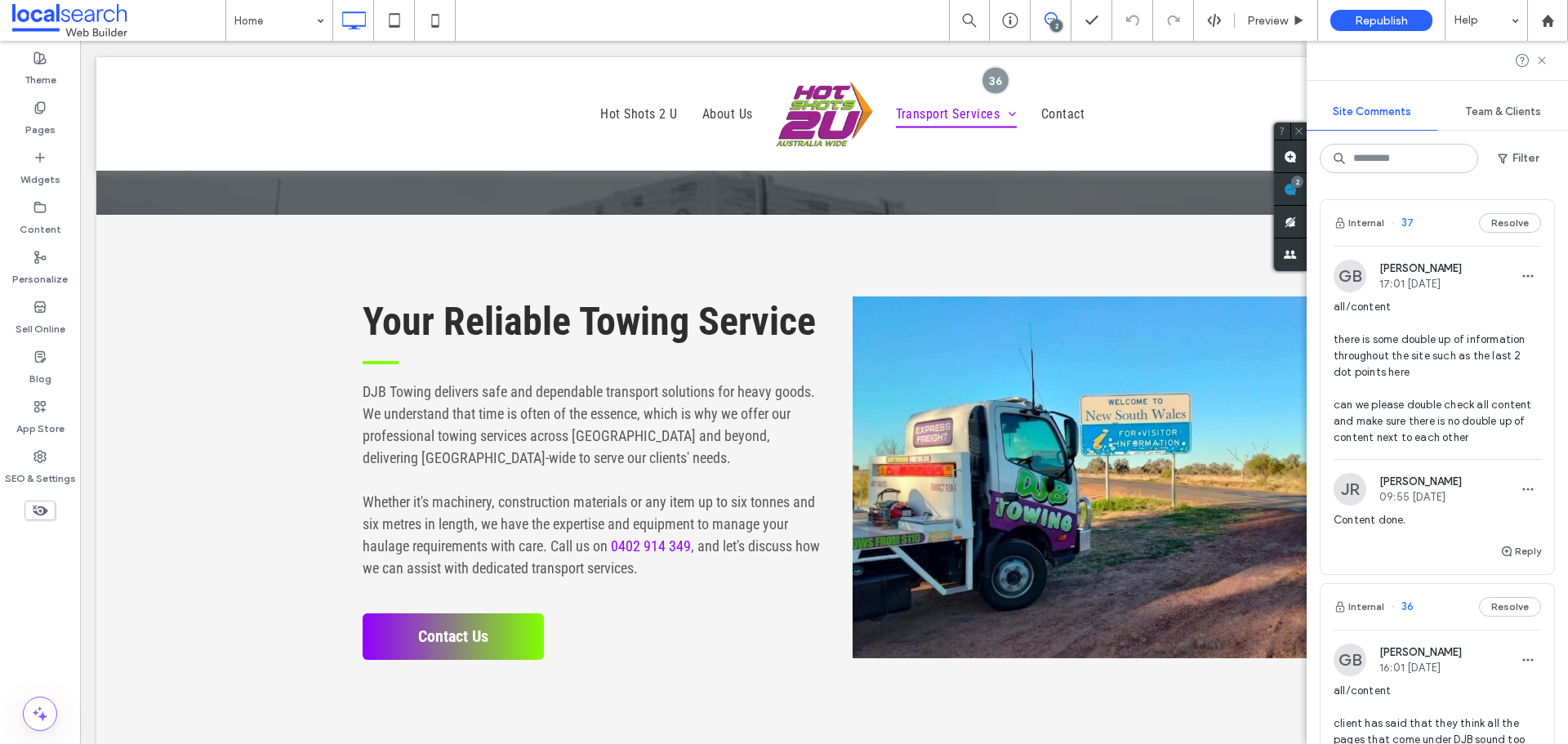
type input "**********"
type input "**"
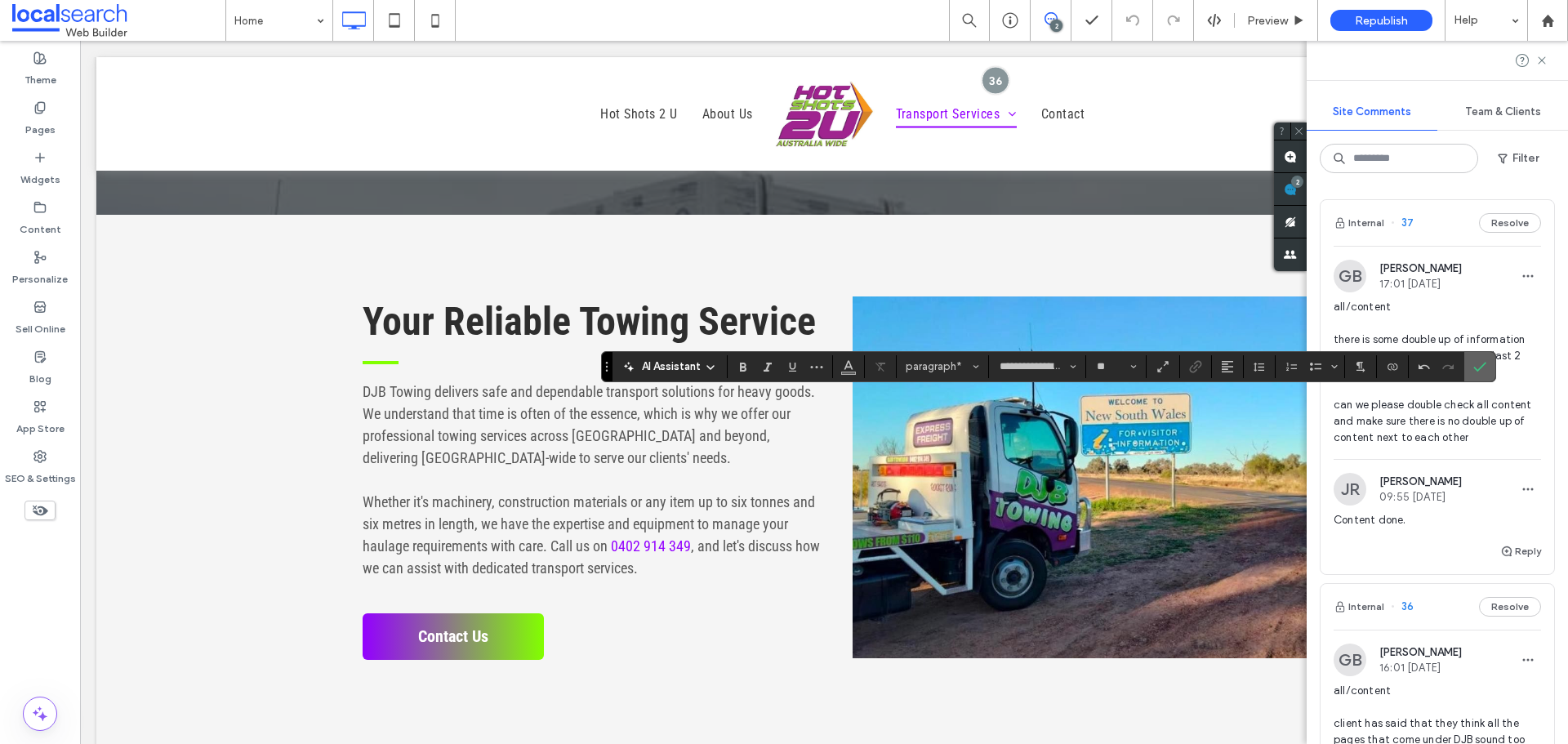
click at [1475, 369] on use "Confirm" at bounding box center [1480, 367] width 13 height 10
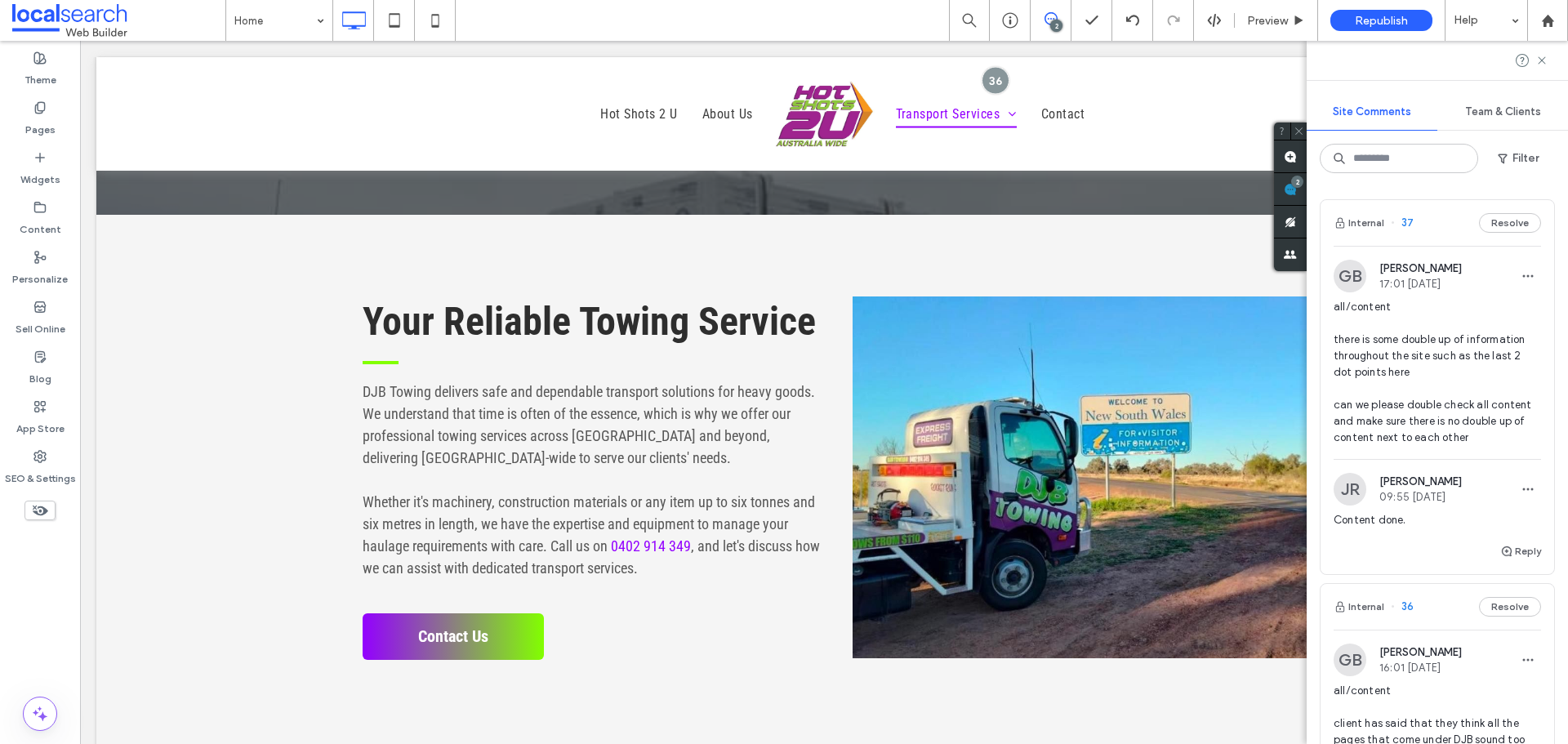
scroll to position [324, 0]
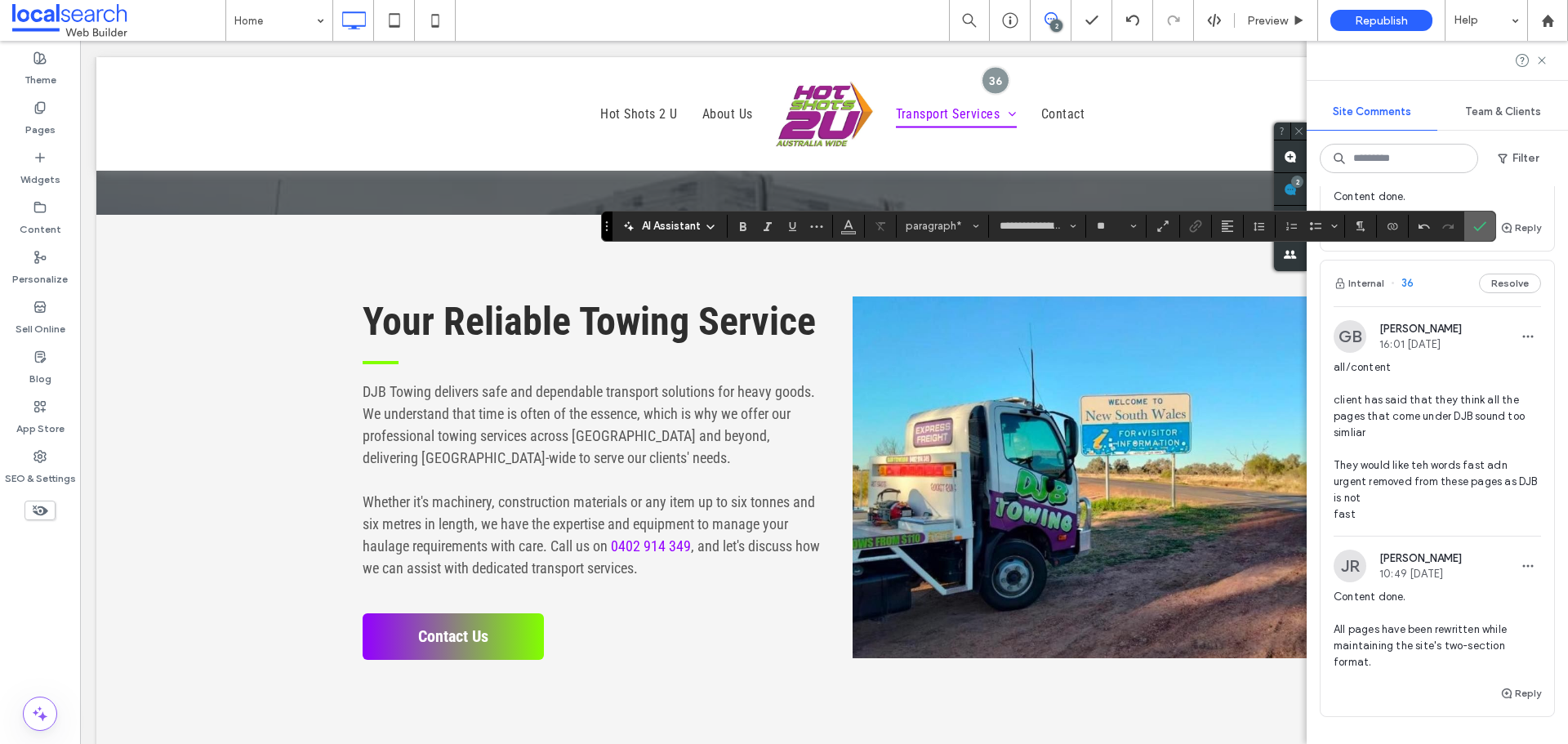
click at [1476, 224] on icon "Confirm" at bounding box center [1480, 226] width 13 height 13
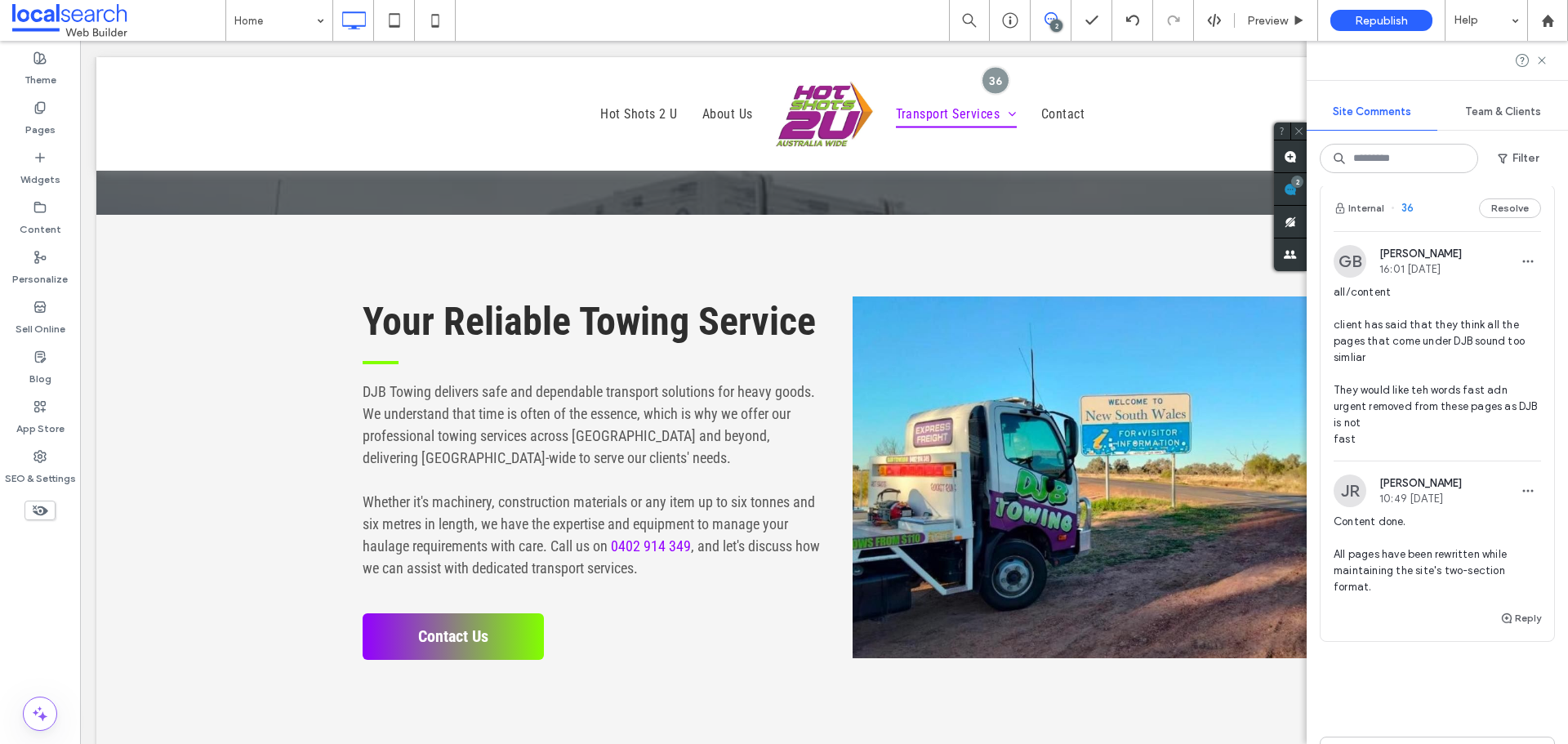
scroll to position [405, 0]
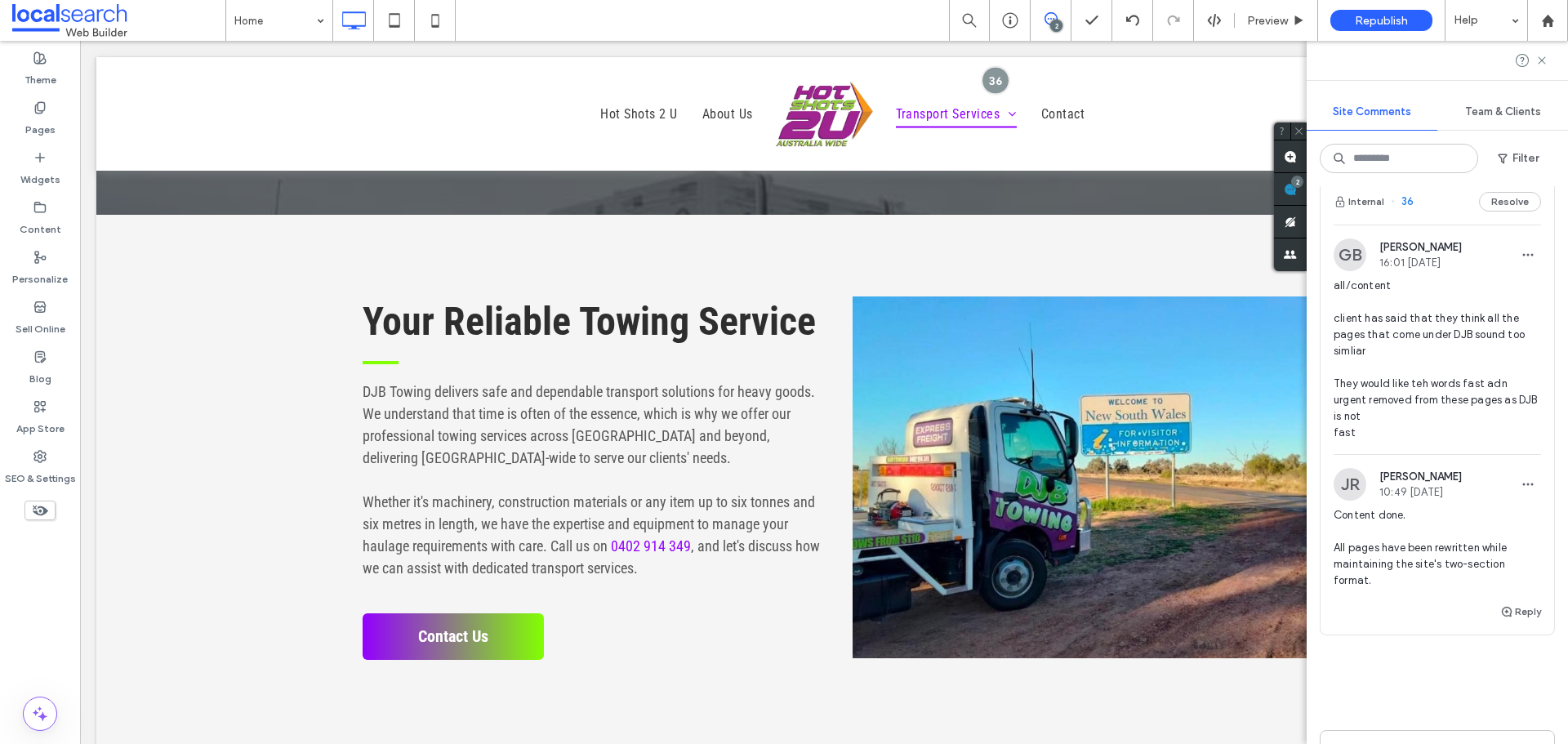
click at [1415, 397] on span "all/content client has said that they think all the pages that come under DJB s…" at bounding box center [1437, 359] width 208 height 163
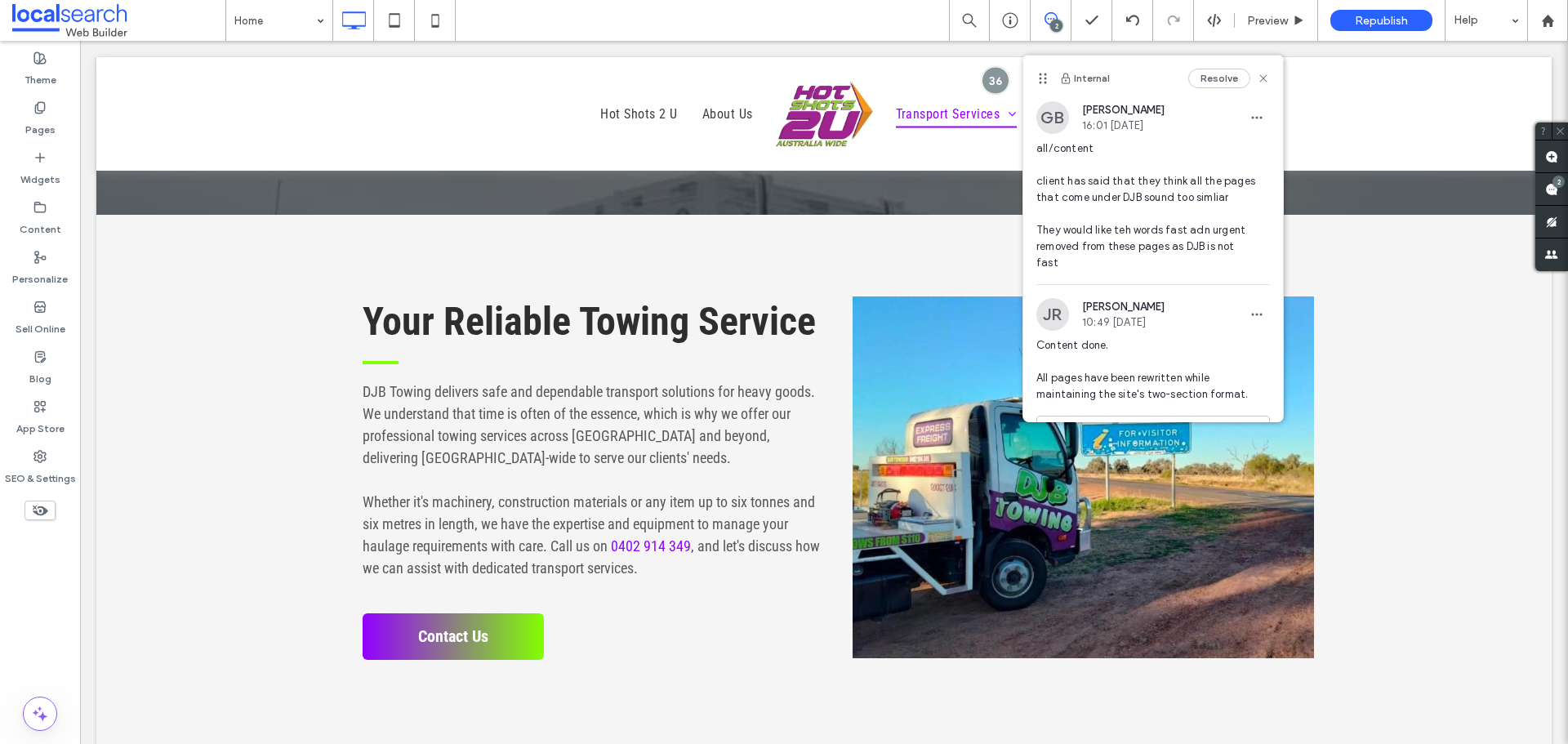
scroll to position [43, 0]
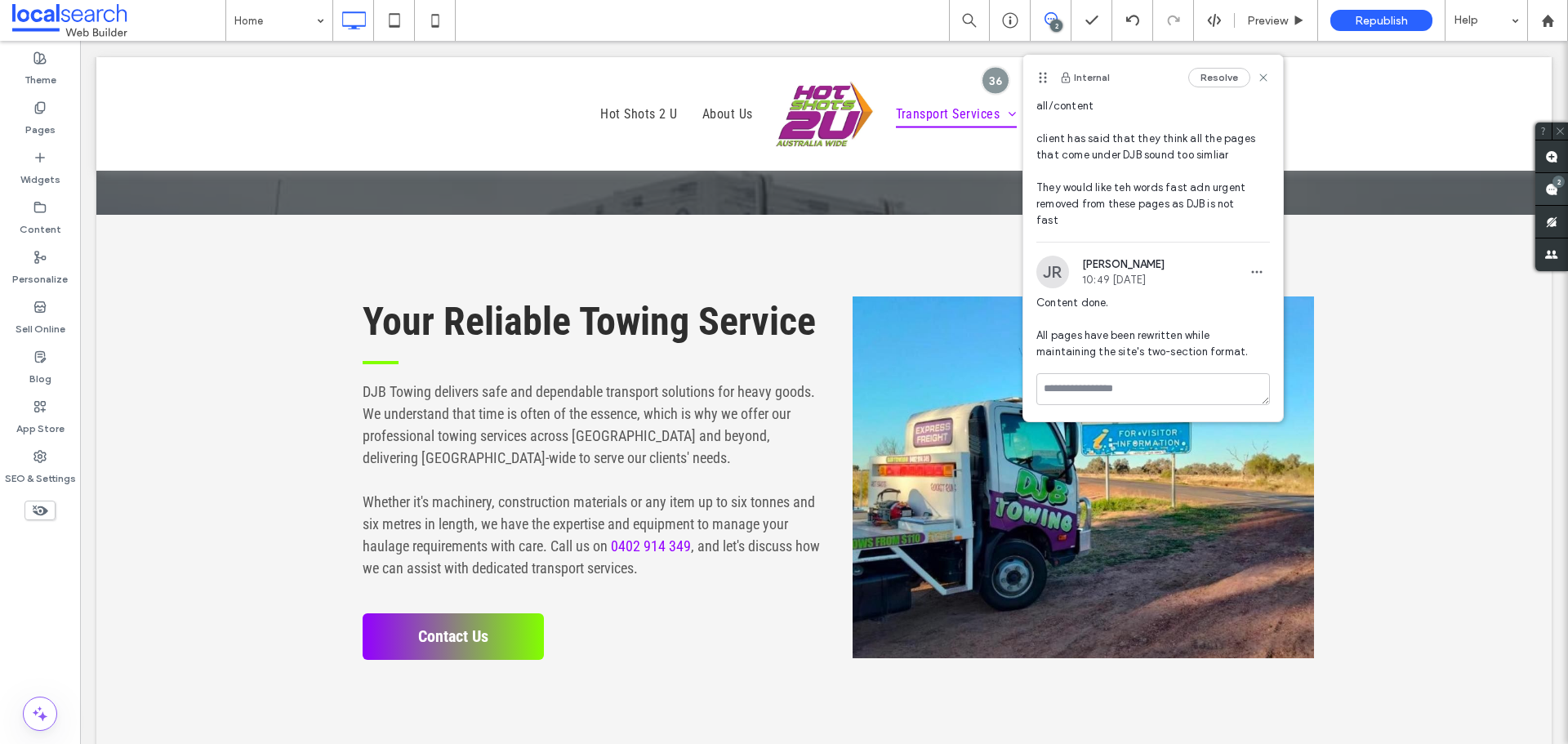
click at [1561, 185] on div "2" at bounding box center [1551, 189] width 33 height 33
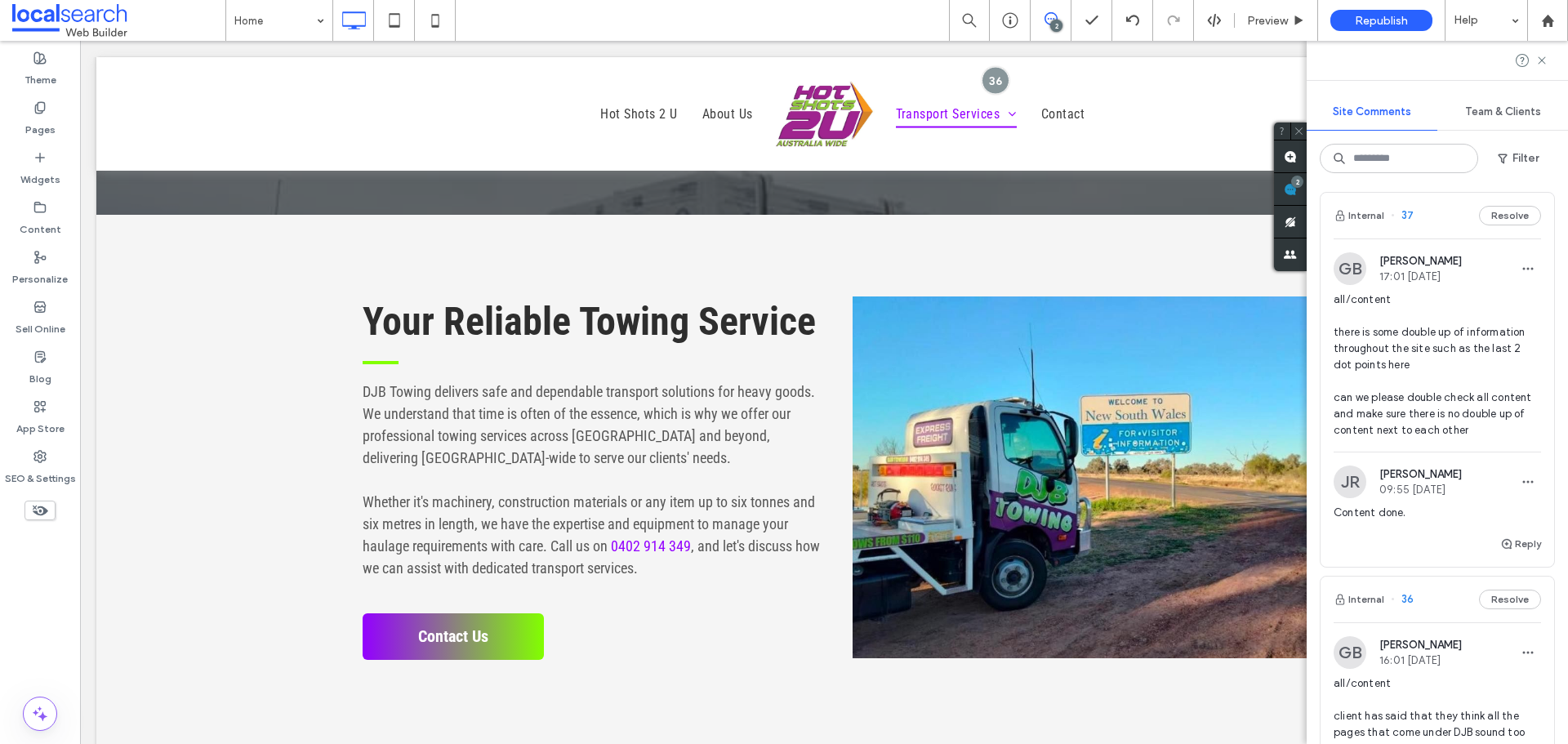
scroll to position [0, 0]
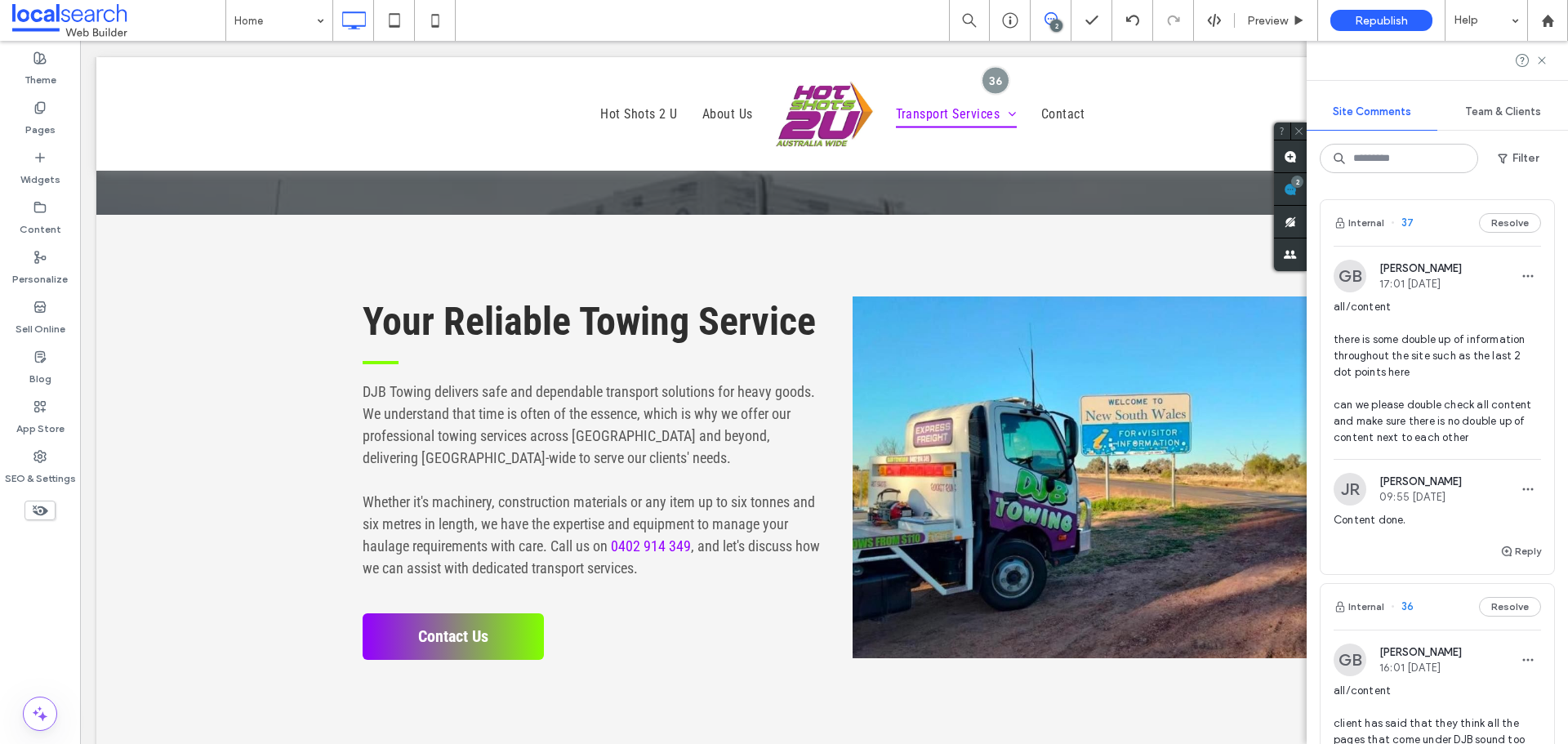
click at [1397, 401] on span "all/content there is some double up of information throughout the site such as …" at bounding box center [1437, 372] width 208 height 147
click at [37, 129] on label "Pages" at bounding box center [40, 125] width 30 height 23
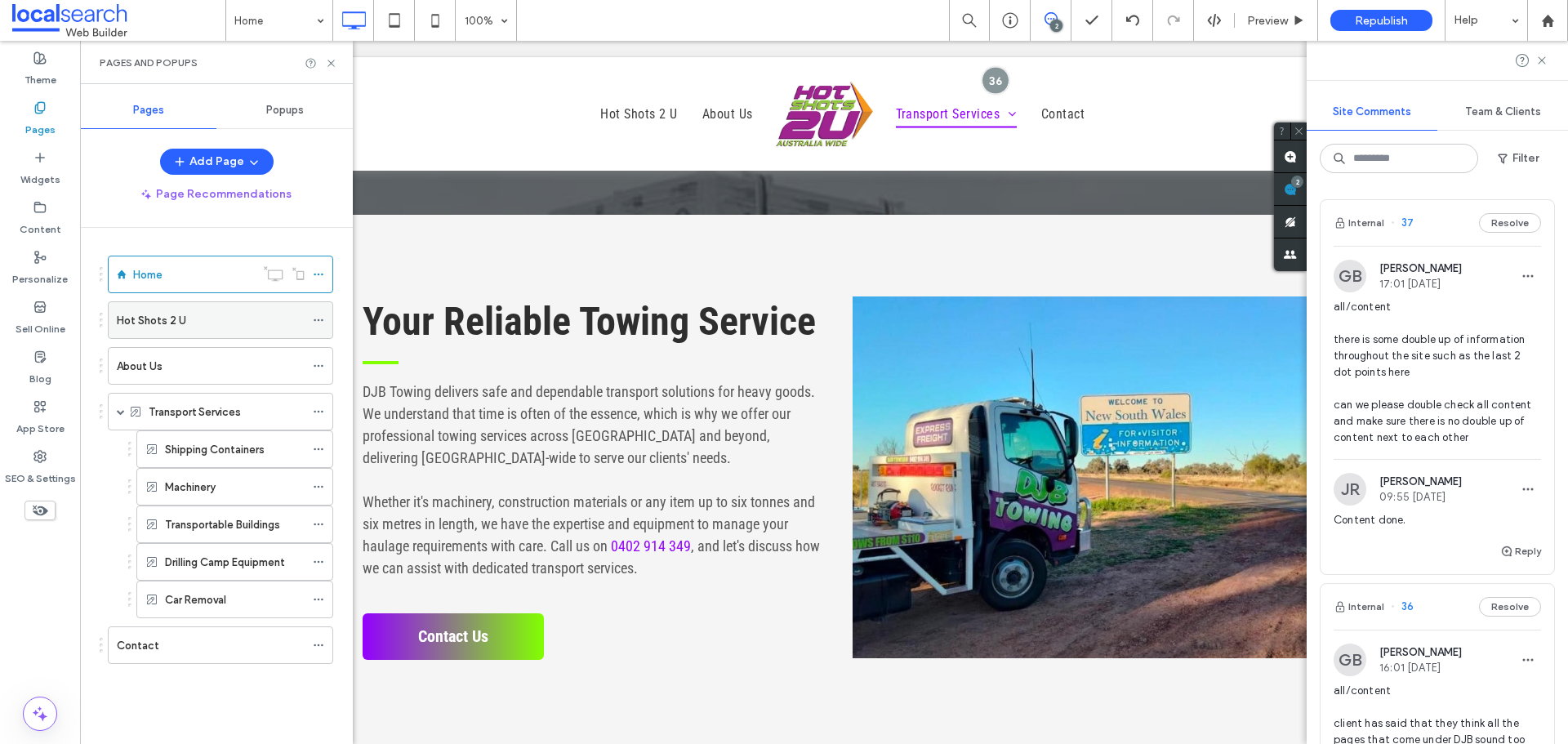
click at [195, 319] on div "Hot Shots 2 U" at bounding box center [210, 320] width 188 height 18
click at [198, 369] on div "About Us" at bounding box center [210, 366] width 188 height 18
click at [217, 419] on label "Transport Services" at bounding box center [194, 412] width 93 height 28
click at [211, 448] on label "Shipping Containers" at bounding box center [214, 450] width 99 height 28
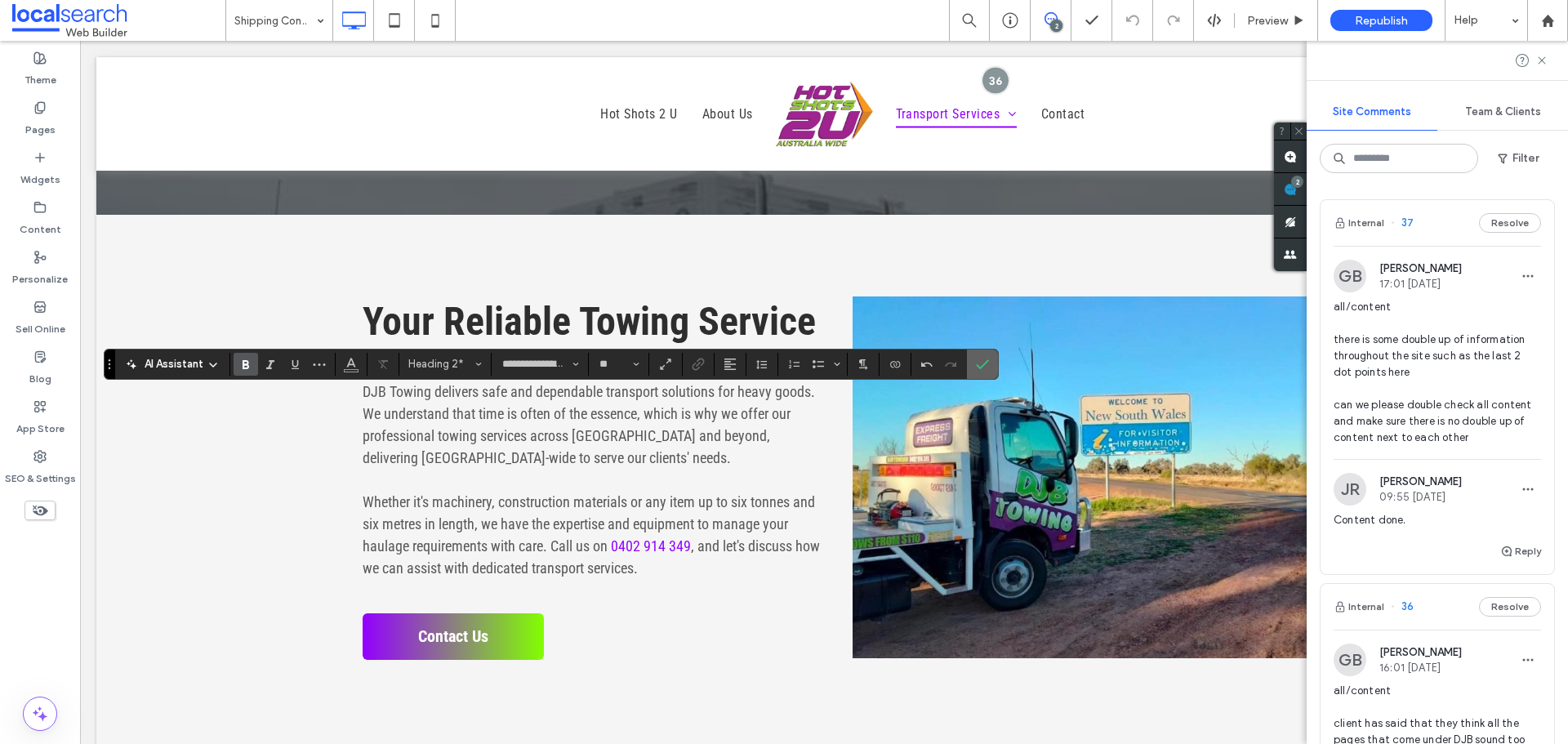
click at [988, 366] on label "Confirm" at bounding box center [982, 364] width 24 height 29
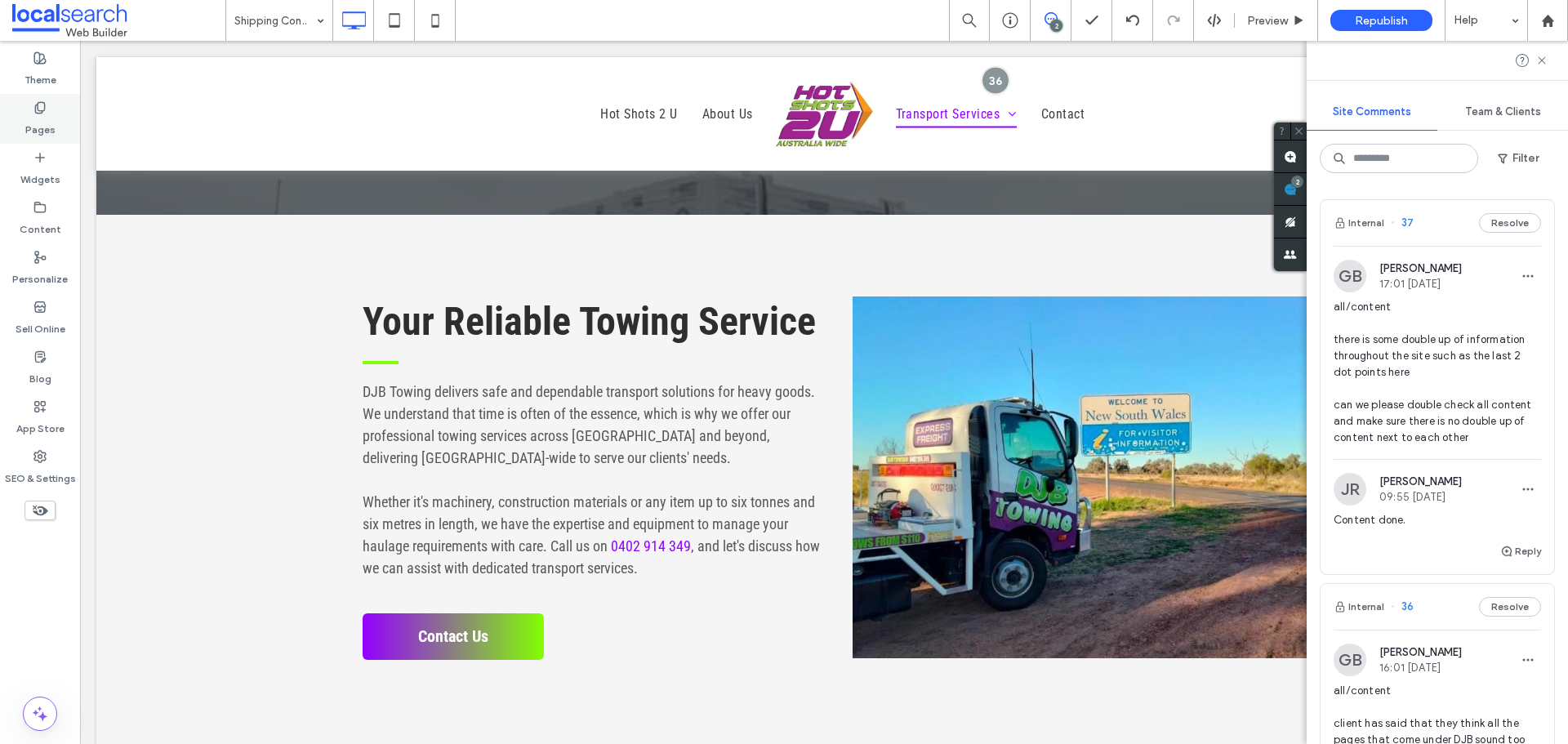
click at [57, 113] on div "Pages" at bounding box center [40, 119] width 80 height 50
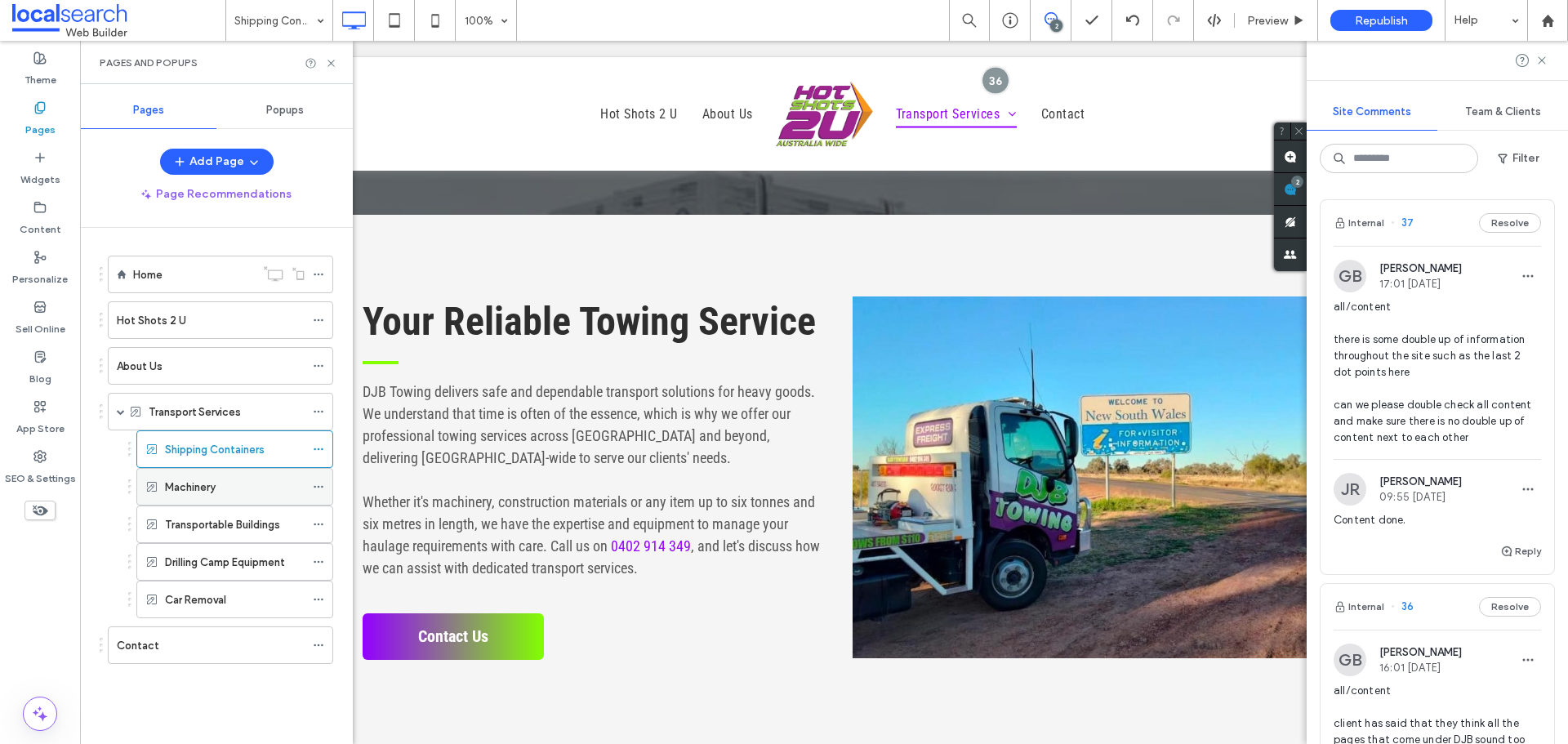
click at [188, 486] on label "Machinery" at bounding box center [190, 487] width 51 height 28
click at [220, 517] on label "Transportable Buildings" at bounding box center [223, 525] width 115 height 28
click at [225, 485] on div "Machinery" at bounding box center [234, 487] width 139 height 18
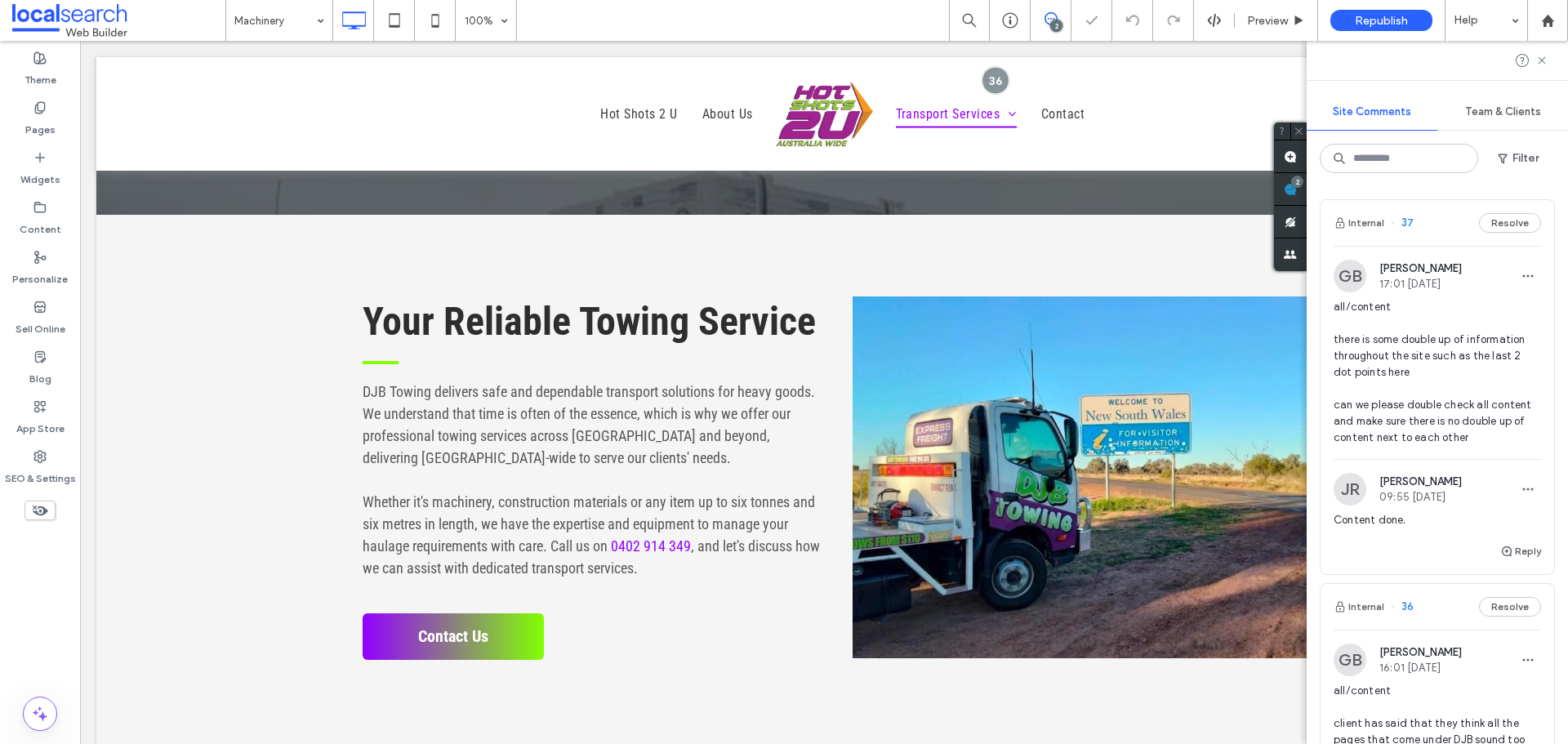
type input "**********"
type input "**"
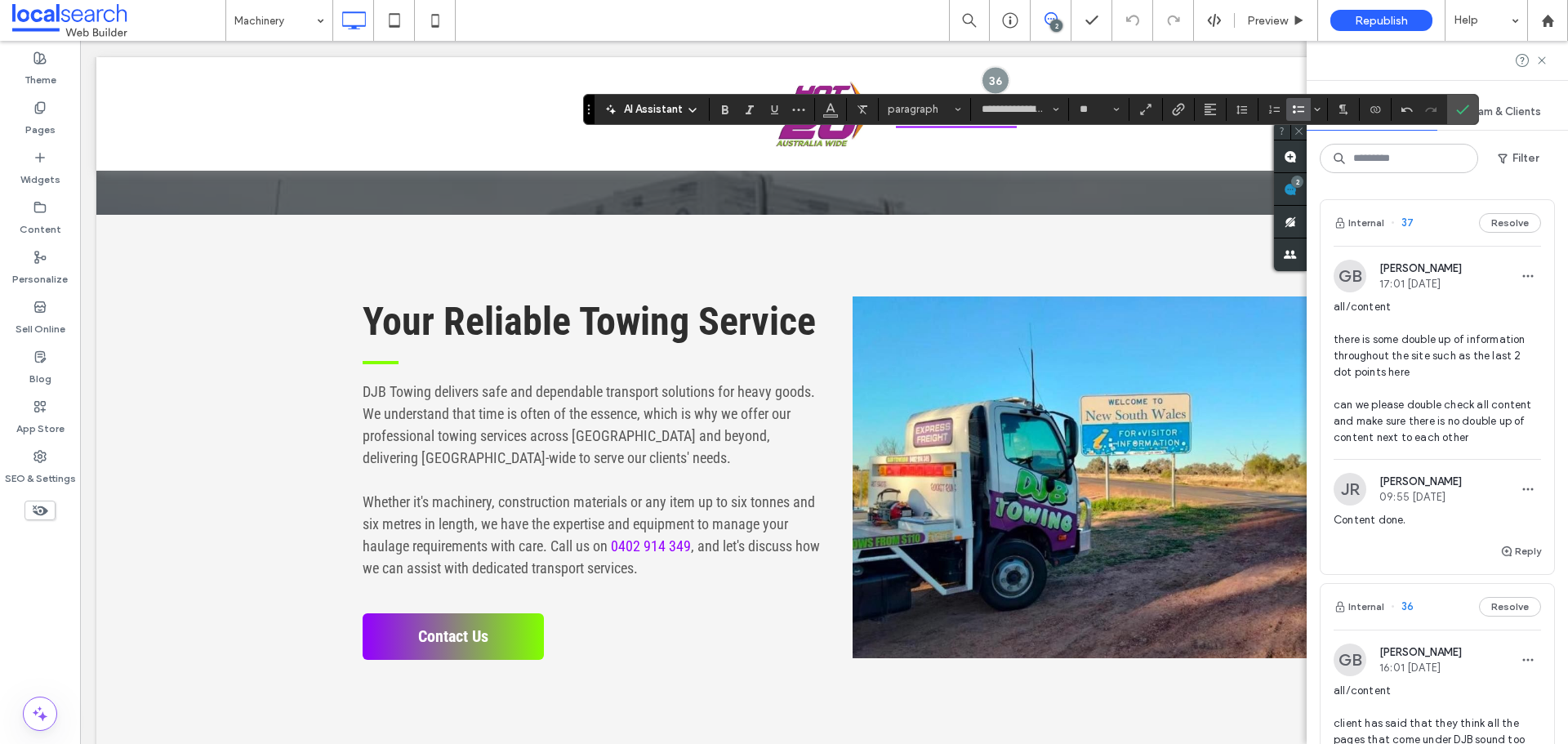
click at [1458, 104] on icon "Confirm" at bounding box center [1463, 109] width 13 height 13
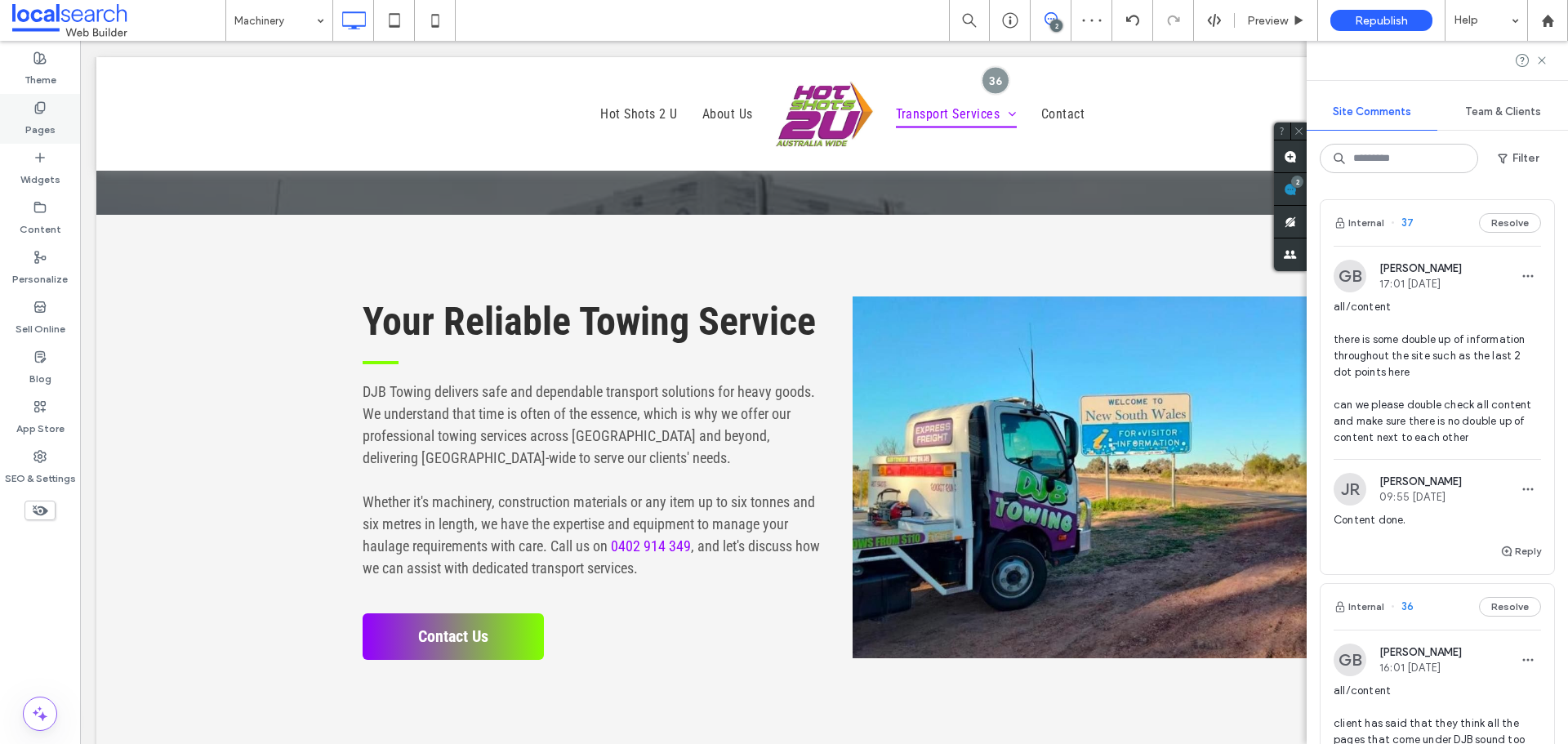
click at [35, 126] on label "Pages" at bounding box center [40, 125] width 30 height 23
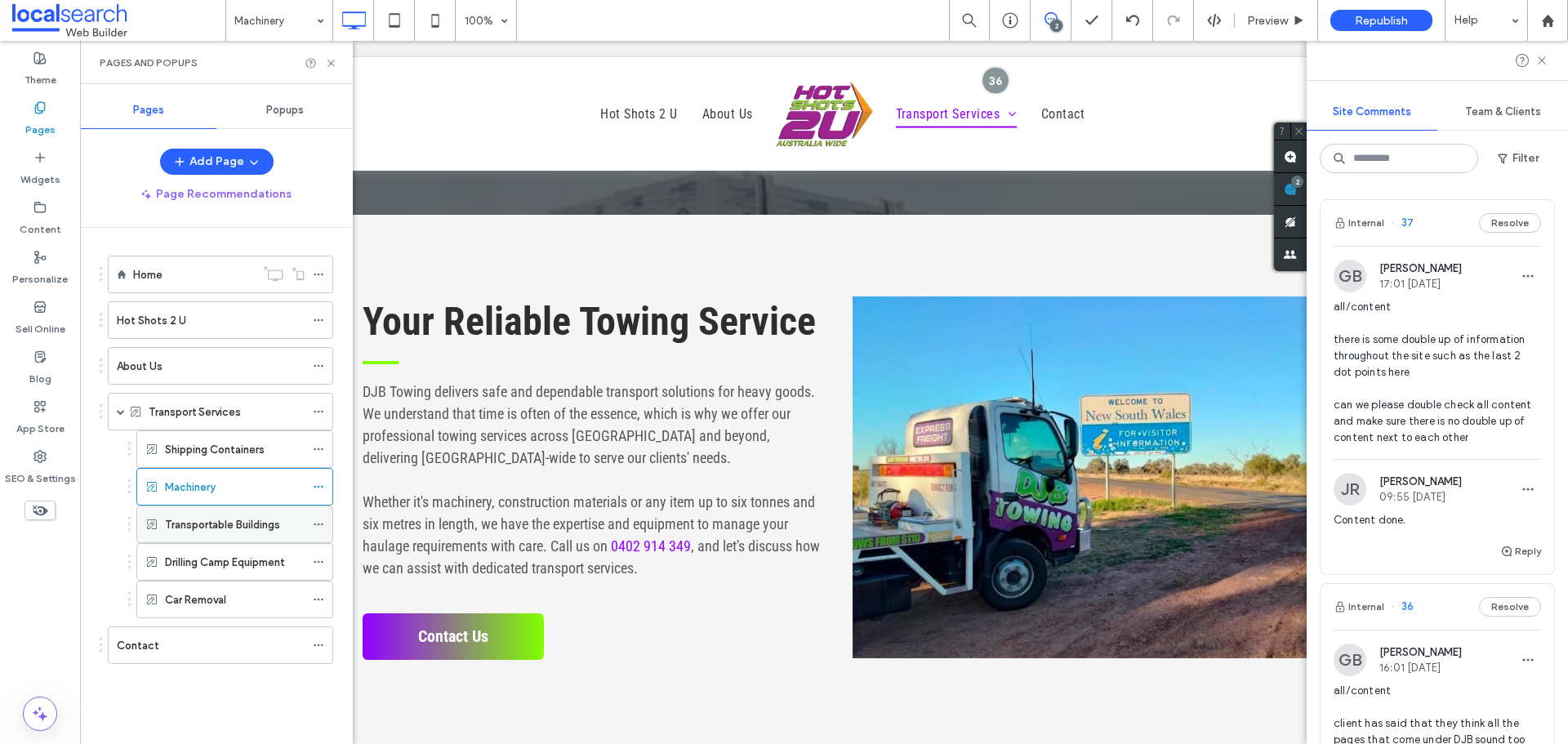
click at [253, 536] on div "Transportable Buildings" at bounding box center [234, 524] width 139 height 36
click at [247, 492] on div "Machinery" at bounding box center [234, 487] width 139 height 18
click at [200, 527] on label "Transportable Buildings" at bounding box center [223, 525] width 115 height 28
click at [206, 566] on label "Drilling Camp Equipment" at bounding box center [225, 562] width 120 height 28
click at [184, 526] on label "Transportable Buildings" at bounding box center [223, 525] width 115 height 28
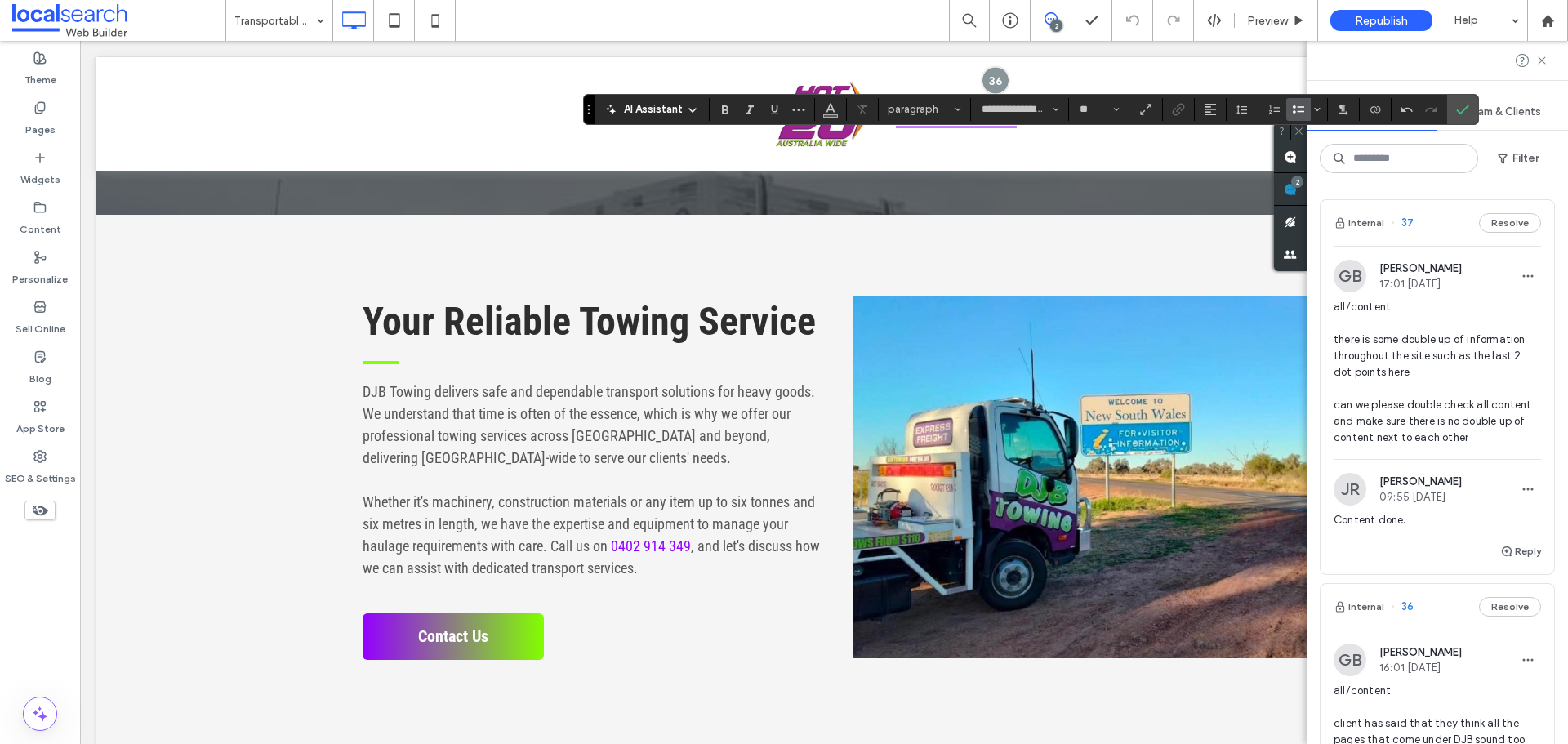
drag, startPoint x: 1467, startPoint y: 103, endPoint x: 1453, endPoint y: 123, distance: 24.4
click at [1467, 103] on icon "Confirm" at bounding box center [1463, 109] width 13 height 13
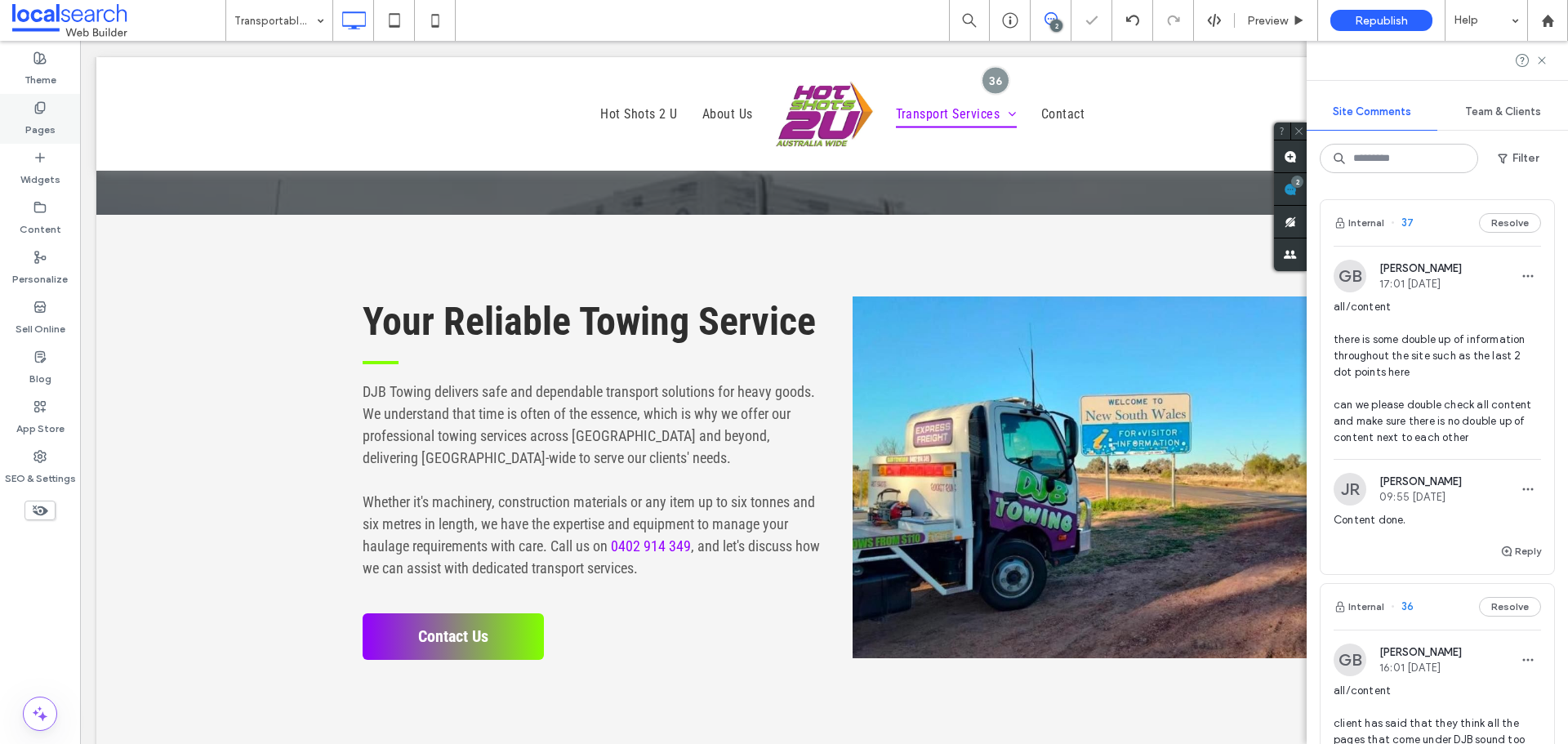
click at [65, 127] on div "Pages" at bounding box center [40, 119] width 80 height 50
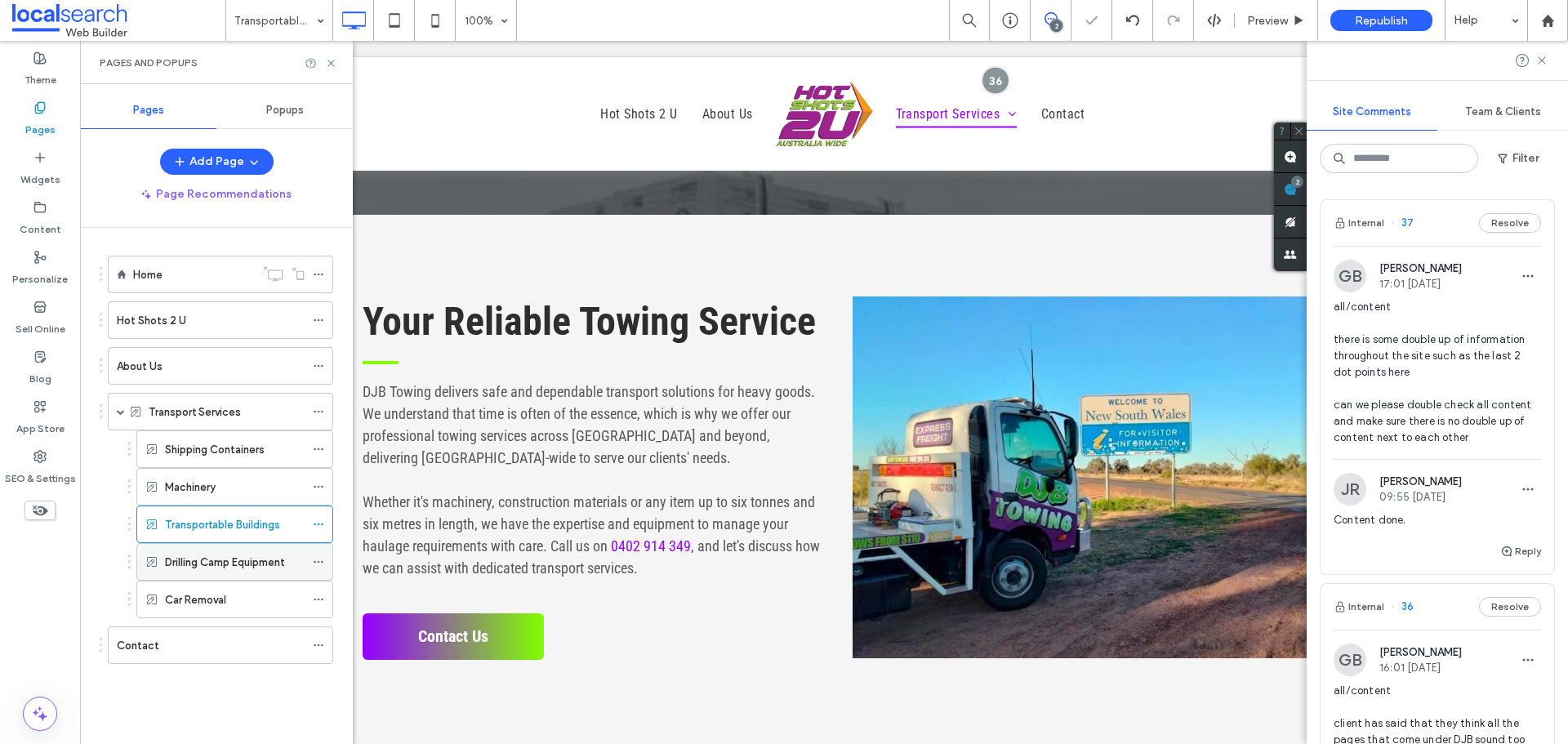
click at [225, 571] on div "Drilling Camp Equipment" at bounding box center [234, 561] width 139 height 36
click at [172, 608] on div "Car Removal" at bounding box center [234, 599] width 139 height 36
click at [1550, 63] on div at bounding box center [1436, 60] width 261 height 39
click at [207, 274] on div "Home" at bounding box center [194, 274] width 122 height 18
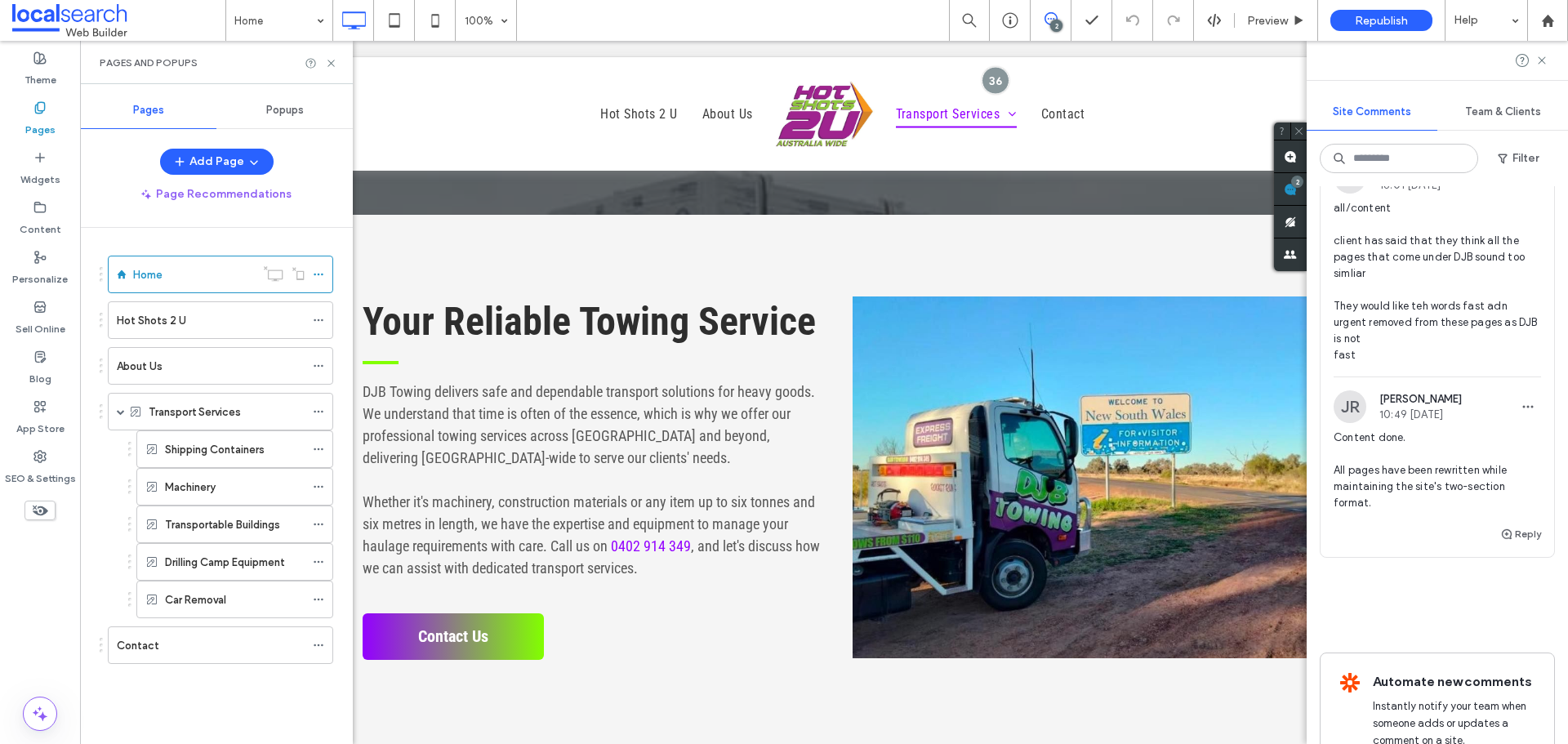
scroll to position [490, 0]
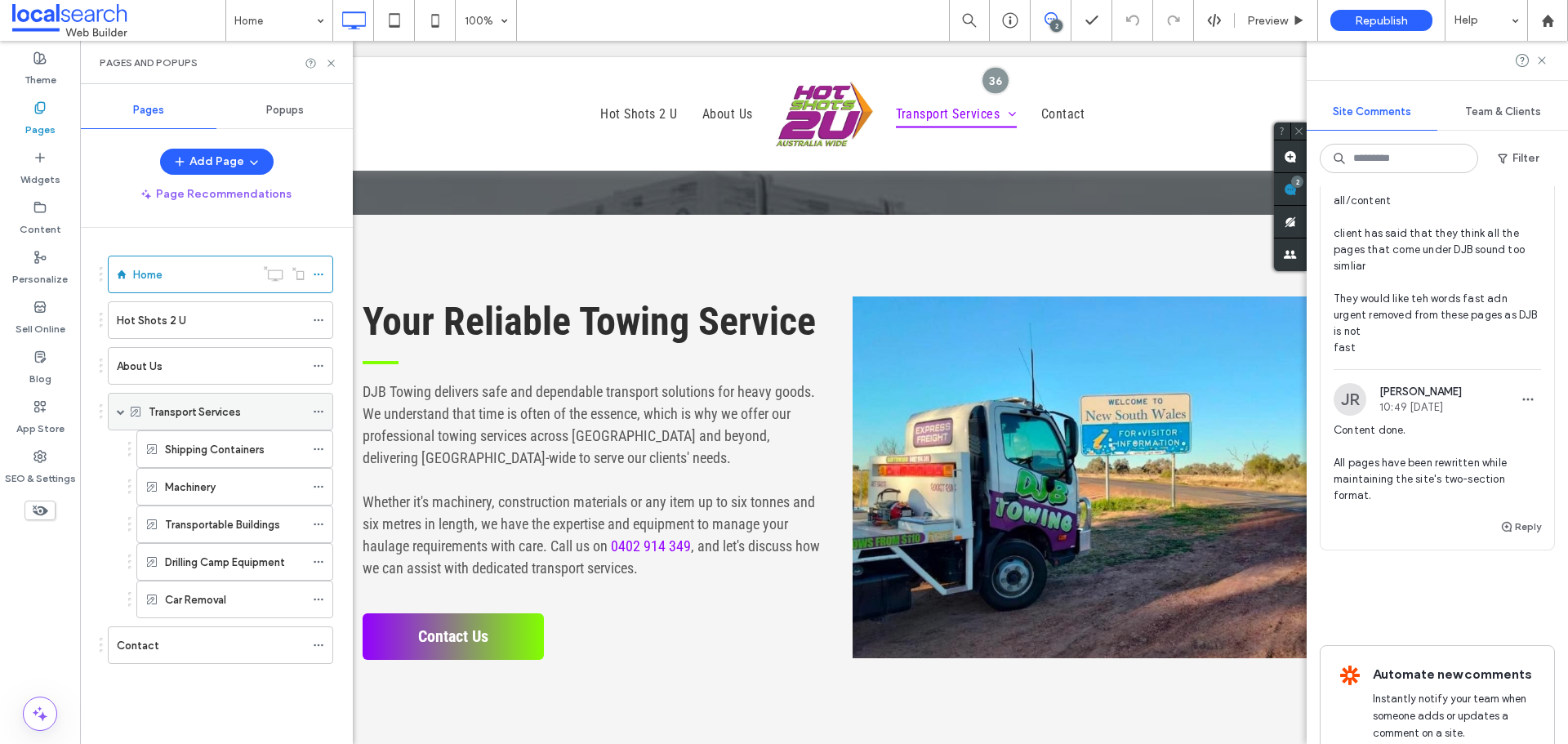
click at [234, 408] on label "Transport Services" at bounding box center [194, 412] width 93 height 28
click at [162, 309] on div "Hot Shots 2 U" at bounding box center [210, 319] width 188 height 36
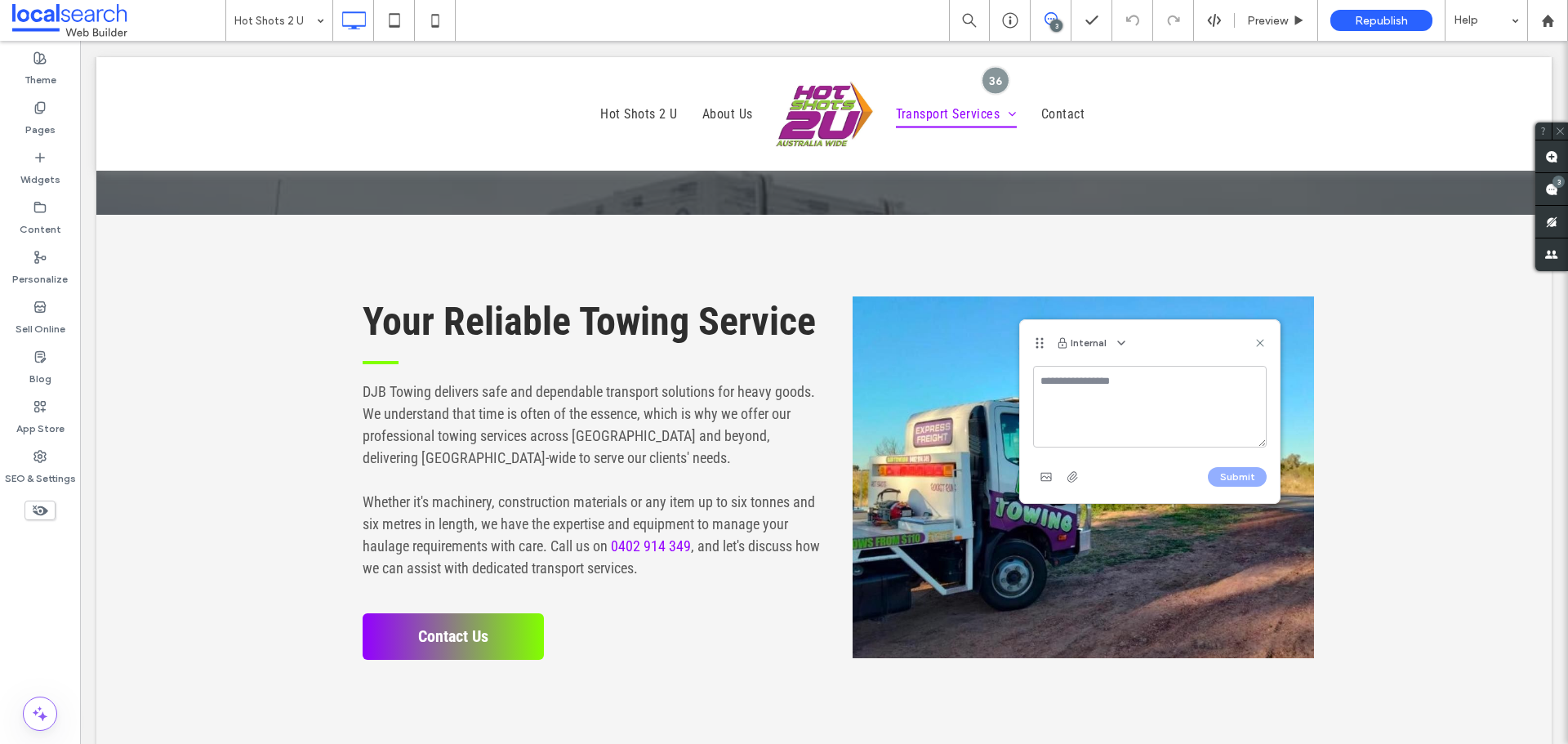
click at [1063, 417] on textarea at bounding box center [1149, 407] width 234 height 82
click at [1125, 399] on textarea "**********" at bounding box center [1149, 407] width 234 height 82
click at [0, 0] on lt-strong "**" at bounding box center [0, 0] width 0 height 0
type textarea "**********"
click at [1238, 473] on button "Submit" at bounding box center [1237, 476] width 58 height 19
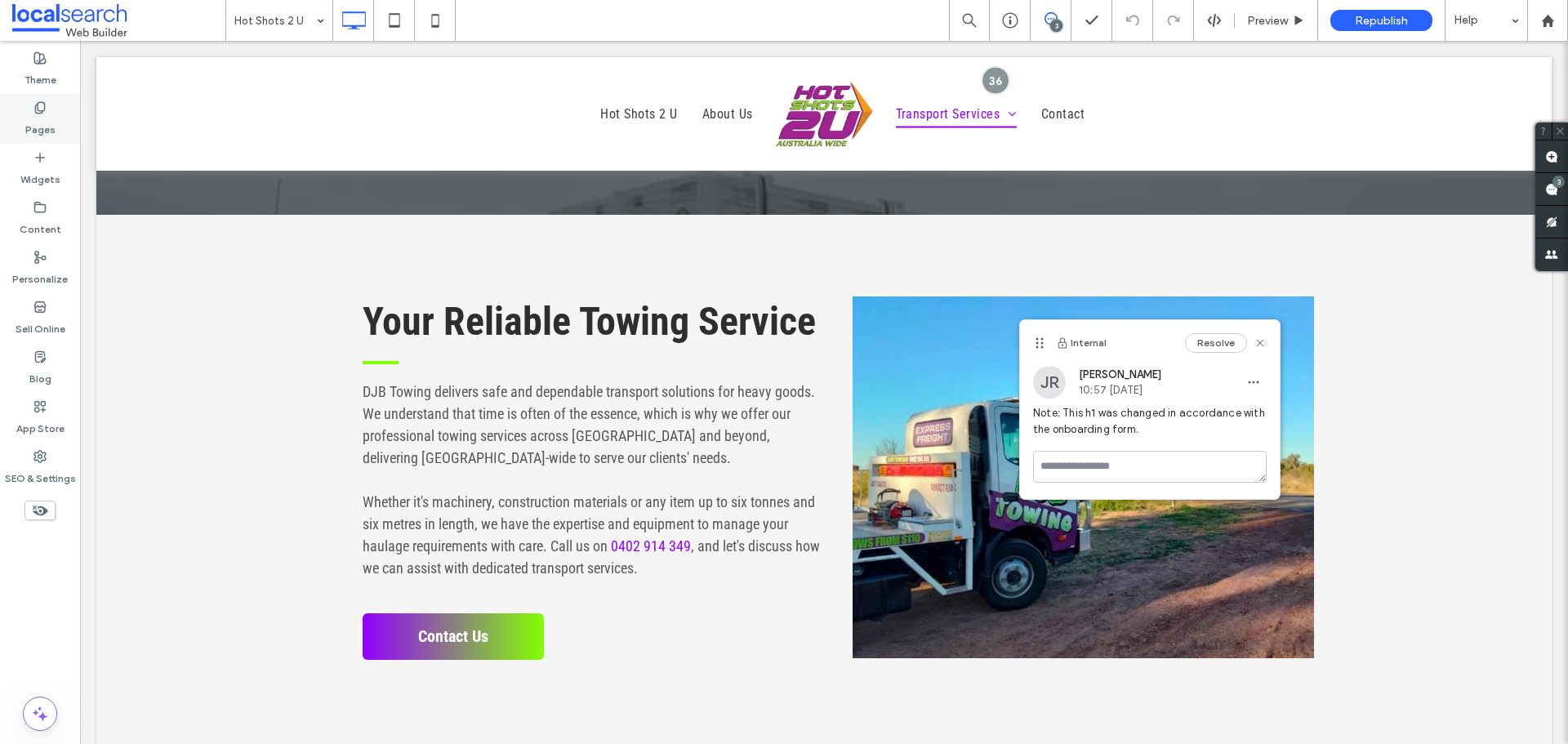
click at [58, 118] on div "Pages" at bounding box center [40, 119] width 80 height 50
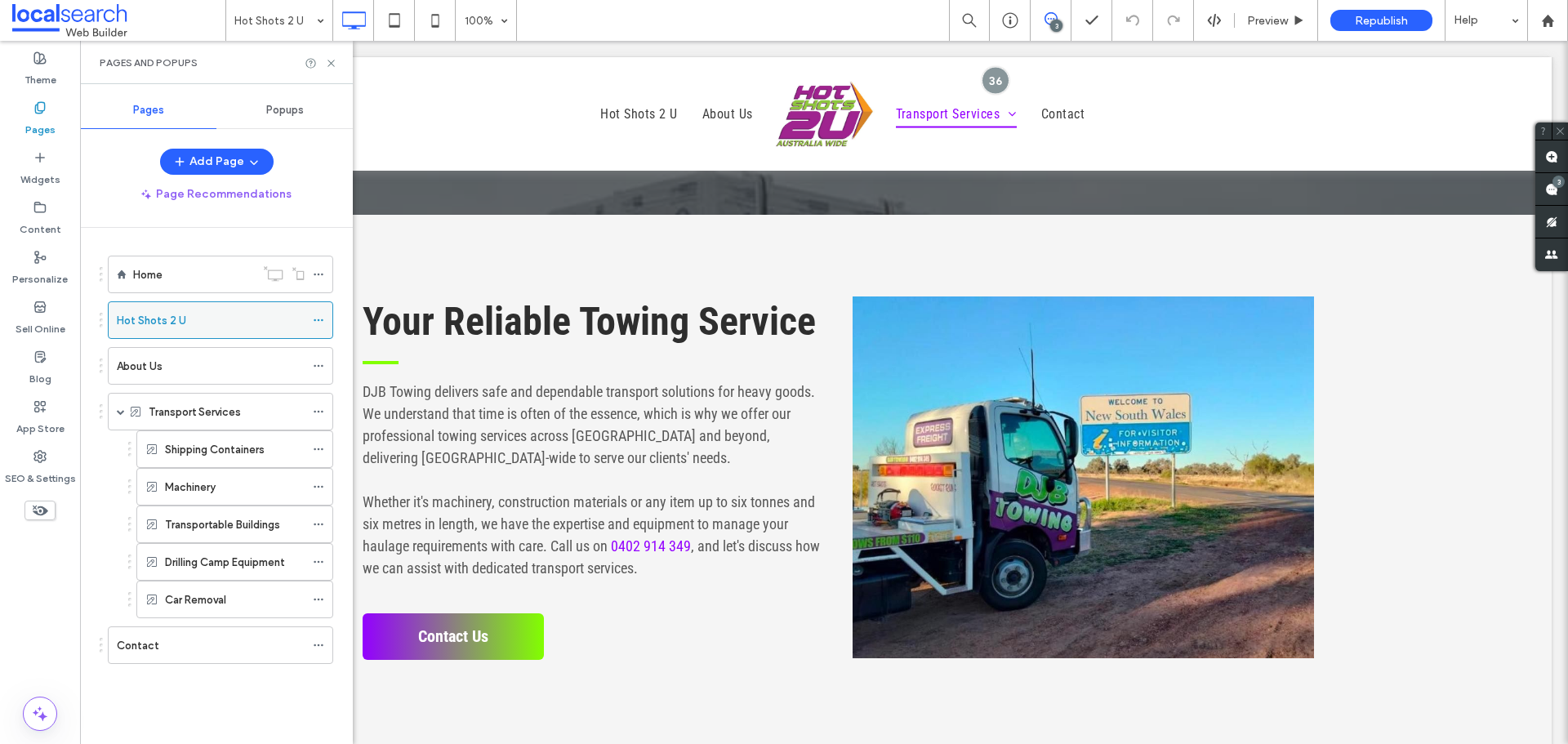
click at [199, 321] on div "Hot Shots 2 U" at bounding box center [210, 320] width 188 height 18
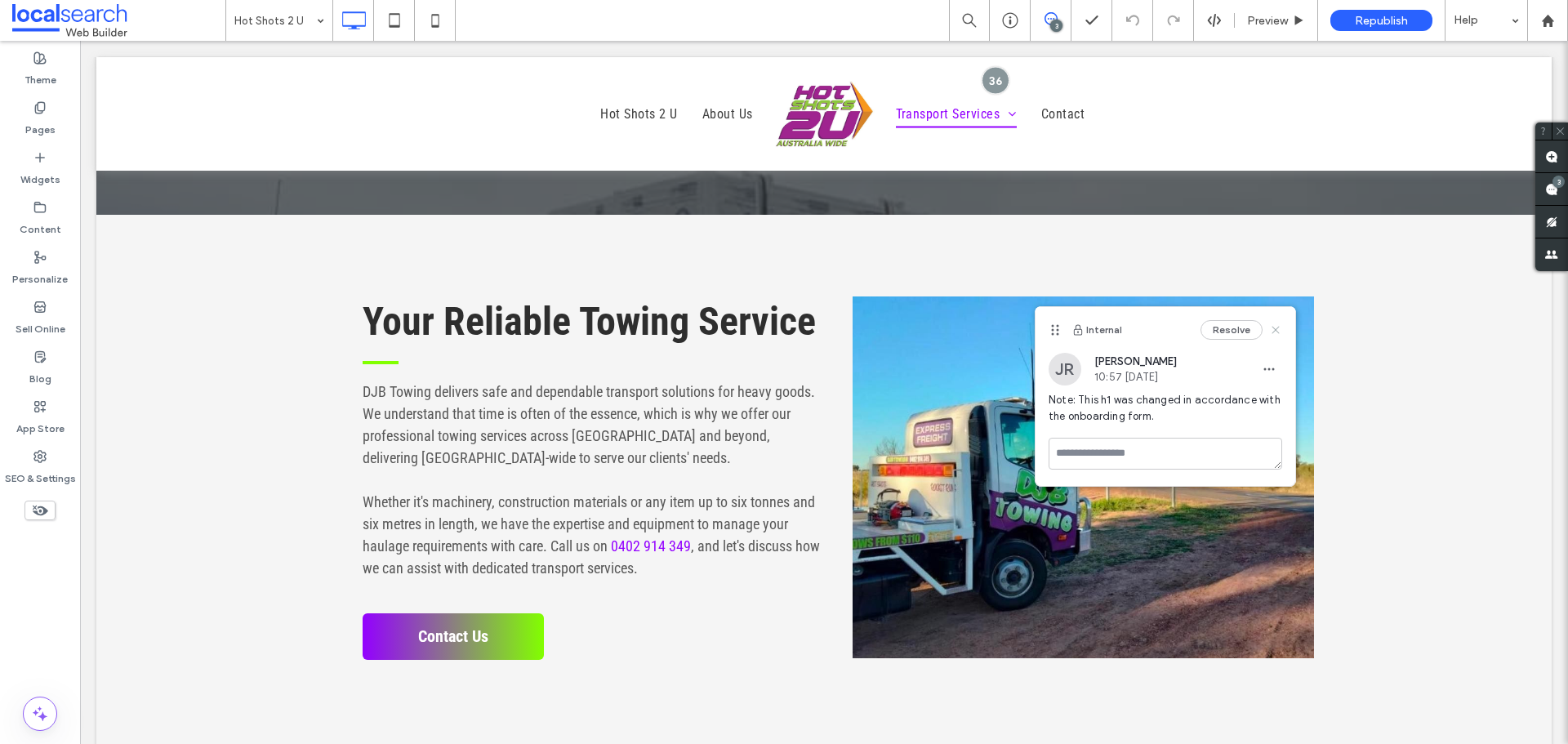
click at [1276, 326] on icon at bounding box center [1275, 330] width 13 height 13
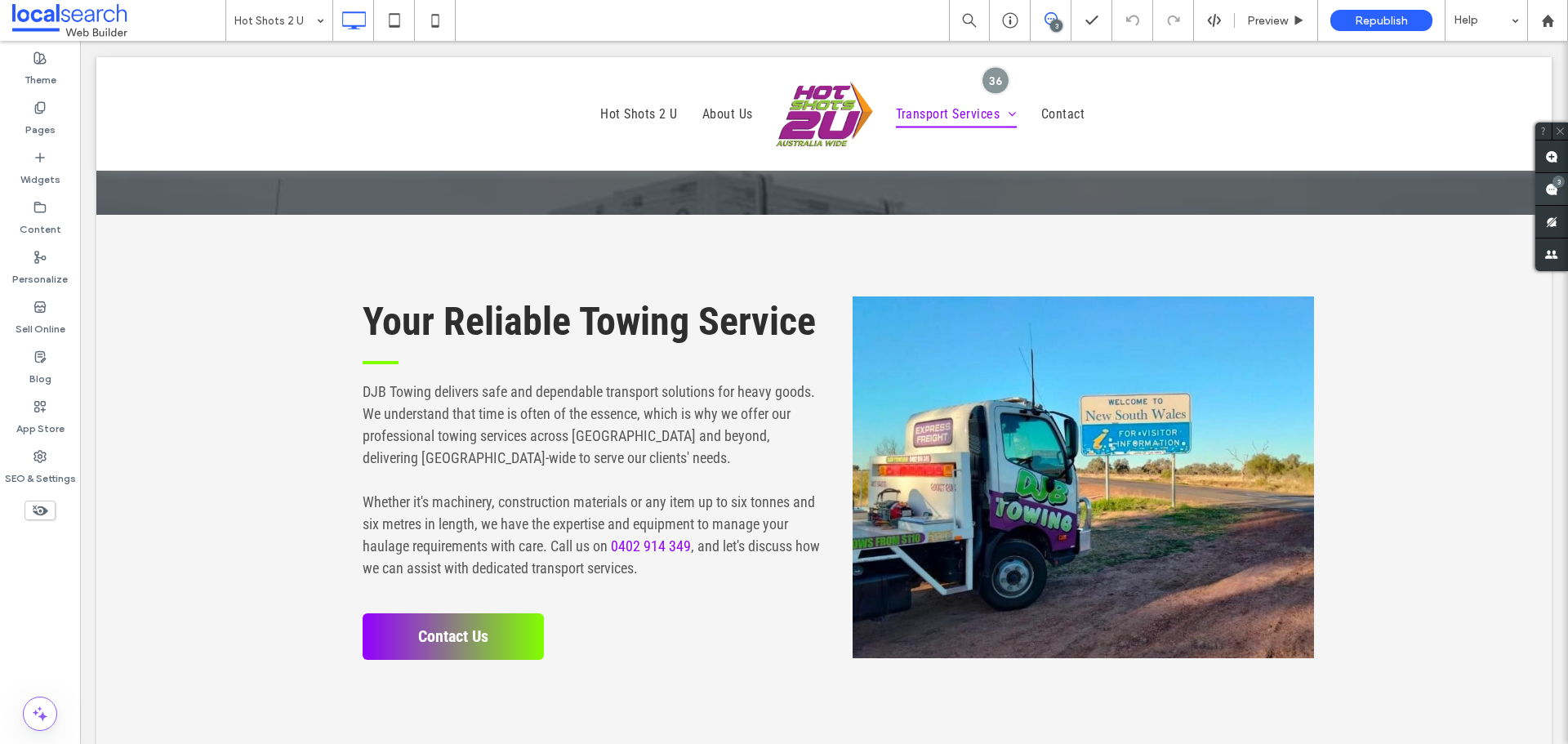
click at [1542, 193] on span at bounding box center [1551, 189] width 33 height 32
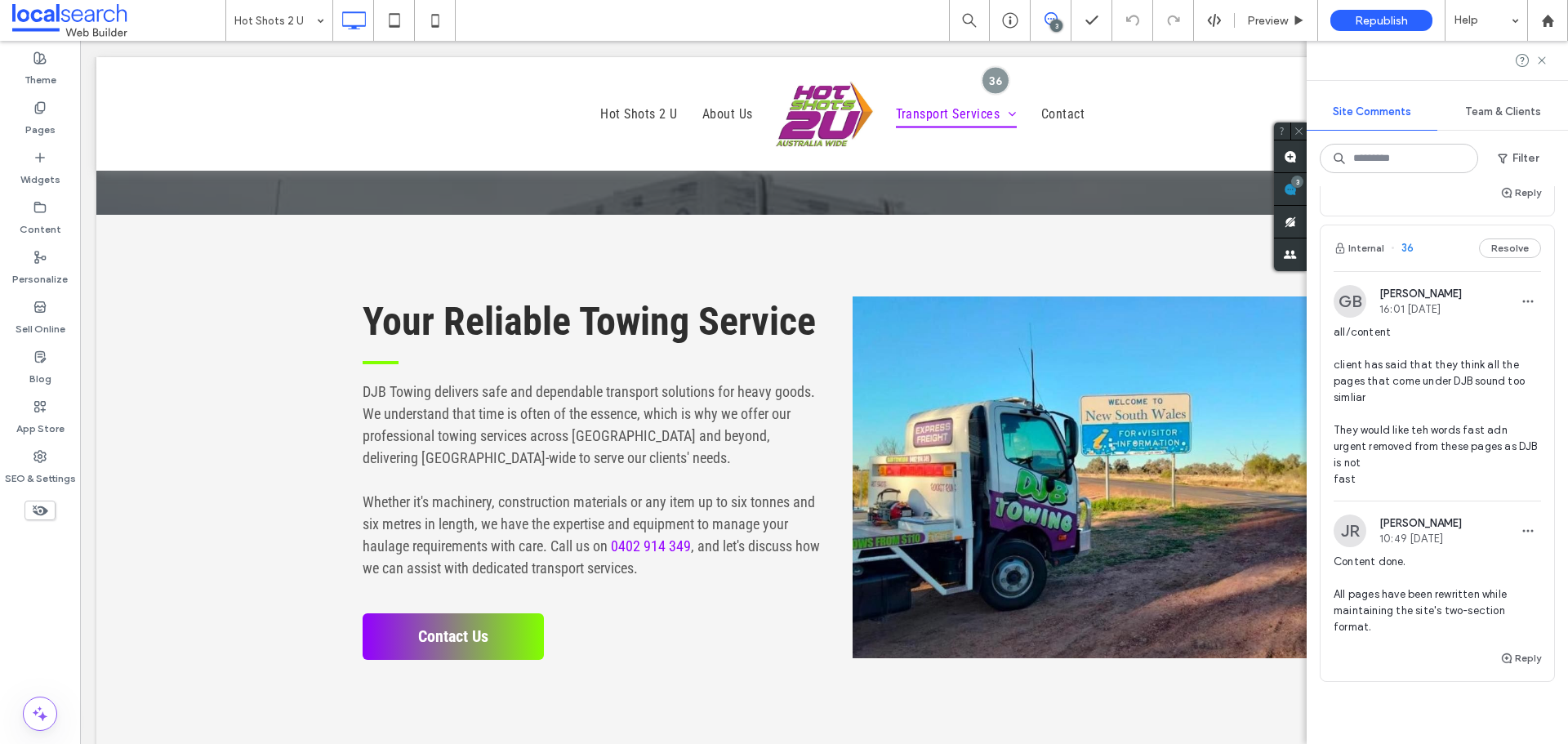
scroll to position [571, 0]
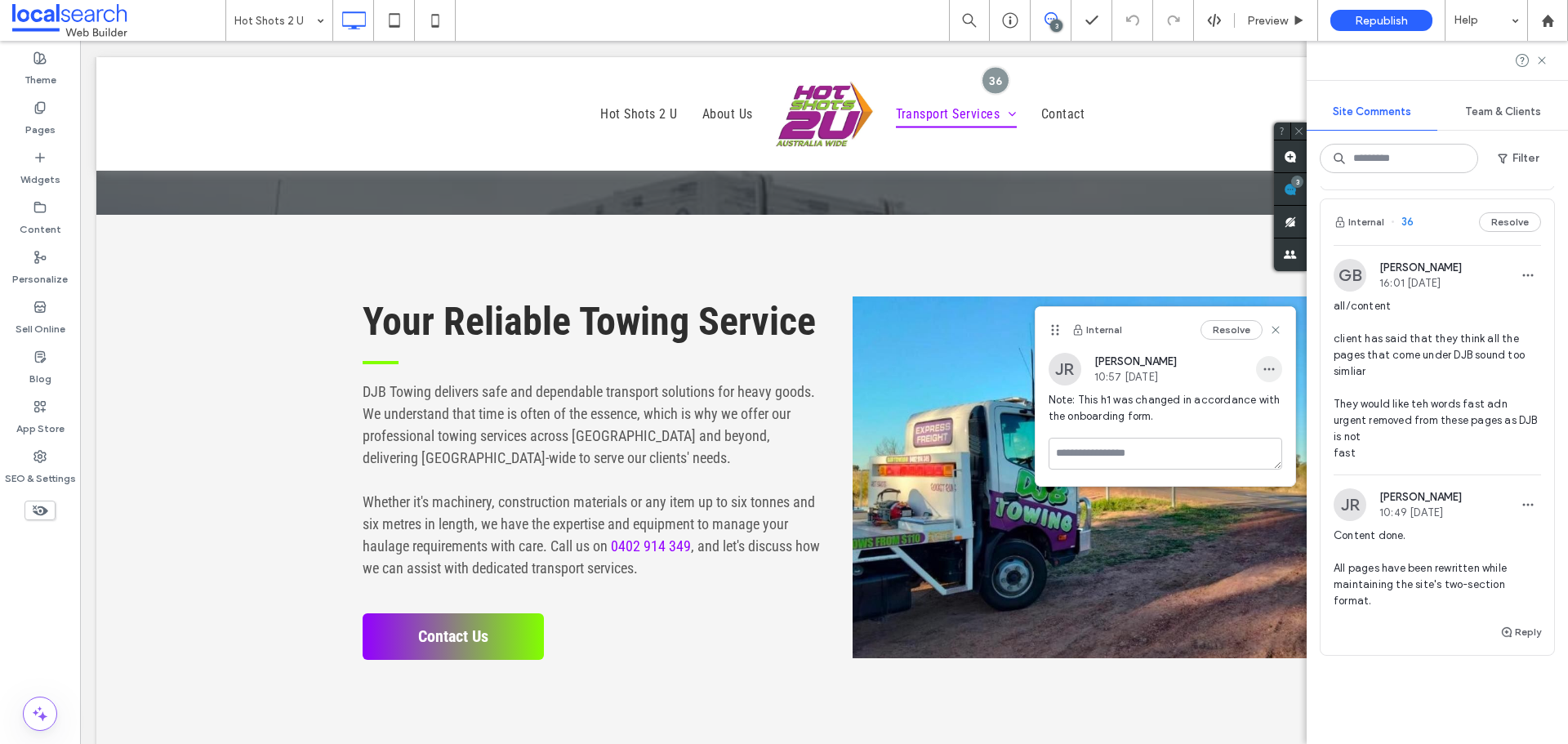
click at [1261, 369] on span "button" at bounding box center [1269, 369] width 26 height 26
click at [1264, 396] on div "Edit" at bounding box center [1329, 411] width 145 height 31
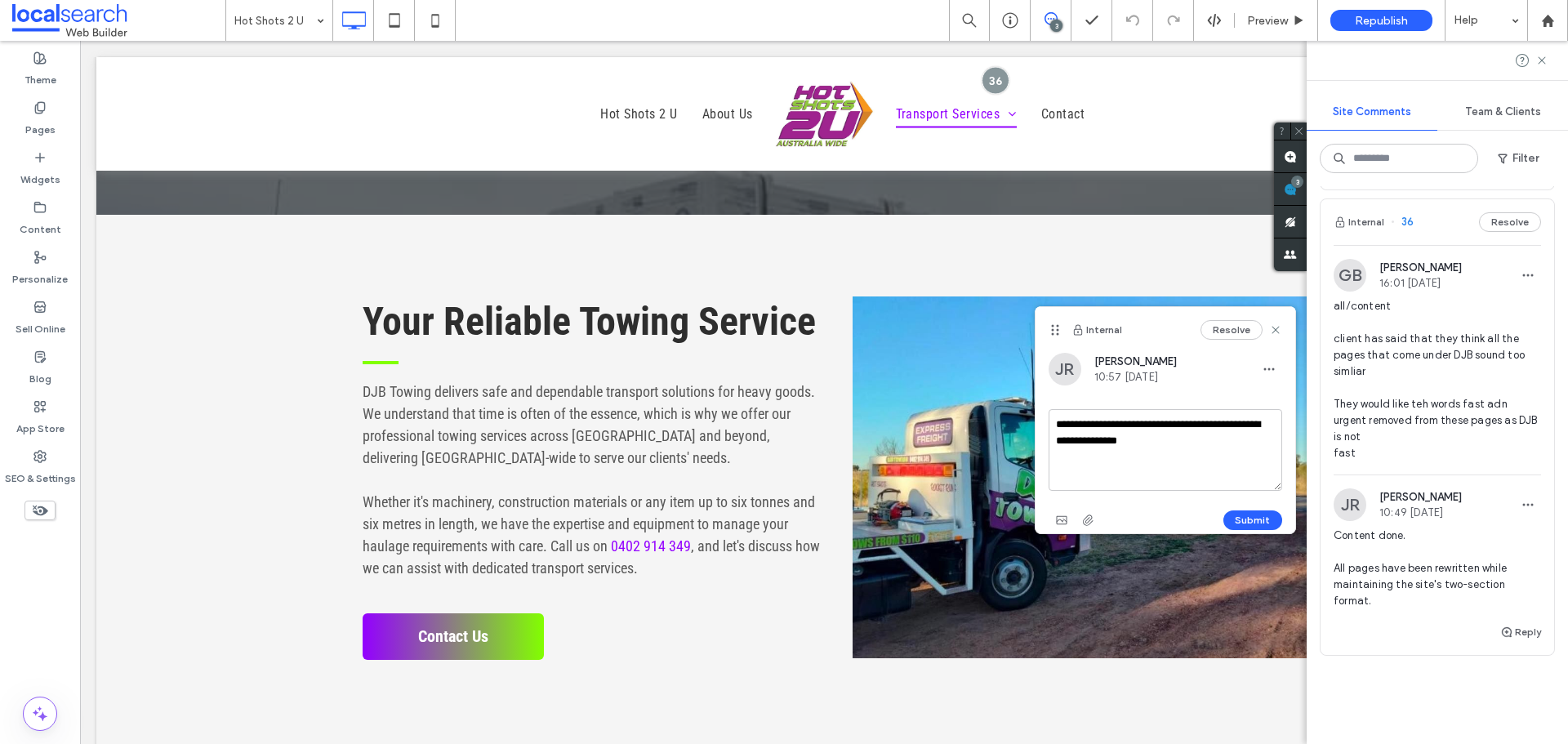
click at [1179, 476] on textarea "**********" at bounding box center [1165, 450] width 234 height 82
click at [1220, 448] on textarea "**********" at bounding box center [1165, 450] width 234 height 82
type textarea "**********"
click at [1068, 511] on span "button" at bounding box center [1061, 520] width 26 height 26
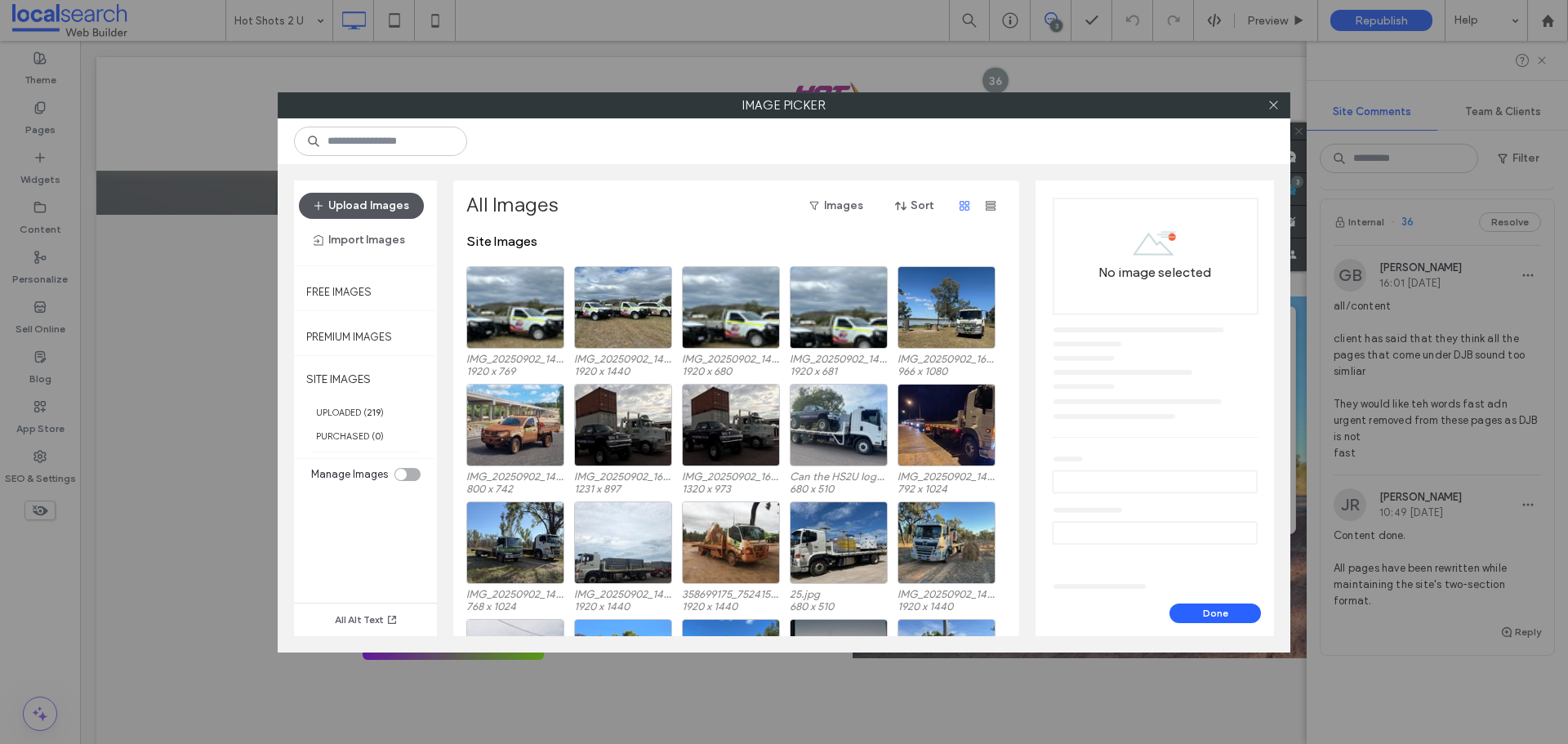
click at [390, 207] on button "Upload Images" at bounding box center [361, 205] width 125 height 26
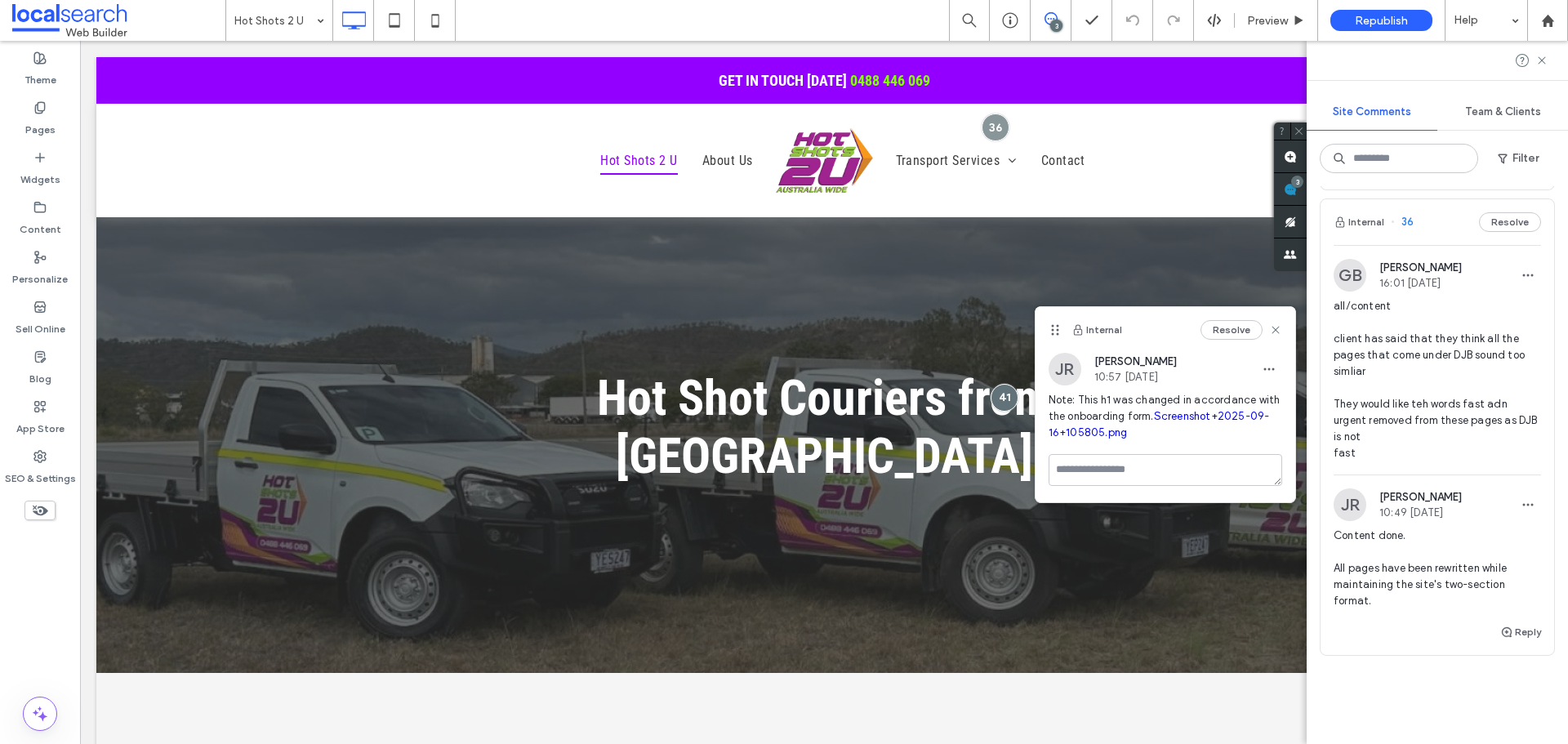
click at [1133, 439] on link "Screenshot+2025-09-16+105805.png" at bounding box center [1158, 424] width 221 height 28
click at [1278, 327] on use at bounding box center [1274, 329] width 8 height 8
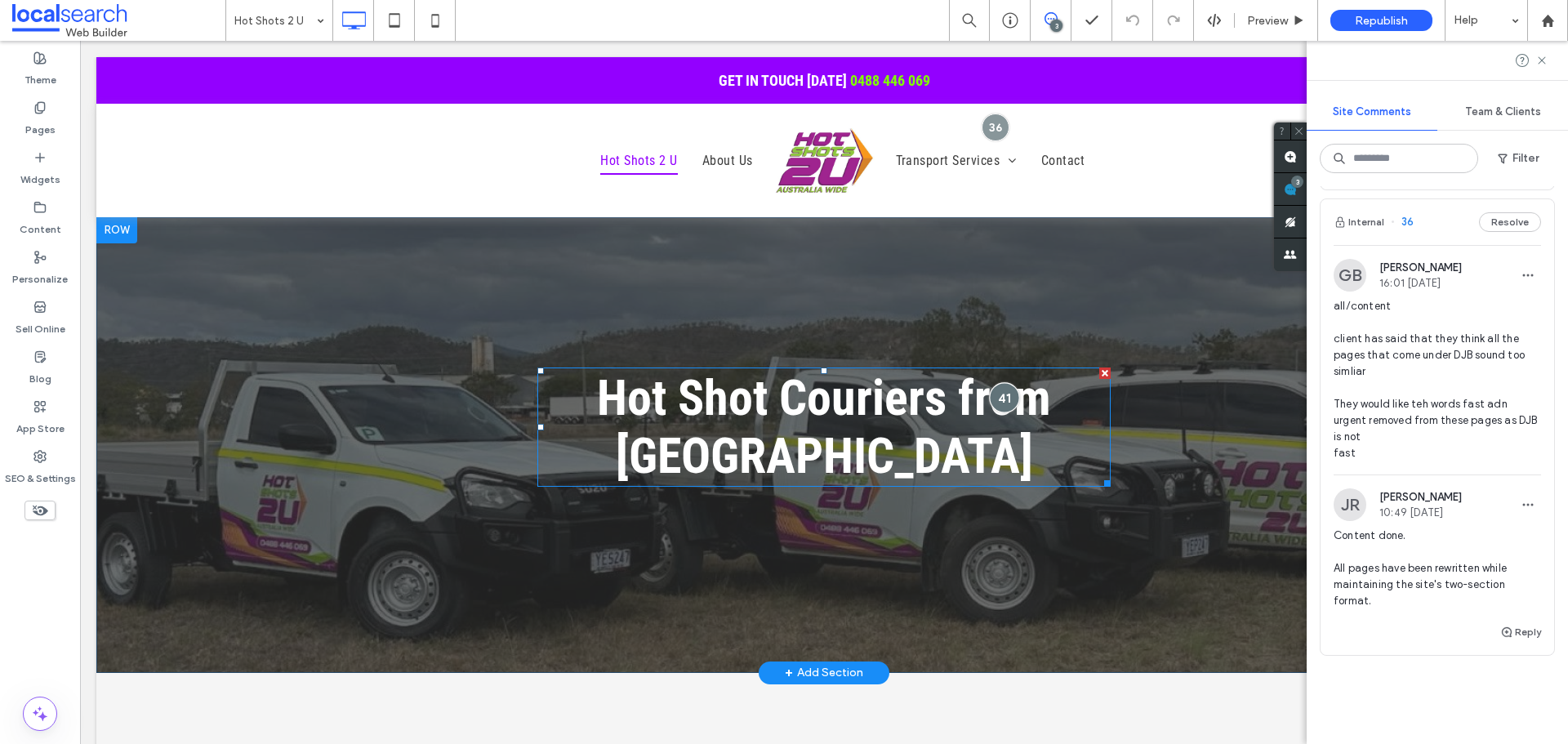
click at [999, 390] on div at bounding box center [1005, 397] width 30 height 30
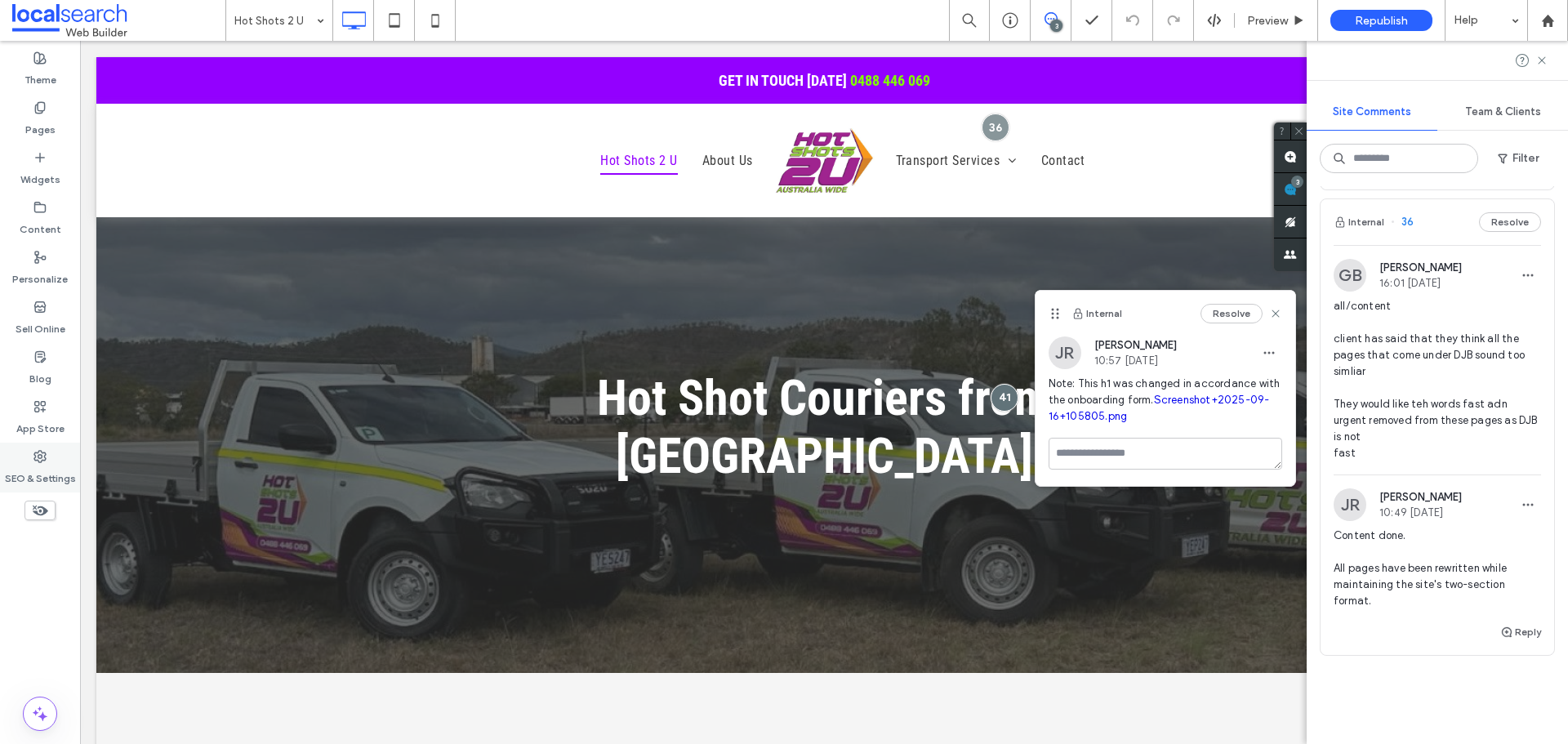
click at [38, 464] on label "SEO & Settings" at bounding box center [40, 474] width 71 height 23
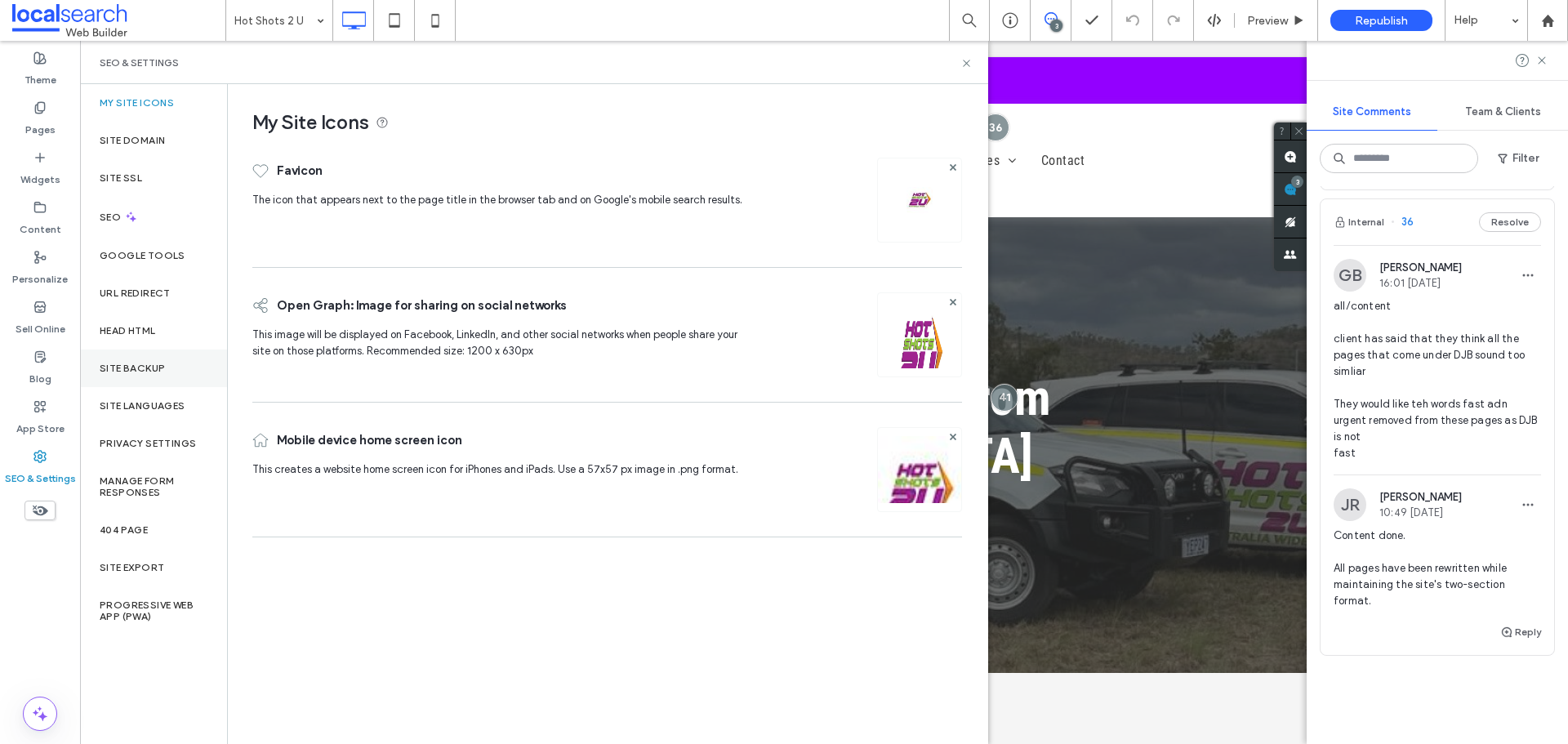
click at [158, 369] on label "Site Backup" at bounding box center [132, 369] width 65 height 12
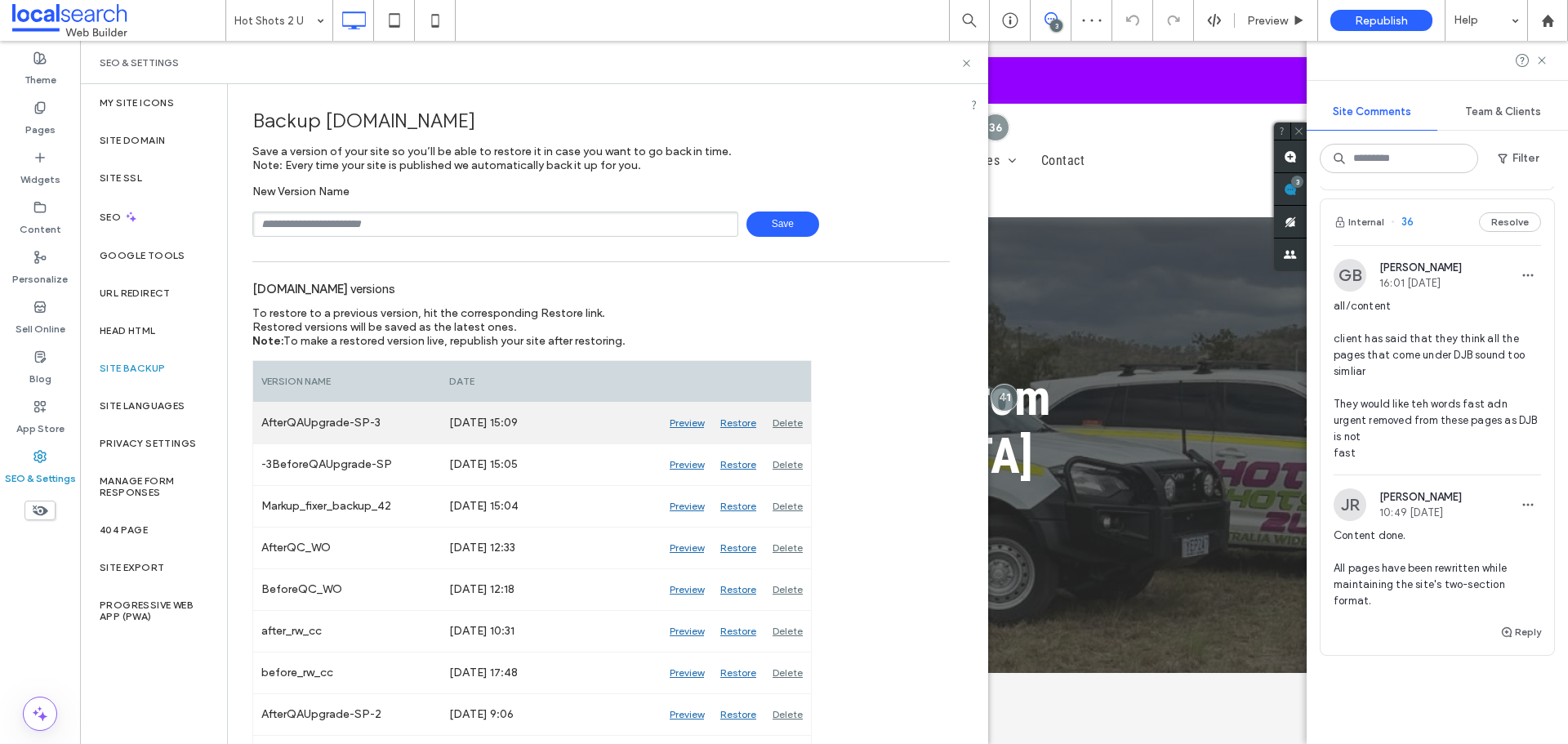
click at [685, 420] on div "Preview" at bounding box center [686, 423] width 51 height 41
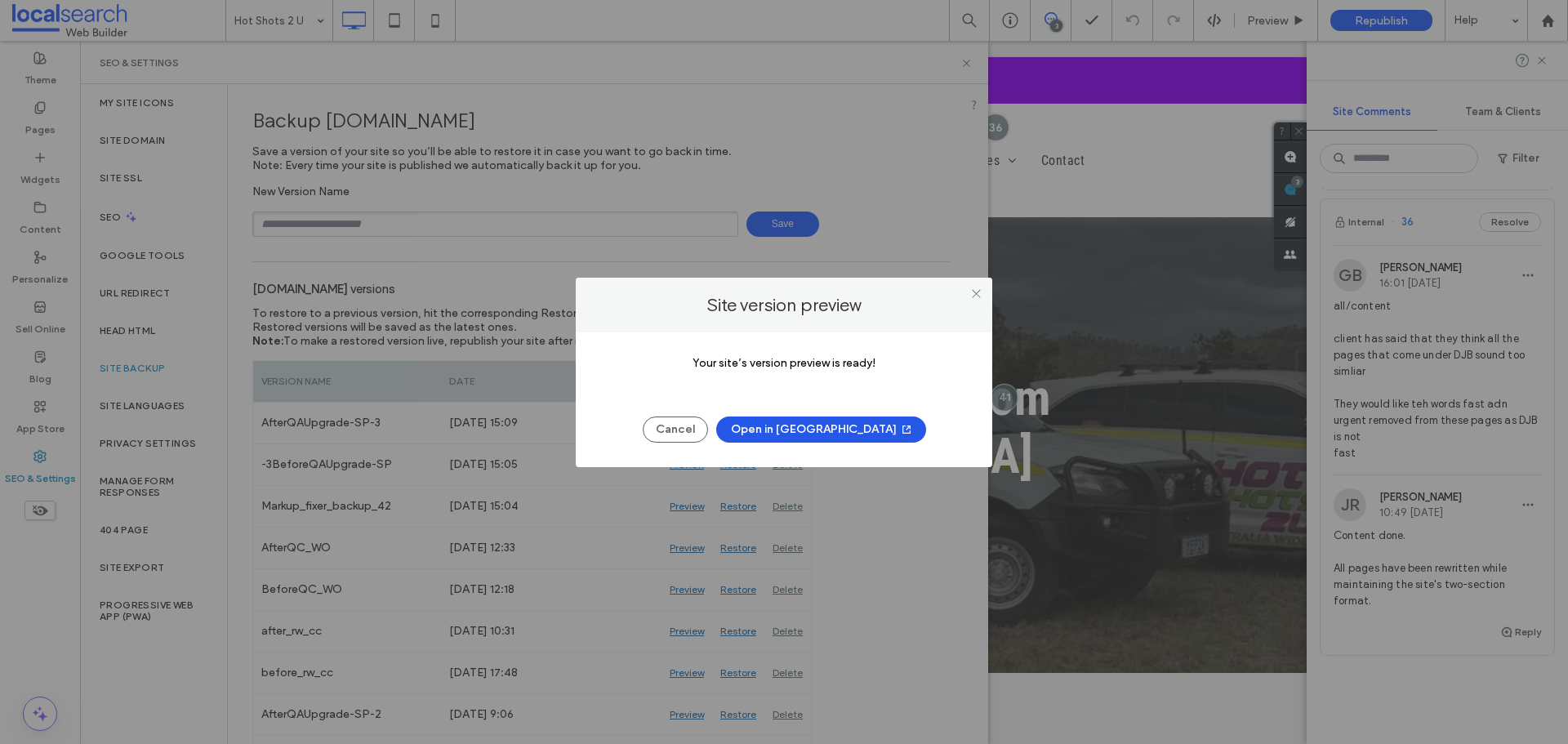
click at [789, 425] on button "Open in New Tab" at bounding box center [822, 429] width 210 height 26
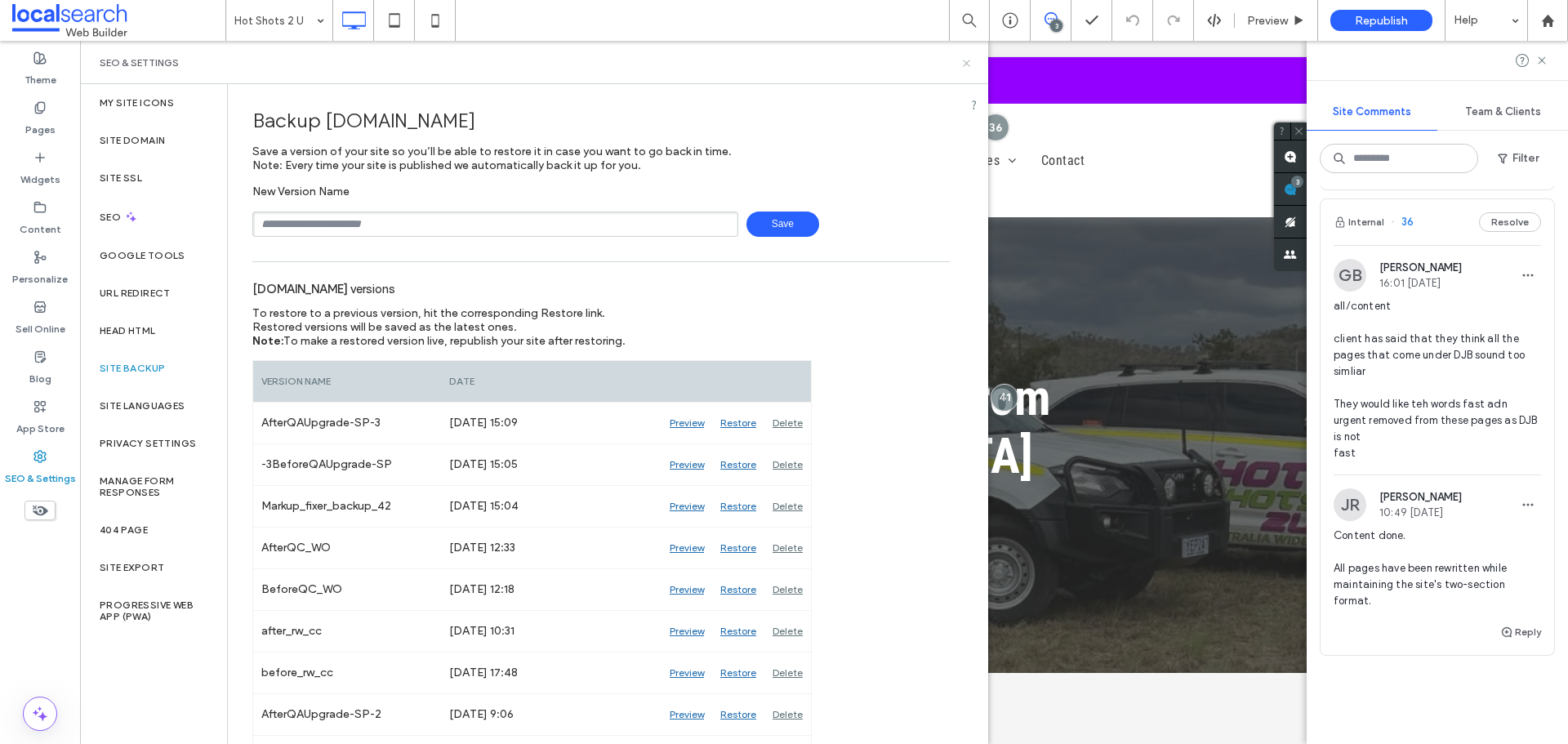
click at [963, 61] on icon at bounding box center [966, 63] width 13 height 13
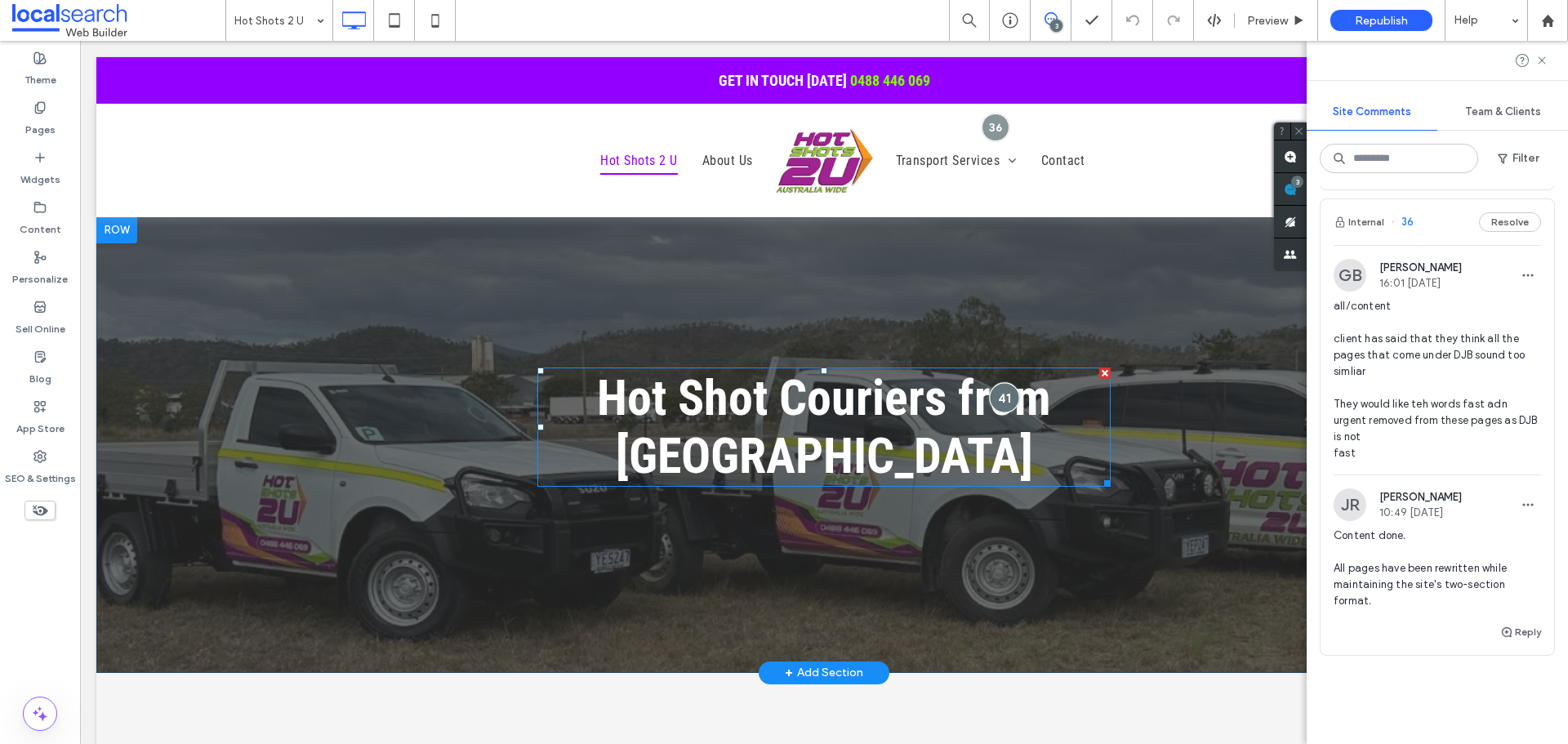
click at [1001, 390] on div at bounding box center [1005, 397] width 30 height 30
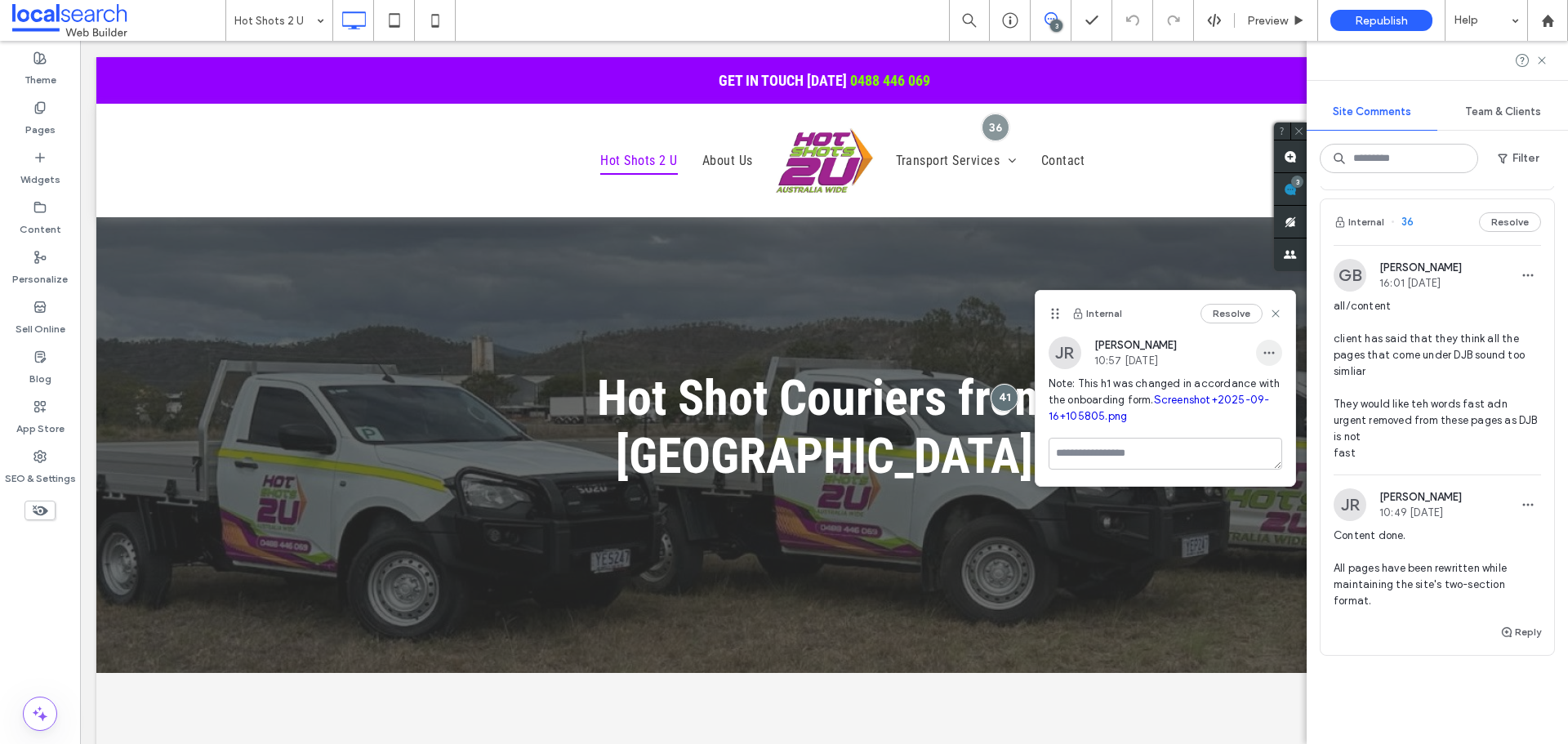
click at [1264, 349] on icon "button" at bounding box center [1269, 353] width 13 height 13
click at [1273, 390] on span "Edit" at bounding box center [1279, 395] width 21 height 17
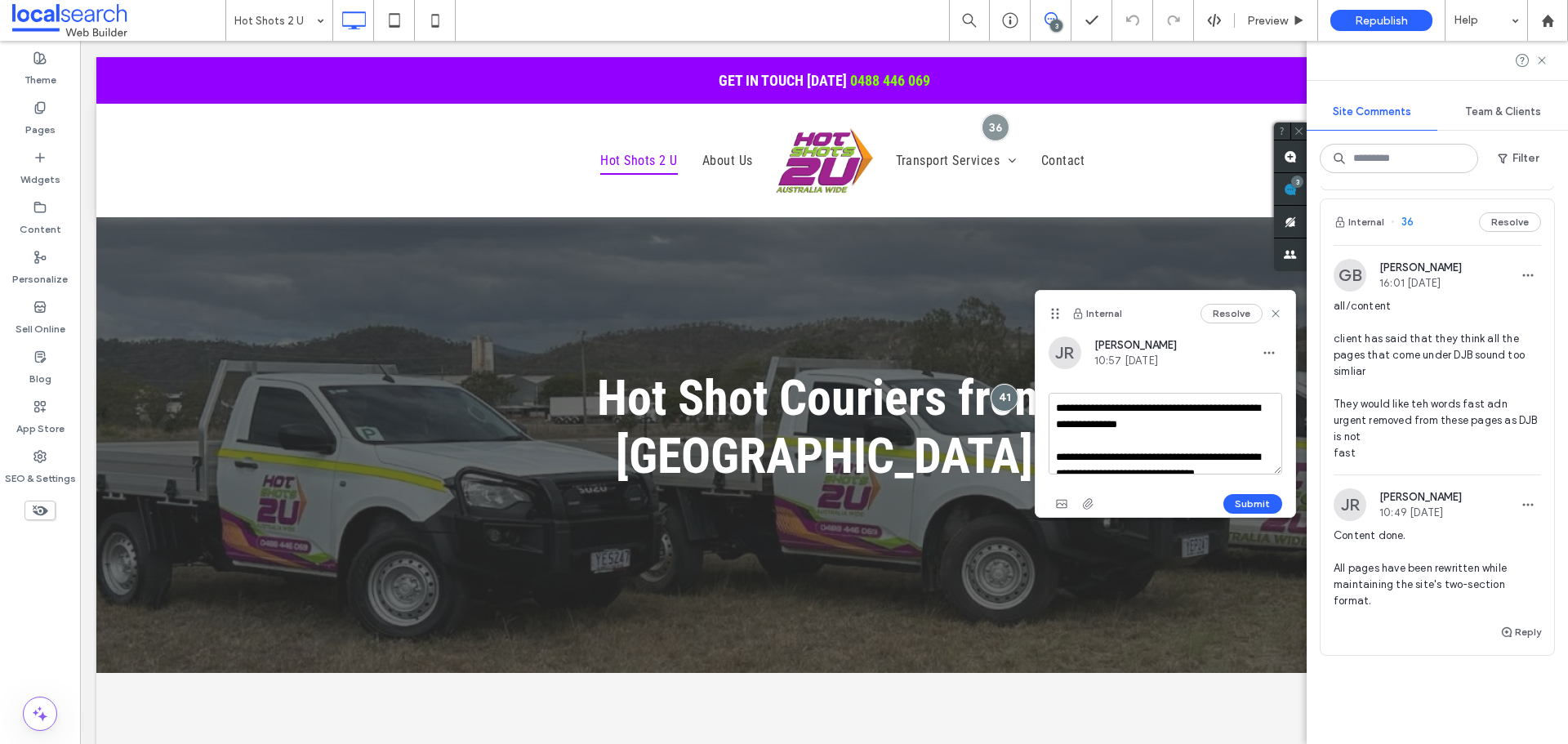
scroll to position [31, 0]
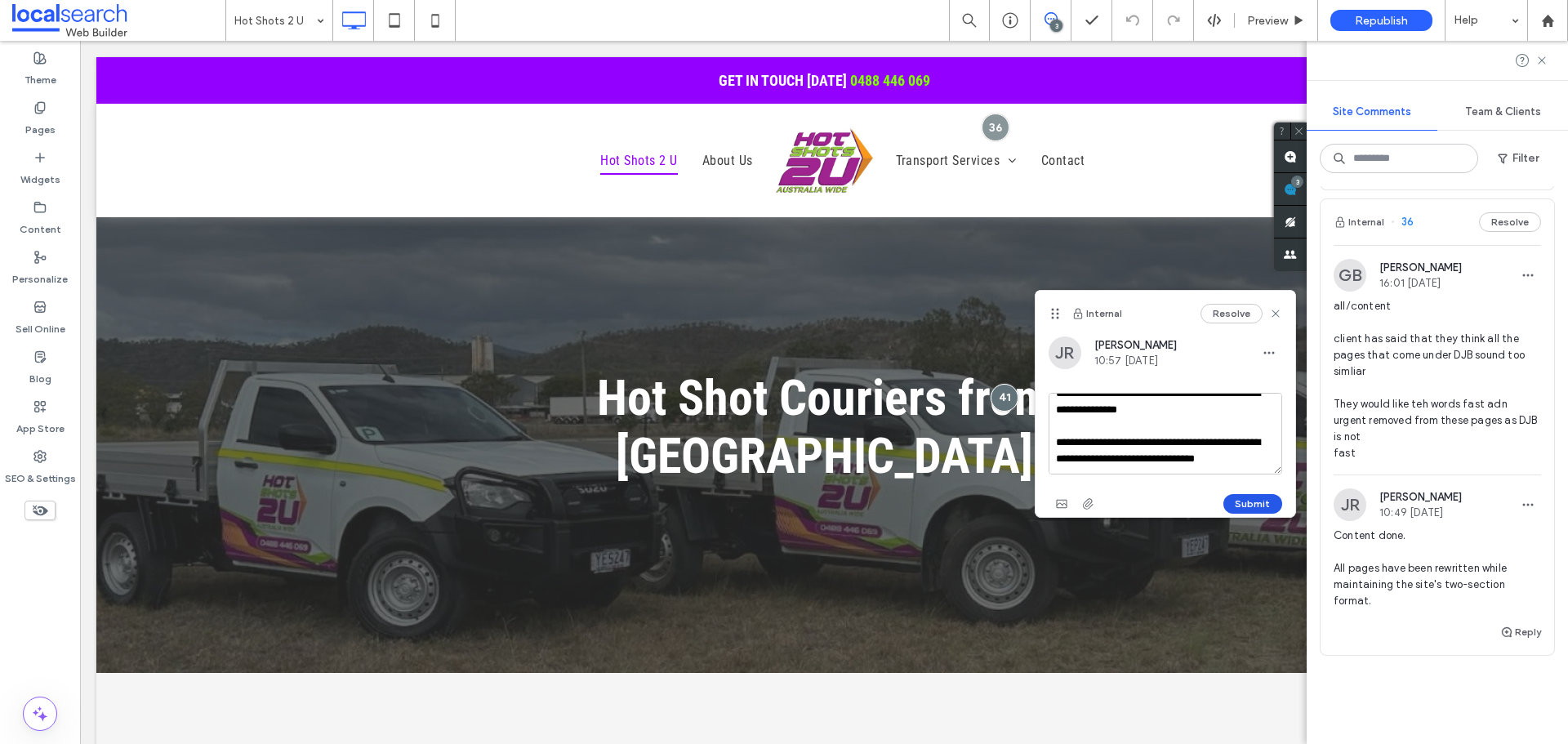
drag, startPoint x: 1234, startPoint y: 460, endPoint x: 1243, endPoint y: 505, distance: 45.9
click at [1233, 460] on textarea "**********" at bounding box center [1165, 434] width 234 height 82
paste textarea "**********"
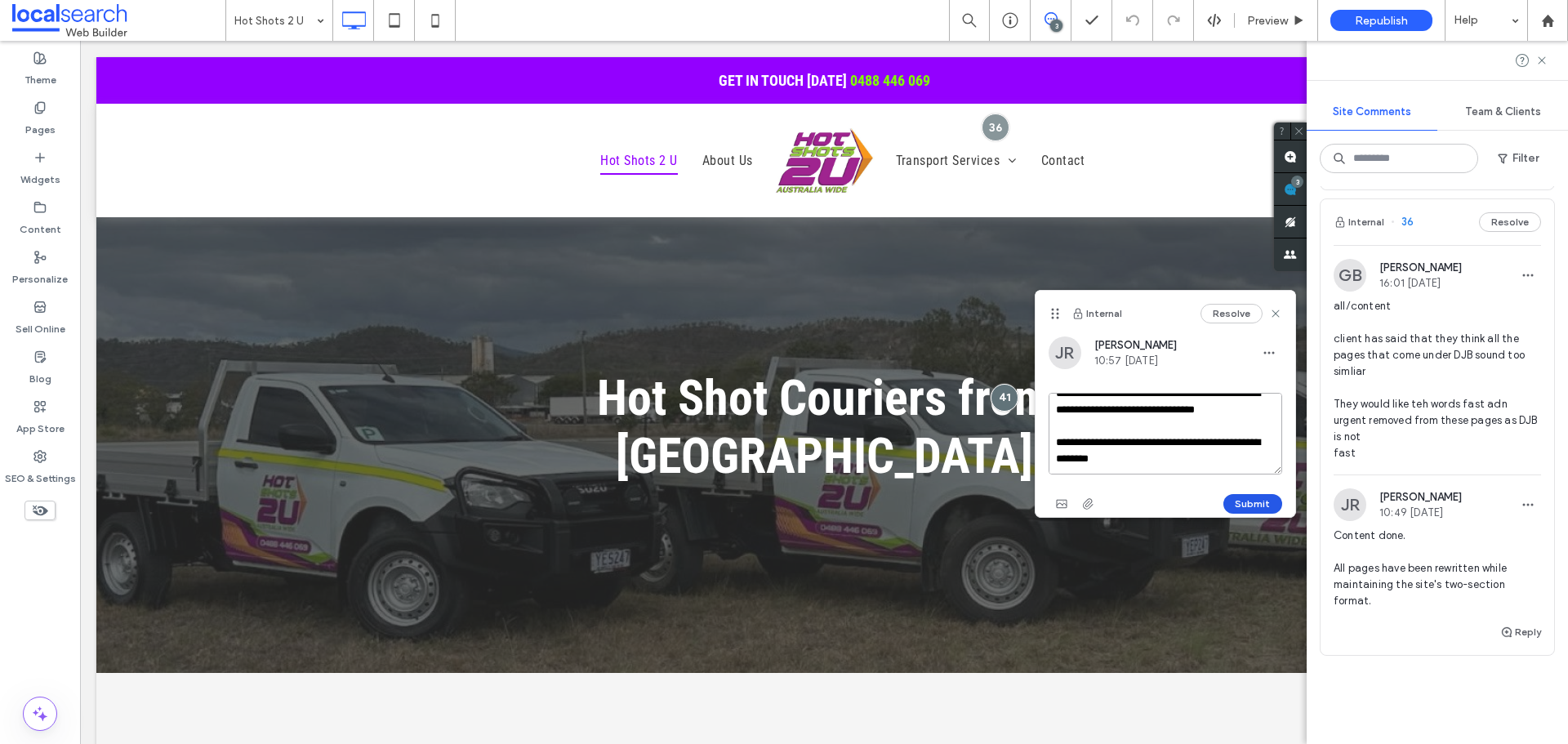
type textarea "**********"
click at [1239, 501] on button "Submit" at bounding box center [1253, 503] width 58 height 19
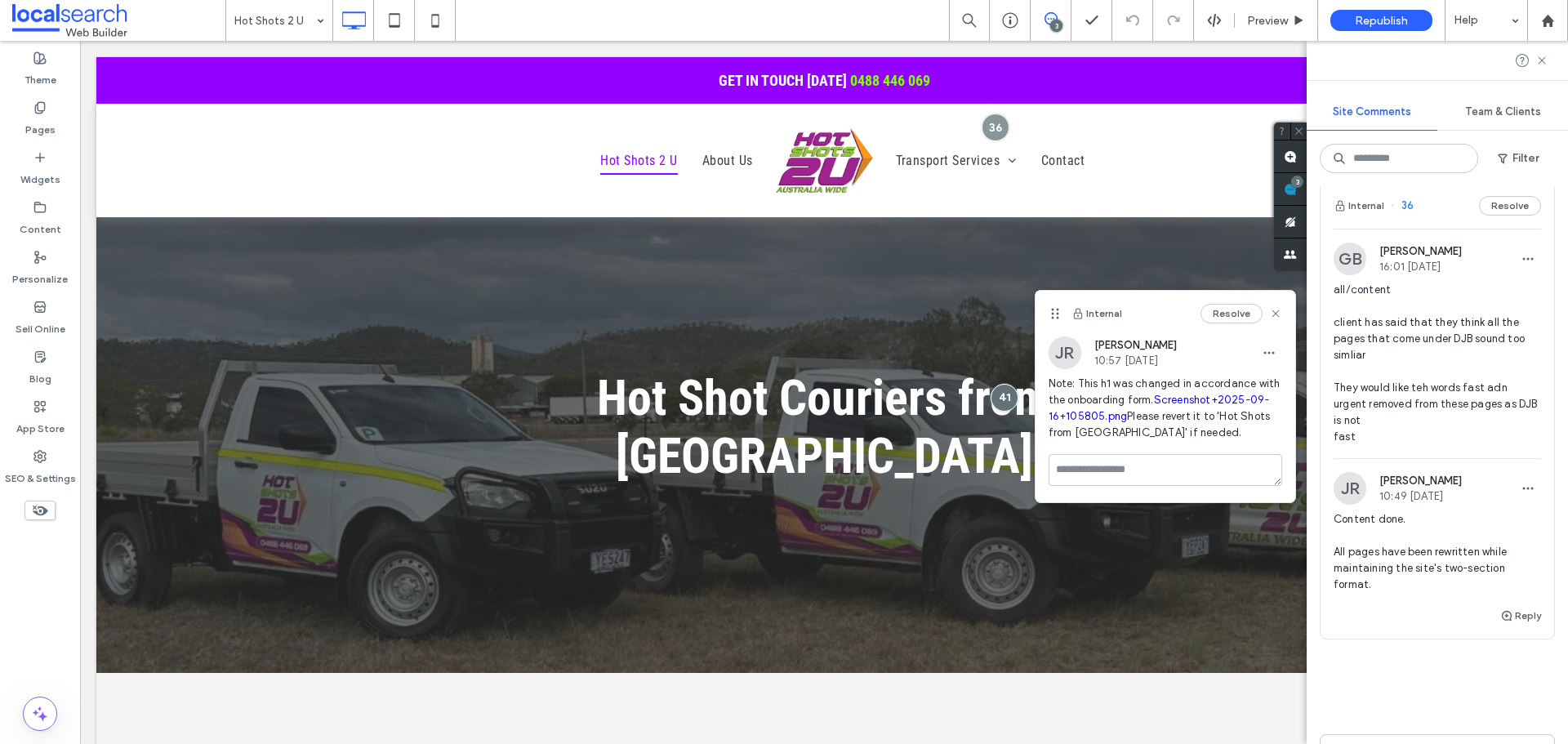
click at [1126, 422] on link "Screenshot+2025-09-16+105805.png" at bounding box center [1158, 408] width 221 height 28
drag, startPoint x: 1279, startPoint y: 318, endPoint x: 1218, endPoint y: 304, distance: 62.6
click at [1279, 318] on icon at bounding box center [1275, 314] width 13 height 13
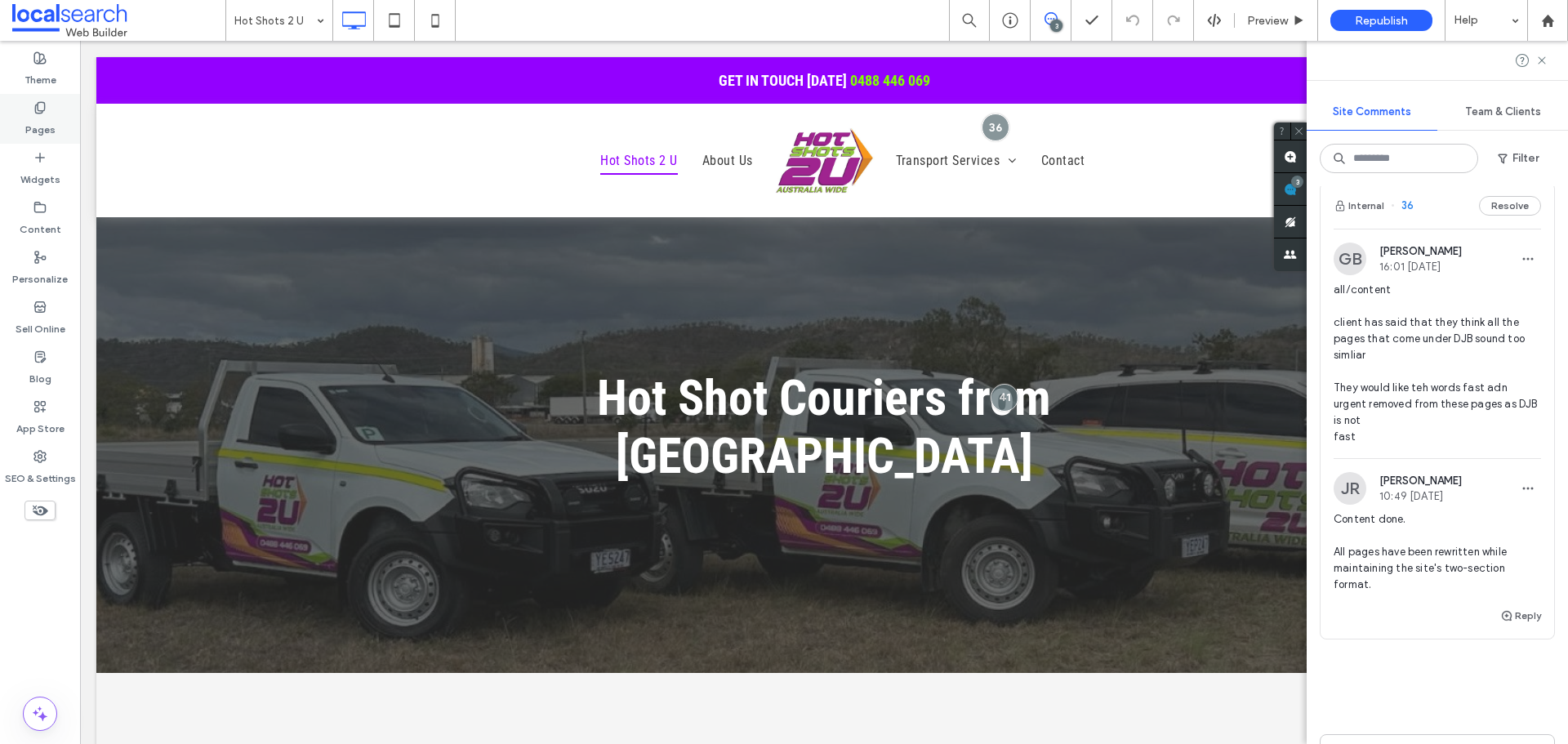
click at [14, 128] on div "Pages" at bounding box center [40, 119] width 80 height 50
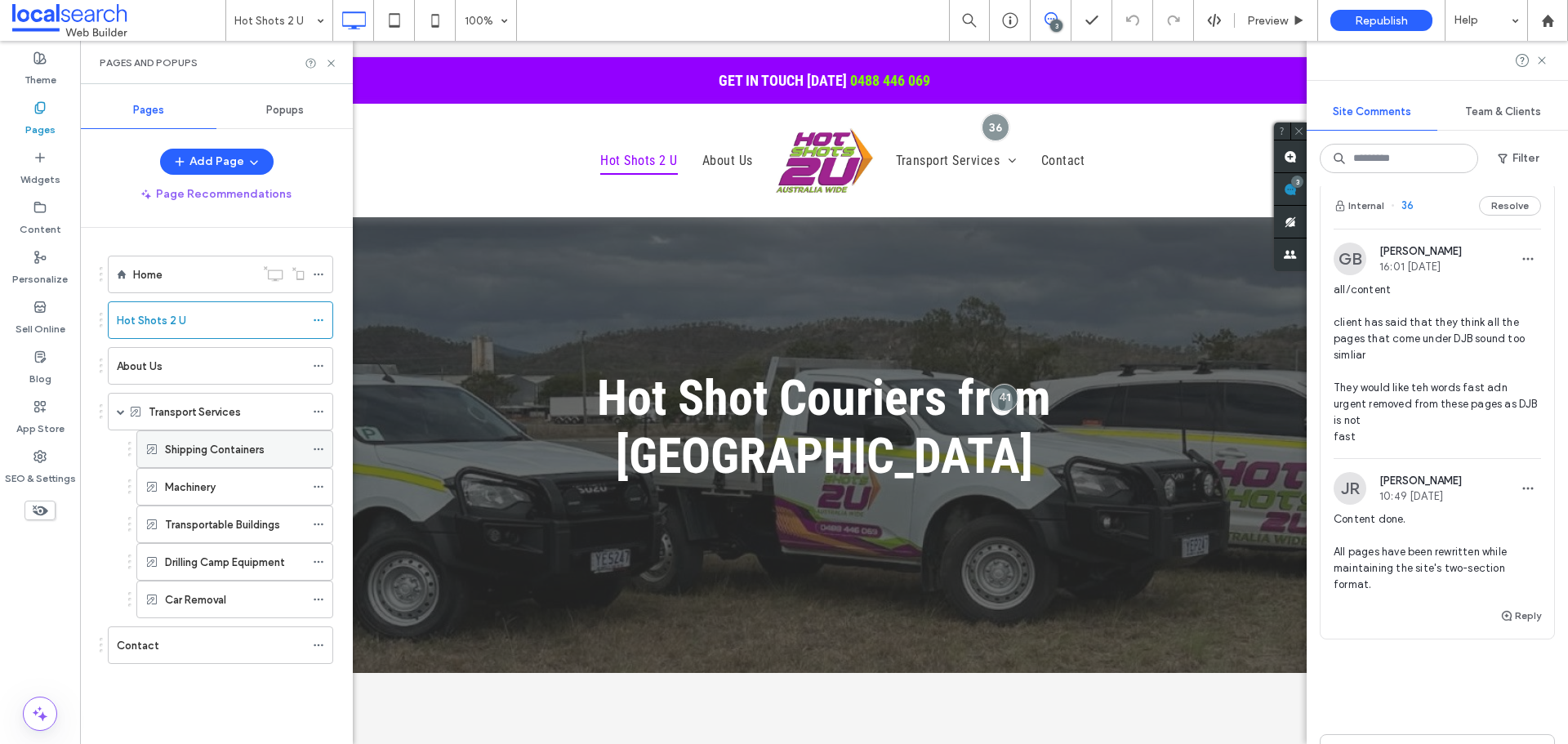
click at [206, 434] on div "Shipping Containers" at bounding box center [234, 449] width 139 height 36
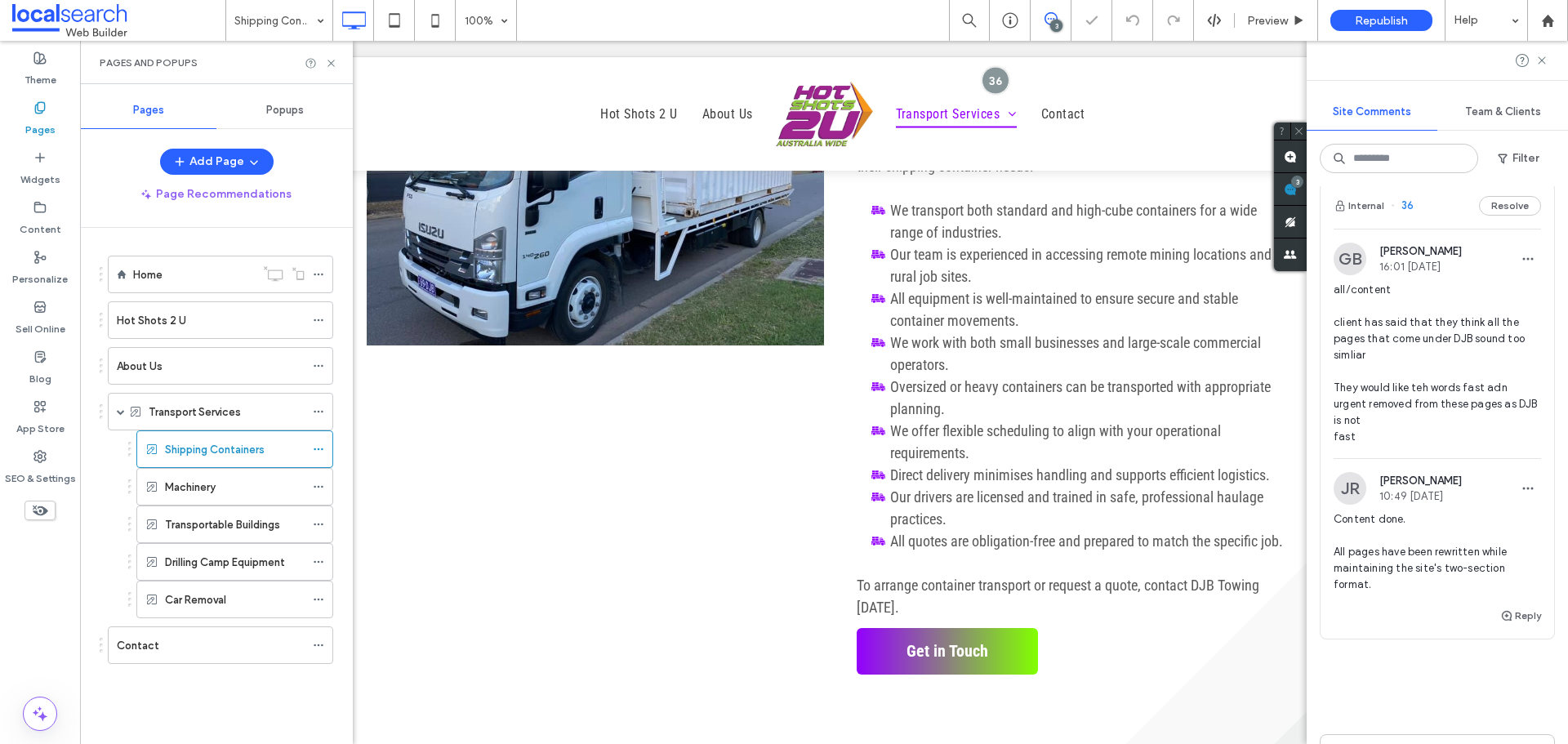
scroll to position [1551, 0]
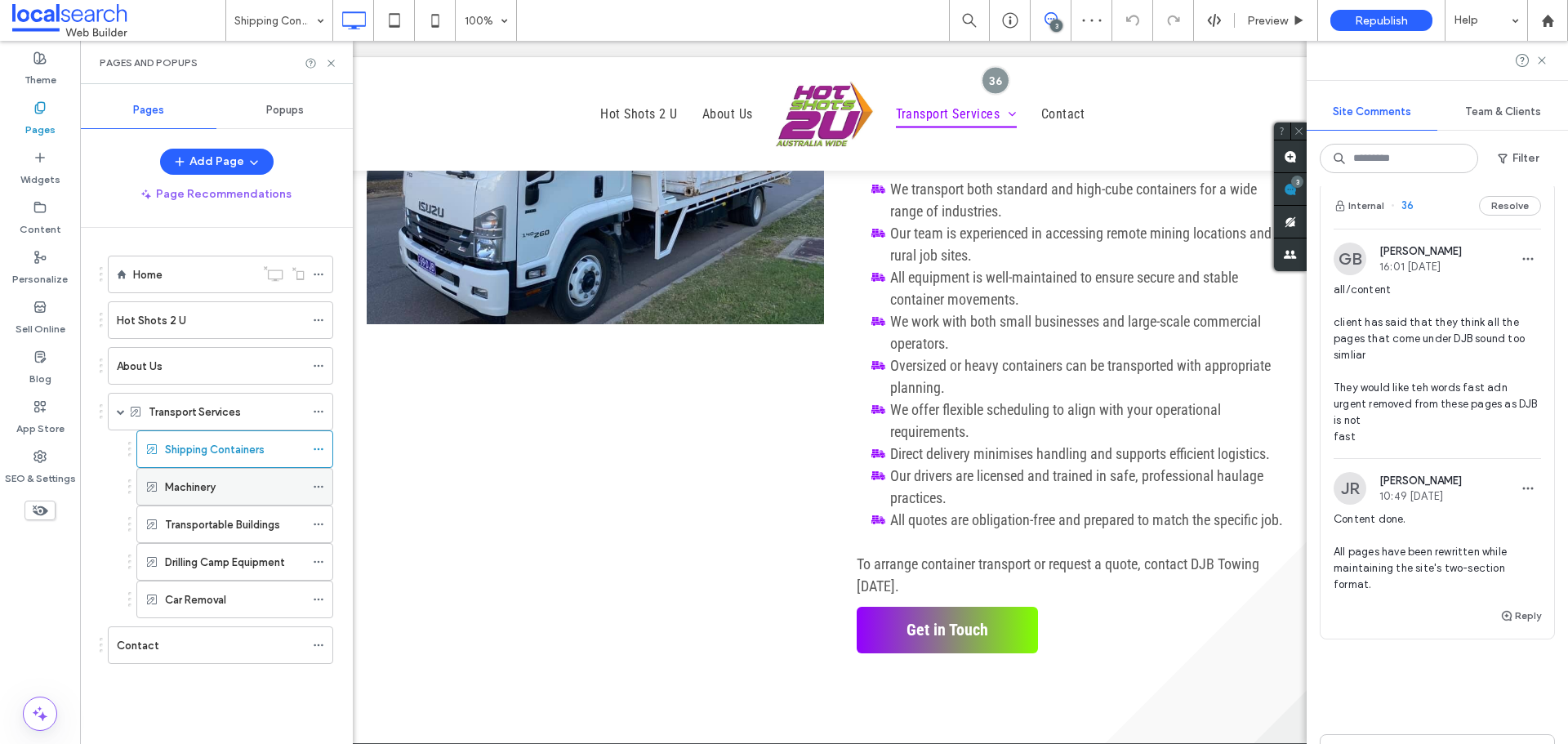
click at [220, 481] on div "Machinery" at bounding box center [234, 487] width 139 height 18
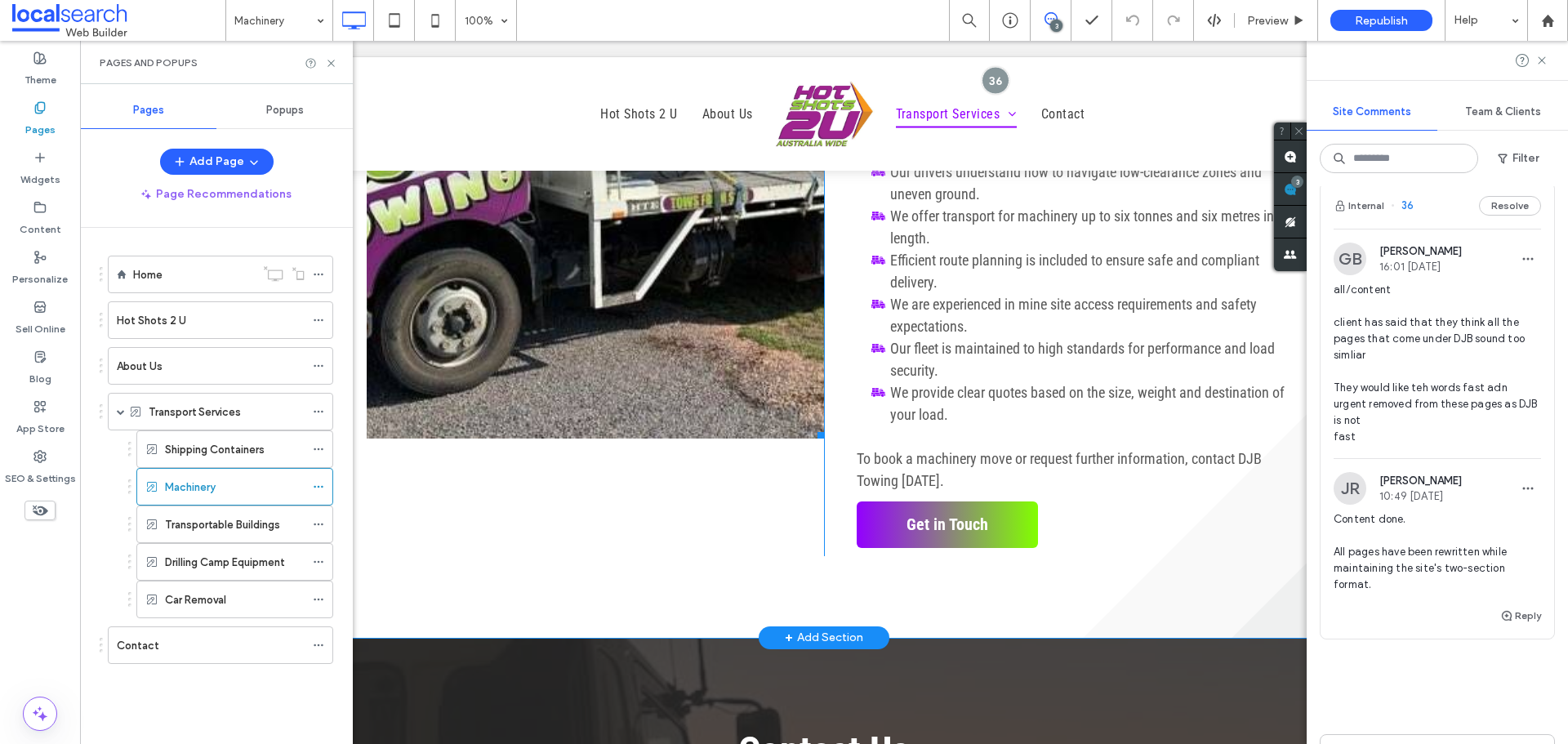
scroll to position [1715, 0]
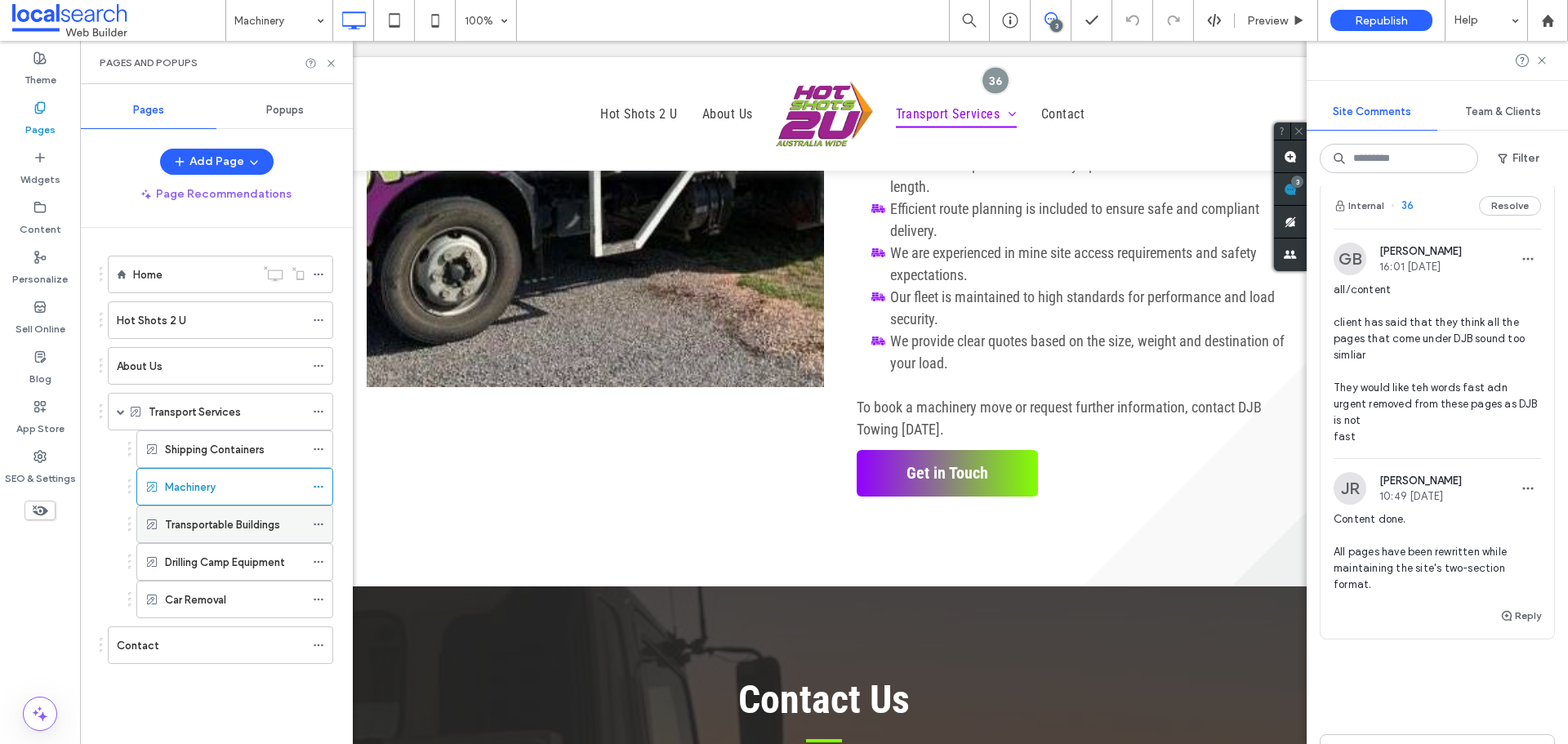
click at [229, 538] on div "Transportable Buildings" at bounding box center [234, 524] width 139 height 36
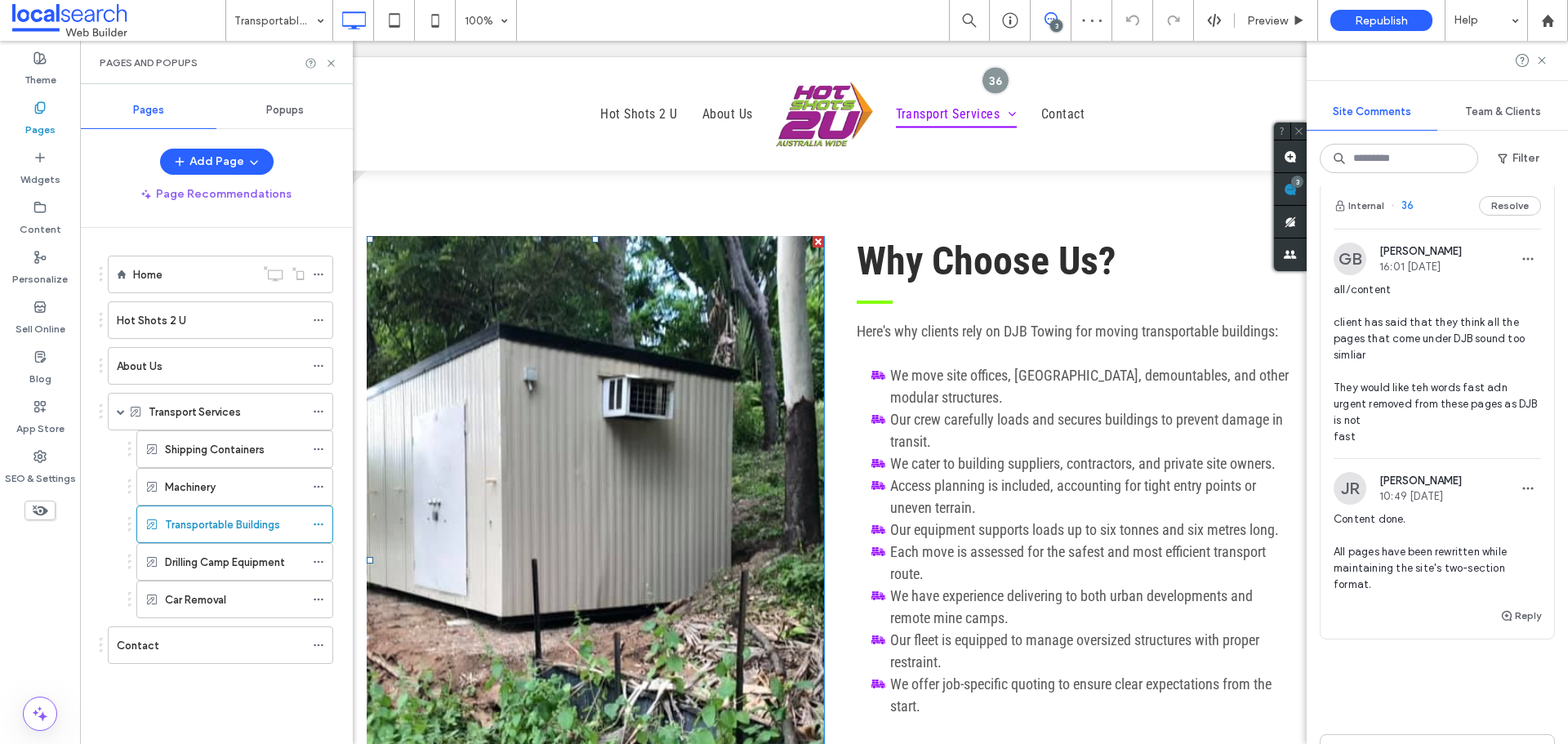
scroll to position [1551, 0]
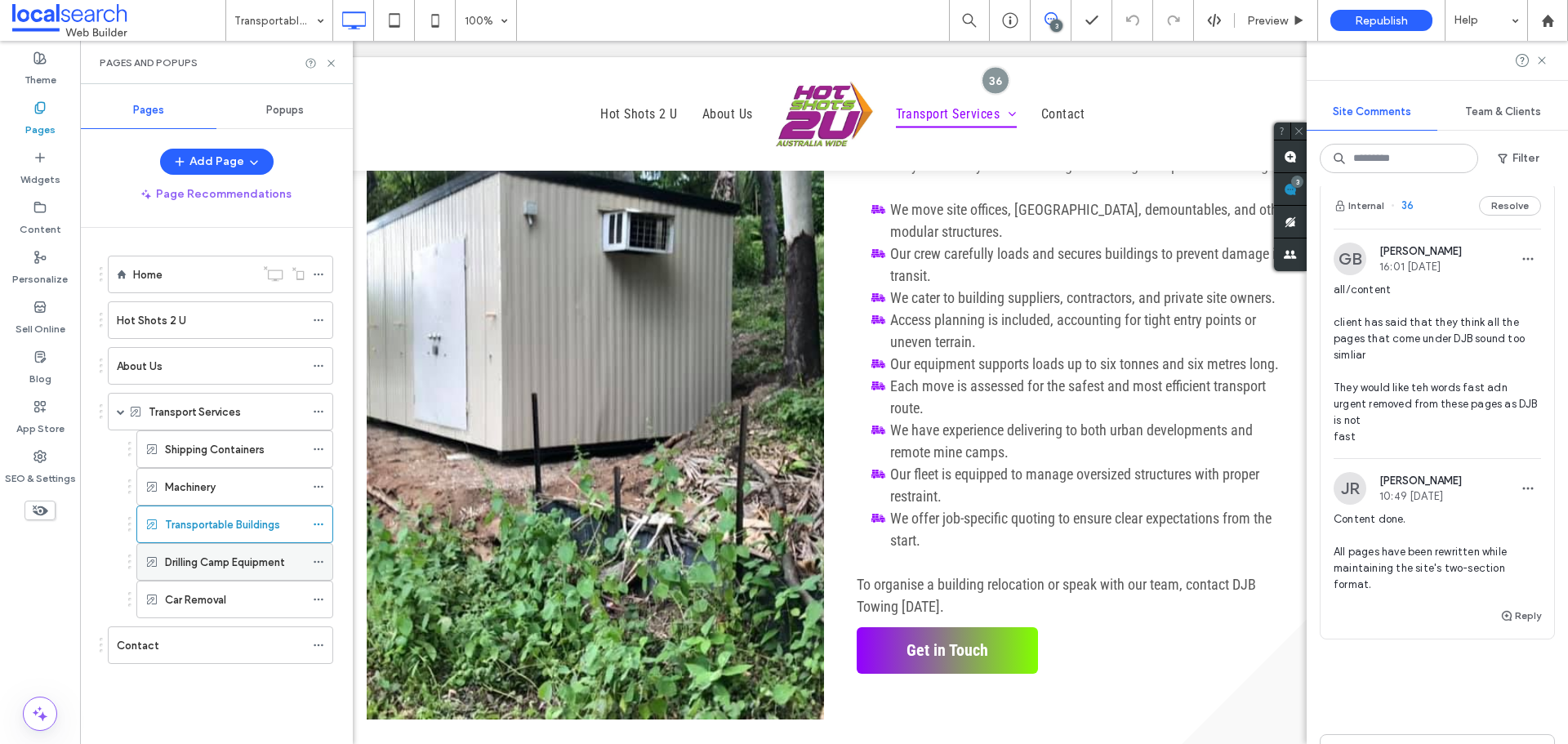
click at [192, 553] on label "Drilling Camp Equipment" at bounding box center [225, 562] width 120 height 28
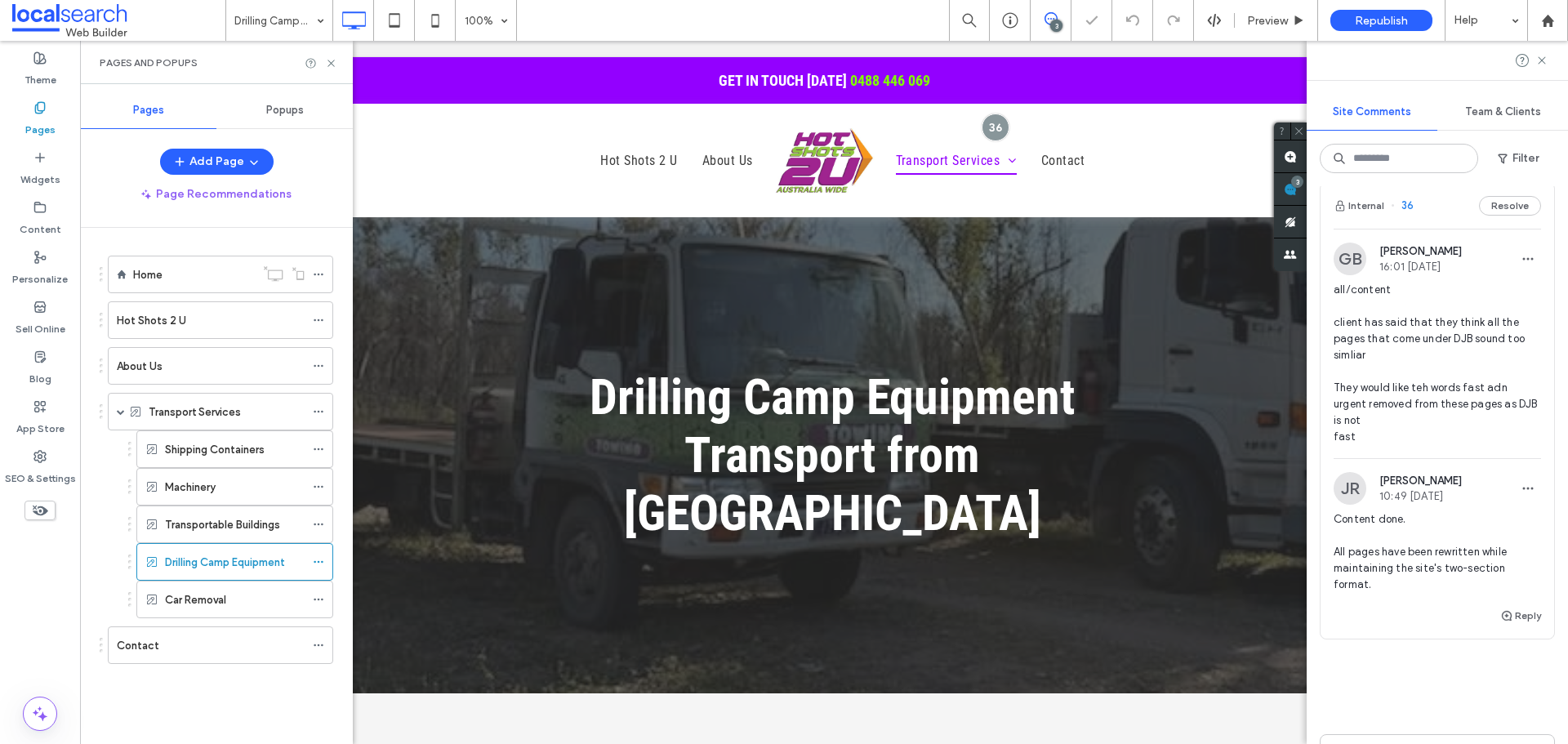
click at [234, 509] on div "Transportable Buildings" at bounding box center [234, 524] width 139 height 36
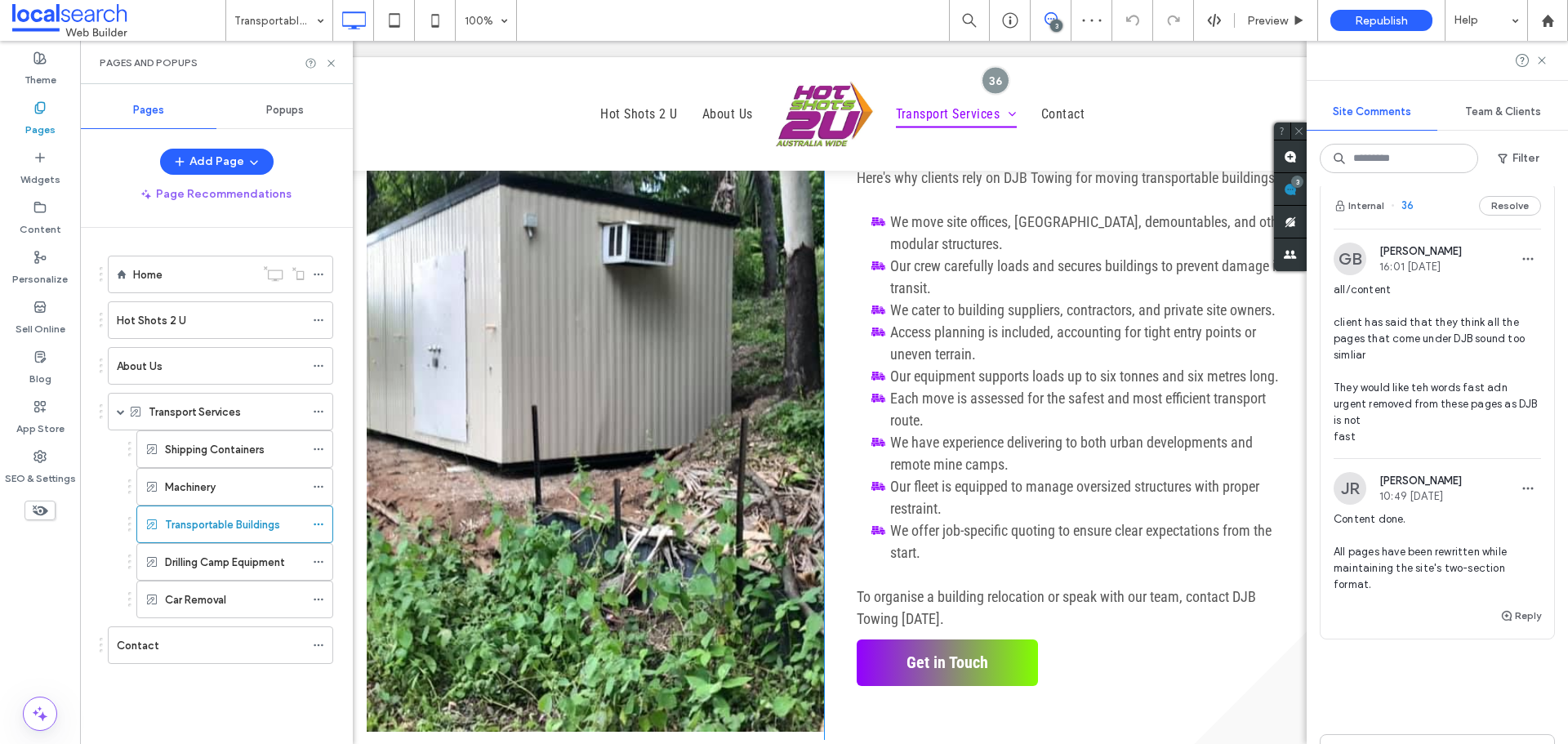
scroll to position [1551, 0]
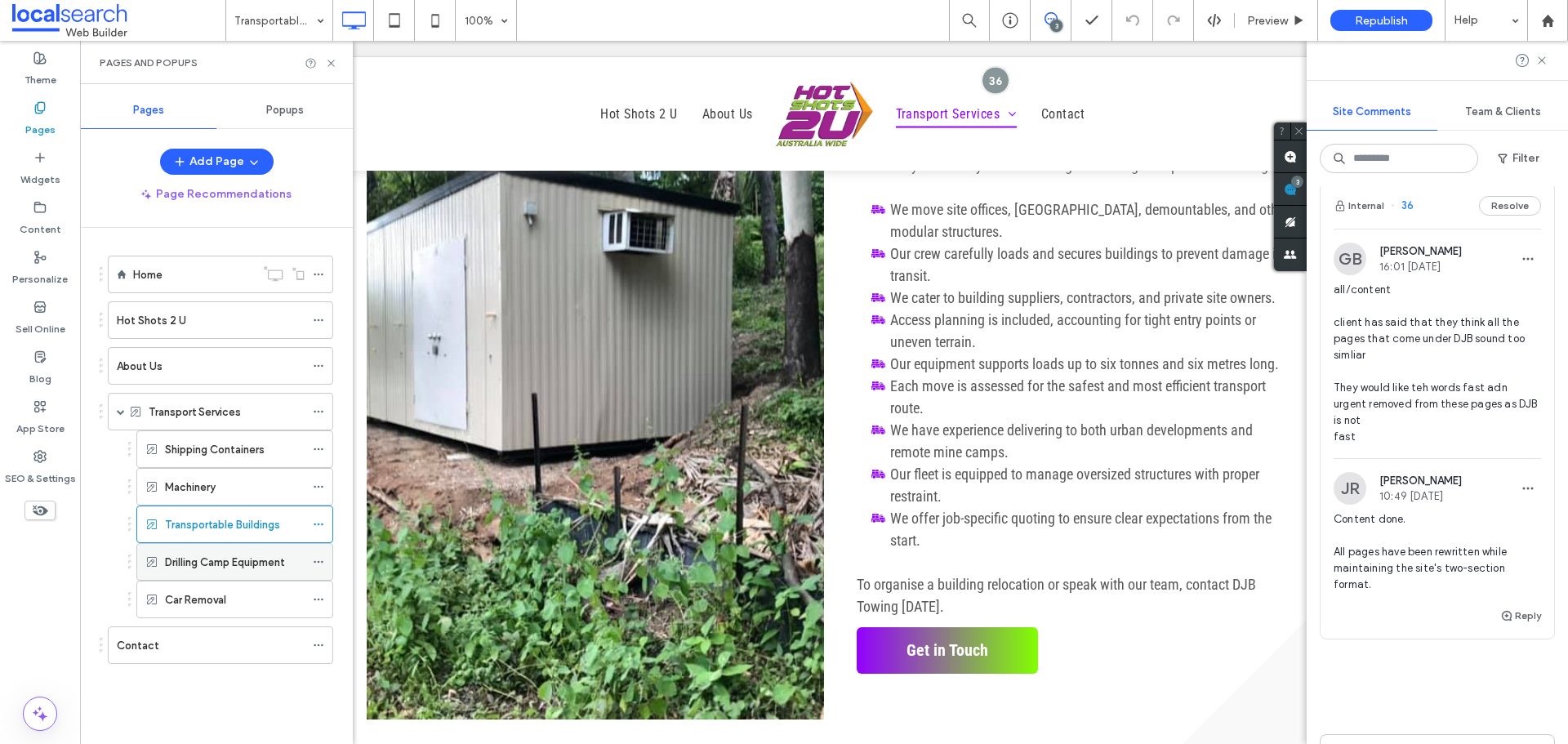
click at [233, 560] on label "Drilling Camp Equipment" at bounding box center [225, 562] width 120 height 28
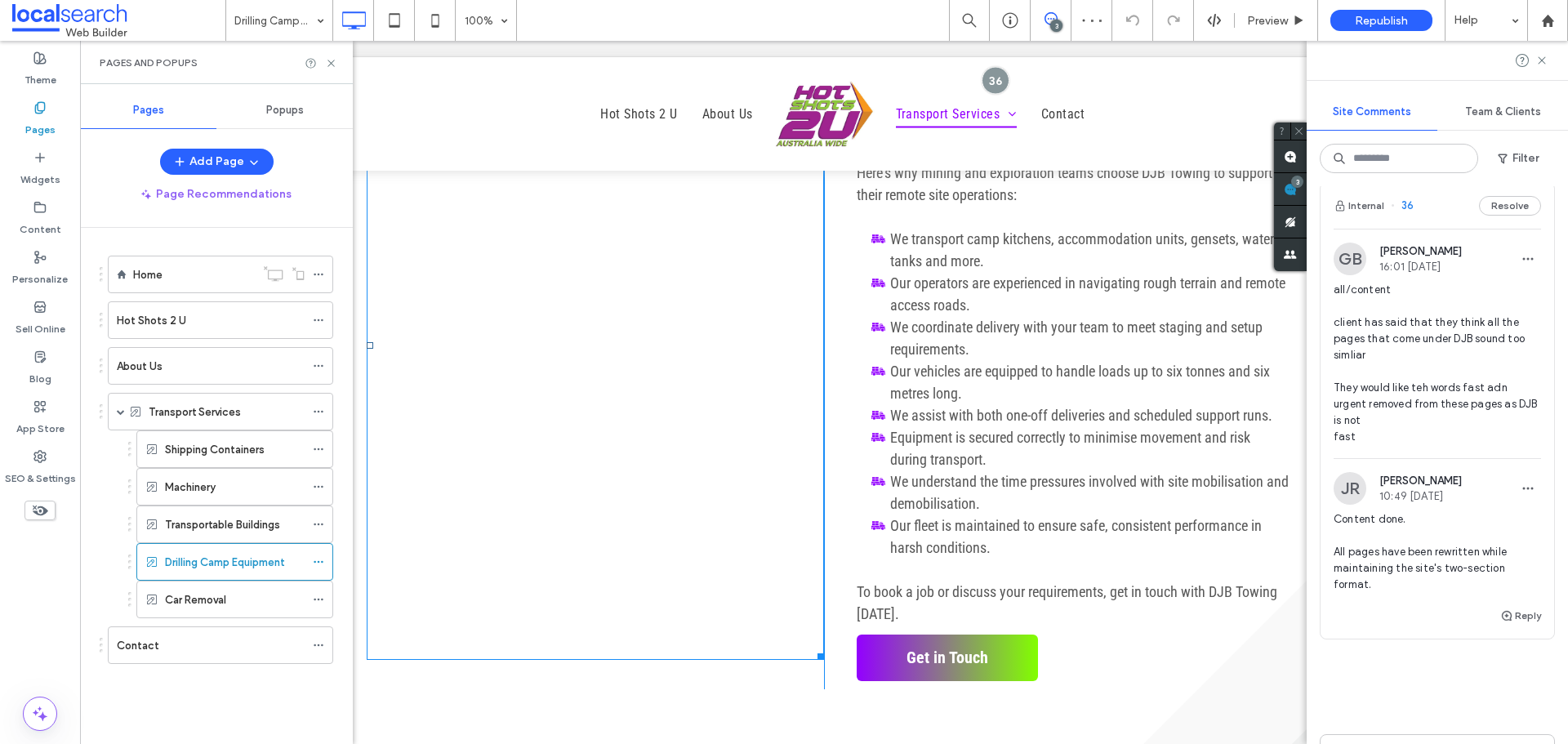
scroll to position [1551, 0]
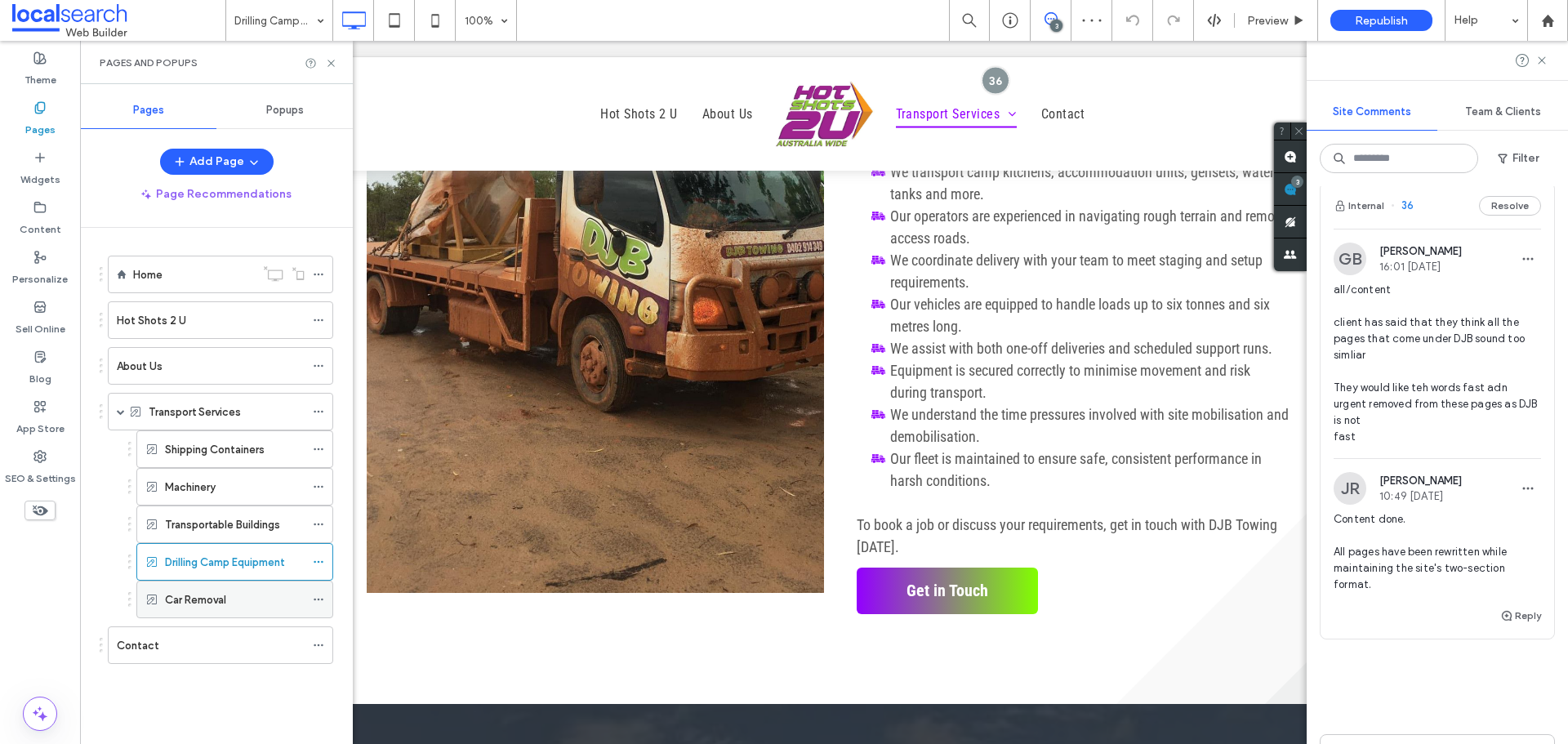
click at [231, 609] on div "Car Removal" at bounding box center [234, 599] width 139 height 36
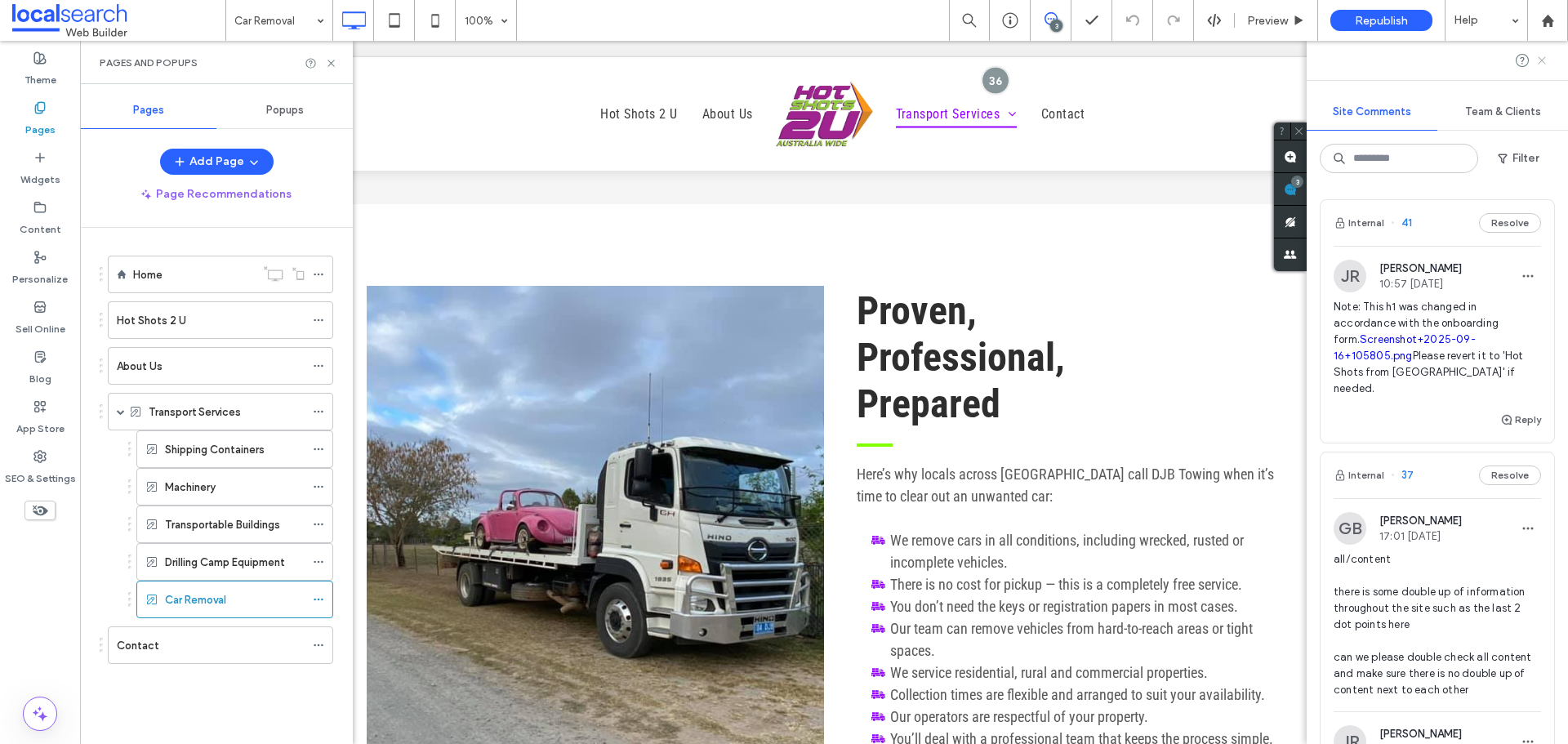
click at [1545, 58] on icon at bounding box center [1542, 61] width 13 height 13
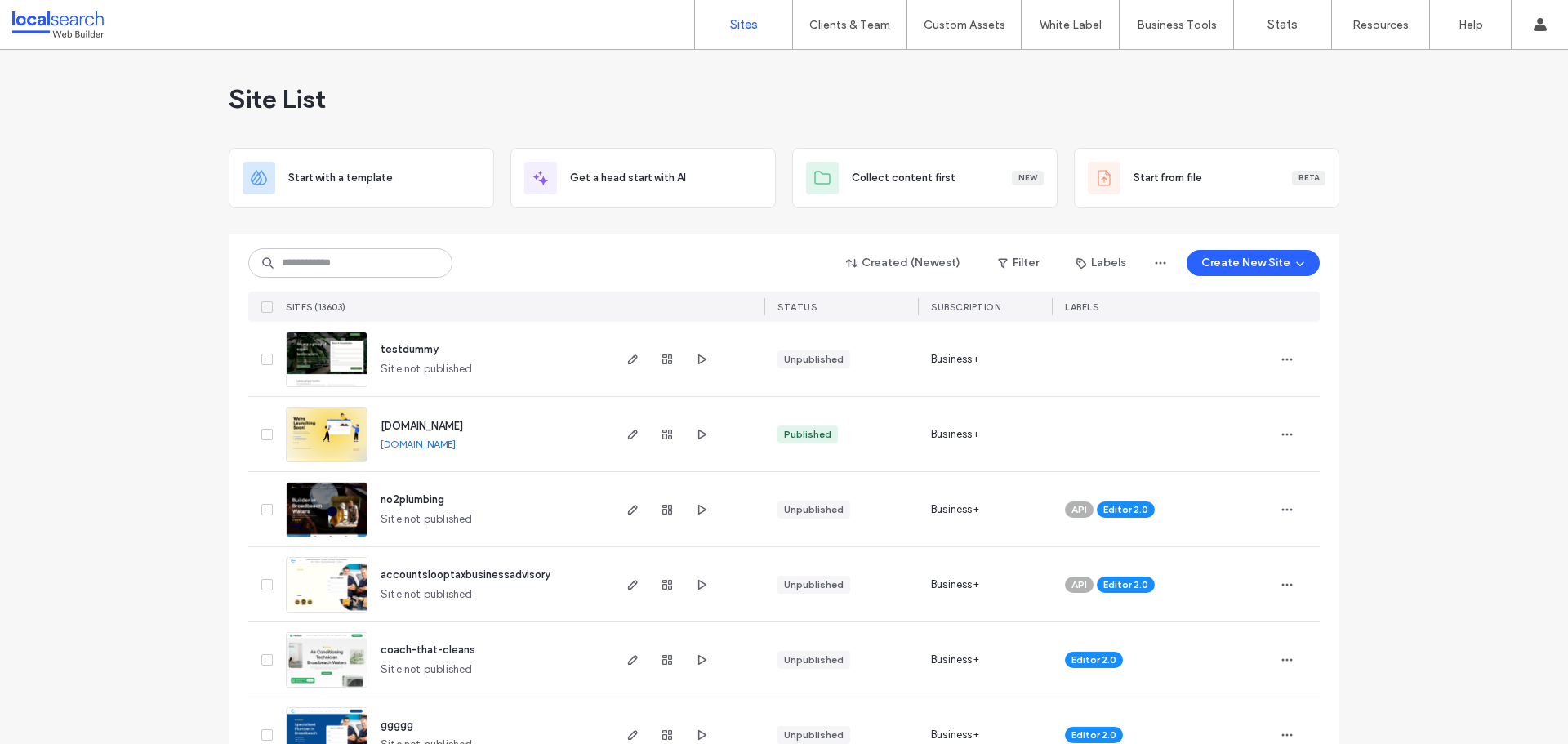
click at [424, 108] on div "Site List" at bounding box center [783, 98] width 1110 height 98
drag, startPoint x: 173, startPoint y: 323, endPoint x: 183, endPoint y: 305, distance: 20.6
